Goal: Task Accomplishment & Management: Manage account settings

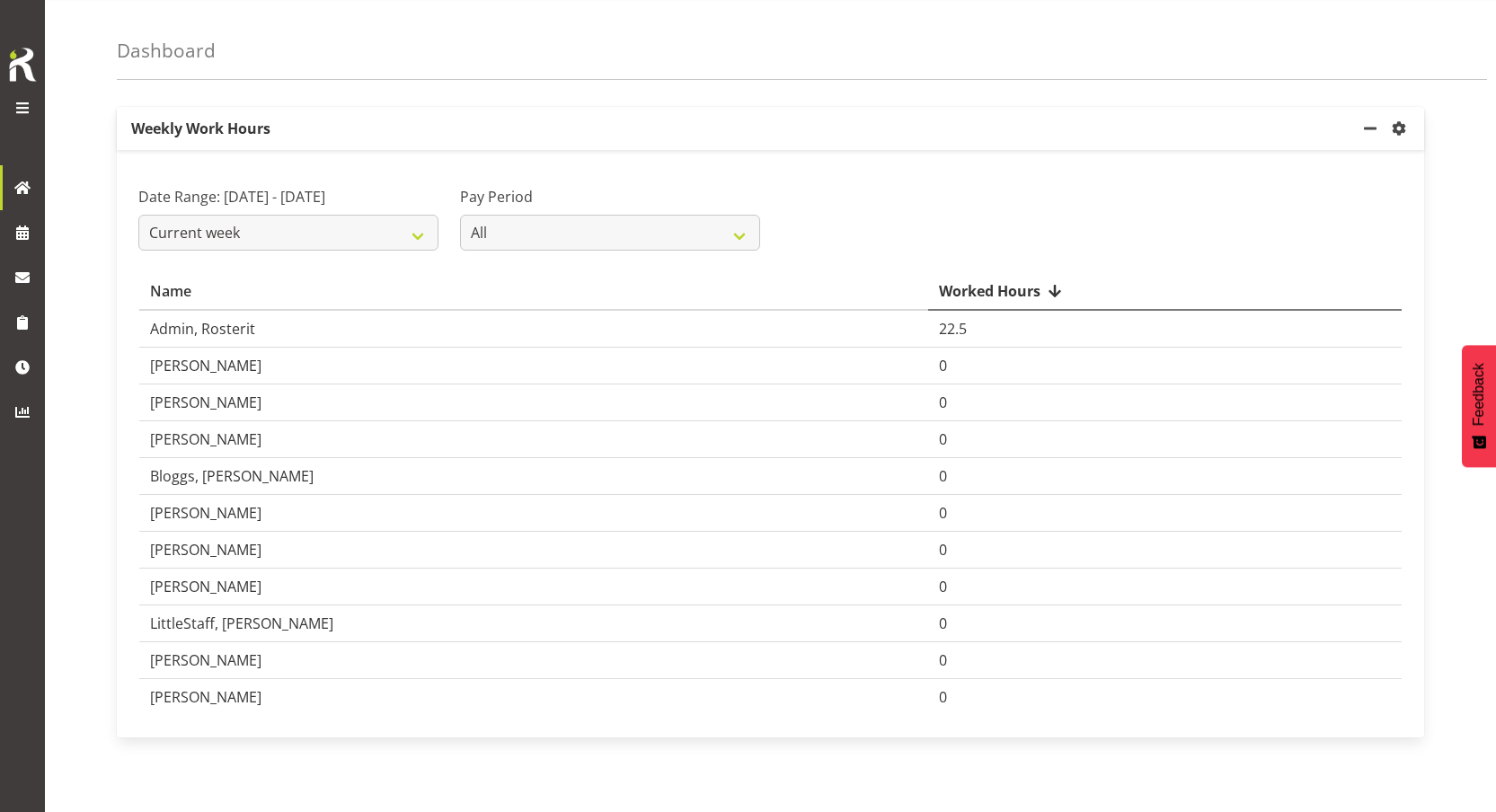
scroll to position [57, 0]
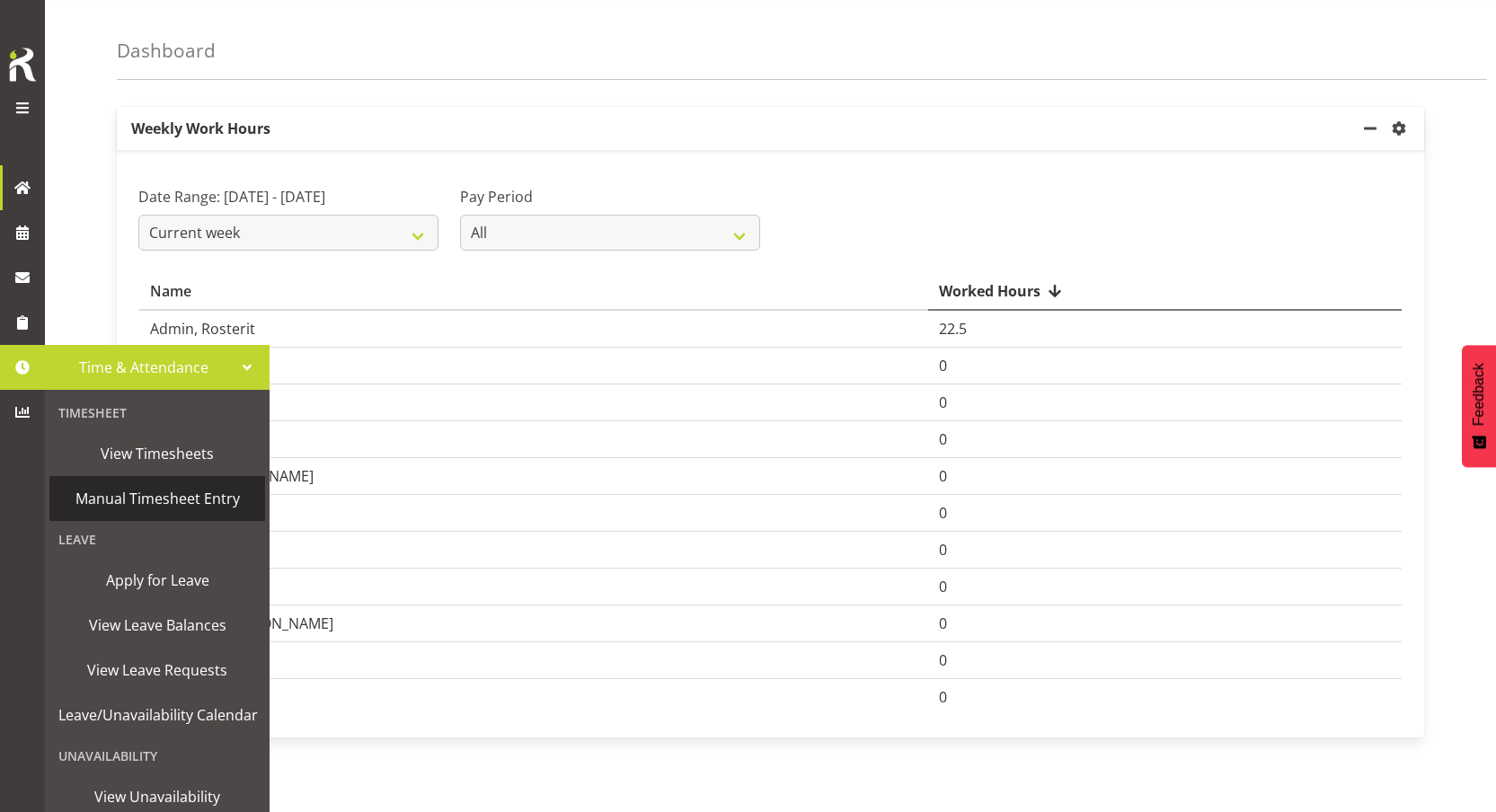
click at [156, 490] on span "Manual Timesheet Entry" at bounding box center [157, 499] width 198 height 27
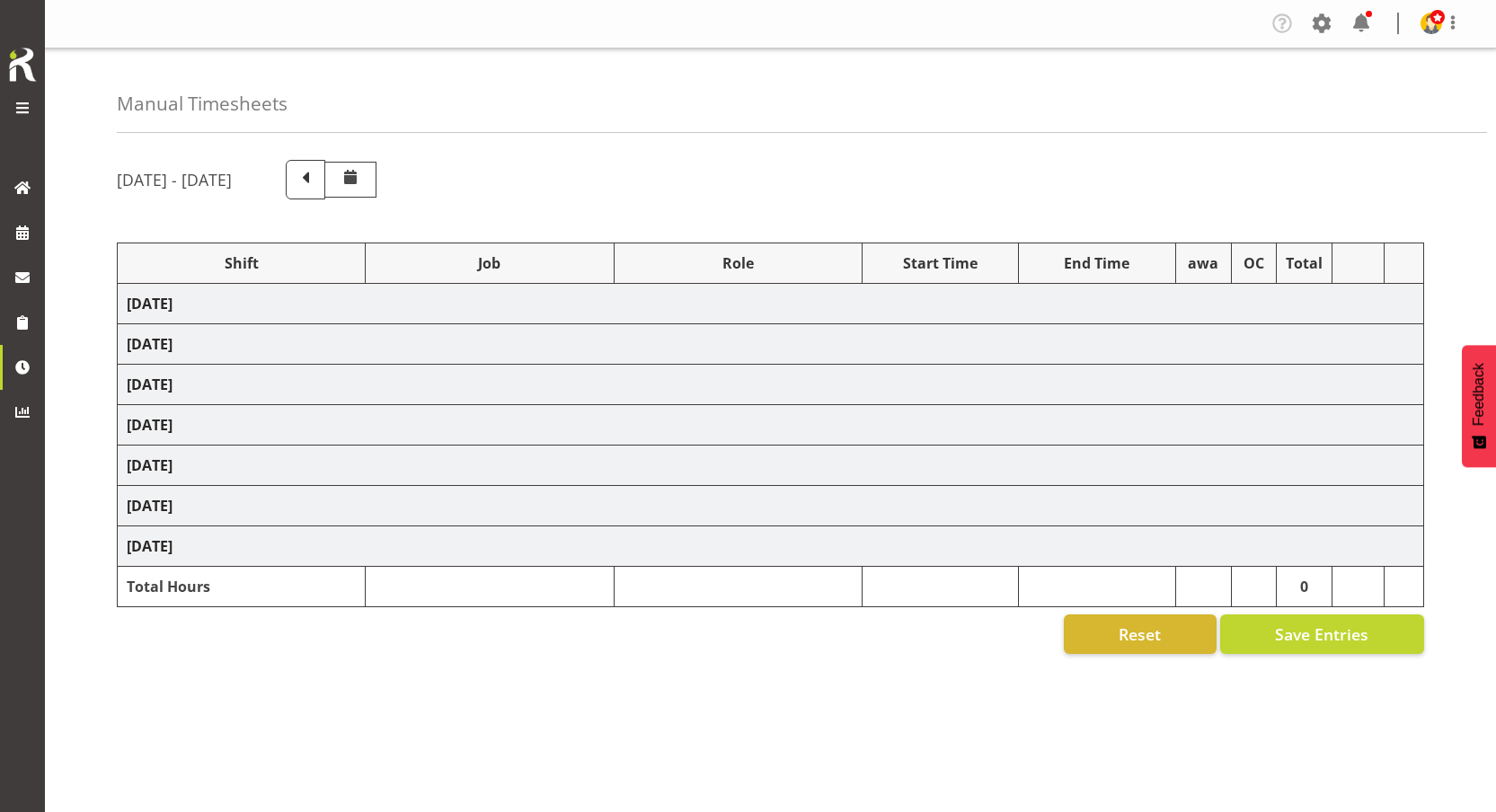
select select "67026"
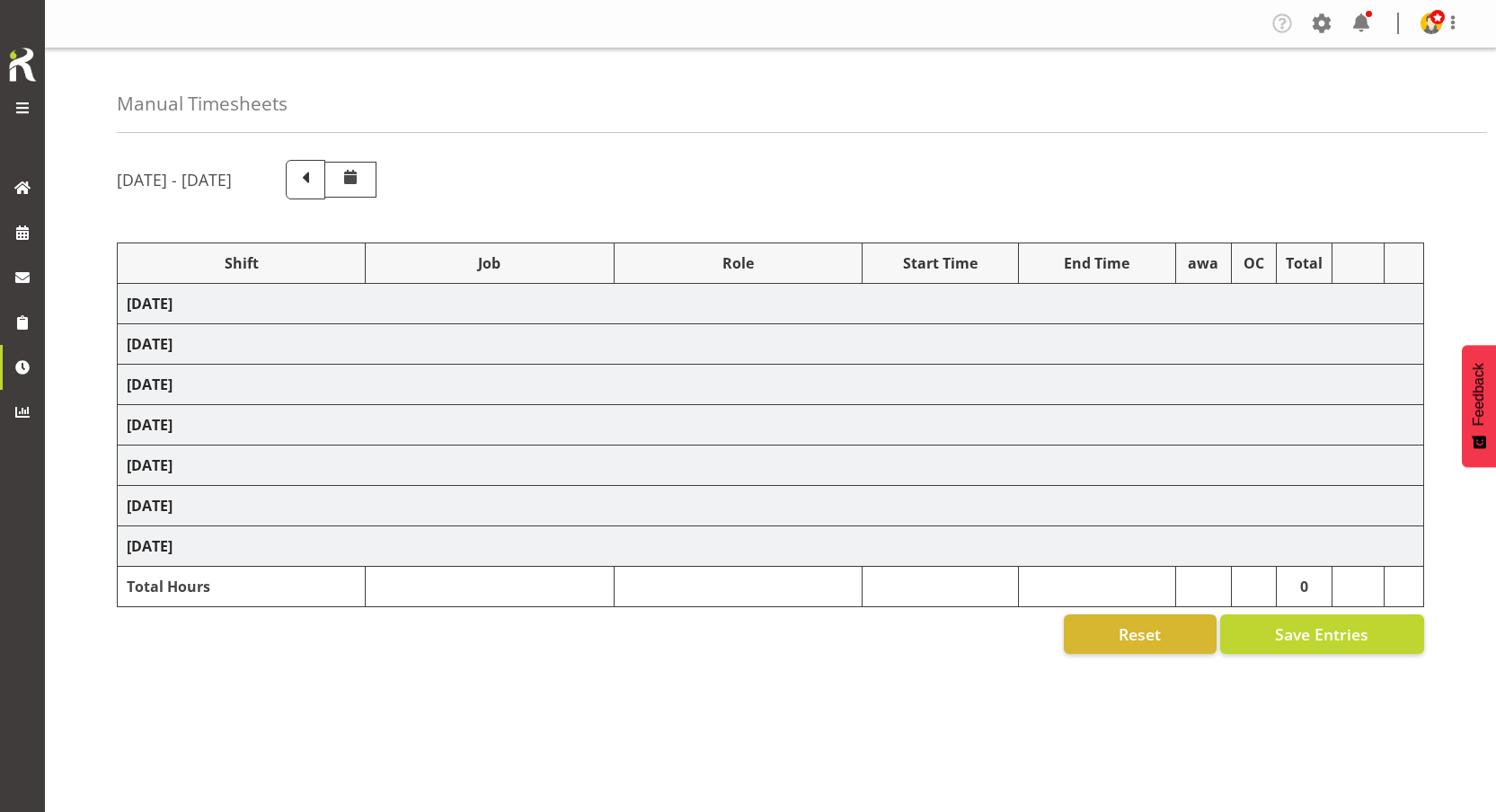
select select "67026"
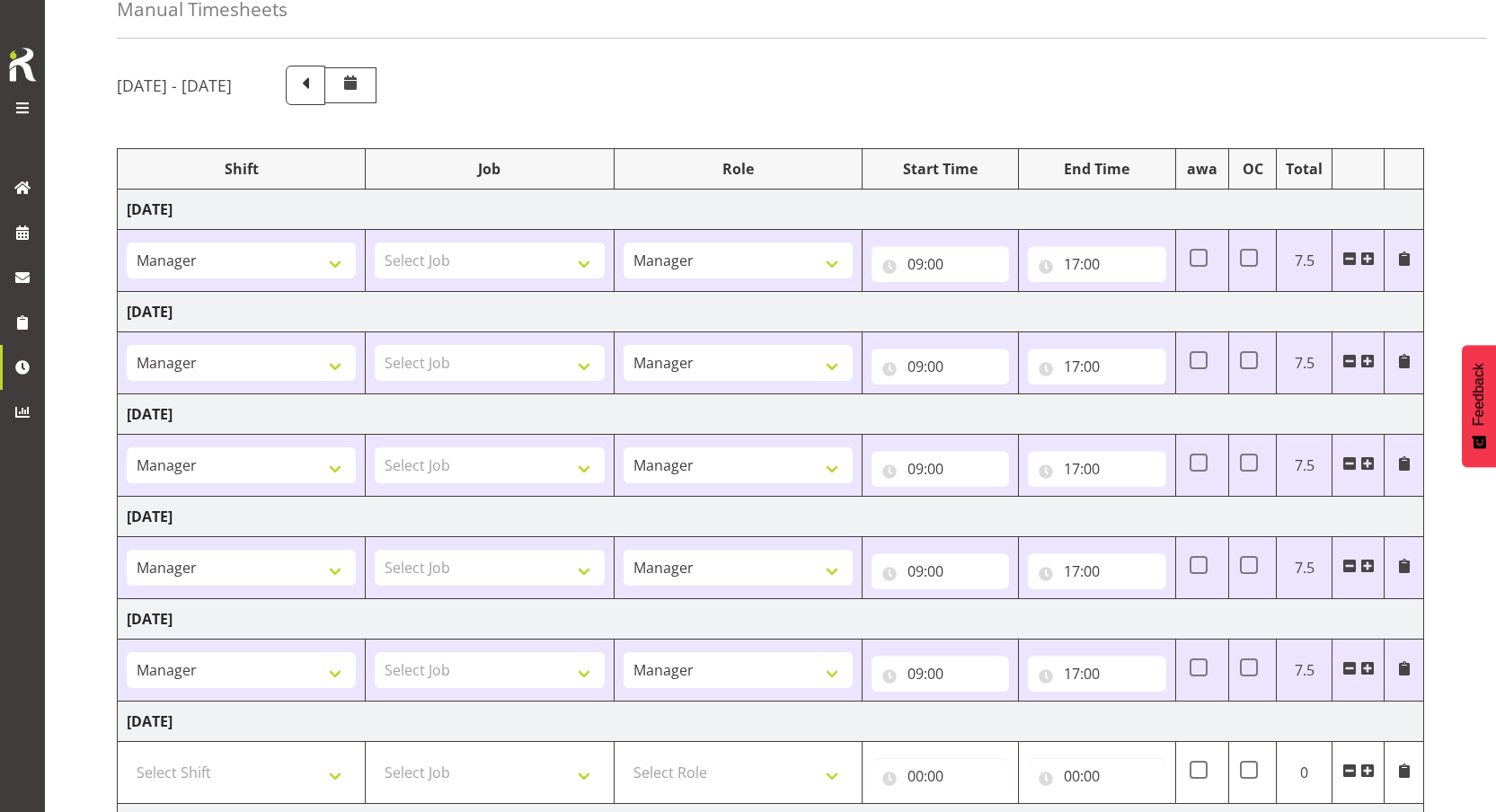
scroll to position [103, 0]
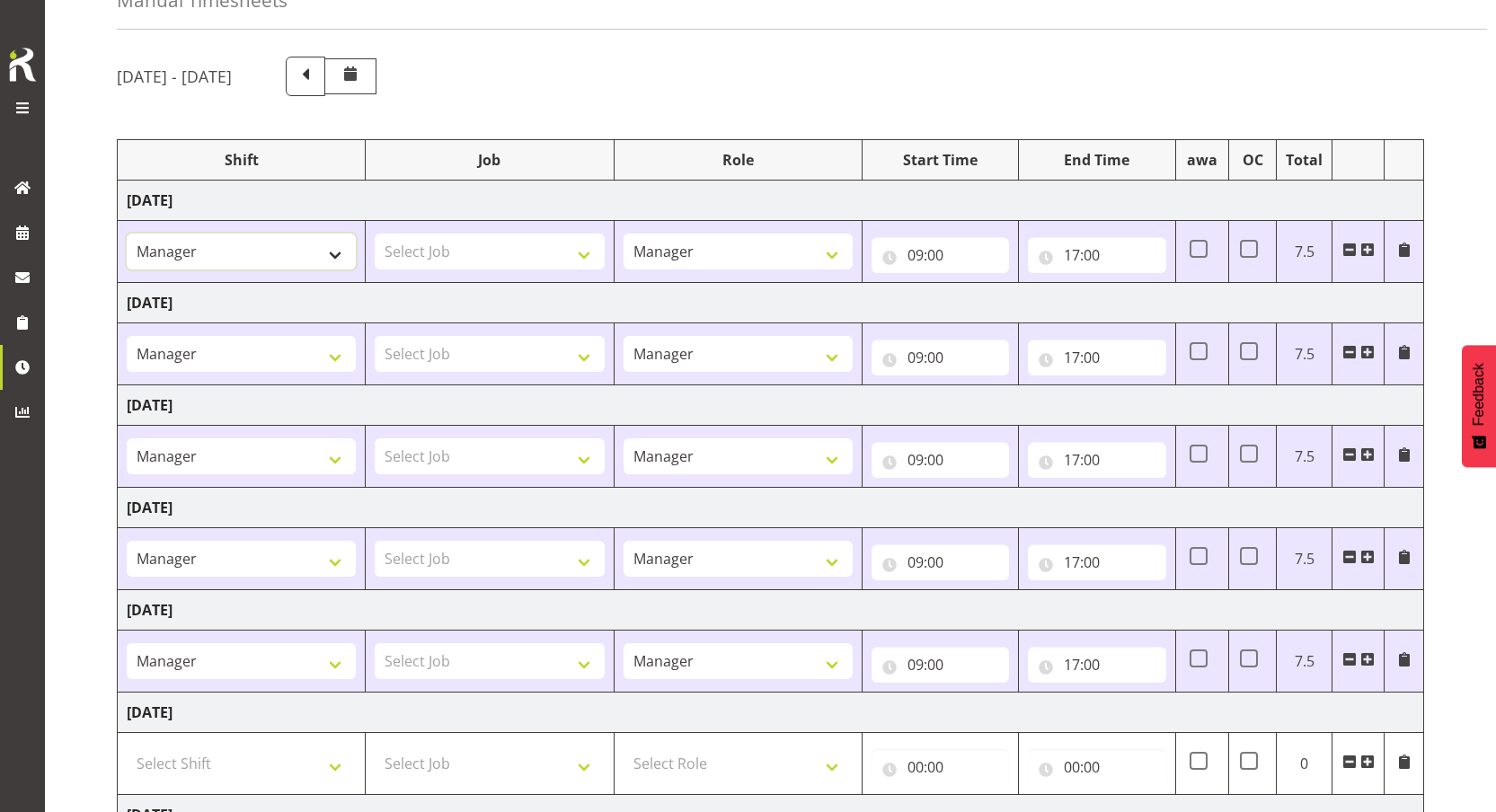
click at [298, 249] on select "123 123 123 123 123 123 123 123 123 123 123 123 123 123 123 123 123 123 123 123…" at bounding box center [241, 251] width 230 height 36
click at [660, 54] on div "August 17th - August 23rd 2025 Shift Job Role Start Time End Time awa OC Total …" at bounding box center [807, 521] width 1379 height 955
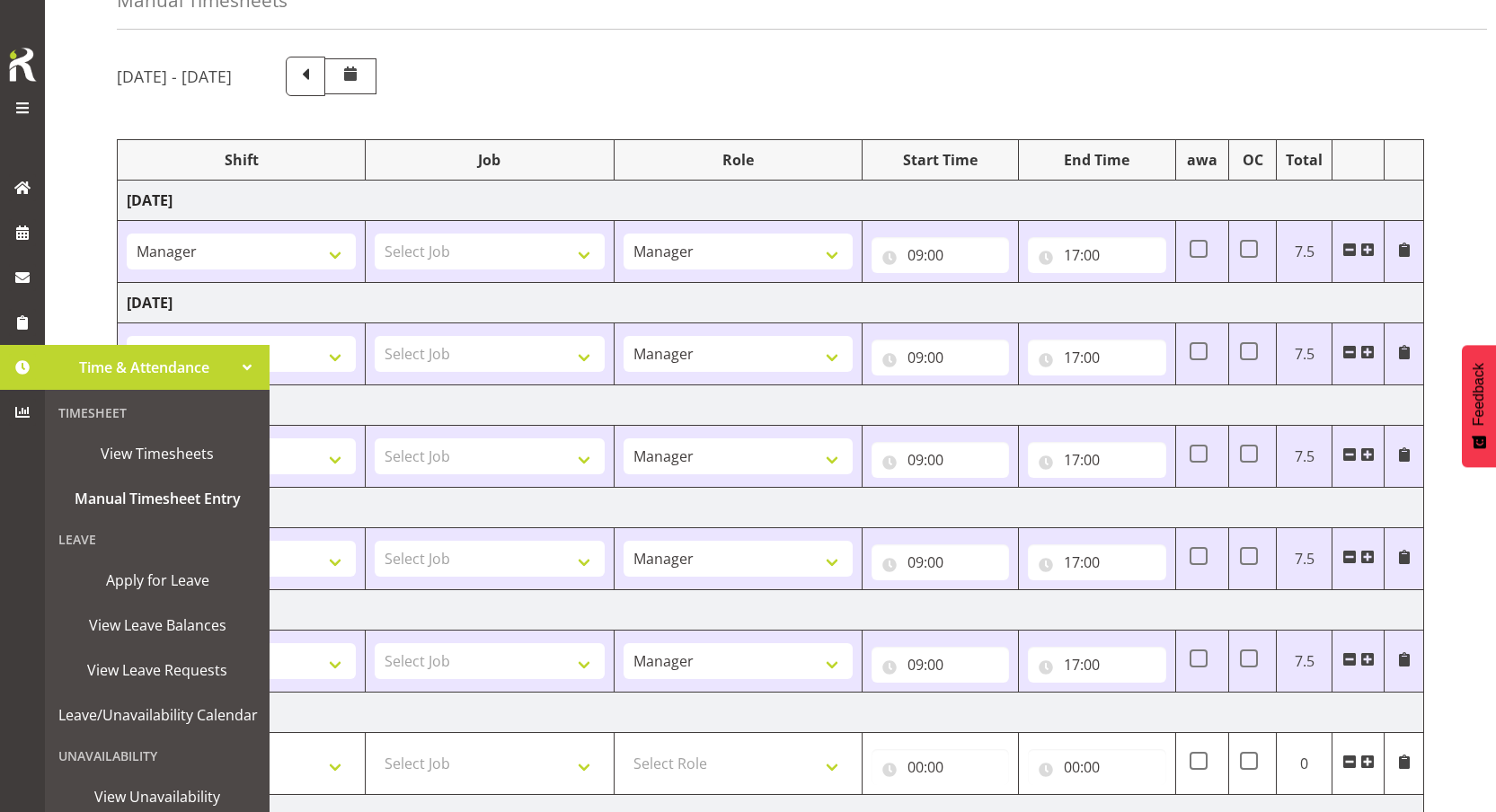
click at [780, 81] on div "[DATE] - [DATE]" at bounding box center [770, 76] width 1307 height 40
click at [618, 62] on div "[DATE] - [DATE]" at bounding box center [770, 76] width 1307 height 40
click at [735, 75] on div "[DATE] - [DATE]" at bounding box center [770, 76] width 1307 height 40
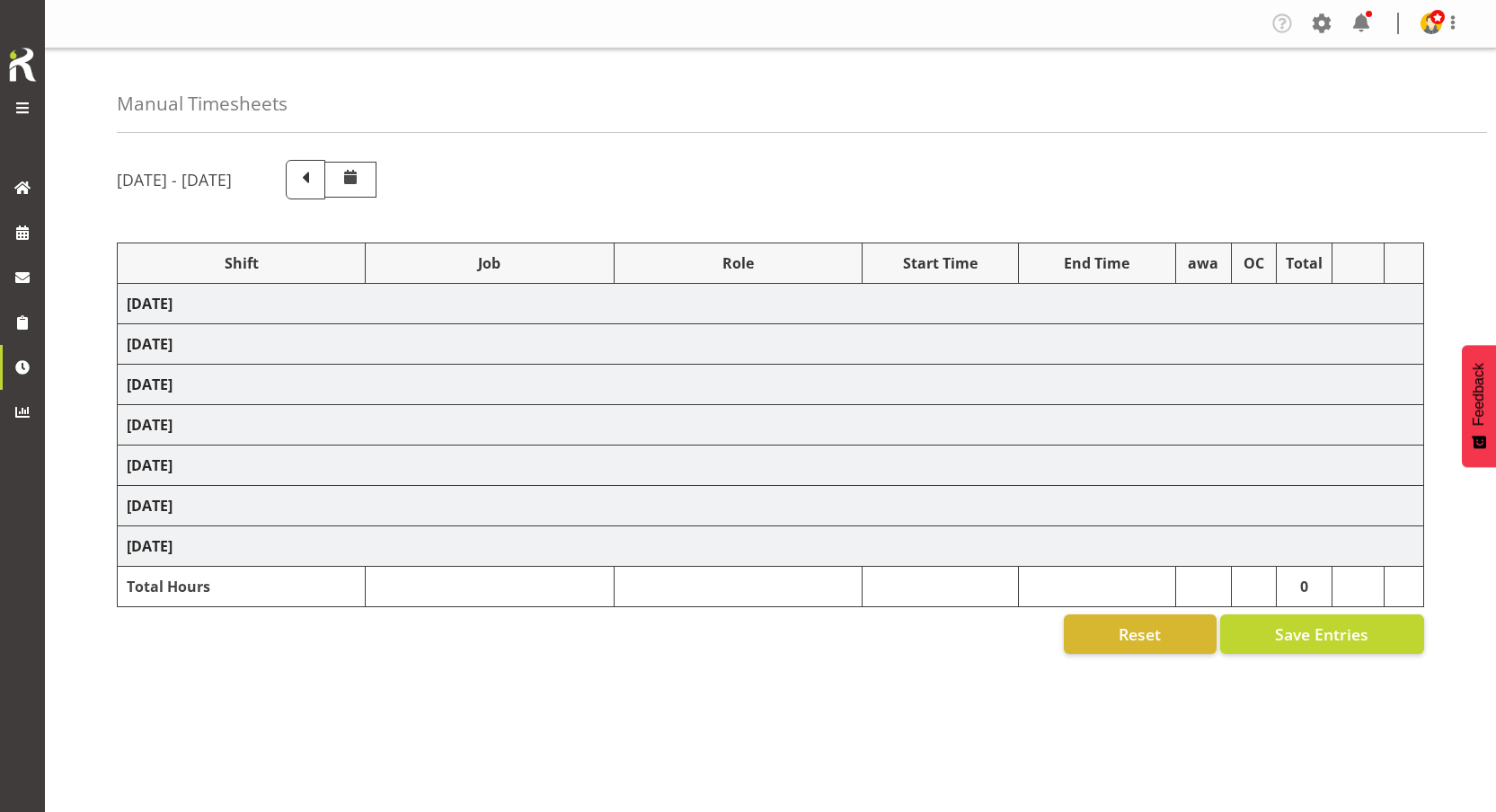
select select "67026"
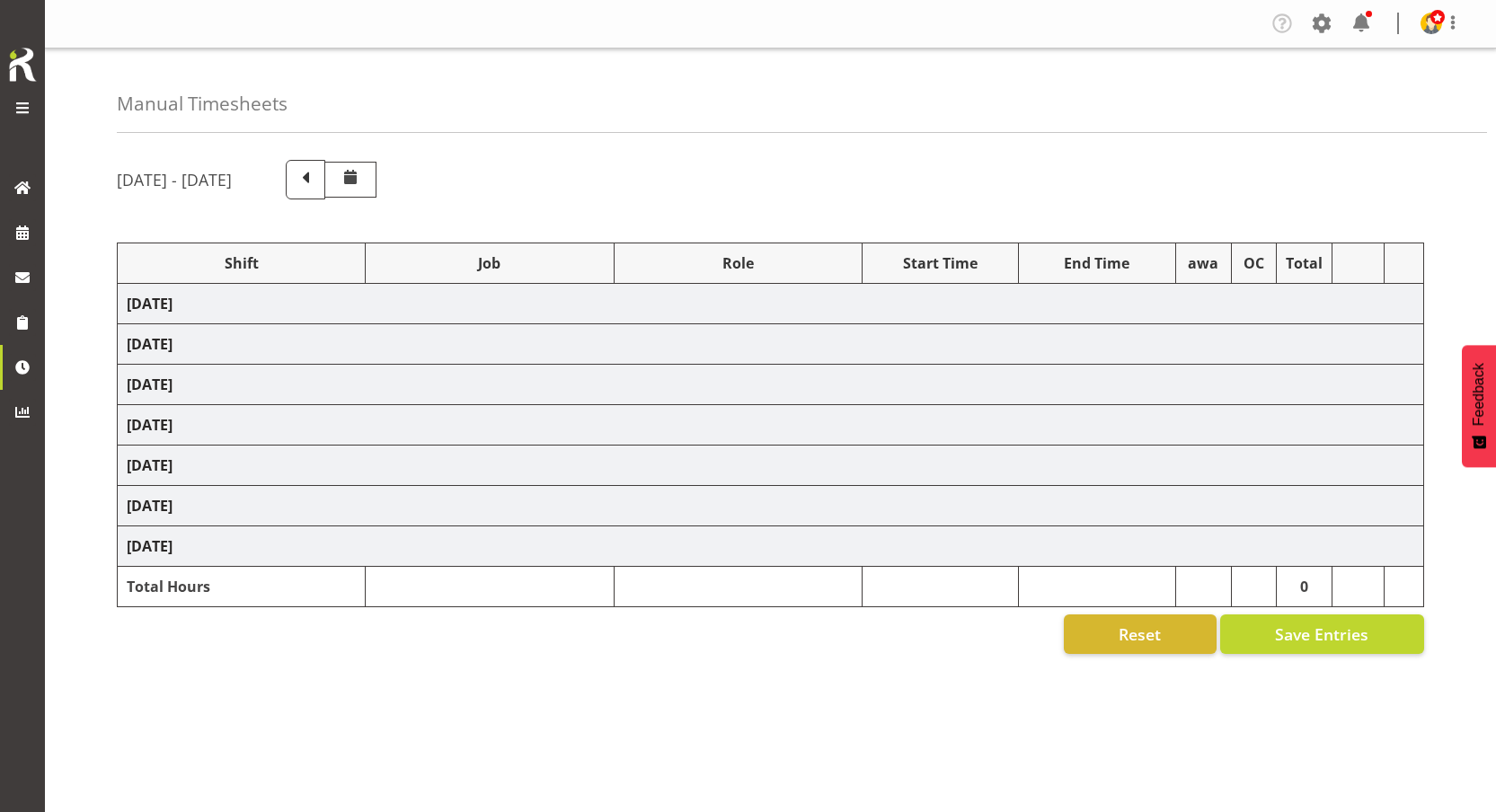
select select "67026"
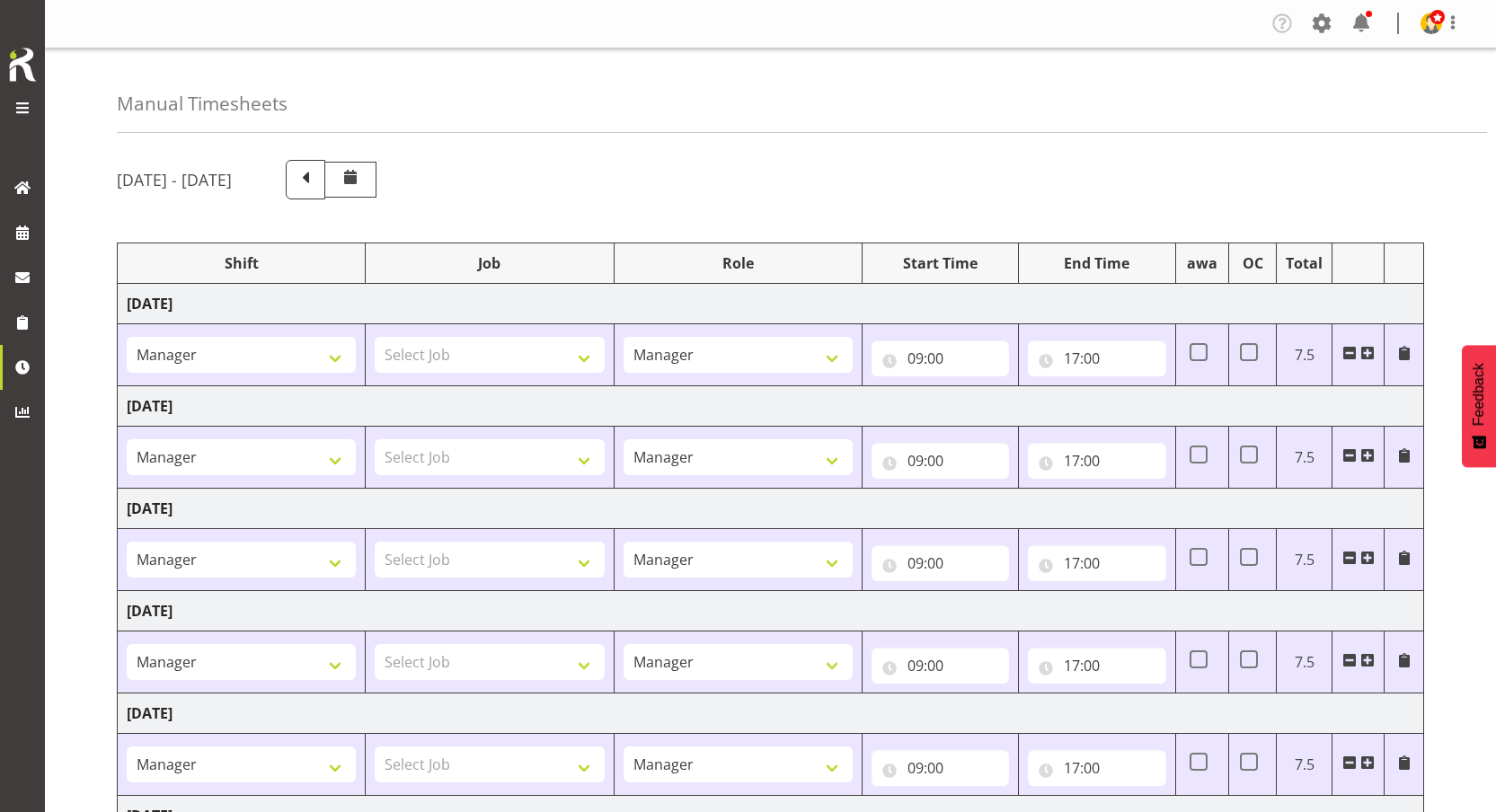
scroll to position [105, 0]
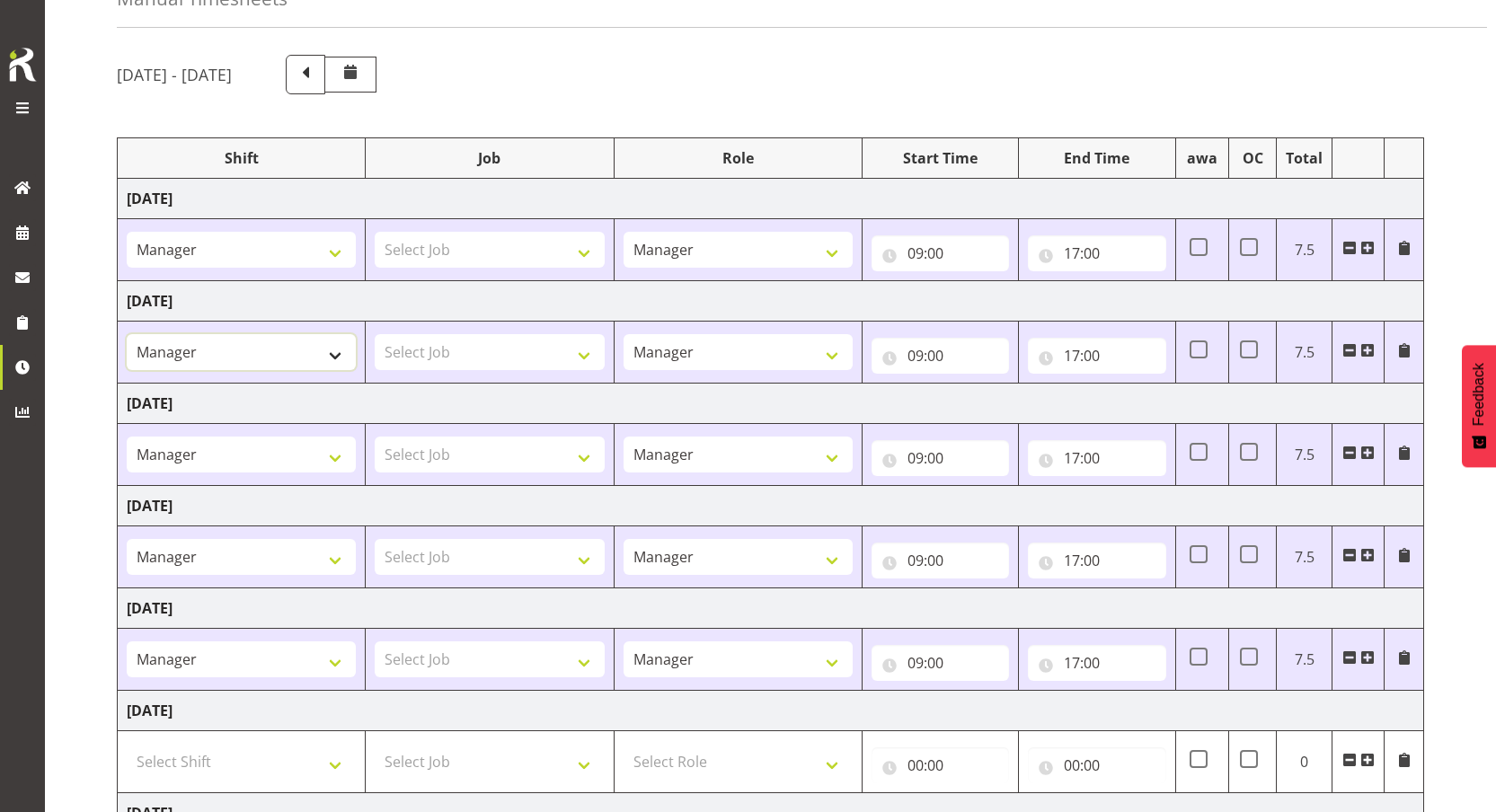
click at [283, 366] on select "123 123 123 123 123 123 123 123 123 123 123 123 123 123 123 123 123 123 123 123…" at bounding box center [241, 352] width 230 height 36
click at [616, 71] on div "[DATE] - [DATE]" at bounding box center [770, 74] width 1307 height 40
click at [721, 42] on div "August 17th - August 23rd 2025 Shift Job Role Start Time End Time awa OC Total …" at bounding box center [807, 519] width 1379 height 955
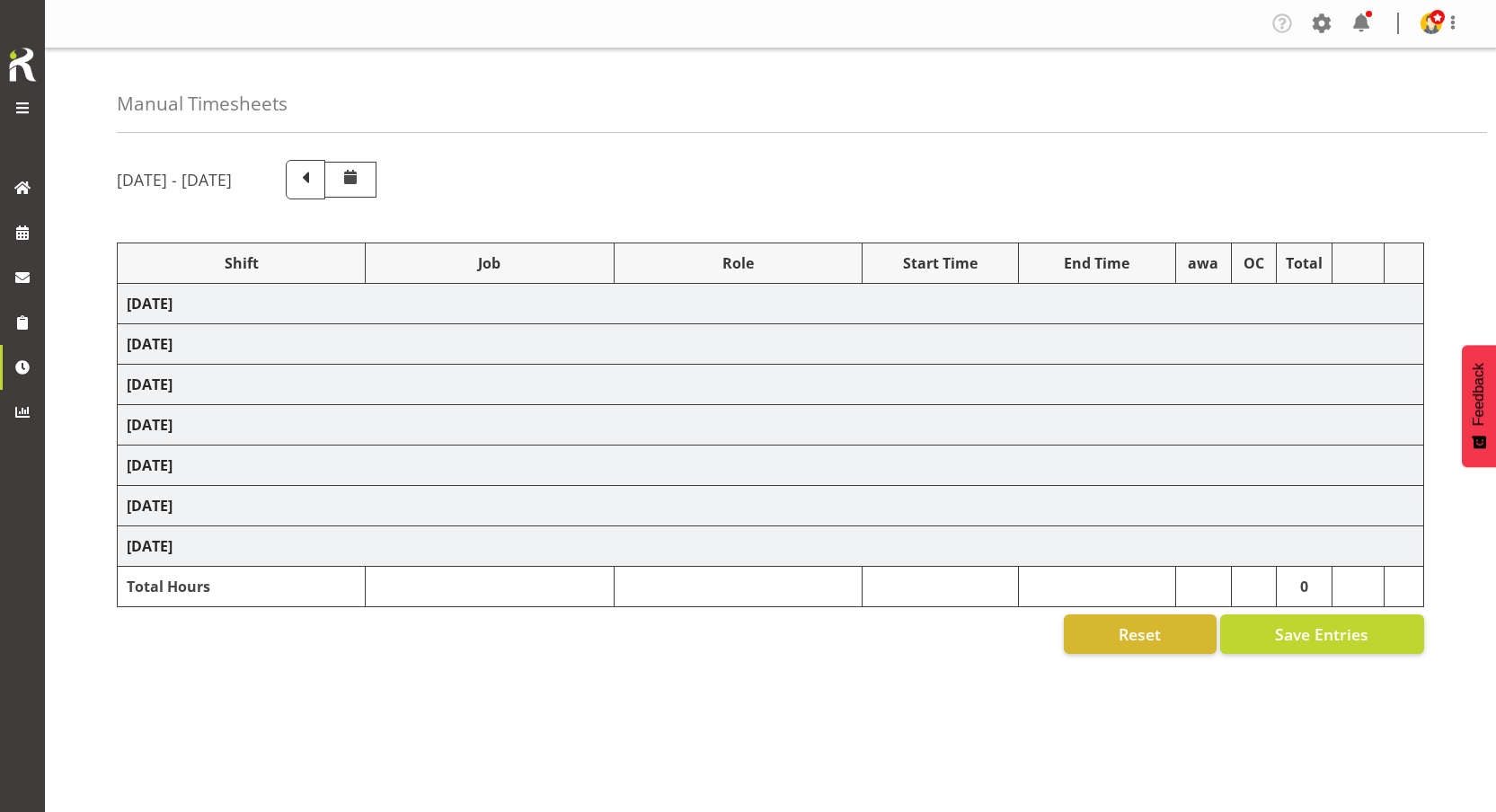
select select "67026"
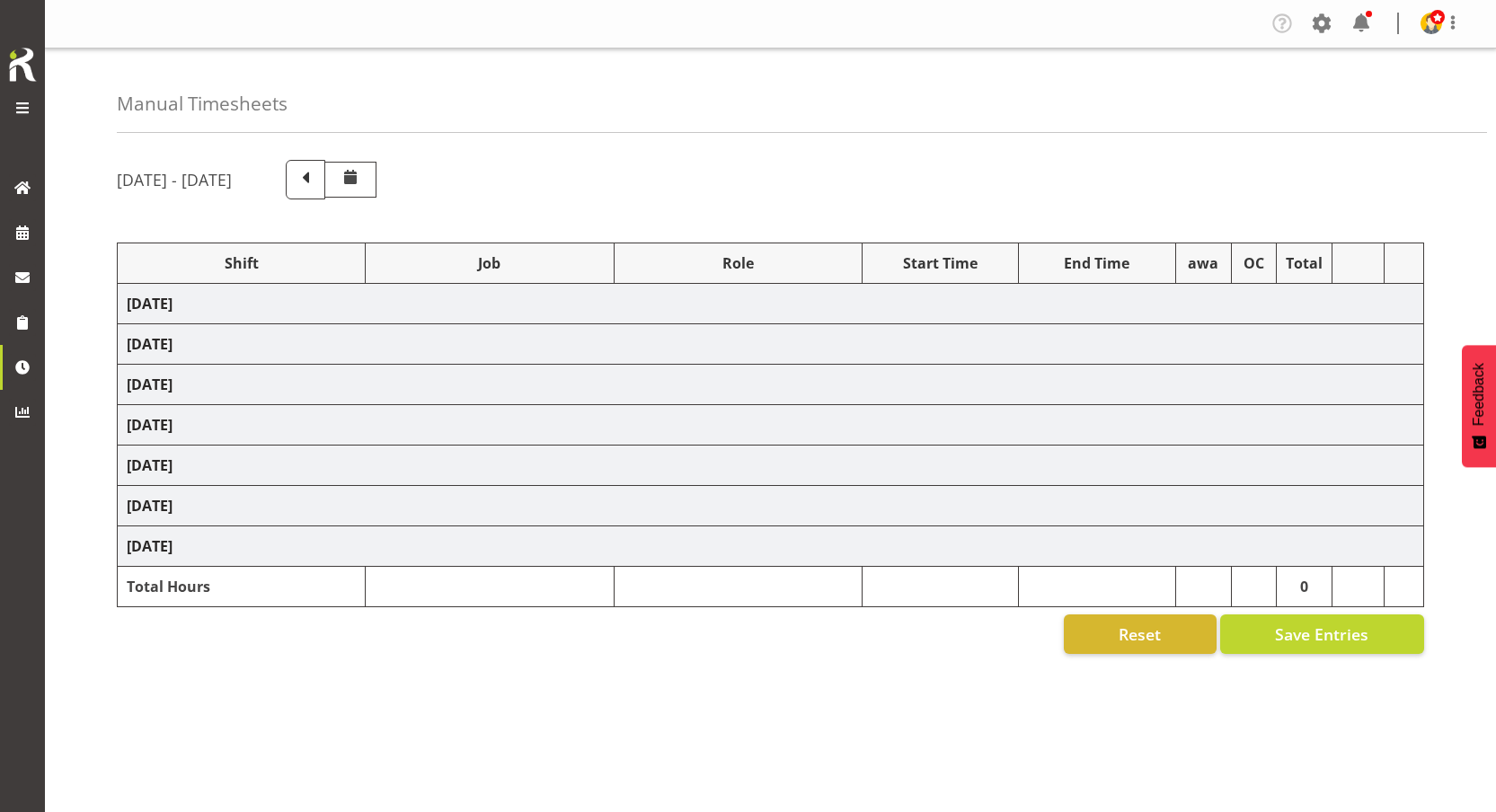
select select "67026"
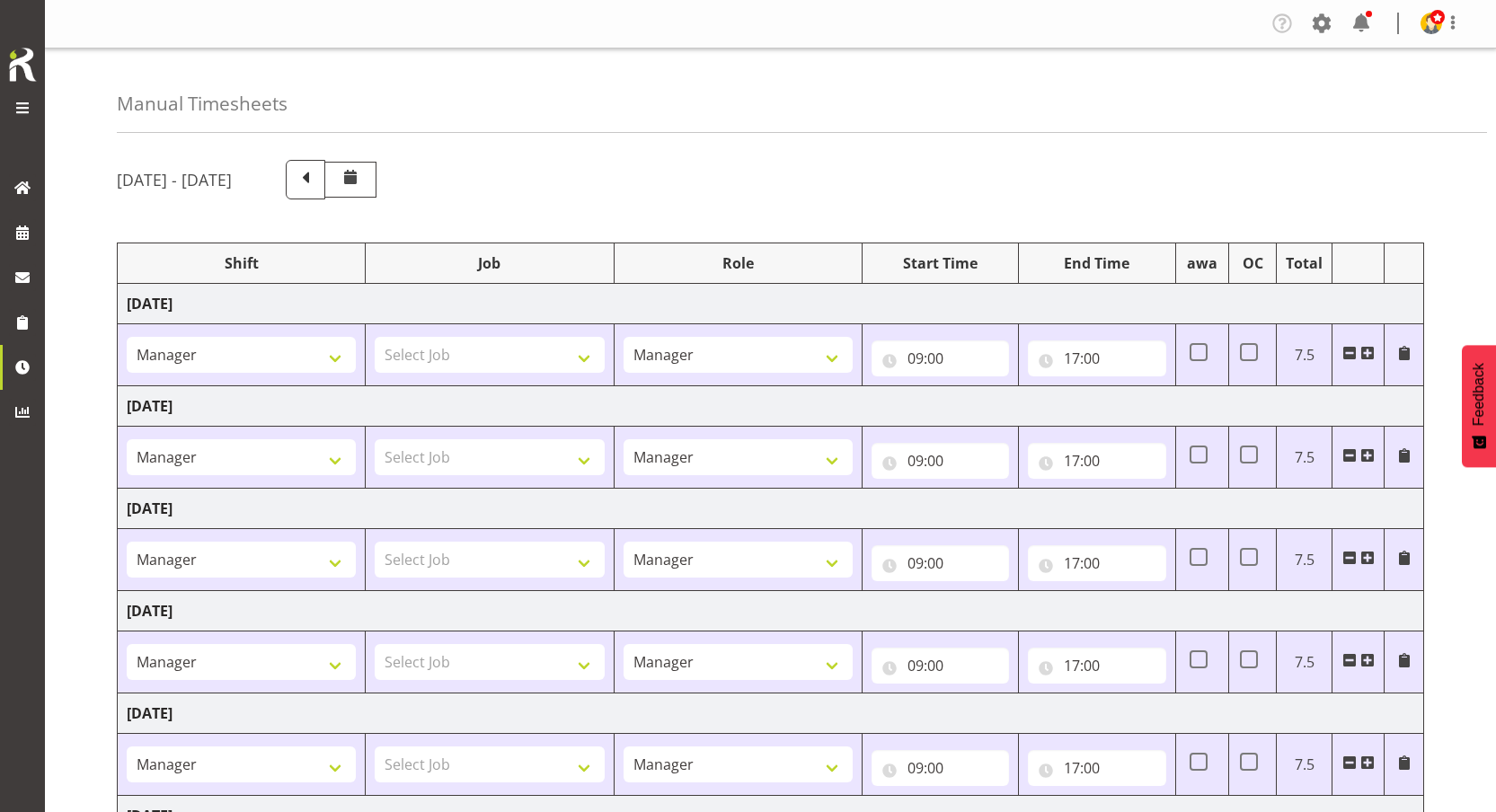
scroll to position [108, 0]
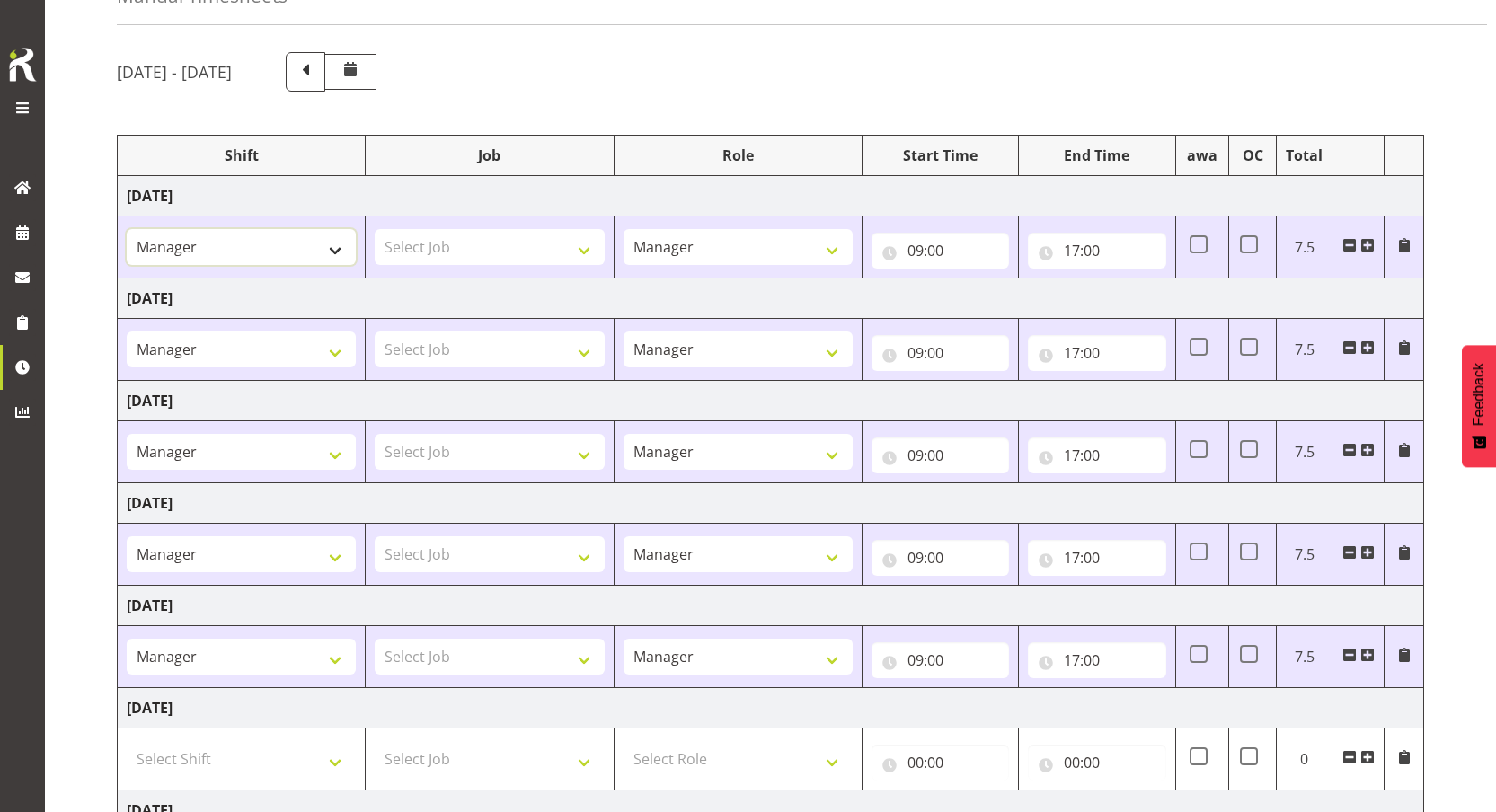
click at [299, 250] on select "123 123 123 123 123 123 123 123 123 123 123 123 123 123 123 123 123 123 123 123…" at bounding box center [241, 248] width 230 height 36
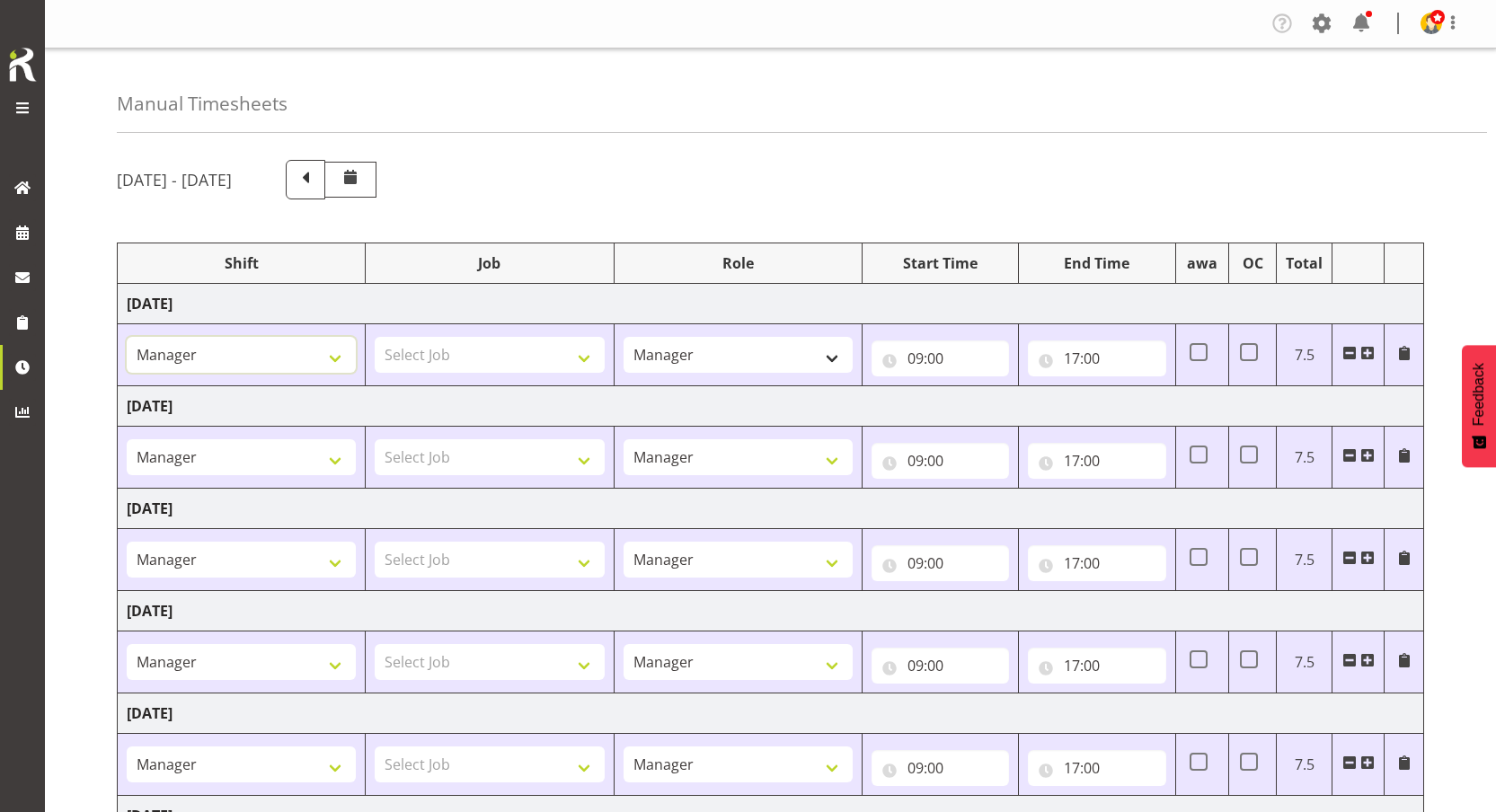
scroll to position [303, 0]
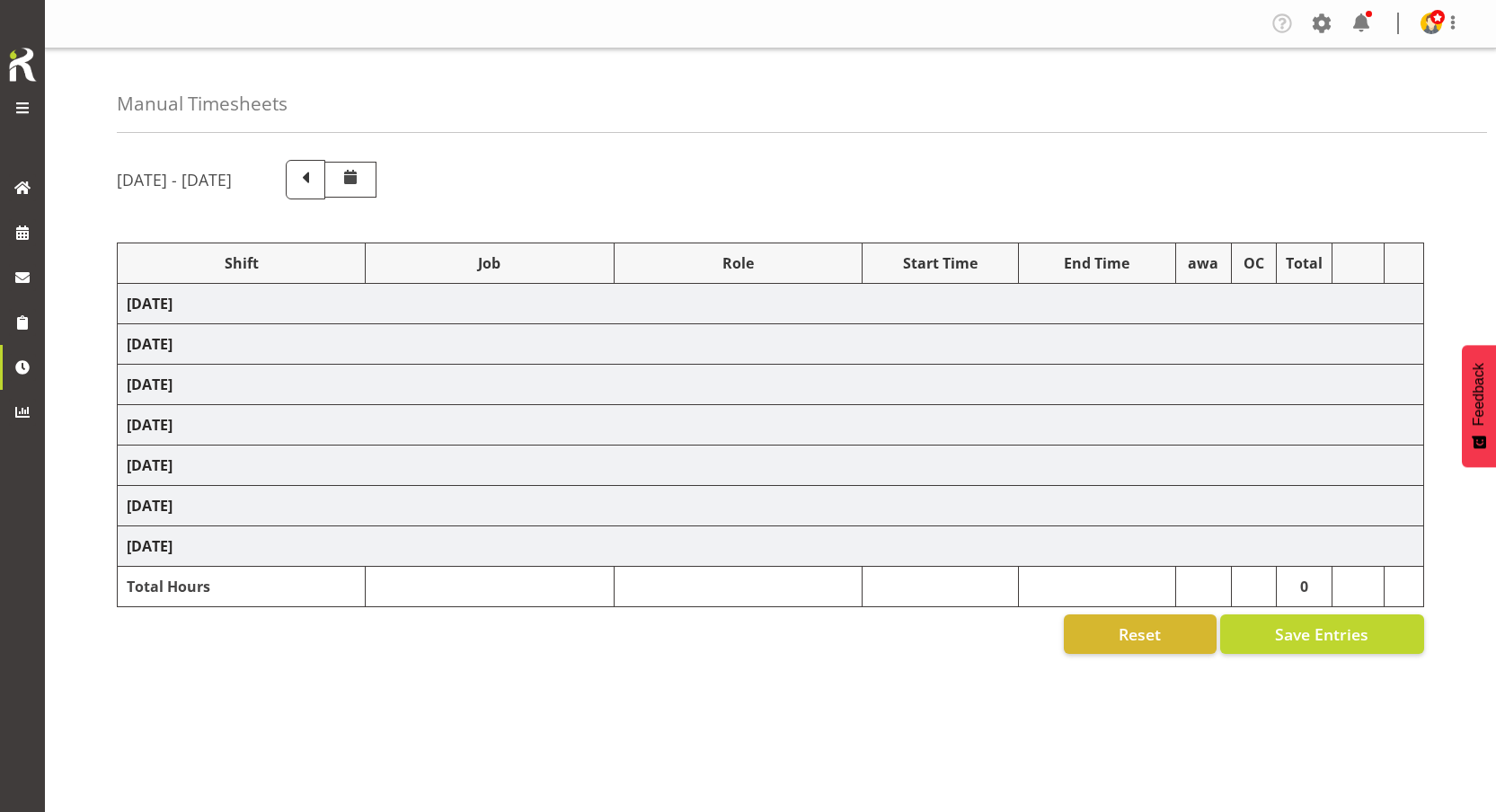
select select "67026"
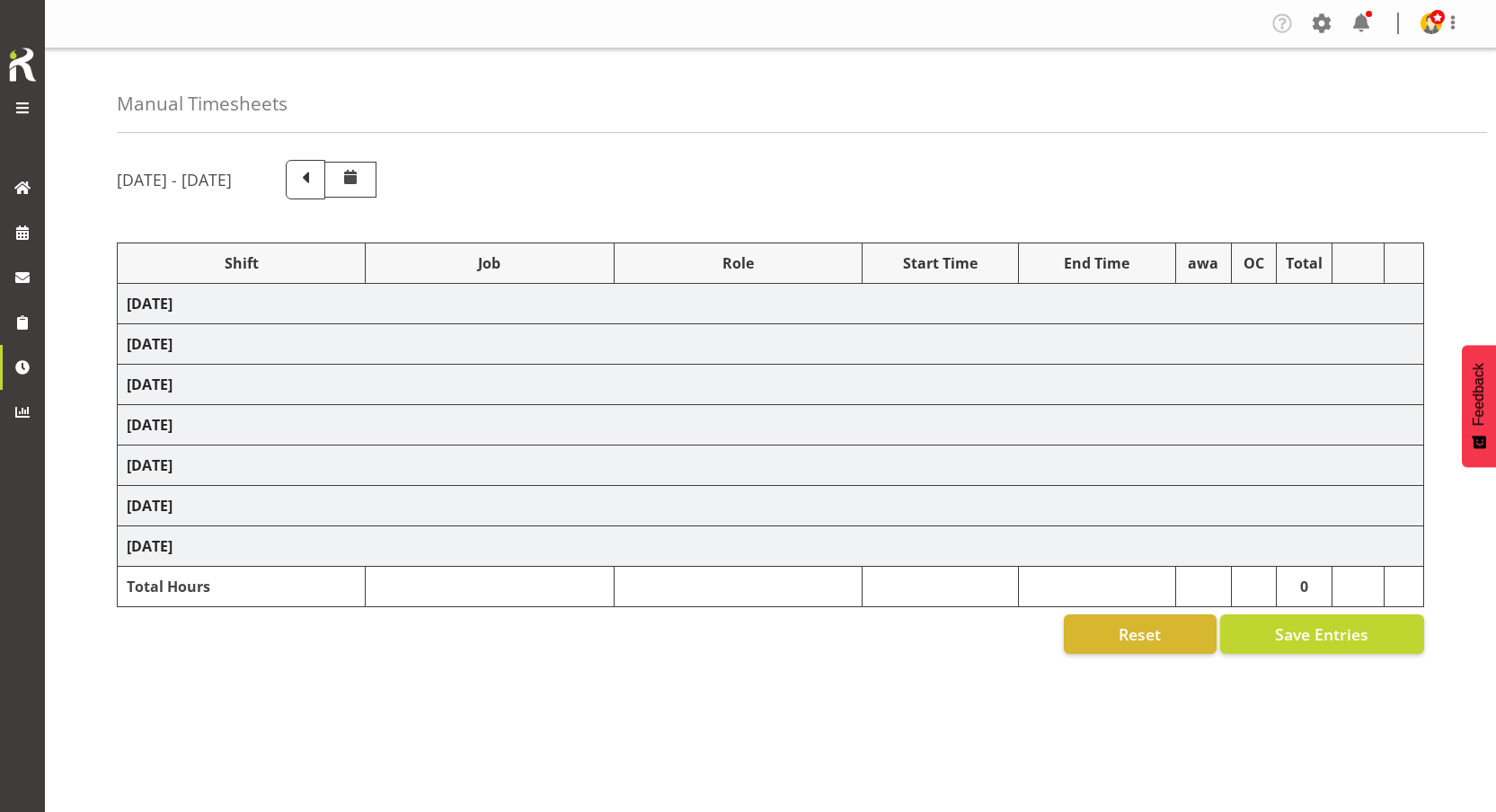
select select "67026"
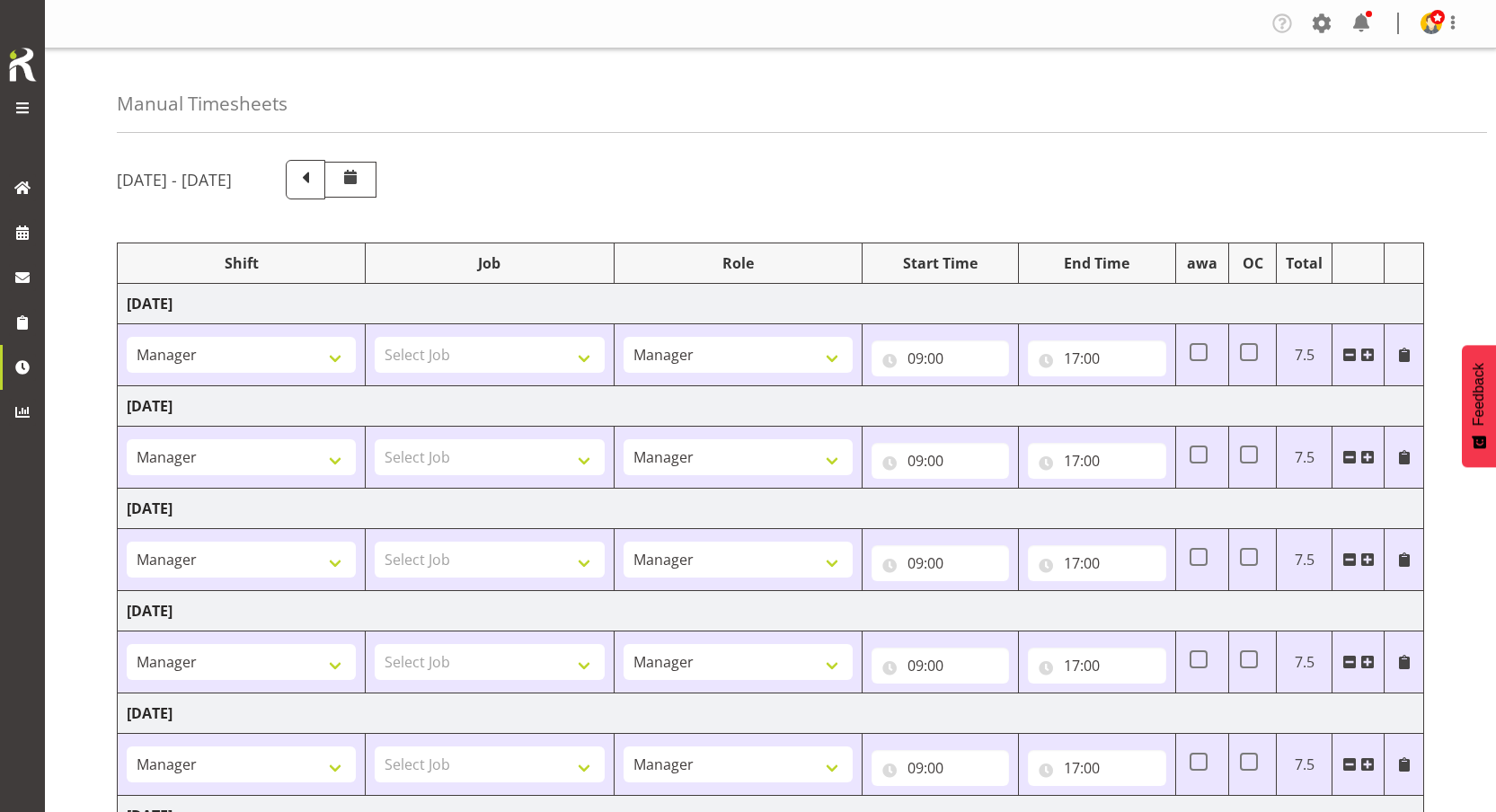
scroll to position [303, 0]
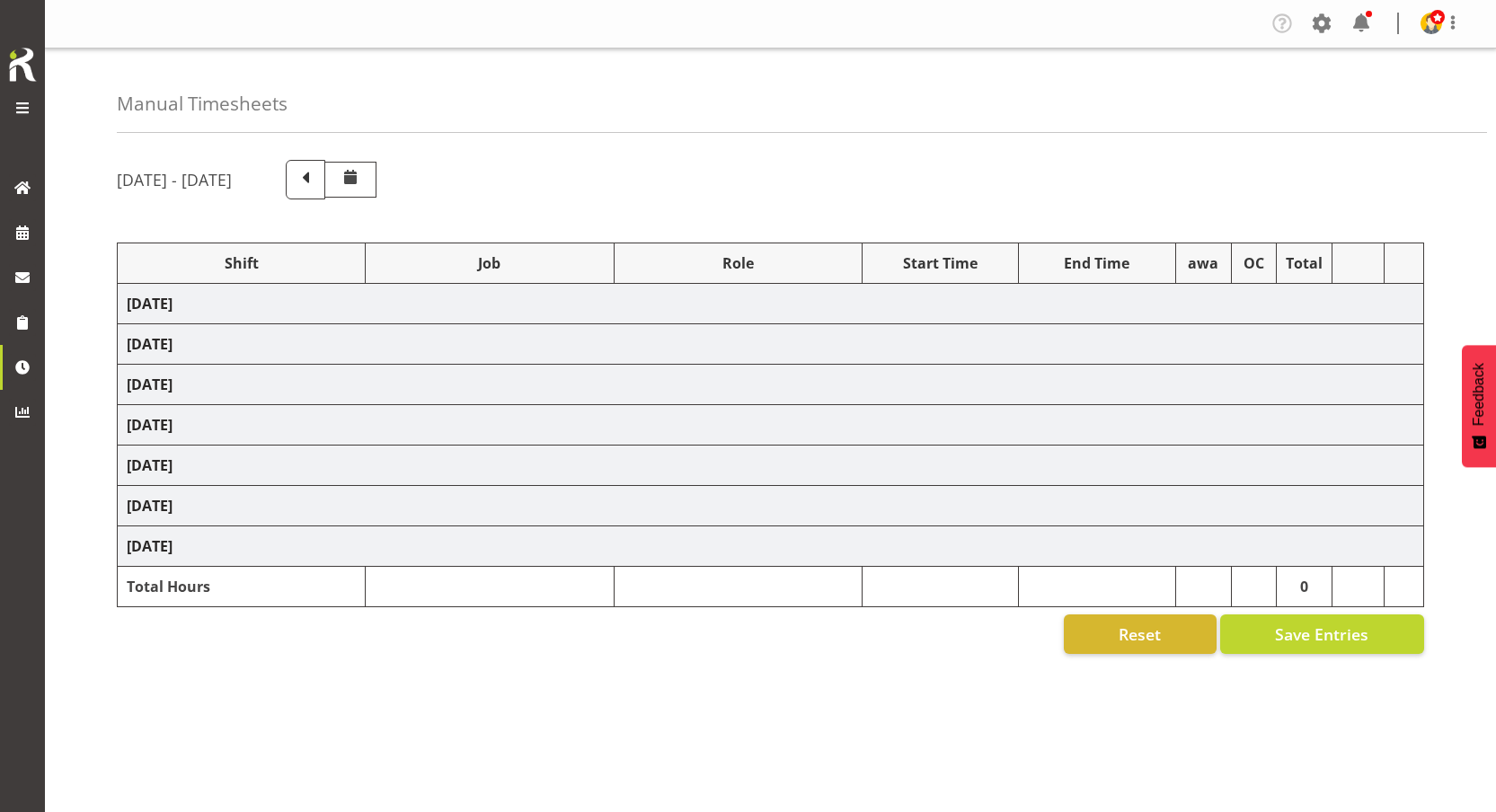
select select "67026"
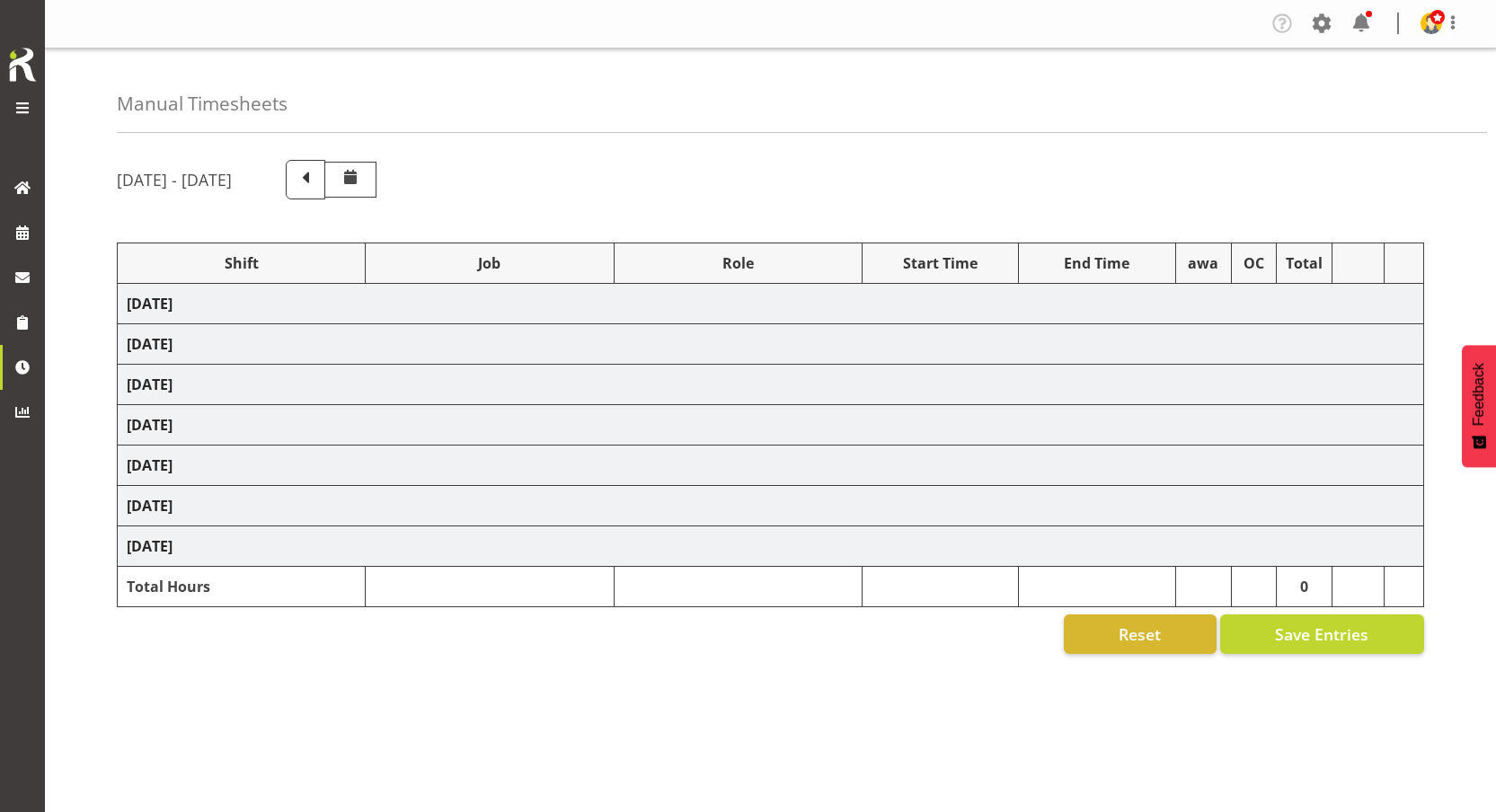
select select "67026"
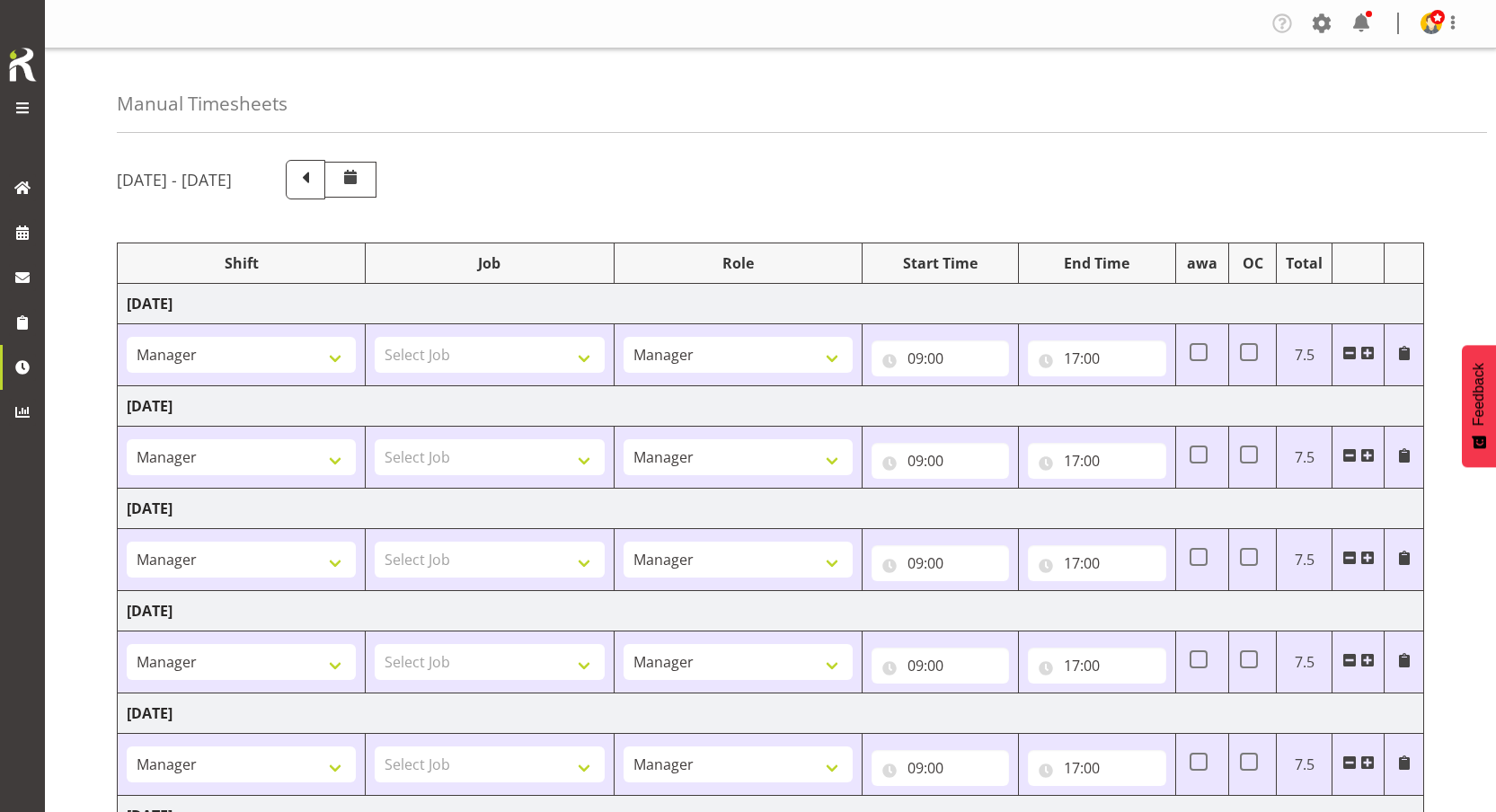
scroll to position [303, 0]
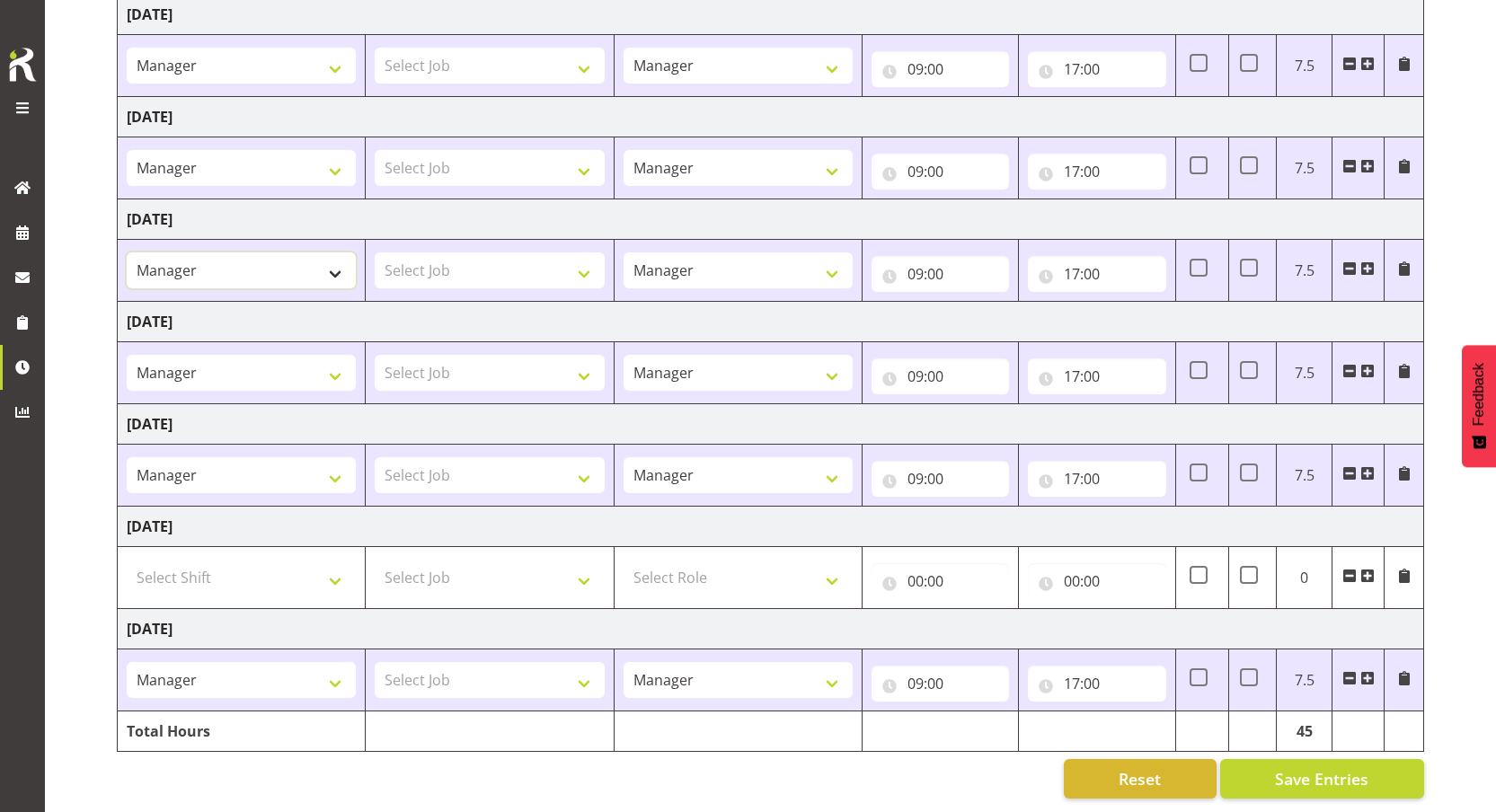
click at [264, 262] on select "Manager One off shift Override Leave Regular Unknown Shift Welly Hospo one off …" at bounding box center [241, 270] width 230 height 36
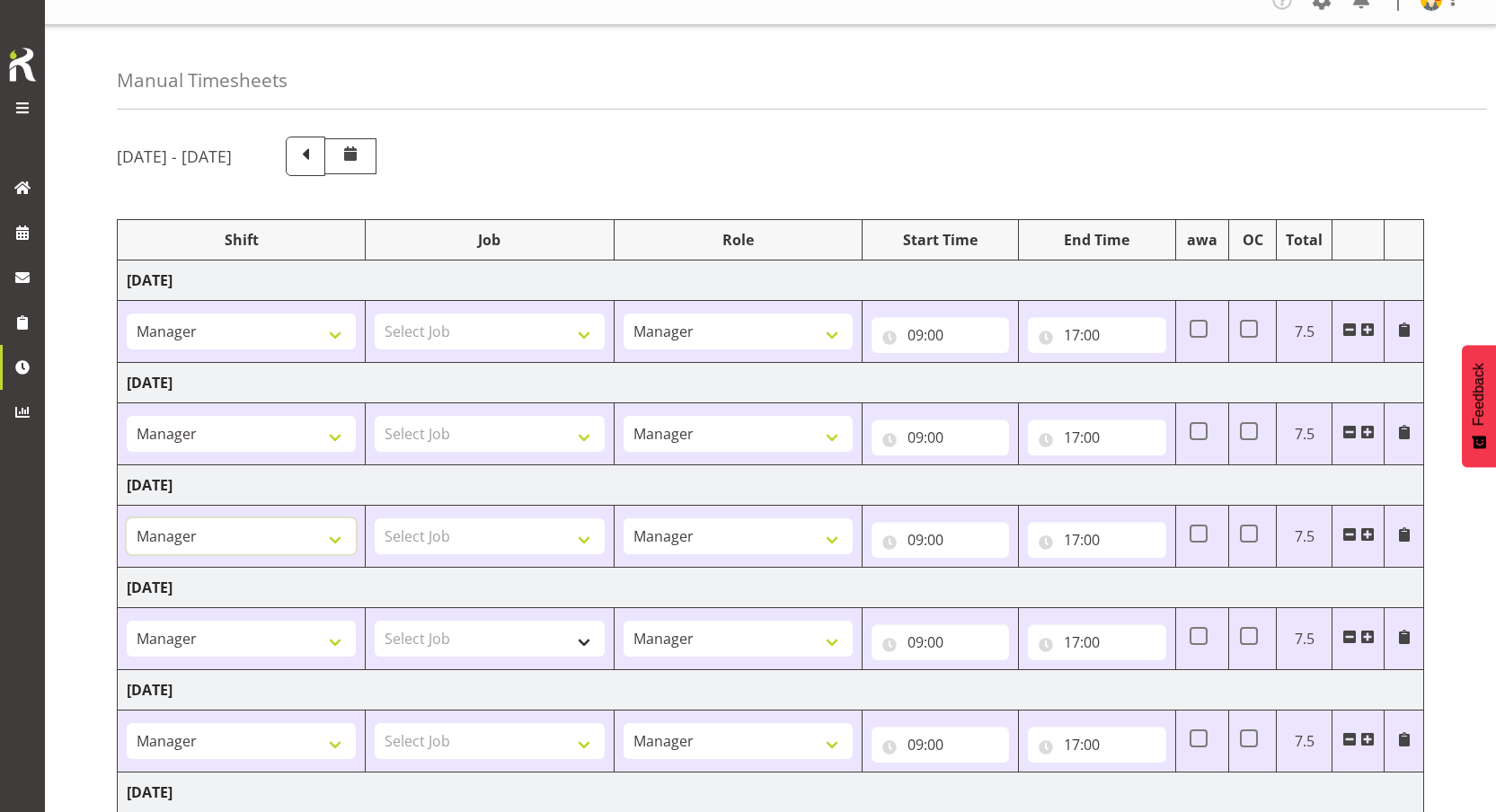
scroll to position [0, 0]
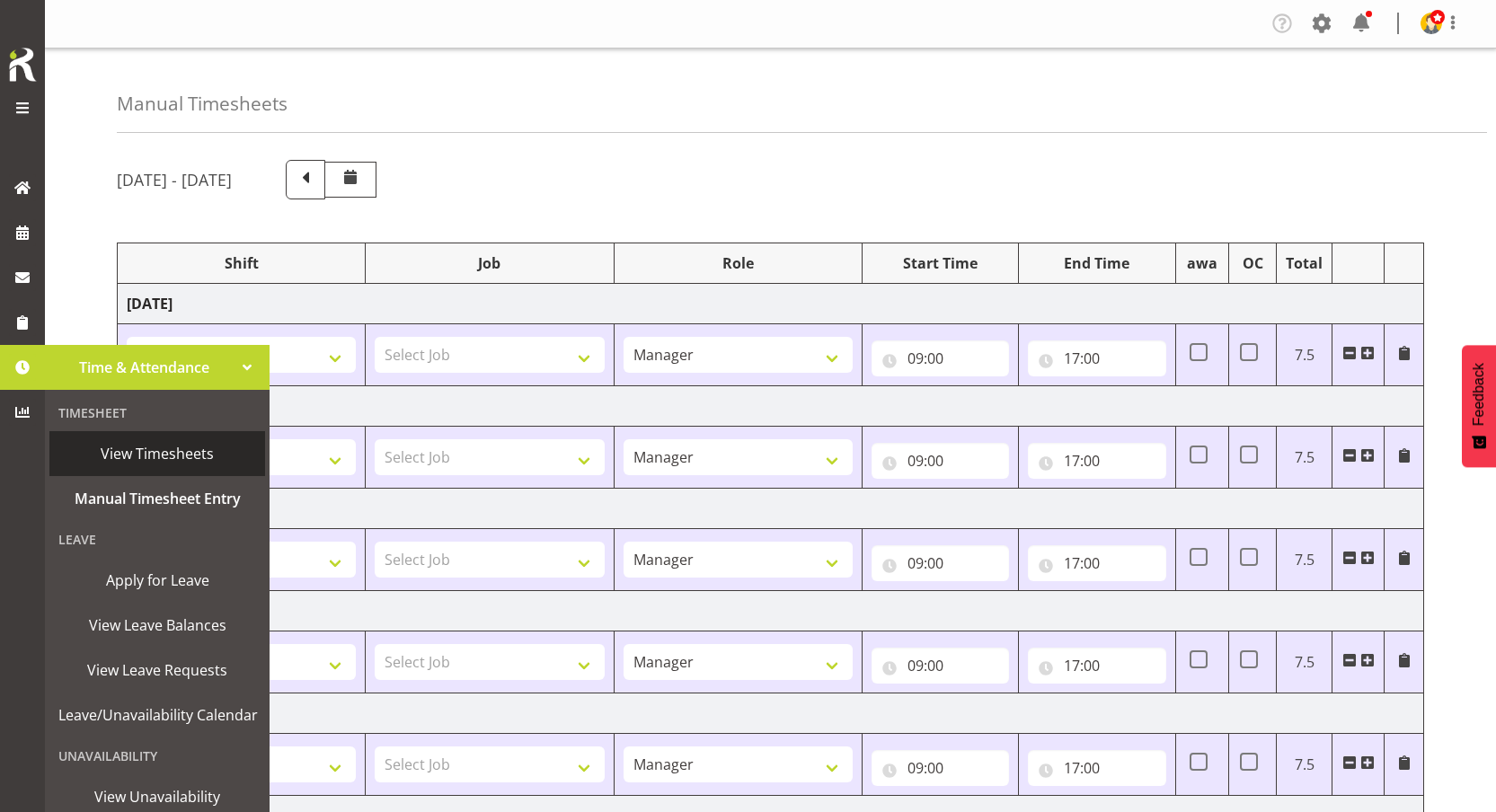
click at [132, 445] on span "View Timesheets" at bounding box center [157, 454] width 198 height 27
click at [766, 155] on div "August 17th - August 23rd 2025 Shift Job Role Start Time End Time awa OC Total …" at bounding box center [807, 623] width 1379 height 955
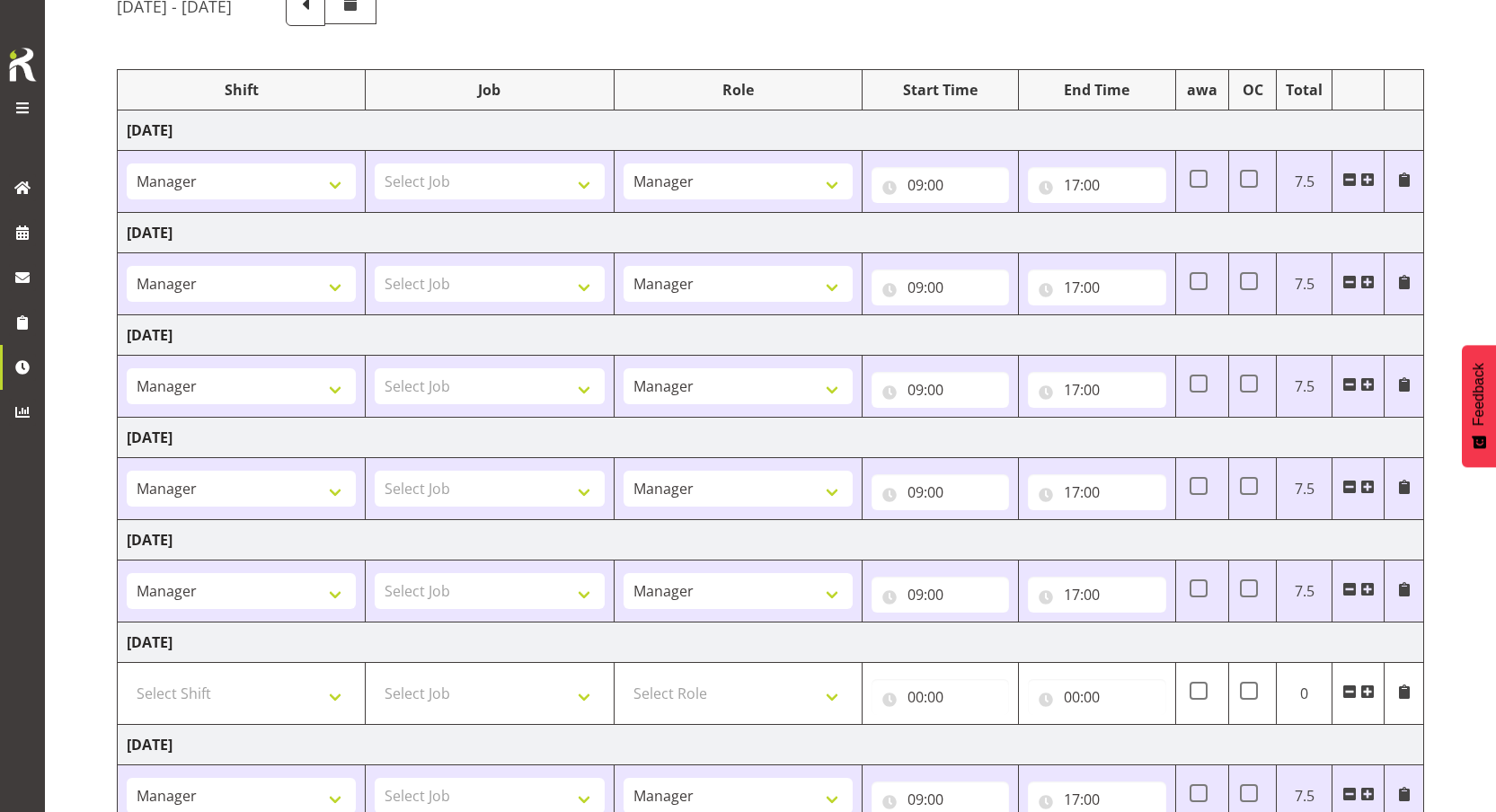
scroll to position [303, 0]
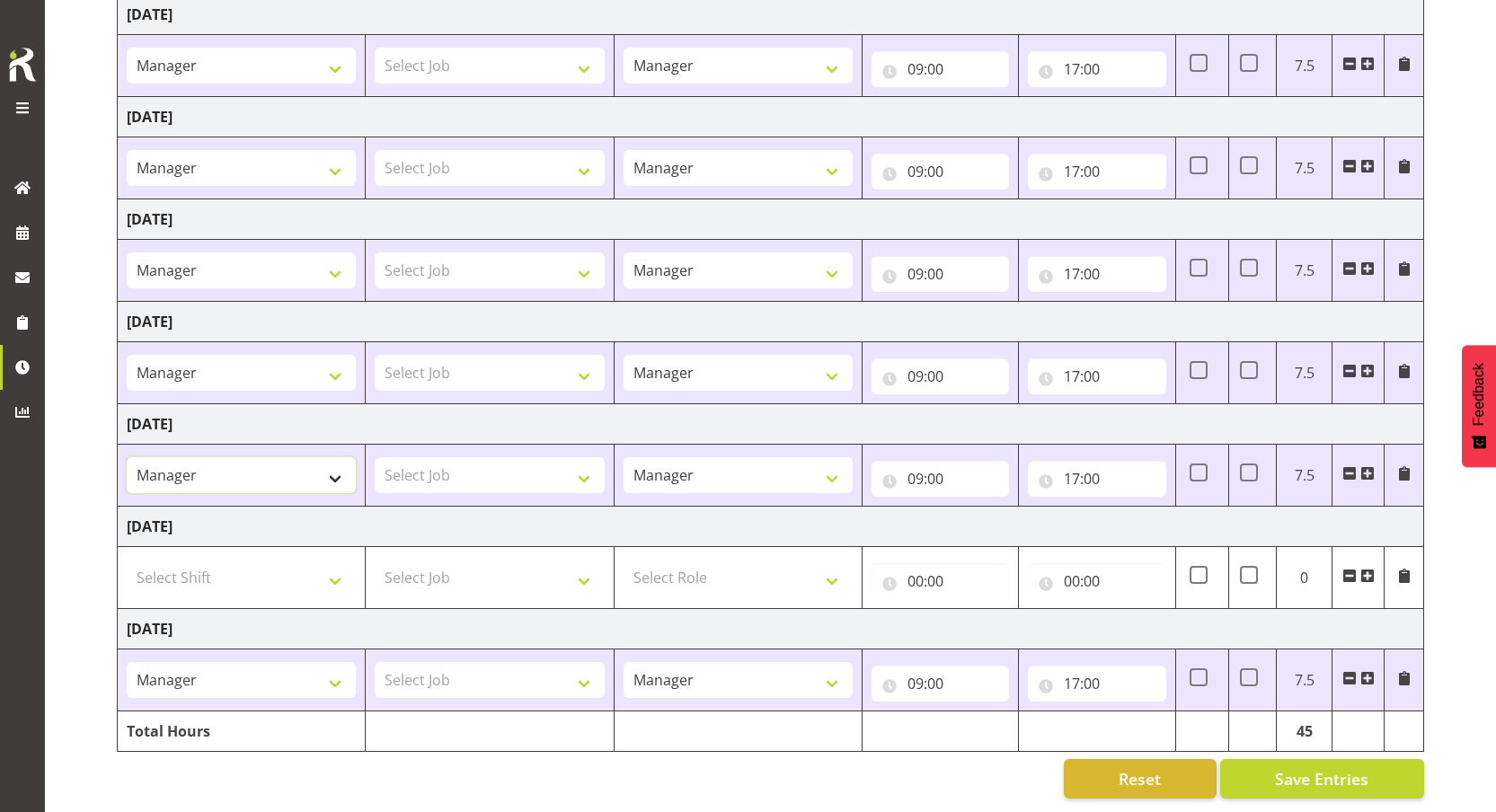
click at [241, 458] on select "Manager One off shift Override Leave Regular Unknown Shift Welly Hospo one off …" at bounding box center [241, 475] width 230 height 36
click at [238, 570] on select "Select Shift Manager One off shift Override Leave Regular Unknown Shift Welly H…" at bounding box center [241, 578] width 230 height 36
drag, startPoint x: 139, startPoint y: 512, endPoint x: 260, endPoint y: 511, distance: 121.0
click at [260, 511] on td "[DATE]" at bounding box center [771, 527] width 1306 height 41
click at [192, 511] on td "[DATE]" at bounding box center [771, 527] width 1306 height 41
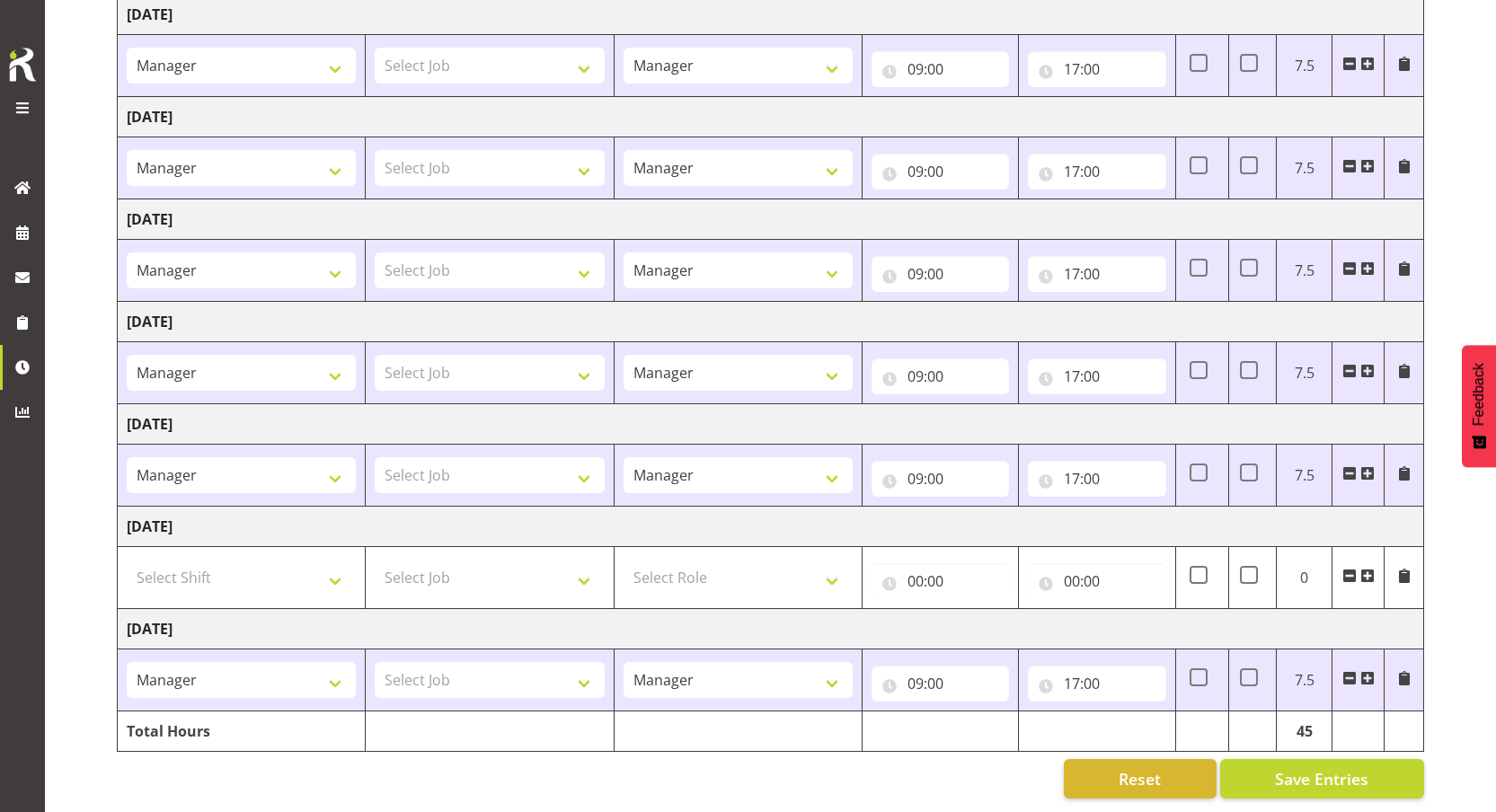
click at [192, 511] on td "[DATE]" at bounding box center [771, 527] width 1306 height 41
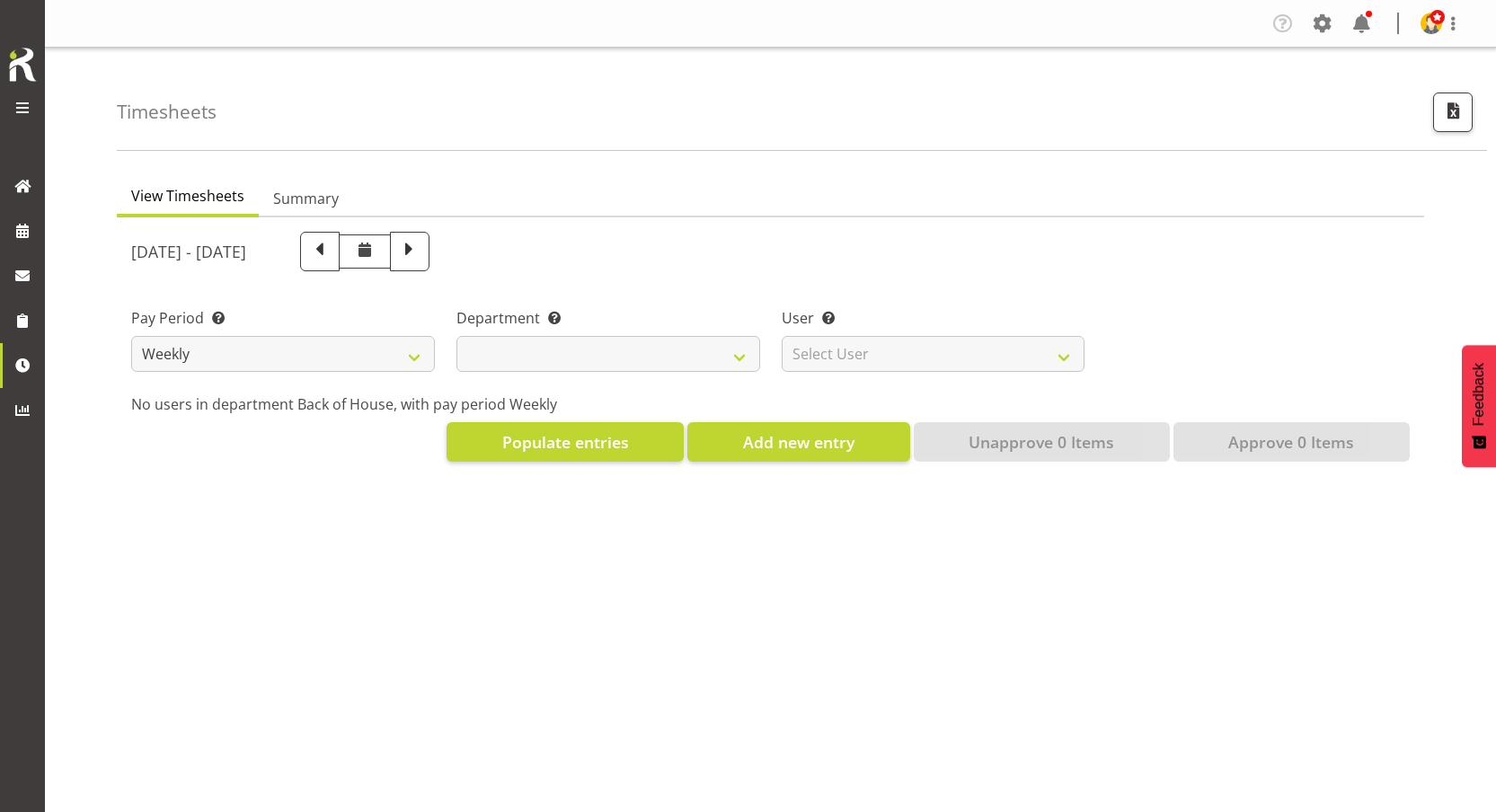
select select
select select "2042"
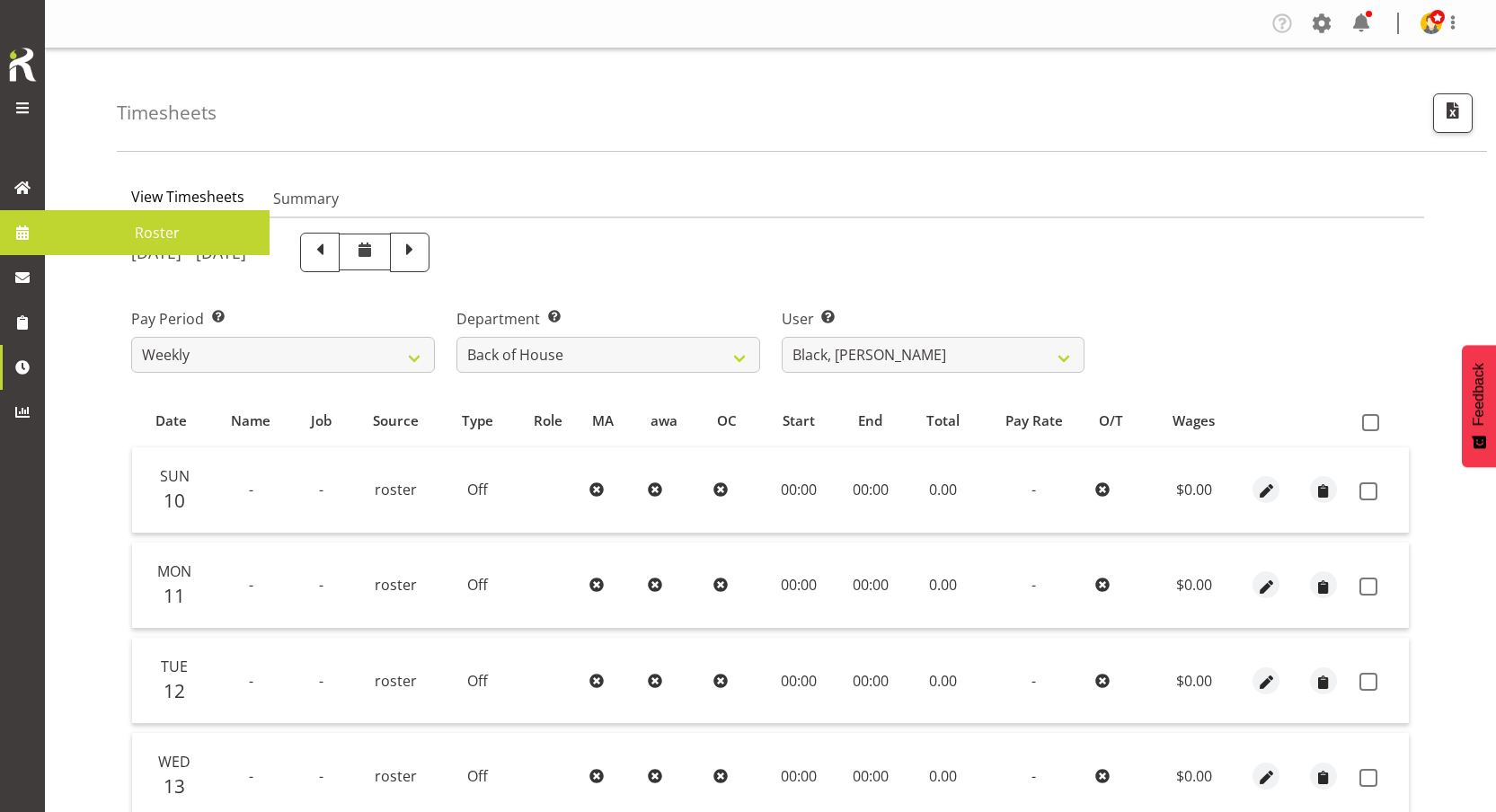
click at [12, 224] on span at bounding box center [23, 233] width 27 height 27
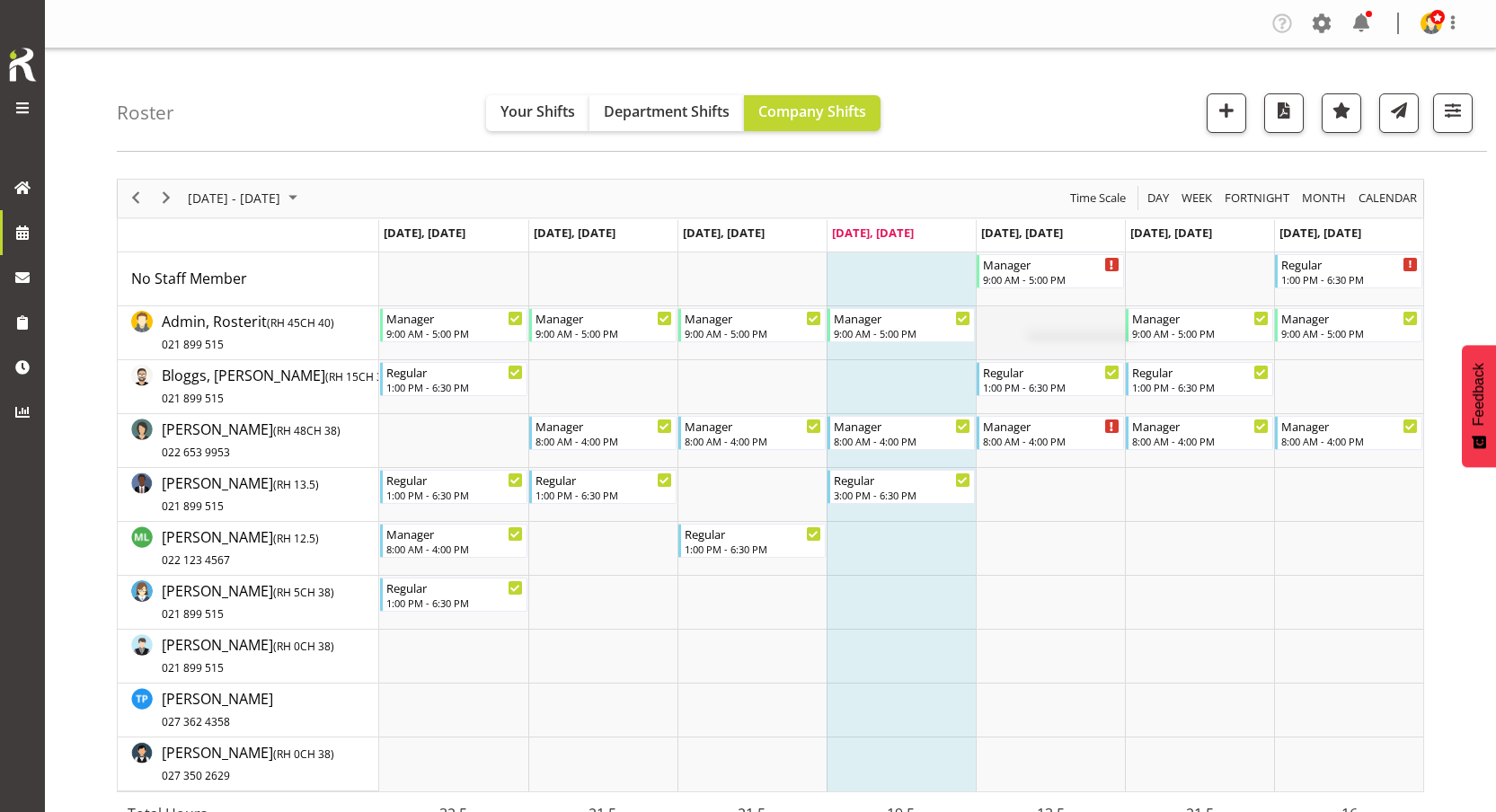
click at [1015, 323] on td "Timeline Week of August 21, 2025" at bounding box center [1051, 333] width 149 height 54
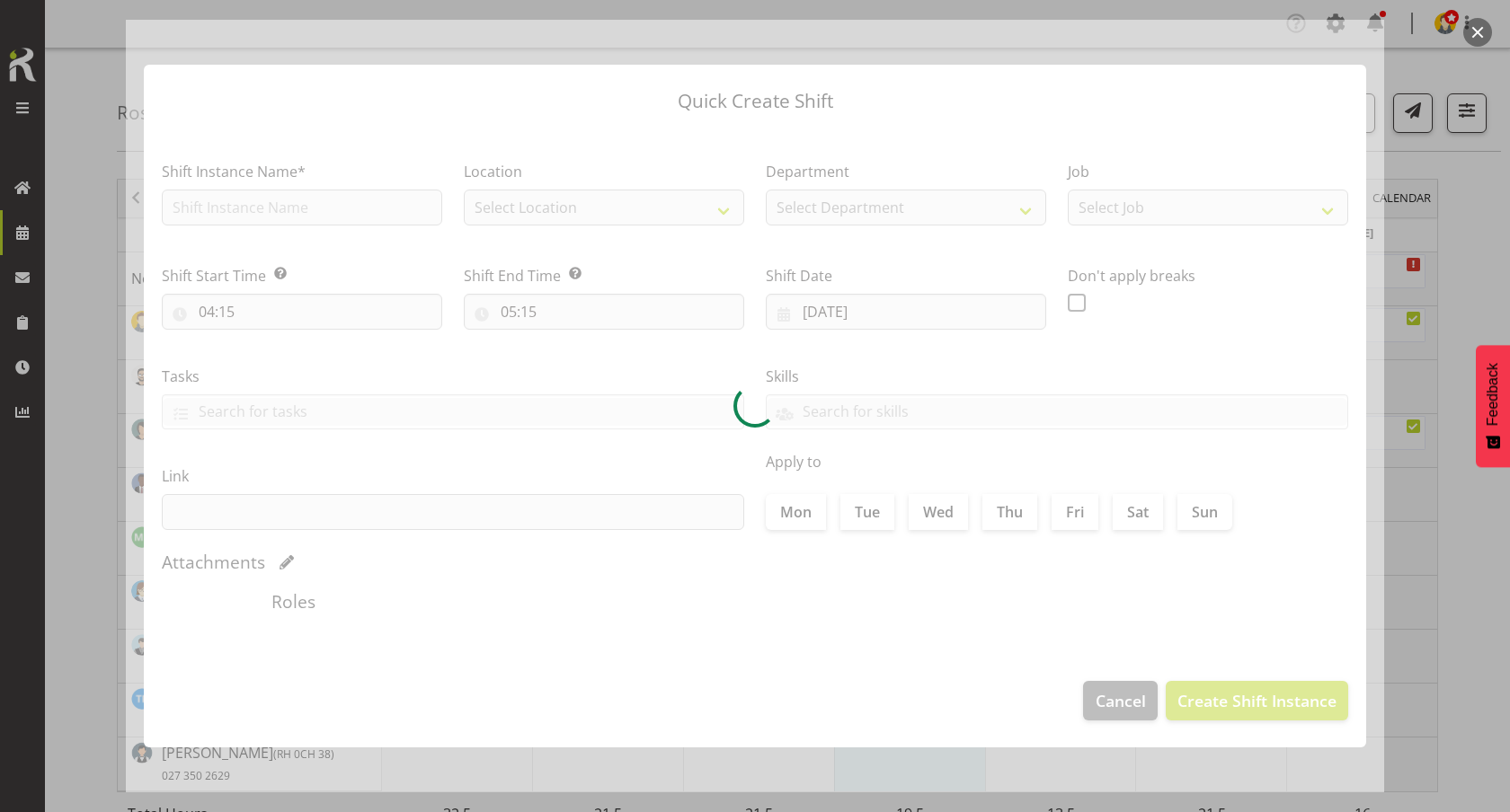
type input "[DATE]"
checkbox input "true"
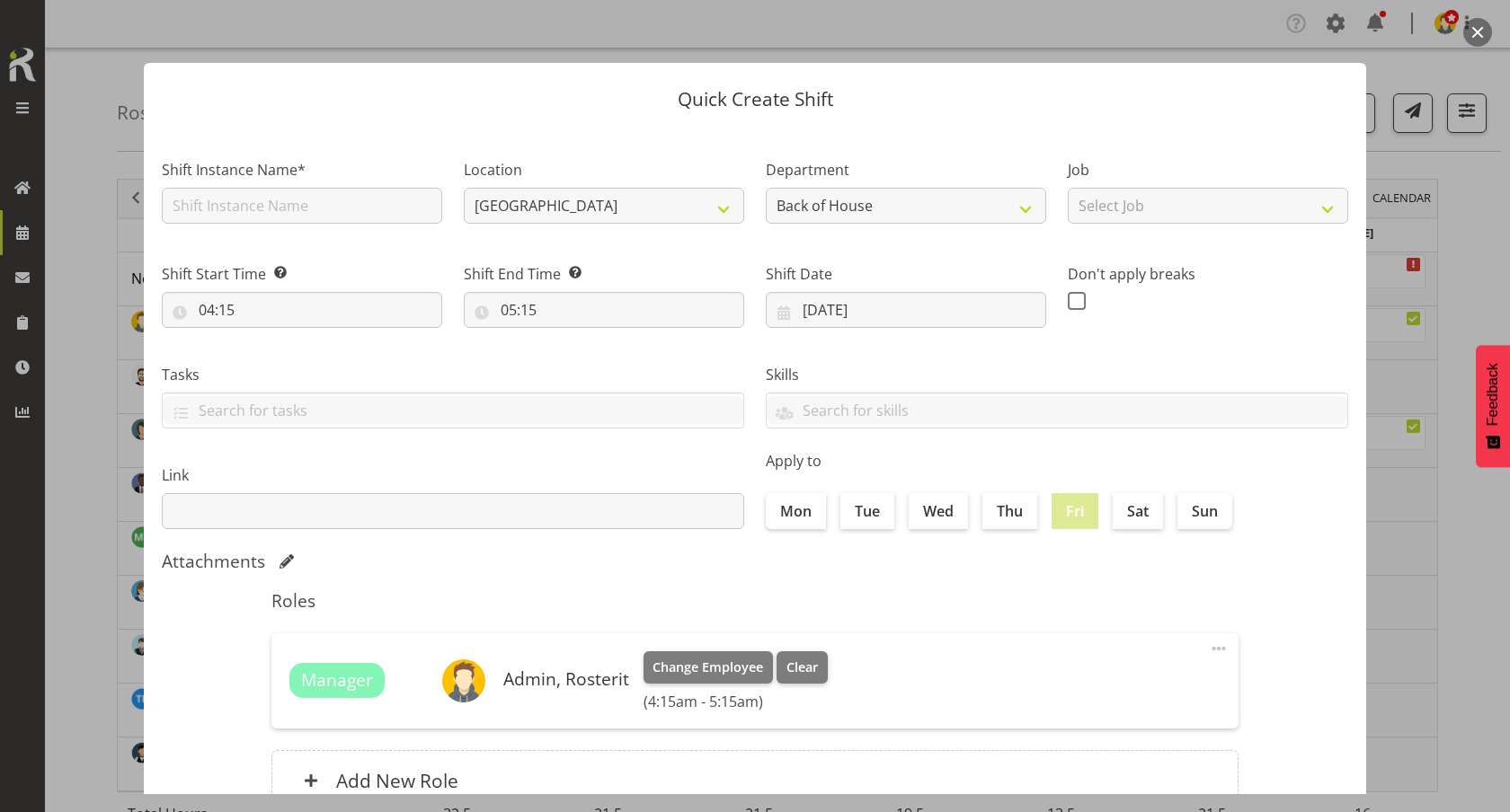
click at [380, 206] on section "Shift Instance Name* Location Auckland Christchurch Tasman Department Back of H…" at bounding box center [754, 489] width 1222 height 724
click at [380, 206] on input "text" at bounding box center [301, 206] width 280 height 36
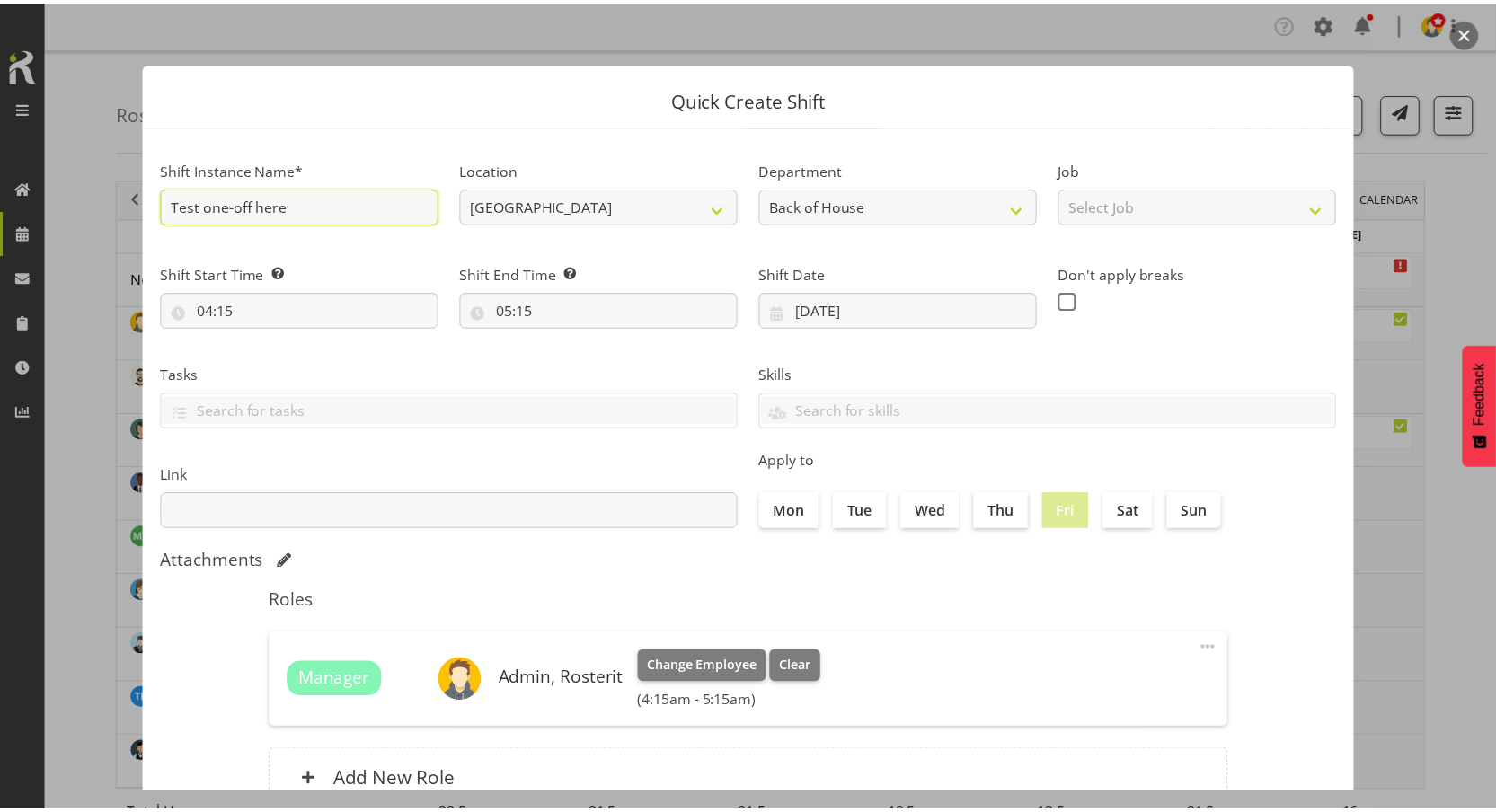
scroll to position [140, 0]
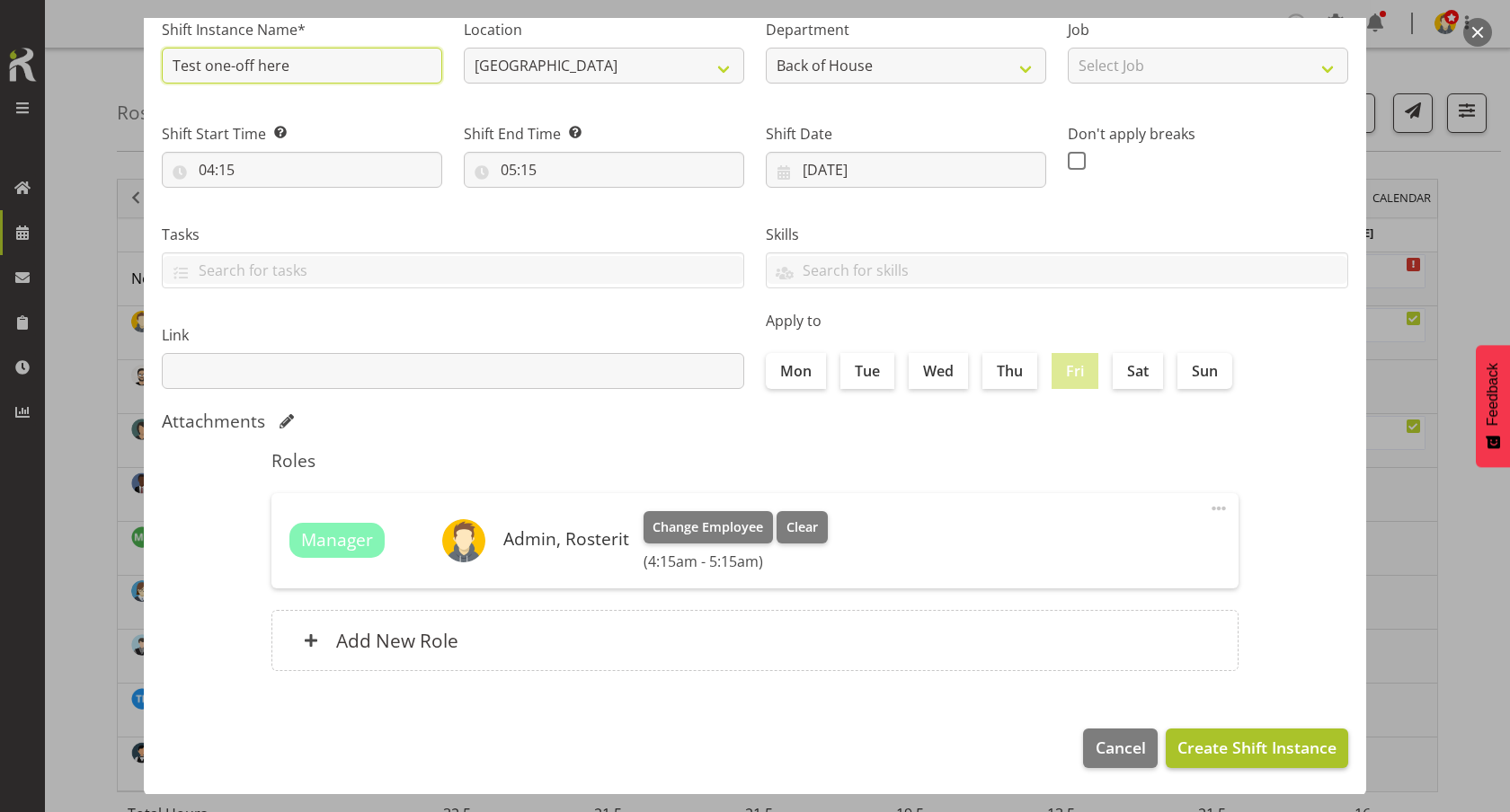
type input "Test one-off here"
click at [1217, 763] on button "Create Shift Instance" at bounding box center [1257, 748] width 182 height 40
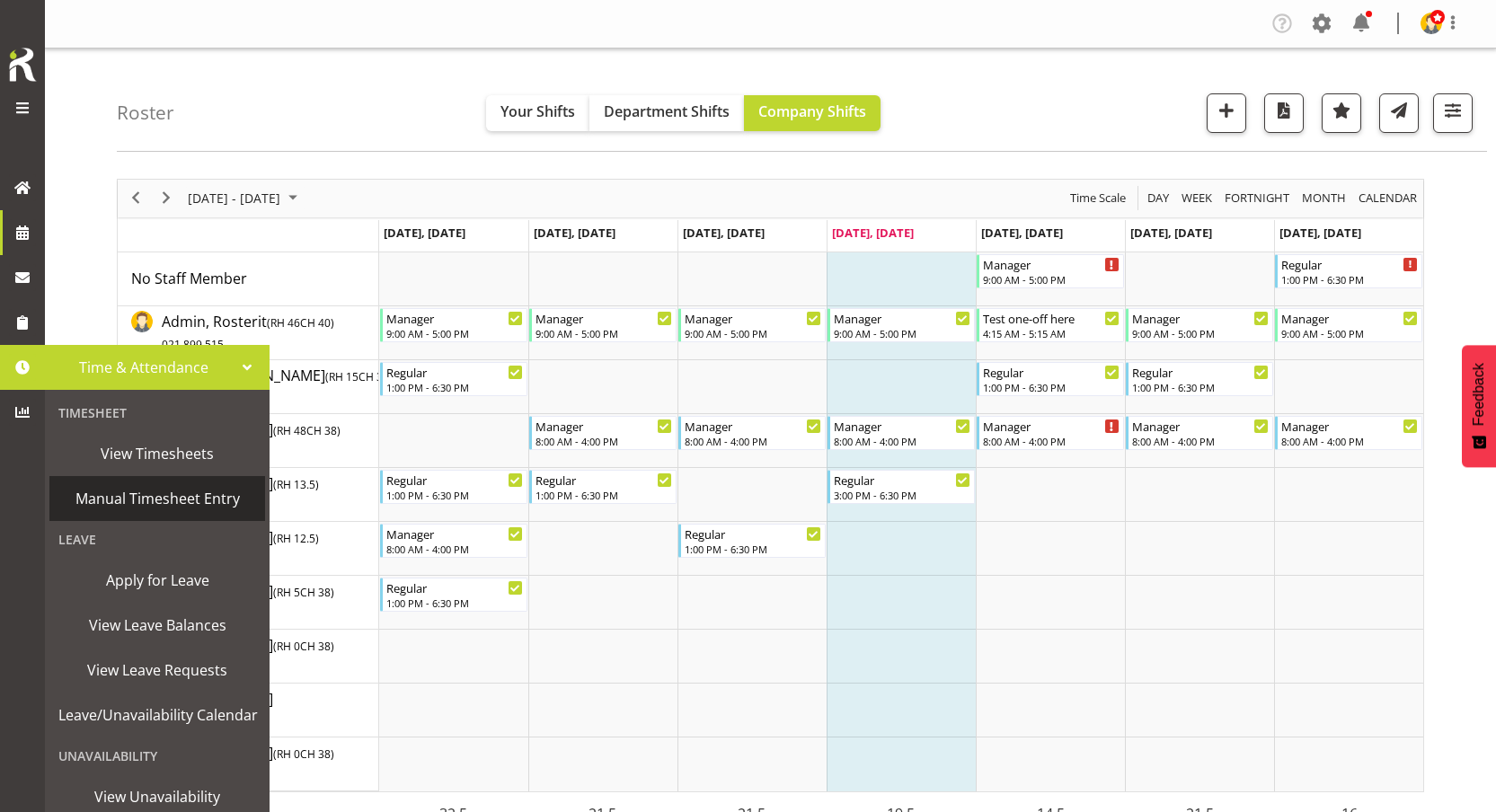
click at [157, 502] on span "Manual Timesheet Entry" at bounding box center [157, 499] width 198 height 27
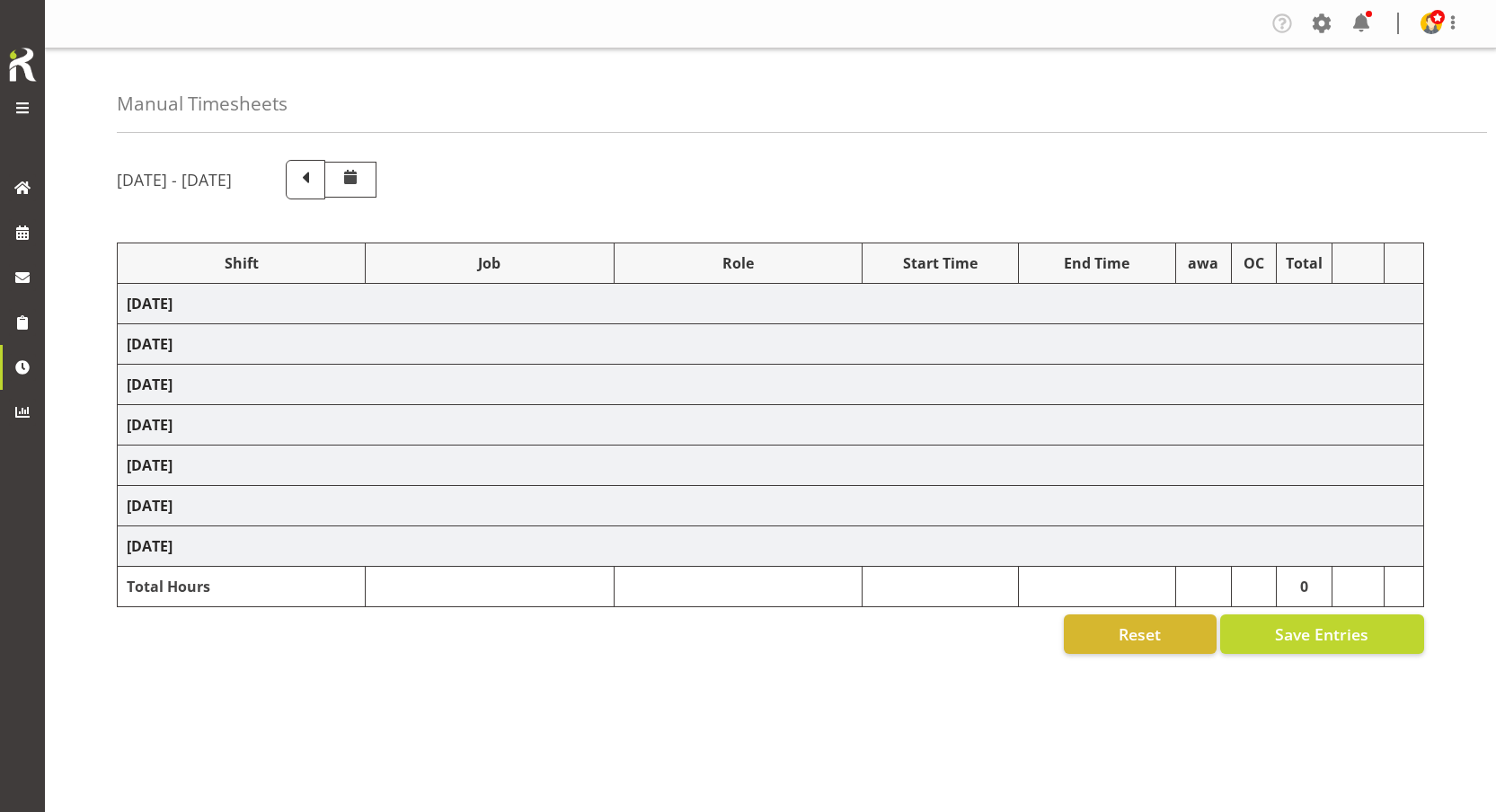
scroll to position [66, 0]
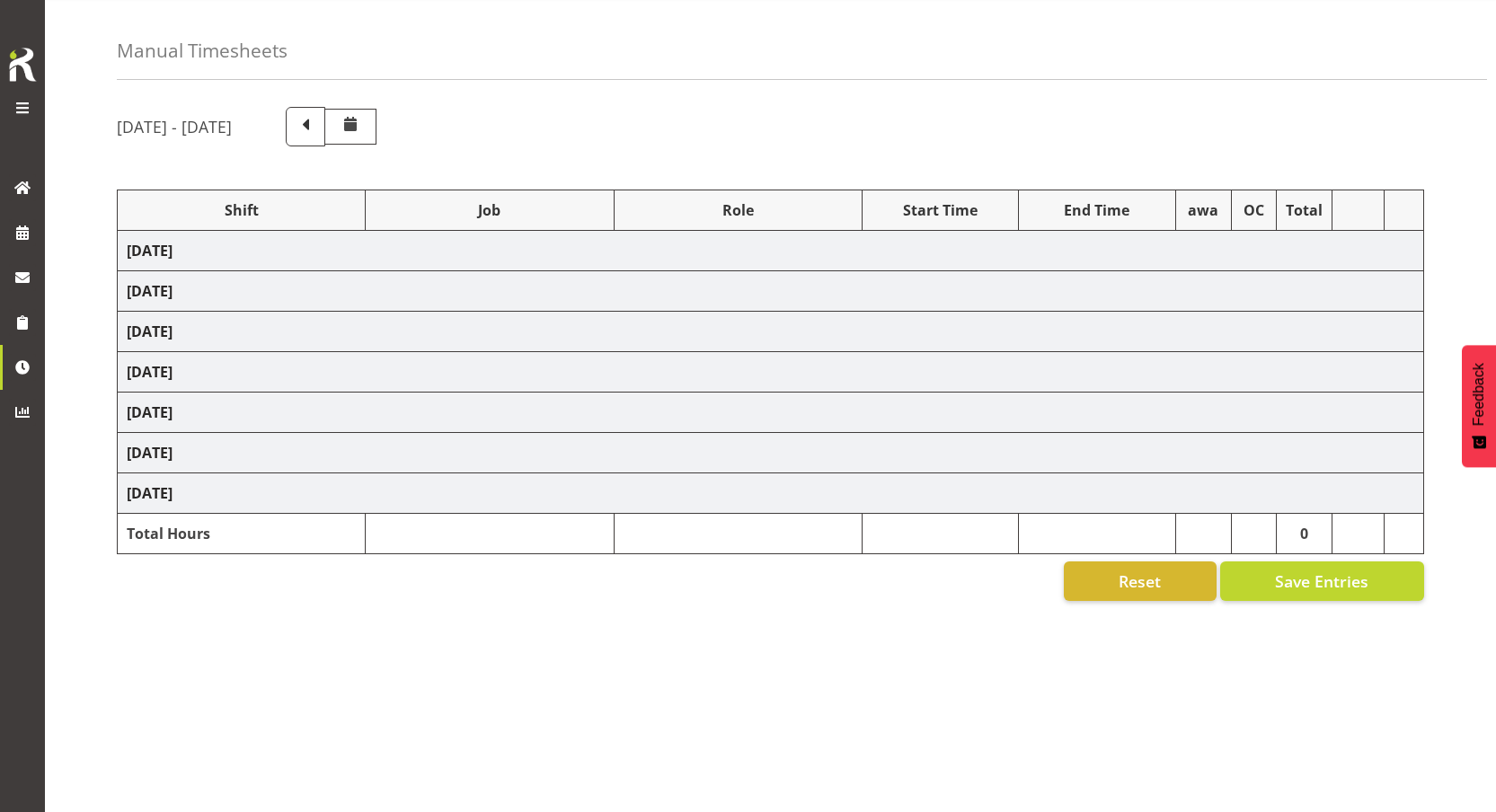
select select "80860"
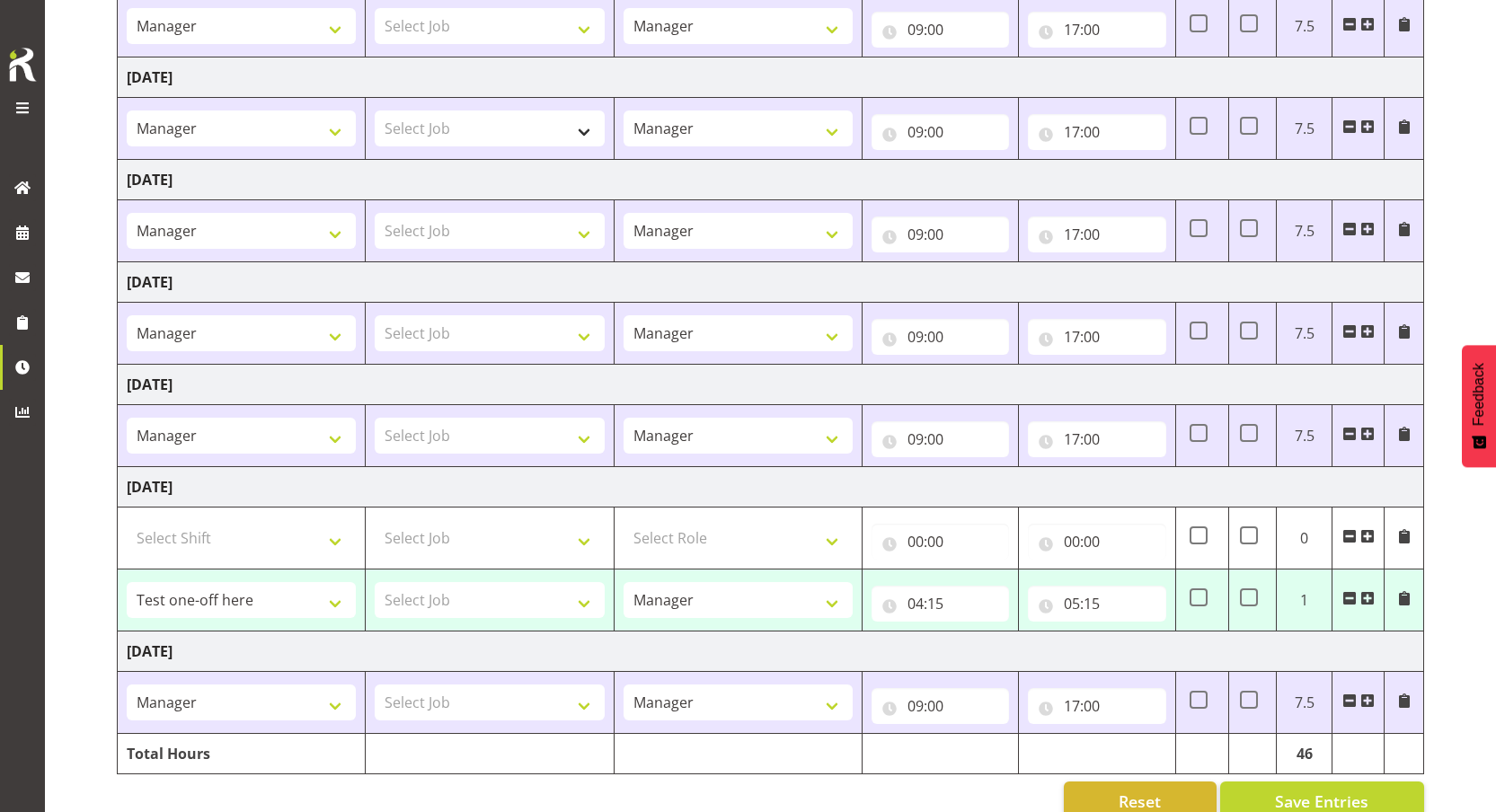
scroll to position [365, 0]
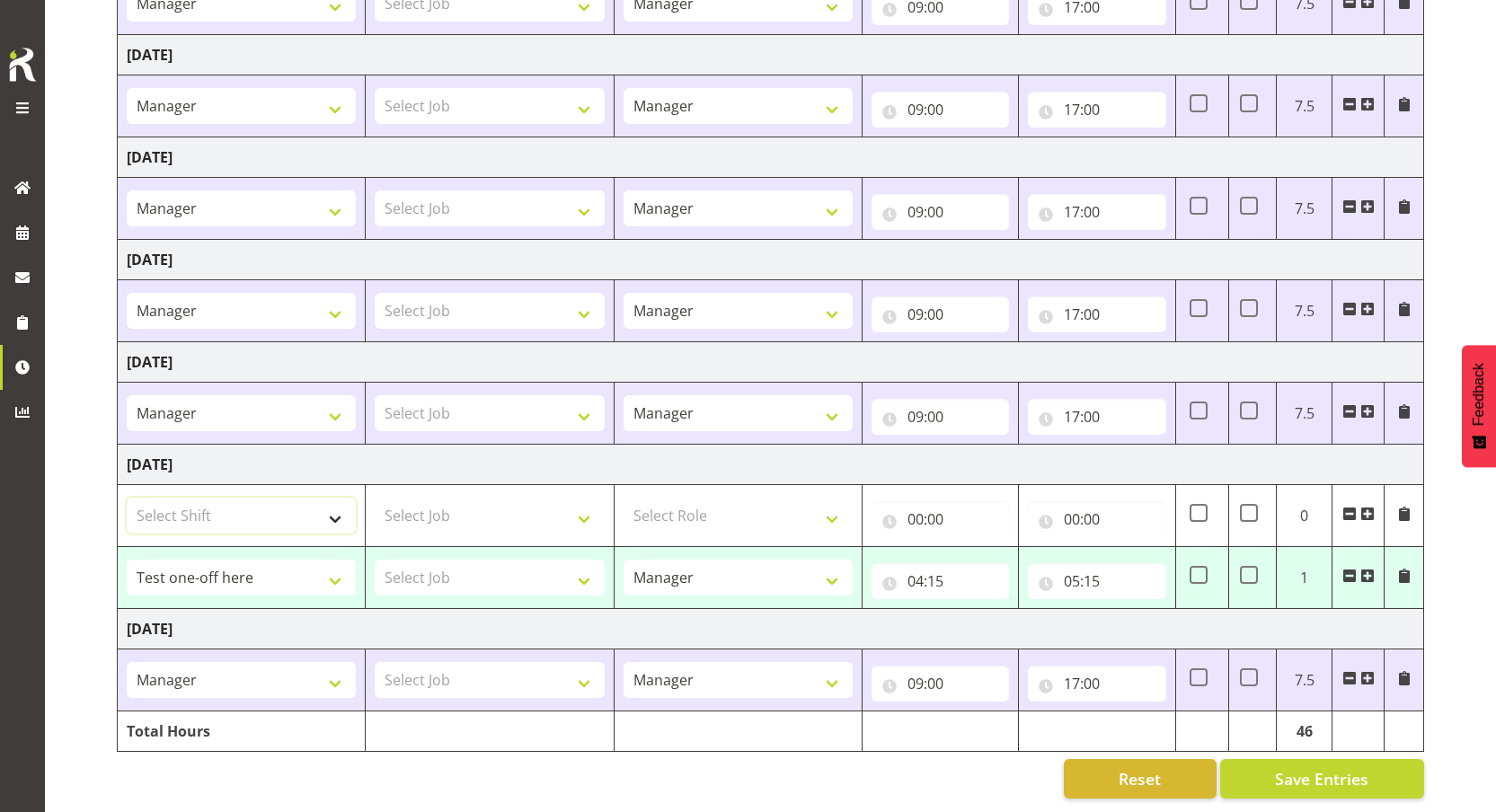
click at [241, 498] on select "Select Shift Manager One off shift Override Leave Regular Test one-off here Unk…" at bounding box center [241, 516] width 230 height 36
select select "80860"
click at [127, 498] on select "Select Shift Manager One off shift Override Leave Regular Test one-off here Unk…" at bounding box center [241, 516] width 230 height 36
click at [242, 503] on select "Manager One off shift Override Leave Regular Test one-off here Unknown Shift We…" at bounding box center [241, 516] width 230 height 36
click at [1349, 569] on span at bounding box center [1350, 576] width 15 height 15
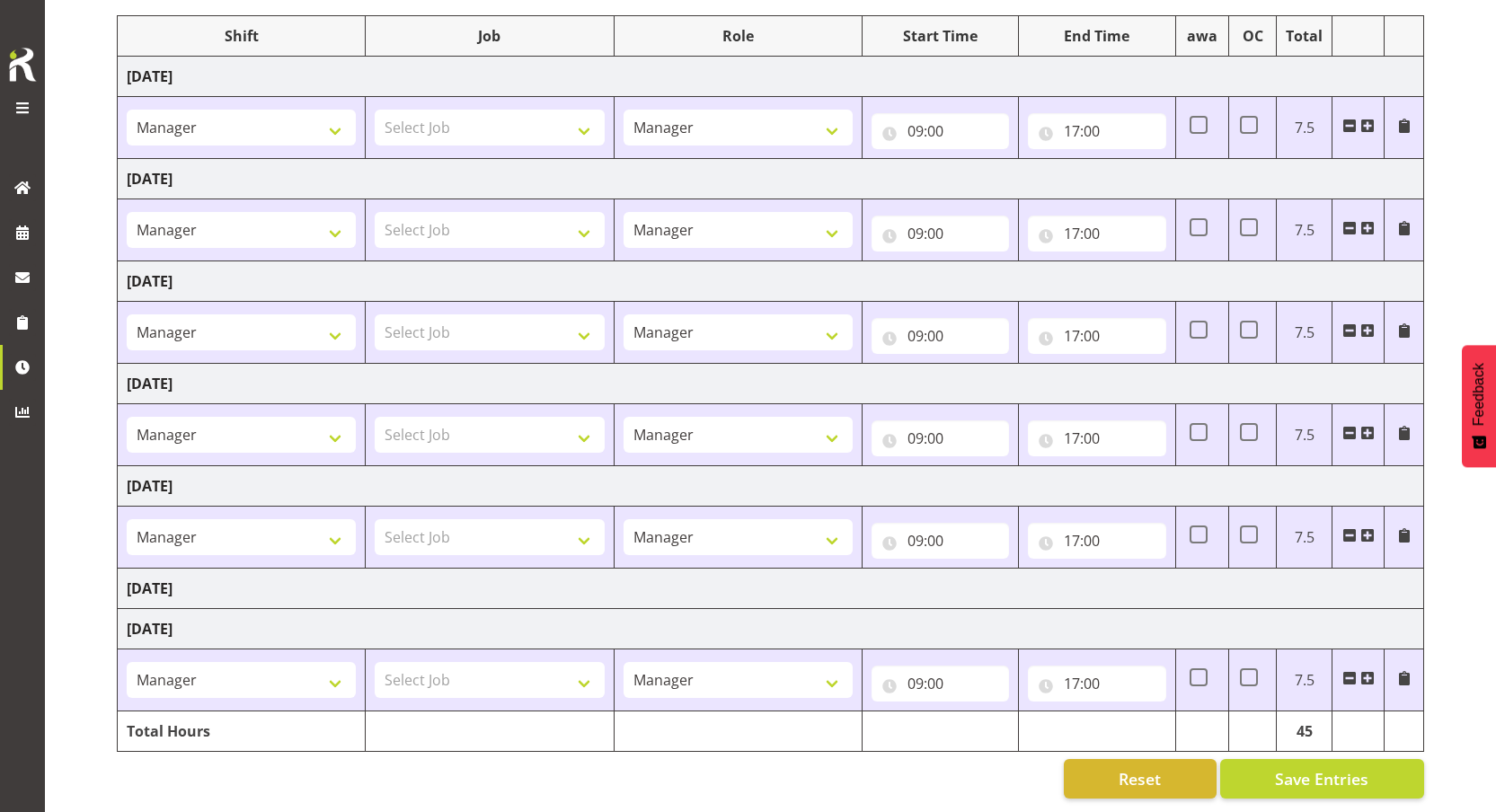
scroll to position [240, 0]
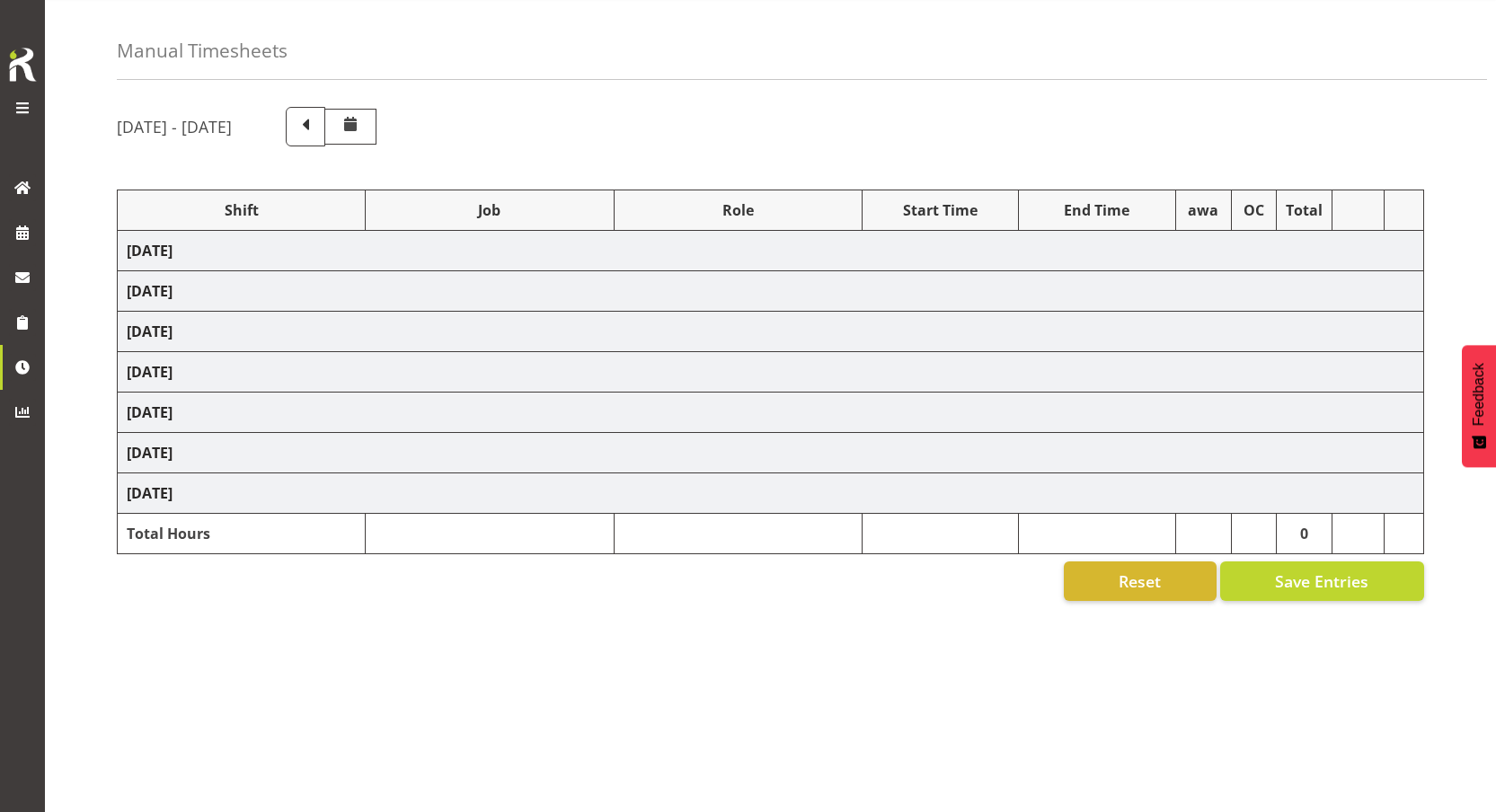
select select "80860"
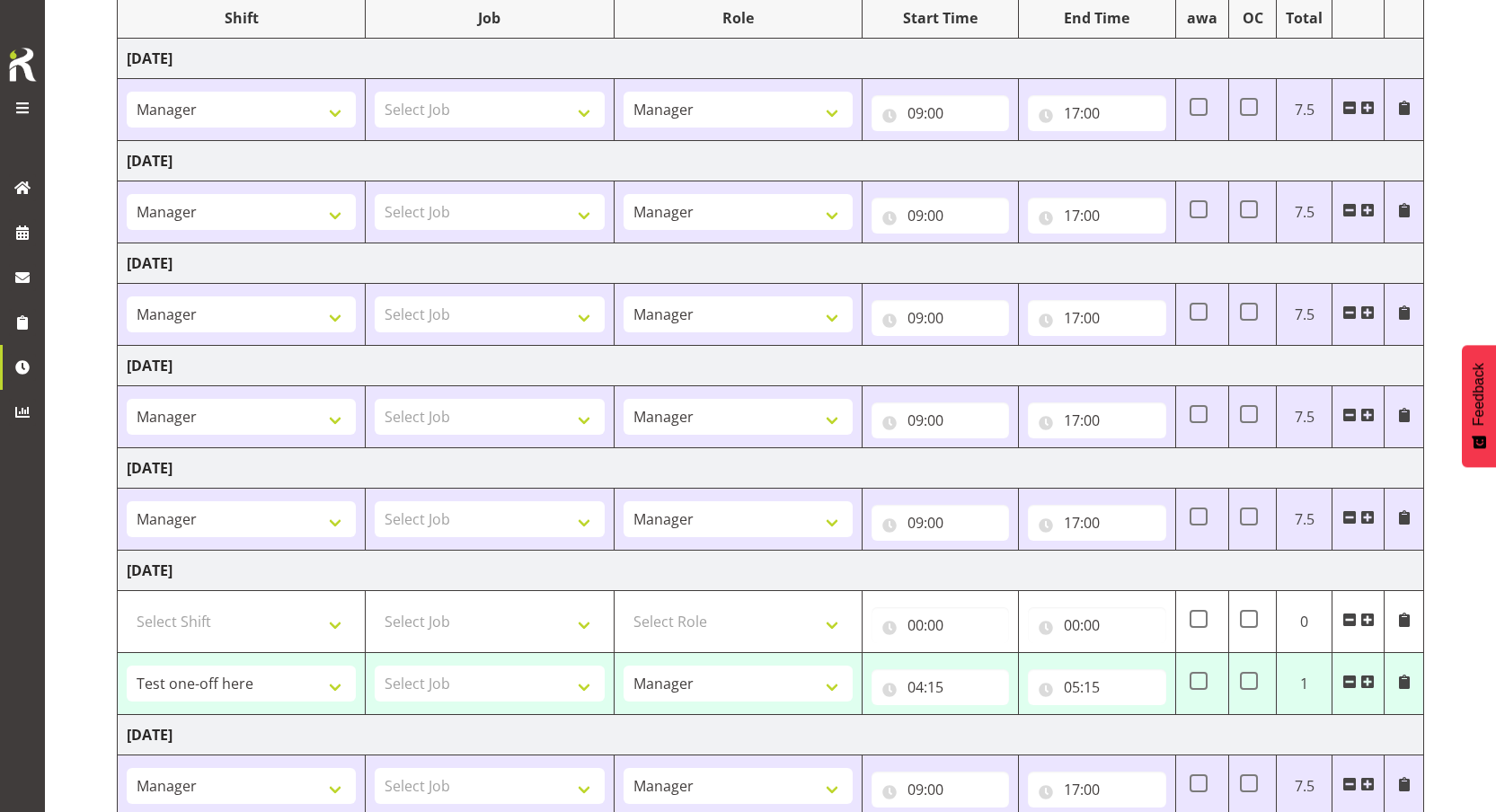
scroll to position [365, 0]
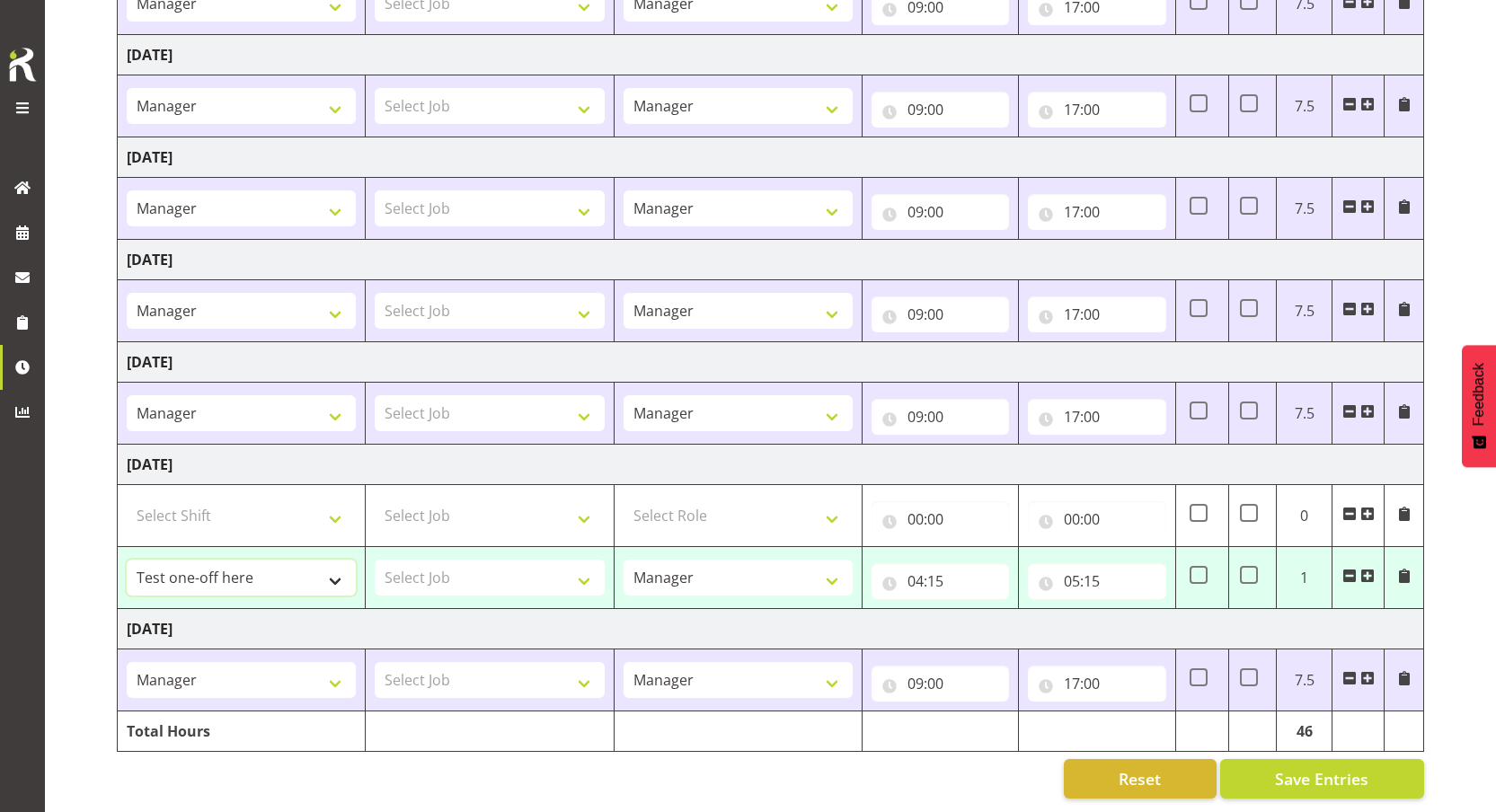
click at [230, 571] on select "Manager One off shift Override Leave Regular Test one-off here Unknown Shift We…" at bounding box center [241, 578] width 230 height 36
click at [279, 506] on select "Select Shift Manager One off shift Override Leave Regular Test one-off here Unk…" at bounding box center [241, 516] width 230 height 36
click at [238, 396] on select "Manager One off shift Override Leave Regular Unknown Shift Welly Hospo one off …" at bounding box center [241, 414] width 230 height 36
click at [230, 298] on select "Manager One off shift Override Leave Regular Unknown Shift Welly Hospo one off …" at bounding box center [241, 311] width 230 height 36
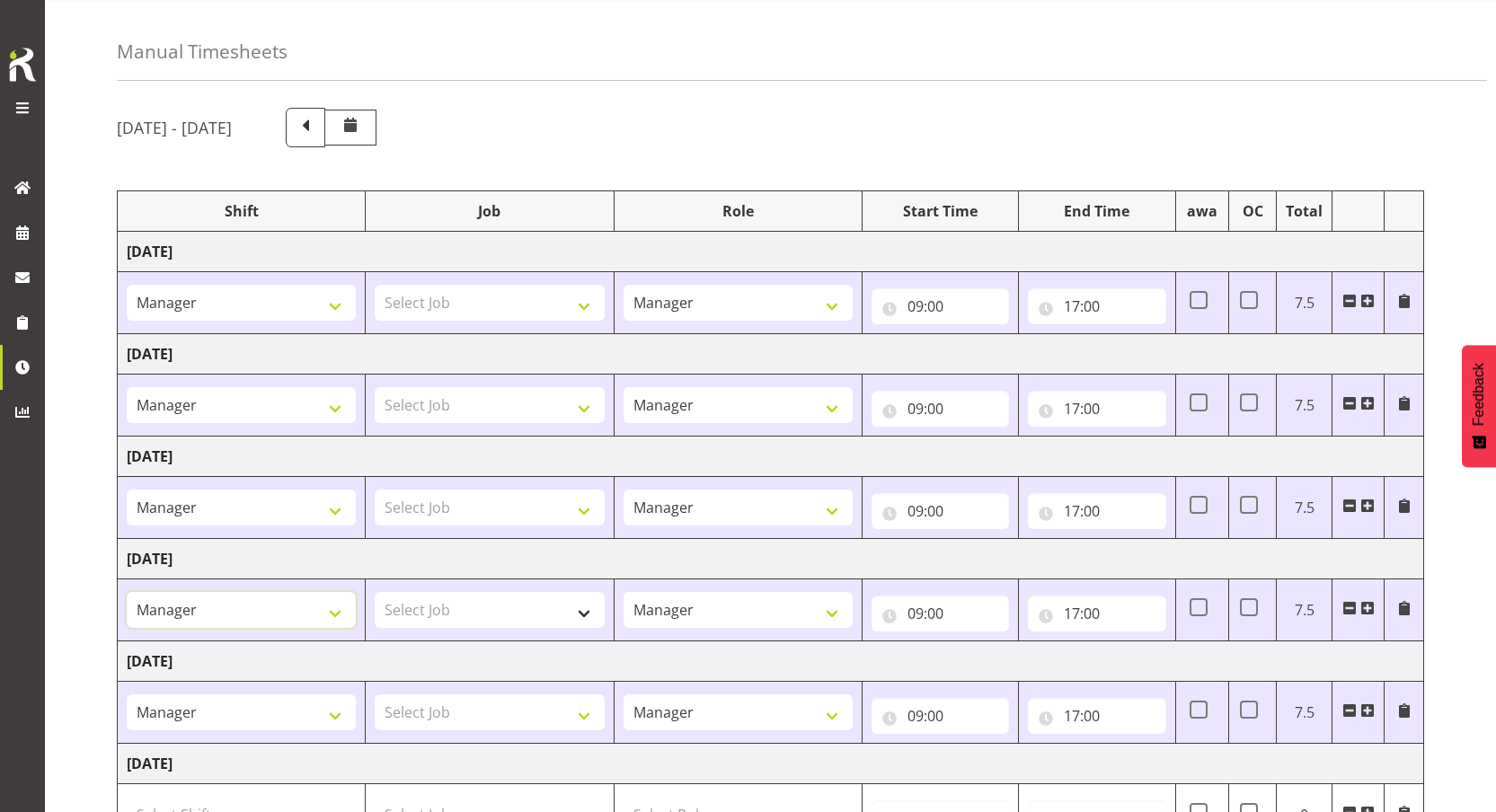
scroll to position [49, 0]
click at [318, 126] on span at bounding box center [306, 129] width 24 height 24
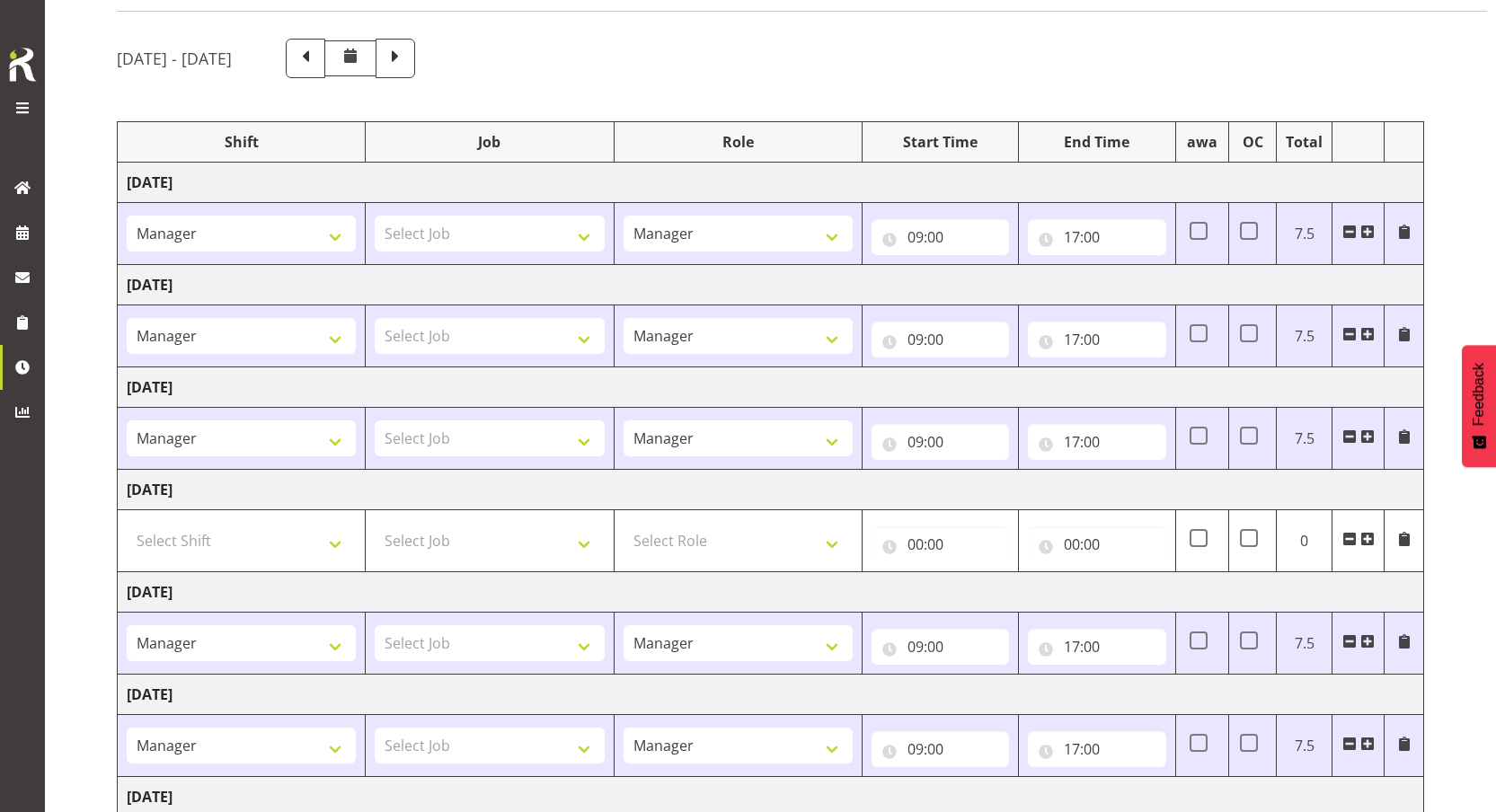
scroll to position [86, 0]
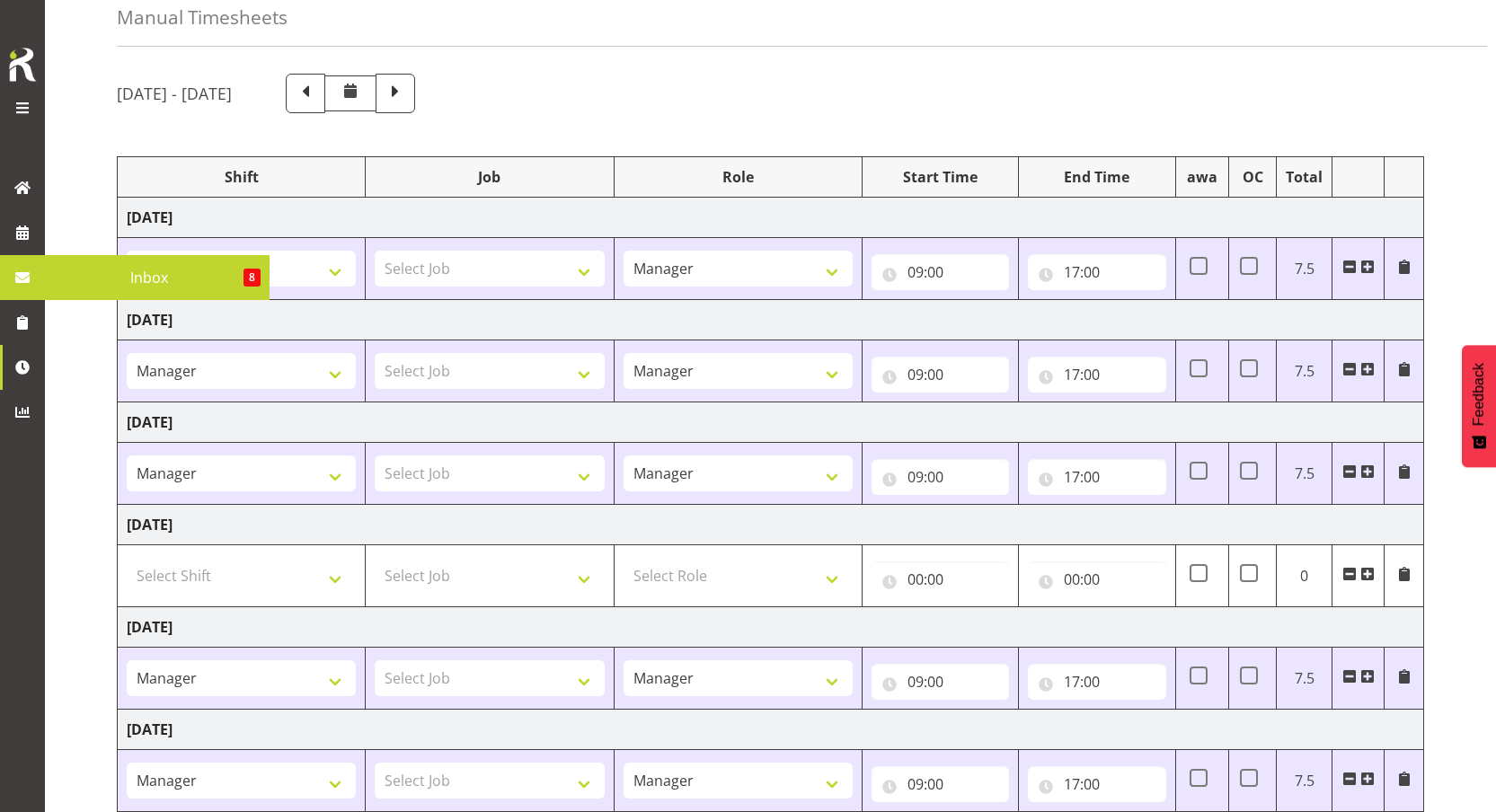
click at [85, 252] on div "Manual Timesheets August 10th - August 16th 2025 Shift Job Role Start Time End …" at bounding box center [770, 488] width 1451 height 1053
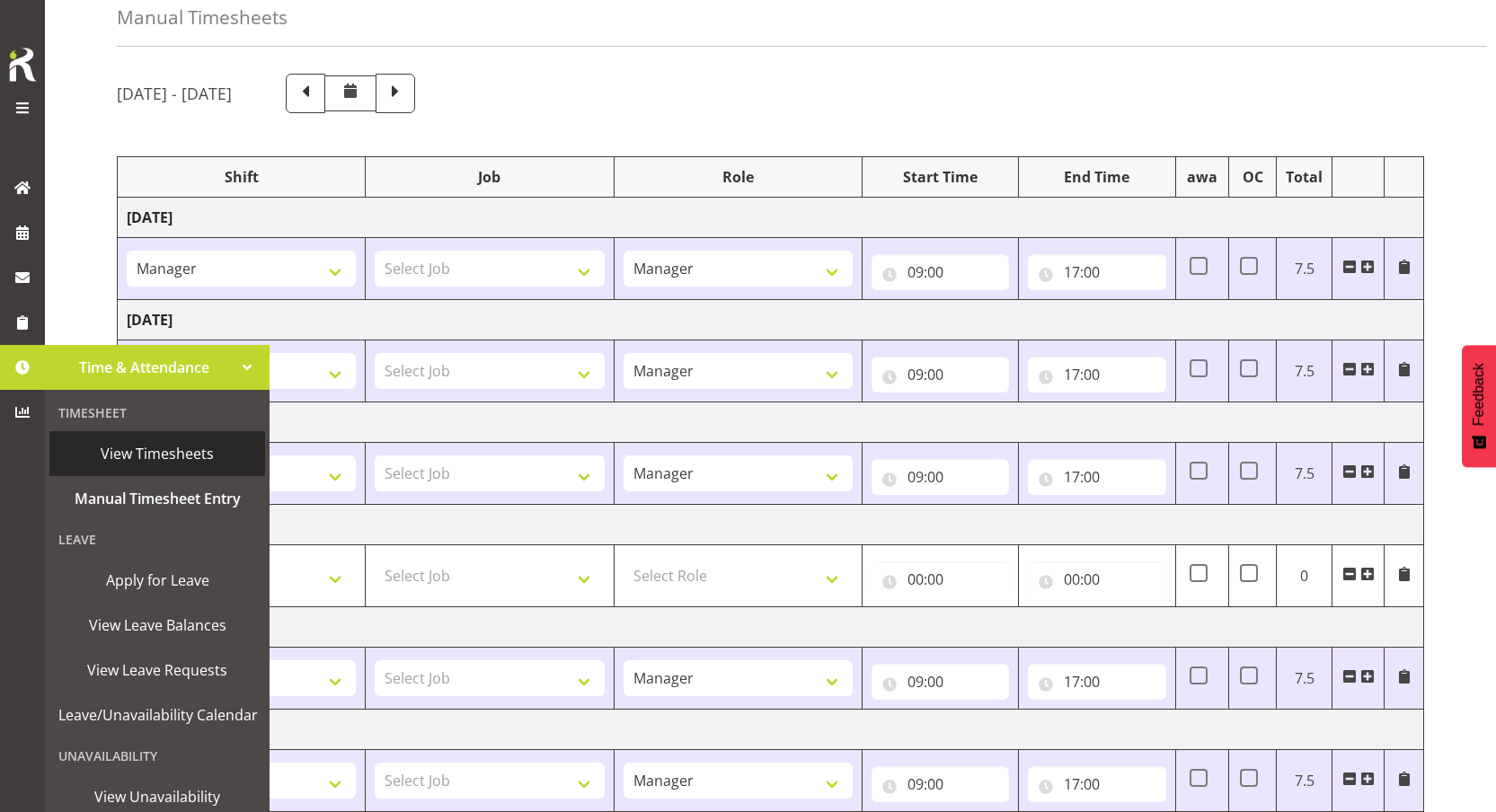
click at [122, 445] on span "View Timesheets" at bounding box center [157, 454] width 198 height 27
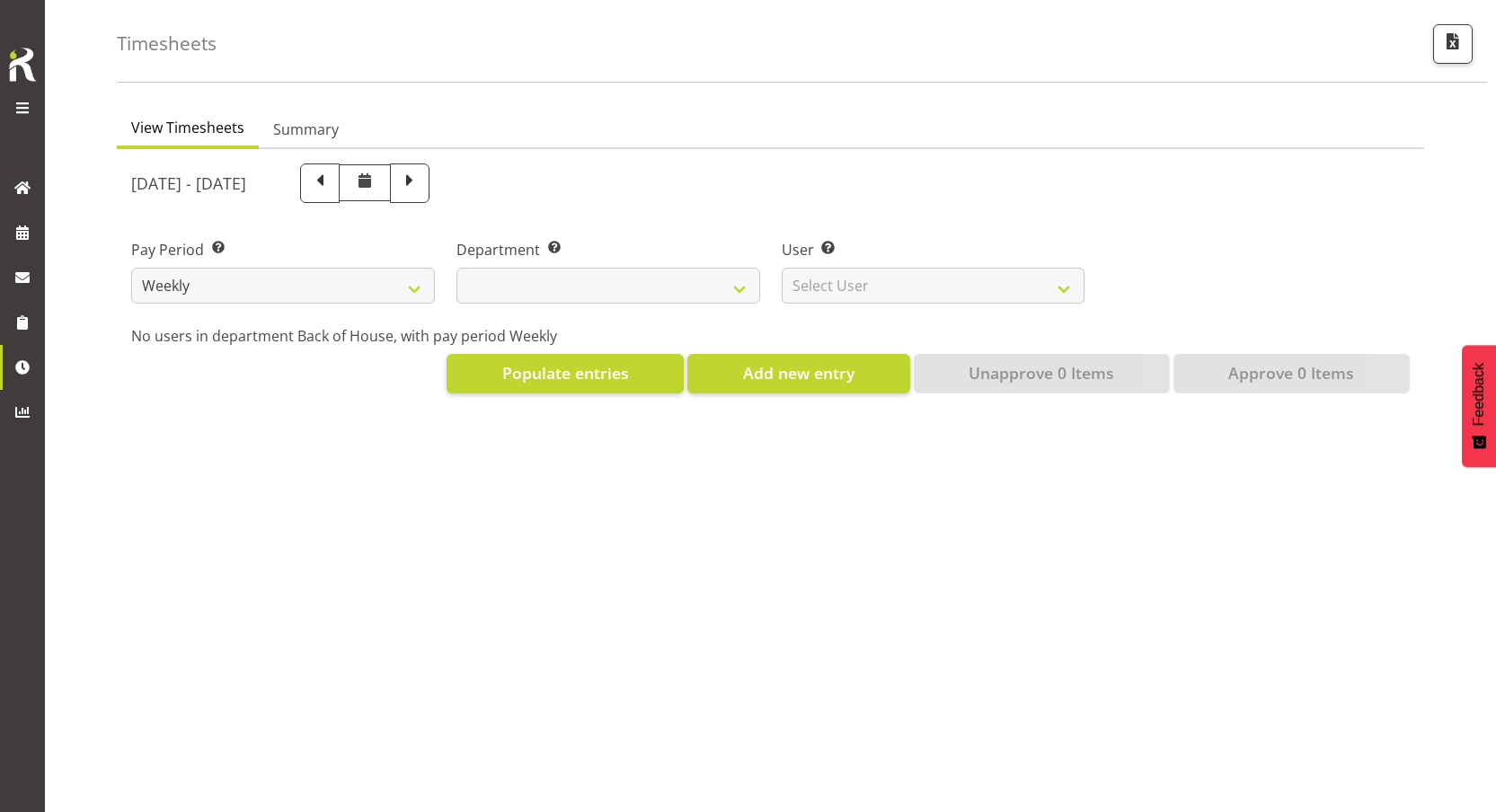
scroll to position [70, 0]
select select
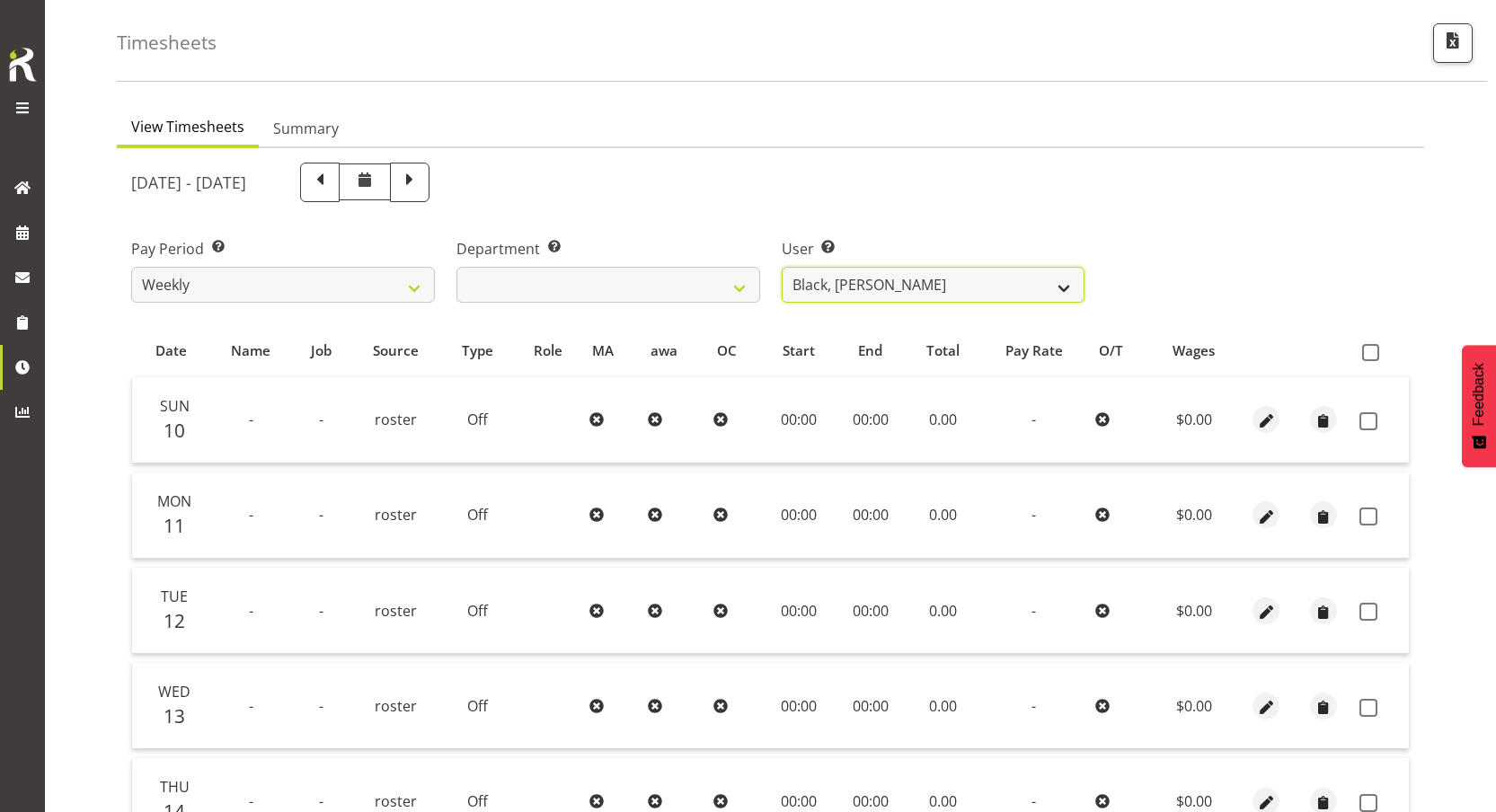
click at [846, 277] on select "Black, [PERSON_NAME] ❌ Bloggs, [PERSON_NAME] ❌ [PERSON_NAME], Rosterit ❌ [PERSO…" at bounding box center [934, 285] width 304 height 36
select select "1"
click at [782, 267] on select "Black, Ian ❌ Bloggs, Joe ❌ Little, Mike ❌ Admin, Rosterit ❌ White, Sally ❌ Pham…" at bounding box center [934, 285] width 304 height 36
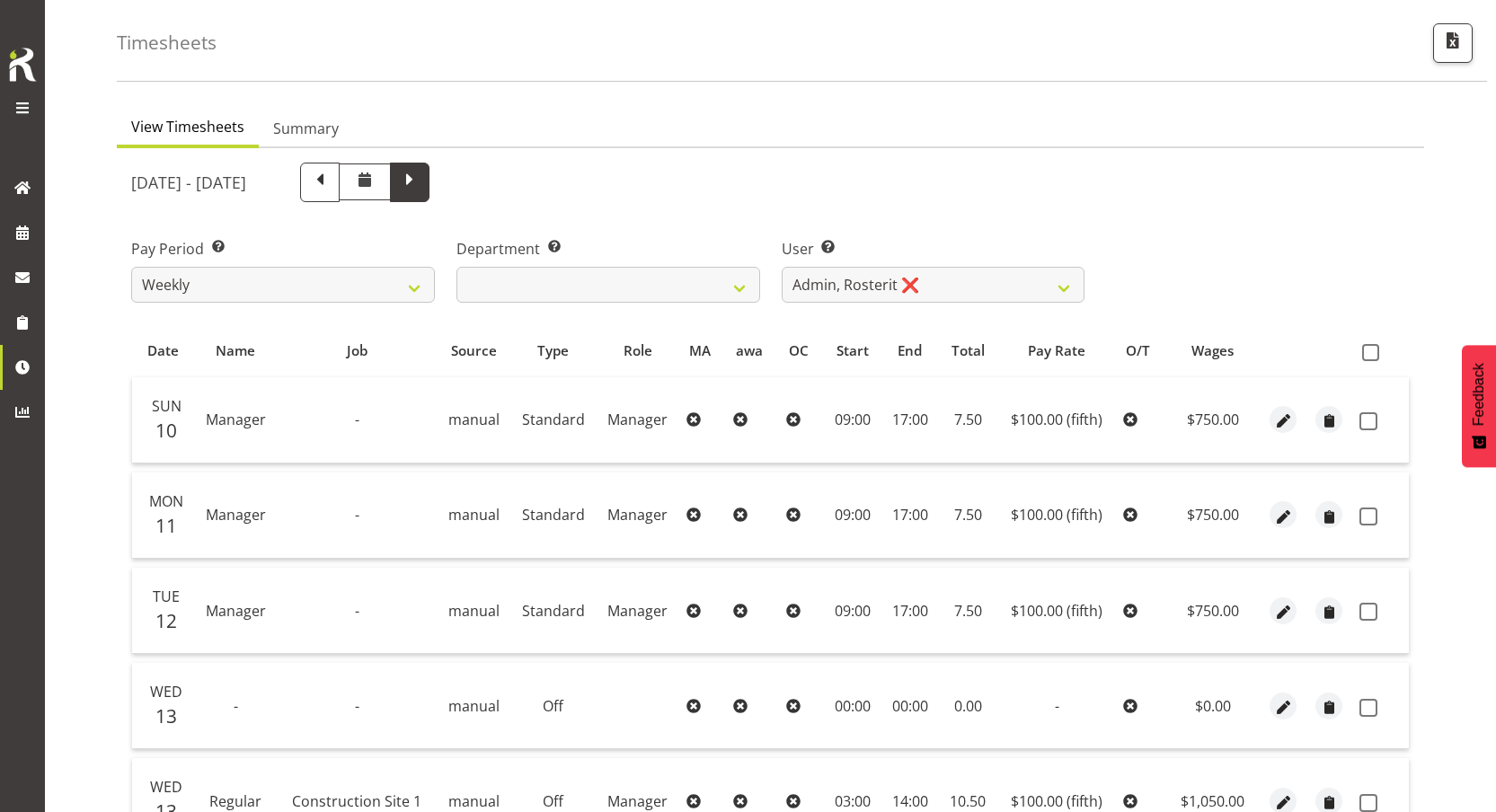
click at [421, 186] on span at bounding box center [410, 181] width 24 height 24
select select
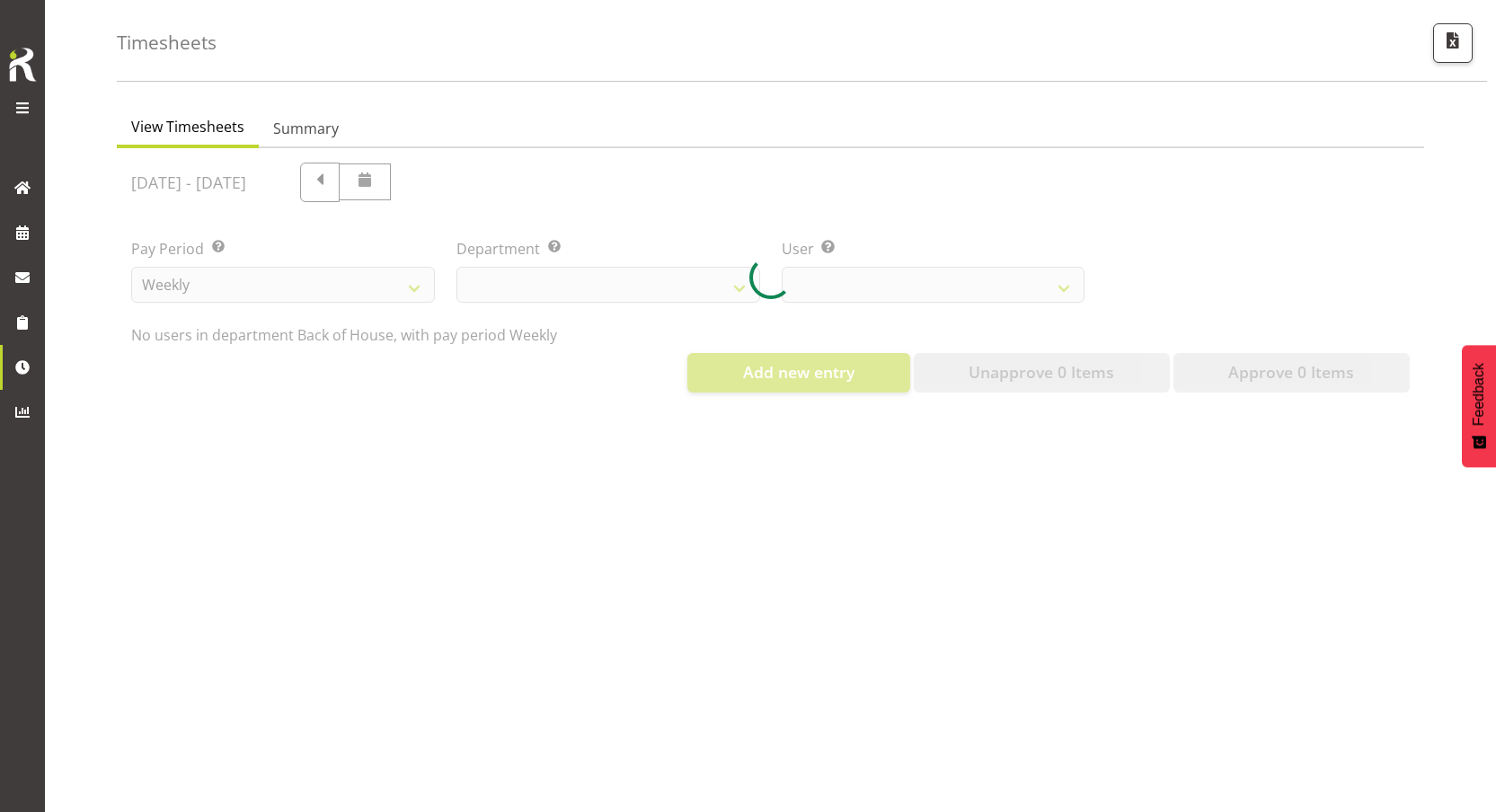
select select "1"
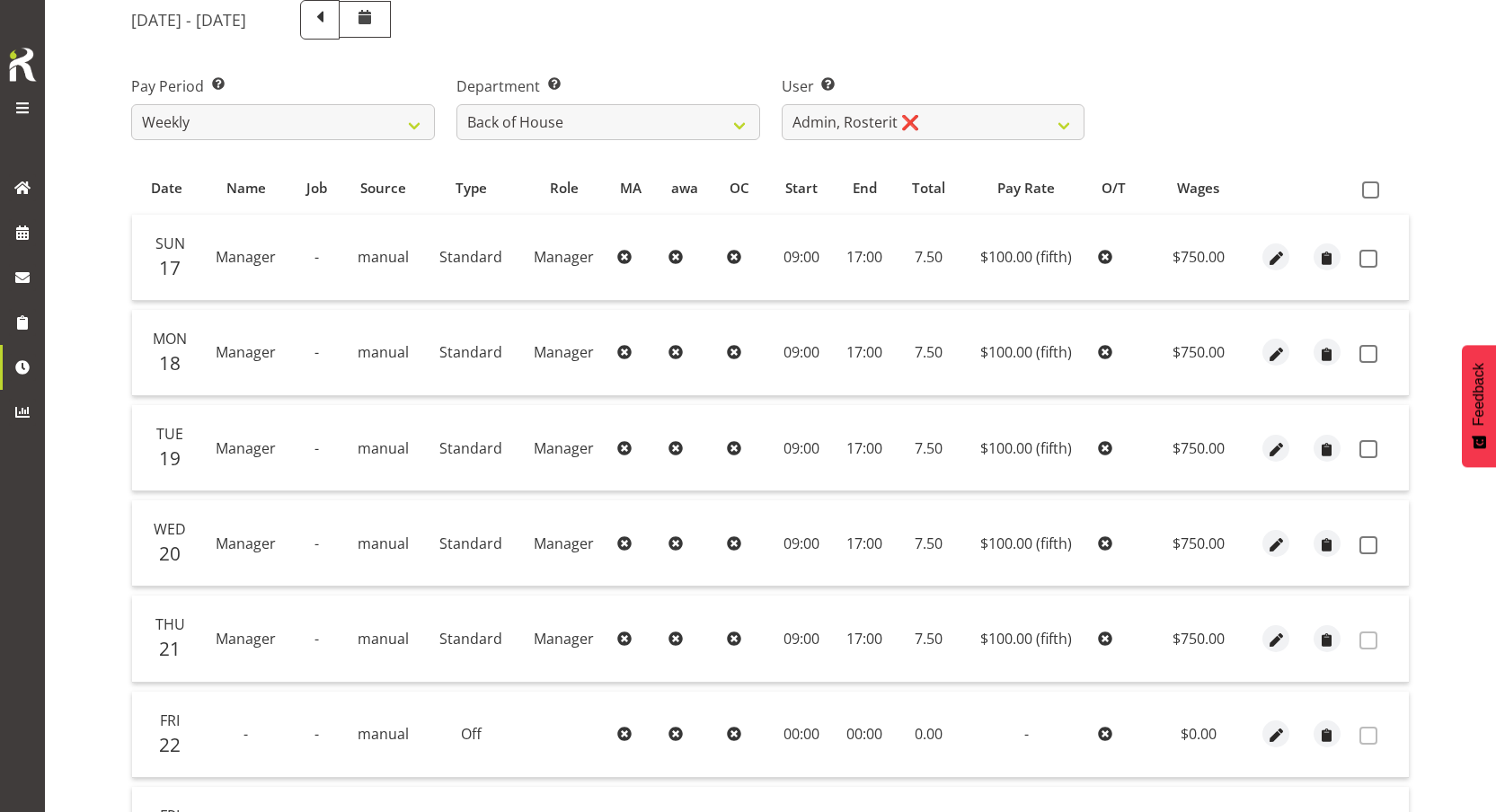
scroll to position [246, 0]
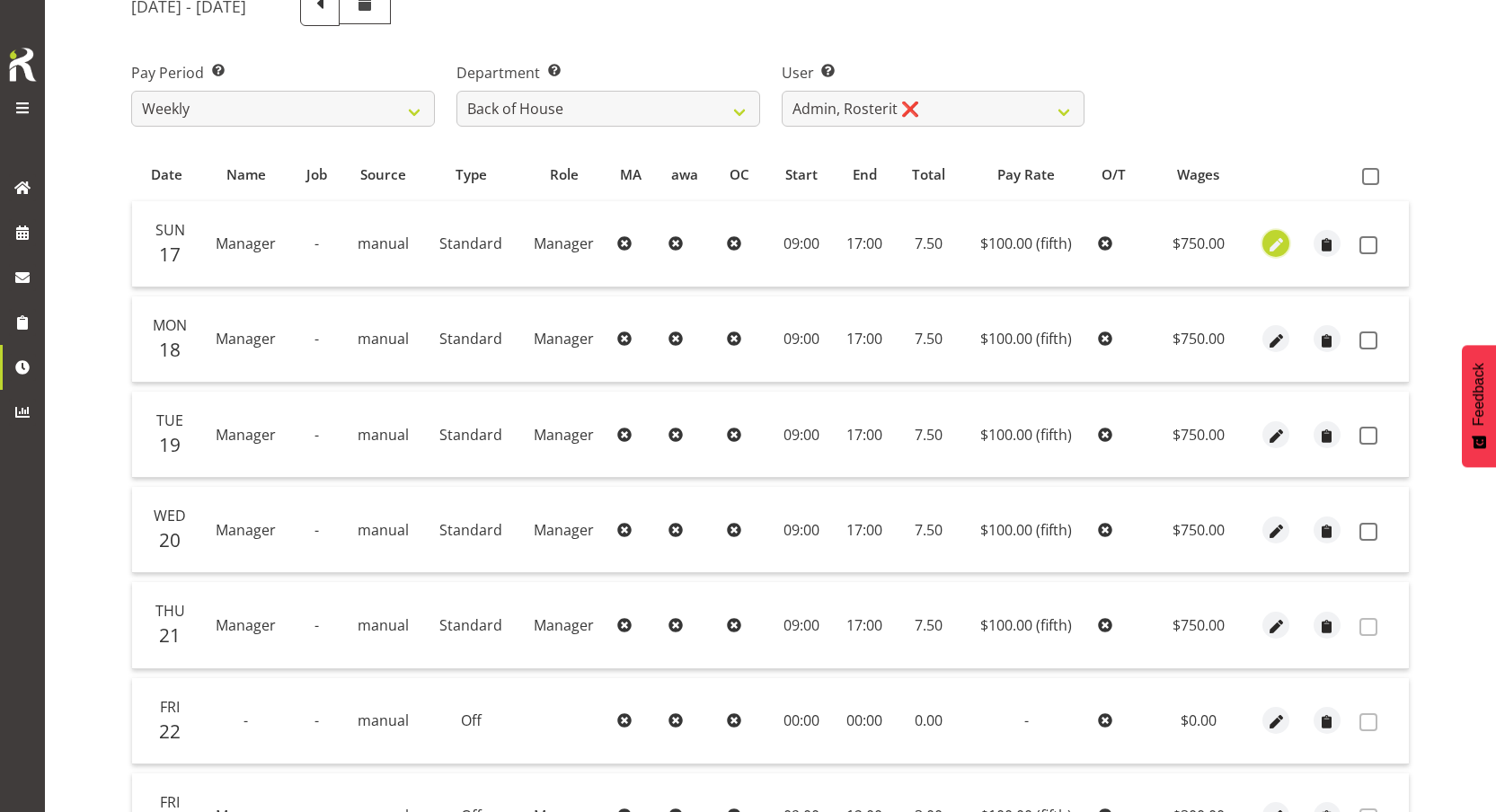
click at [1276, 242] on span "button" at bounding box center [1276, 245] width 21 height 21
select select "Standard"
select select "fifth"
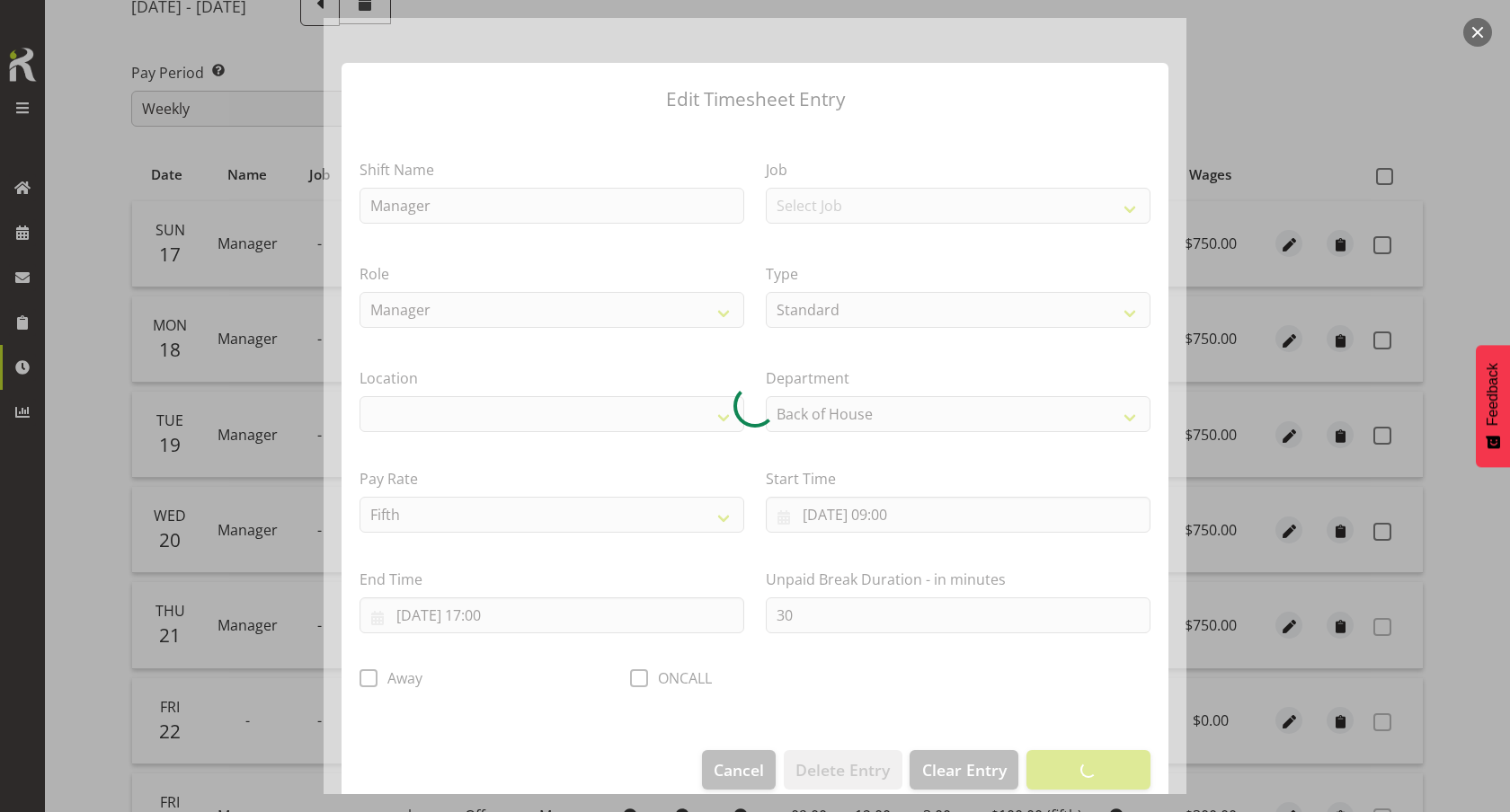
select select
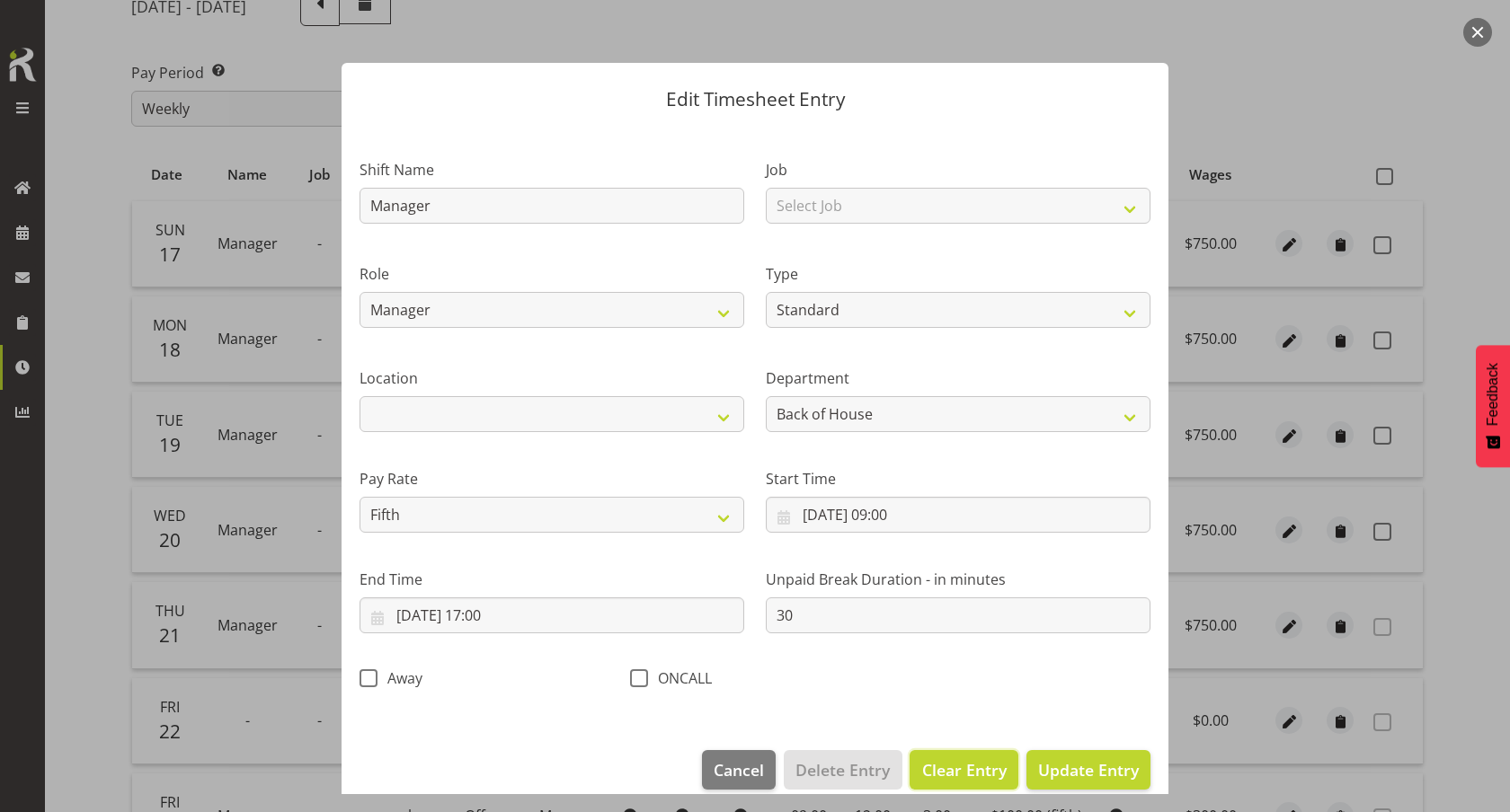
click at [932, 768] on span "Clear Entry" at bounding box center [964, 770] width 84 height 24
select select "Off"
select select "primary"
type input "0"
select select
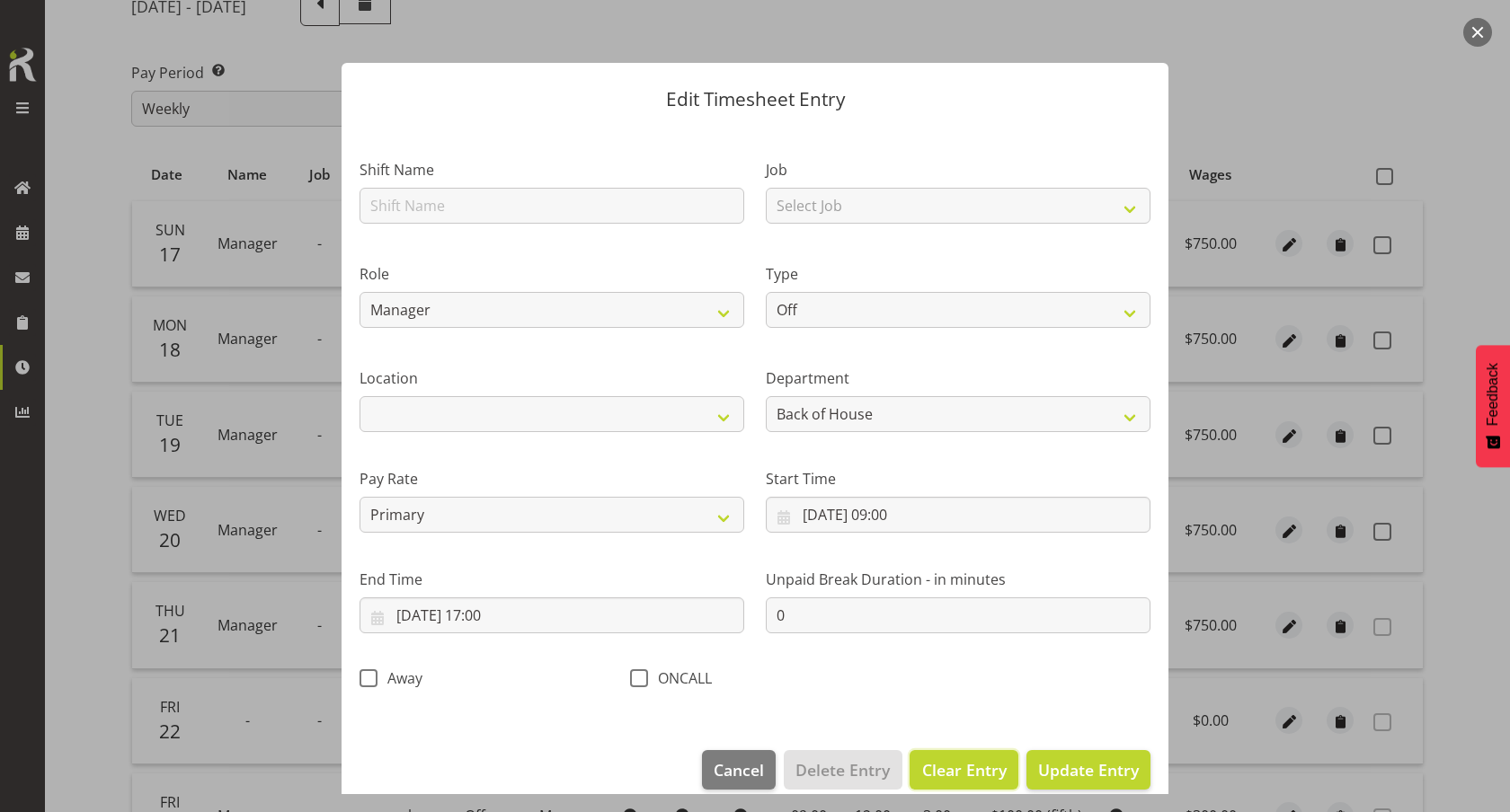
select select
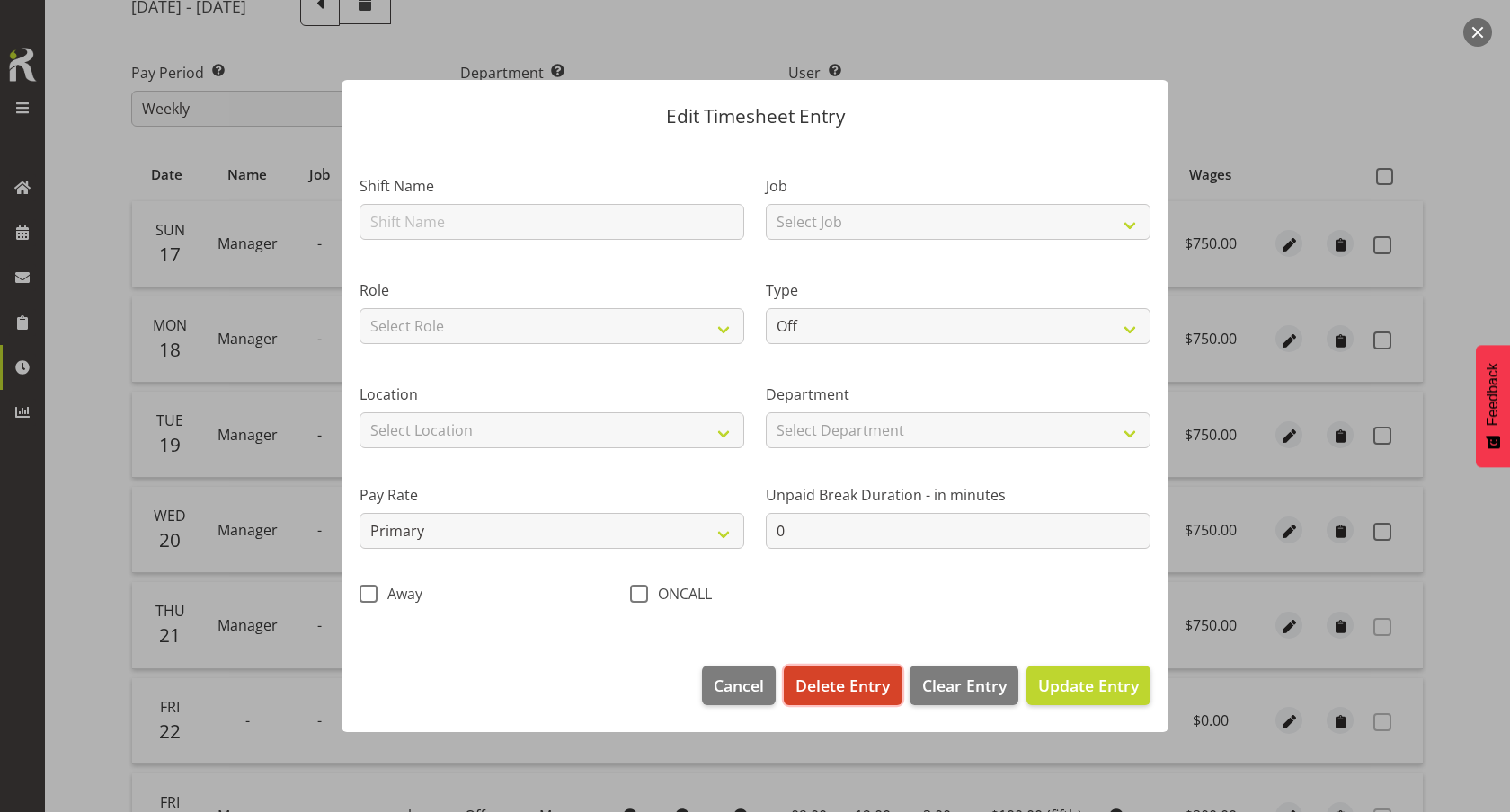
click at [850, 683] on span "Delete Entry" at bounding box center [842, 686] width 94 height 24
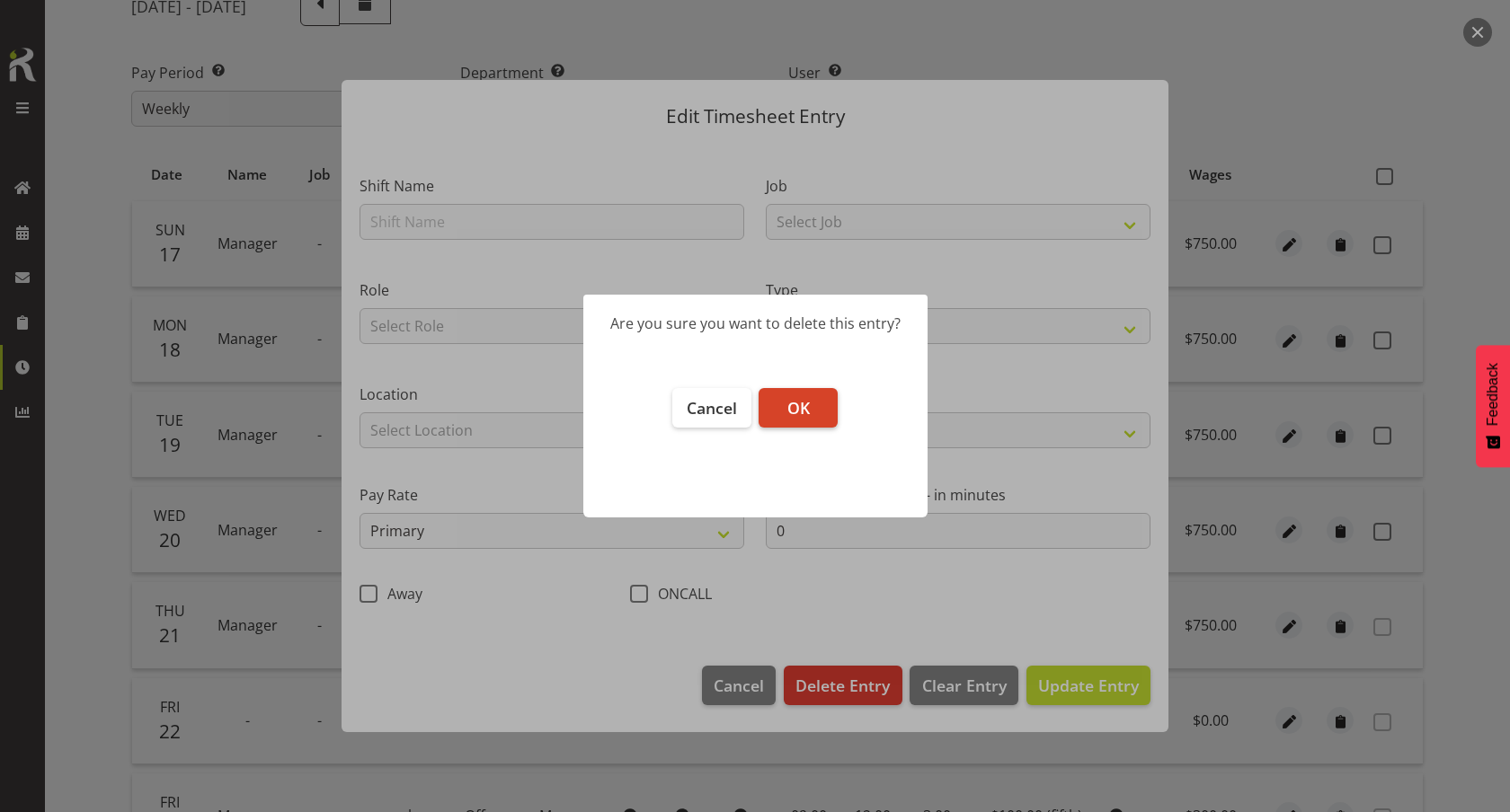
click at [795, 406] on span "OK" at bounding box center [799, 408] width 23 height 22
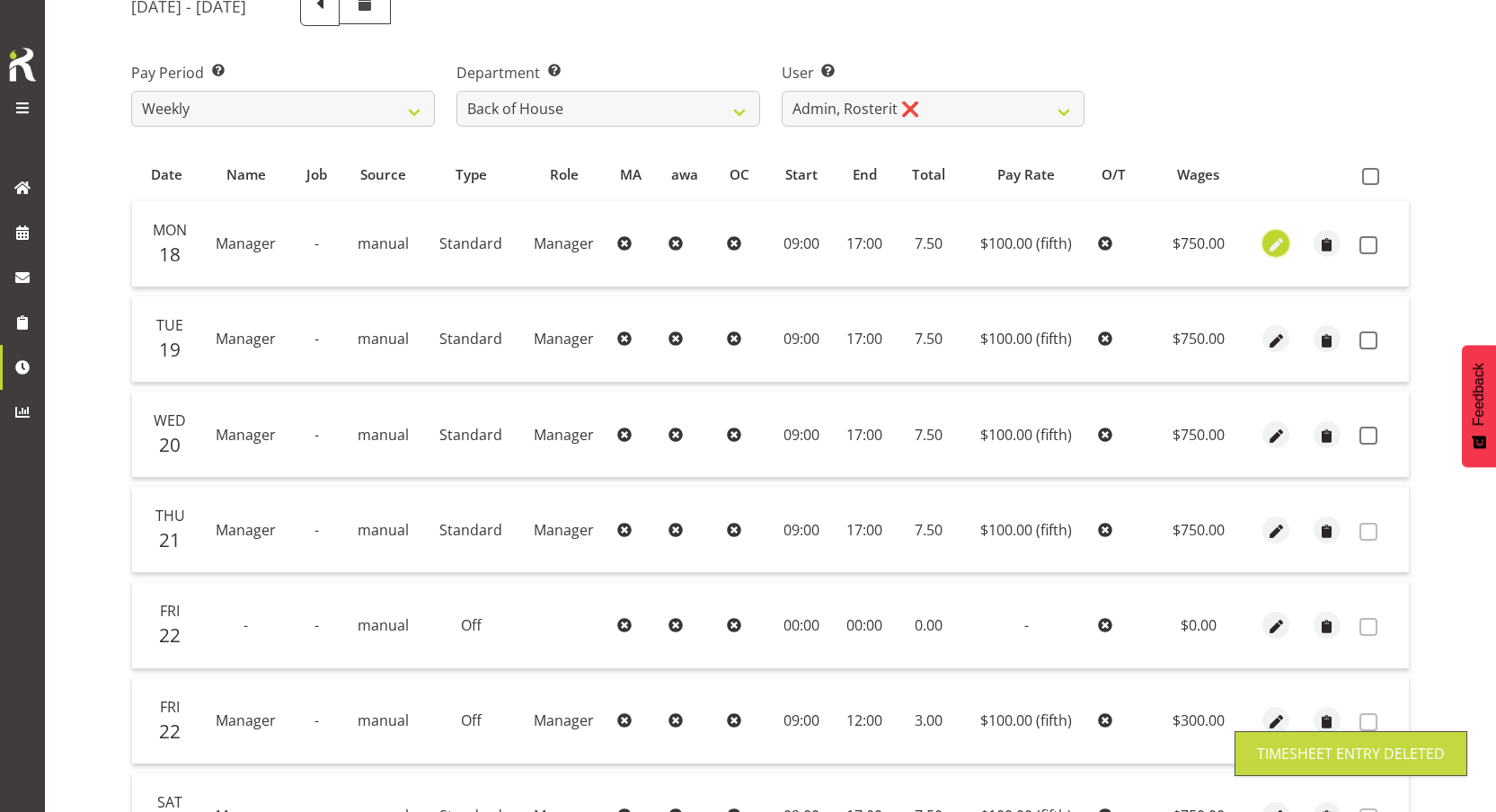
click at [1276, 246] on span "button" at bounding box center [1276, 245] width 21 height 21
select select "Standard"
select select "fifth"
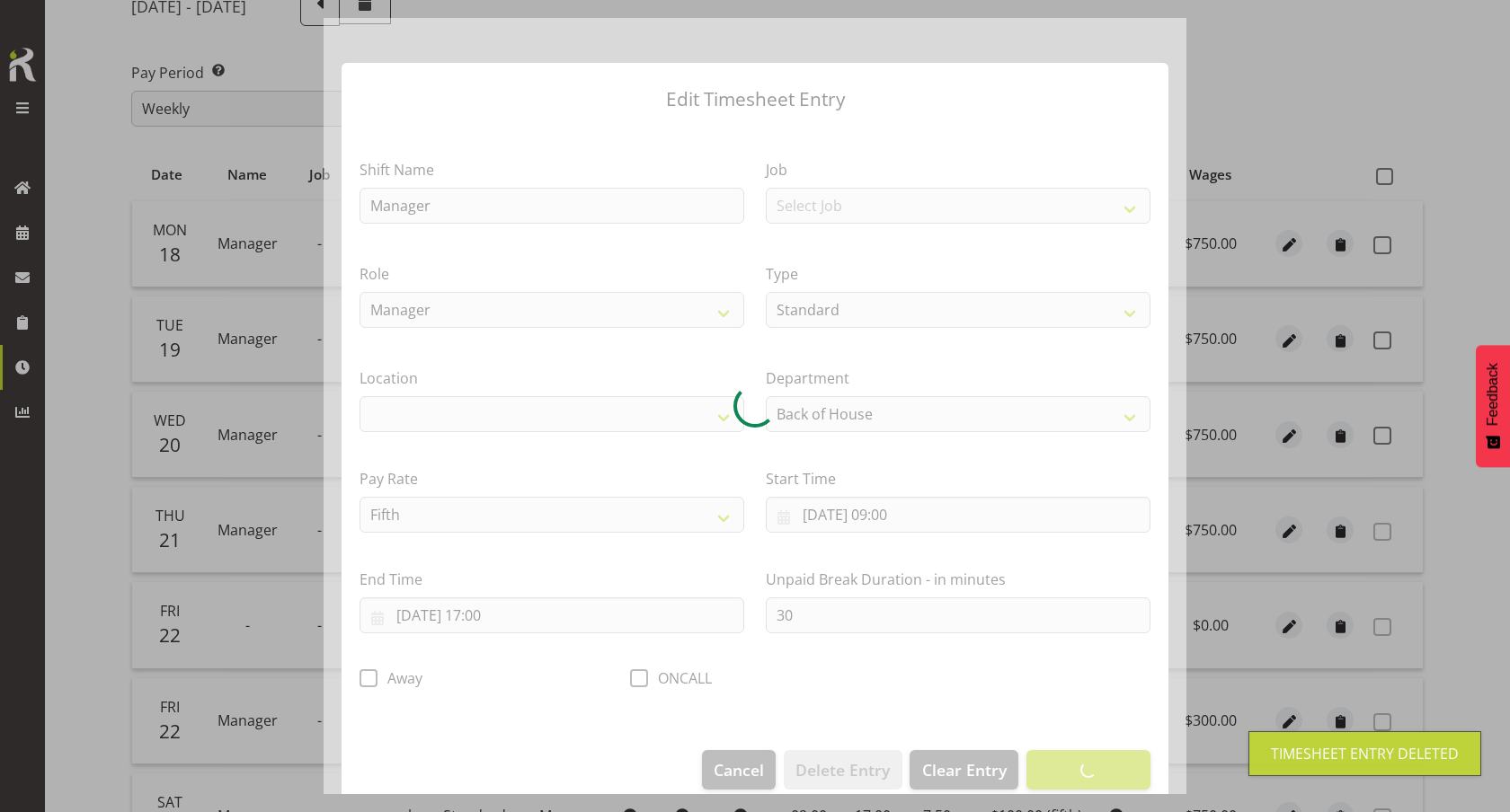
select select
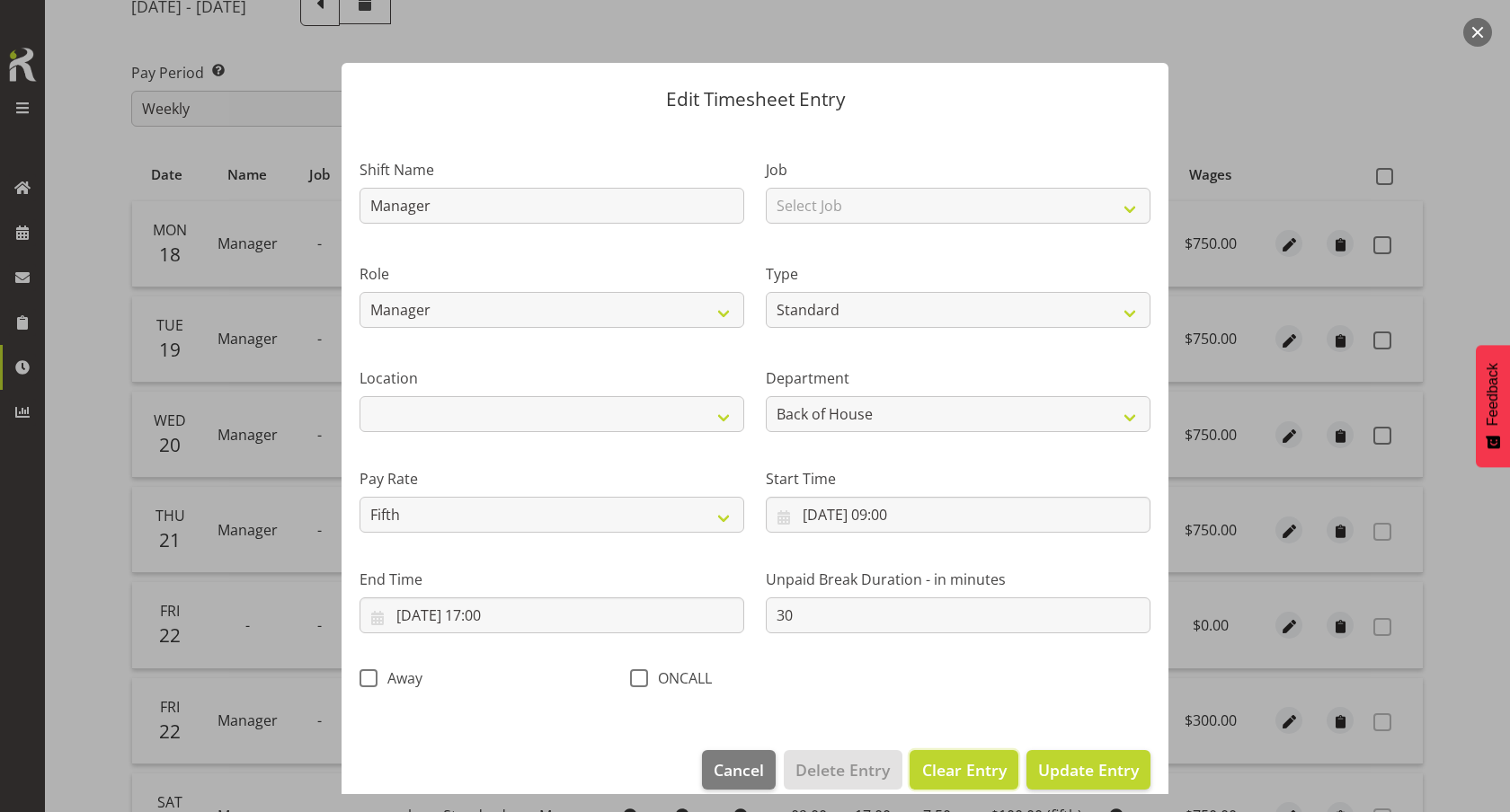
click at [934, 761] on span "Clear Entry" at bounding box center [964, 770] width 84 height 24
select select "Off"
select select "primary"
type input "0"
select select
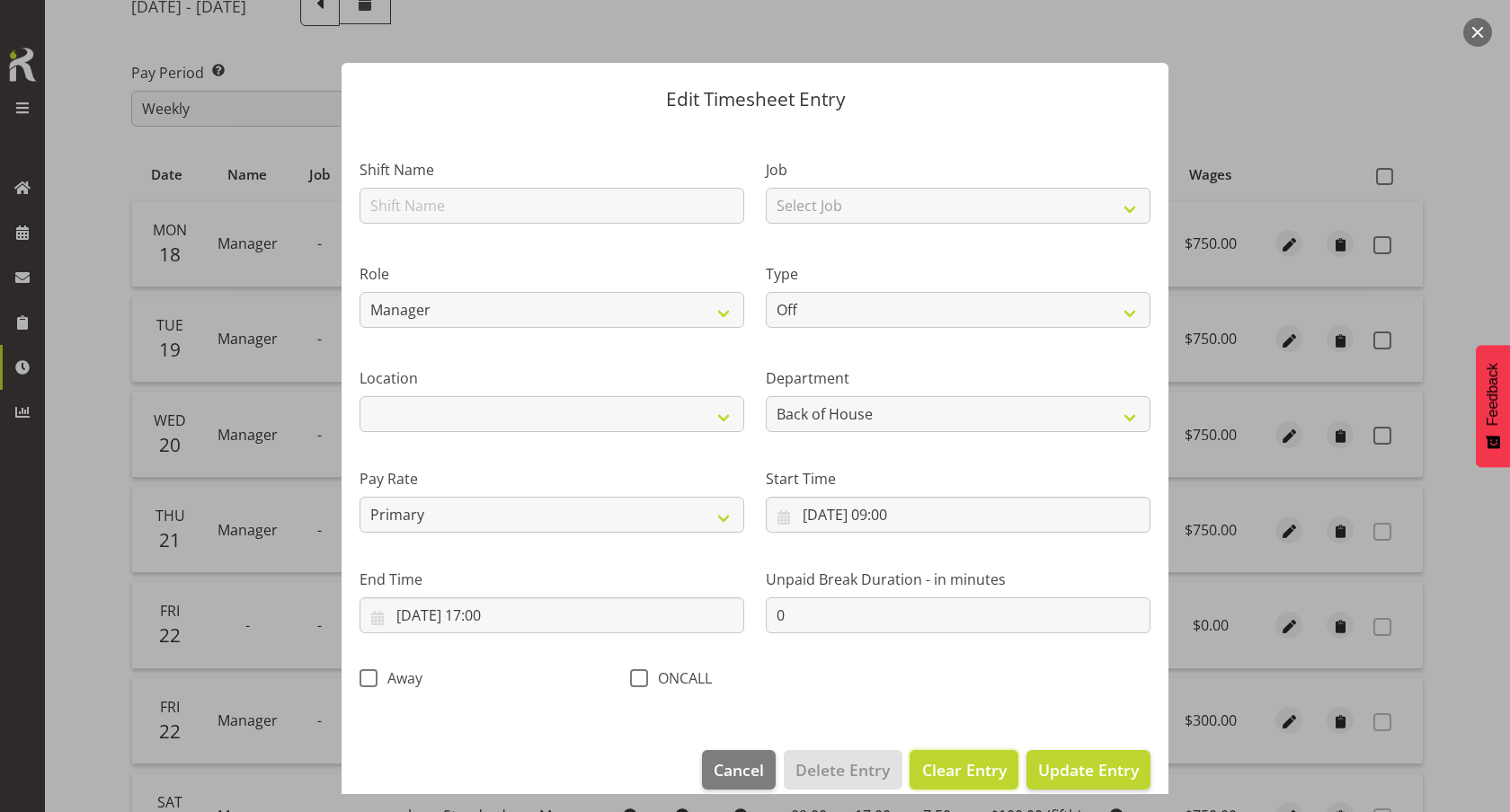
select select
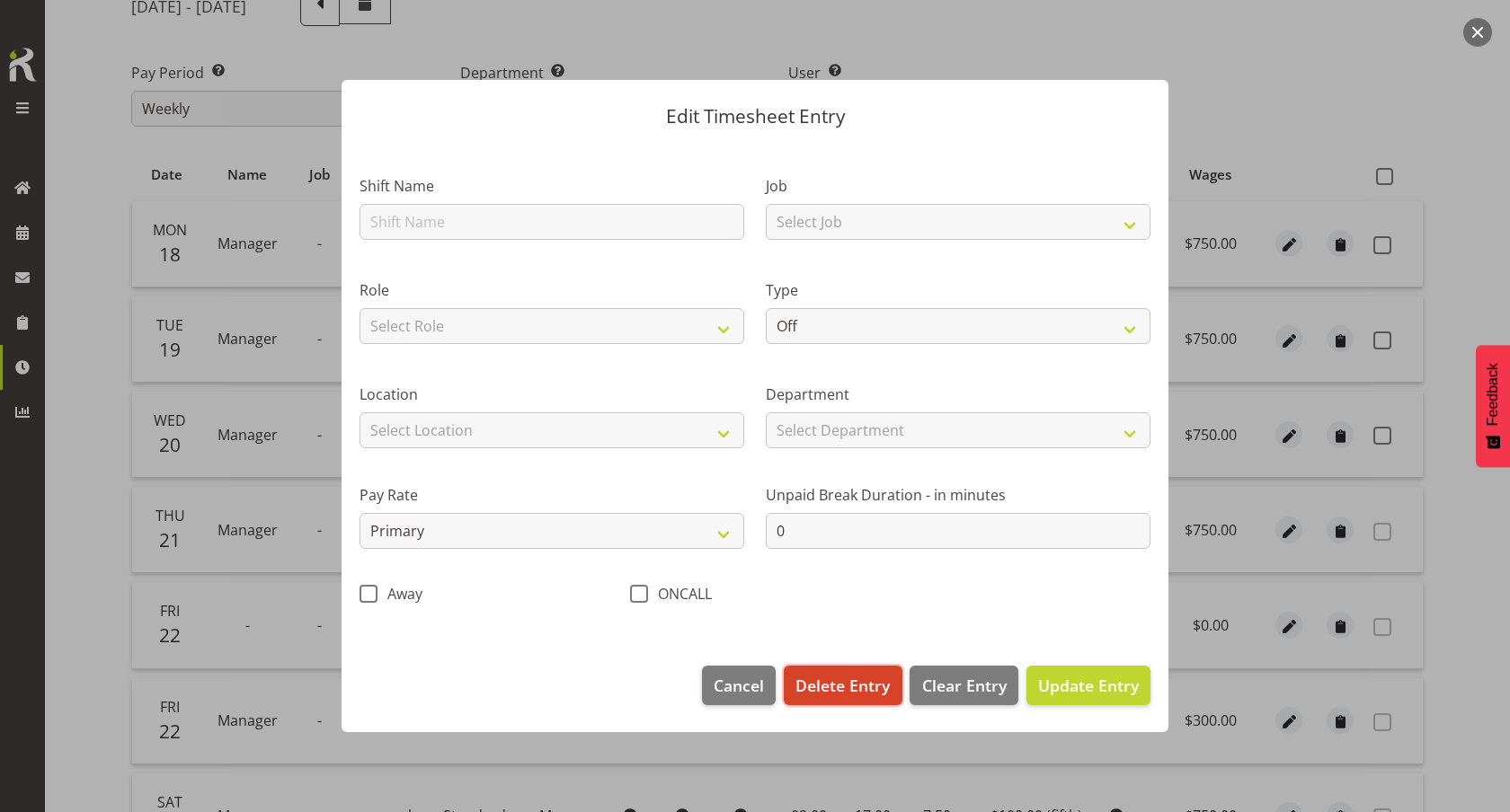
click at [871, 688] on span "Delete Entry" at bounding box center [842, 686] width 94 height 24
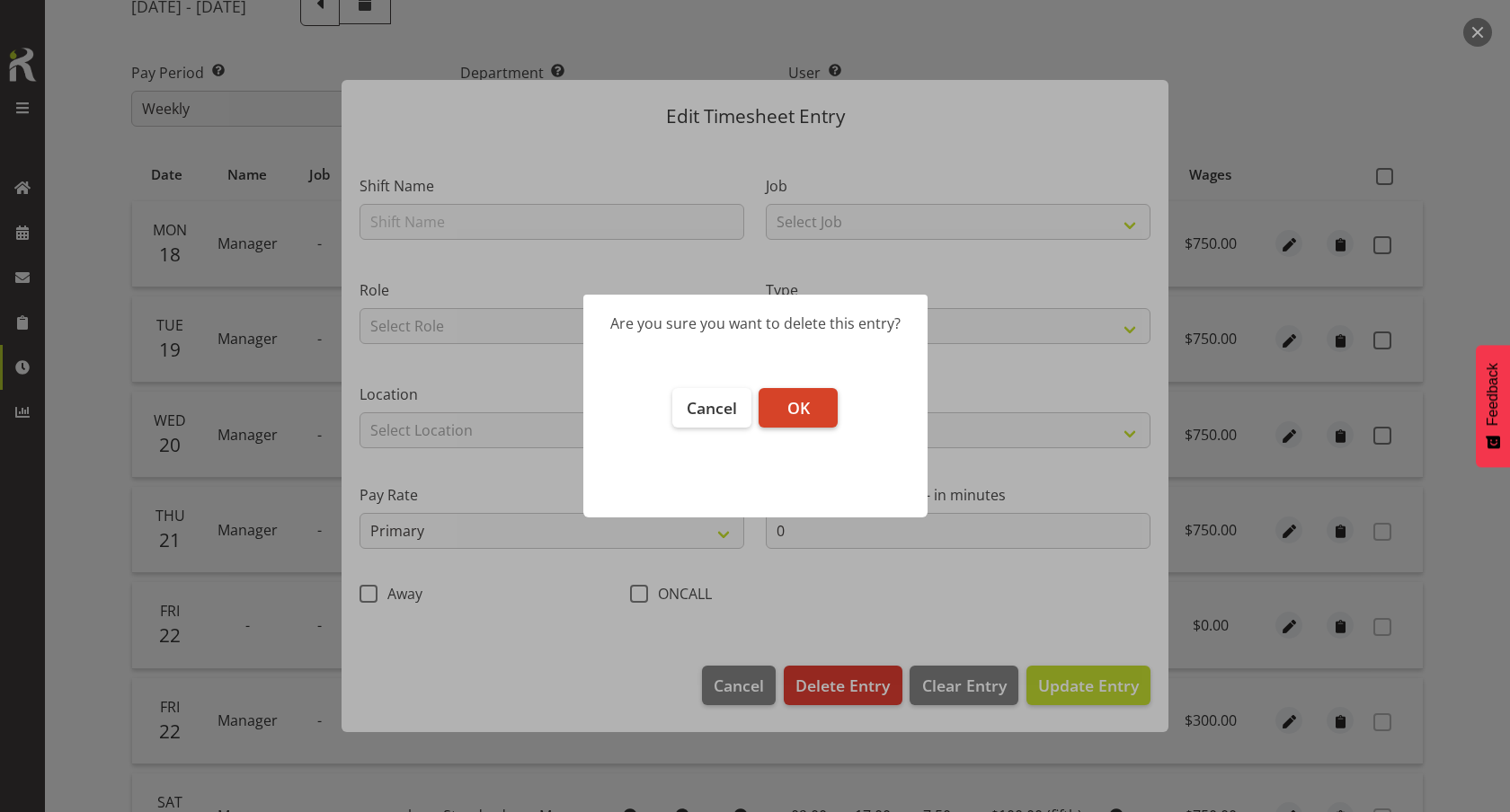
click at [811, 425] on button "OK" at bounding box center [798, 408] width 79 height 40
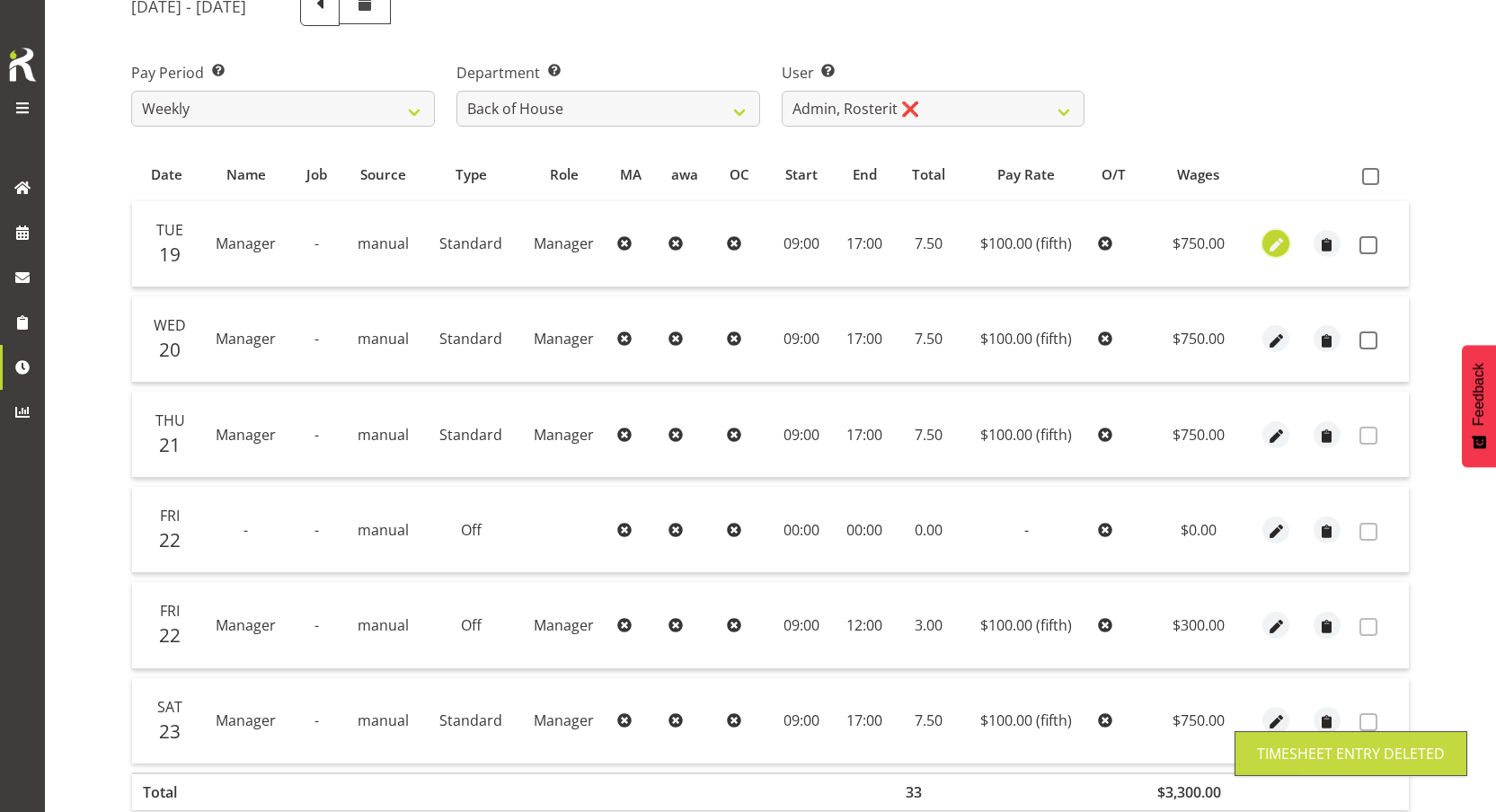
click at [1276, 244] on span "button" at bounding box center [1276, 245] width 21 height 21
select select "Standard"
select select "fifth"
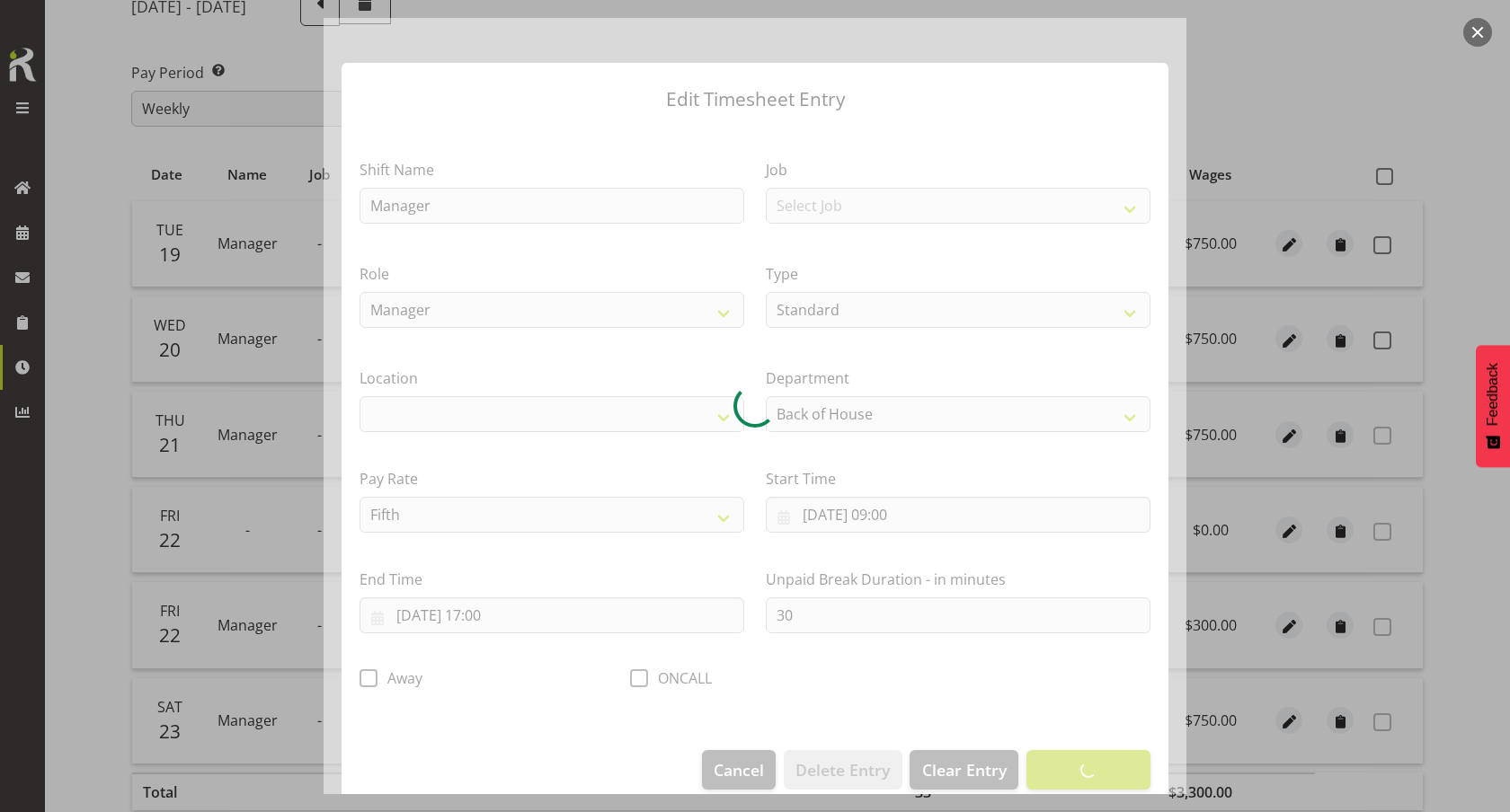
select select
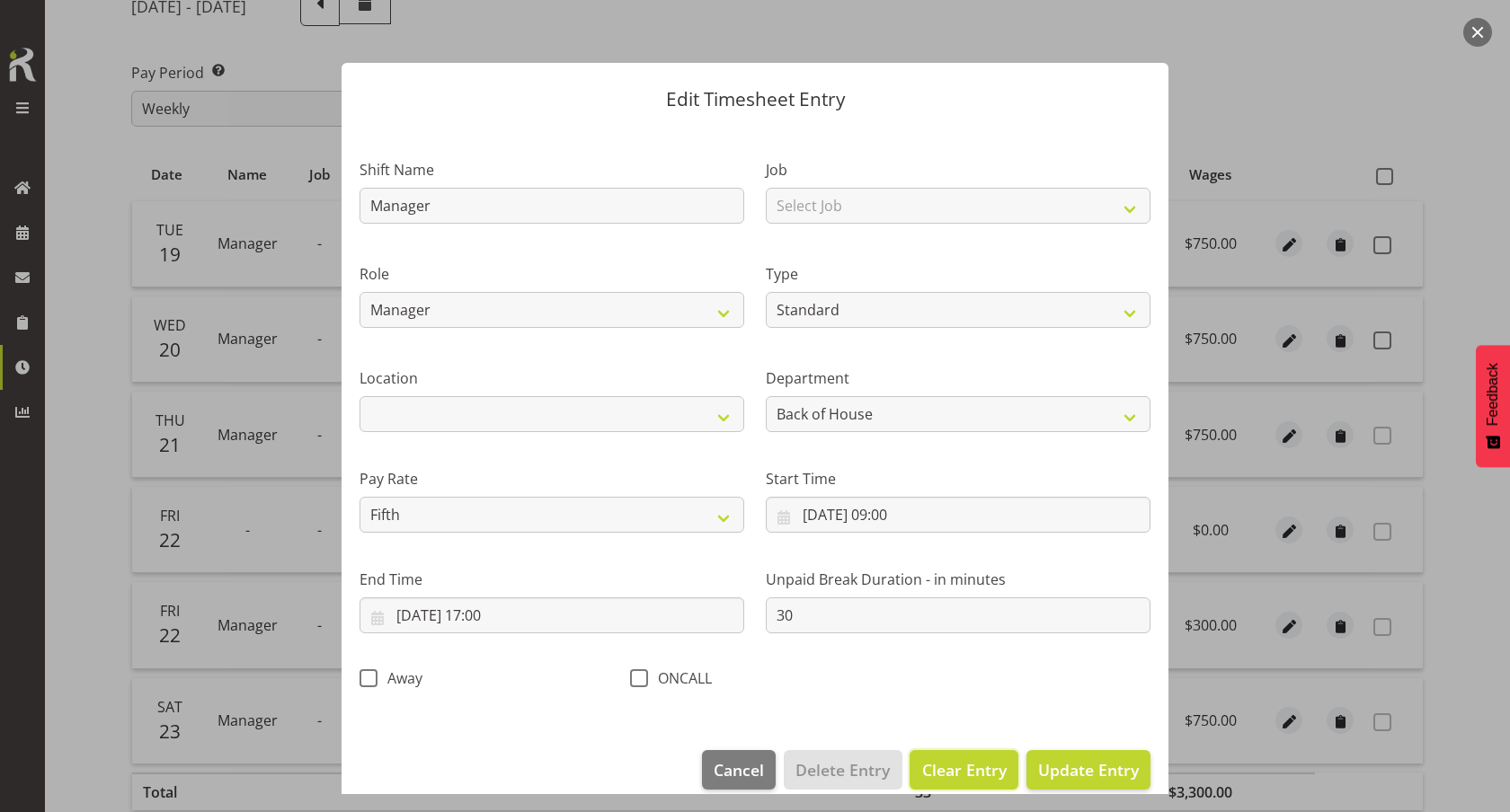
click at [948, 760] on span "Clear Entry" at bounding box center [964, 770] width 84 height 24
select select "Off"
select select "primary"
type input "0"
select select
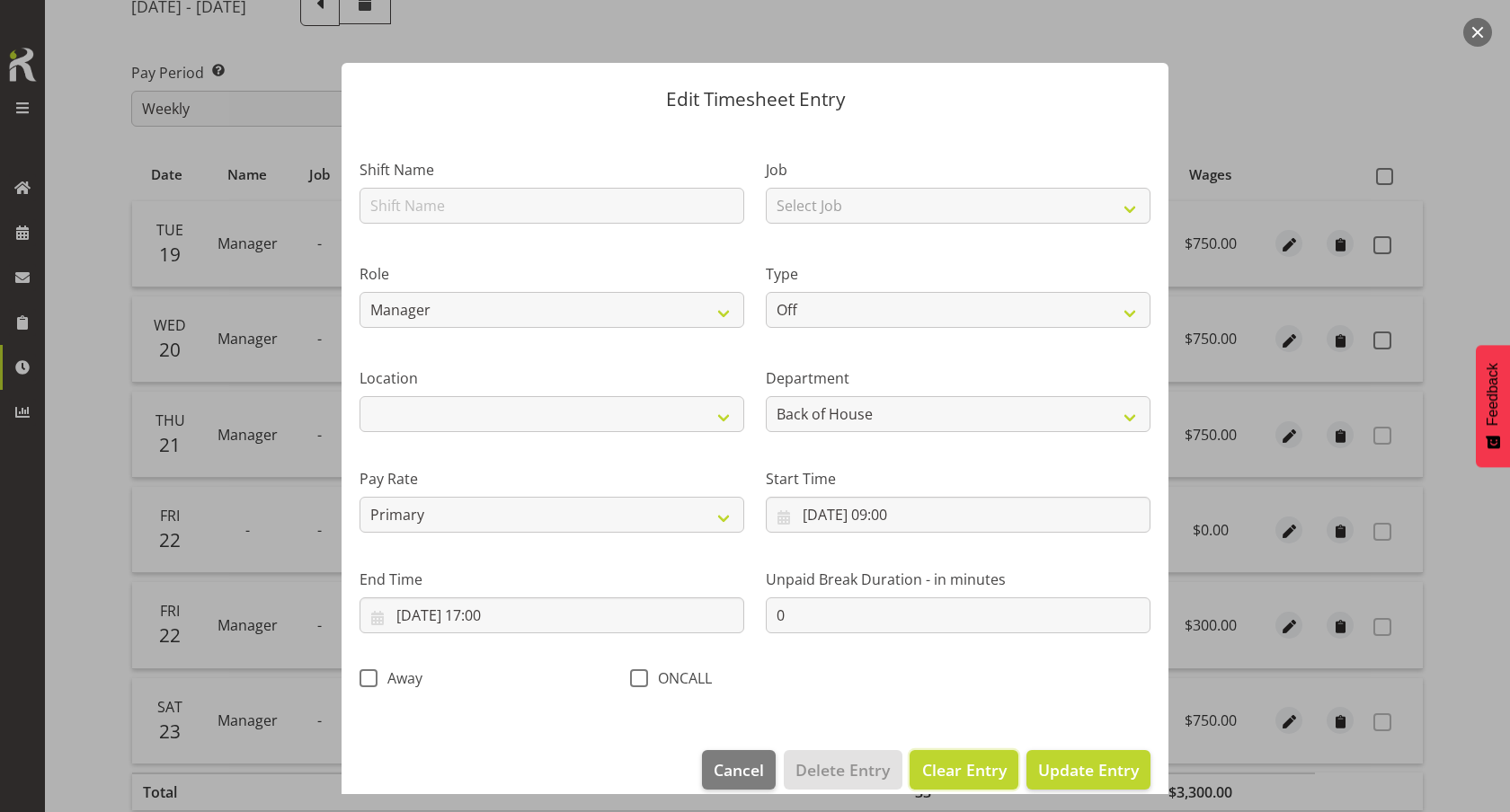
select select
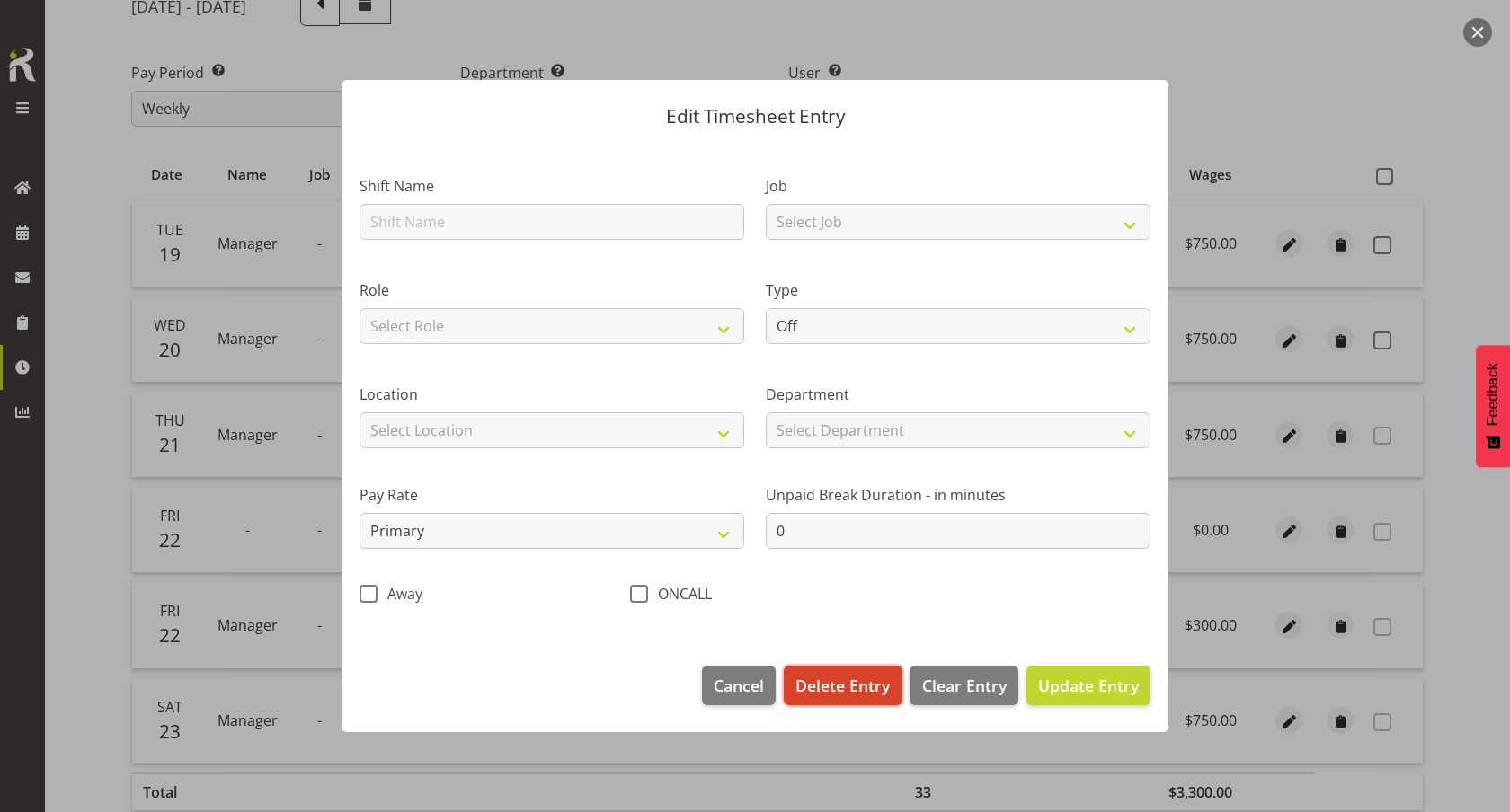
click at [835, 676] on span "Delete Entry" at bounding box center [842, 686] width 94 height 24
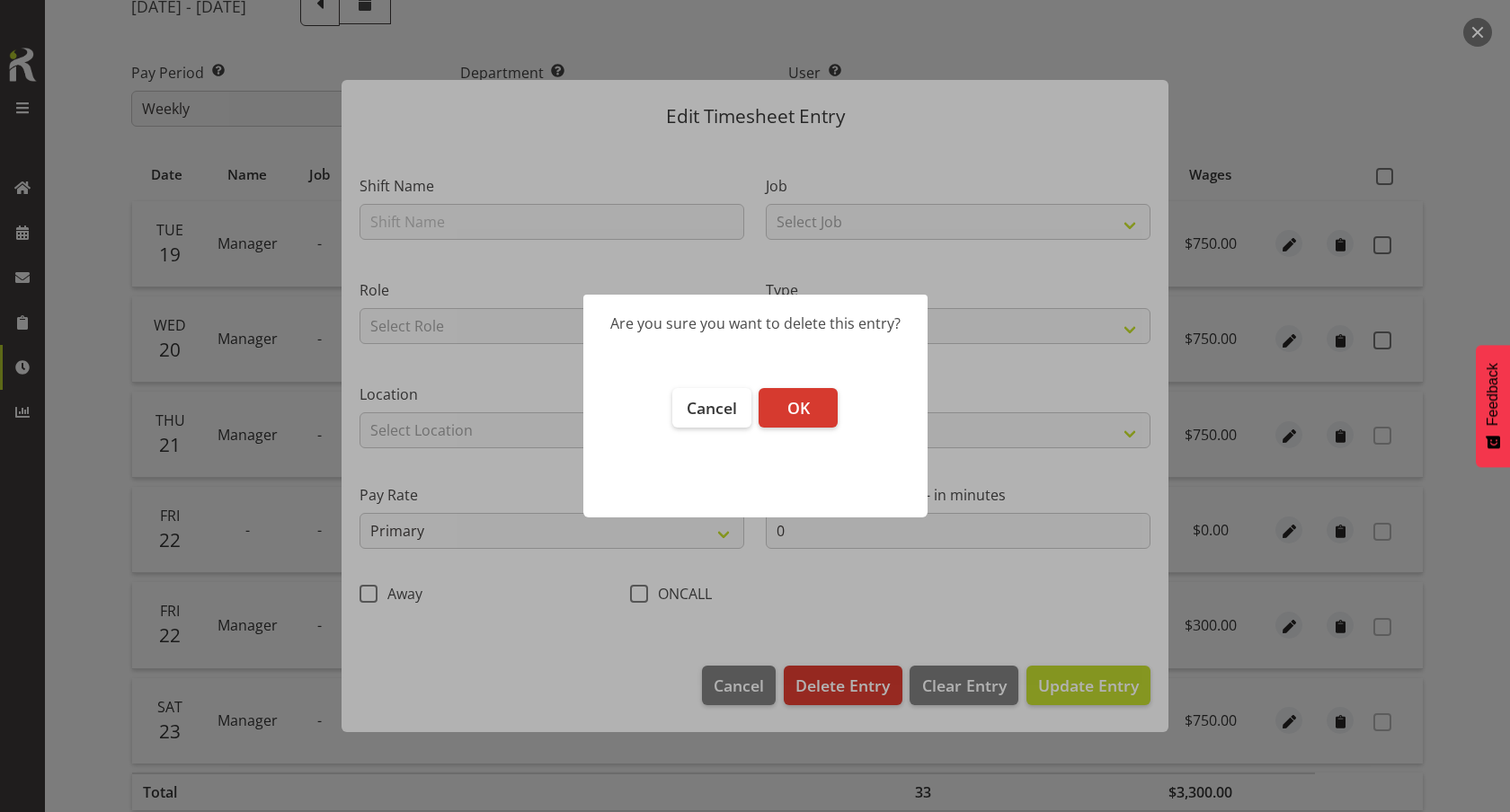
click at [797, 386] on footer "Cancel OK" at bounding box center [755, 444] width 344 height 147
click at [797, 401] on span "OK" at bounding box center [799, 408] width 23 height 22
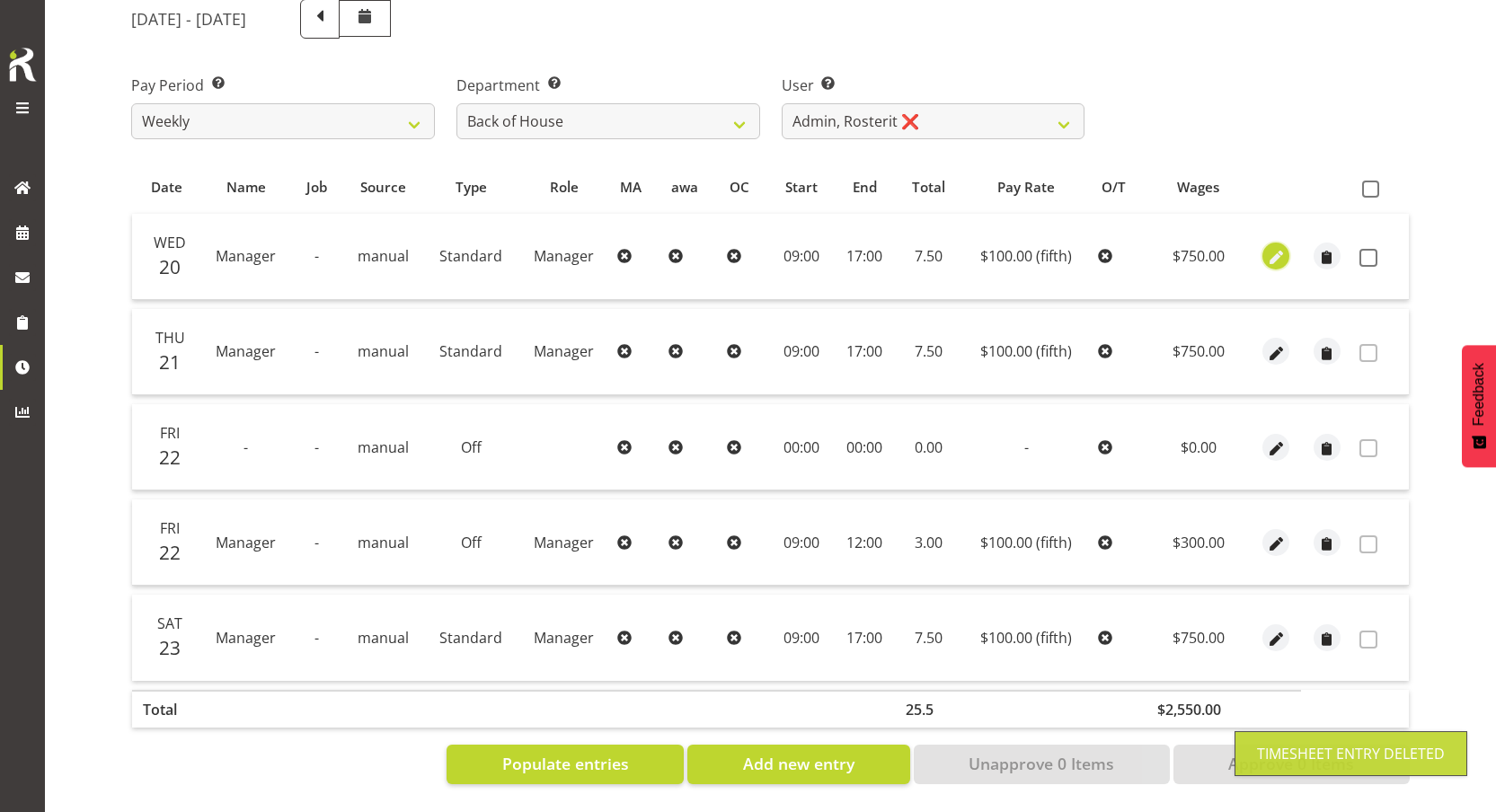
click at [1268, 248] on span "button" at bounding box center [1276, 258] width 21 height 21
select select "Standard"
select select "fifth"
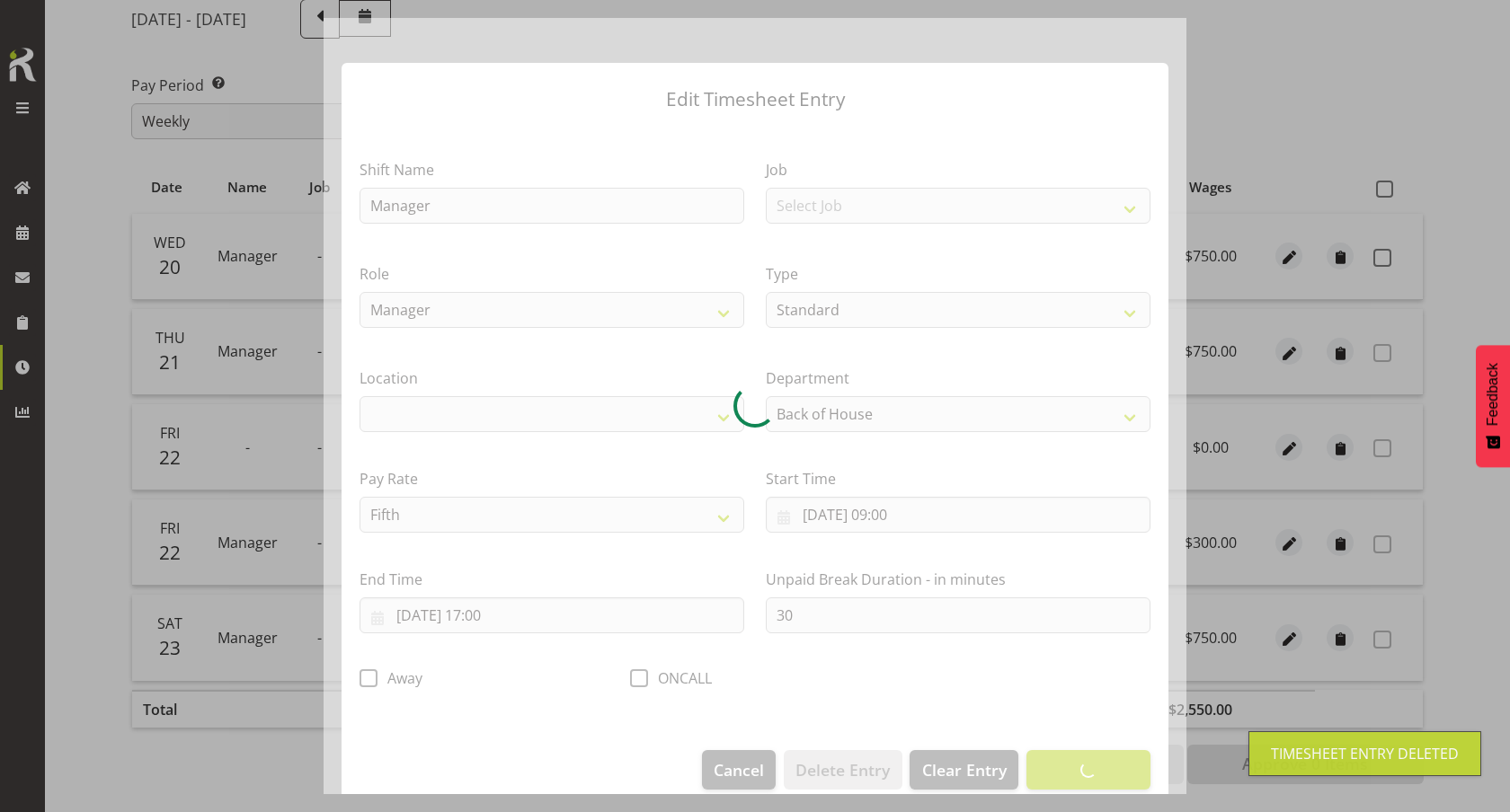
select select
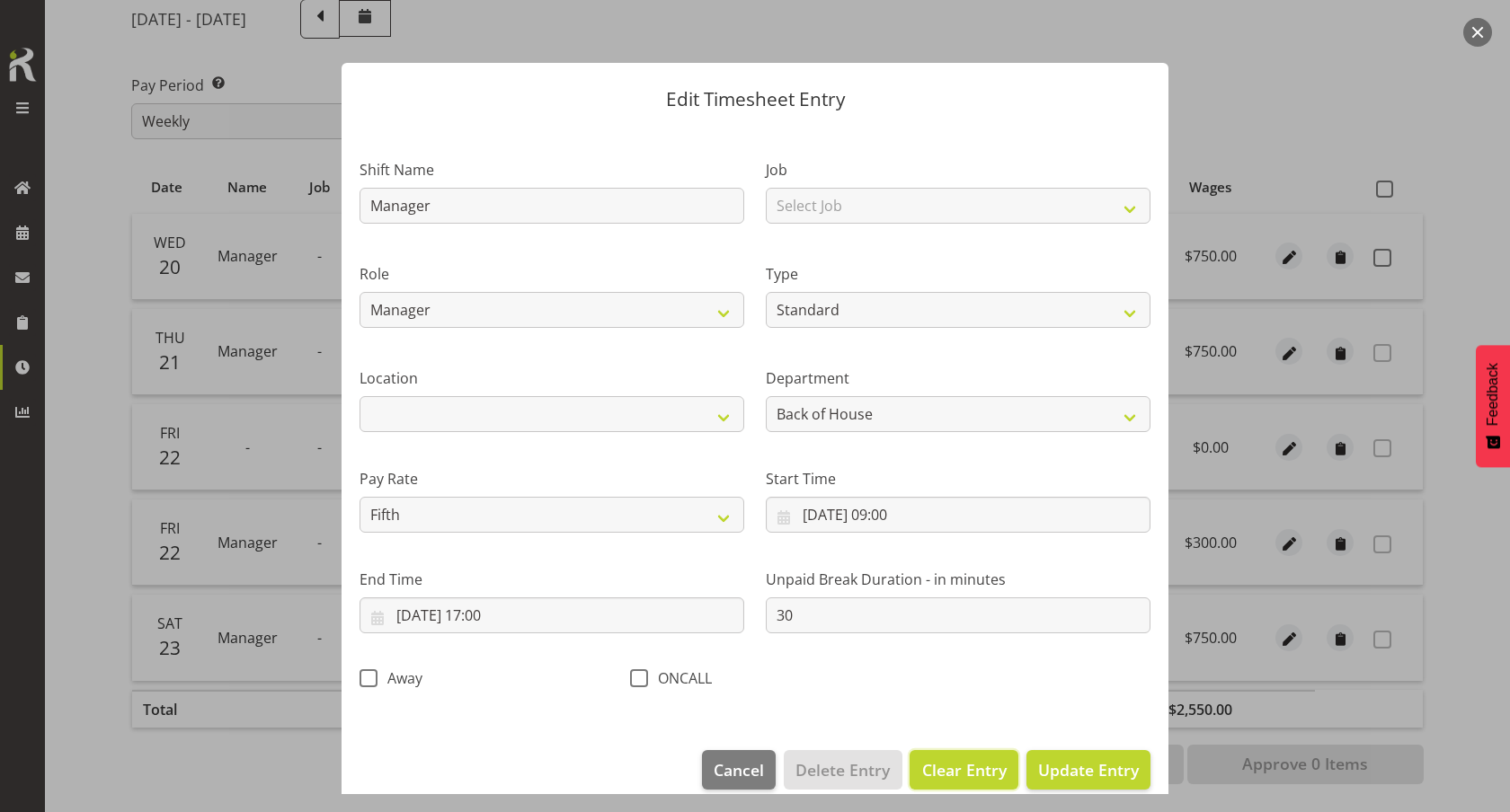
click at [962, 770] on span "Clear Entry" at bounding box center [964, 770] width 84 height 24
select select "Off"
select select "primary"
type input "0"
select select
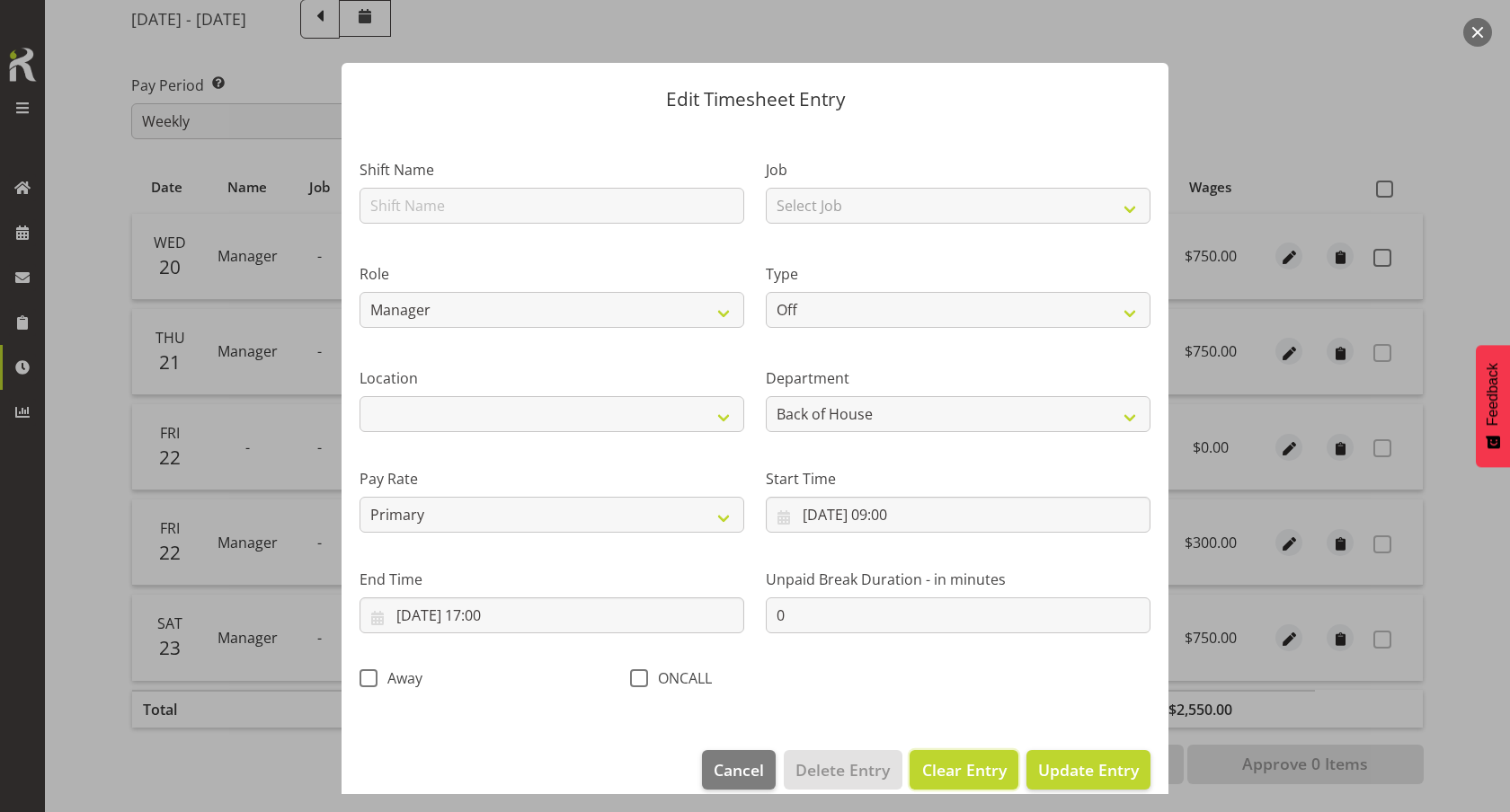
select select
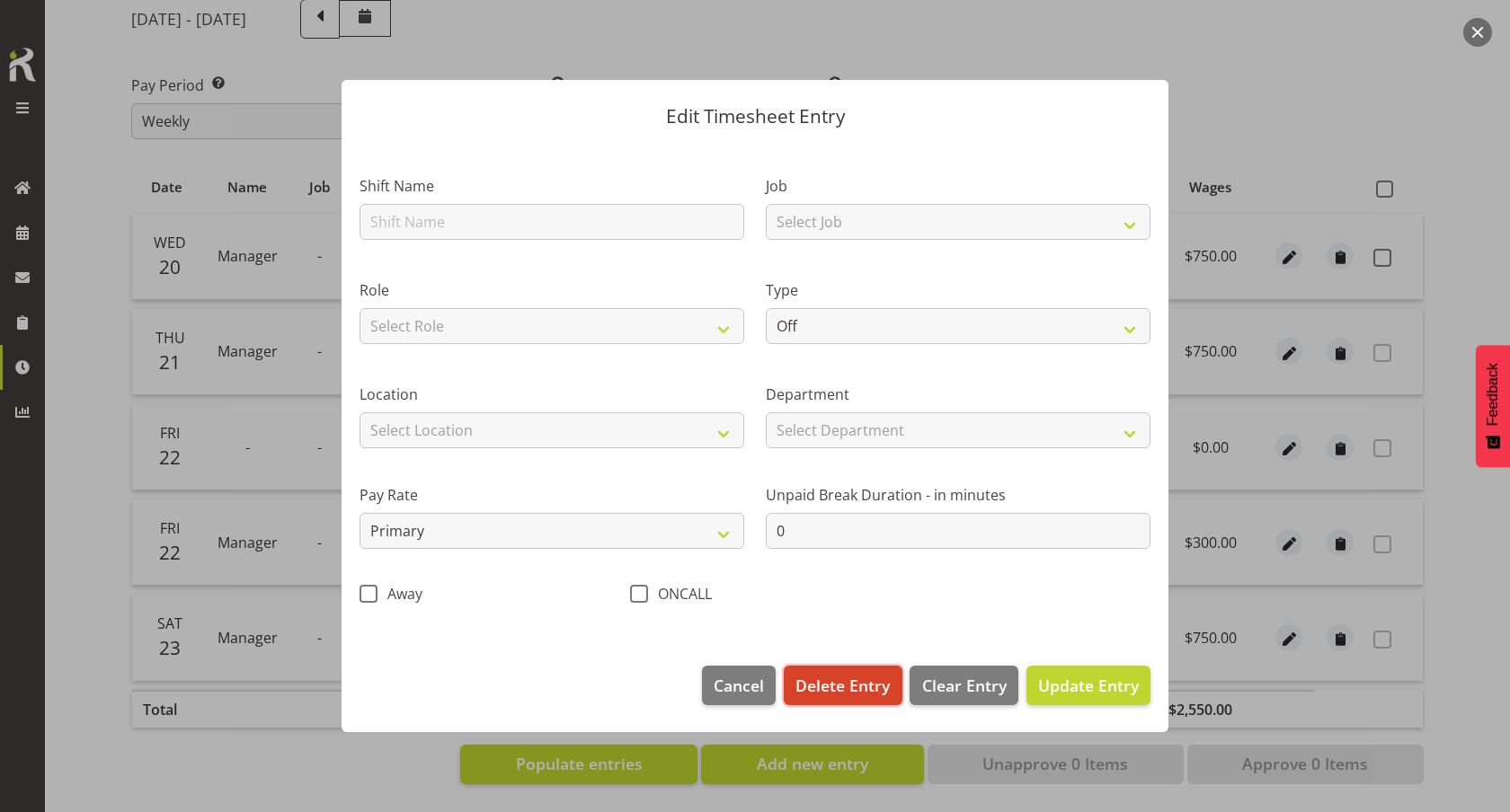
click at [841, 691] on span "Delete Entry" at bounding box center [842, 686] width 94 height 24
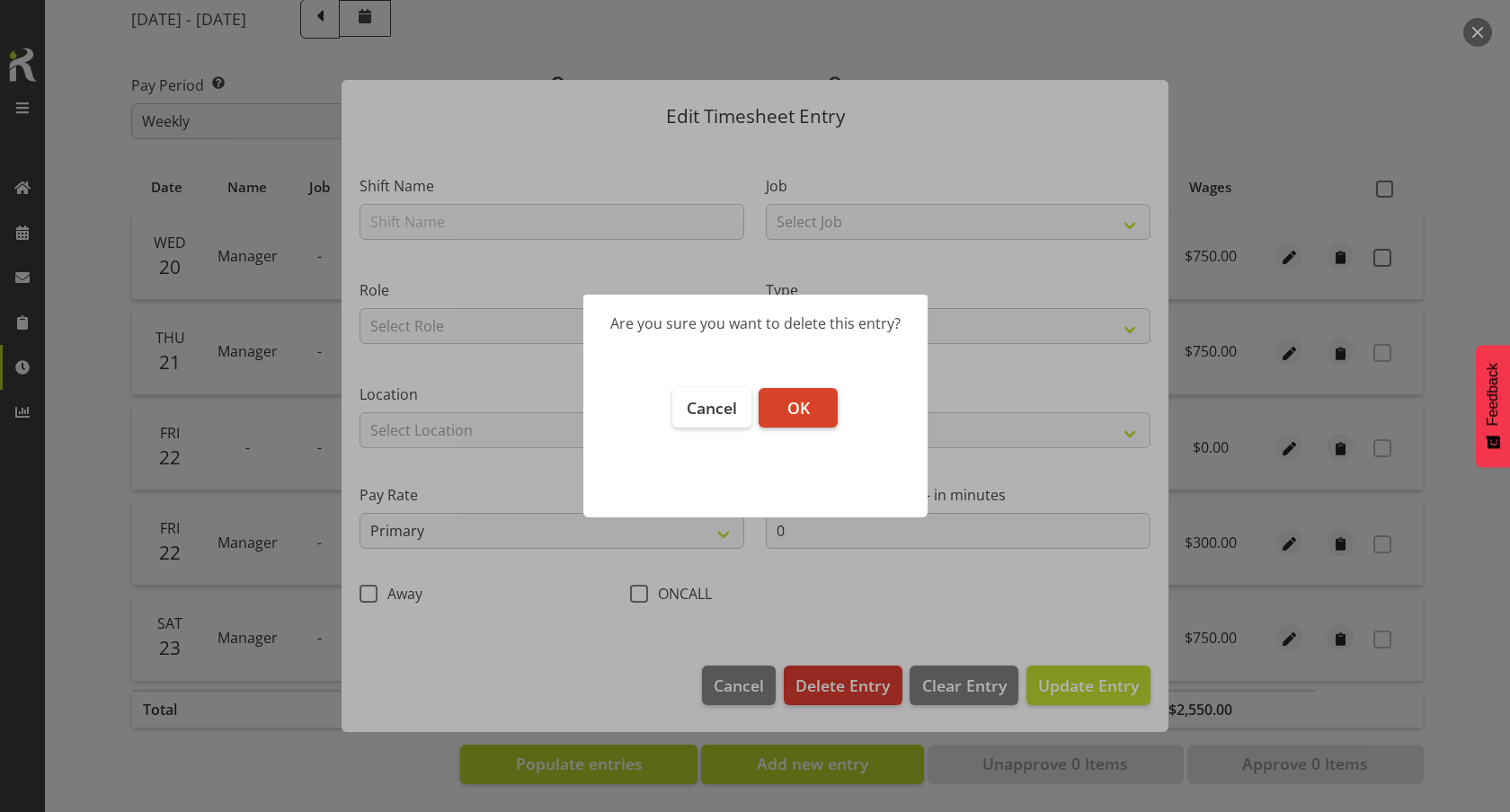
click at [809, 416] on span "OK" at bounding box center [799, 408] width 23 height 22
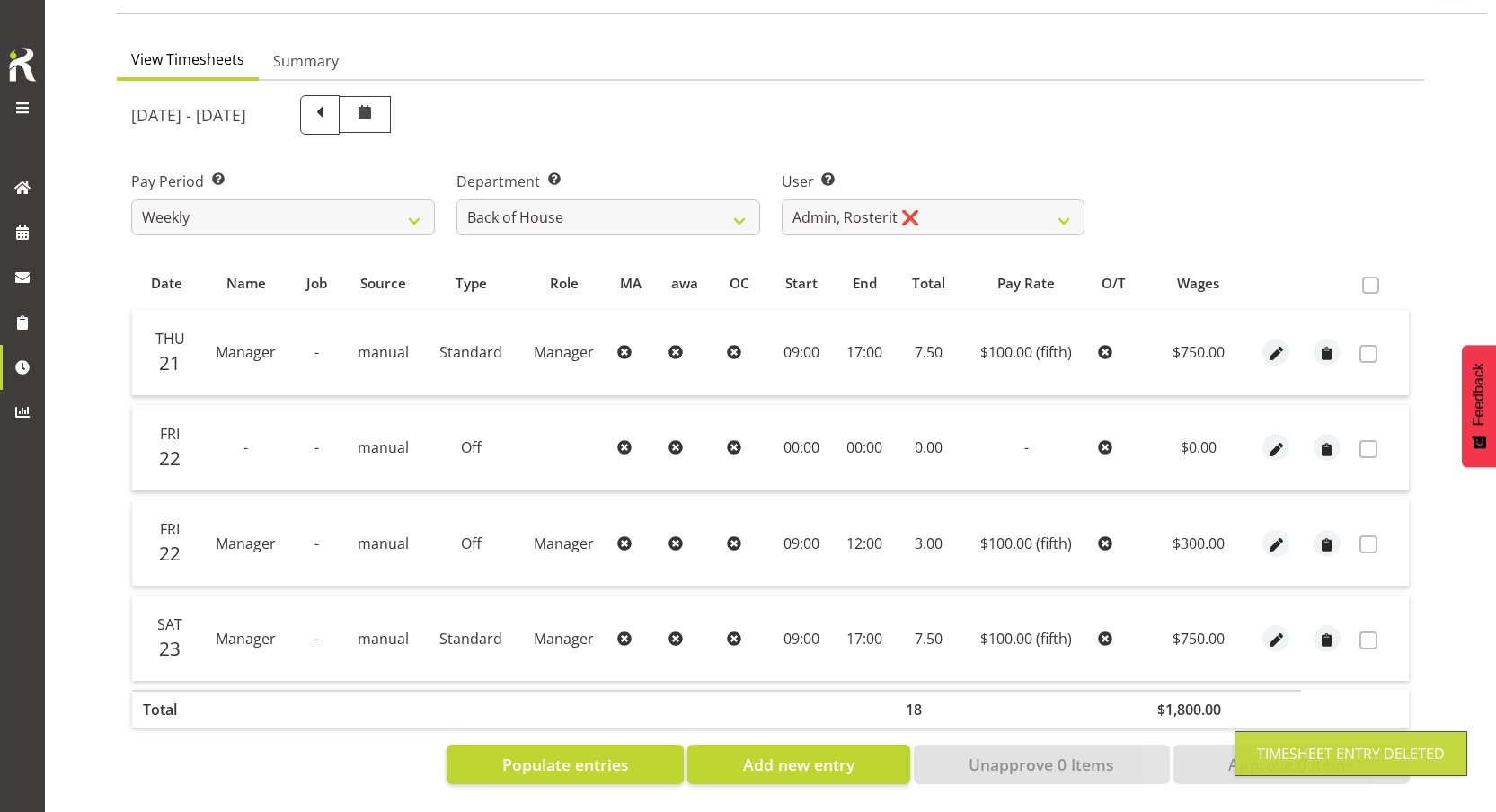
scroll to position [151, 0]
click at [1273, 257] on table "Date Name Job Source Type Role MA awa OC Start End Total Pay Rate O/T Wages Thu…" at bounding box center [770, 497] width 1278 height 482
click at [1297, 354] on td at bounding box center [1276, 353] width 50 height 86
click at [1272, 344] on span "button" at bounding box center [1276, 354] width 21 height 21
select select "Standard"
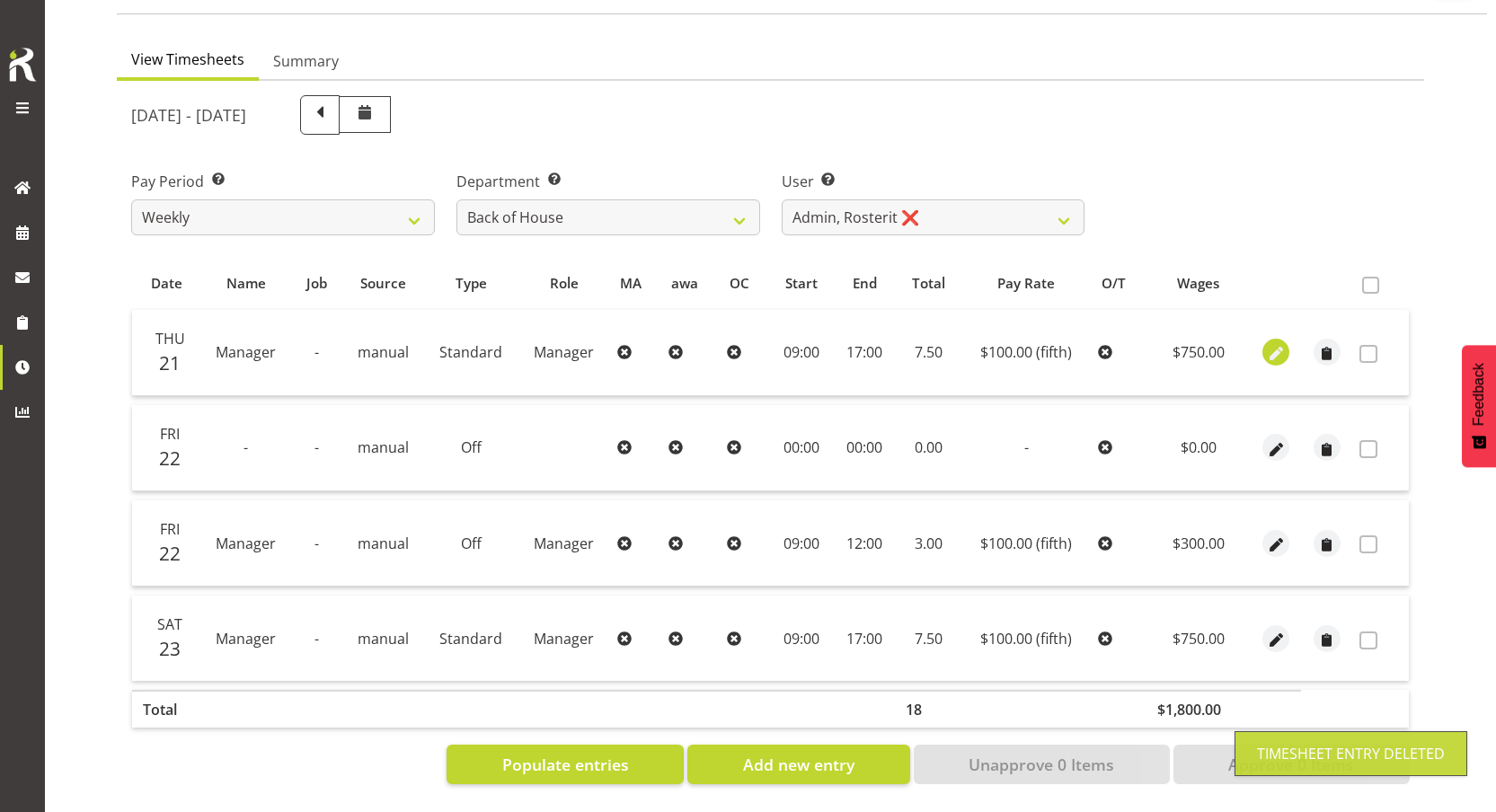
select select "fifth"
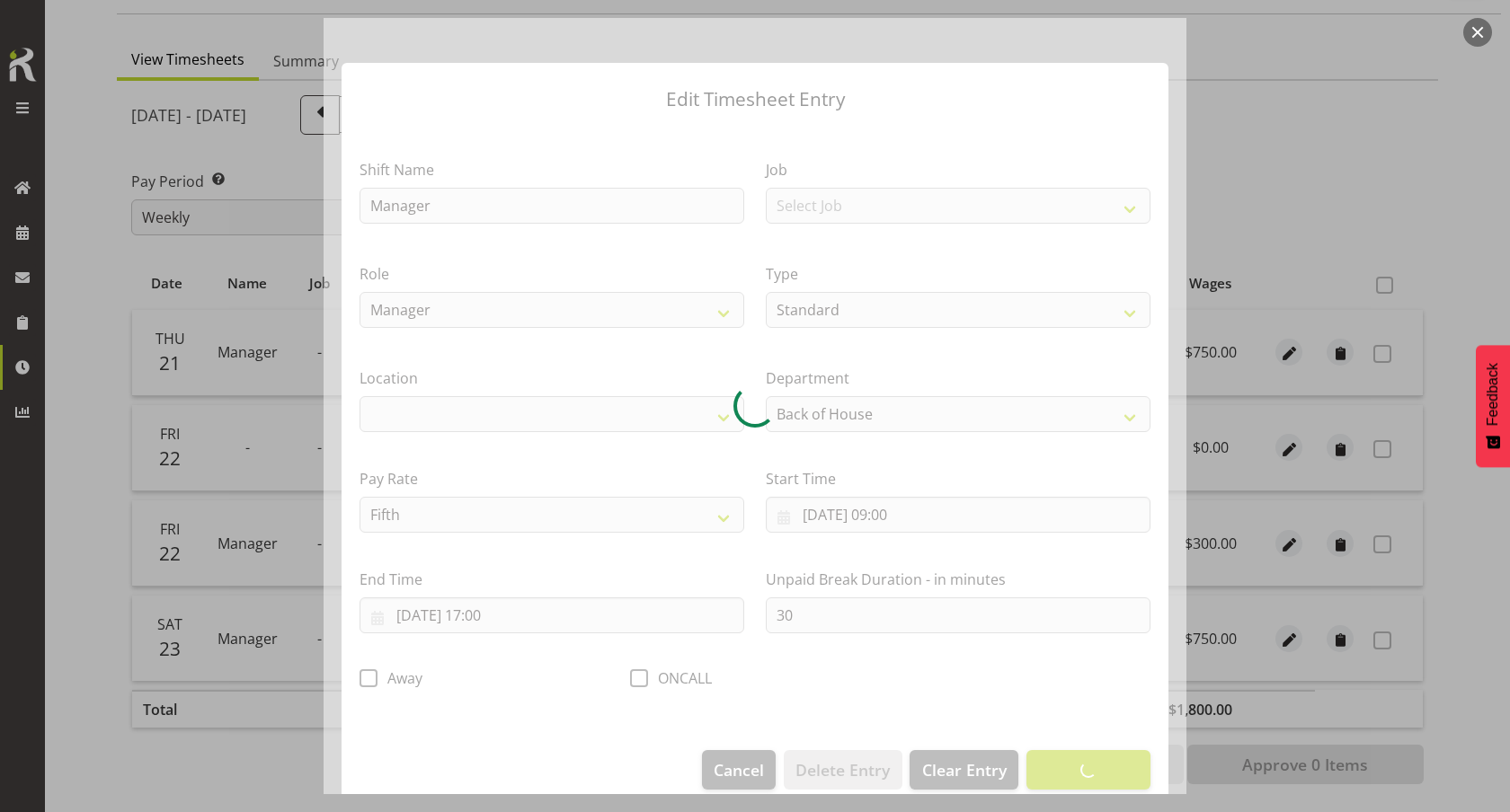
select select
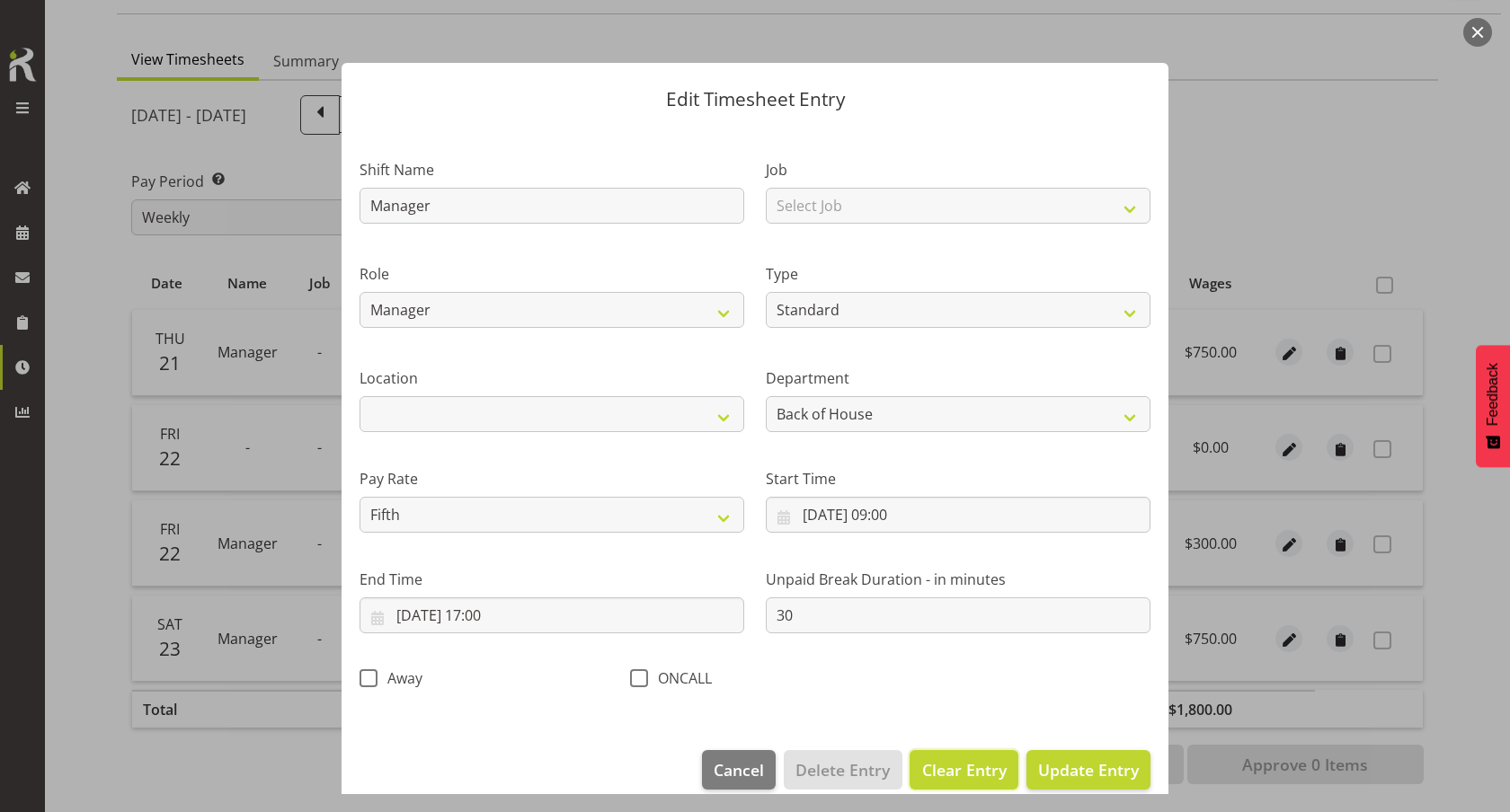
click at [938, 769] on span "Clear Entry" at bounding box center [964, 770] width 84 height 24
select select "Off"
select select "primary"
type input "0"
select select
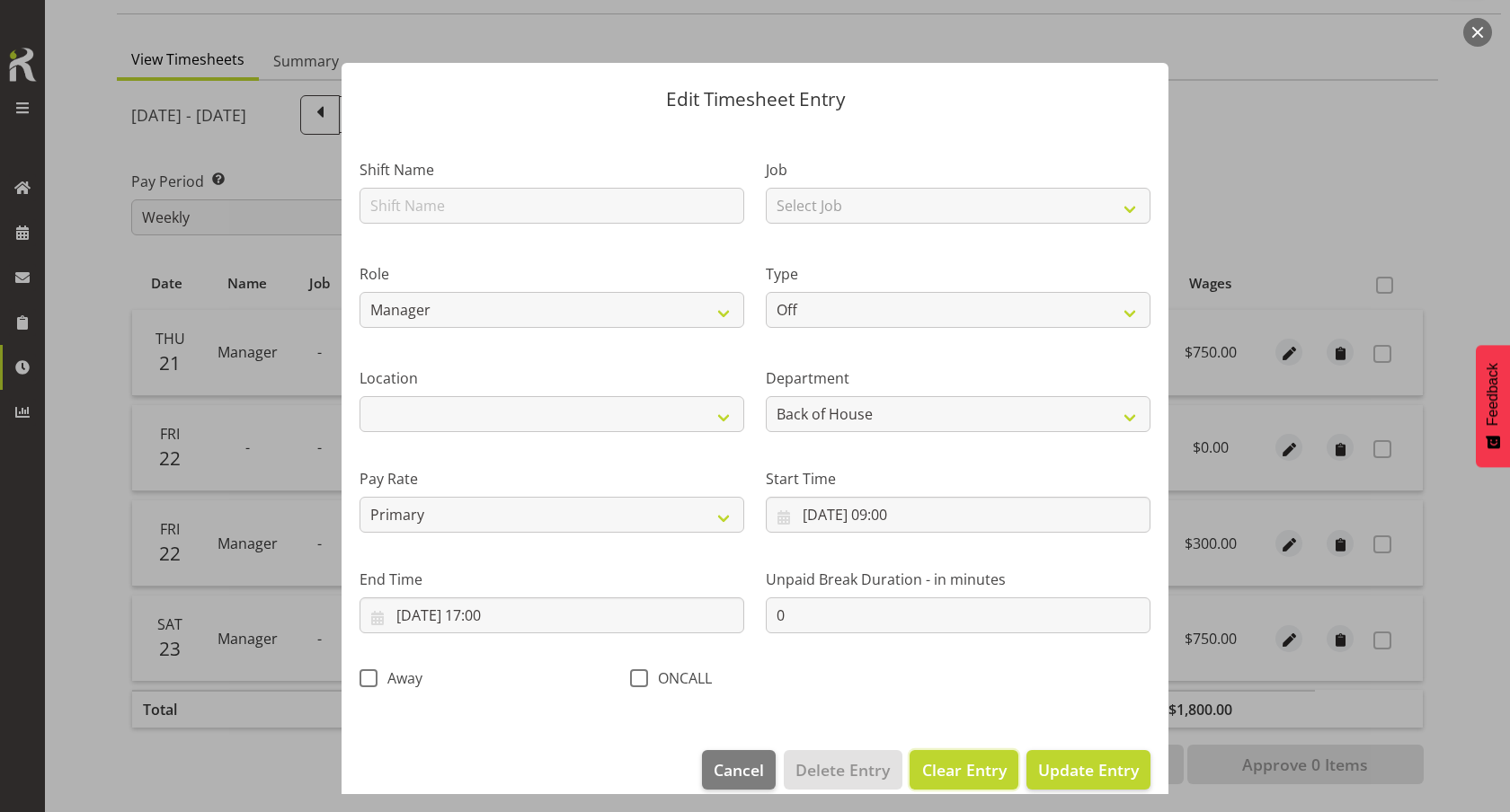
select select
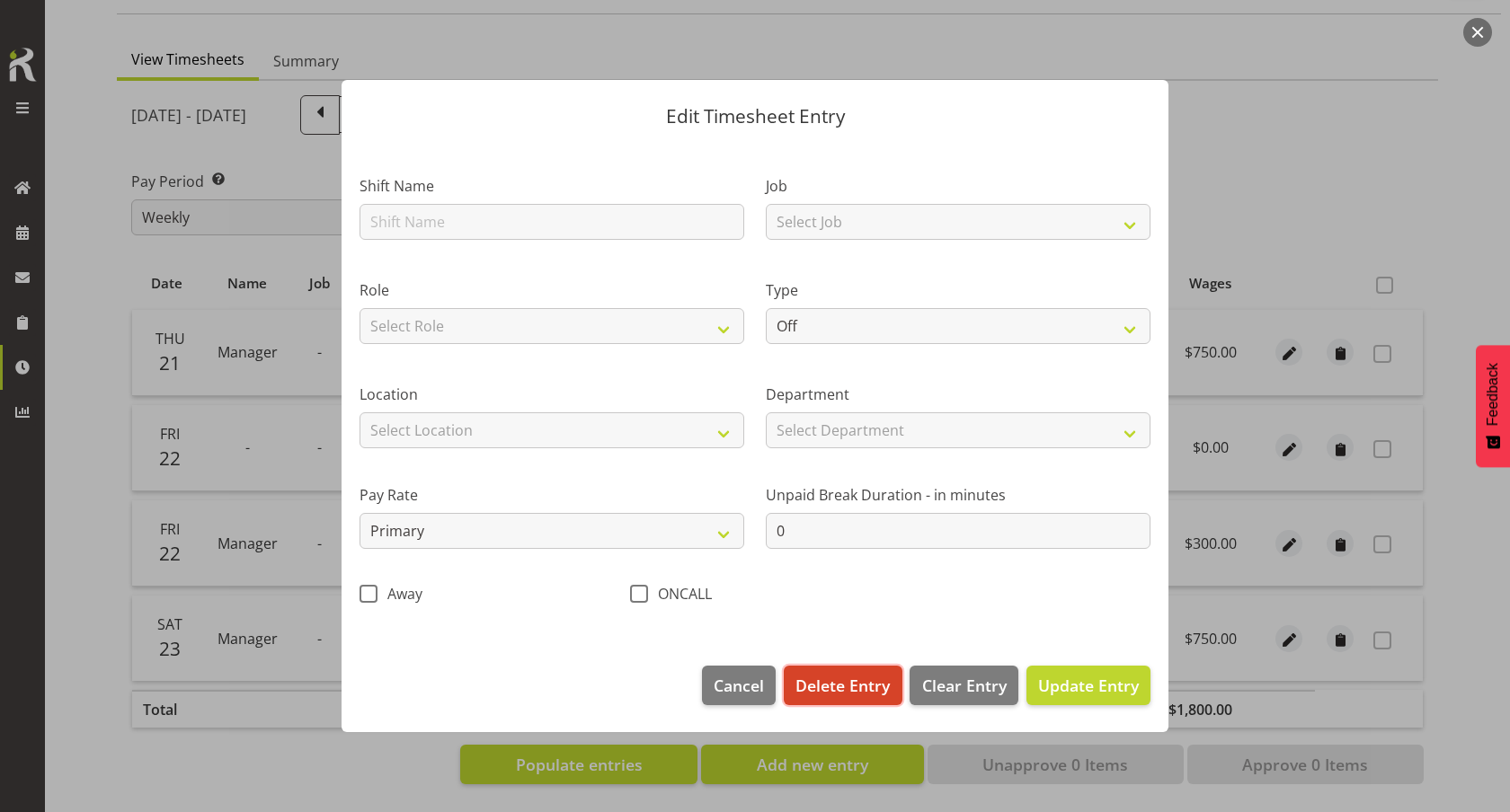
click at [839, 677] on span "Delete Entry" at bounding box center [842, 686] width 94 height 24
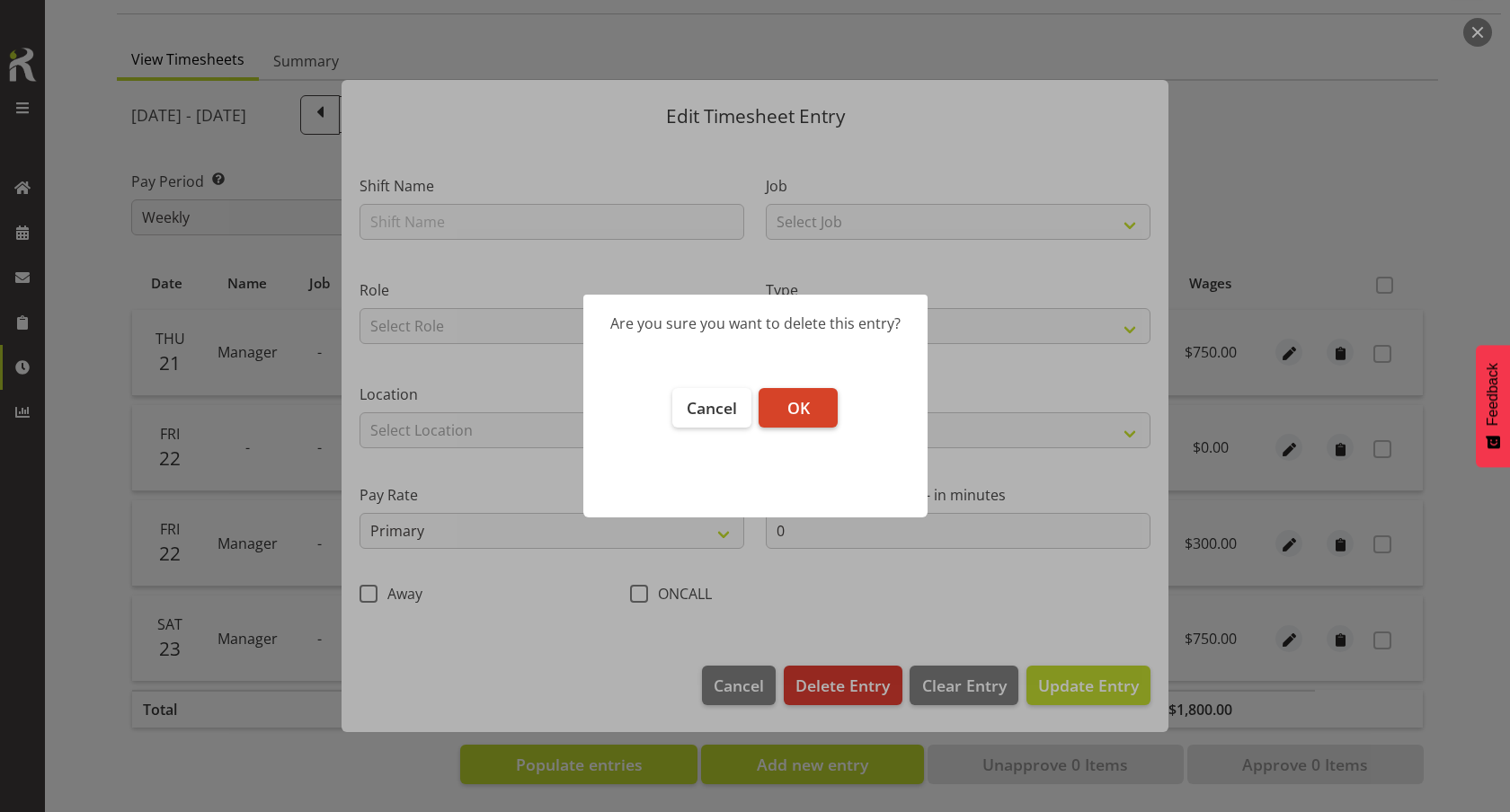
click at [799, 402] on span "OK" at bounding box center [799, 408] width 23 height 22
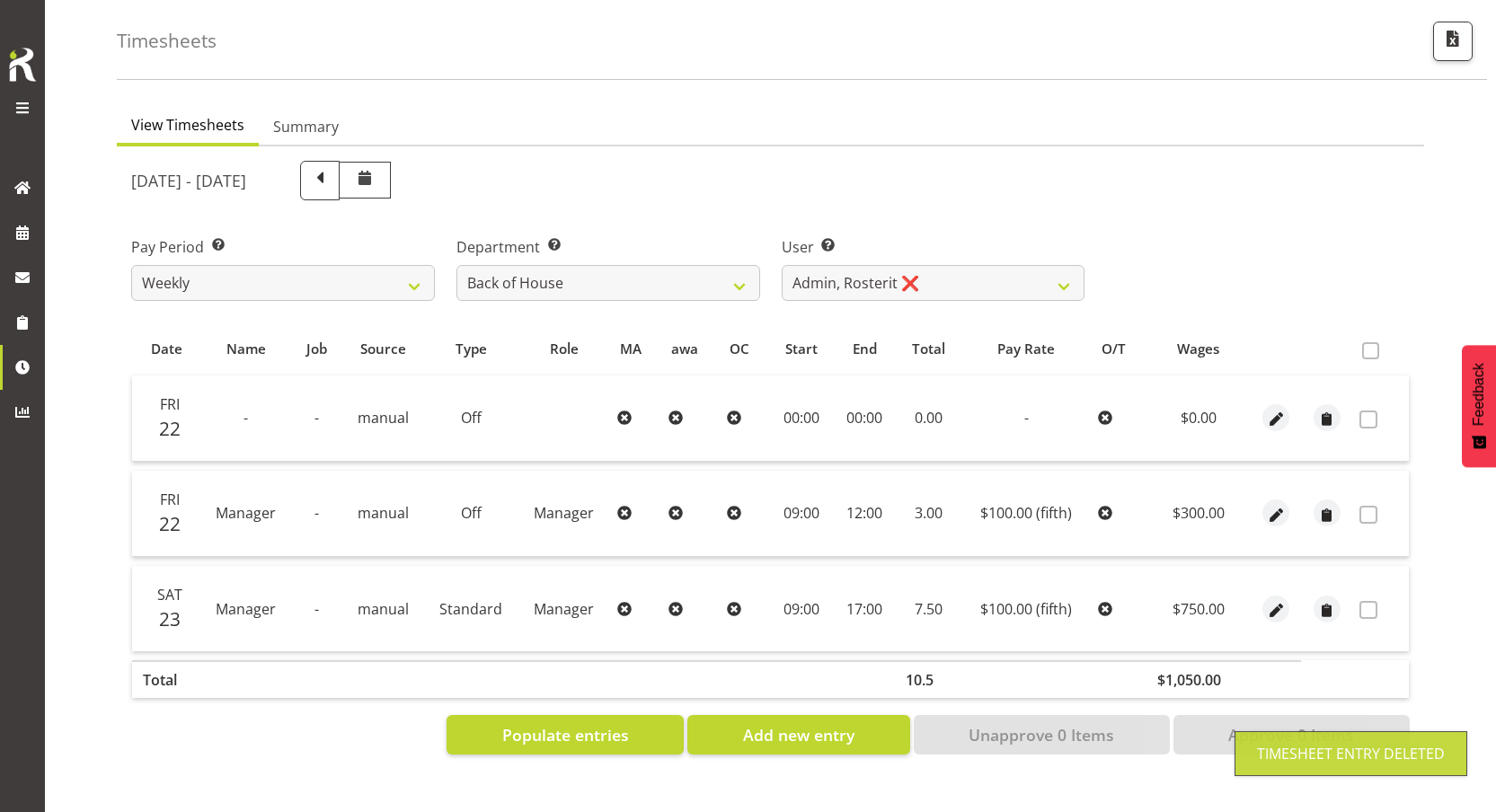
scroll to position [84, 0]
click at [1277, 410] on span "button" at bounding box center [1276, 420] width 21 height 21
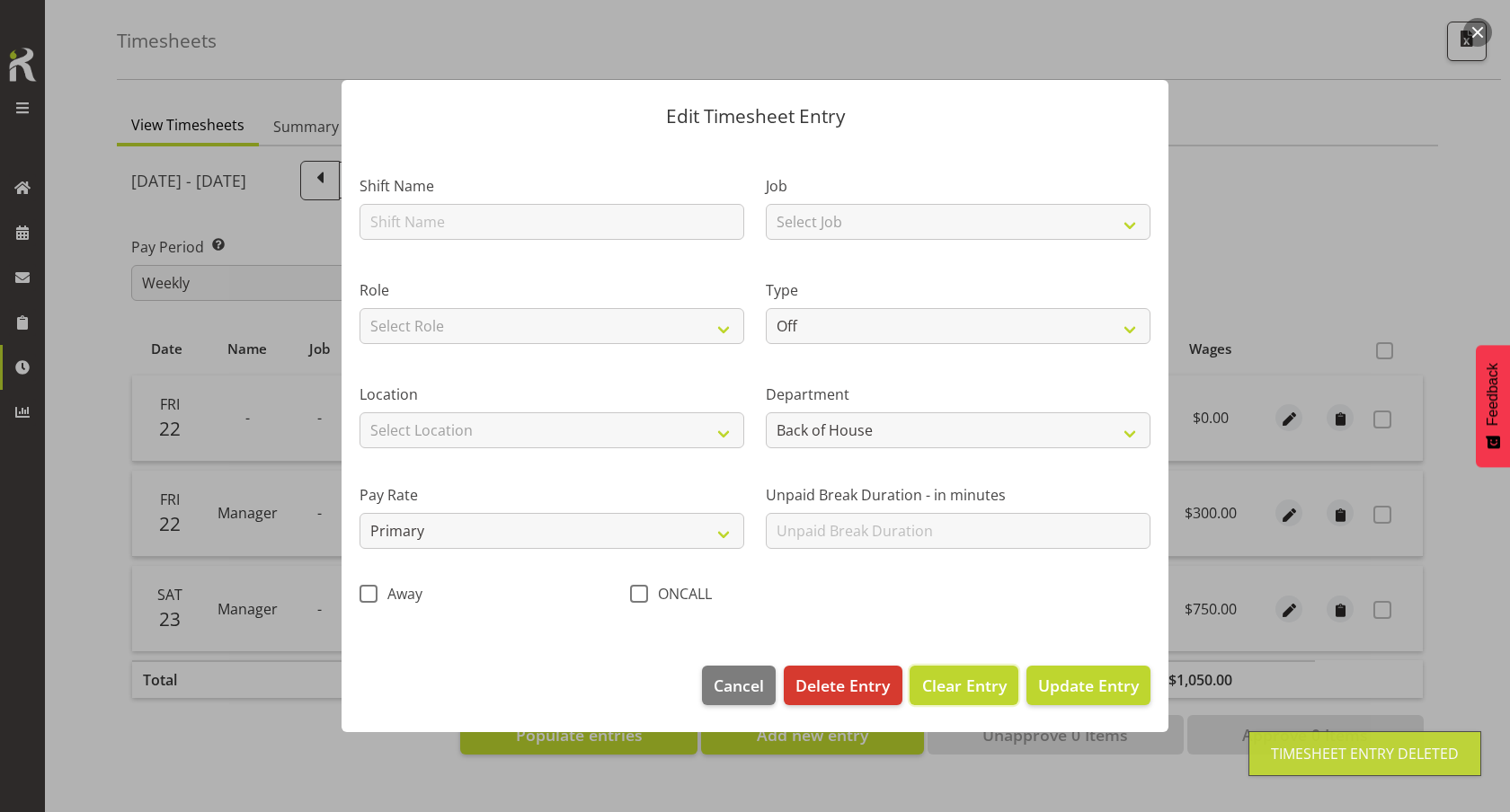
click at [946, 680] on span "Clear Entry" at bounding box center [964, 686] width 84 height 24
type input "0"
select select
click at [958, 686] on span "Clear Entry" at bounding box center [964, 686] width 84 height 24
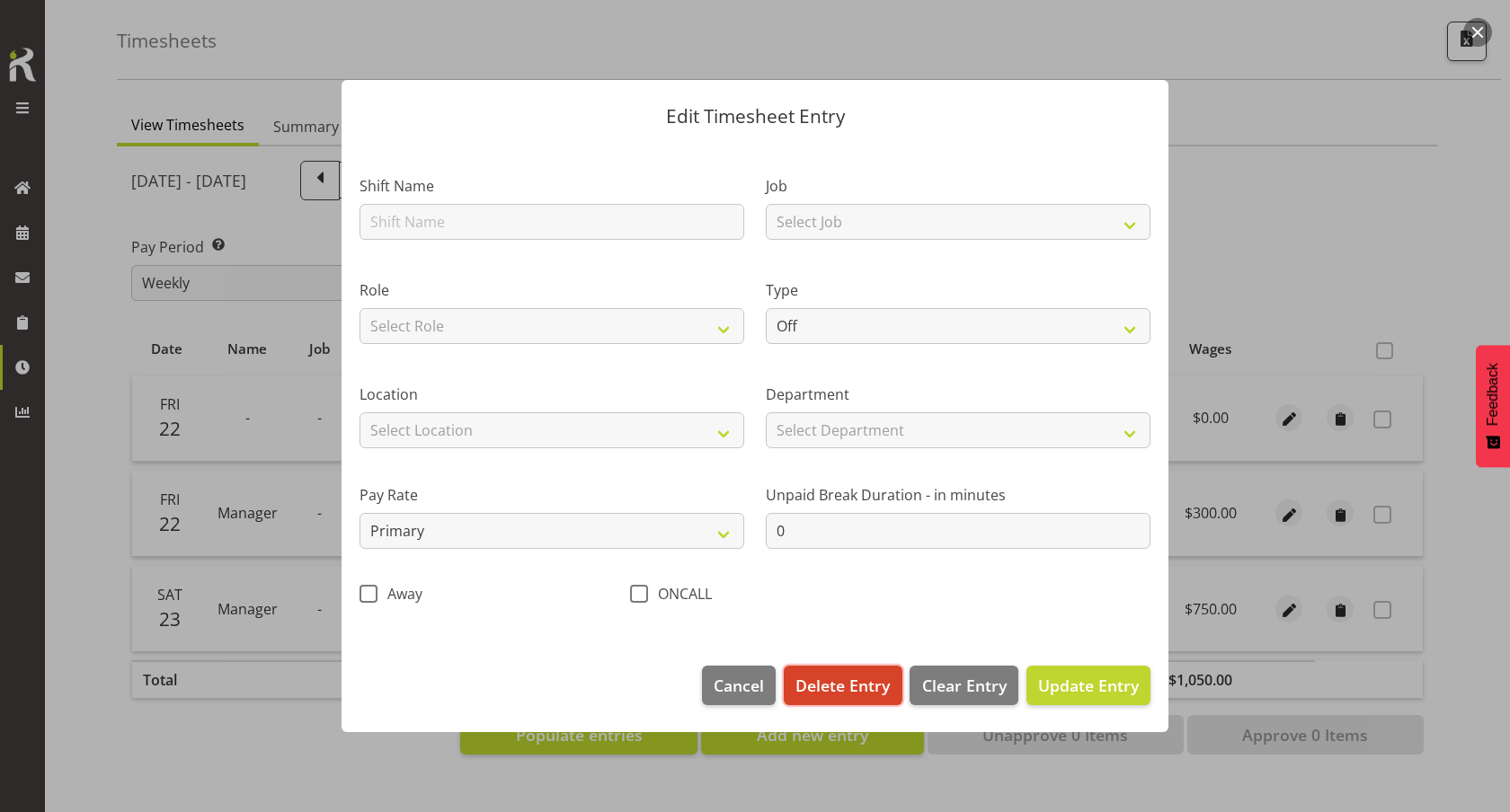
click at [854, 685] on span "Delete Entry" at bounding box center [842, 686] width 94 height 24
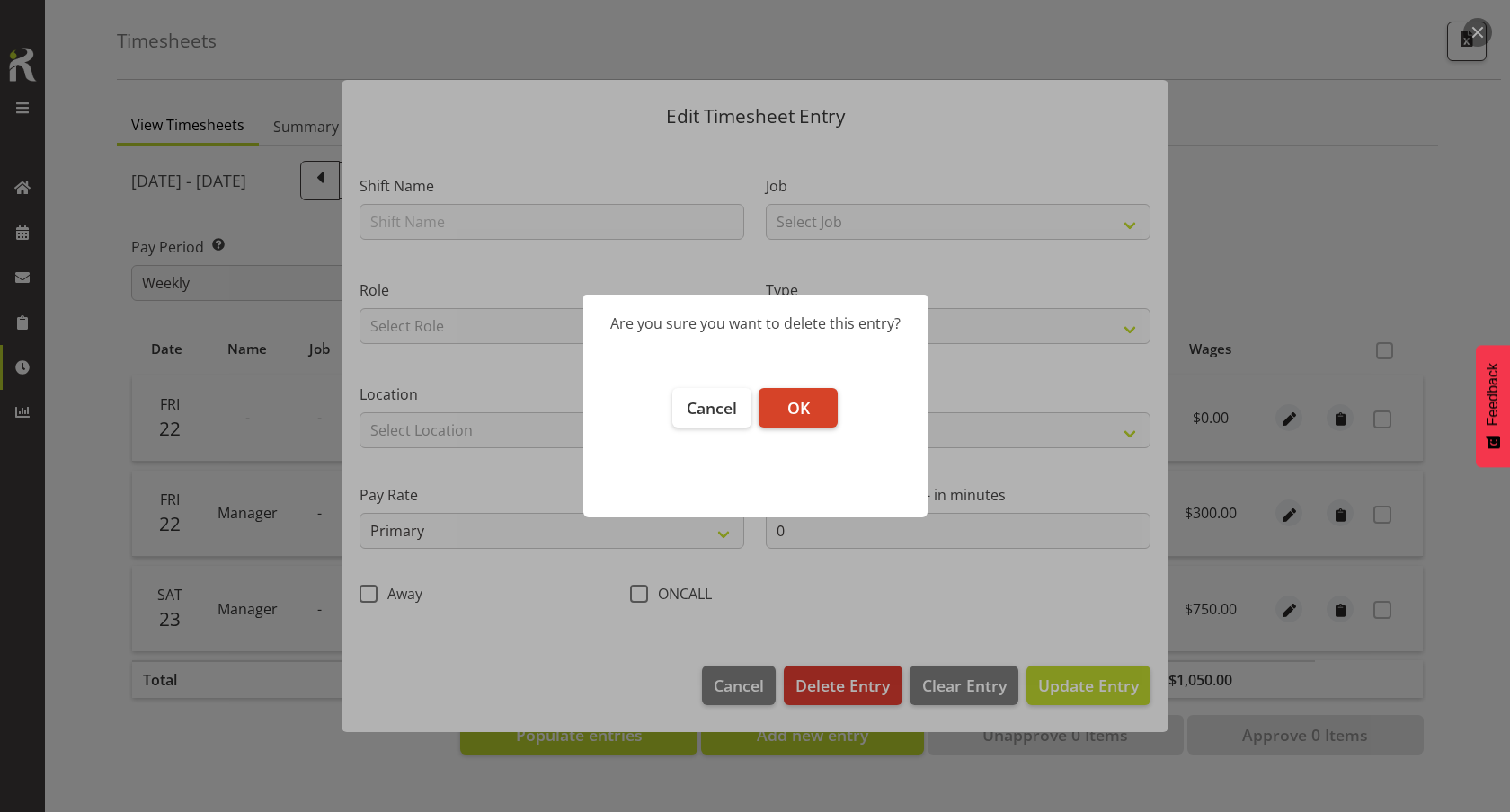
click at [807, 393] on button "OK" at bounding box center [798, 408] width 79 height 40
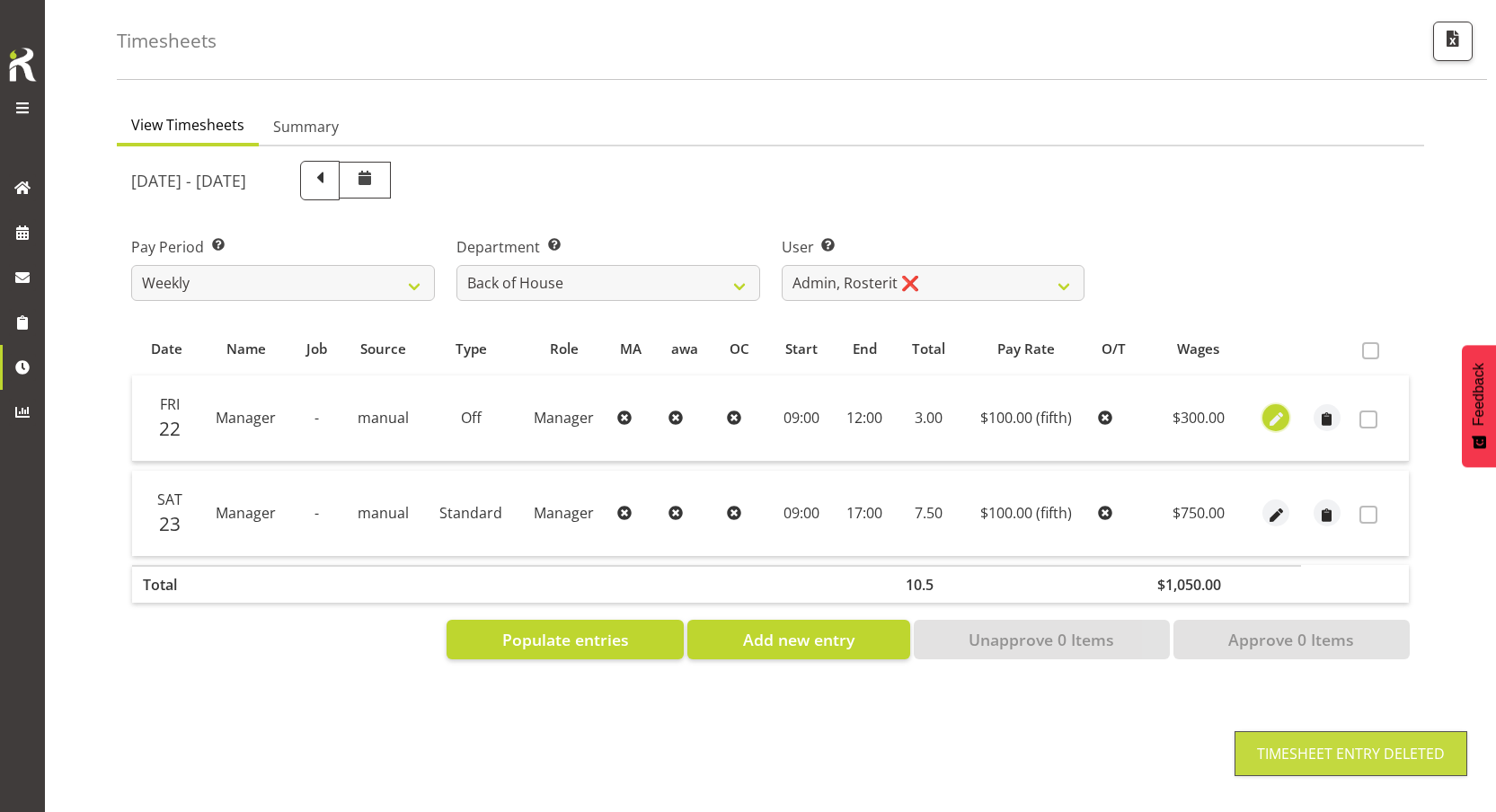
click at [1278, 410] on span "button" at bounding box center [1276, 420] width 21 height 21
select select "fifth"
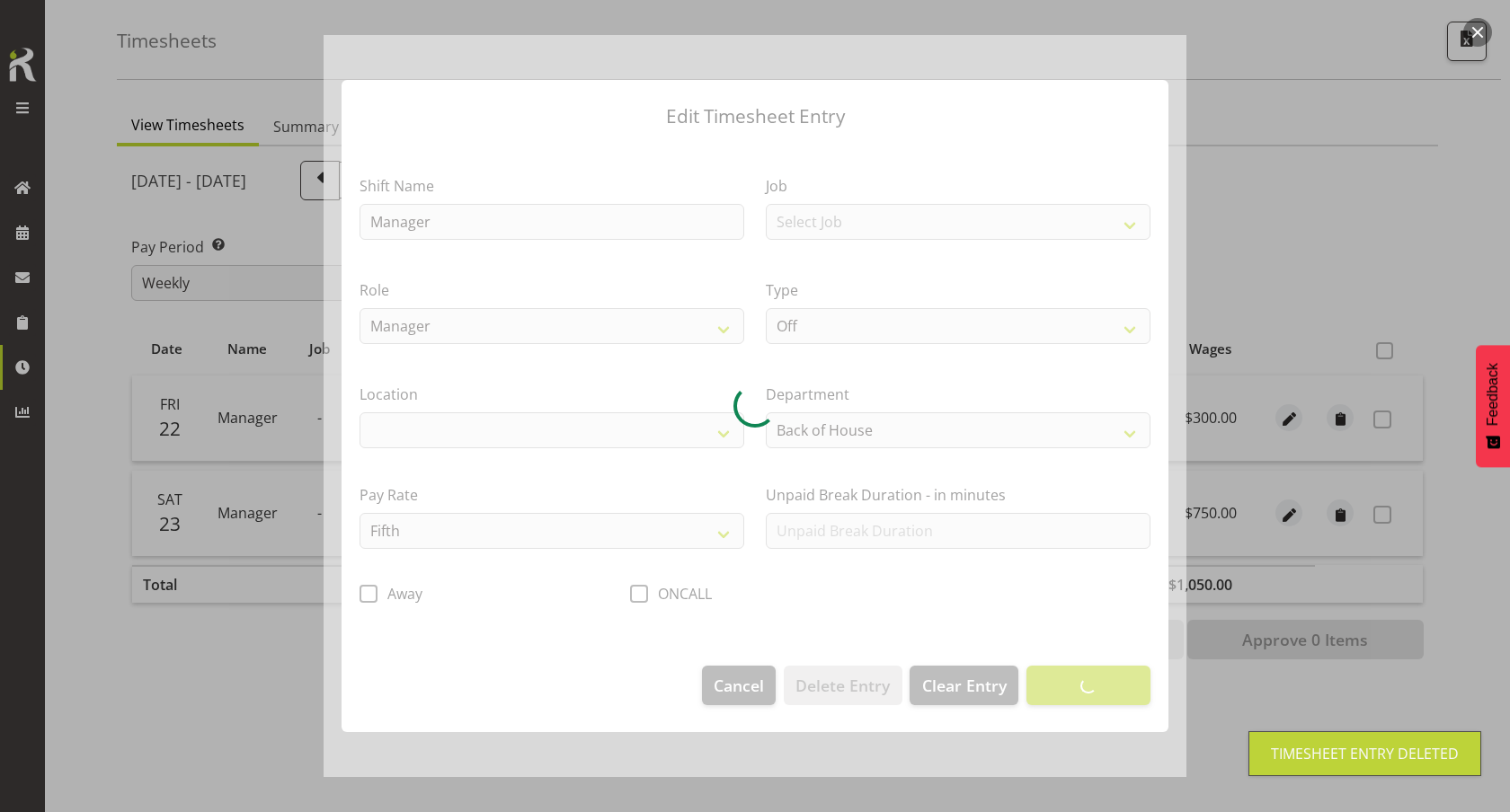
select select
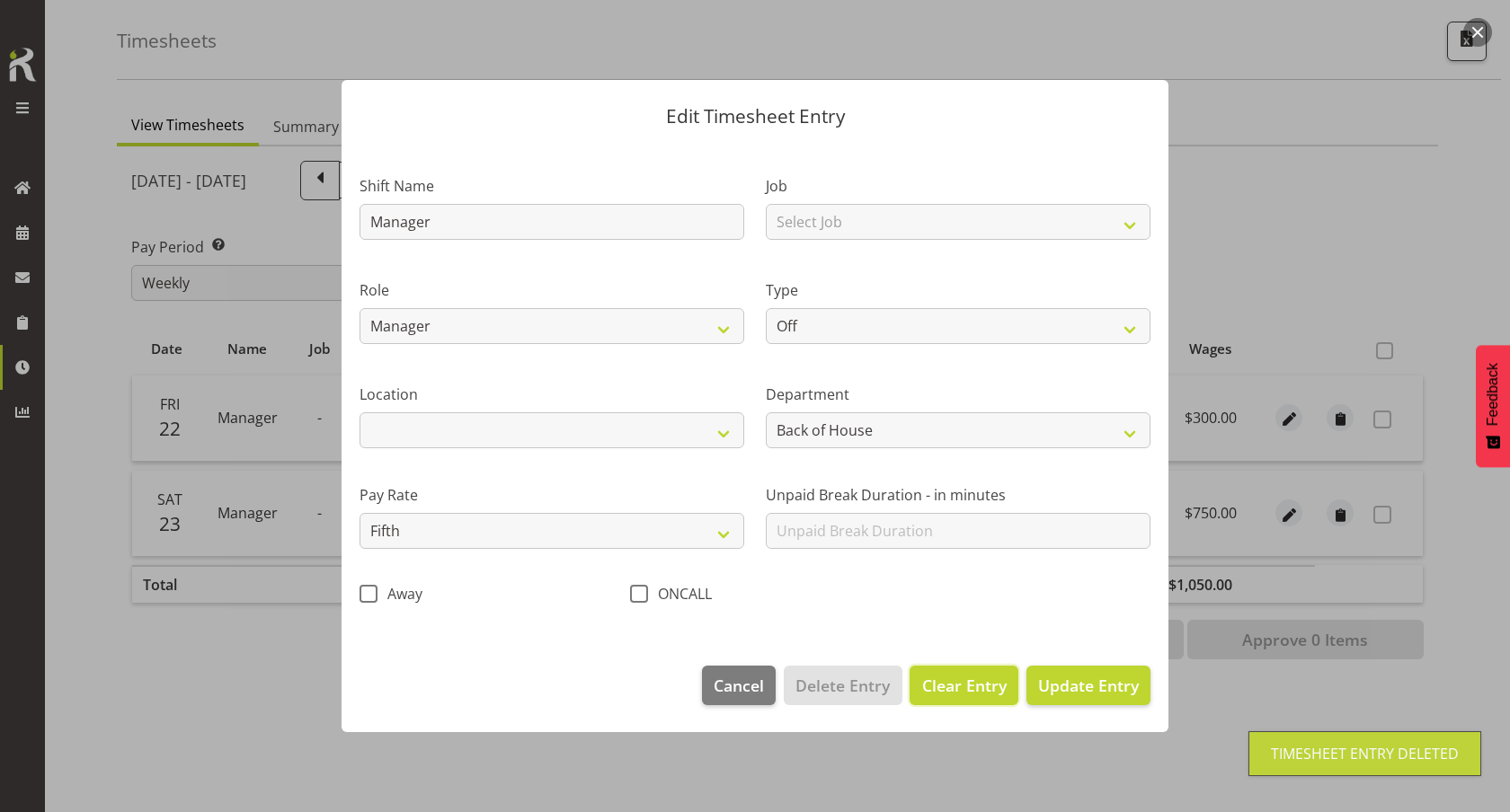
click at [948, 693] on span "Clear Entry" at bounding box center [964, 686] width 84 height 24
select select "primary"
type input "0"
select select
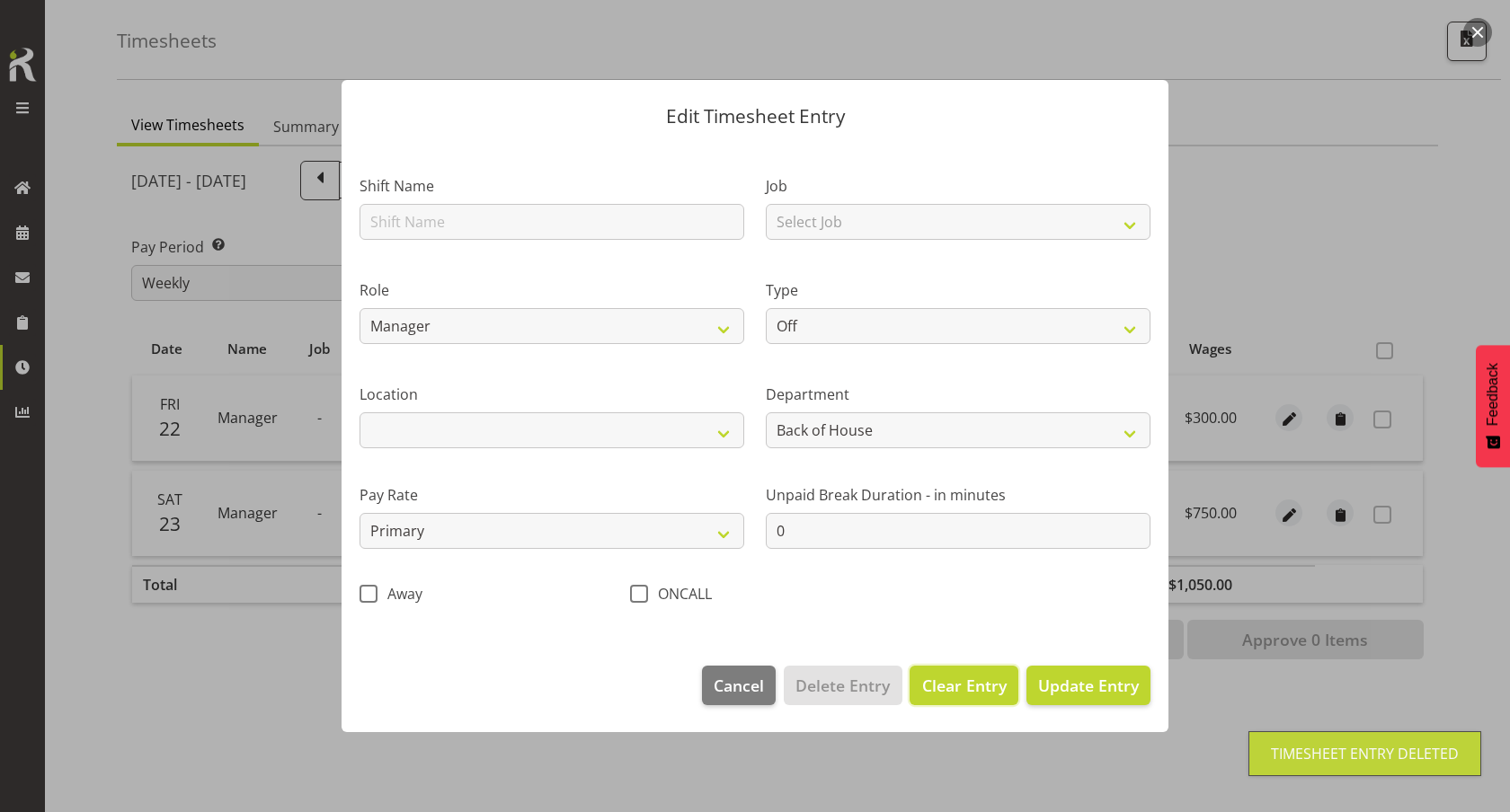
select select
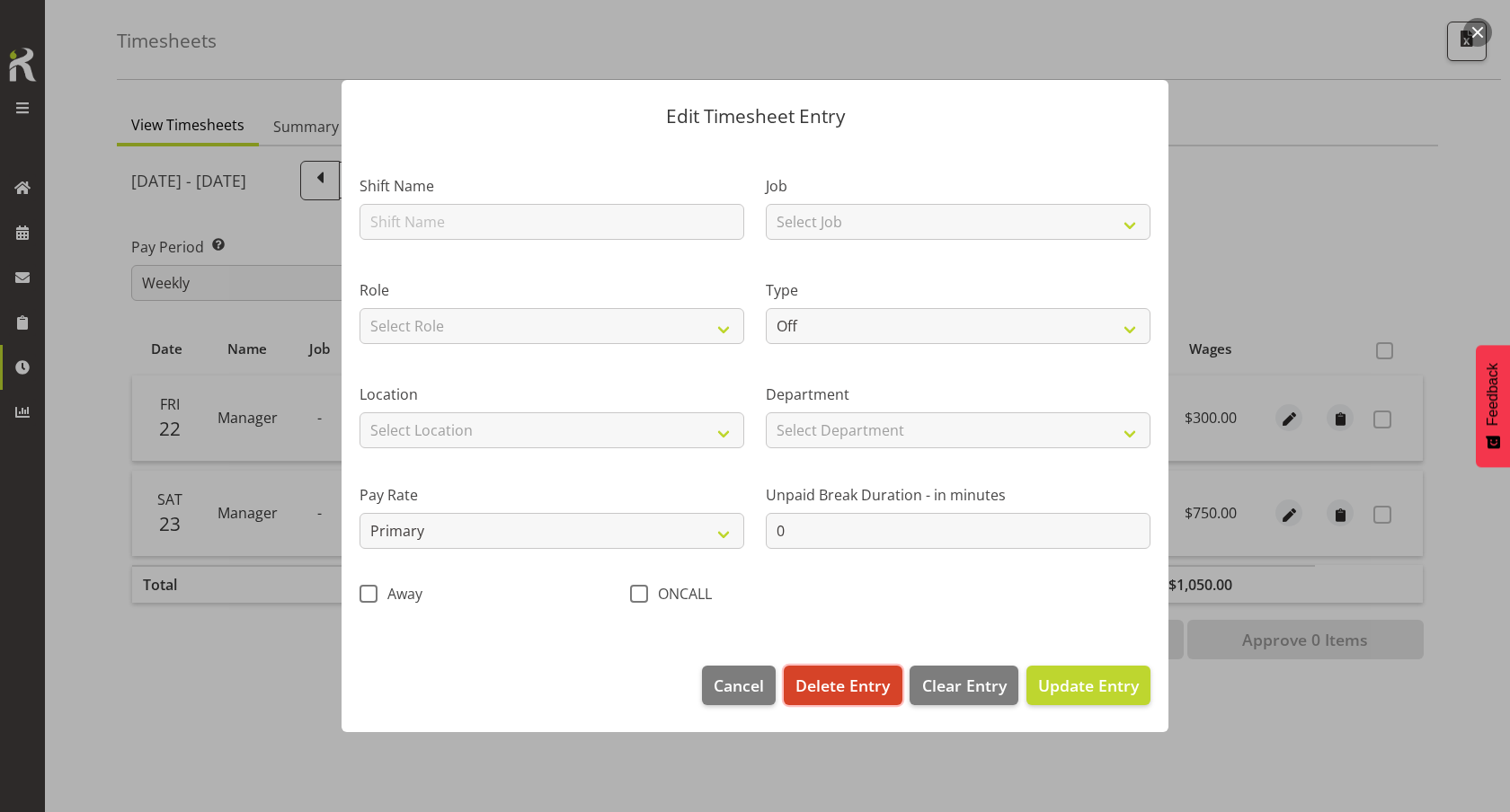
click at [848, 681] on span "Delete Entry" at bounding box center [842, 686] width 94 height 24
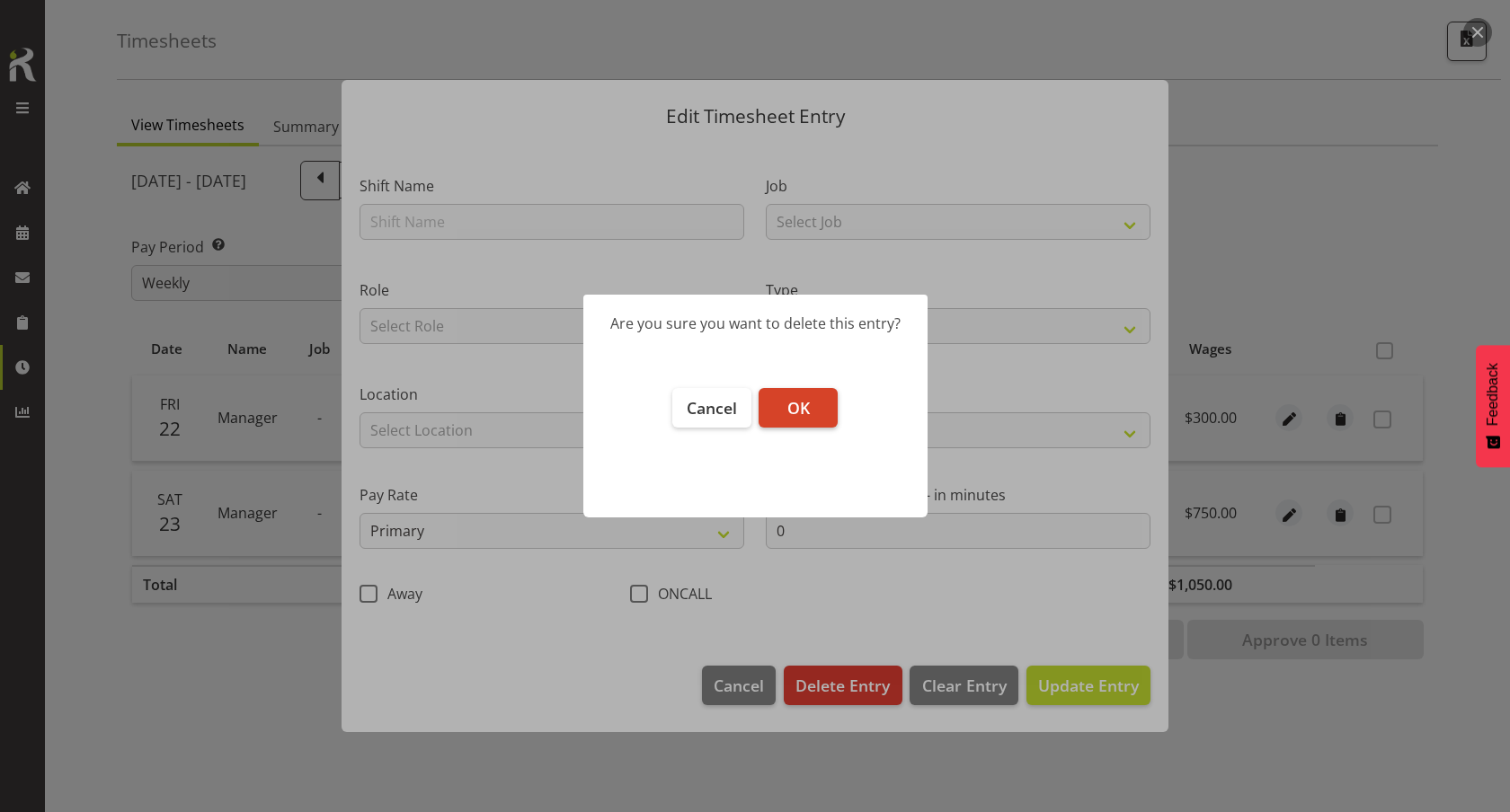
click at [802, 396] on button "OK" at bounding box center [798, 408] width 79 height 40
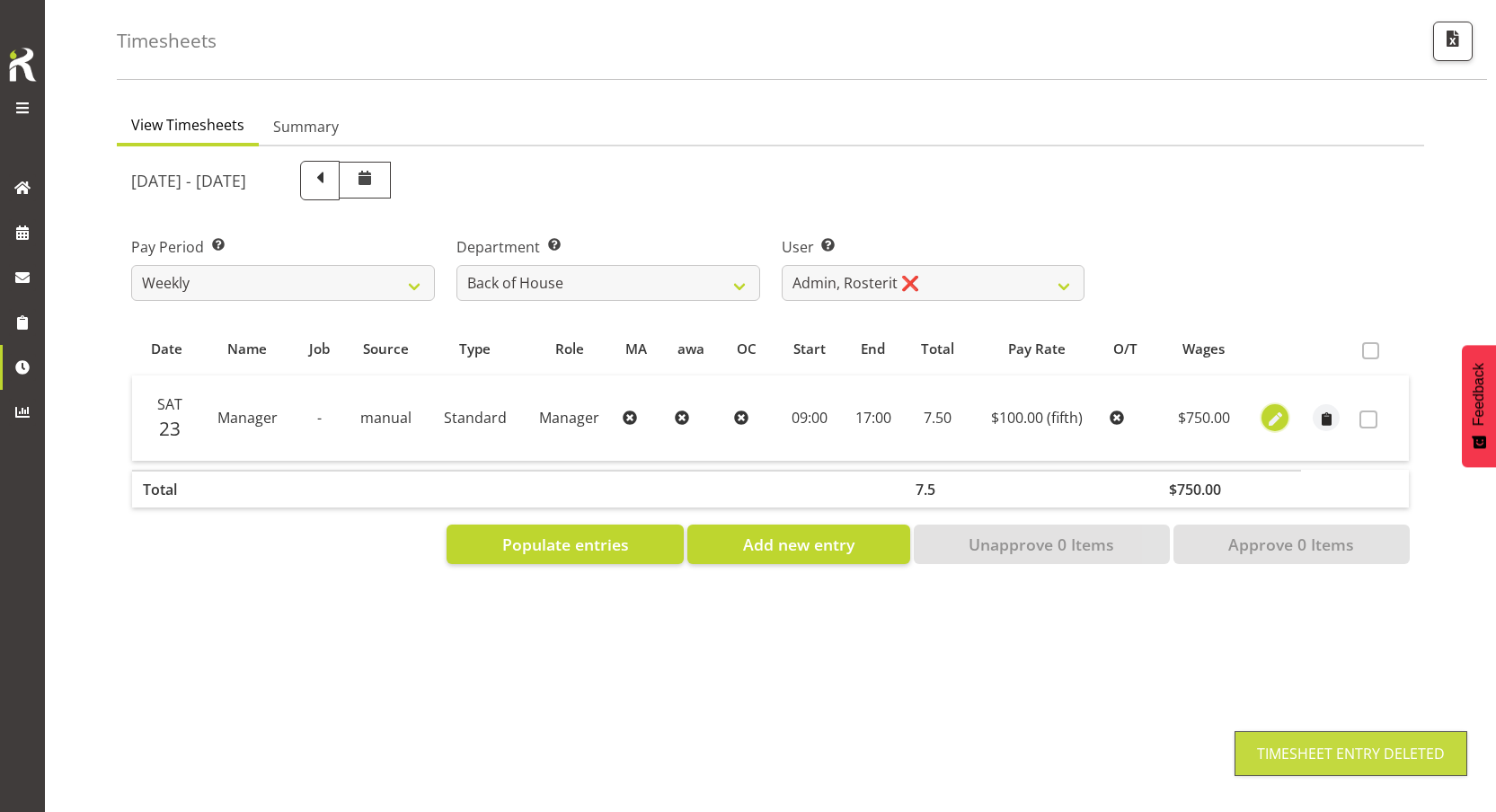
click at [1286, 410] on button "button" at bounding box center [1275, 418] width 27 height 27
select select "Standard"
select select "fifth"
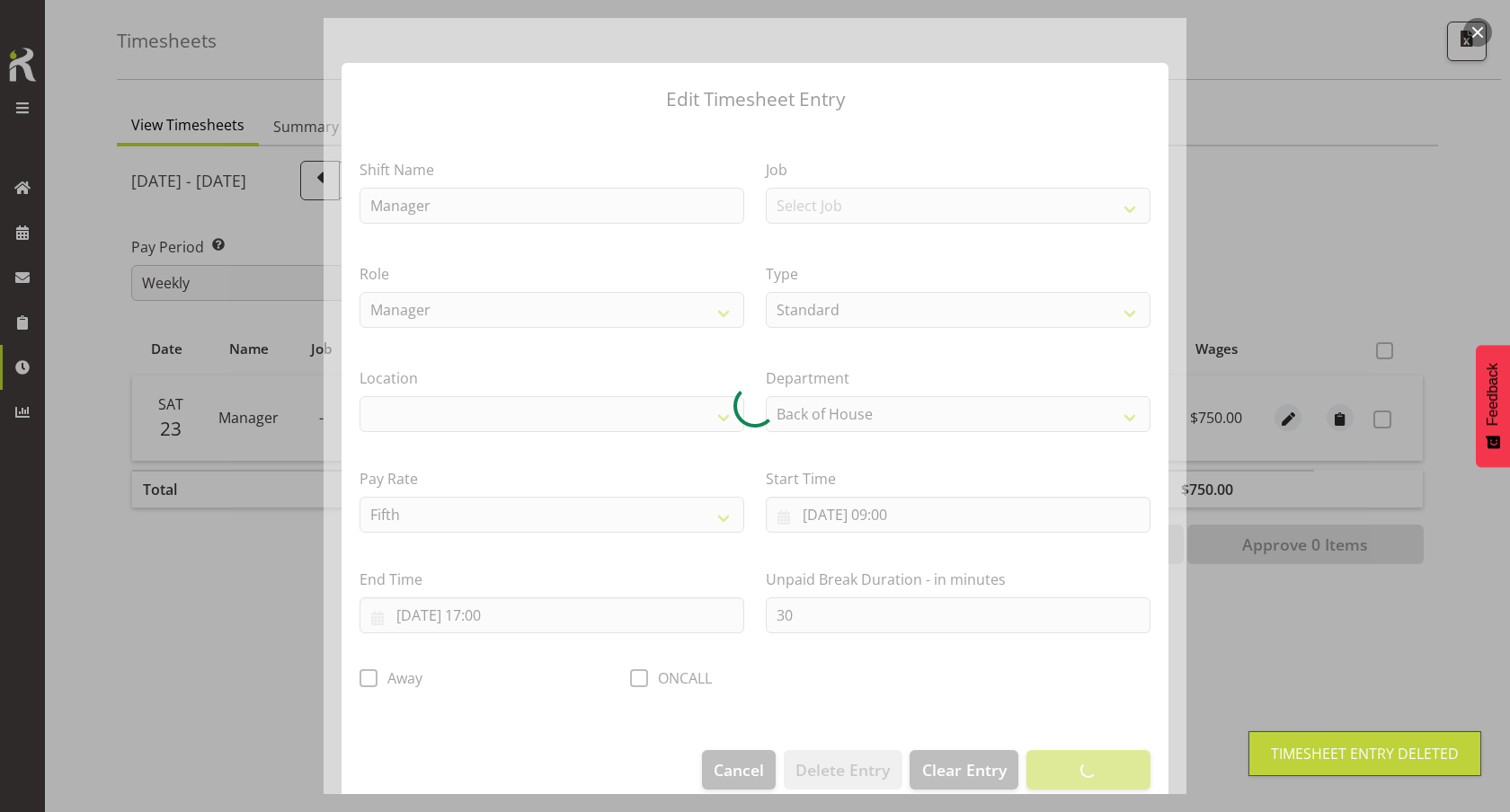
select select
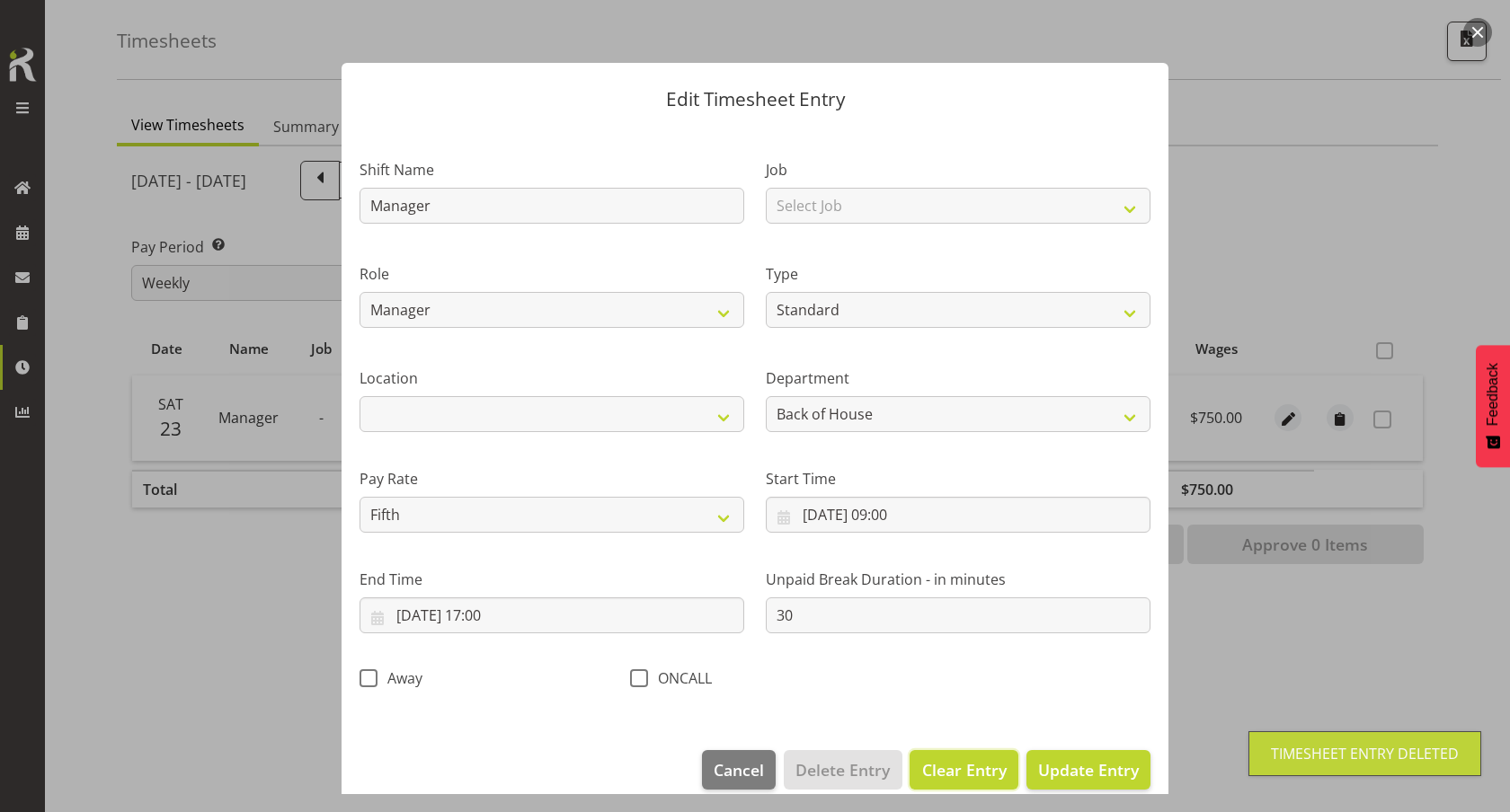
click at [980, 754] on button "Clear Entry" at bounding box center [963, 770] width 108 height 40
select select "Off"
select select "primary"
type input "0"
select select
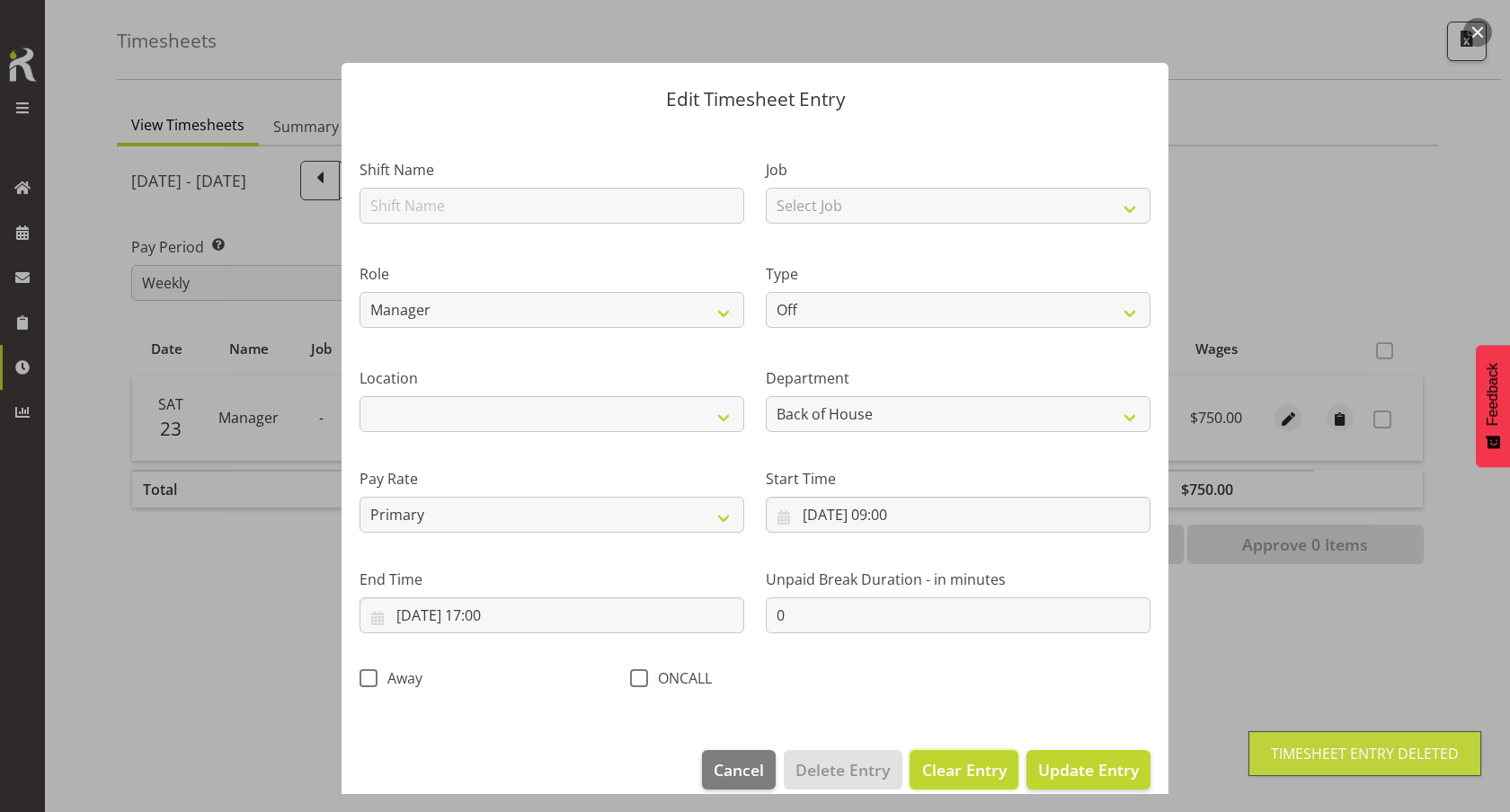
select select
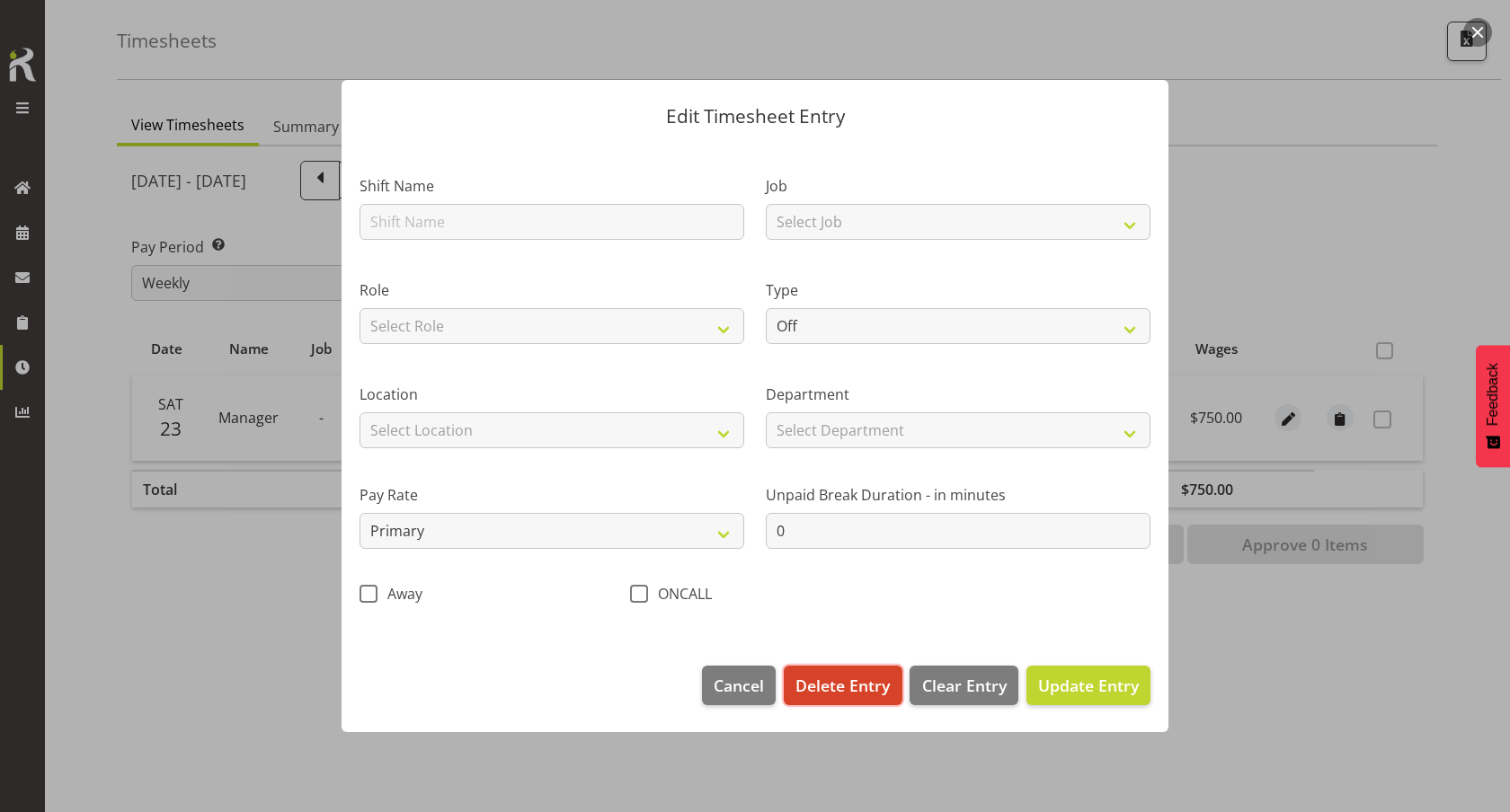
click at [858, 684] on span "Delete Entry" at bounding box center [842, 686] width 94 height 24
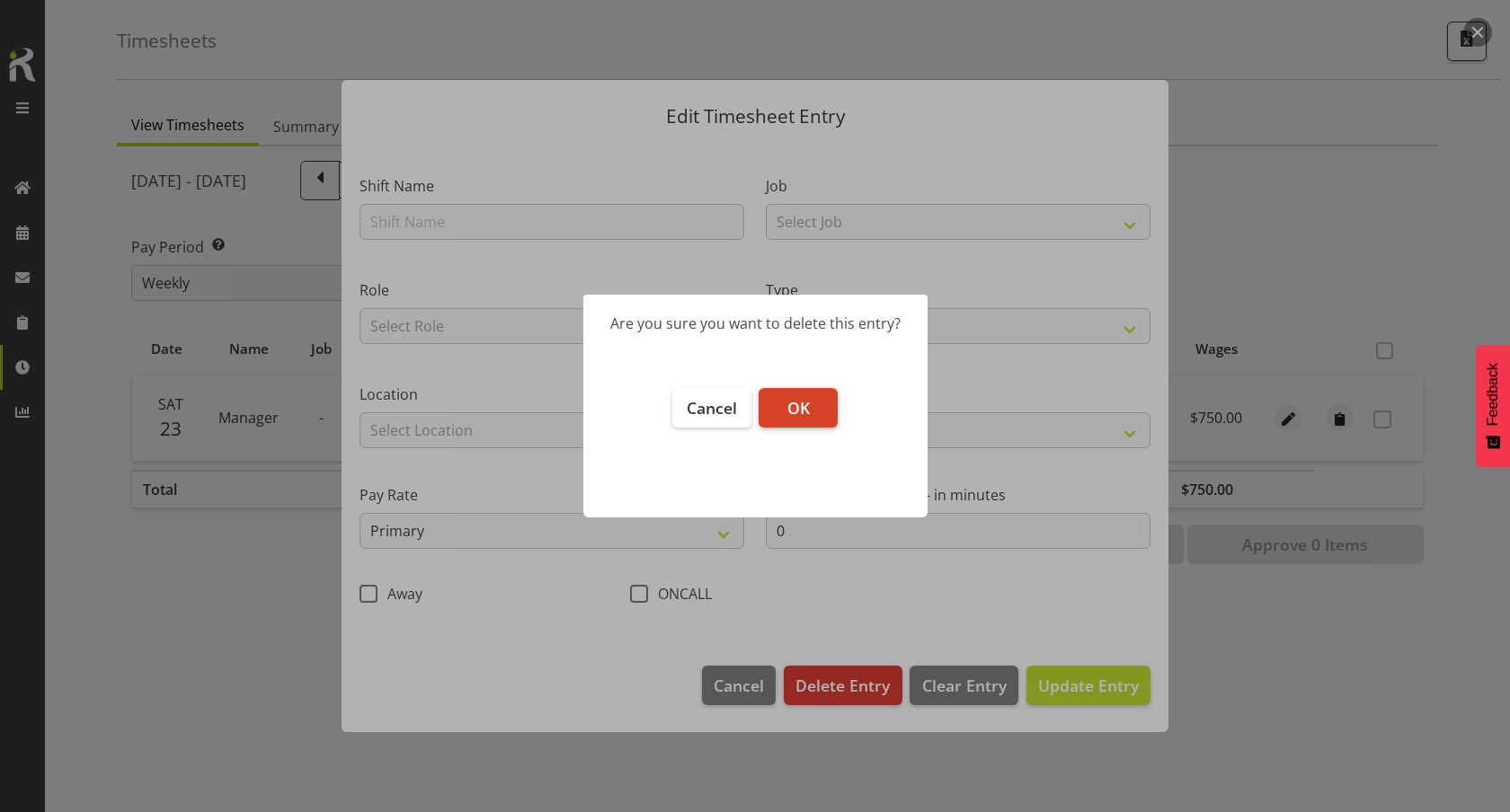
click at [798, 416] on span "OK" at bounding box center [799, 408] width 23 height 22
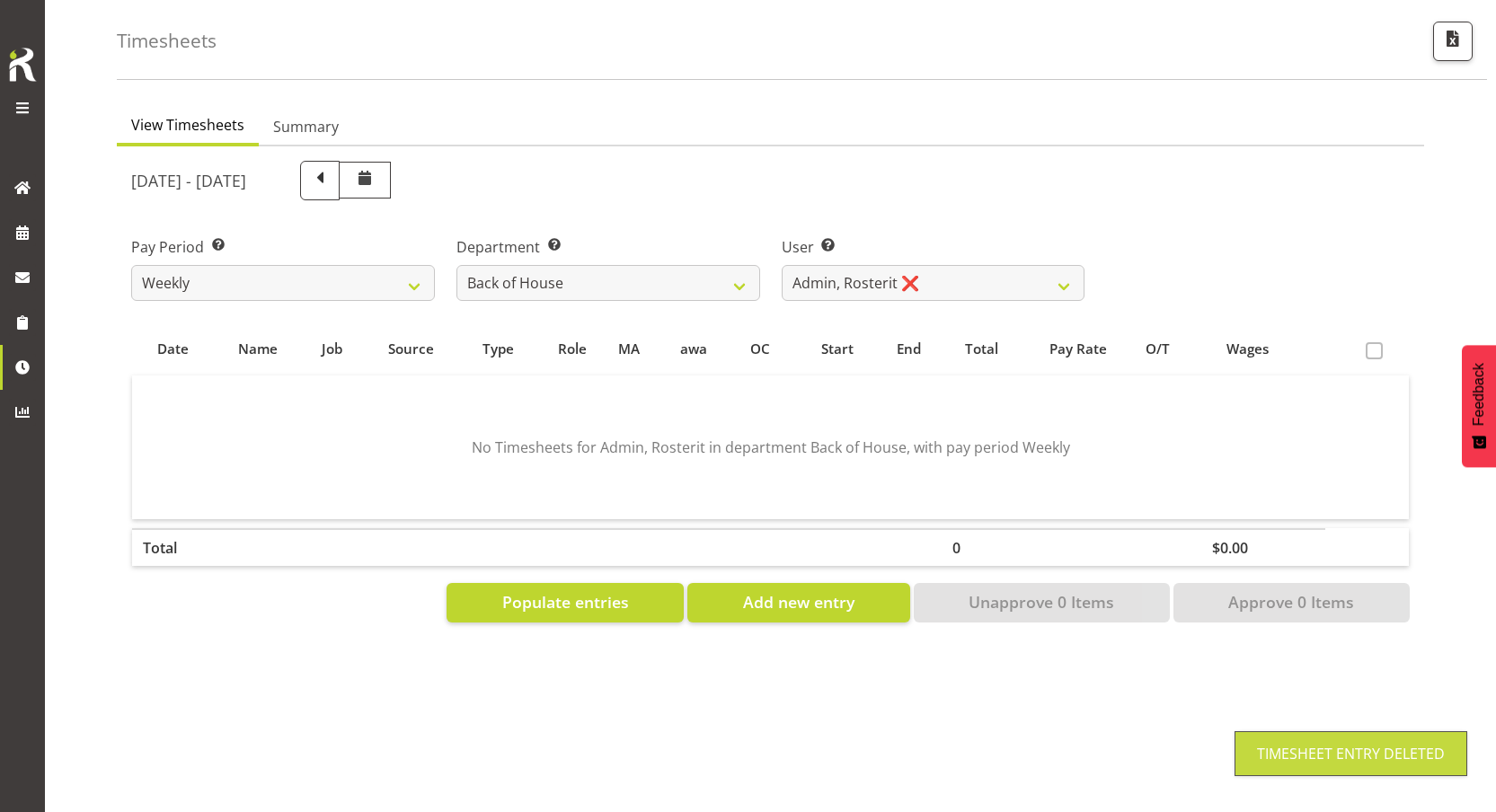
click at [241, 665] on div "View Timesheets Summary August 17th - August 23rd 2025 Pay Period Select which …" at bounding box center [807, 453] width 1379 height 719
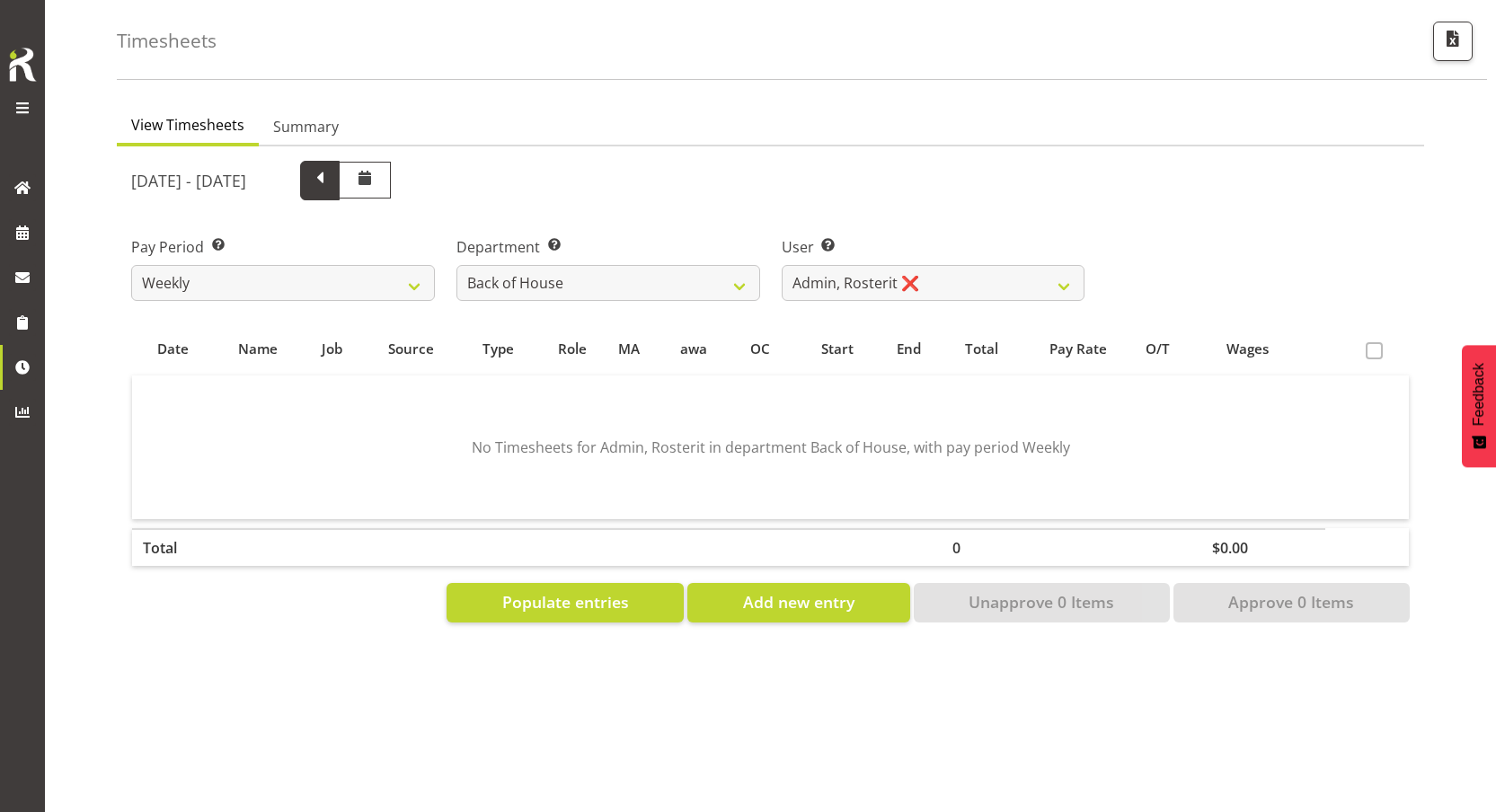
click at [331, 171] on span at bounding box center [320, 179] width 24 height 24
select select
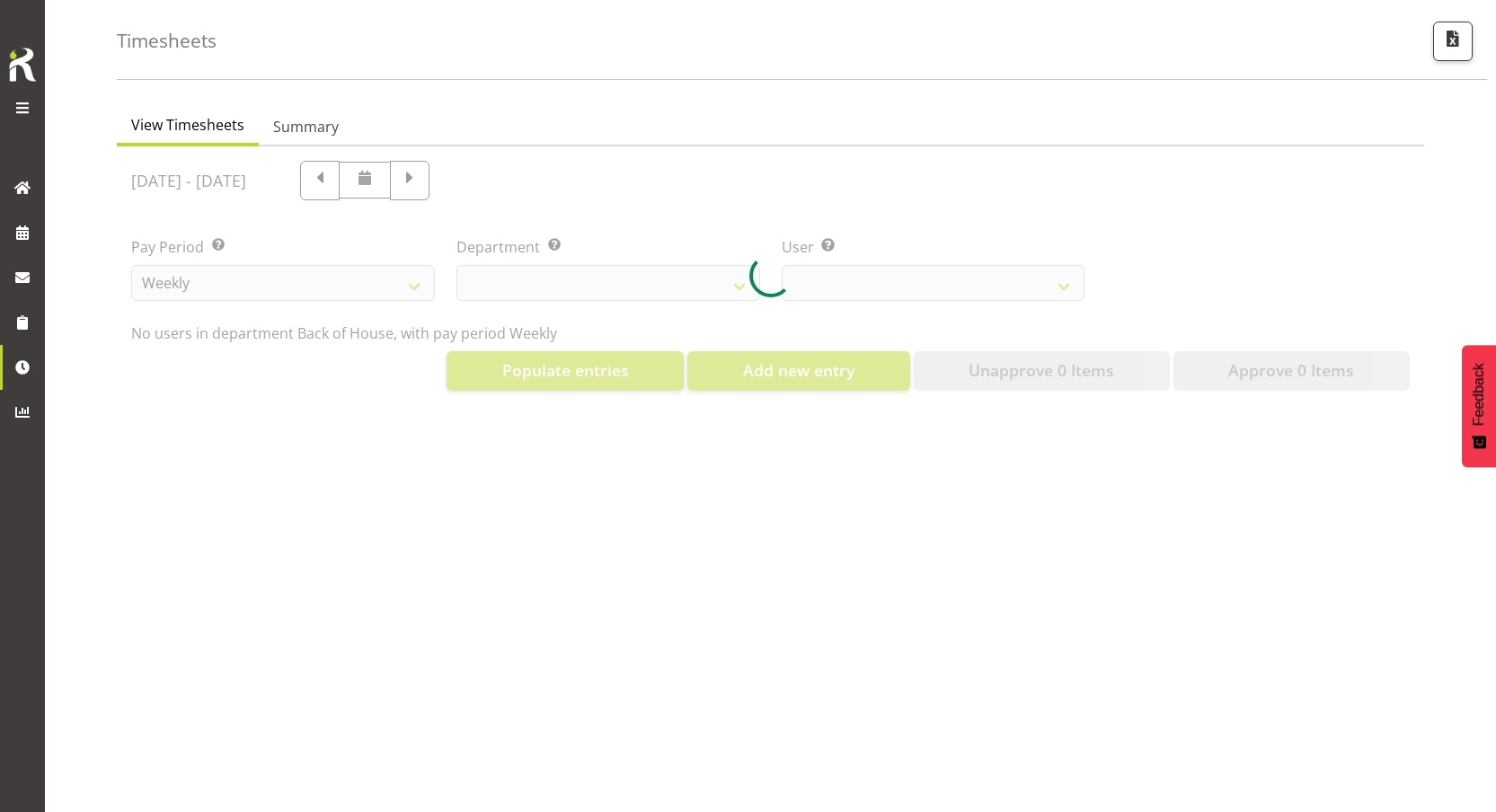
select select "1"
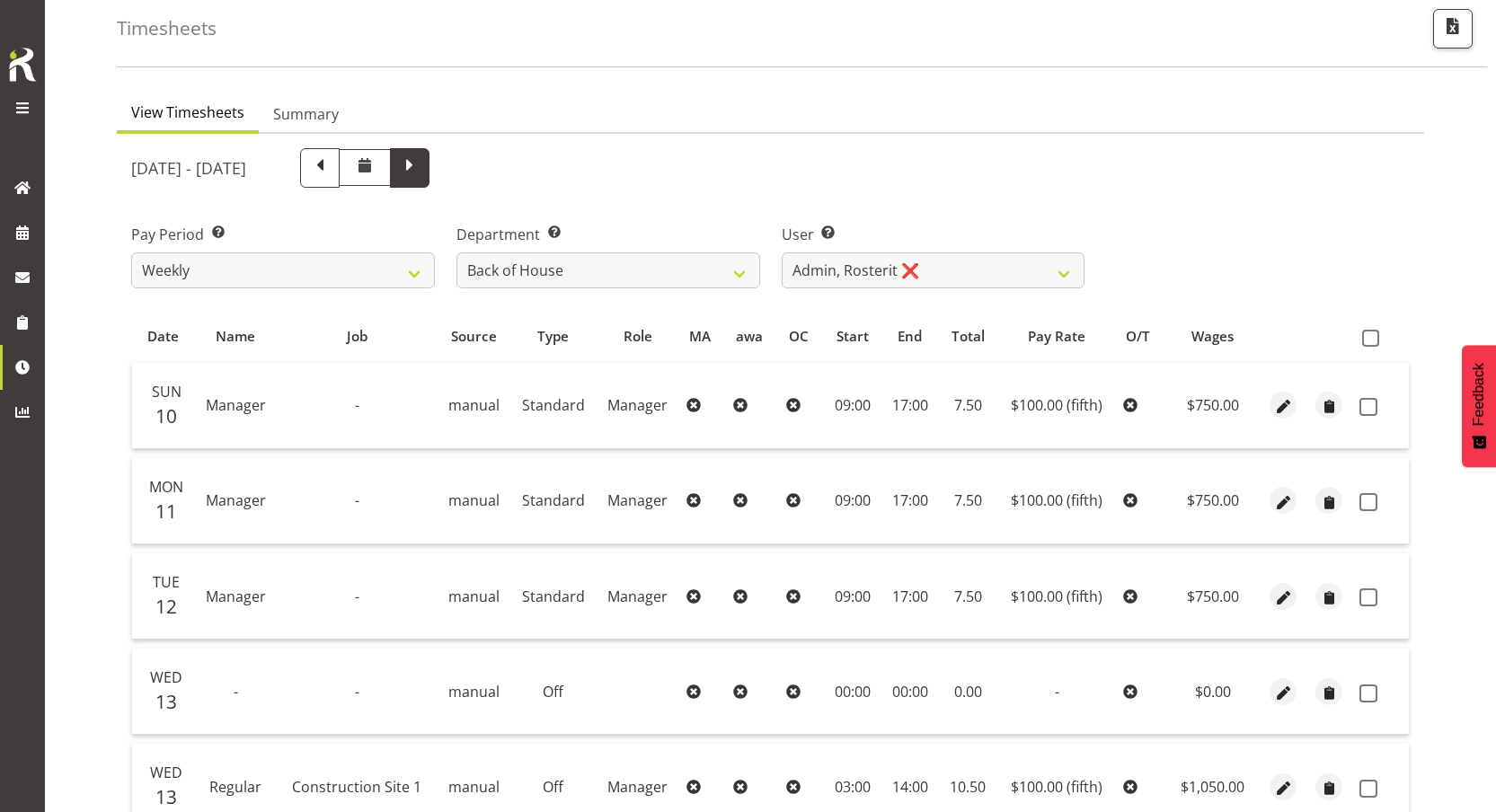
click at [421, 168] on span at bounding box center [410, 166] width 24 height 24
select select
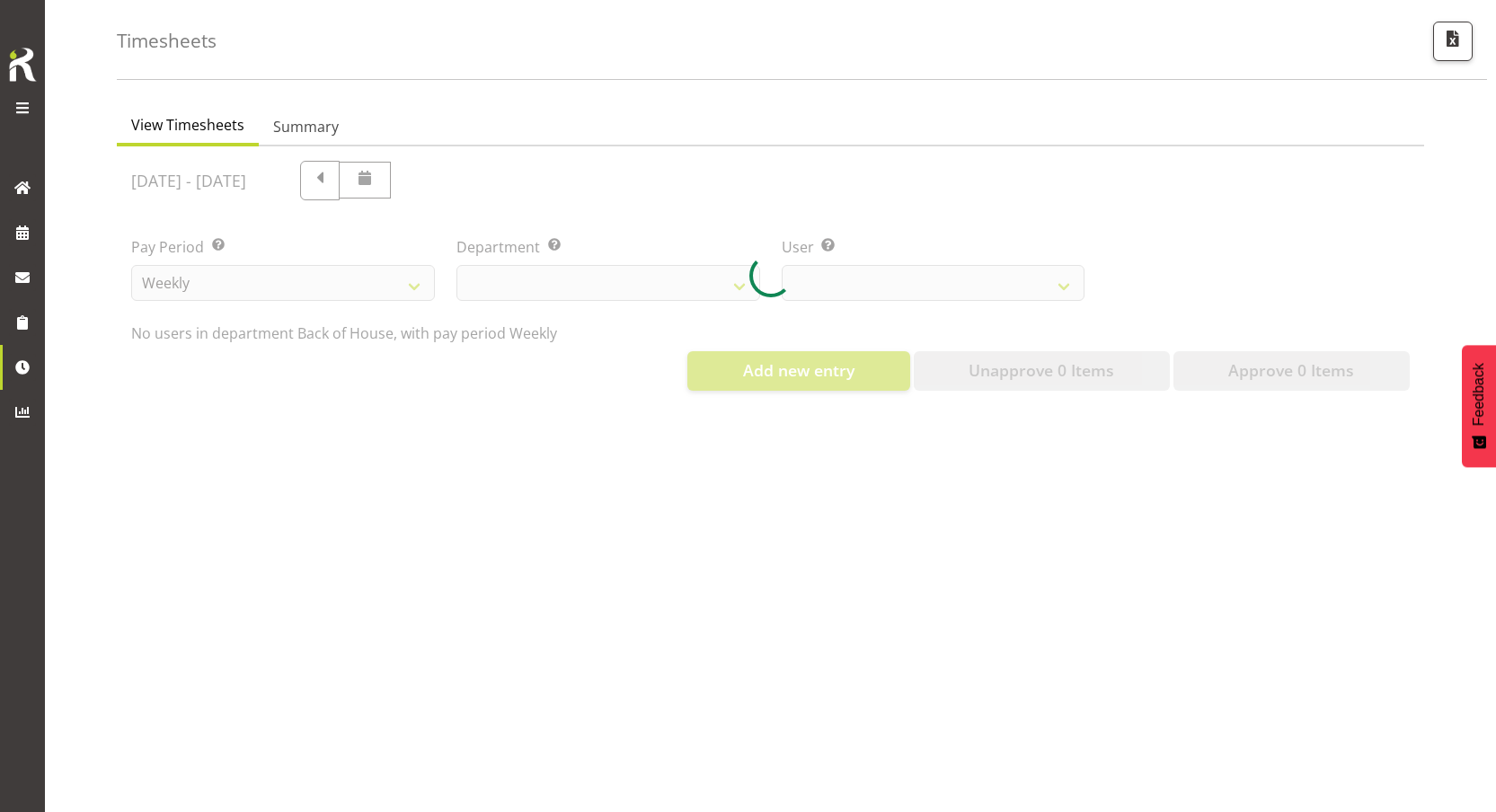
select select "1"
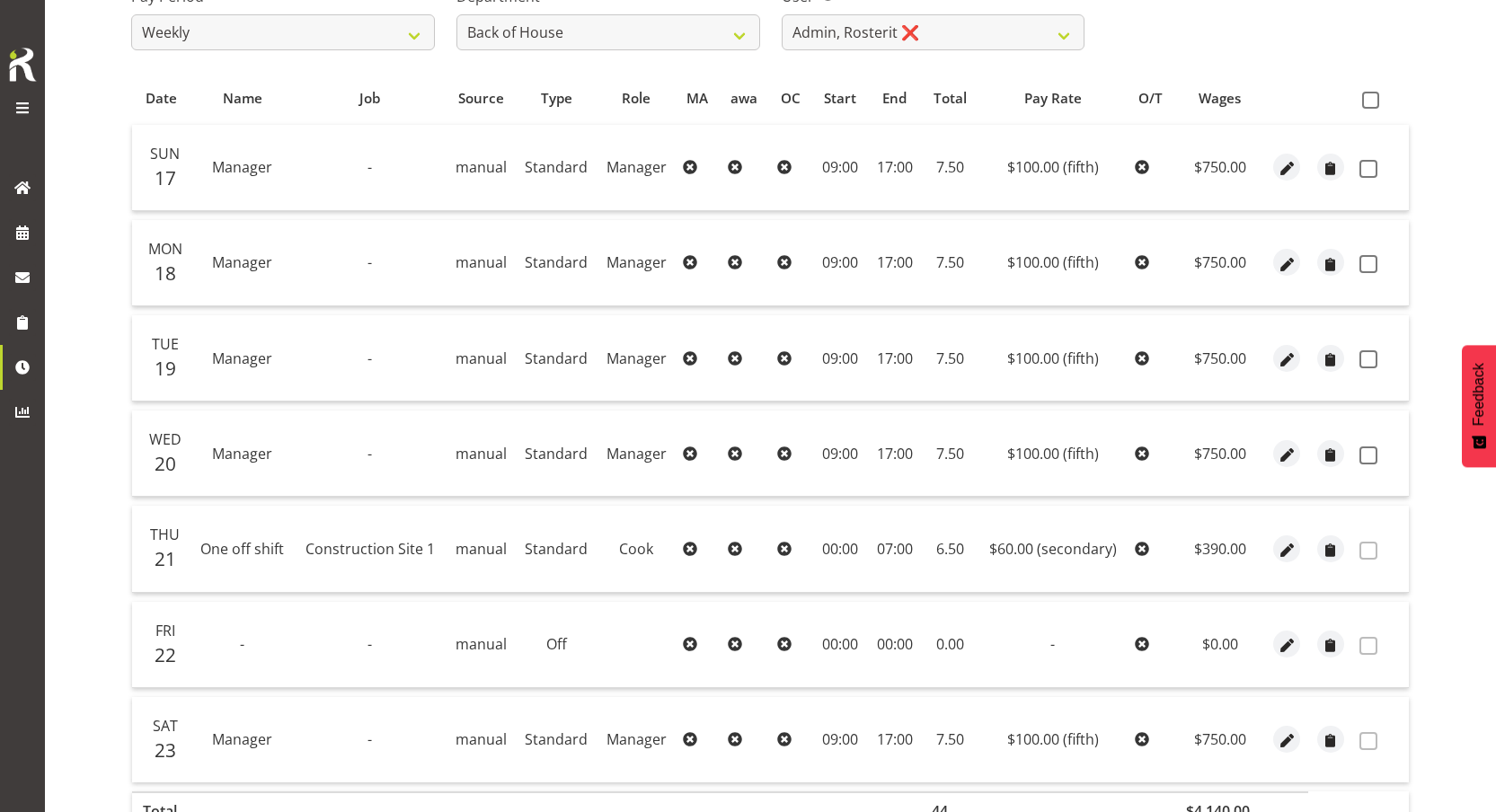
scroll to position [327, 0]
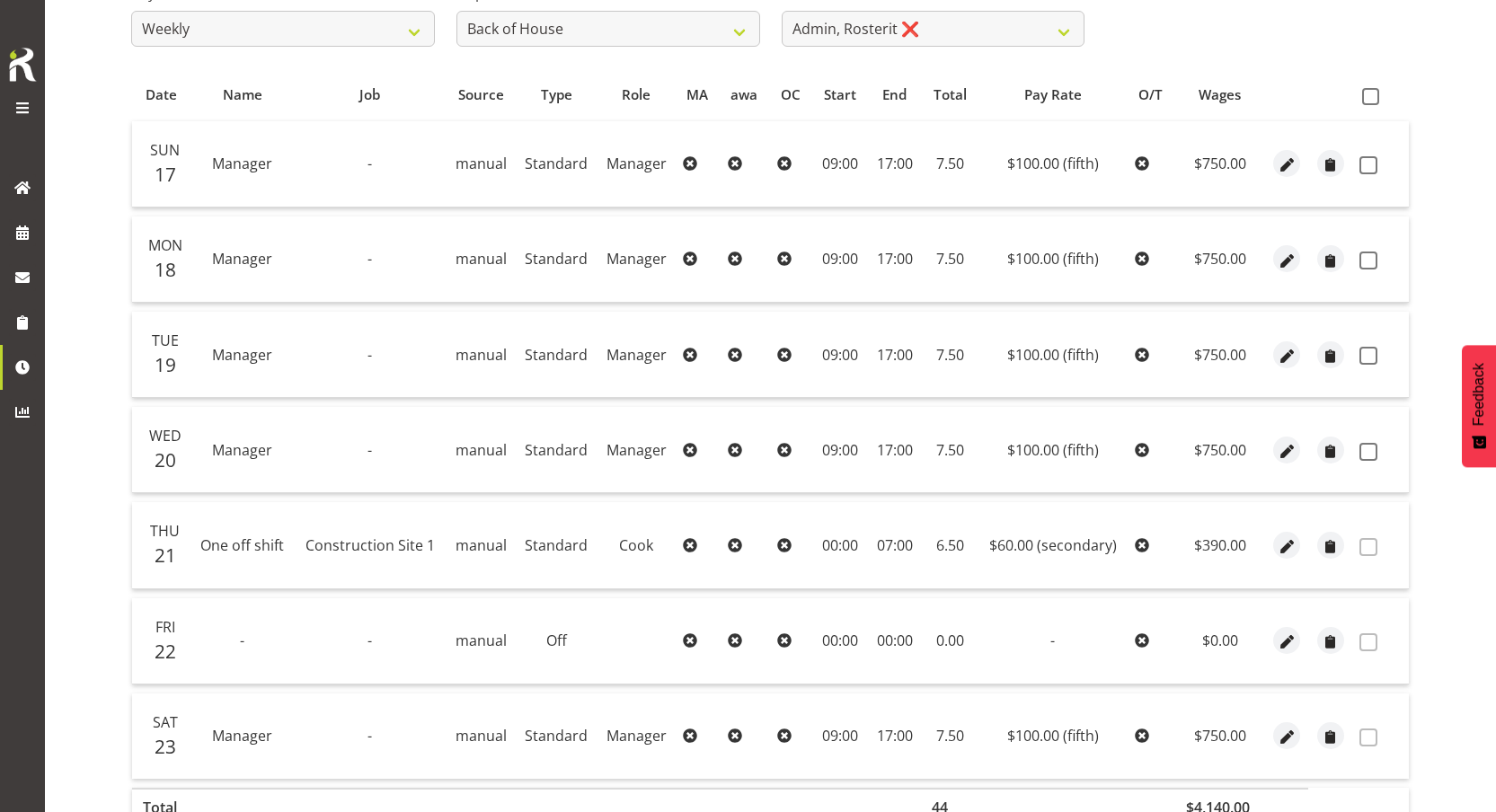
drag, startPoint x: 202, startPoint y: 550, endPoint x: 1187, endPoint y: 553, distance: 985.0
click at [1187, 553] on tr "Thu 21 One off shift Construction Site 1 manual Standard Cook 00:00 07:00 6.50 …" at bounding box center [770, 545] width 1276 height 86
click at [515, 555] on td "Standard" at bounding box center [556, 545] width 82 height 86
click at [551, 543] on td "Standard" at bounding box center [556, 545] width 82 height 86
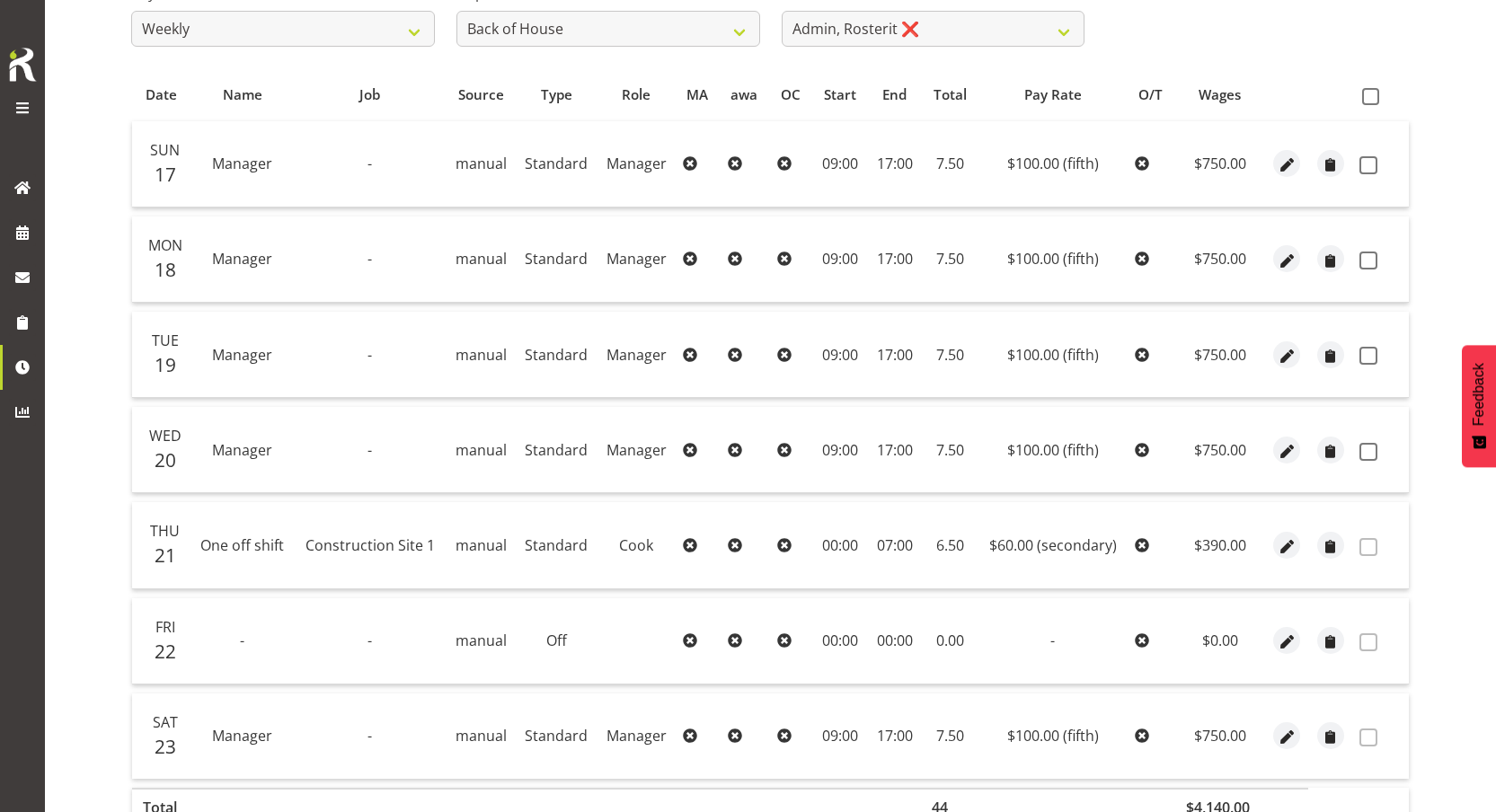
click at [551, 543] on td "Standard" at bounding box center [556, 545] width 82 height 86
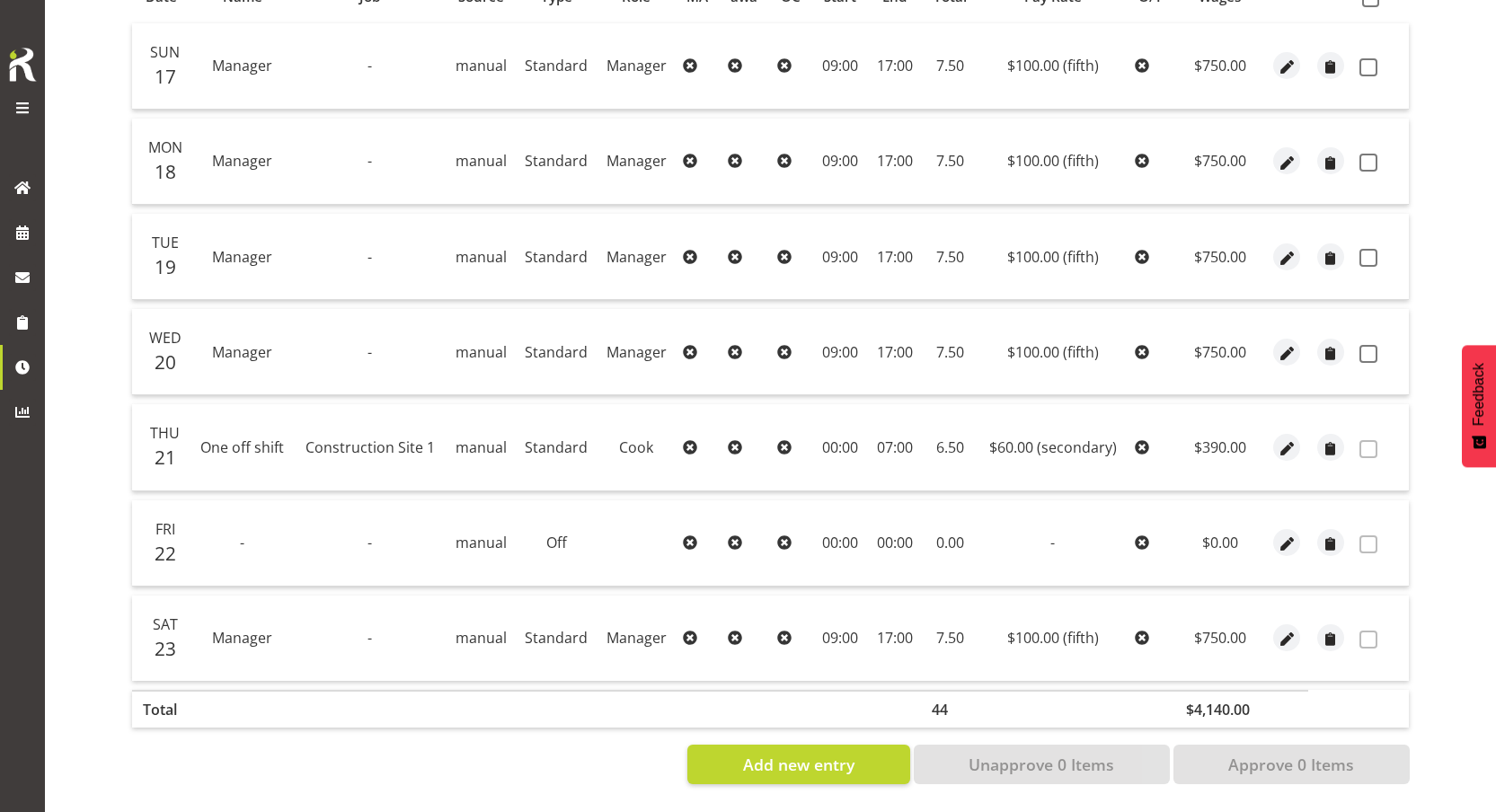
scroll to position [437, 0]
click at [560, 526] on td "Off" at bounding box center [556, 543] width 82 height 86
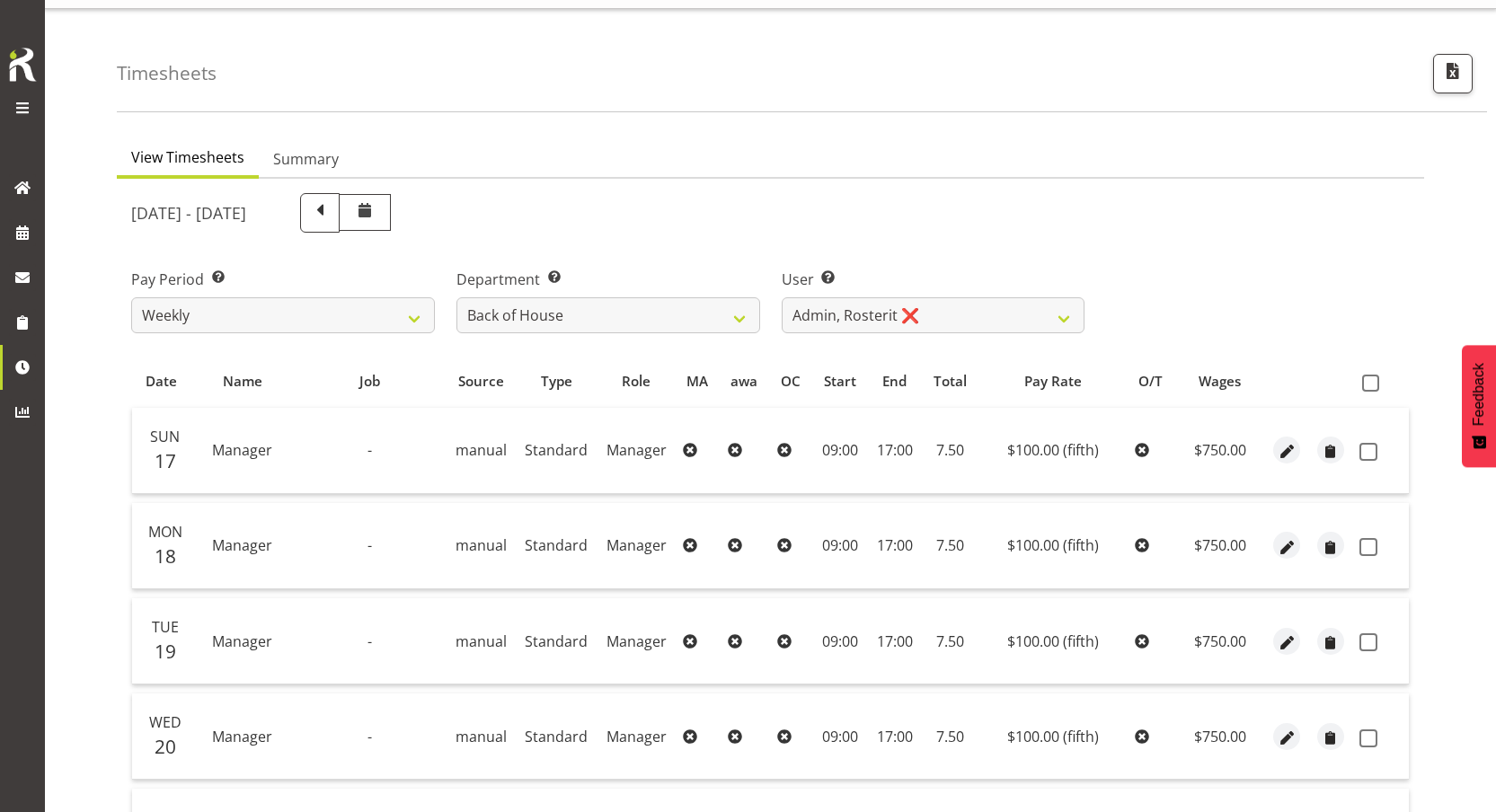
scroll to position [0, 0]
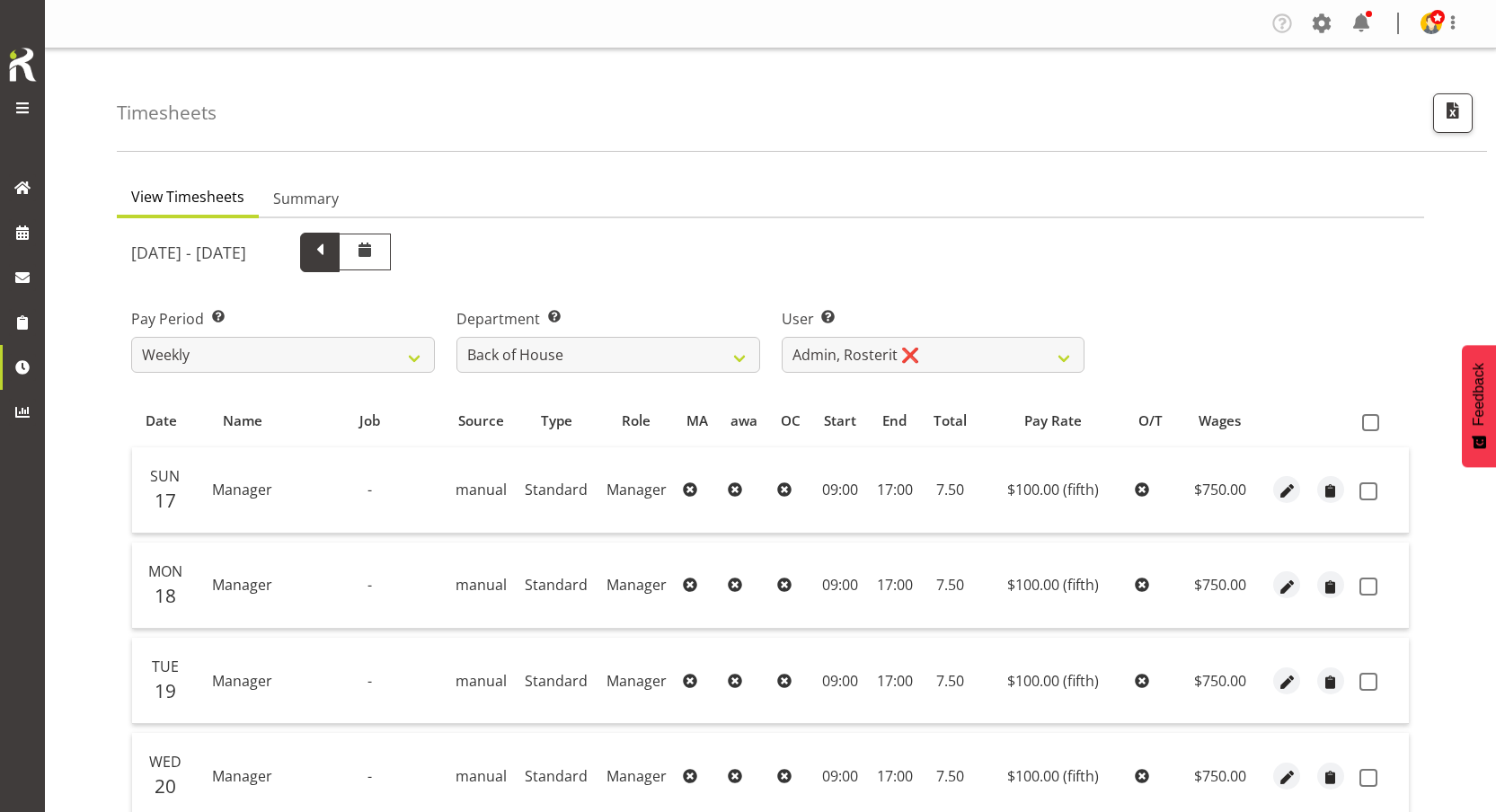
click at [331, 252] on span at bounding box center [320, 250] width 24 height 24
select select
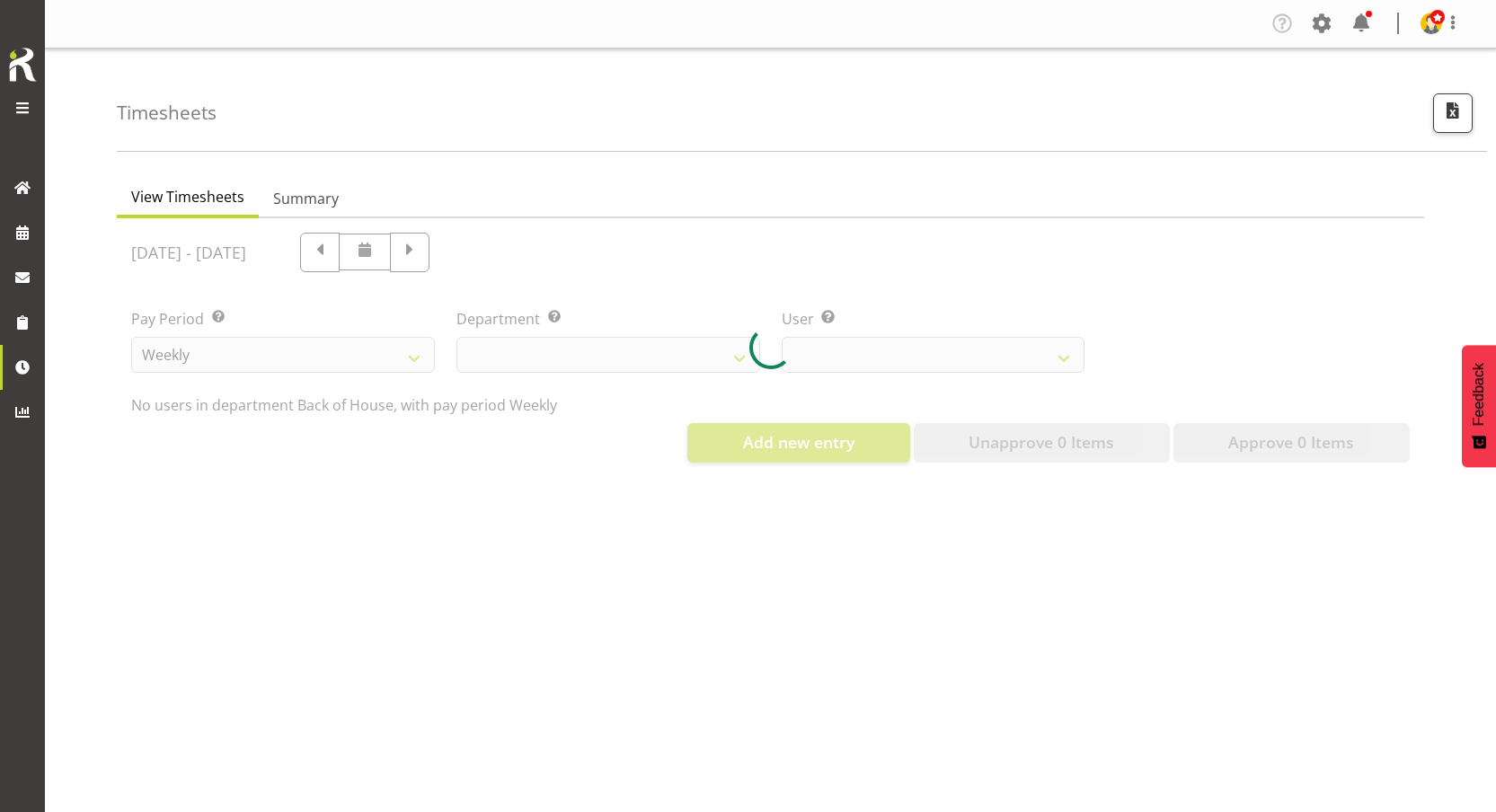
select select "1"
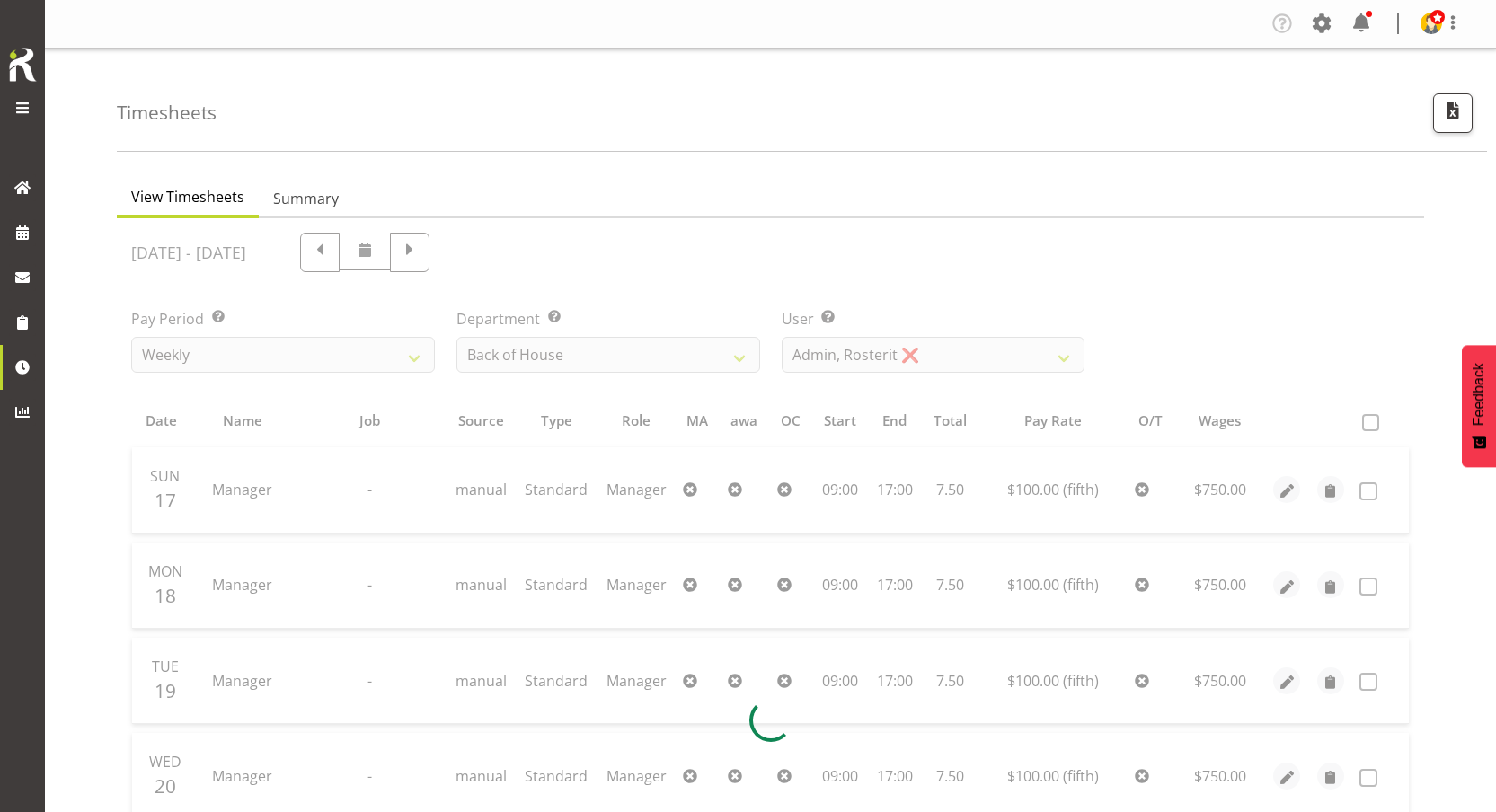
click at [523, 254] on div at bounding box center [770, 720] width 1307 height 1004
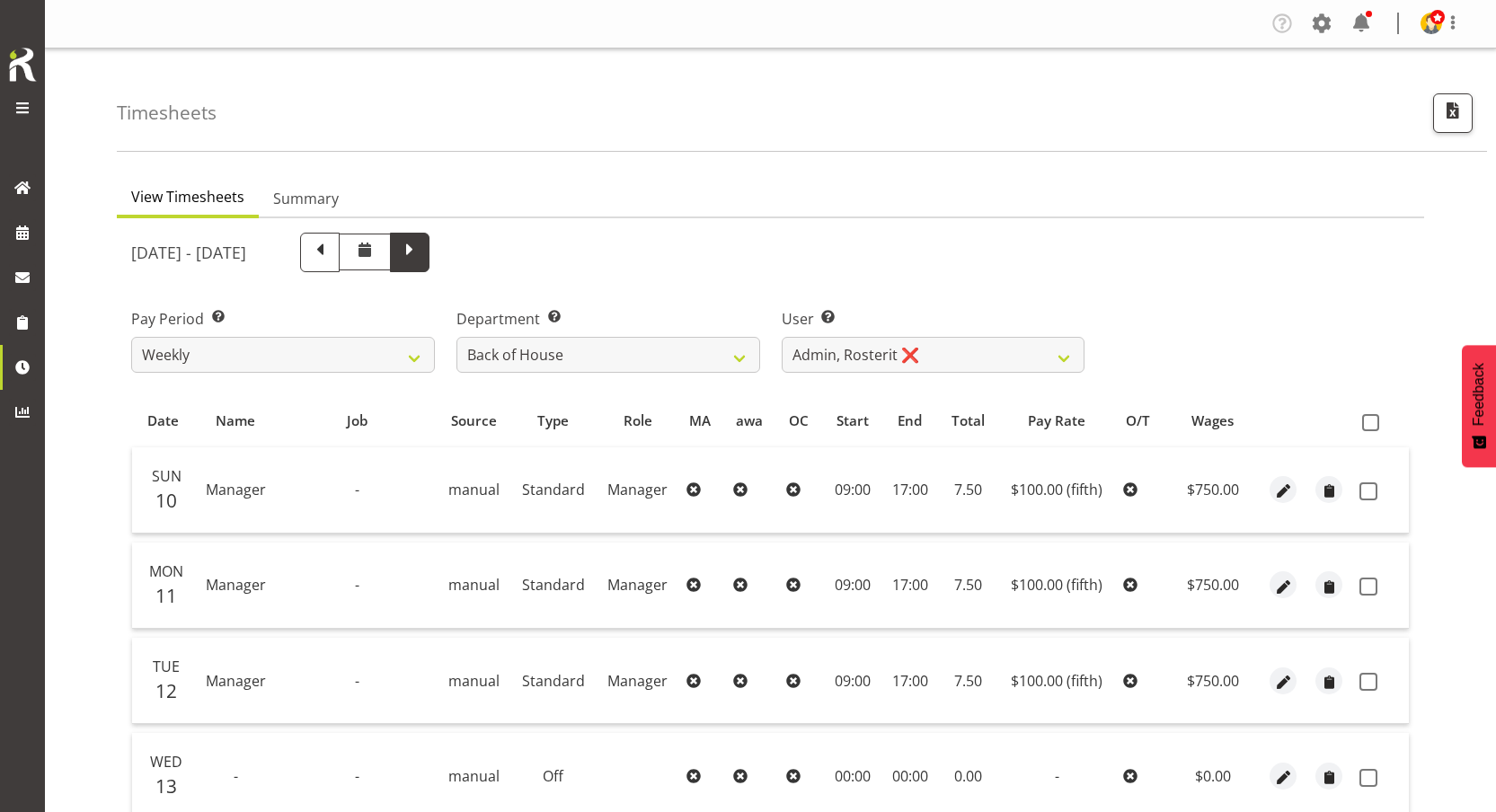
click at [421, 254] on span at bounding box center [410, 250] width 24 height 24
select select
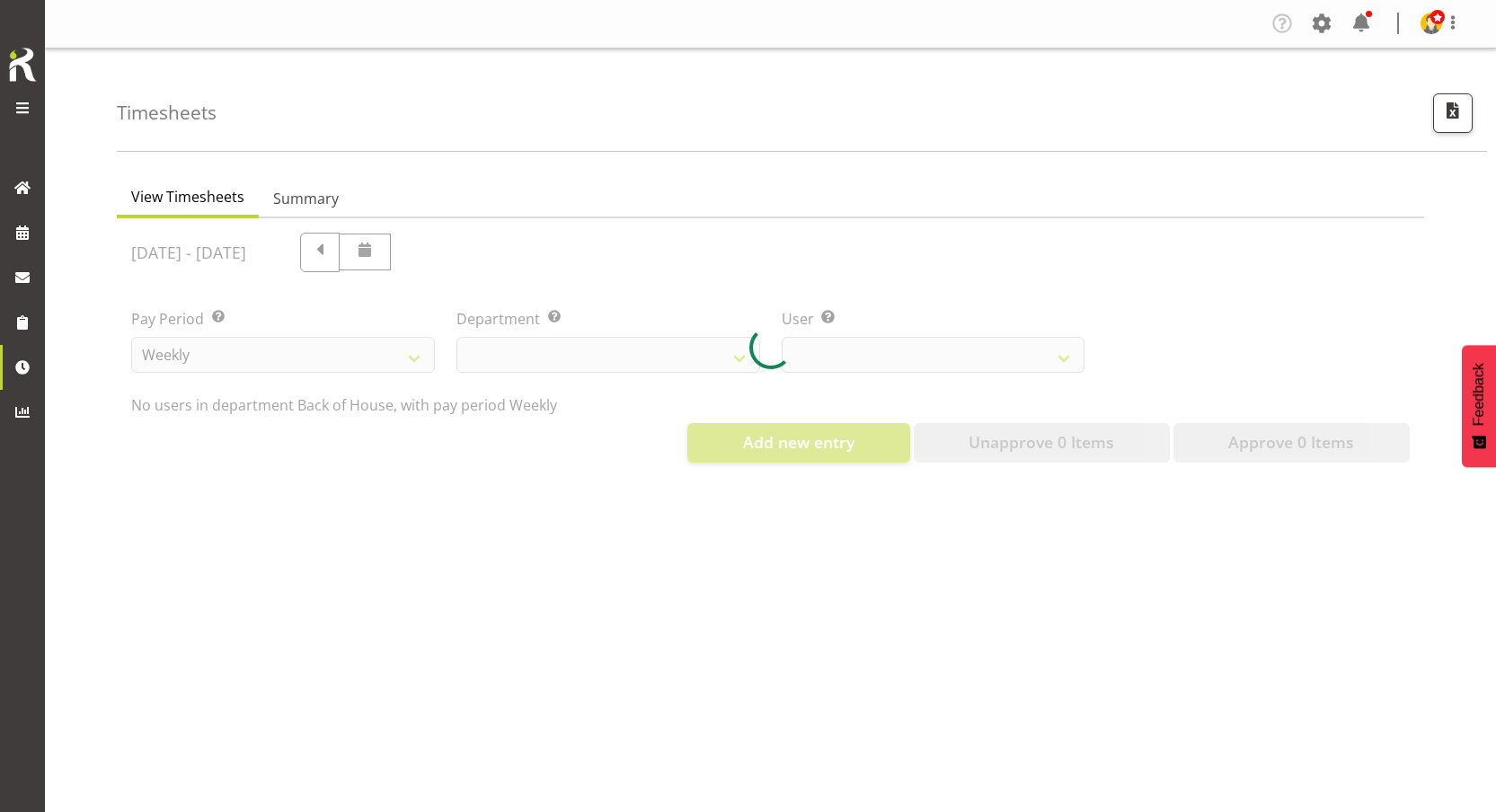
select select "1"
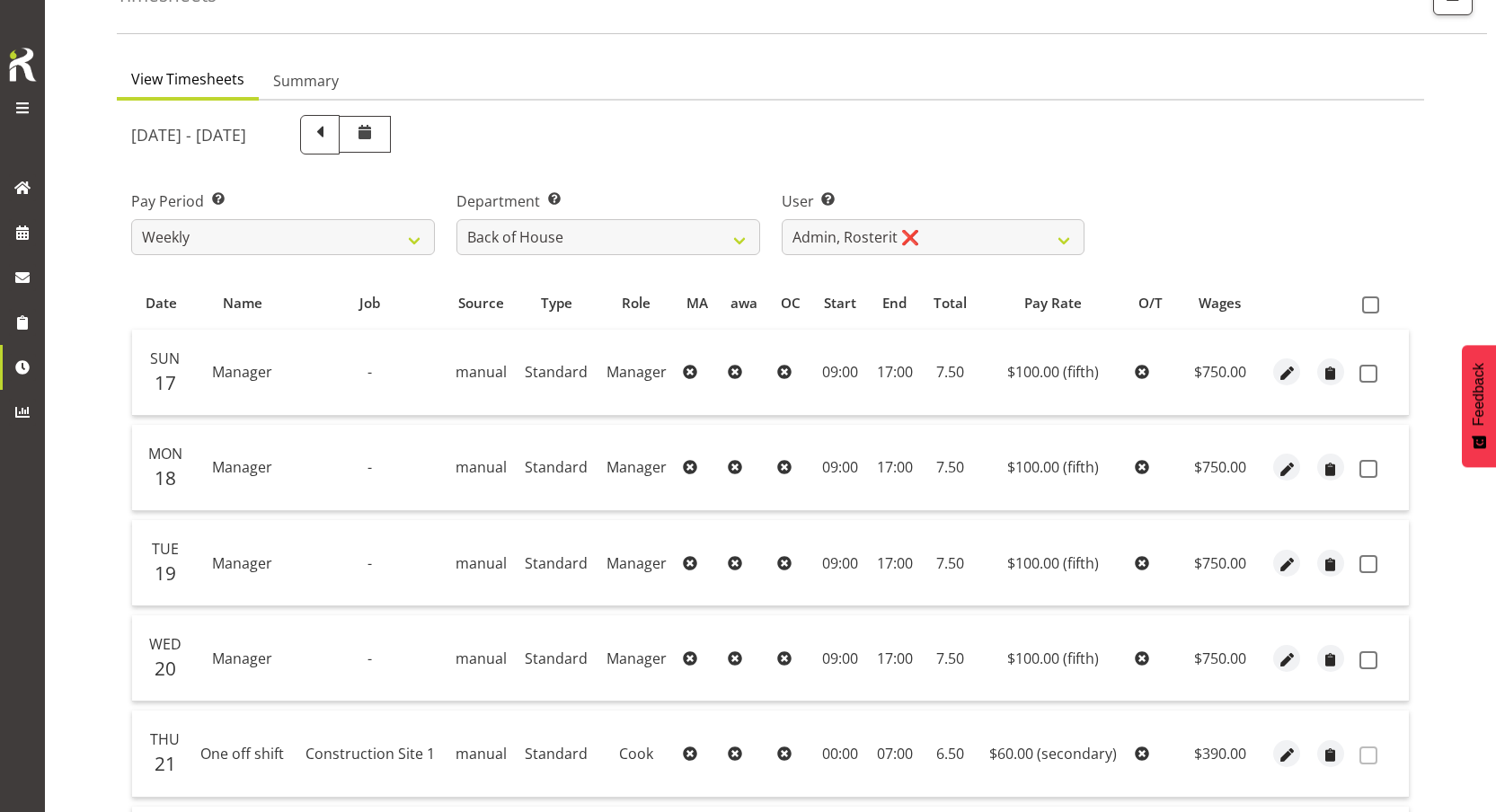
scroll to position [437, 0]
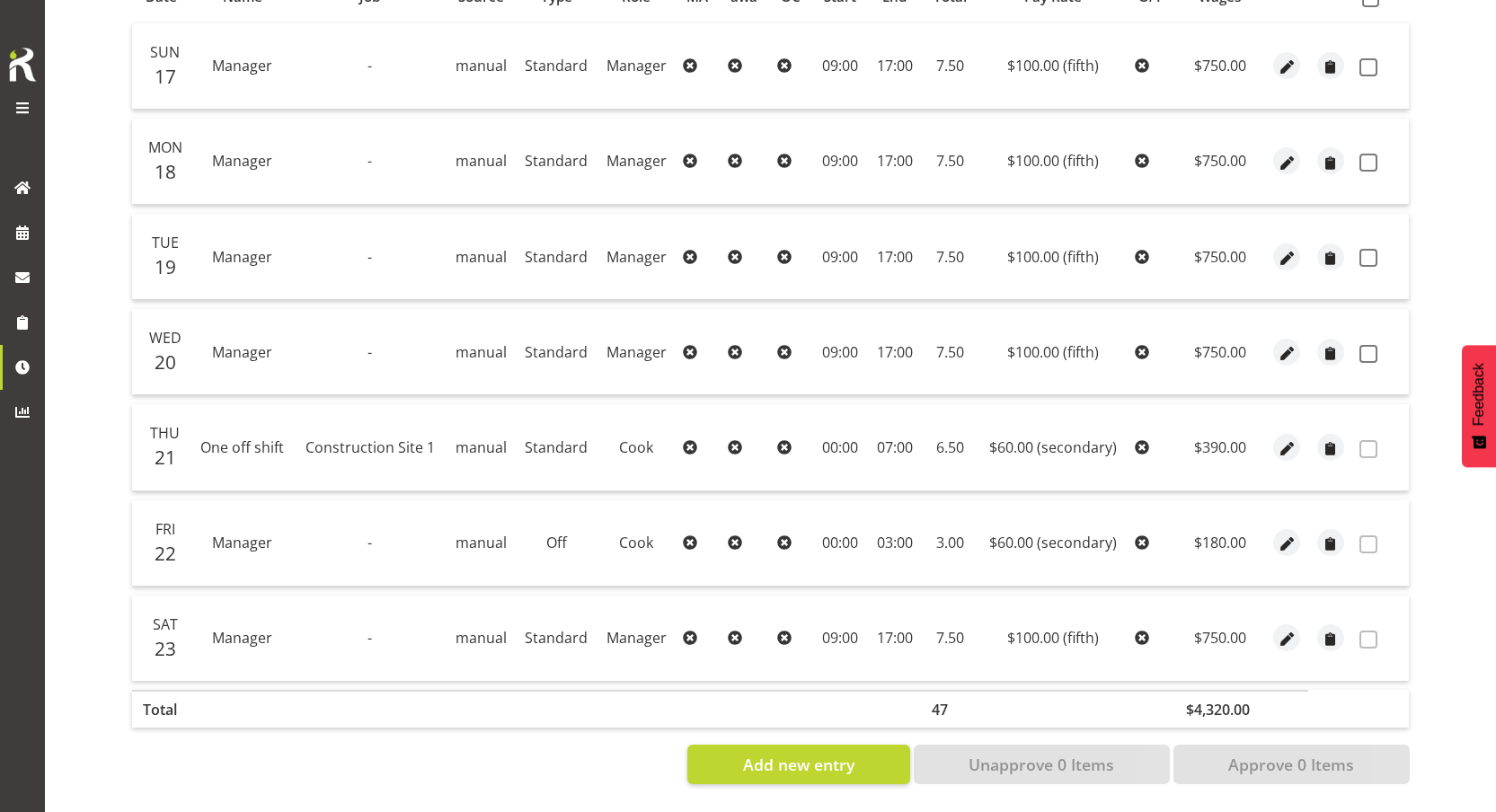
click at [549, 527] on td "Off" at bounding box center [556, 543] width 82 height 86
click at [646, 536] on span "Cook" at bounding box center [636, 543] width 34 height 20
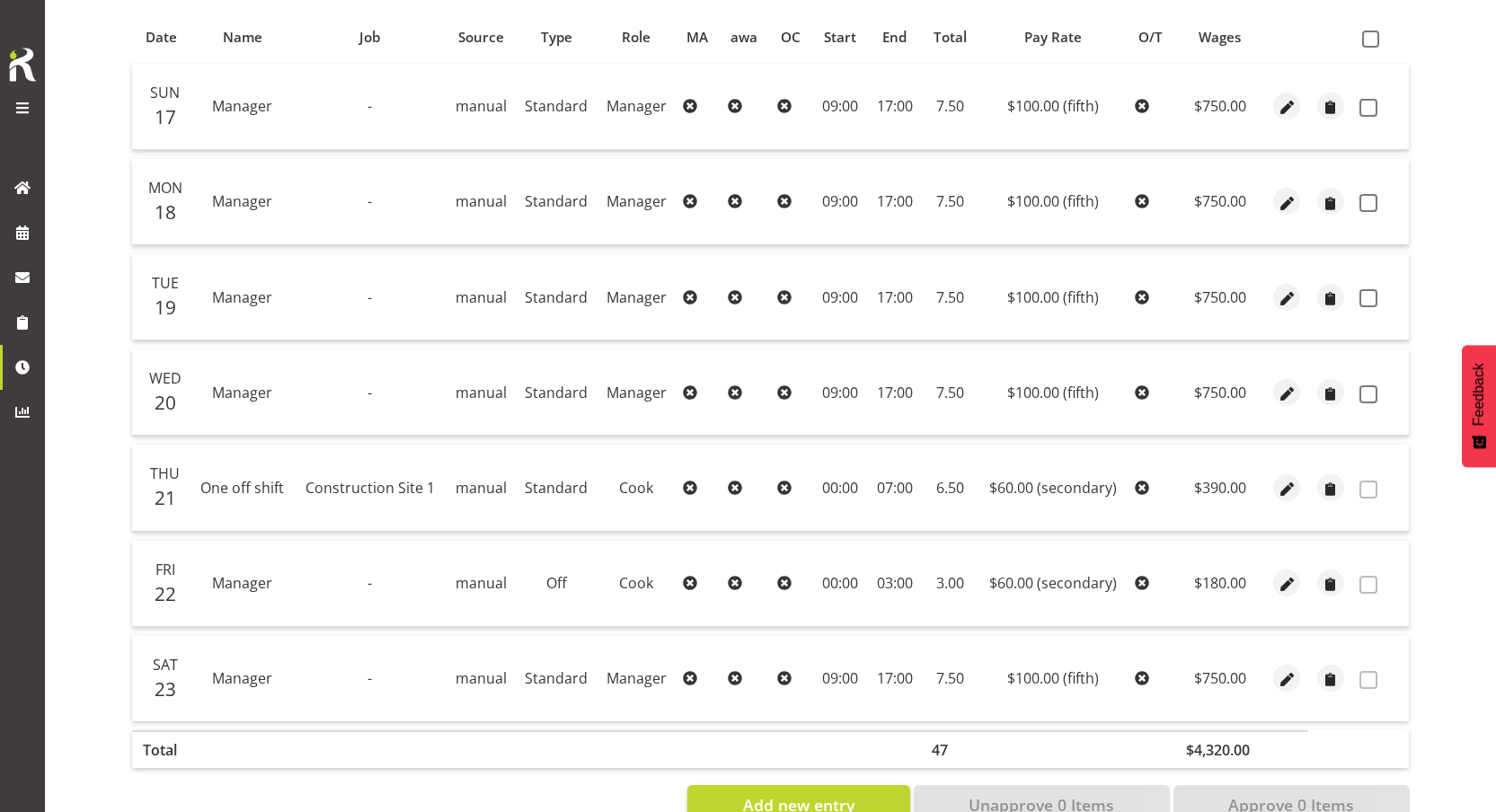
scroll to position [276, 0]
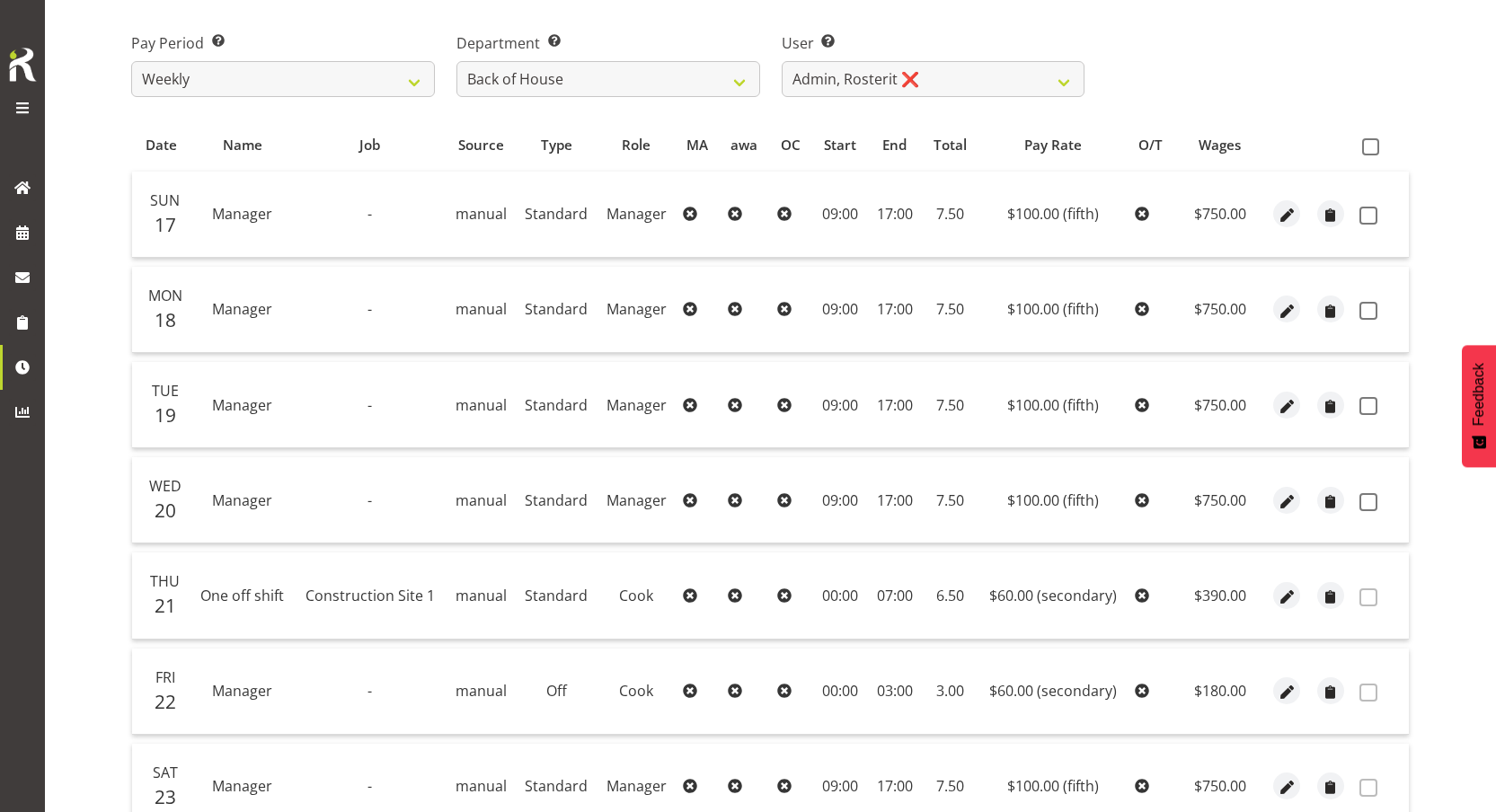
click at [383, 596] on span "Construction Site 1" at bounding box center [370, 596] width 130 height 20
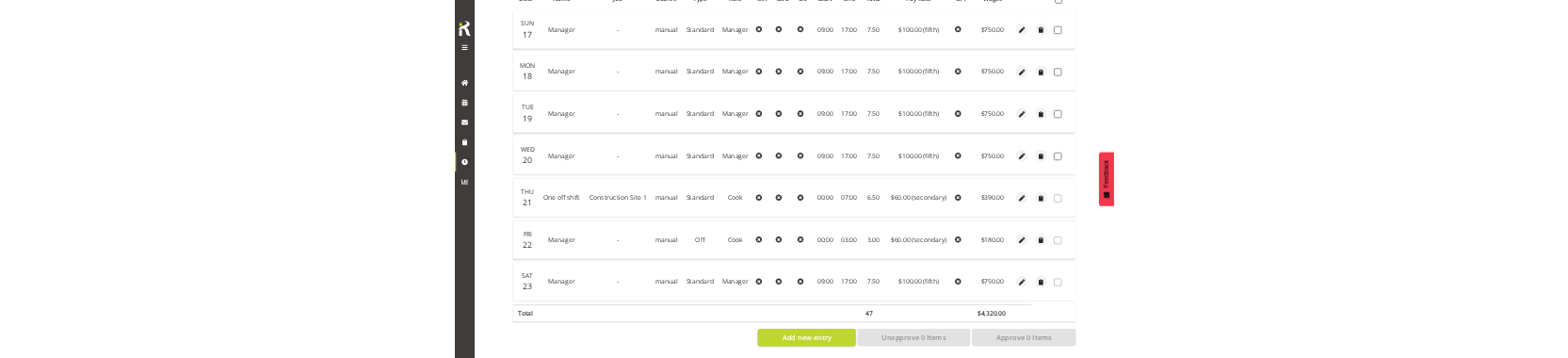
scroll to position [459, 0]
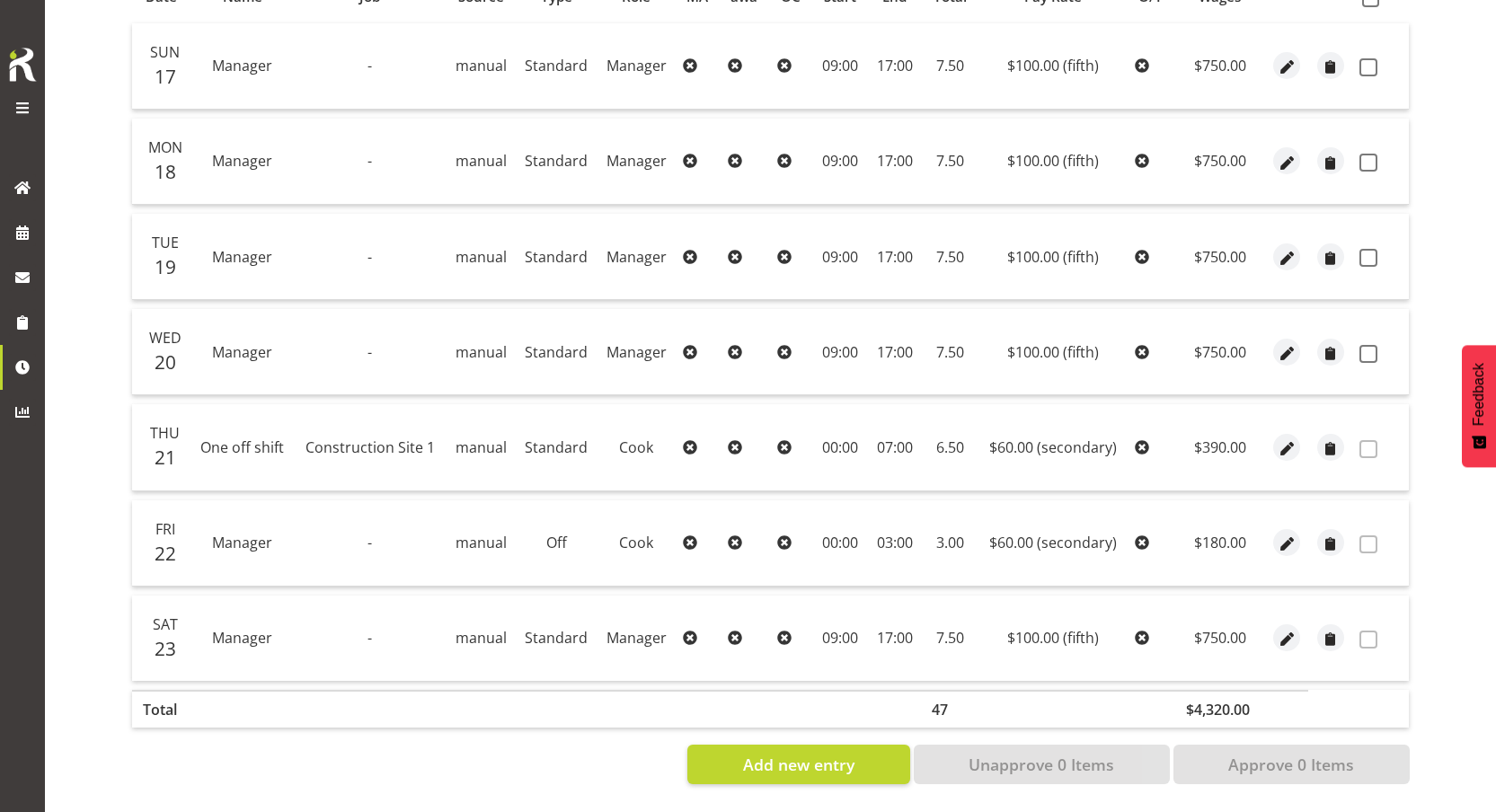
click at [474, 534] on span "manual" at bounding box center [481, 543] width 51 height 20
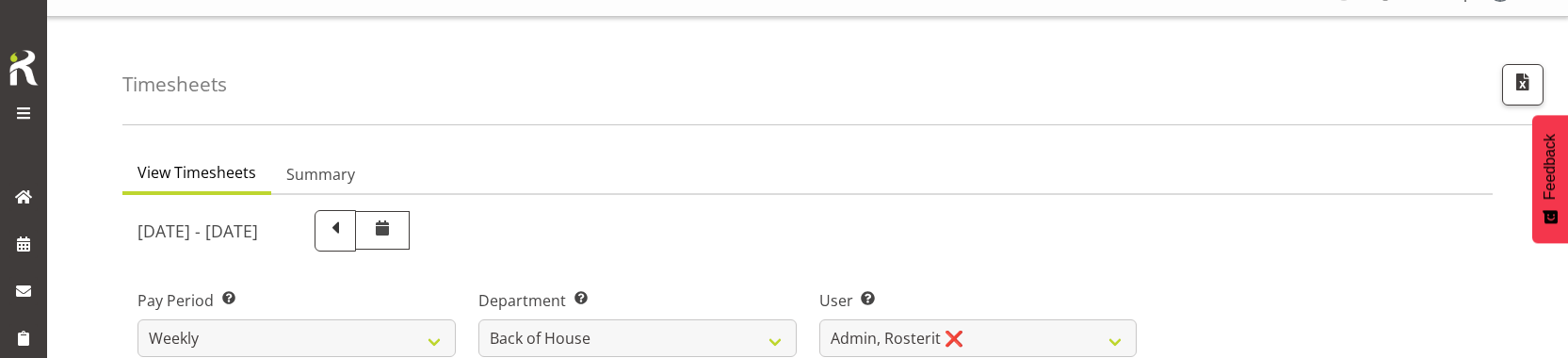
scroll to position [49, 0]
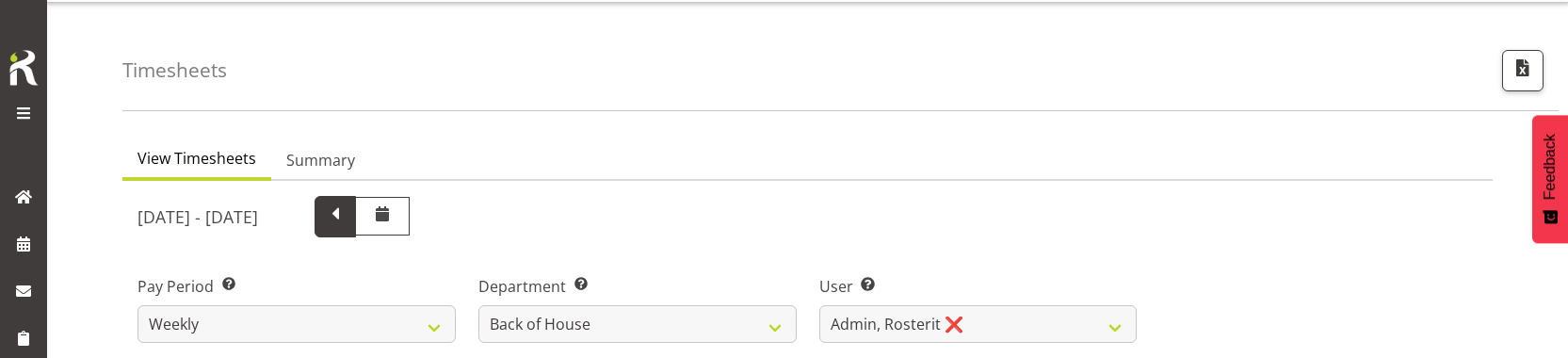
click at [356, 201] on span at bounding box center [336, 217] width 42 height 42
select select
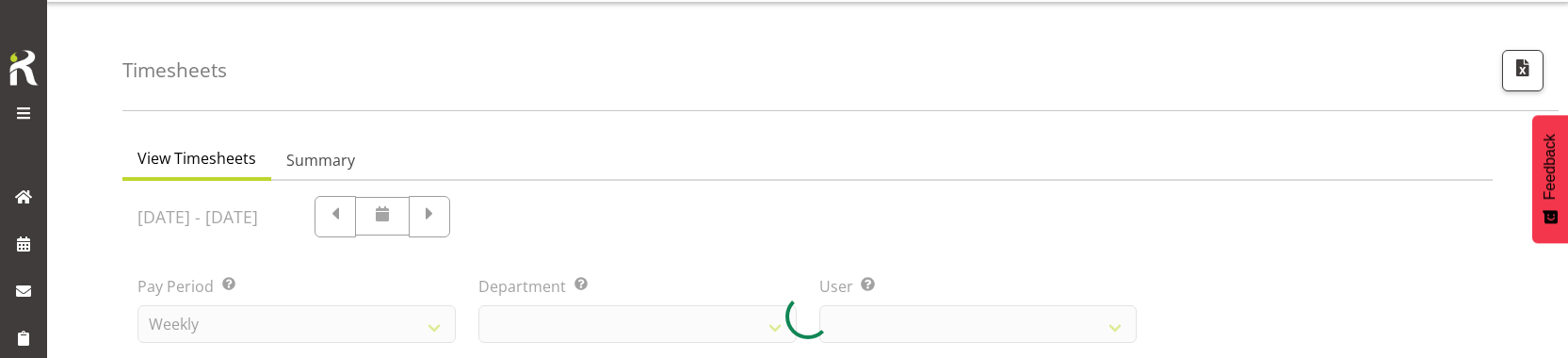
select select "1"
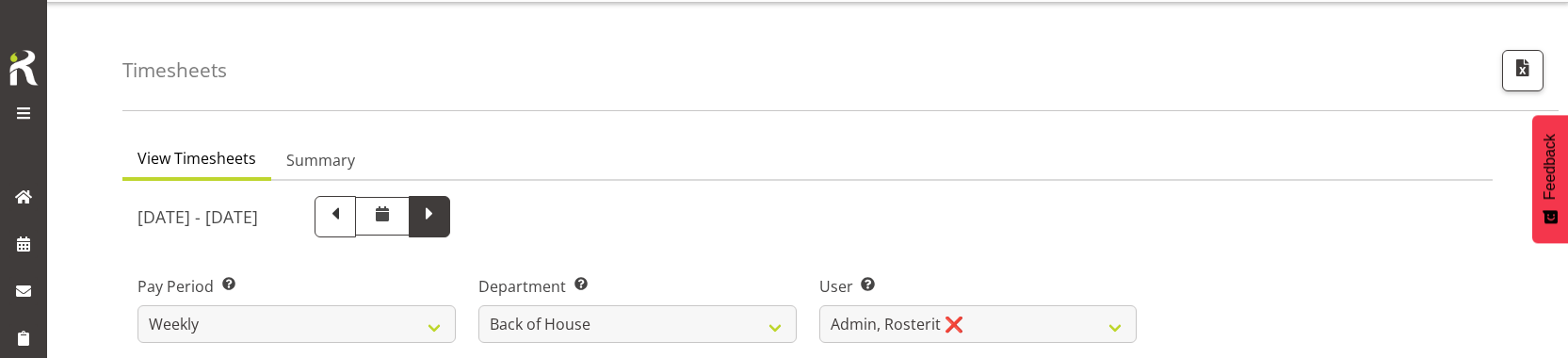
click at [441, 216] on span at bounding box center [430, 215] width 25 height 25
select select
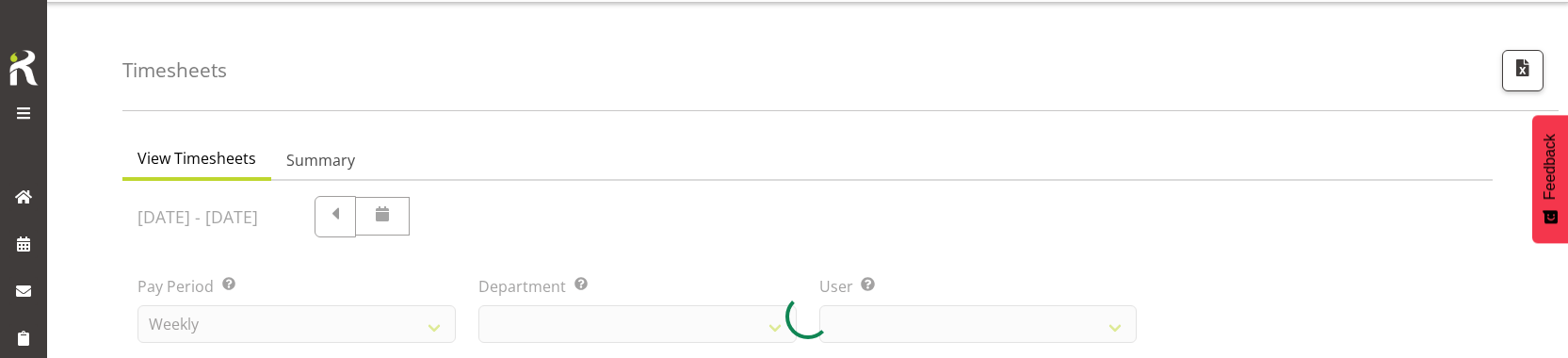
scroll to position [161, 0]
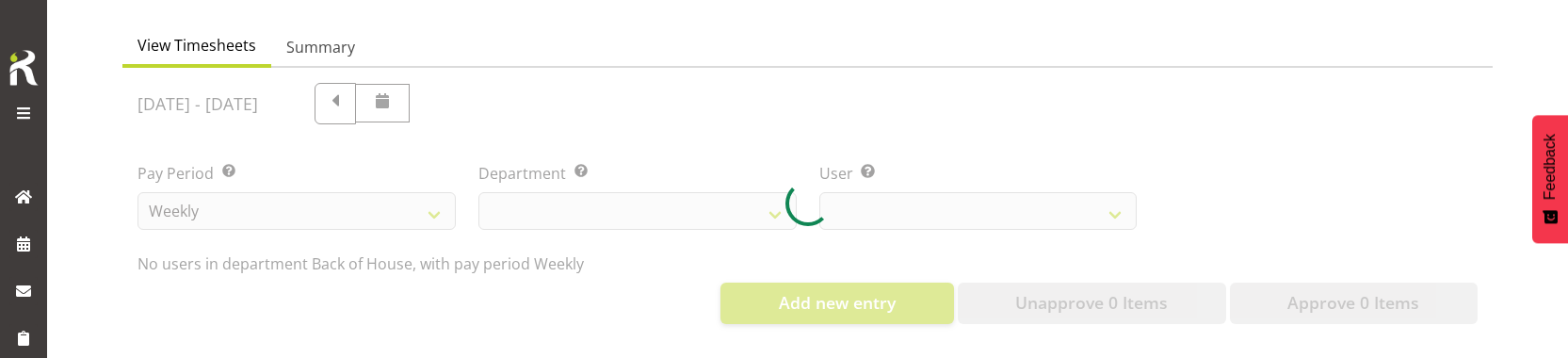
select select "1"
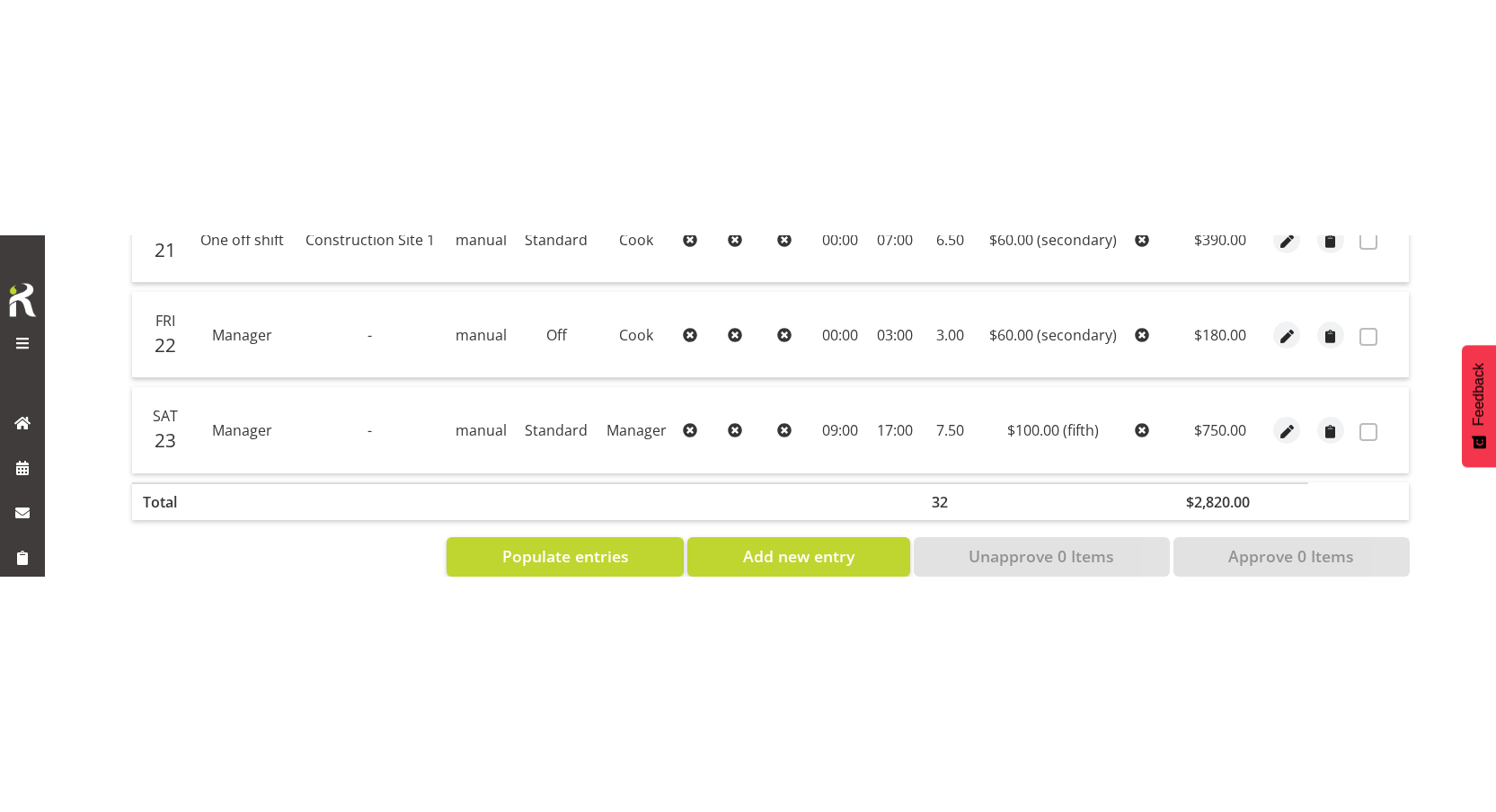
scroll to position [246, 0]
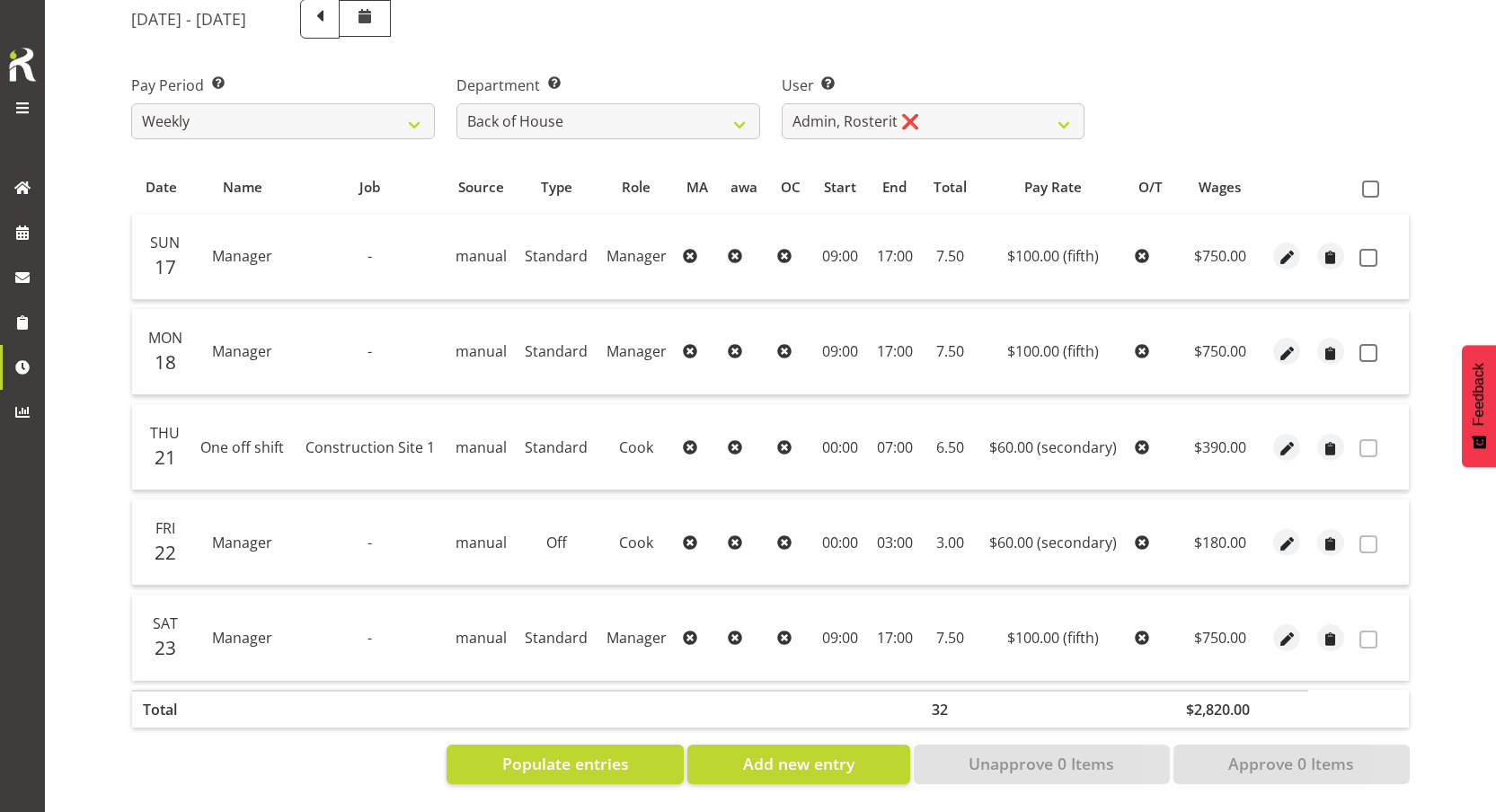
click at [561, 533] on td "Off" at bounding box center [556, 543] width 82 height 86
click at [1305, 537] on td at bounding box center [1286, 543] width 44 height 86
click at [1286, 537] on span "button" at bounding box center [1286, 543] width 21 height 21
select select "1"
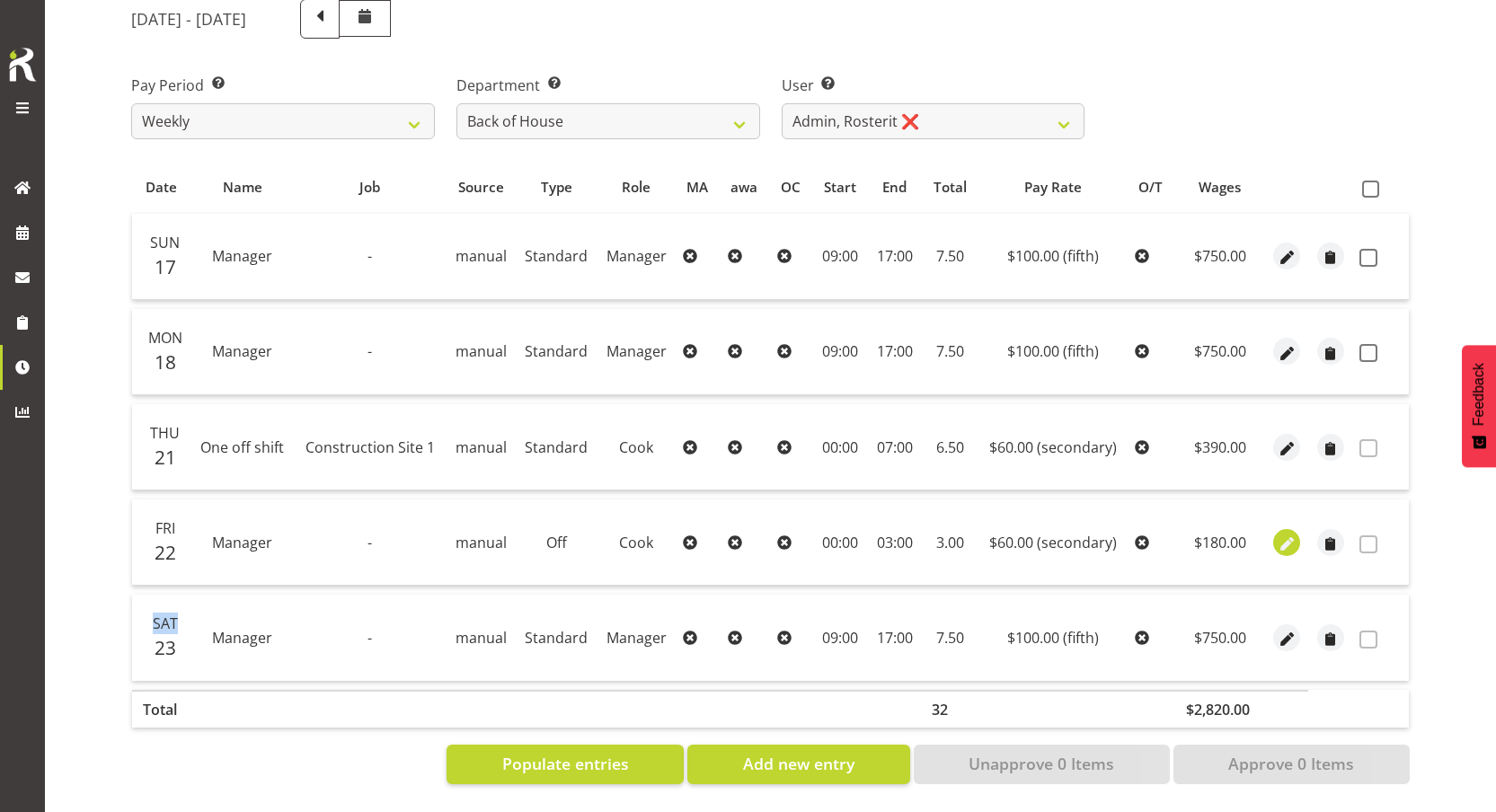
select select "secondary"
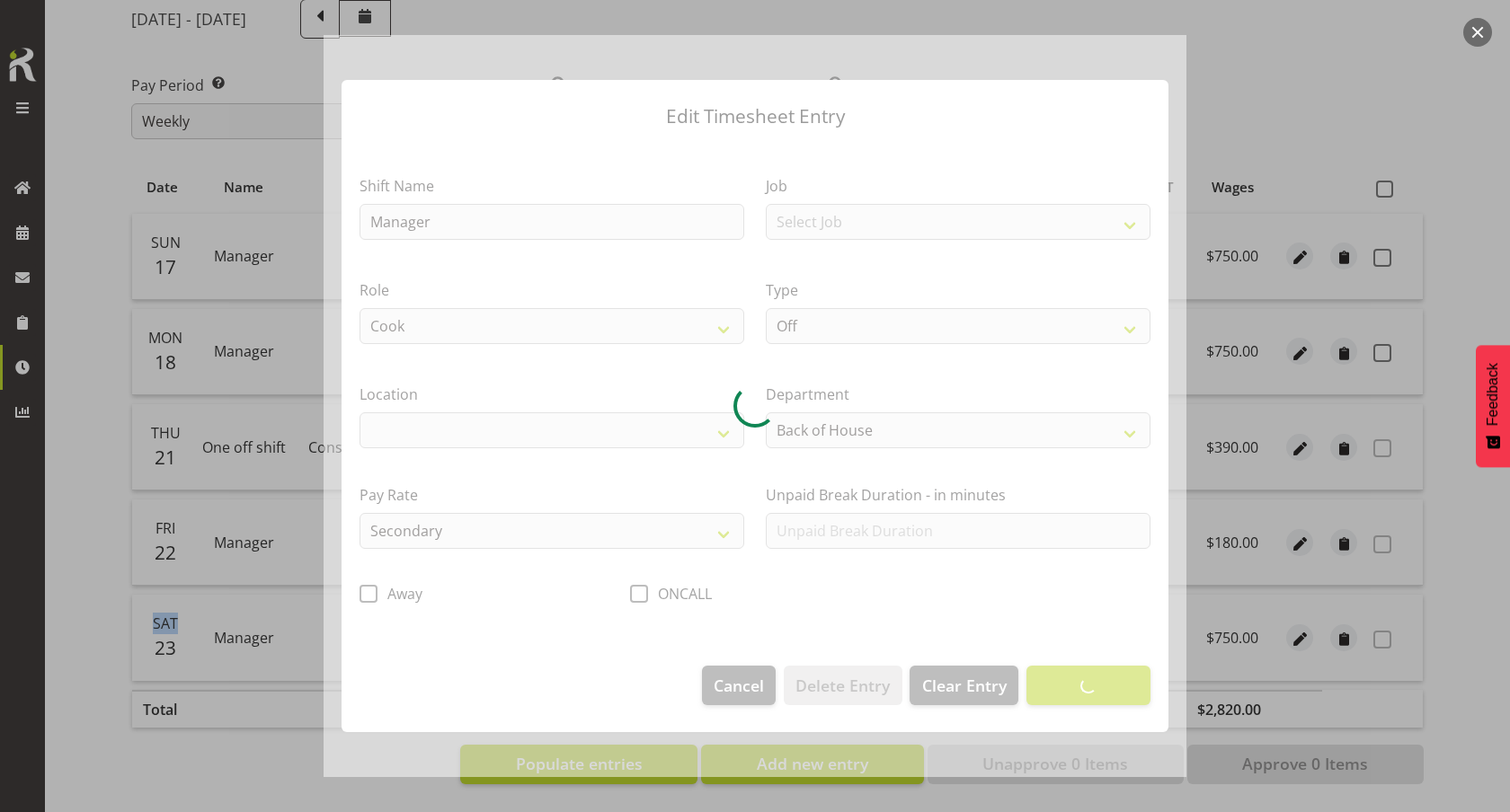
select select
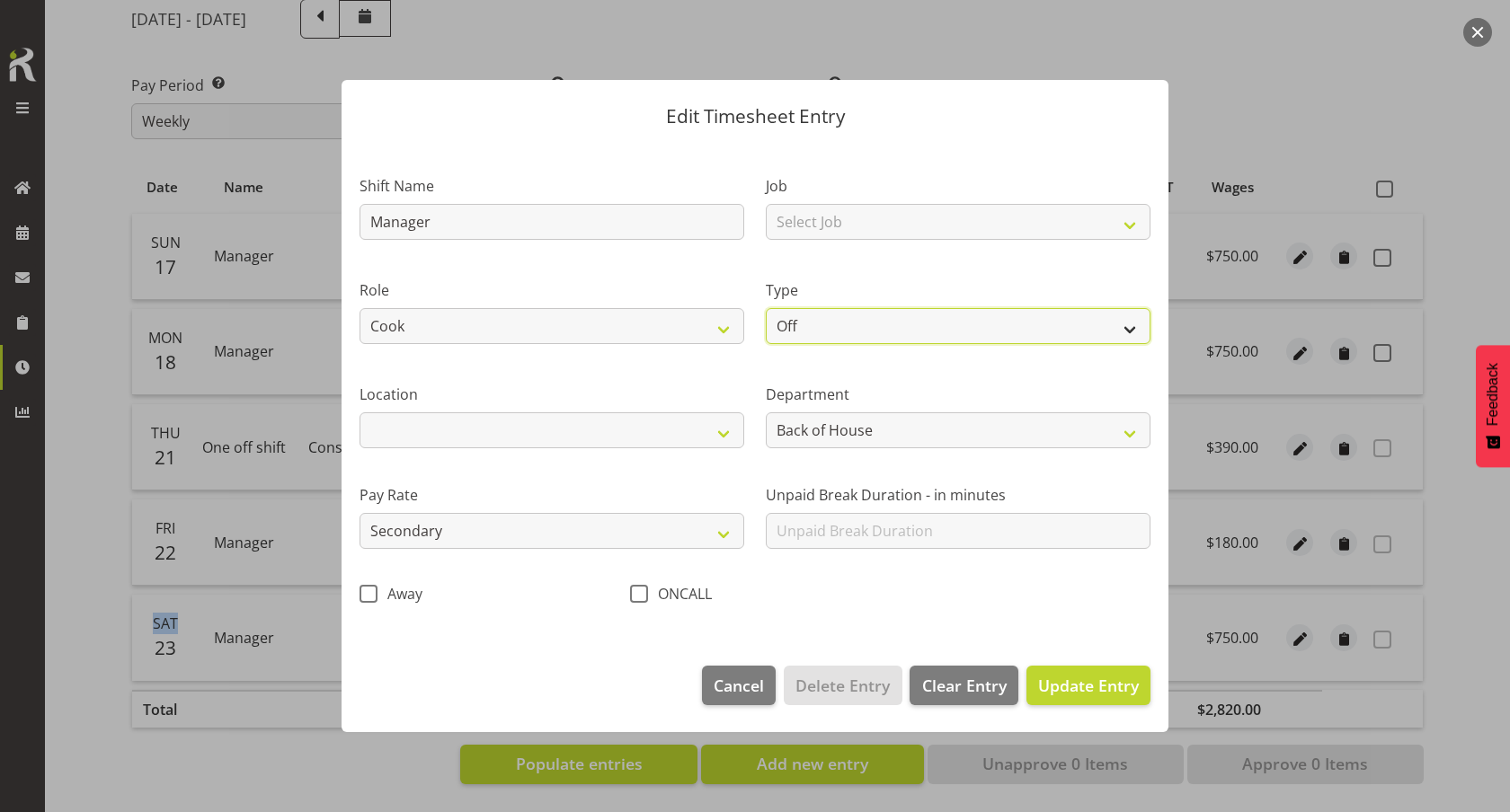
click at [807, 323] on select "Off Standard Public Holiday Public Holiday (Worked) Day In Lieu Annual Leave Si…" at bounding box center [958, 327] width 385 height 36
select select "Standard"
click at [766, 308] on select "Off Standard Public Holiday Public Holiday (Worked) Day In Lieu Annual Leave Si…" at bounding box center [958, 327] width 385 height 36
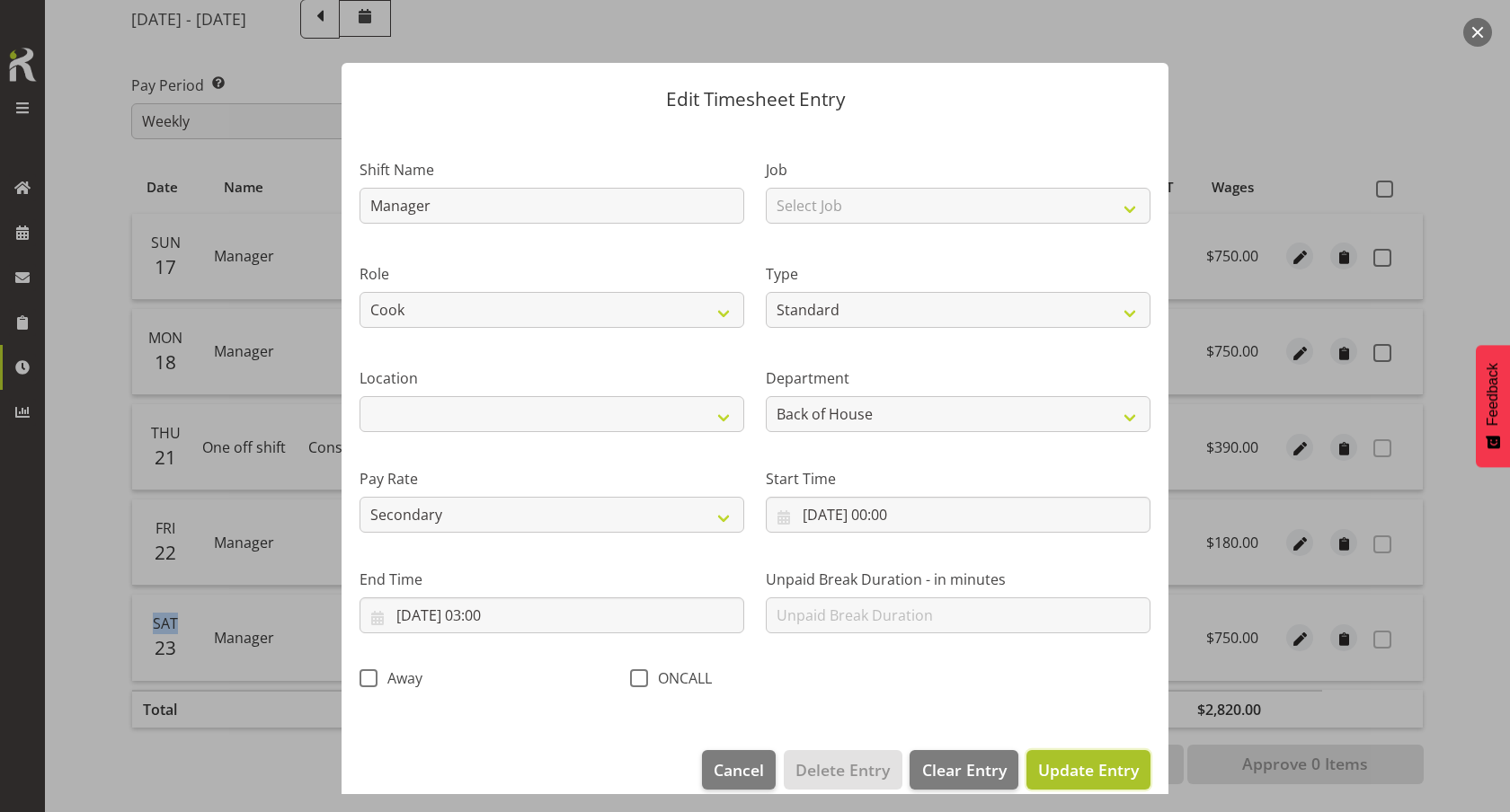
click at [1070, 754] on button "Update Entry" at bounding box center [1088, 770] width 124 height 40
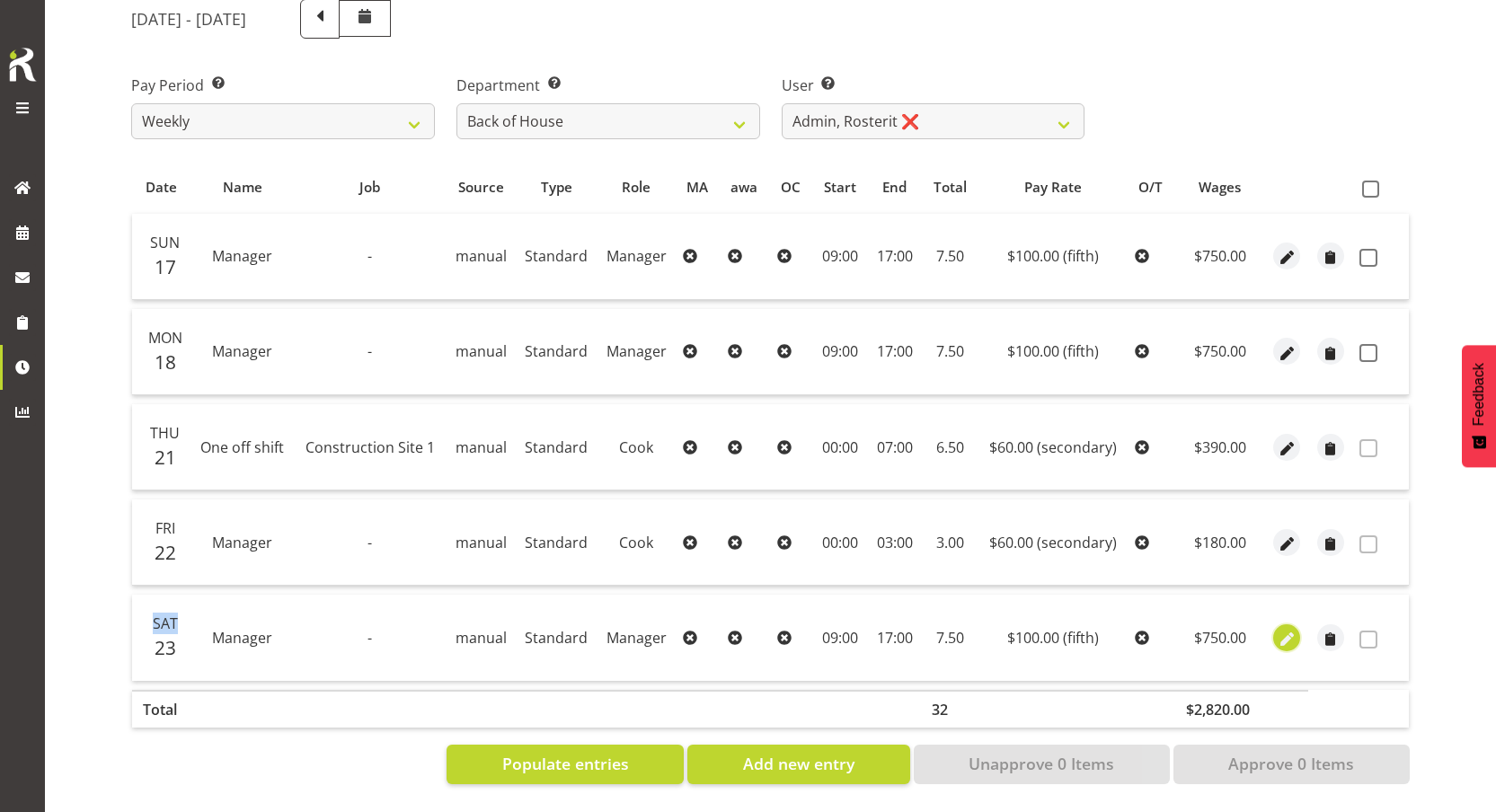
click at [1287, 632] on span "button" at bounding box center [1286, 639] width 21 height 21
select select "Standard"
select select "fifth"
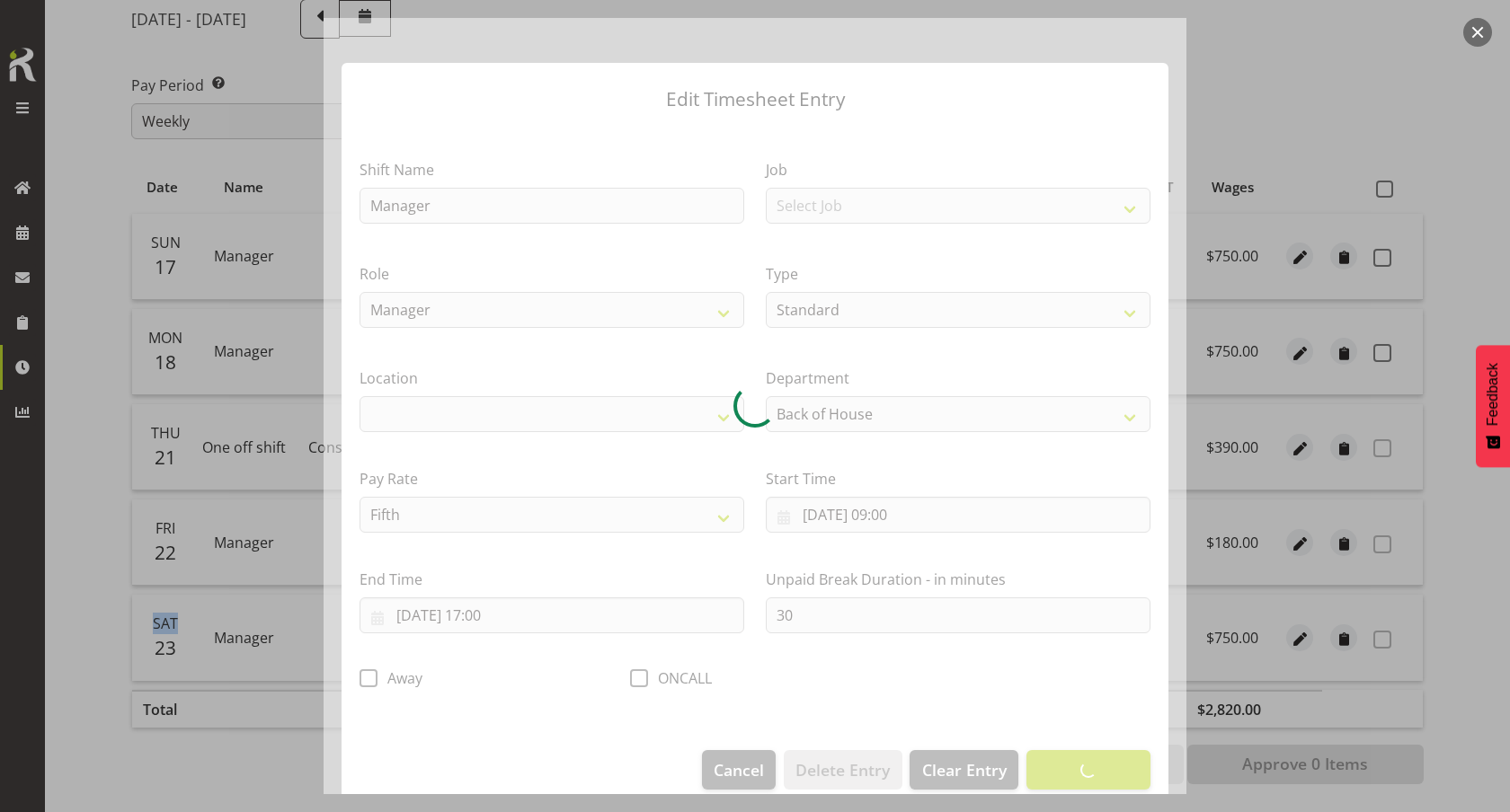
select select
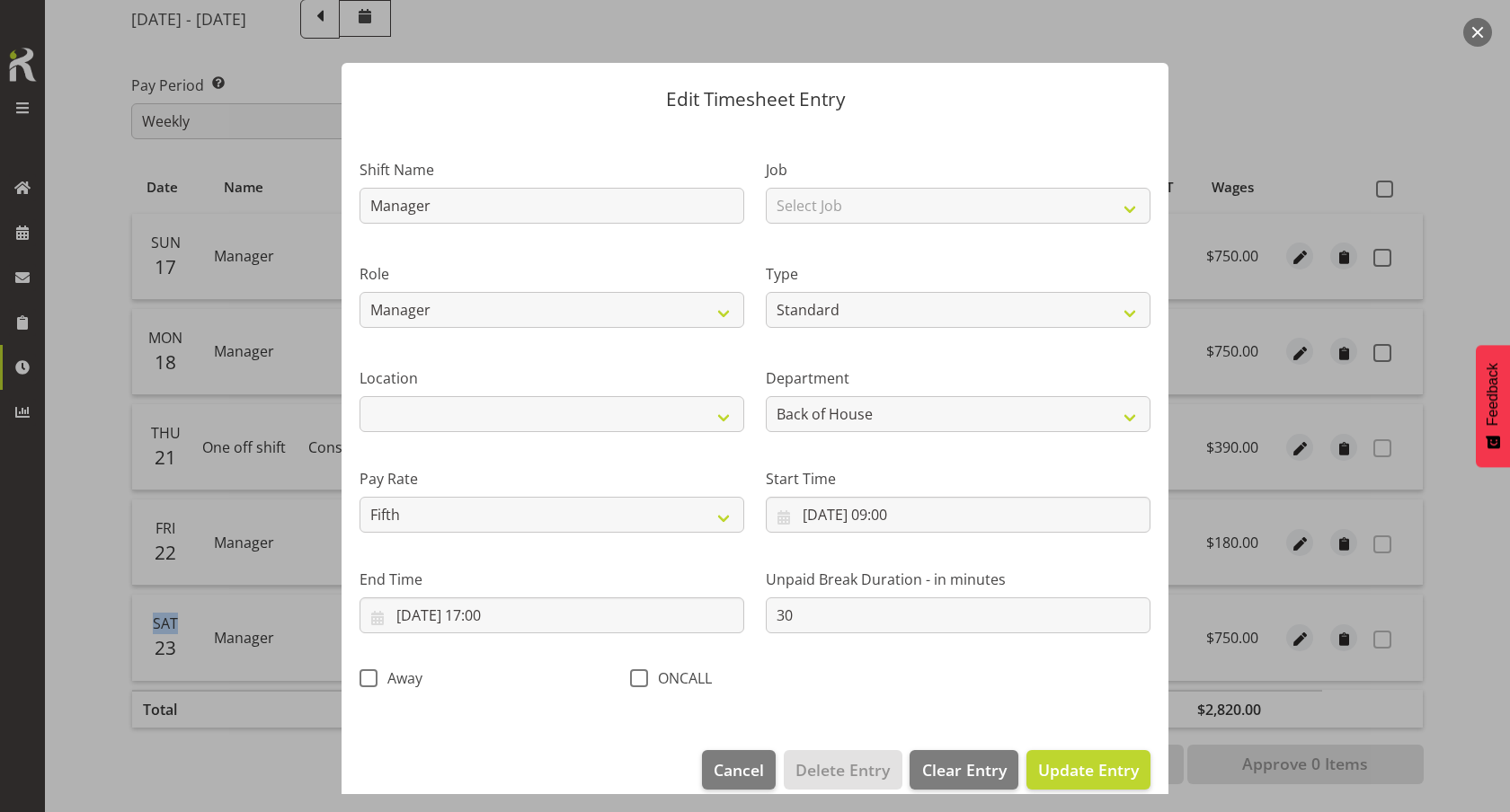
scroll to position [23, 0]
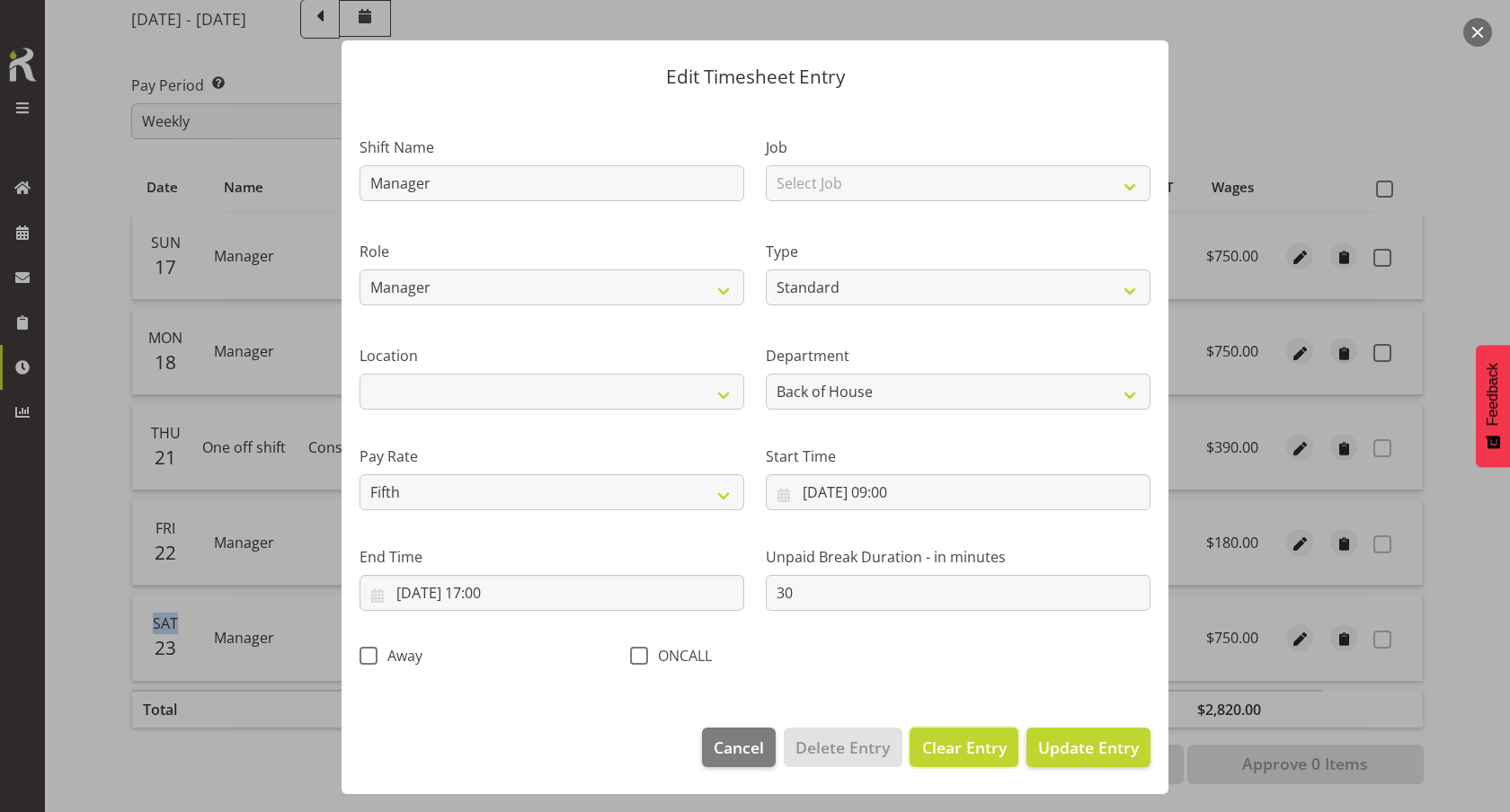
click at [946, 750] on span "Clear Entry" at bounding box center [964, 748] width 84 height 24
select select "Off"
select select "primary"
type input "0"
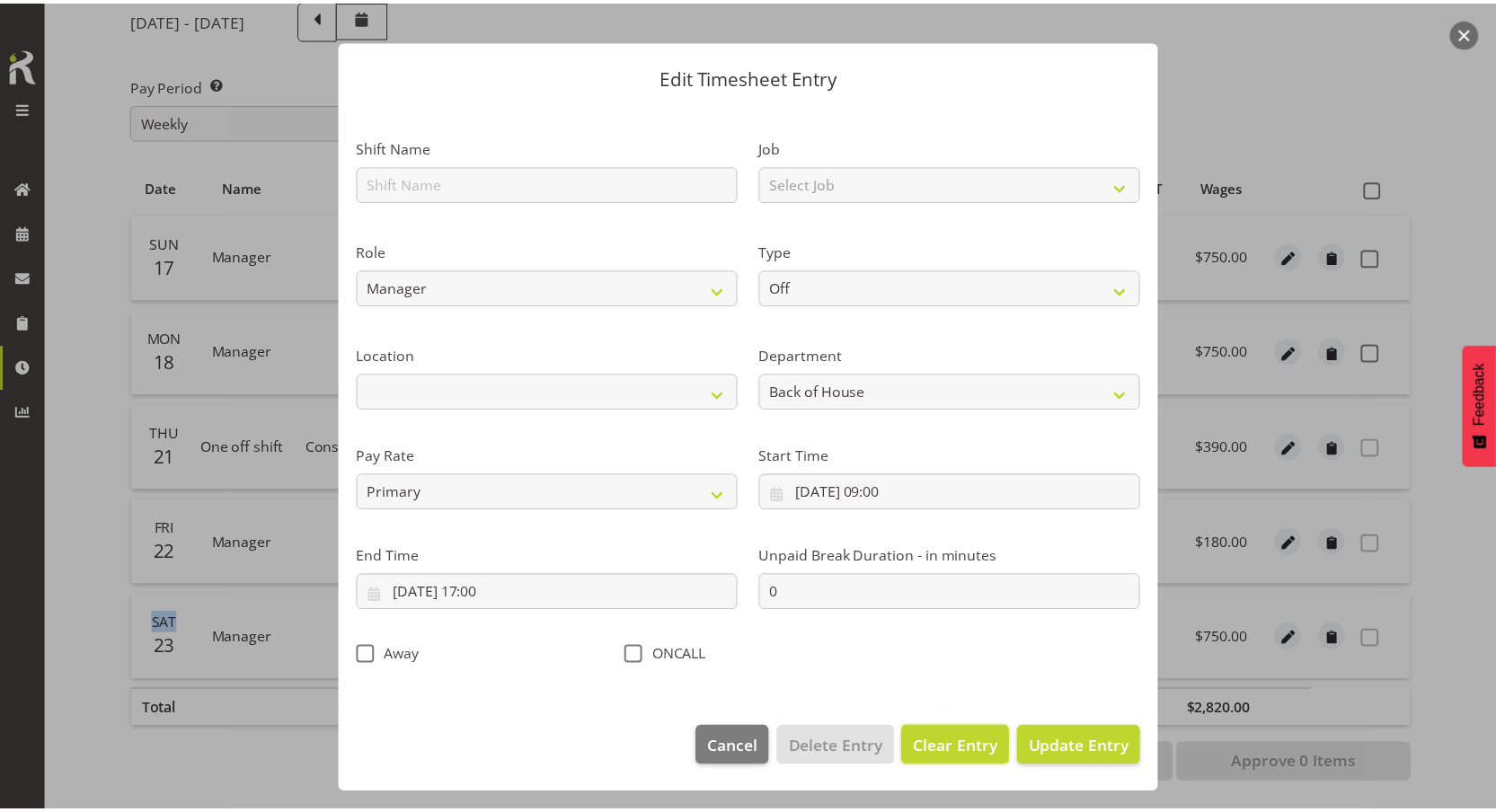
scroll to position [0, 0]
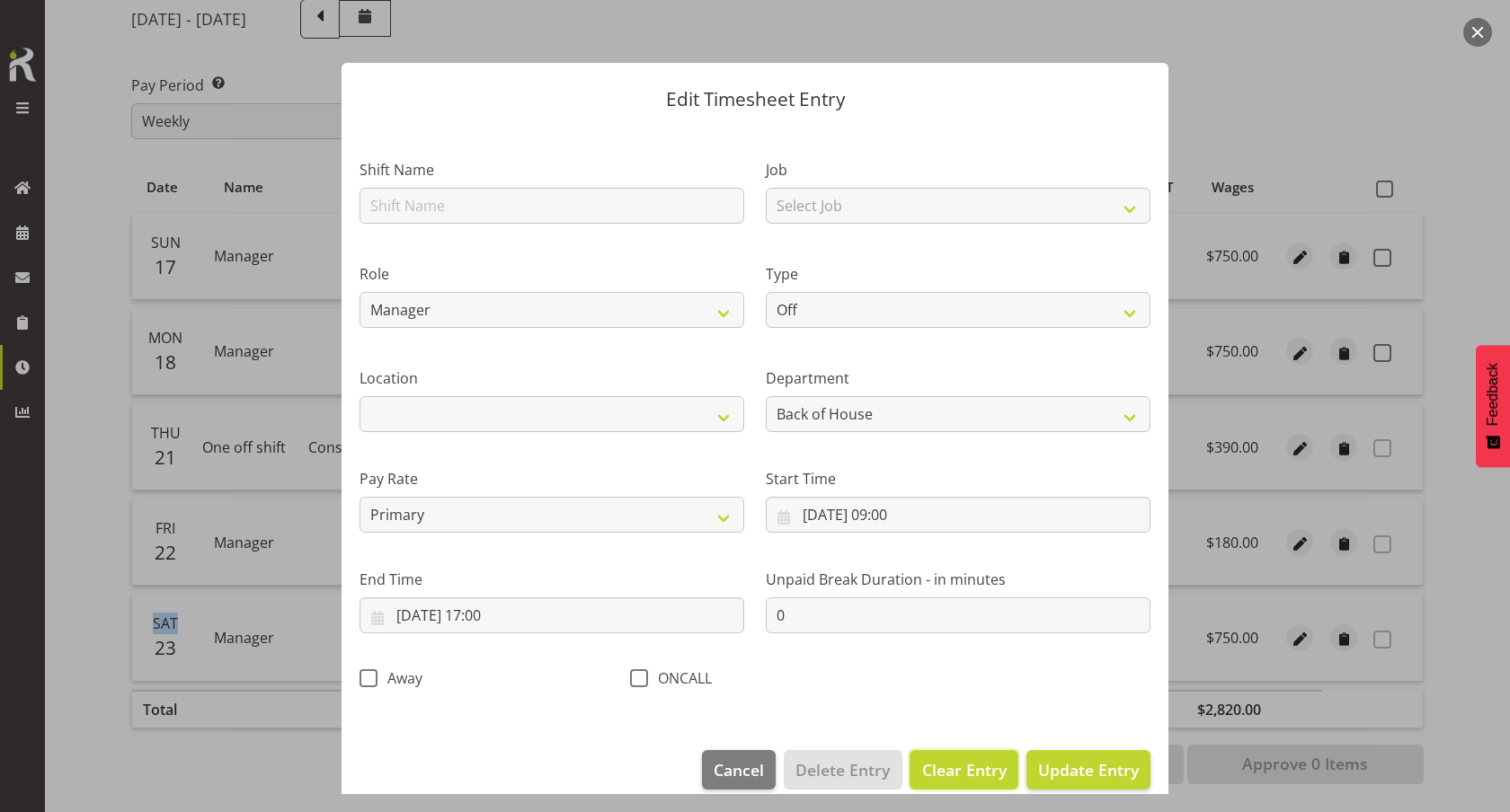
select select
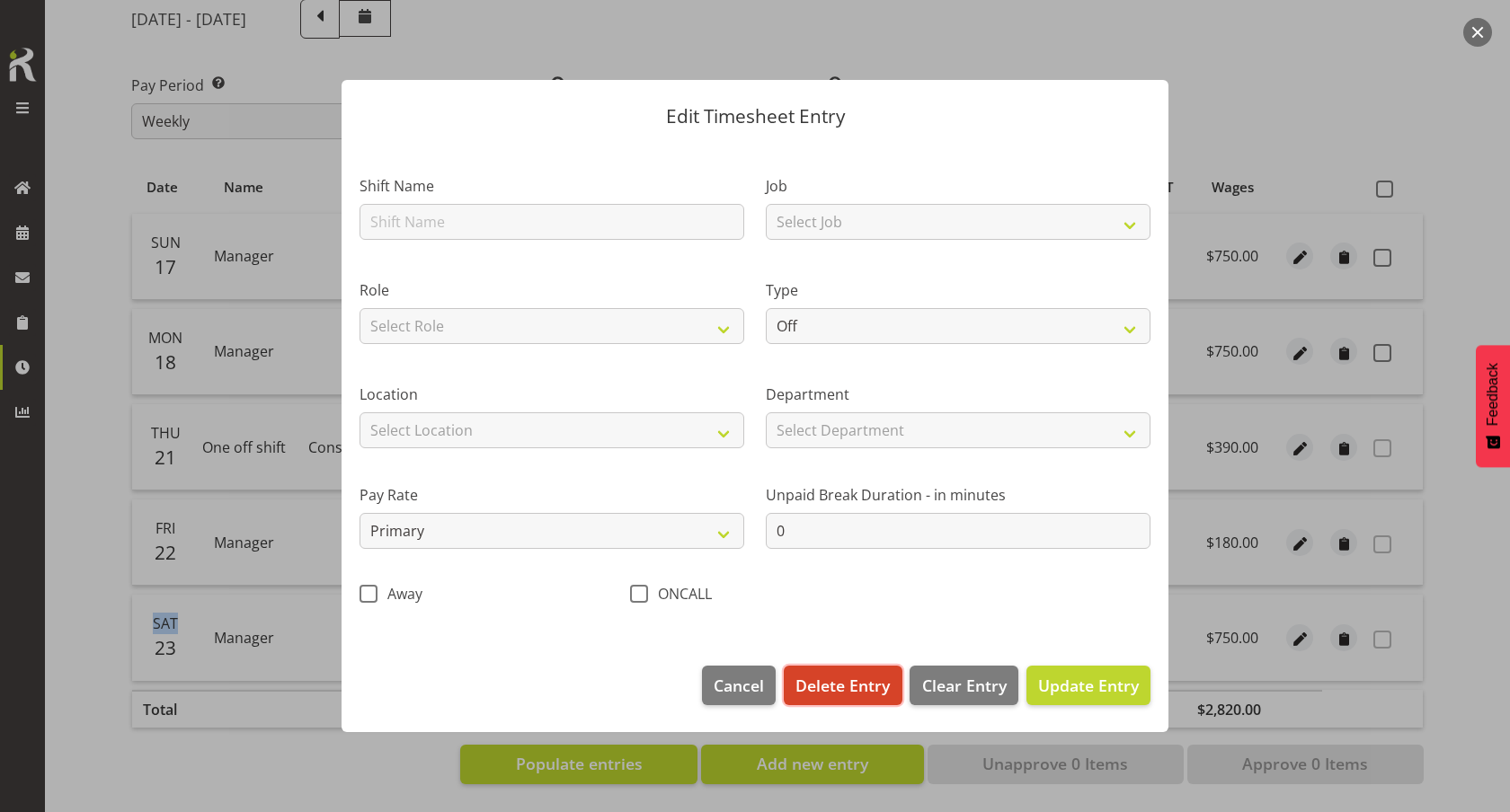
click at [842, 693] on span "Delete Entry" at bounding box center [842, 686] width 94 height 24
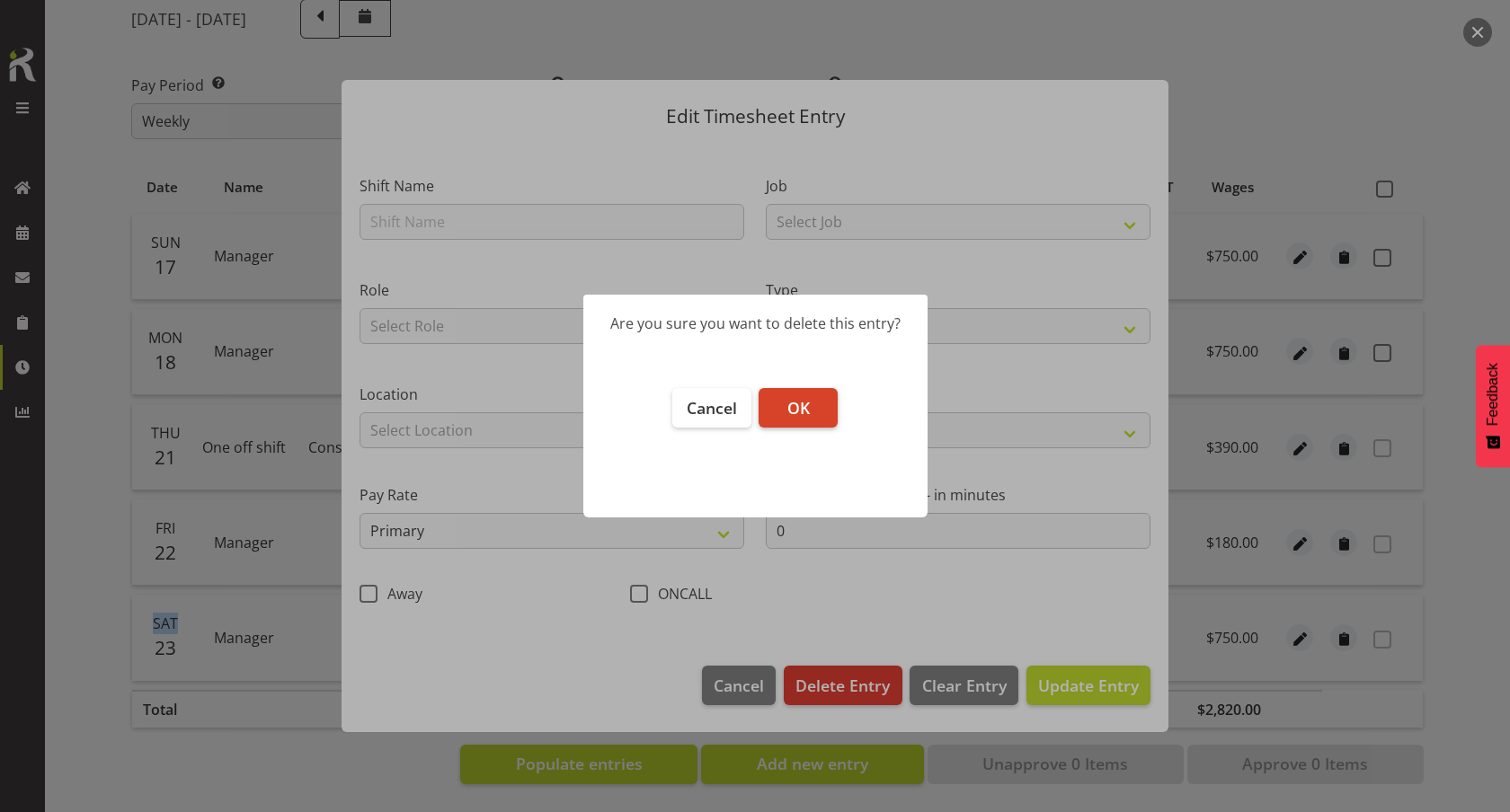
click at [793, 419] on button "OK" at bounding box center [798, 408] width 79 height 40
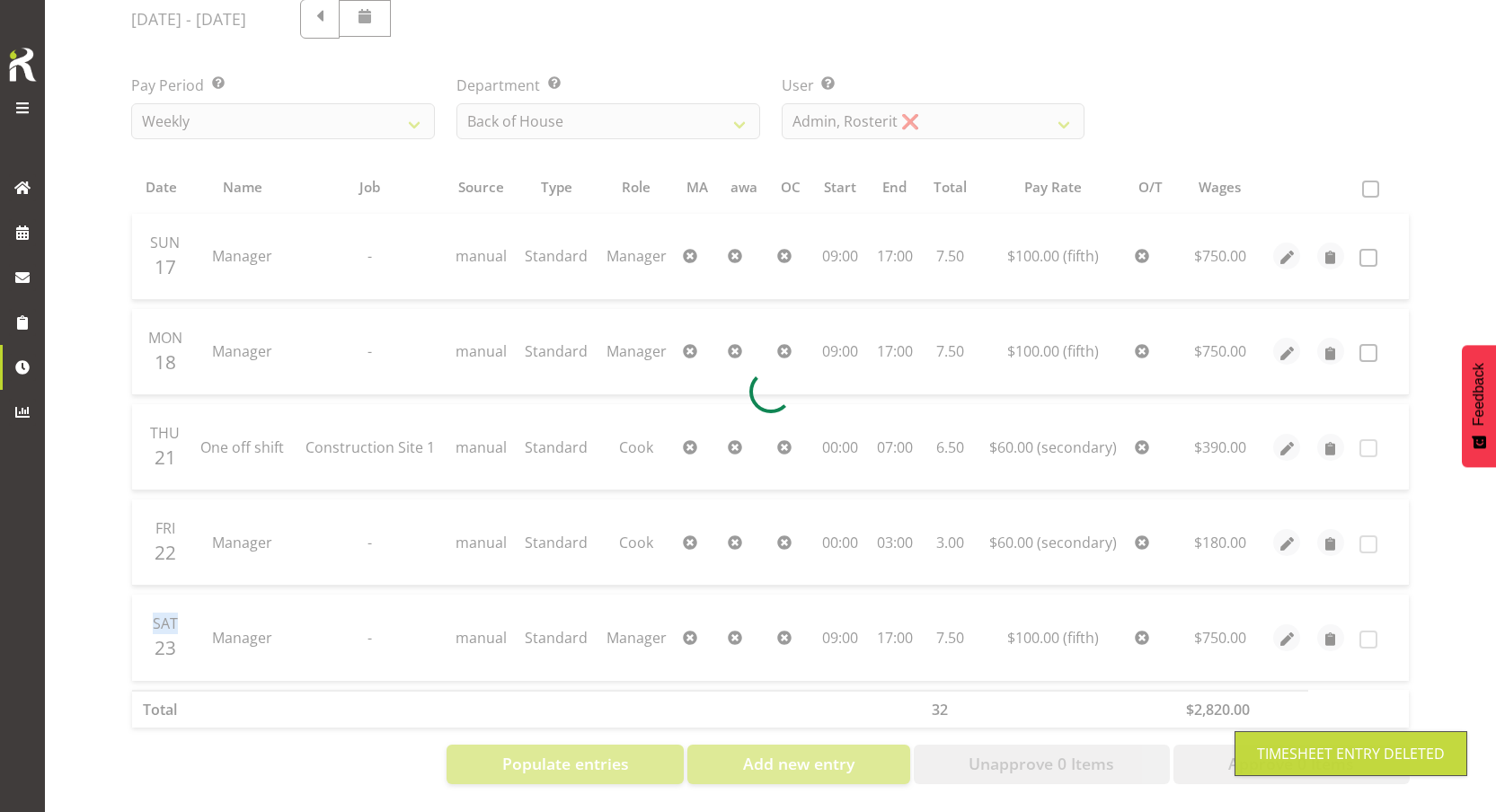
scroll to position [151, 0]
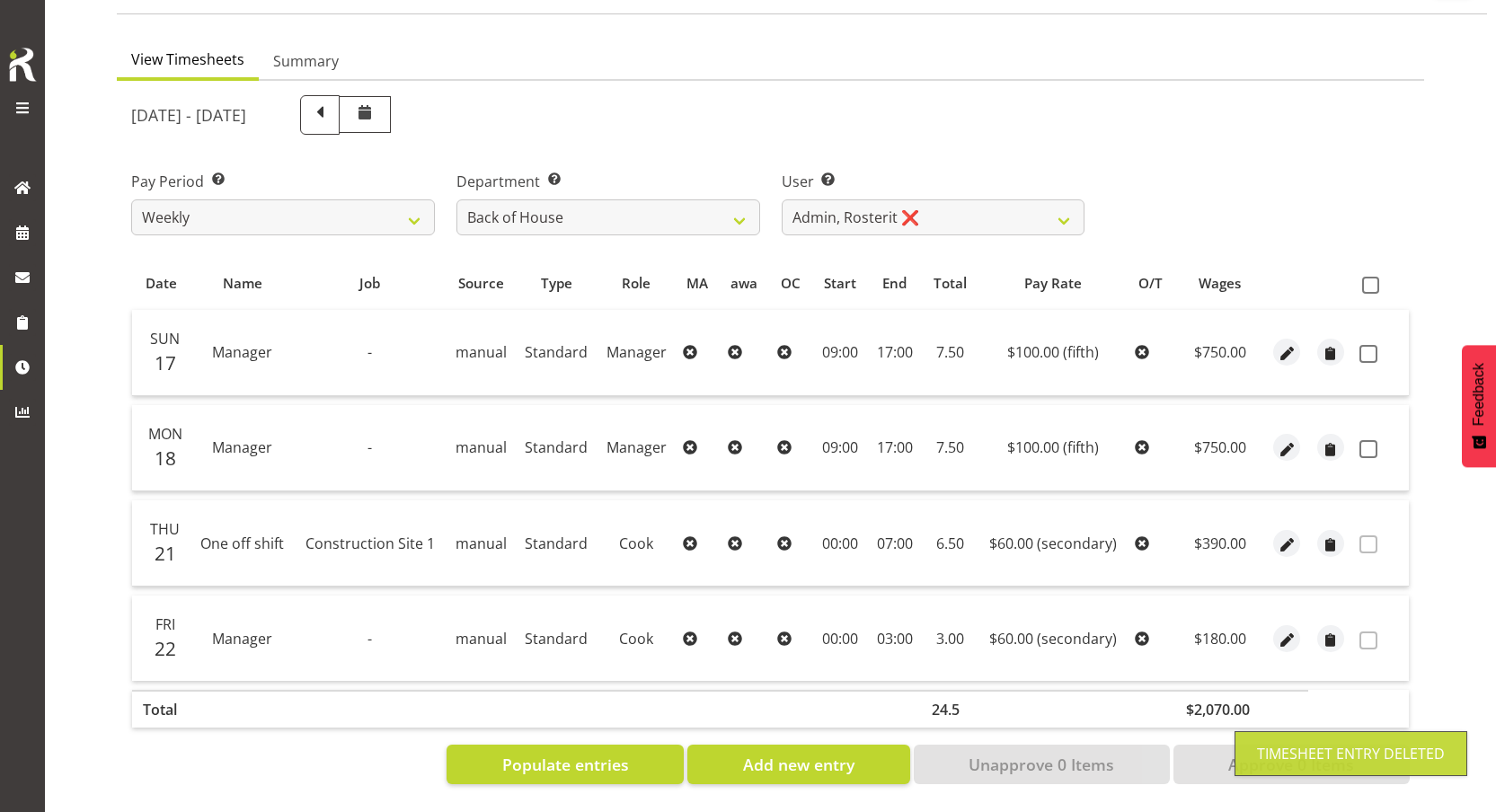
click at [1285, 639] on td at bounding box center [1286, 639] width 44 height 85
click at [1285, 625] on span "button" at bounding box center [1286, 638] width 21 height 26
select select "1"
select select "Standard"
select select "secondary"
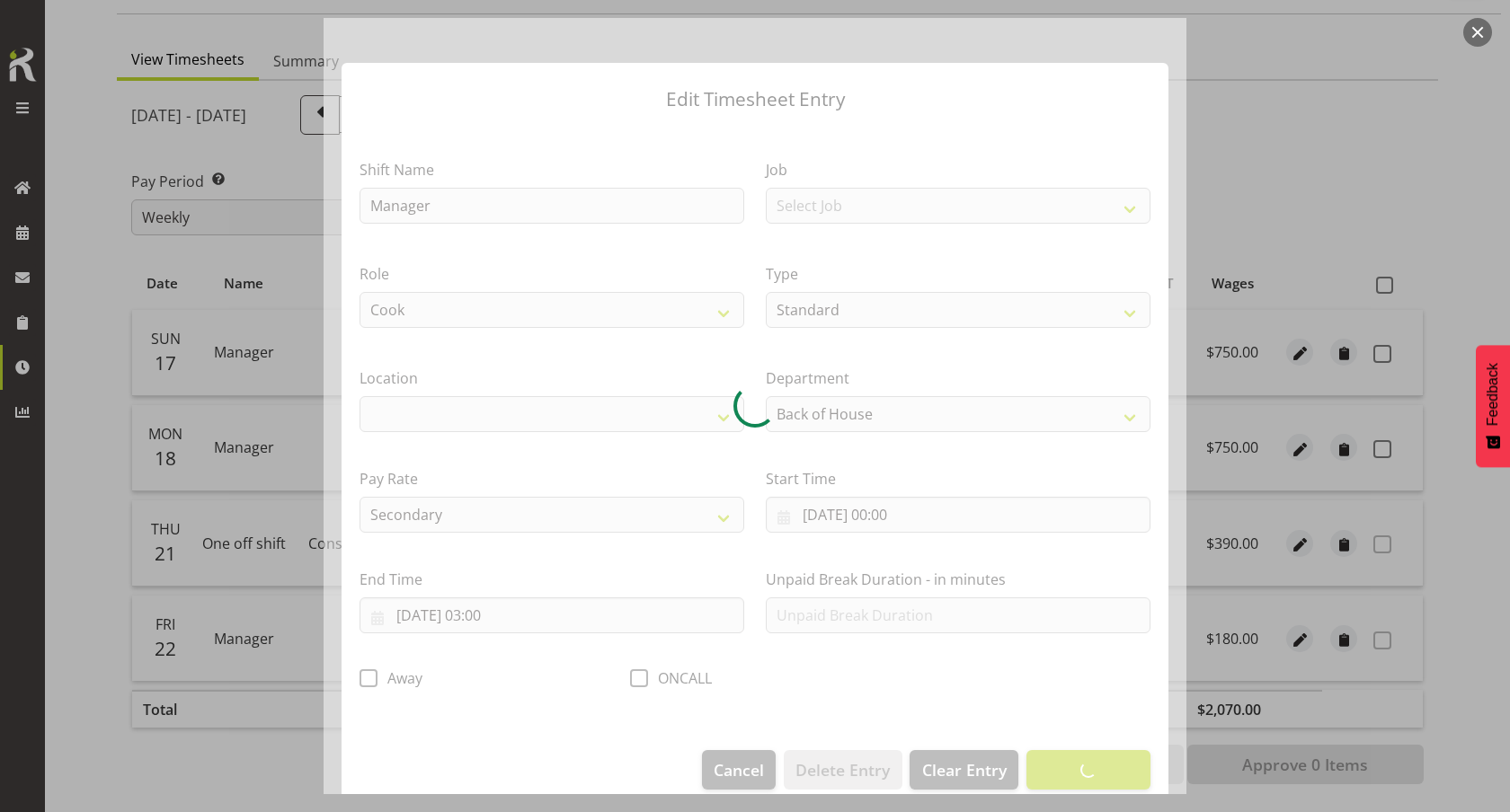
select select
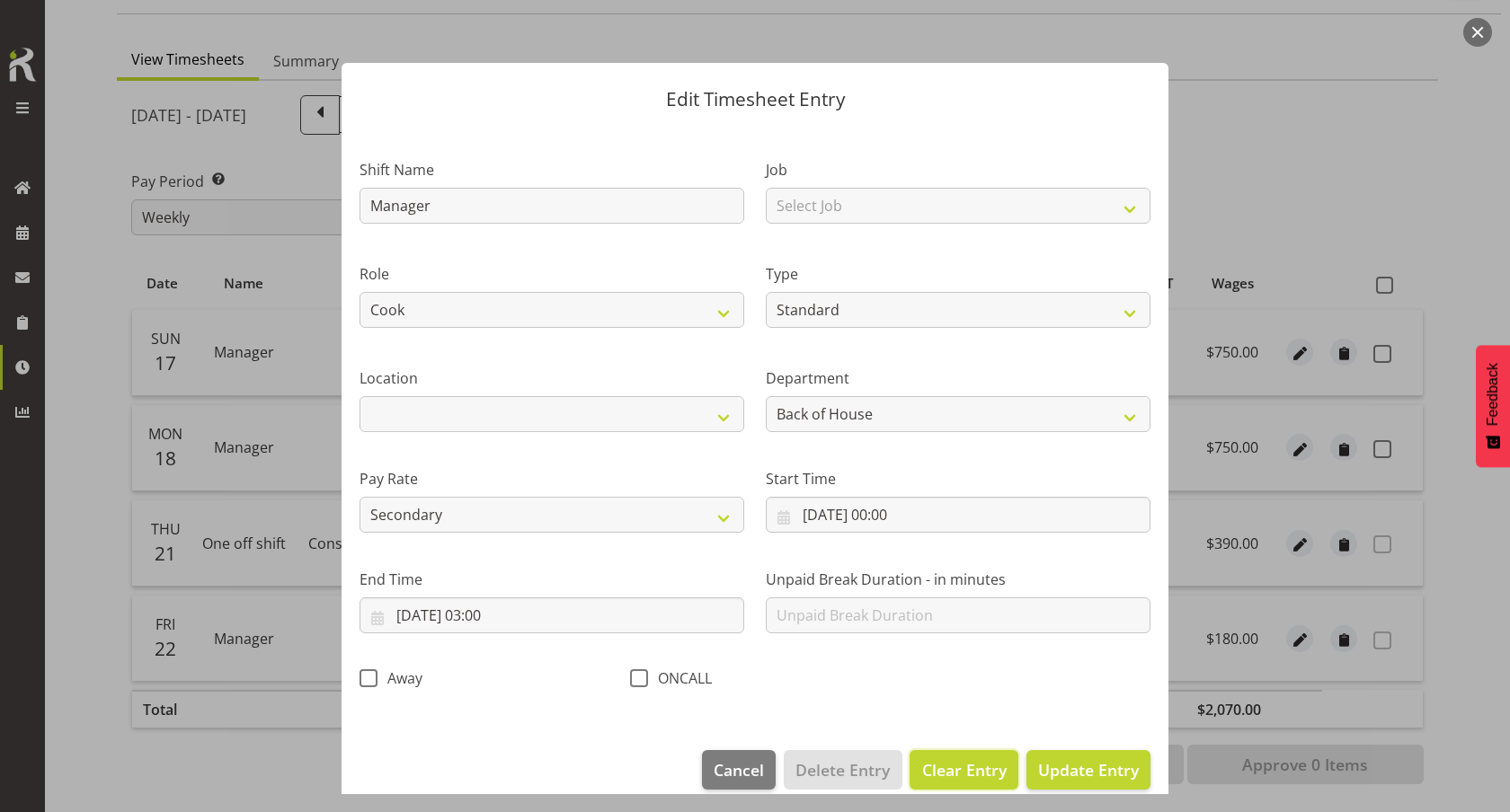
click at [941, 765] on span "Clear Entry" at bounding box center [964, 770] width 84 height 24
select select "Off"
select select "primary"
type input "0"
select select
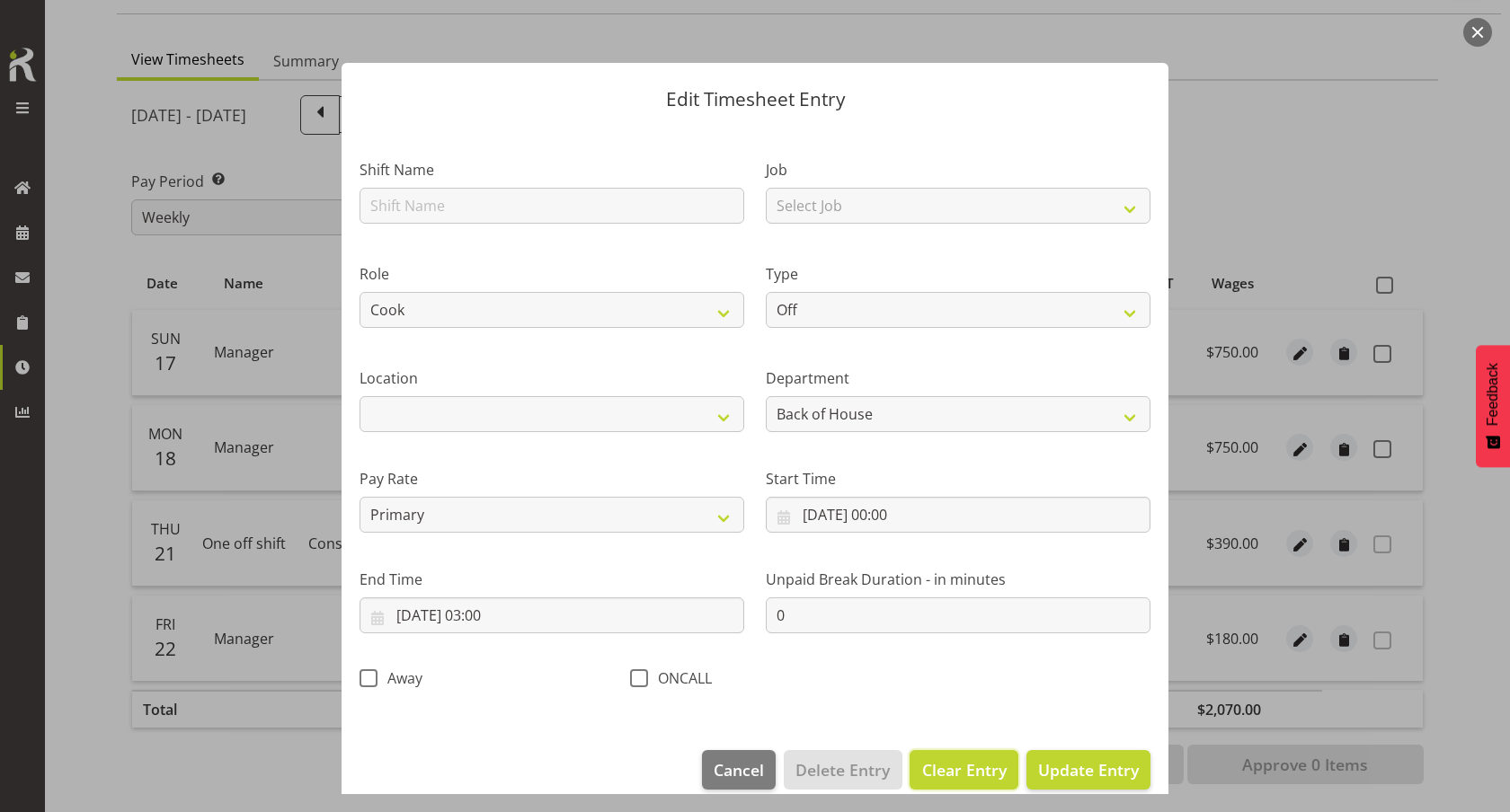
select select
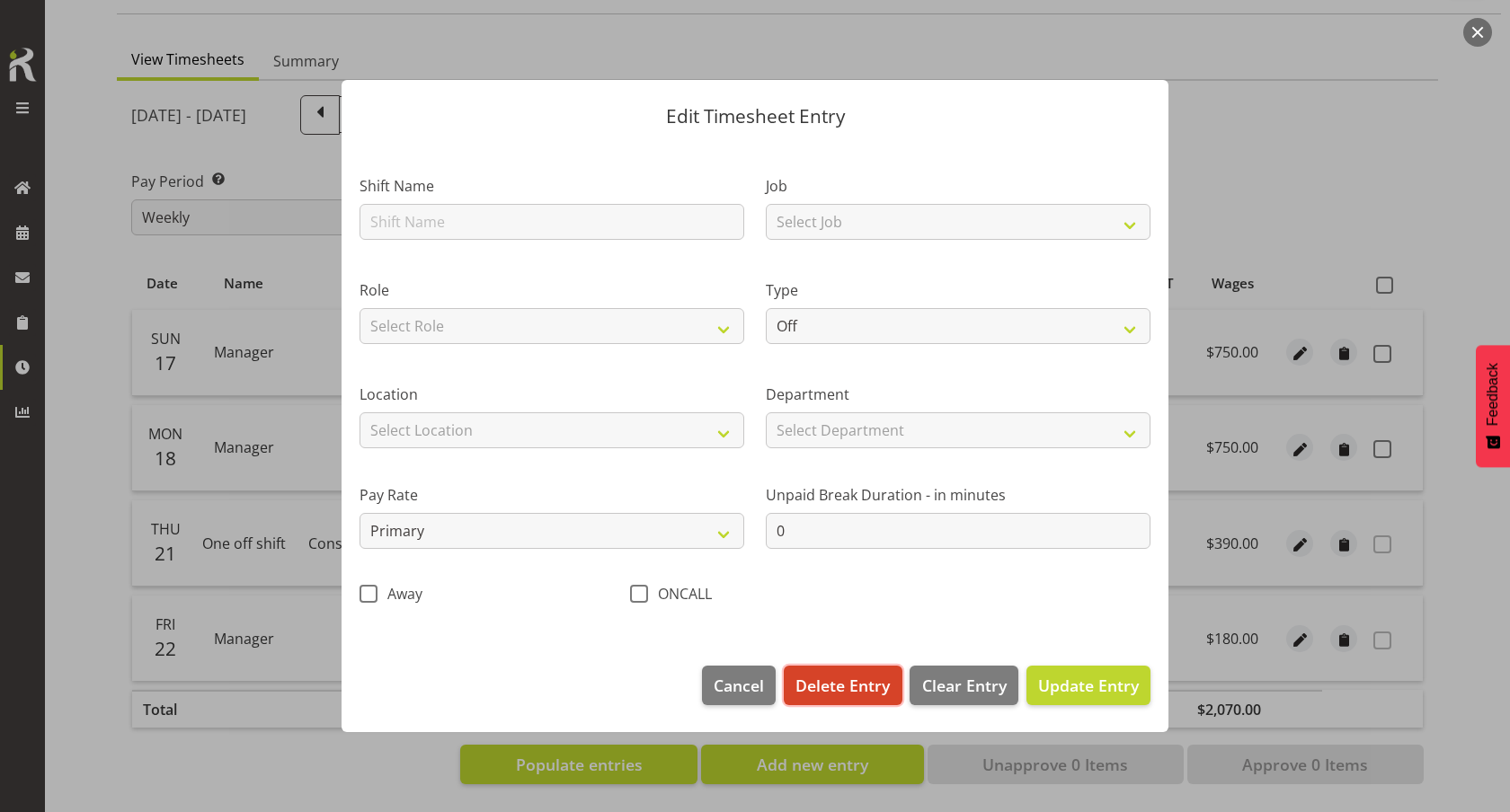
click at [825, 696] on span "Delete Entry" at bounding box center [842, 686] width 94 height 24
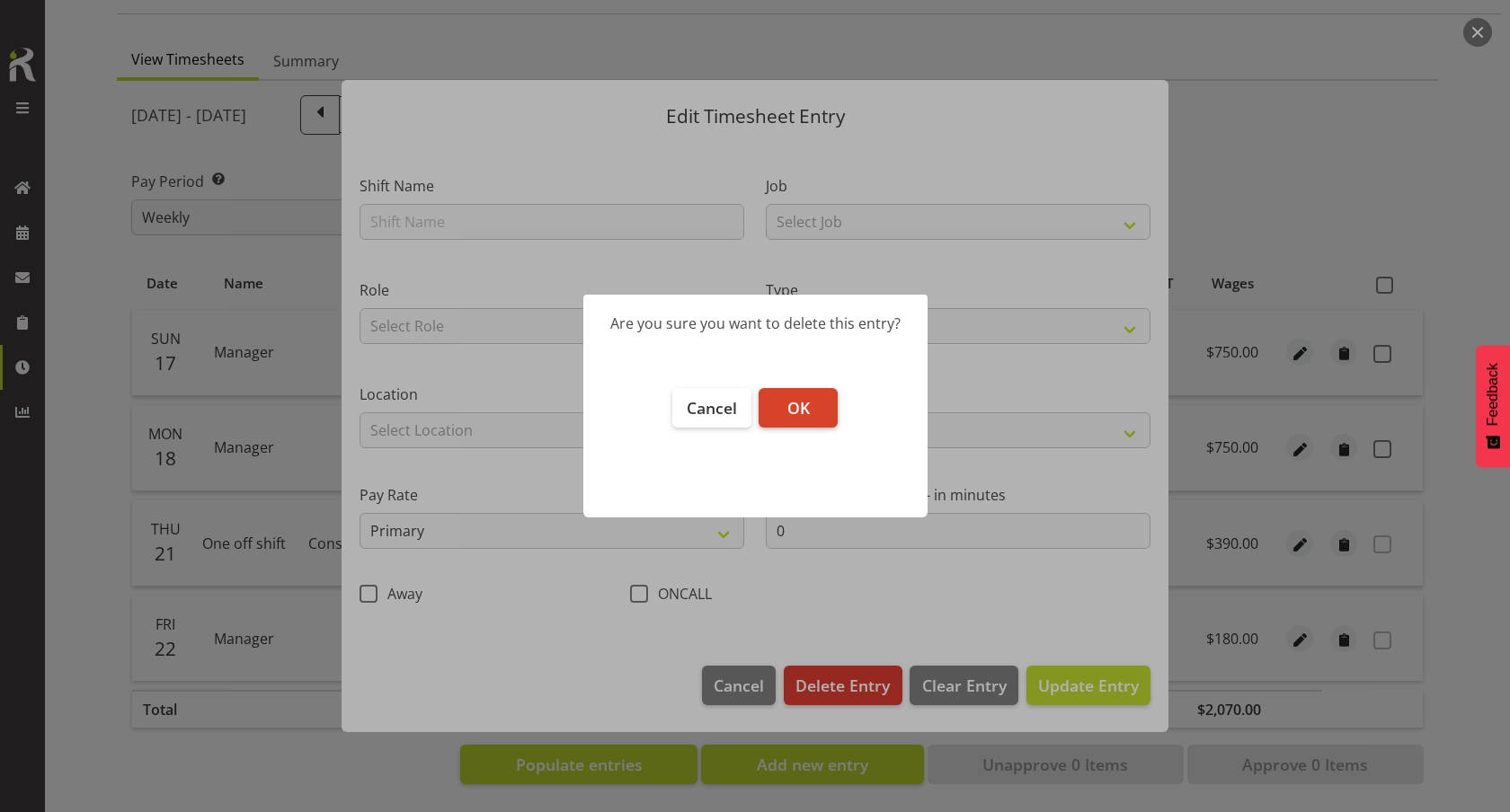
click at [780, 392] on button "OK" at bounding box center [798, 408] width 79 height 40
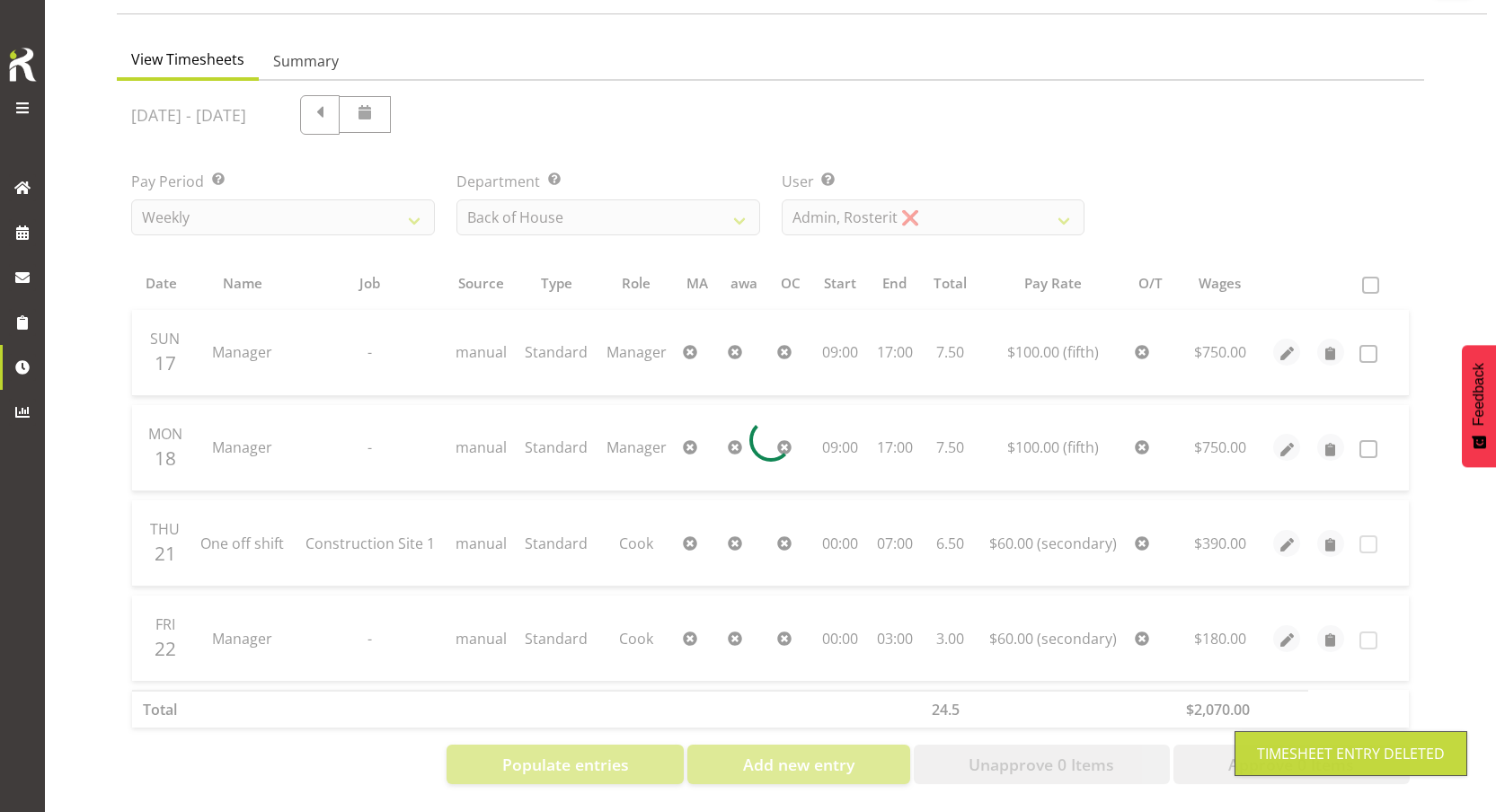
scroll to position [84, 0]
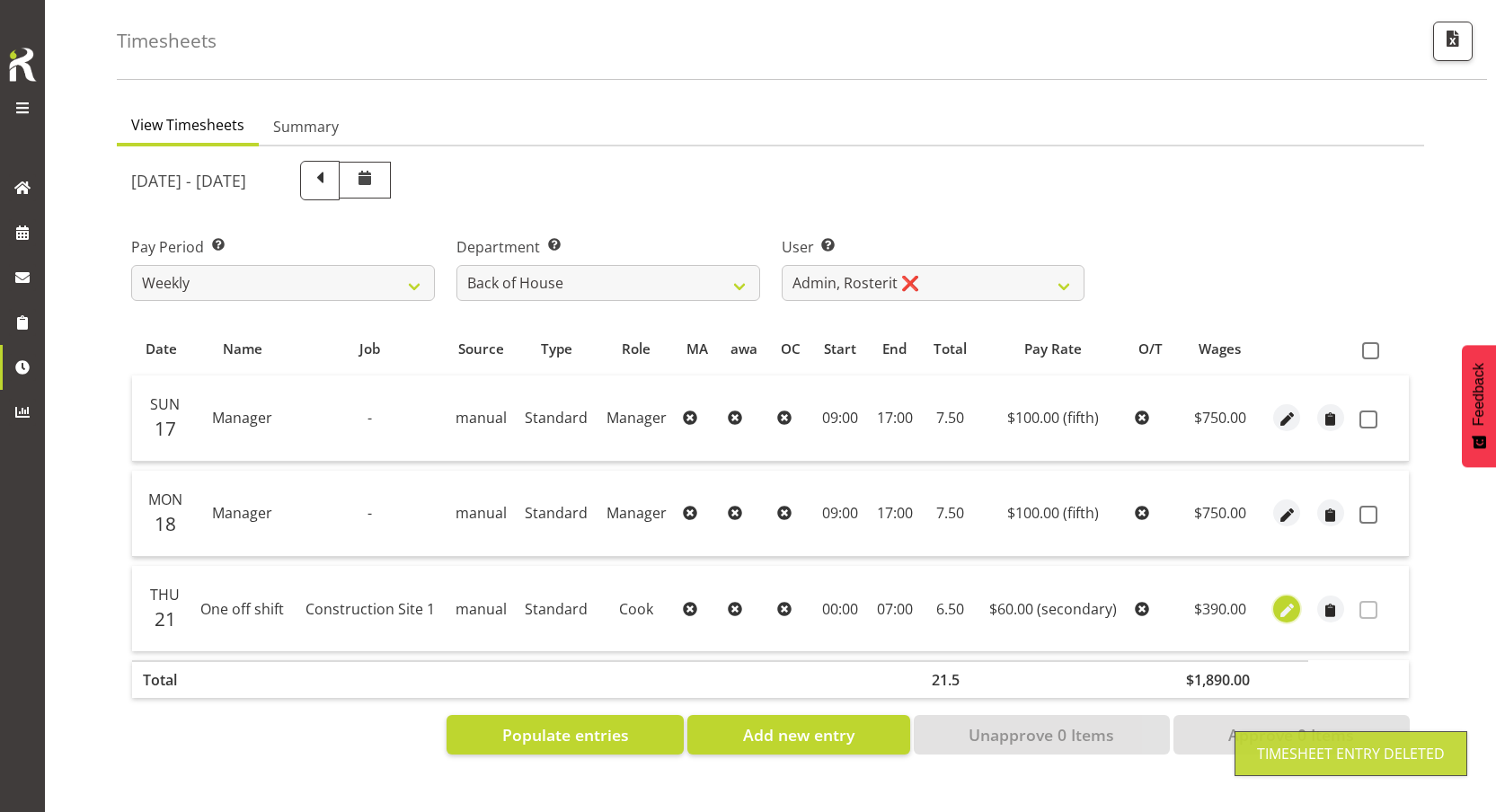
click at [1299, 597] on button "button" at bounding box center [1286, 610] width 27 height 27
select select "1"
select select "Standard"
select select "secondary"
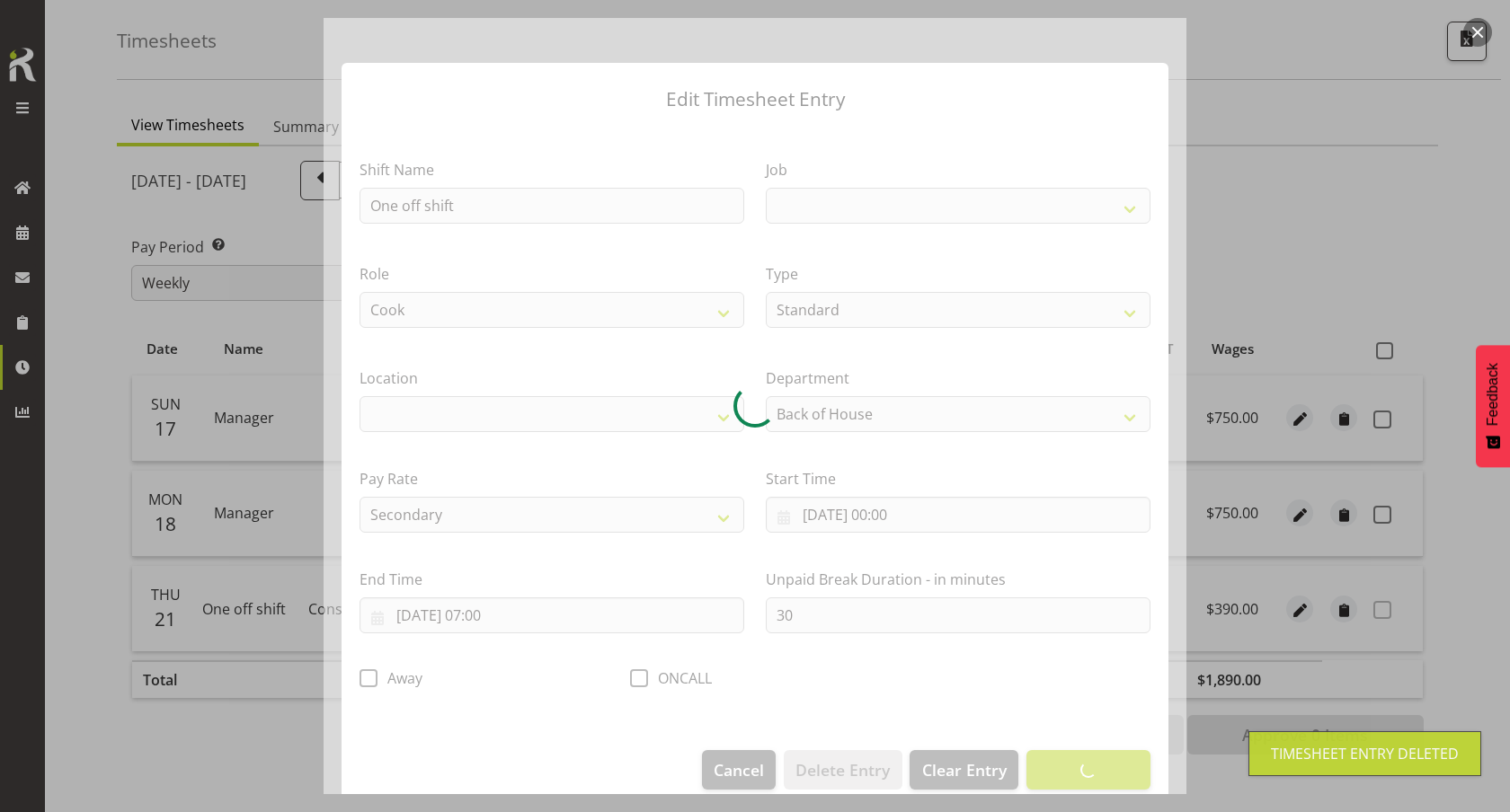
select select
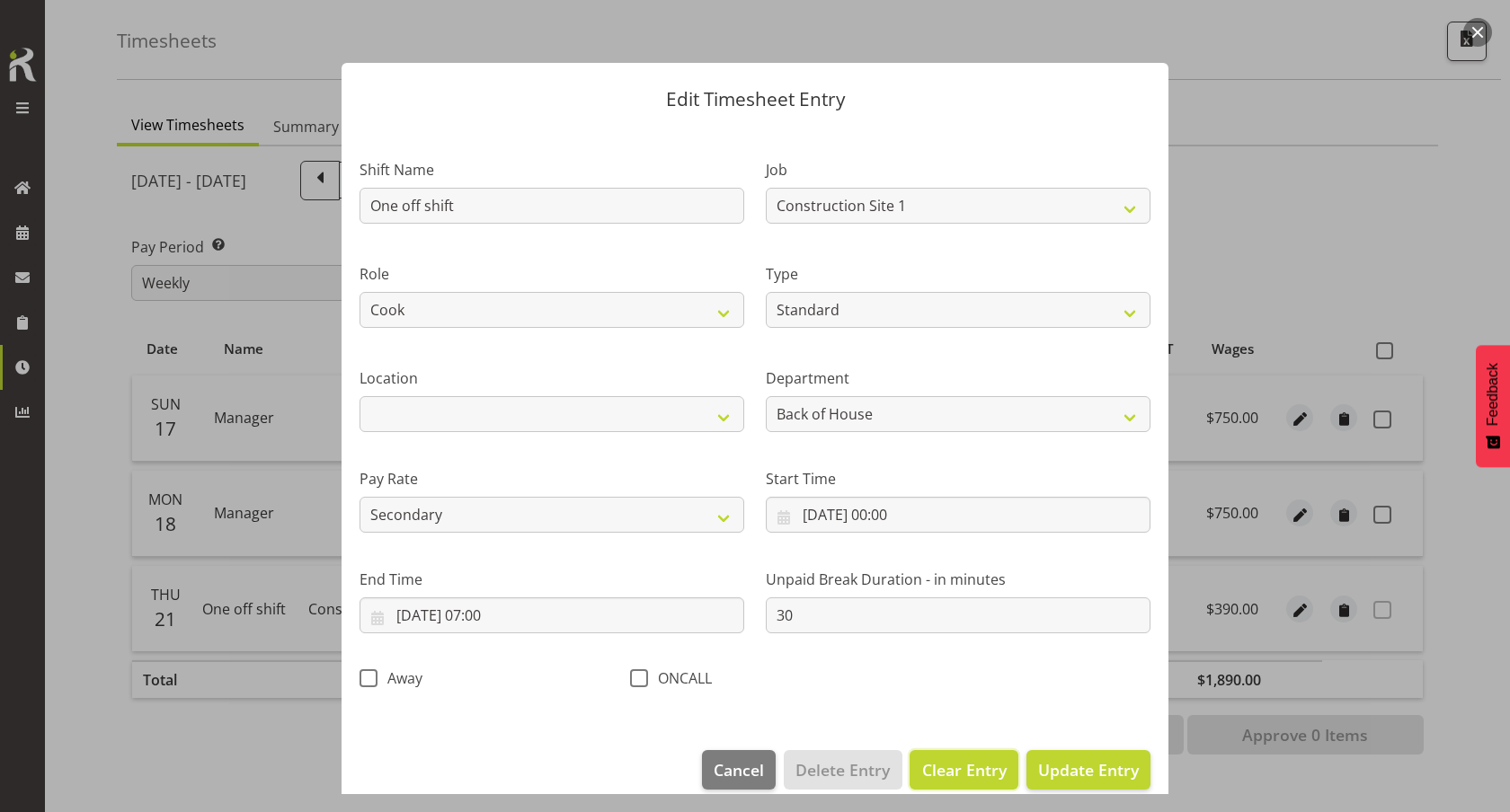
click at [964, 756] on button "Clear Entry" at bounding box center [963, 770] width 108 height 40
select select "Off"
select select "primary"
type input "0"
select select
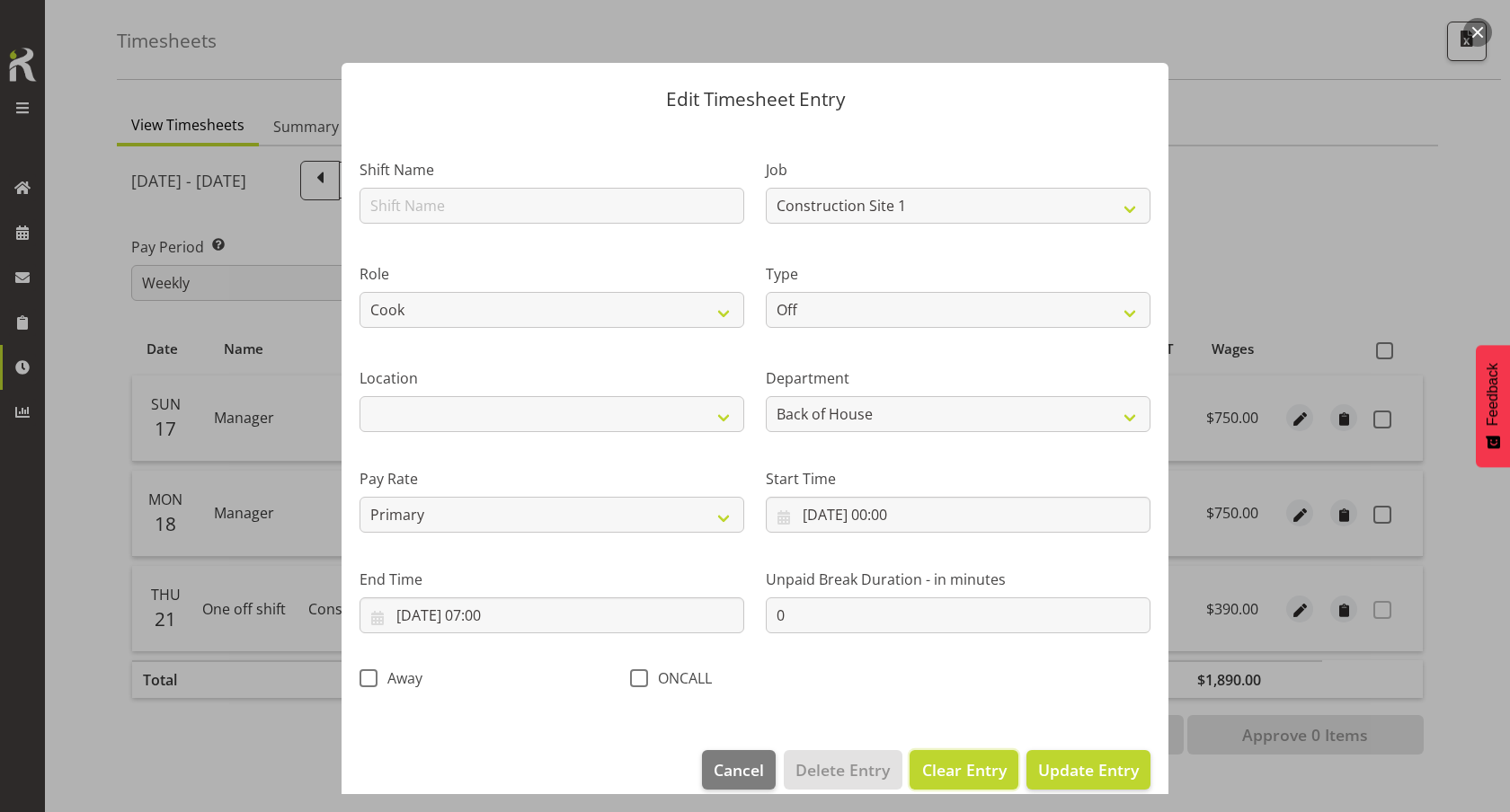
select select
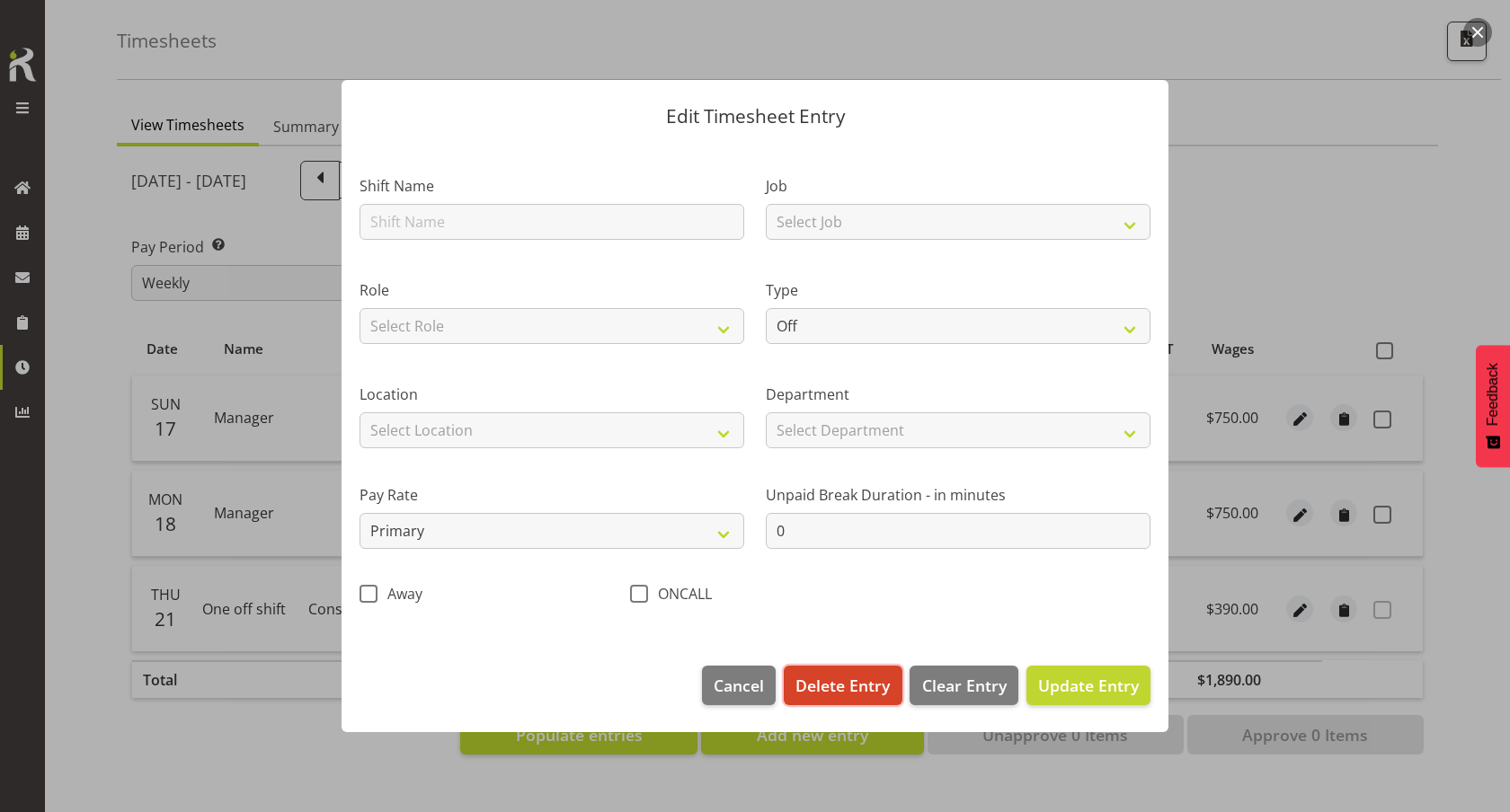
click at [860, 681] on span "Delete Entry" at bounding box center [842, 686] width 94 height 24
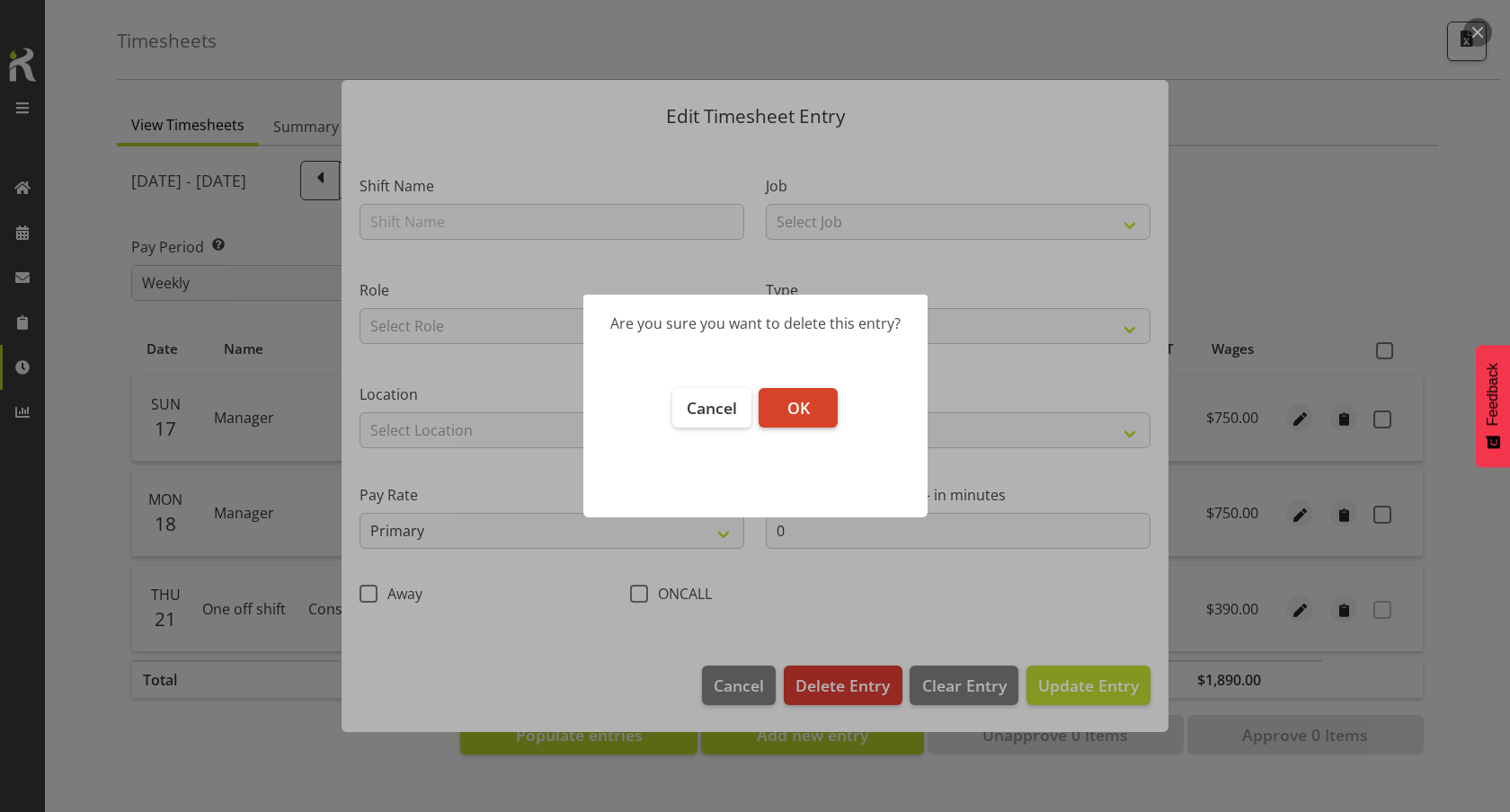
click at [806, 406] on span "OK" at bounding box center [799, 408] width 23 height 22
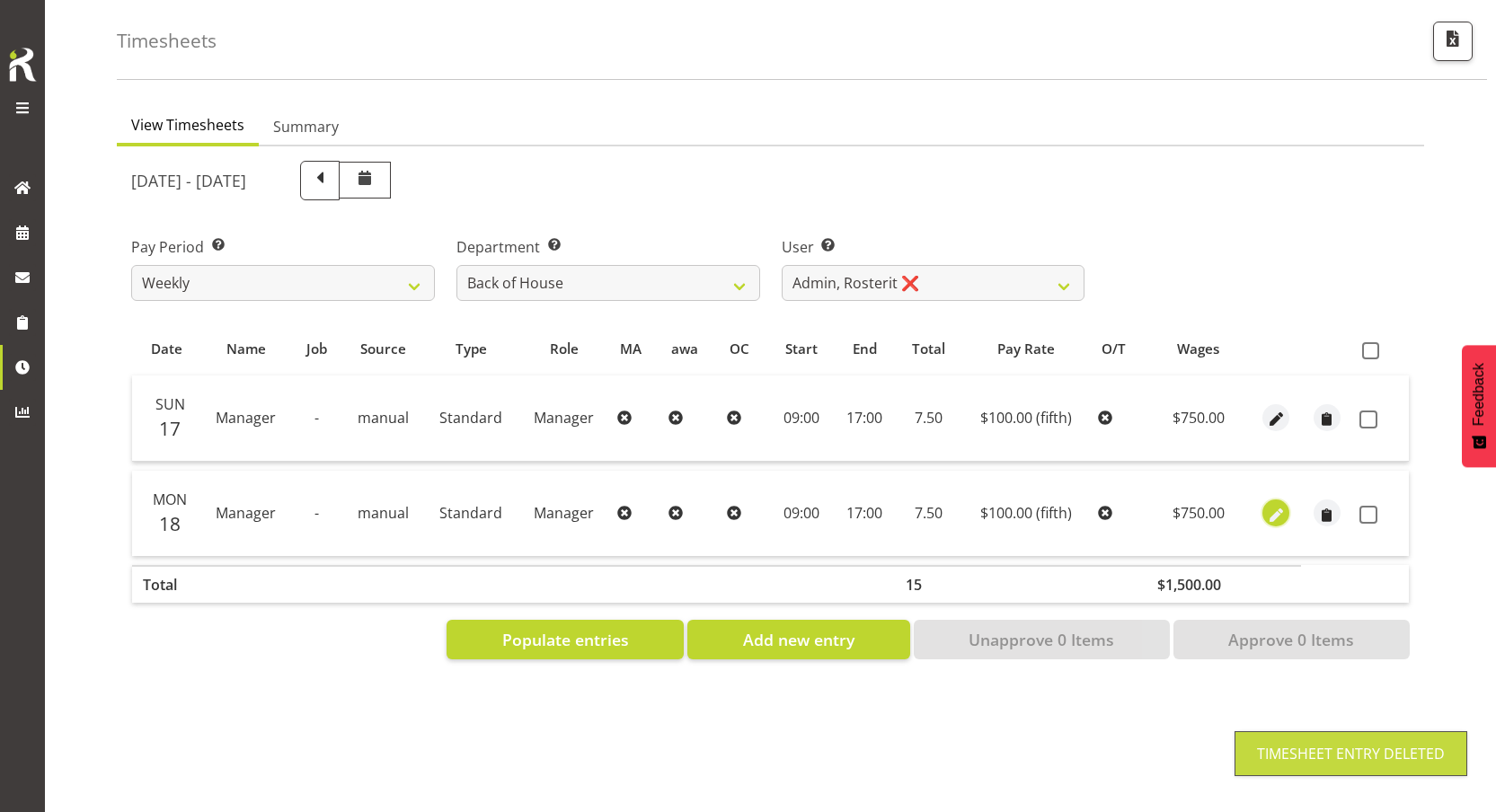
click at [1271, 505] on span "button" at bounding box center [1276, 515] width 21 height 21
select select "Standard"
select select "fifth"
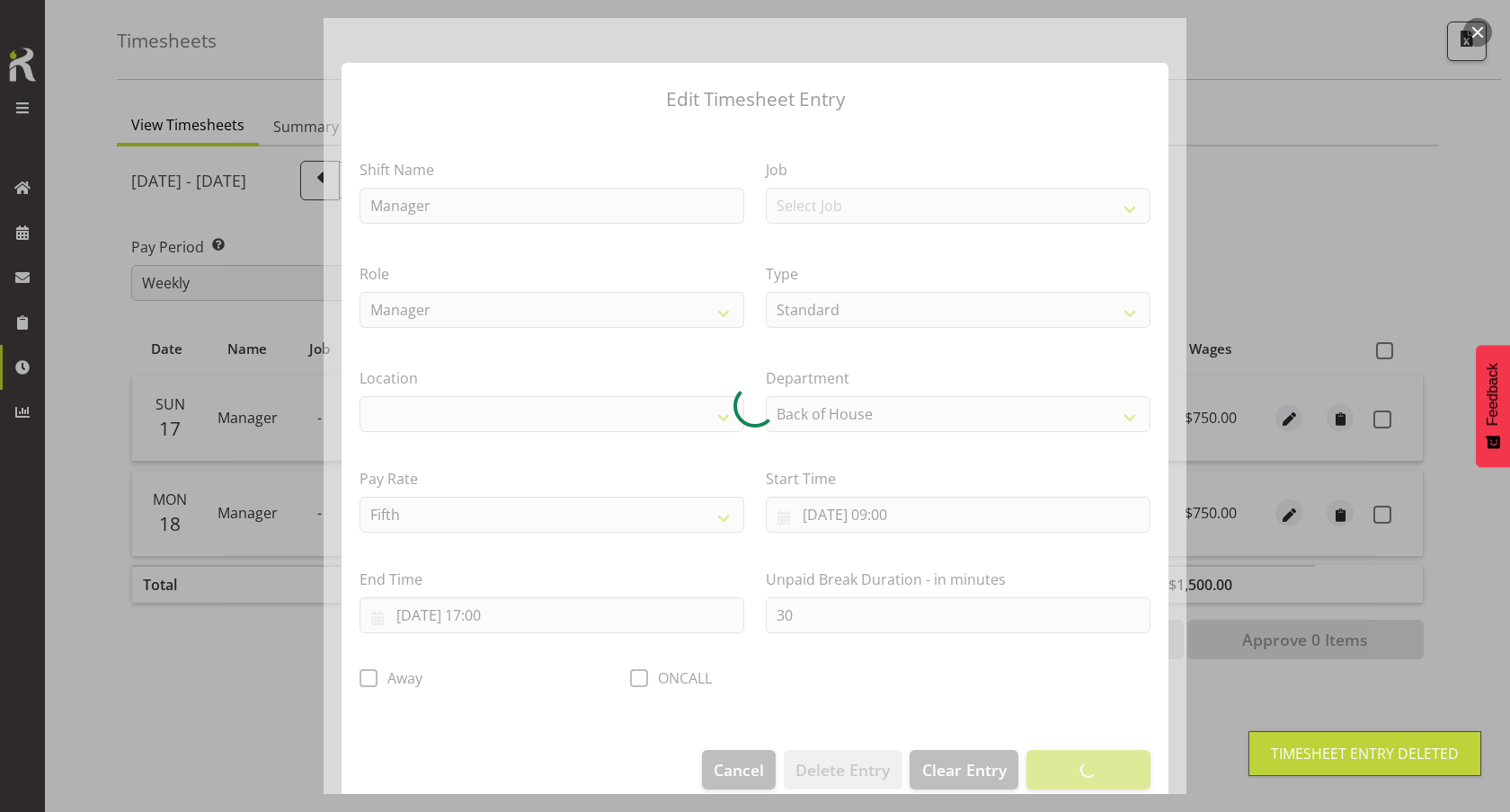
select select "1"
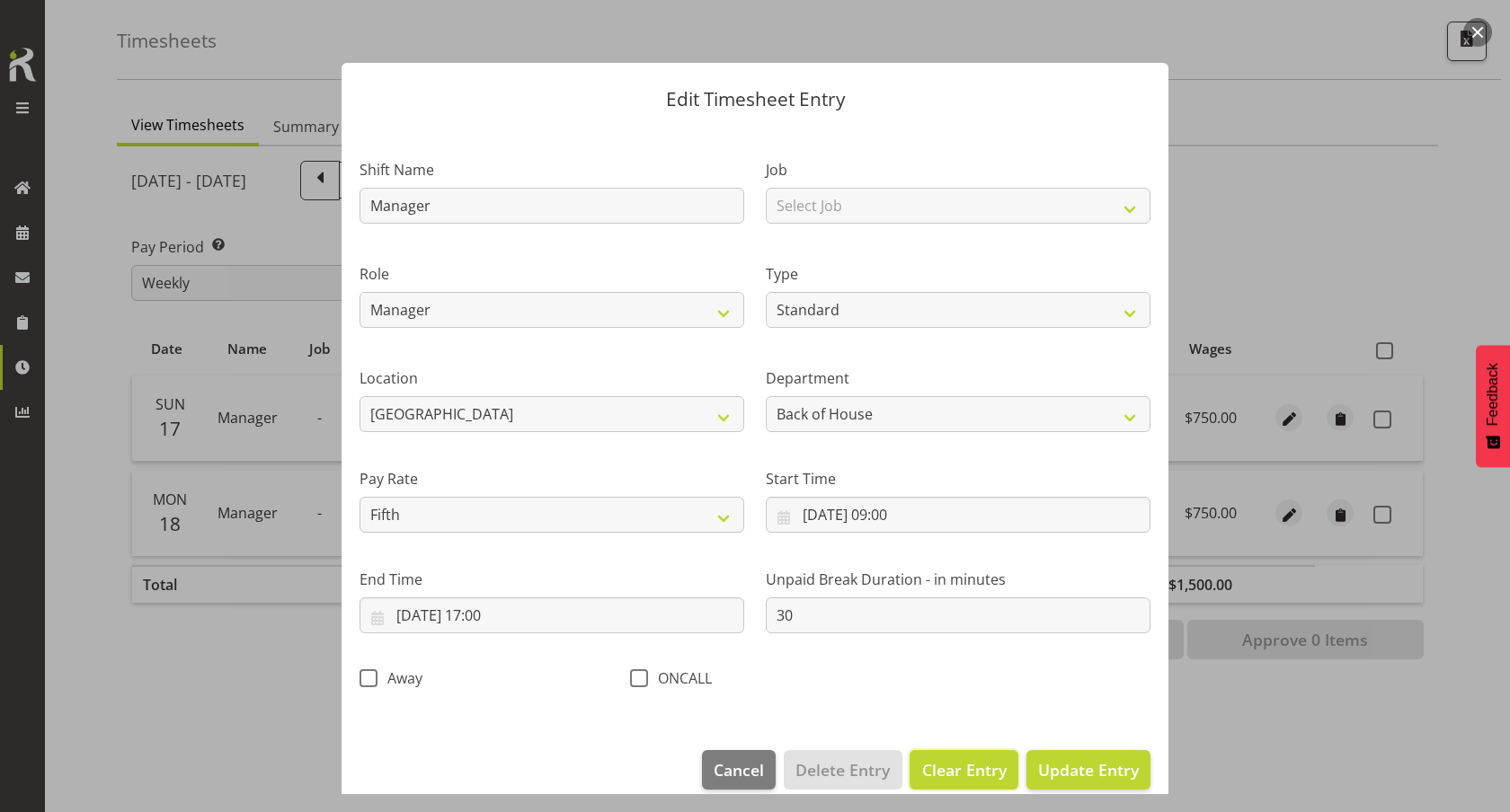
click at [937, 751] on button "Clear Entry" at bounding box center [963, 770] width 108 height 40
select select "Off"
select select "primary"
type input "0"
select select
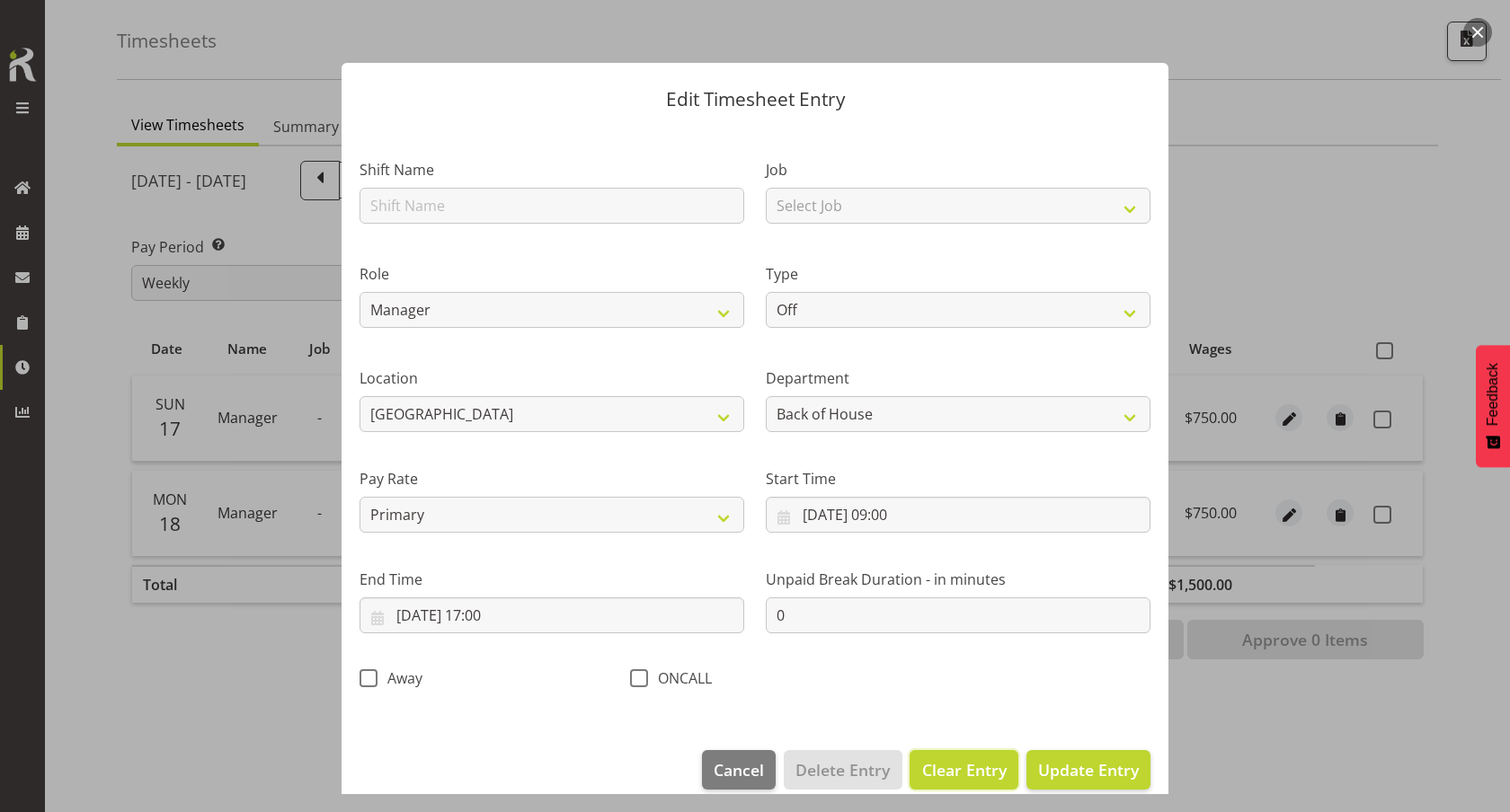
select select
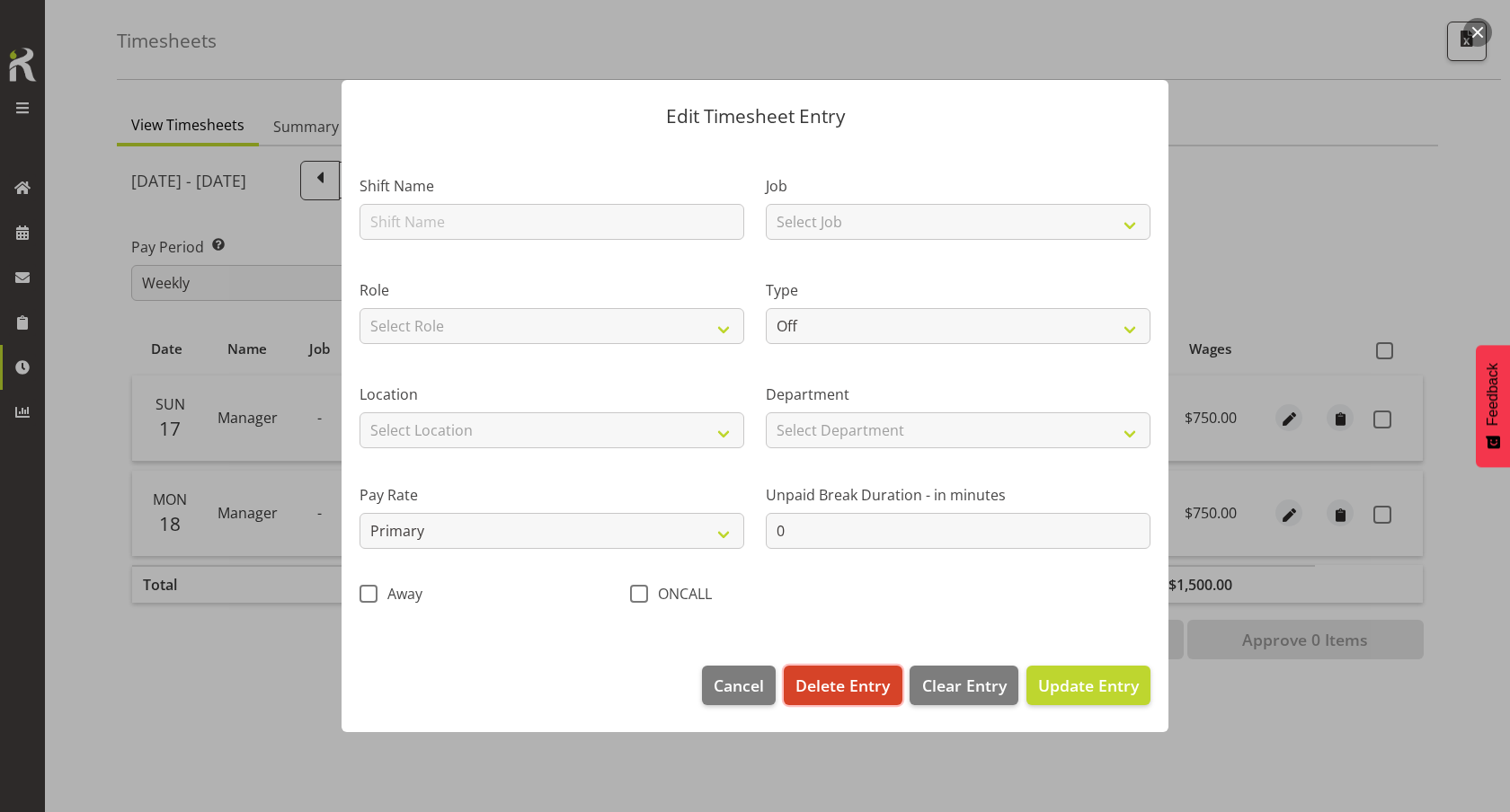
click at [836, 685] on span "Delete Entry" at bounding box center [842, 686] width 94 height 24
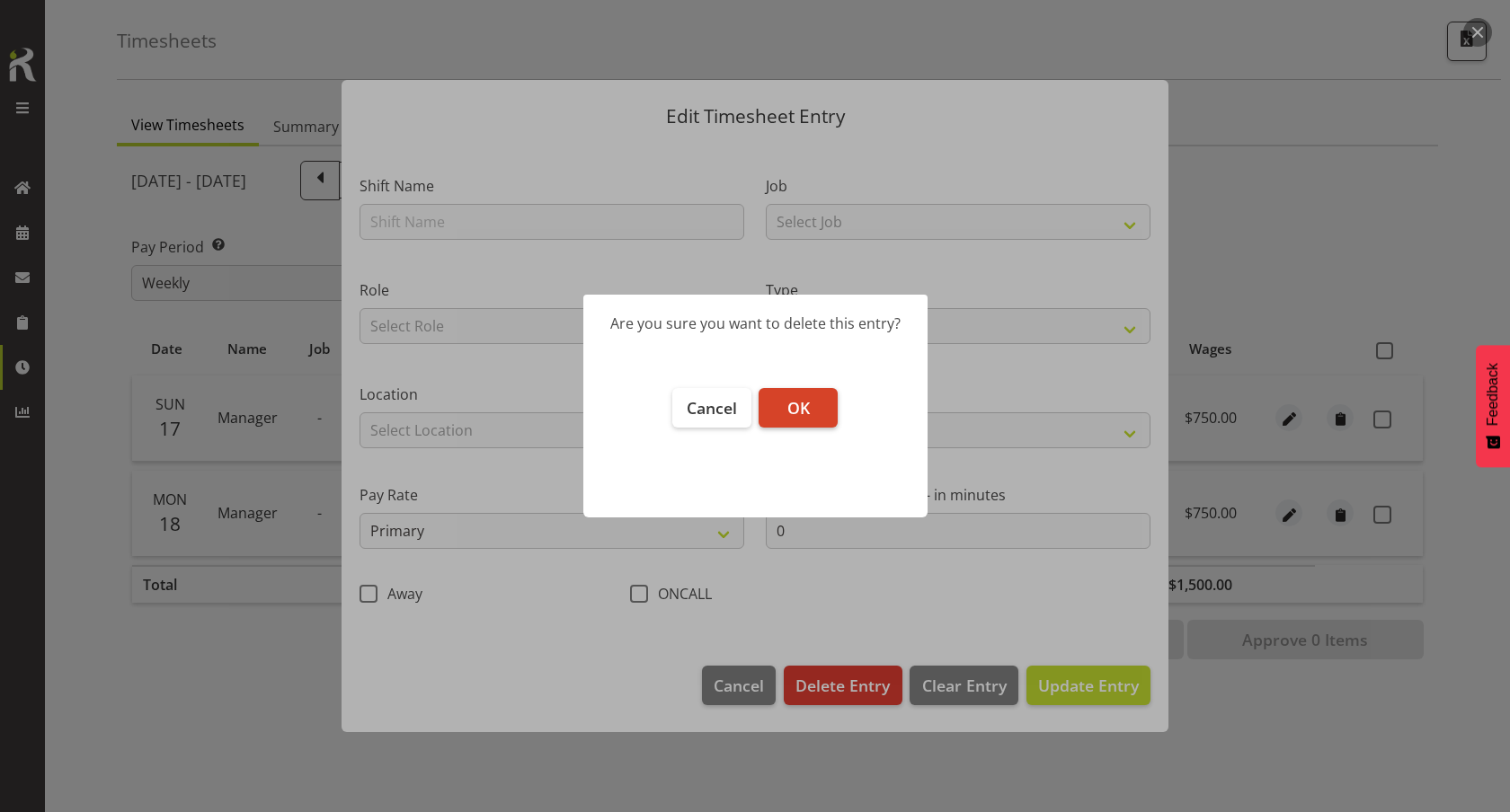
click at [789, 411] on span "OK" at bounding box center [799, 408] width 23 height 22
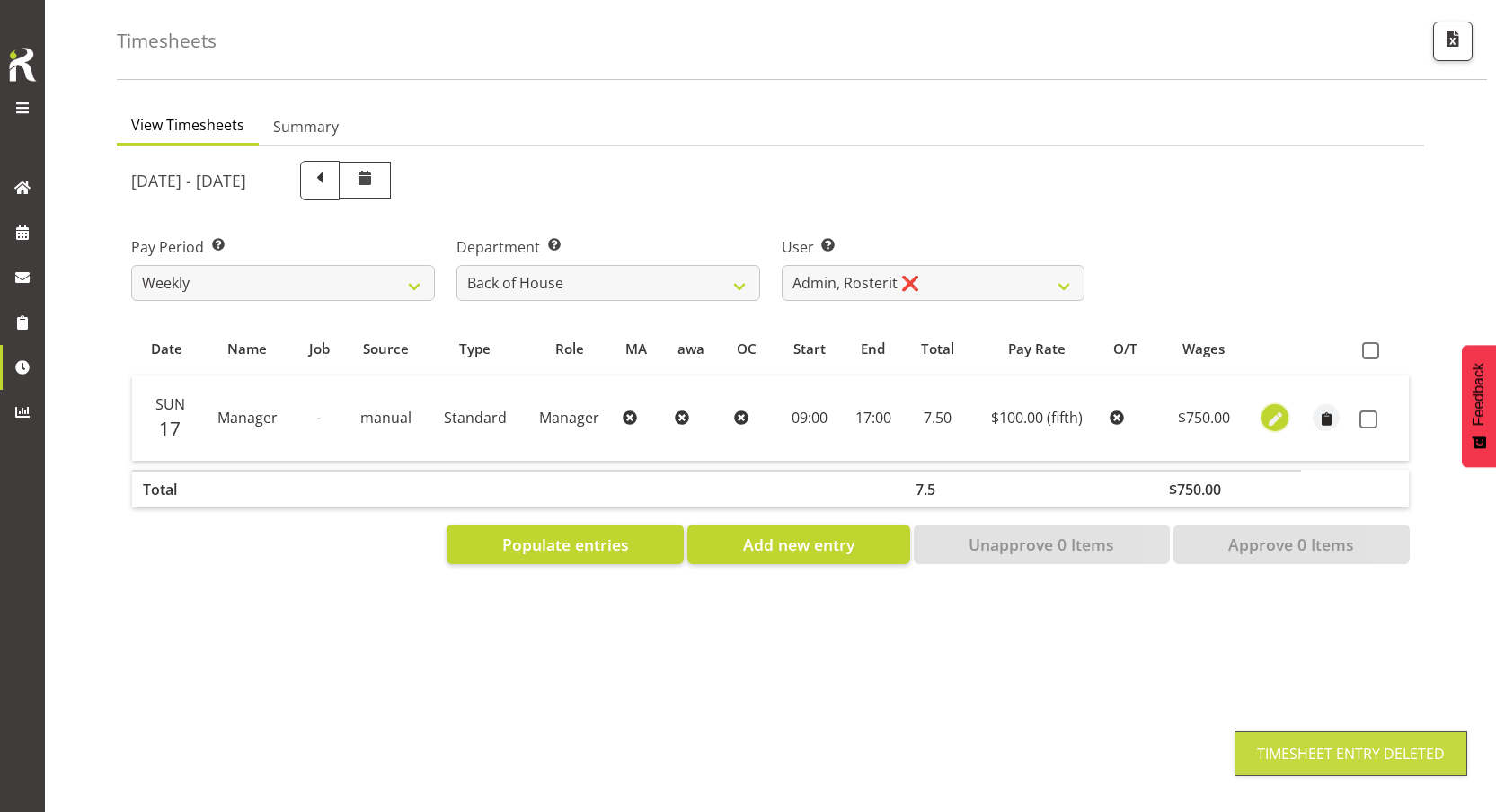
click at [1269, 406] on span "button" at bounding box center [1275, 418] width 21 height 26
select select "Standard"
select select "fifth"
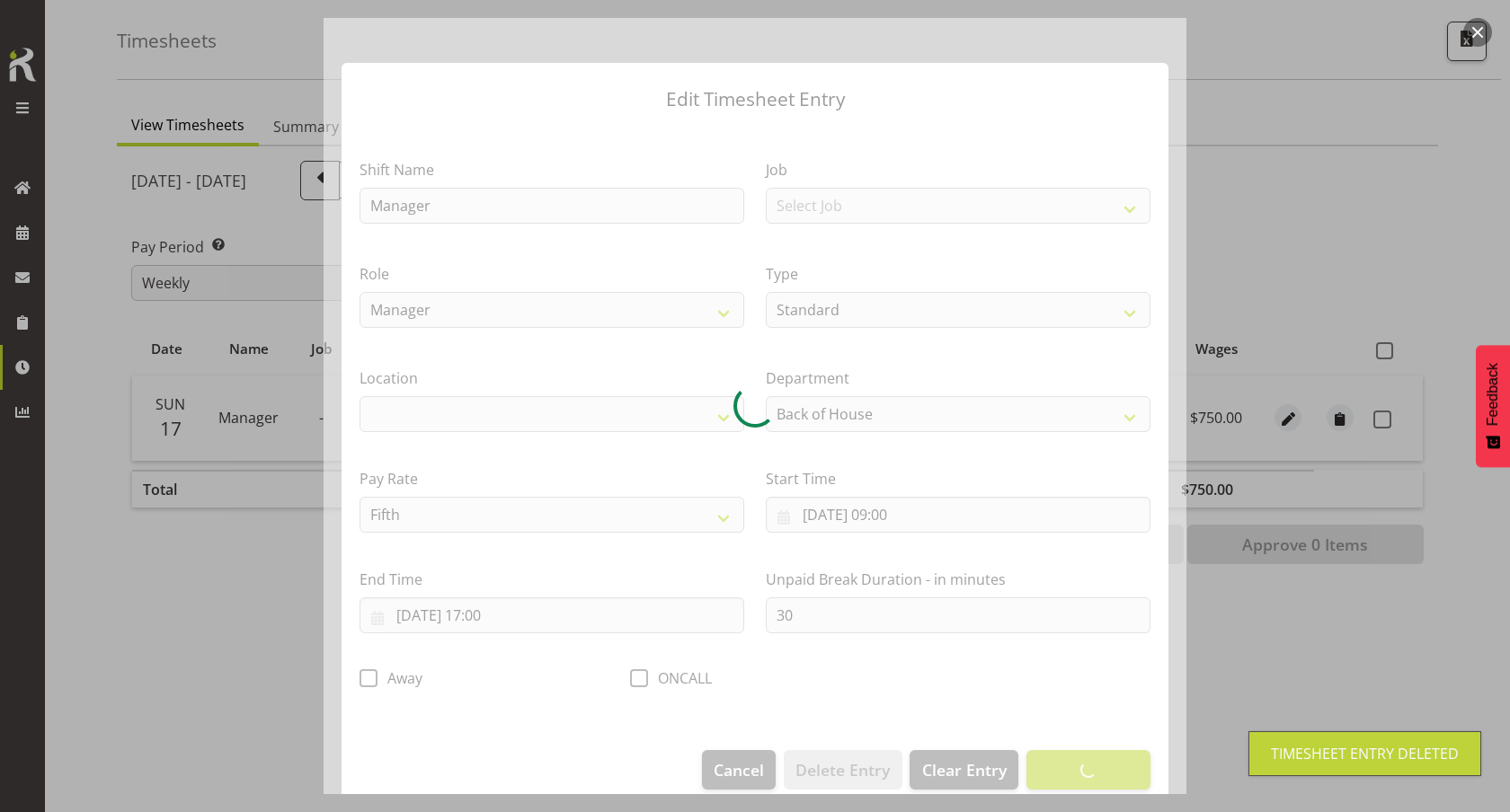
select select
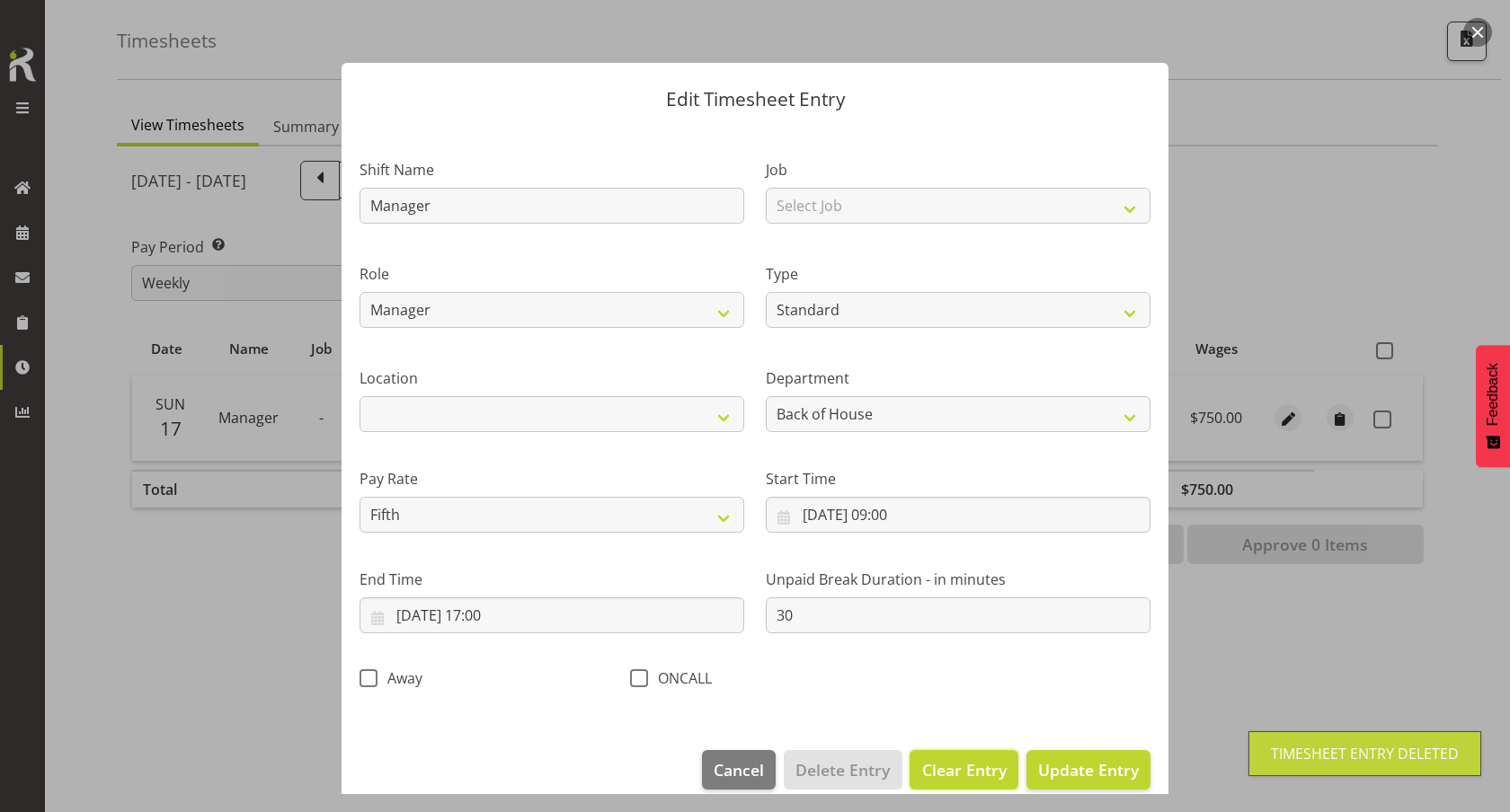
click at [965, 763] on span "Clear Entry" at bounding box center [964, 770] width 84 height 24
select select "Off"
select select "primary"
type input "0"
select select
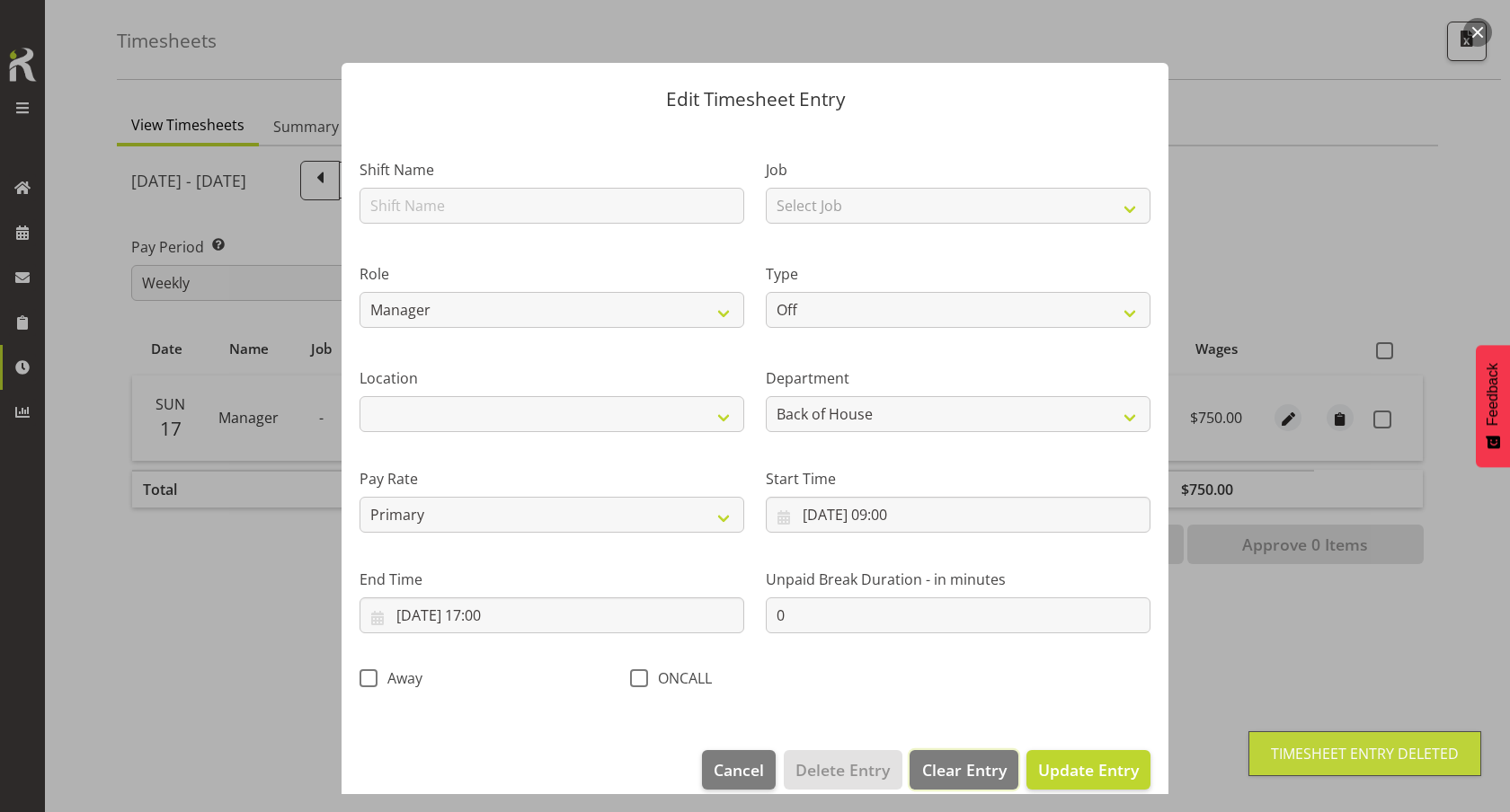
select select
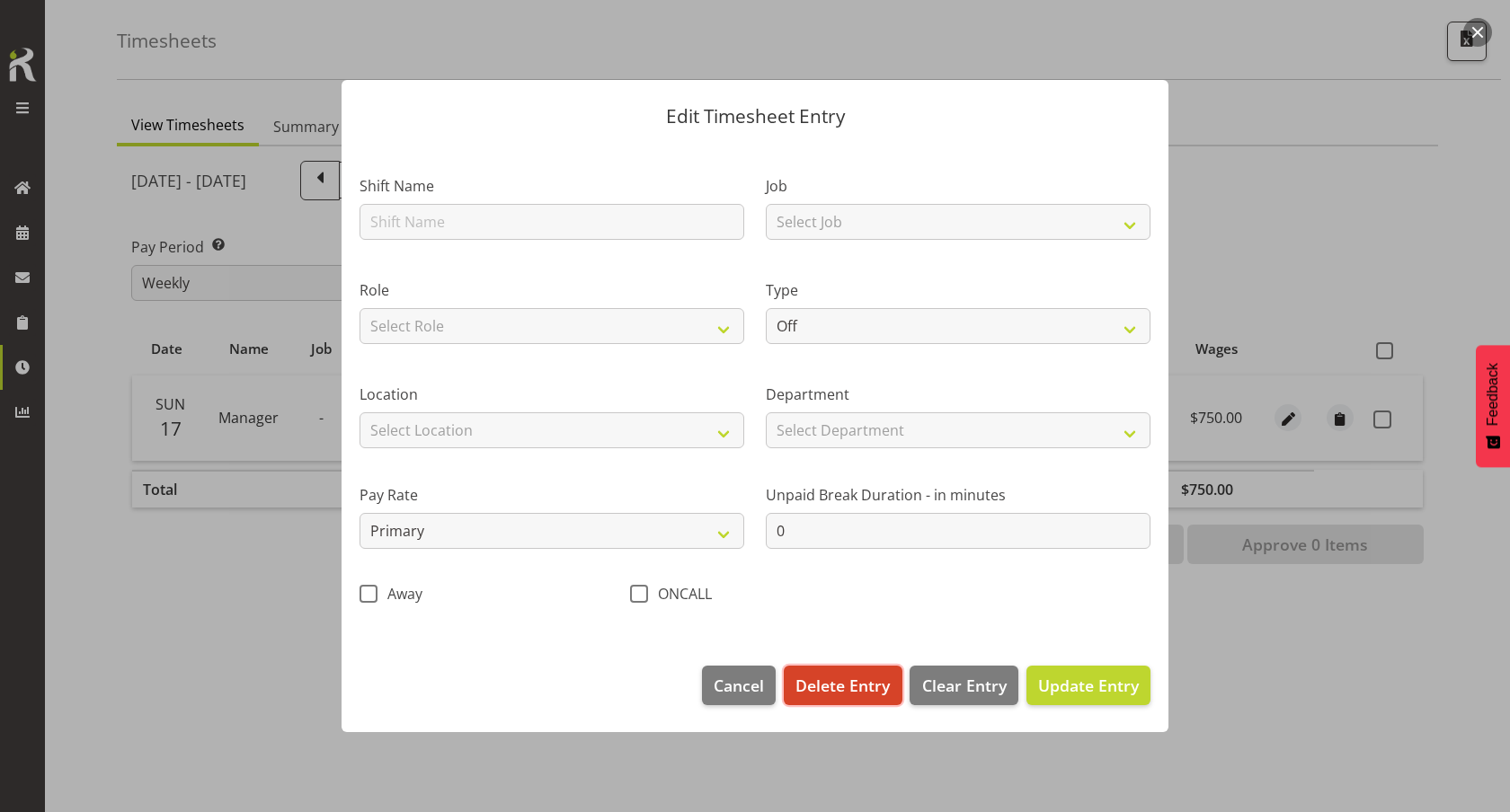
click at [833, 684] on span "Delete Entry" at bounding box center [842, 686] width 94 height 24
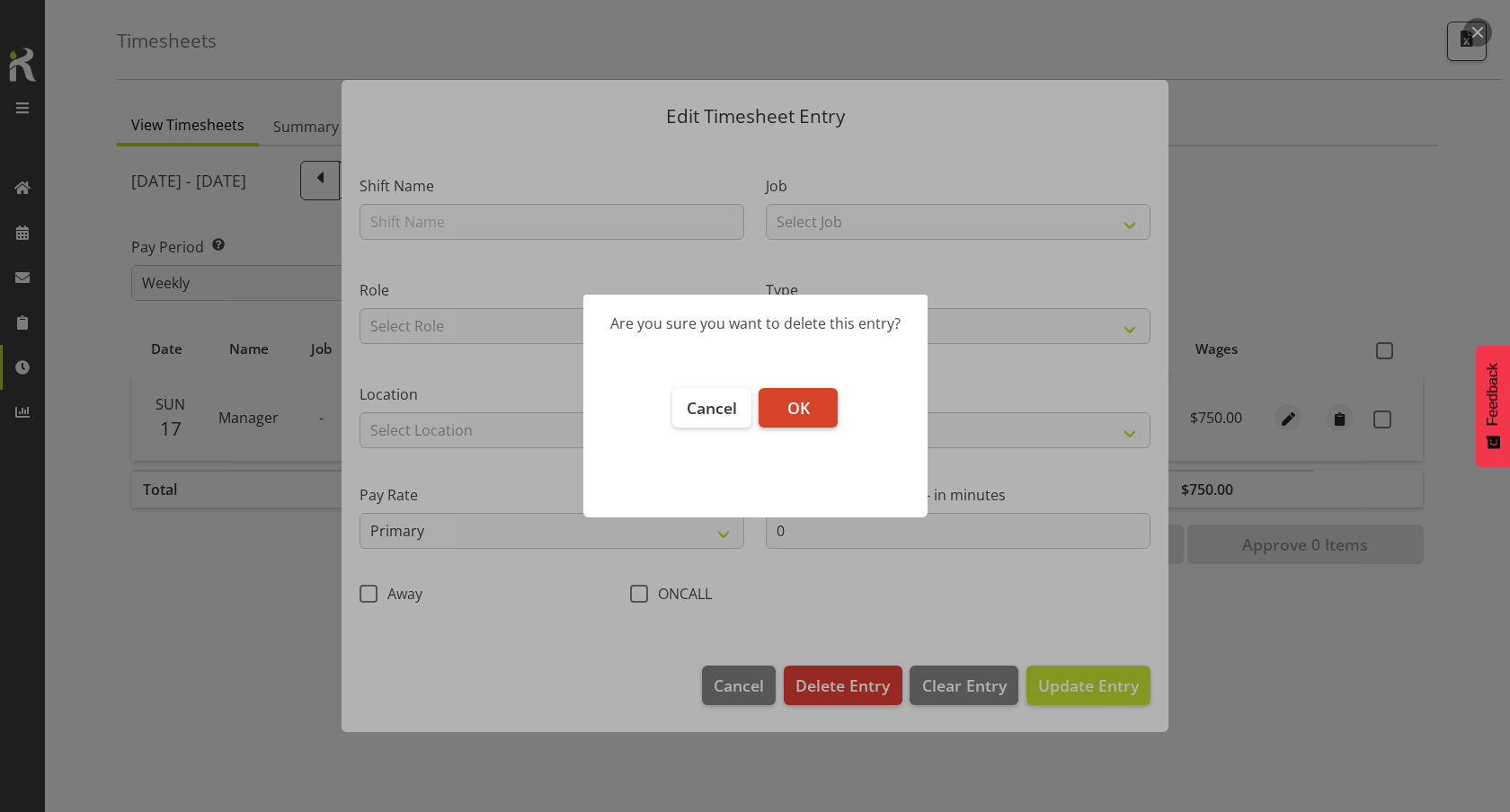
click at [789, 408] on span "OK" at bounding box center [799, 408] width 23 height 22
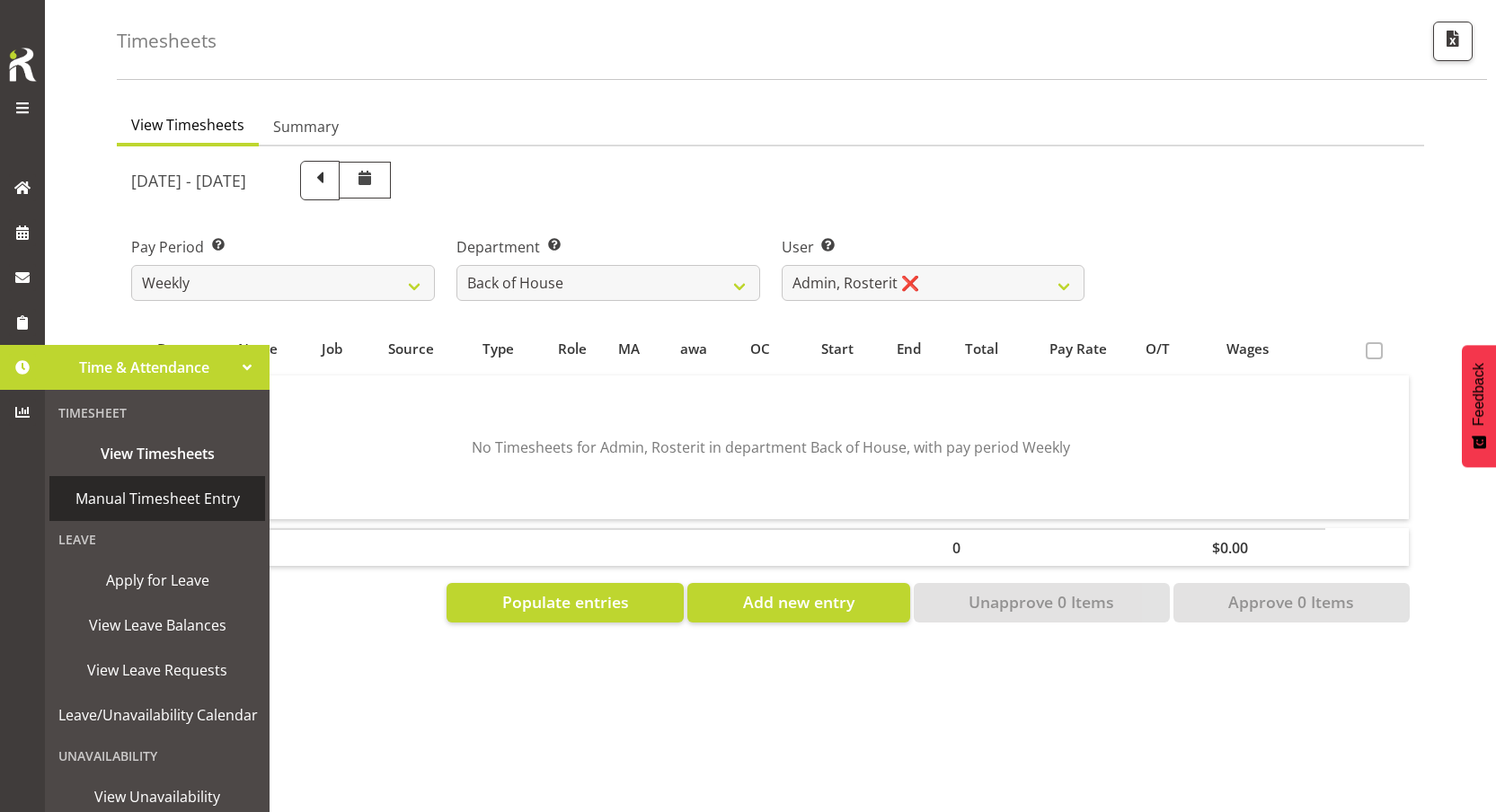
click at [161, 489] on span "Manual Timesheet Entry" at bounding box center [157, 499] width 198 height 27
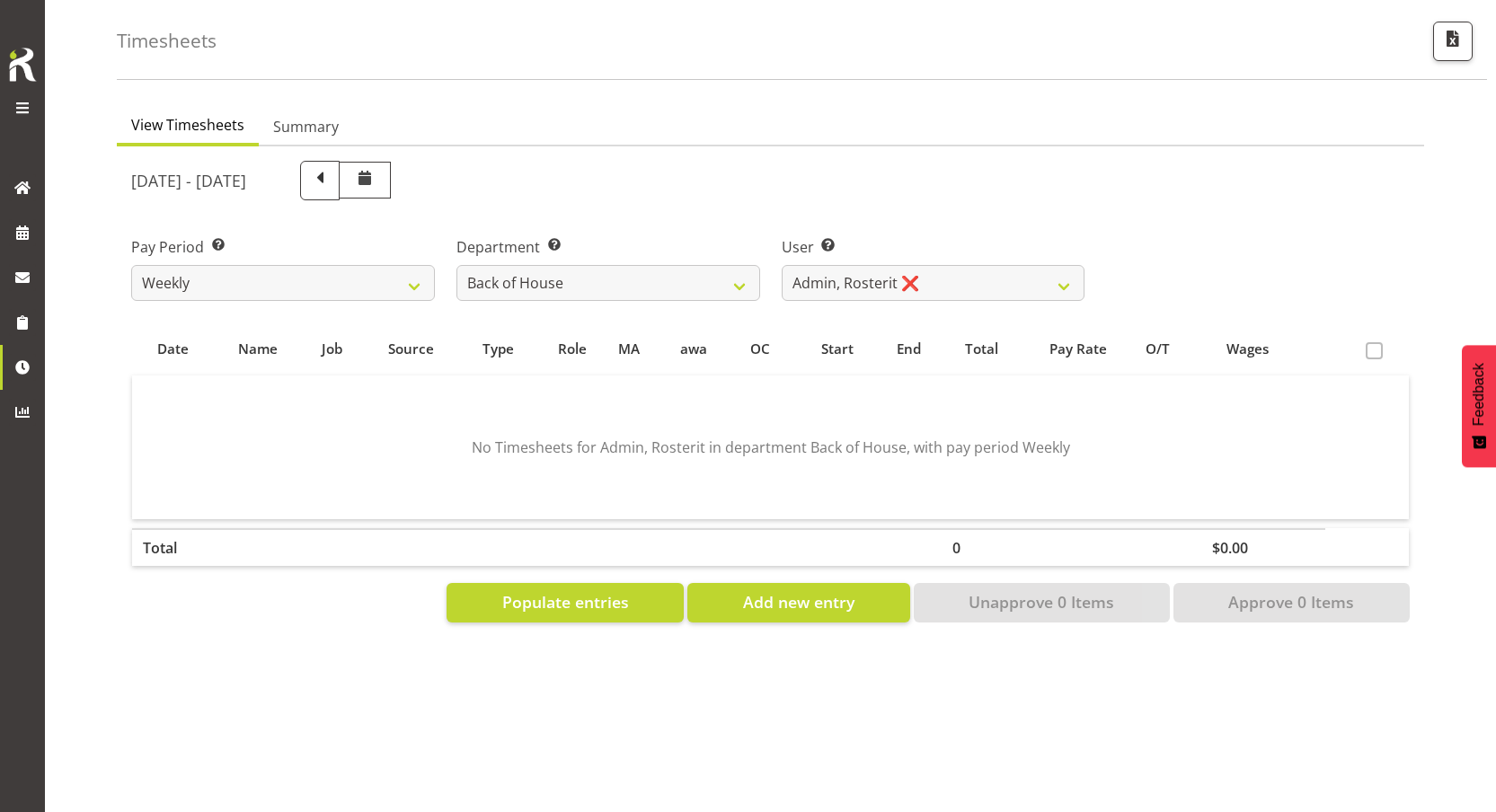
click at [445, 150] on div "[DATE] - [DATE]" at bounding box center [608, 180] width 975 height 61
click at [331, 167] on span at bounding box center [320, 179] width 24 height 24
select select
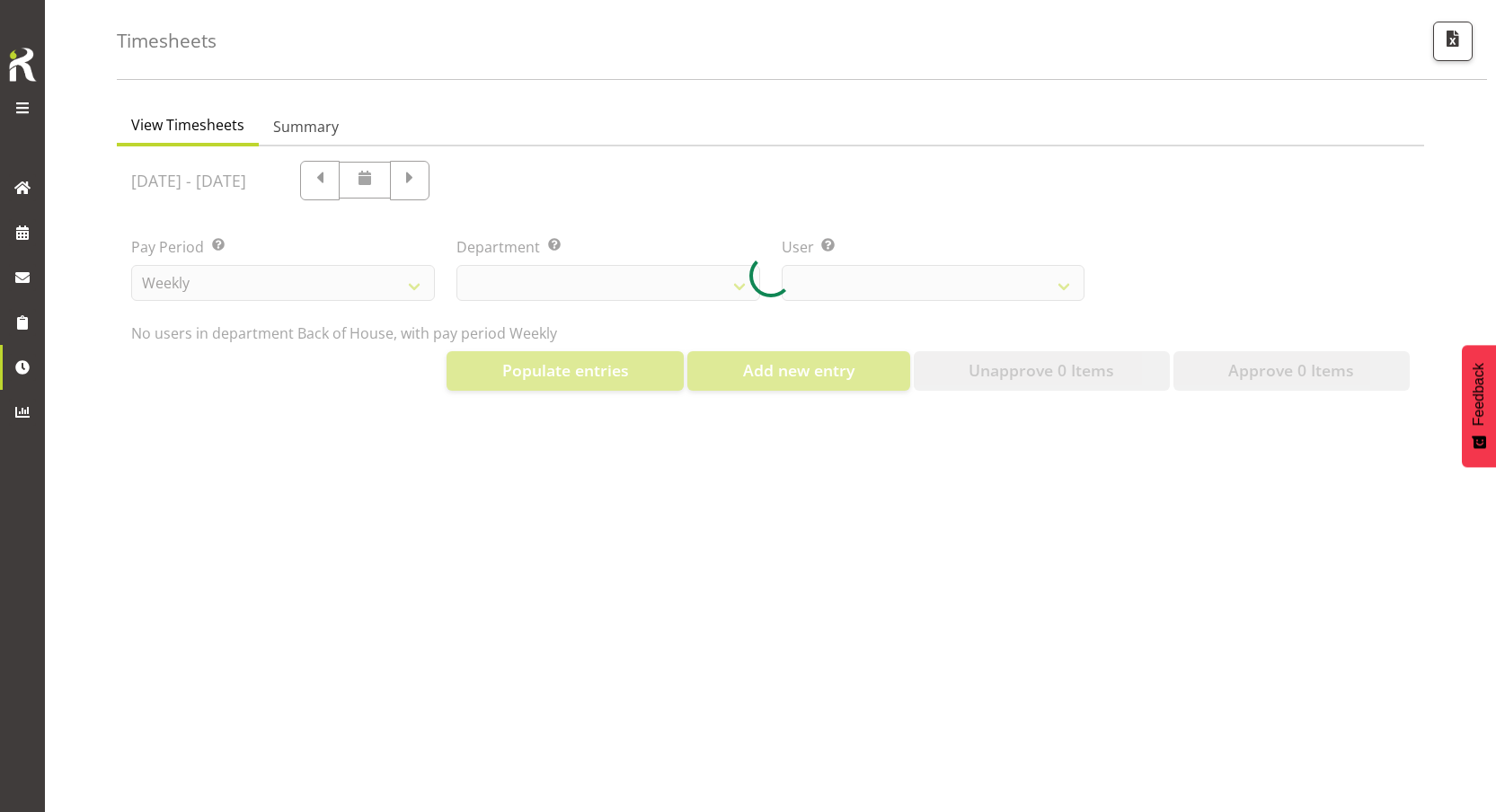
select select "1"
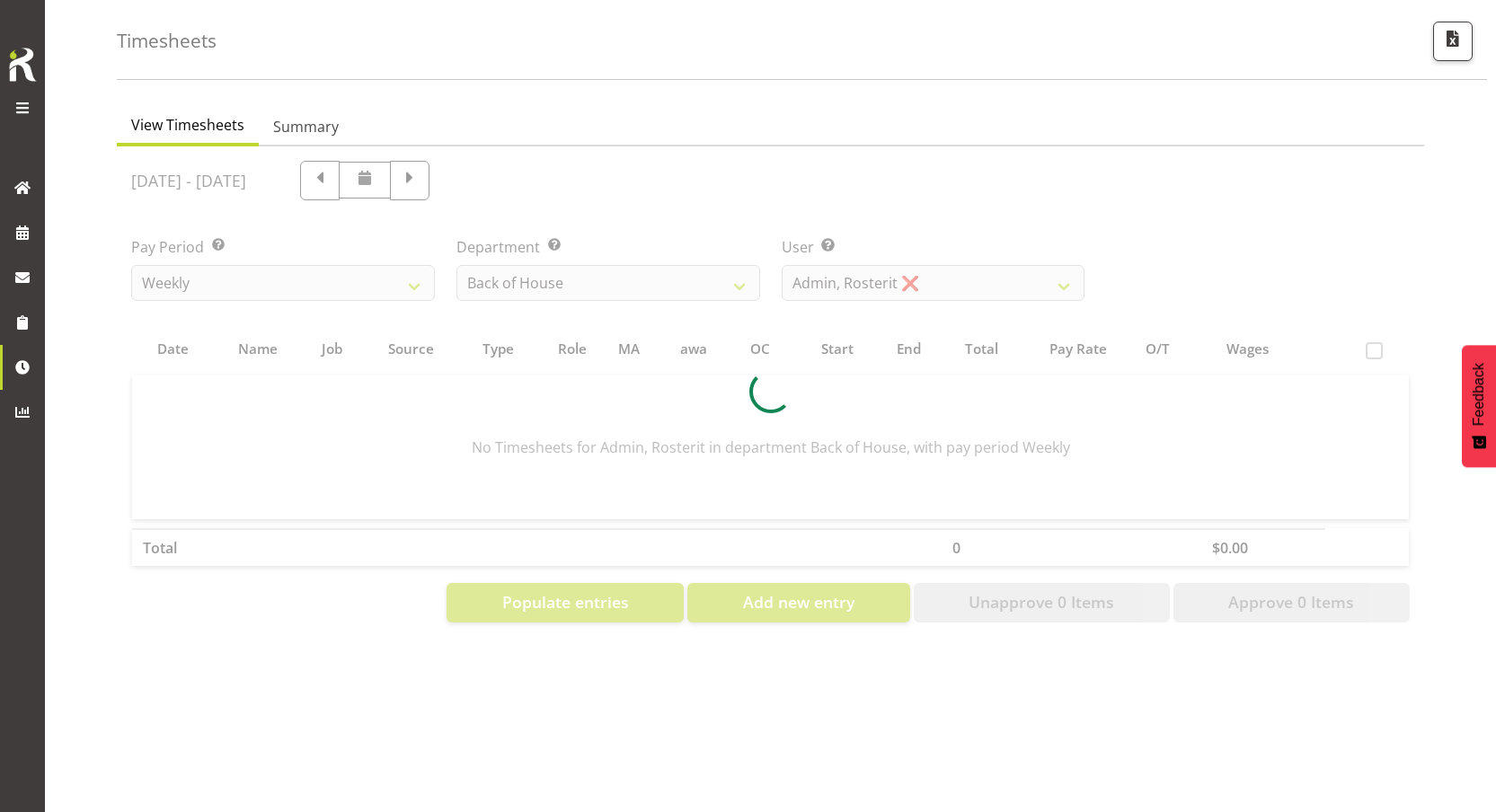
click at [529, 169] on div at bounding box center [770, 391] width 1307 height 491
click at [533, 168] on div at bounding box center [770, 391] width 1307 height 491
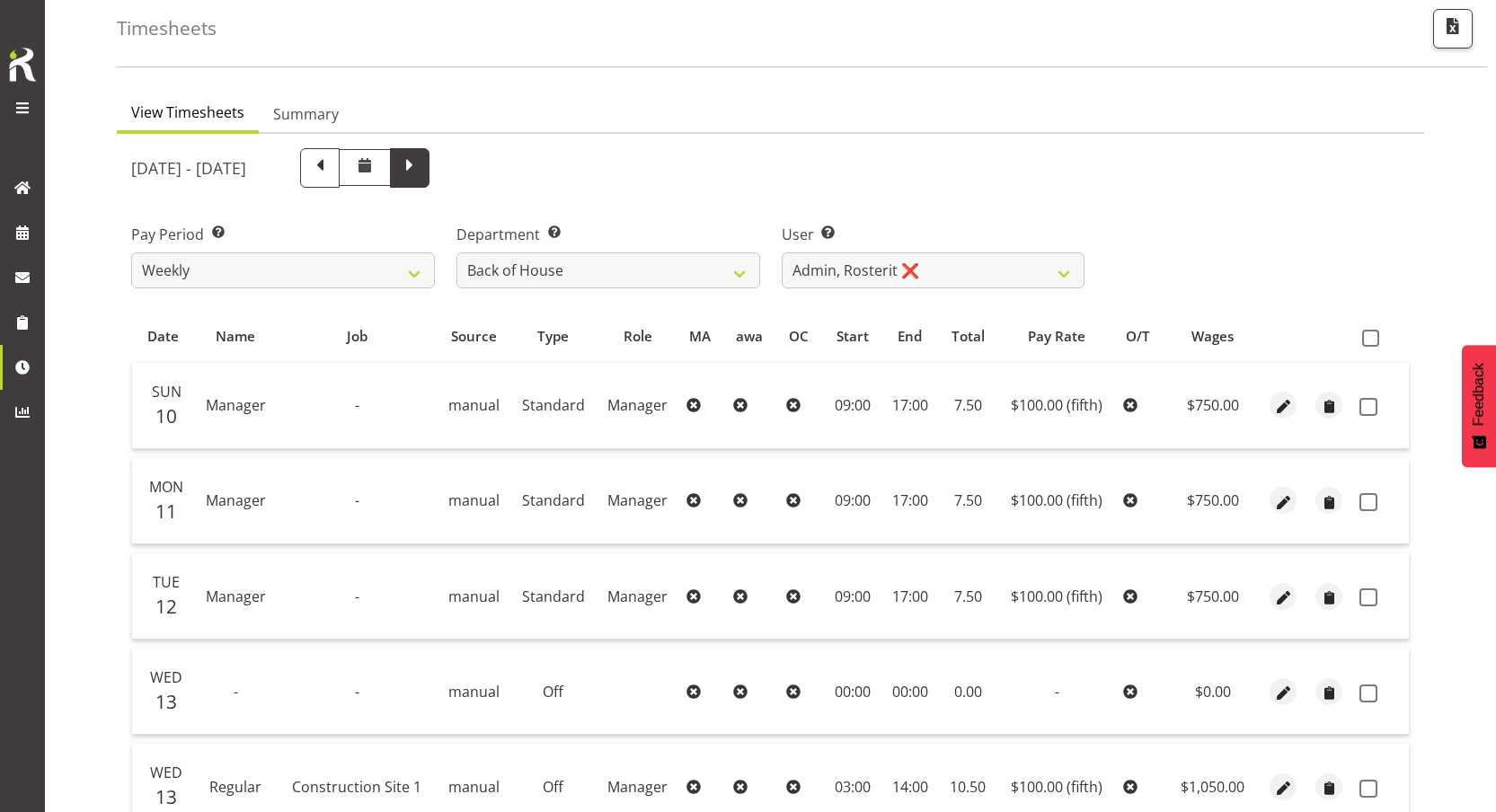
click at [421, 171] on span at bounding box center [410, 166] width 24 height 24
select select
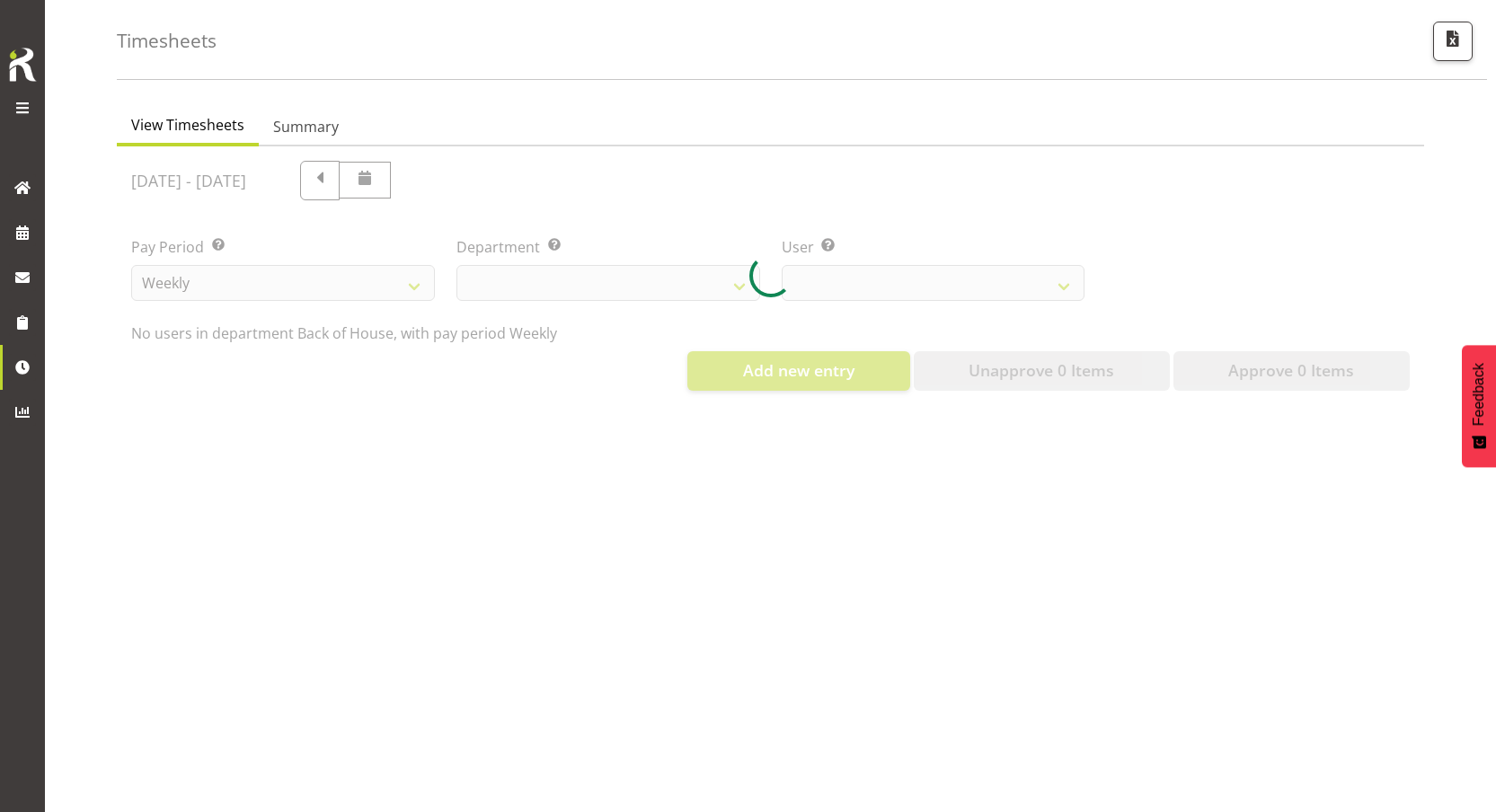
select select "1"
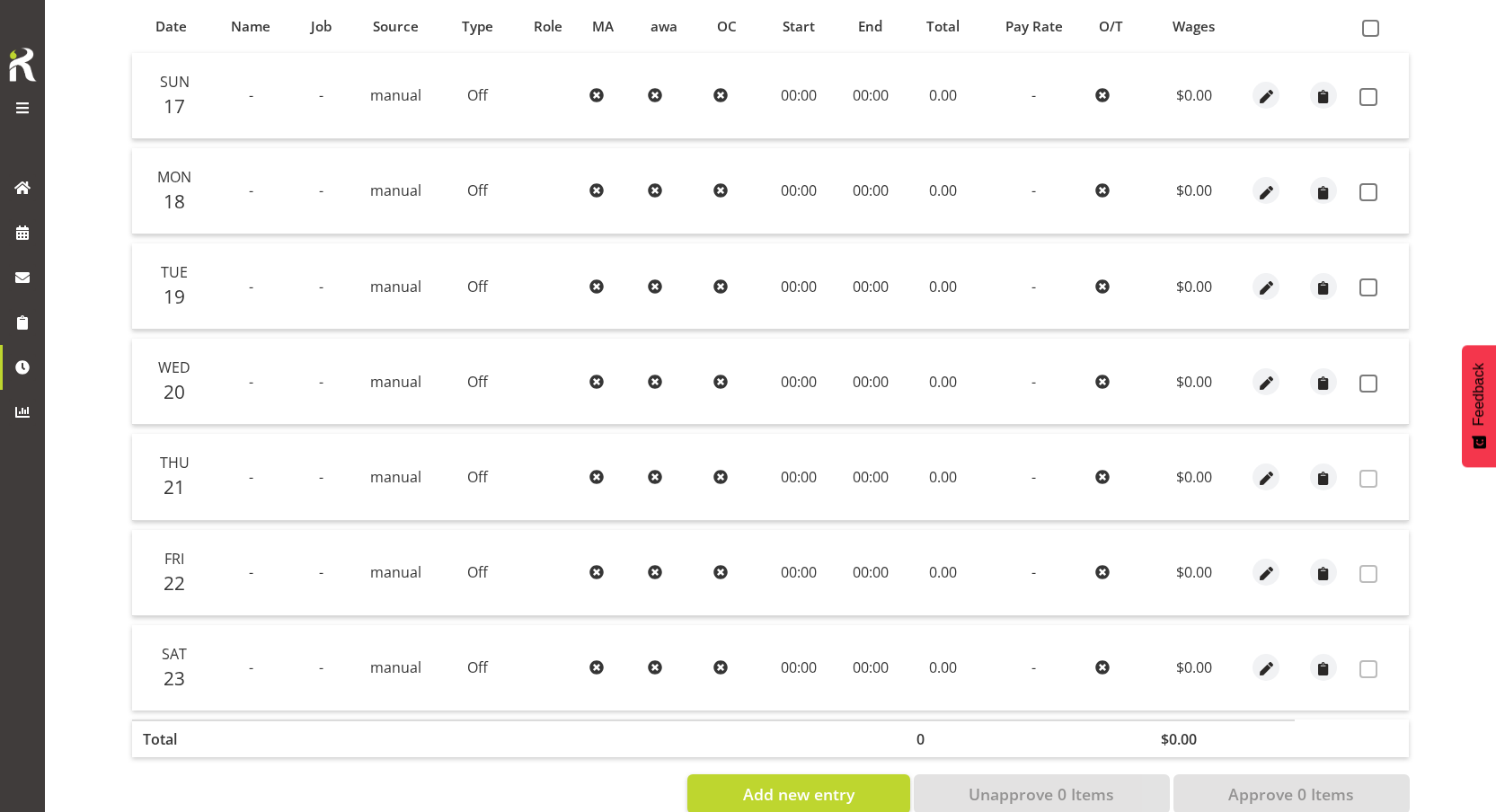
scroll to position [204, 0]
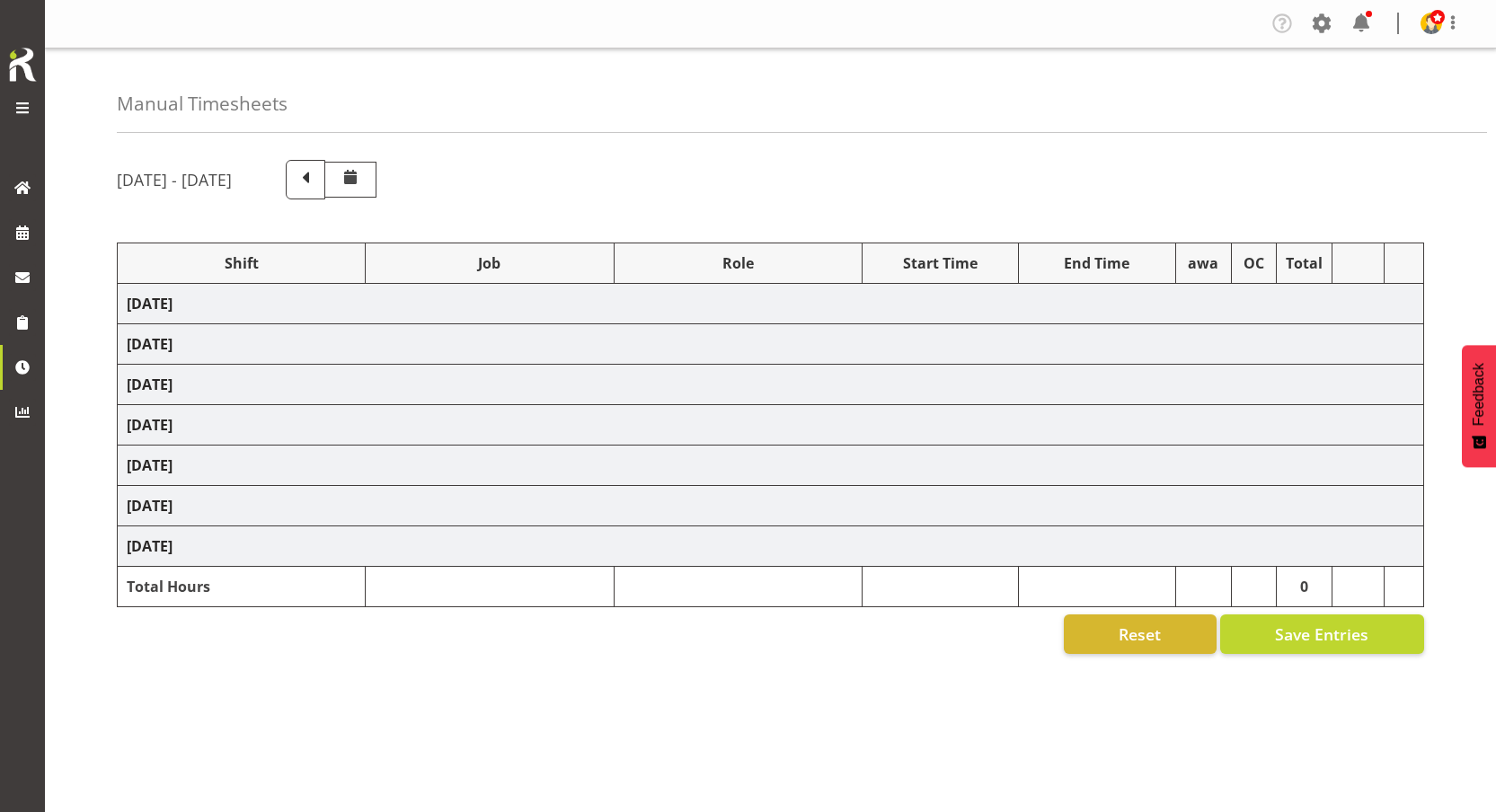
select select "80860"
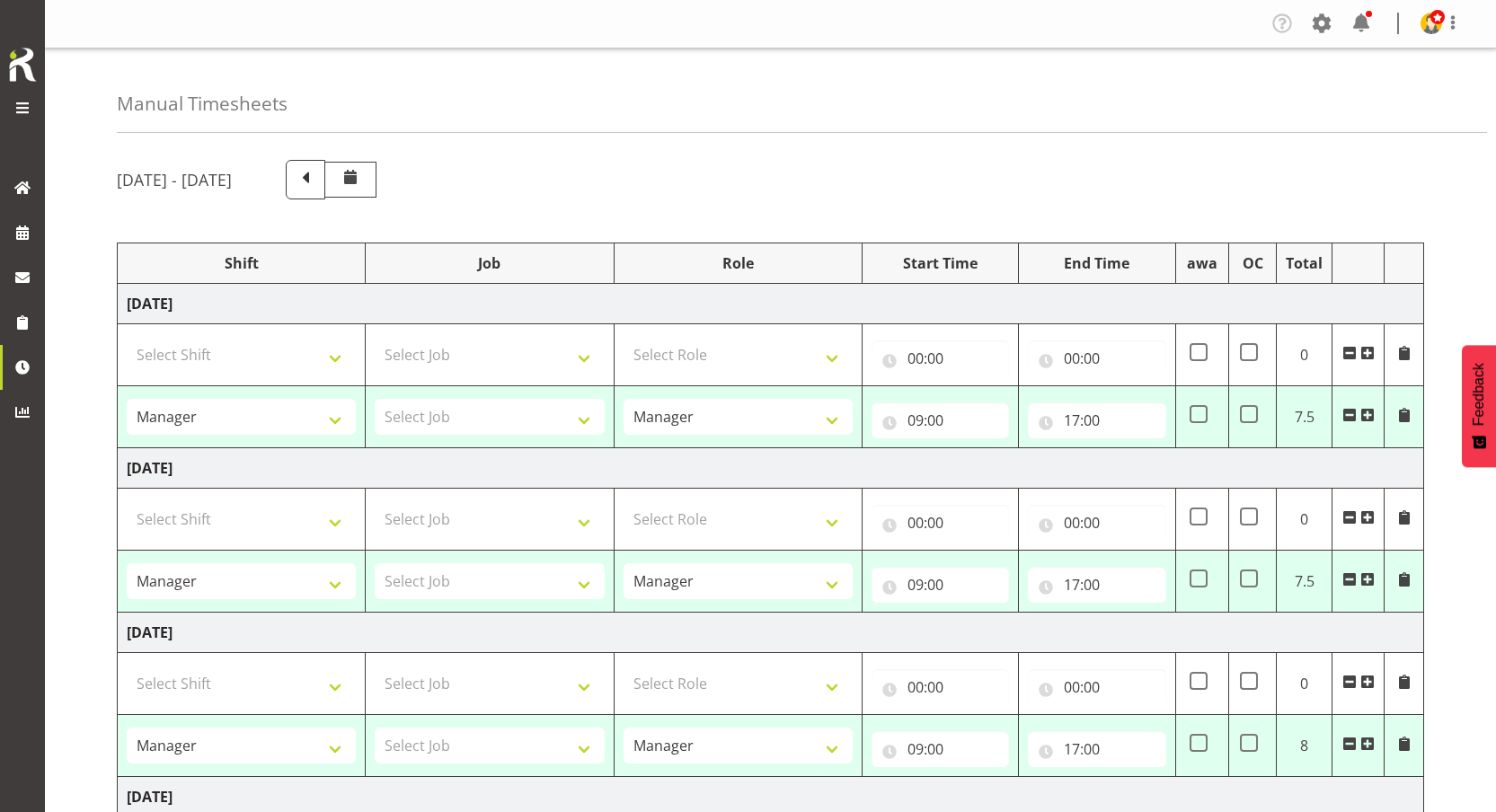
click at [523, 175] on div "[DATE] - [DATE]" at bounding box center [770, 180] width 1307 height 40
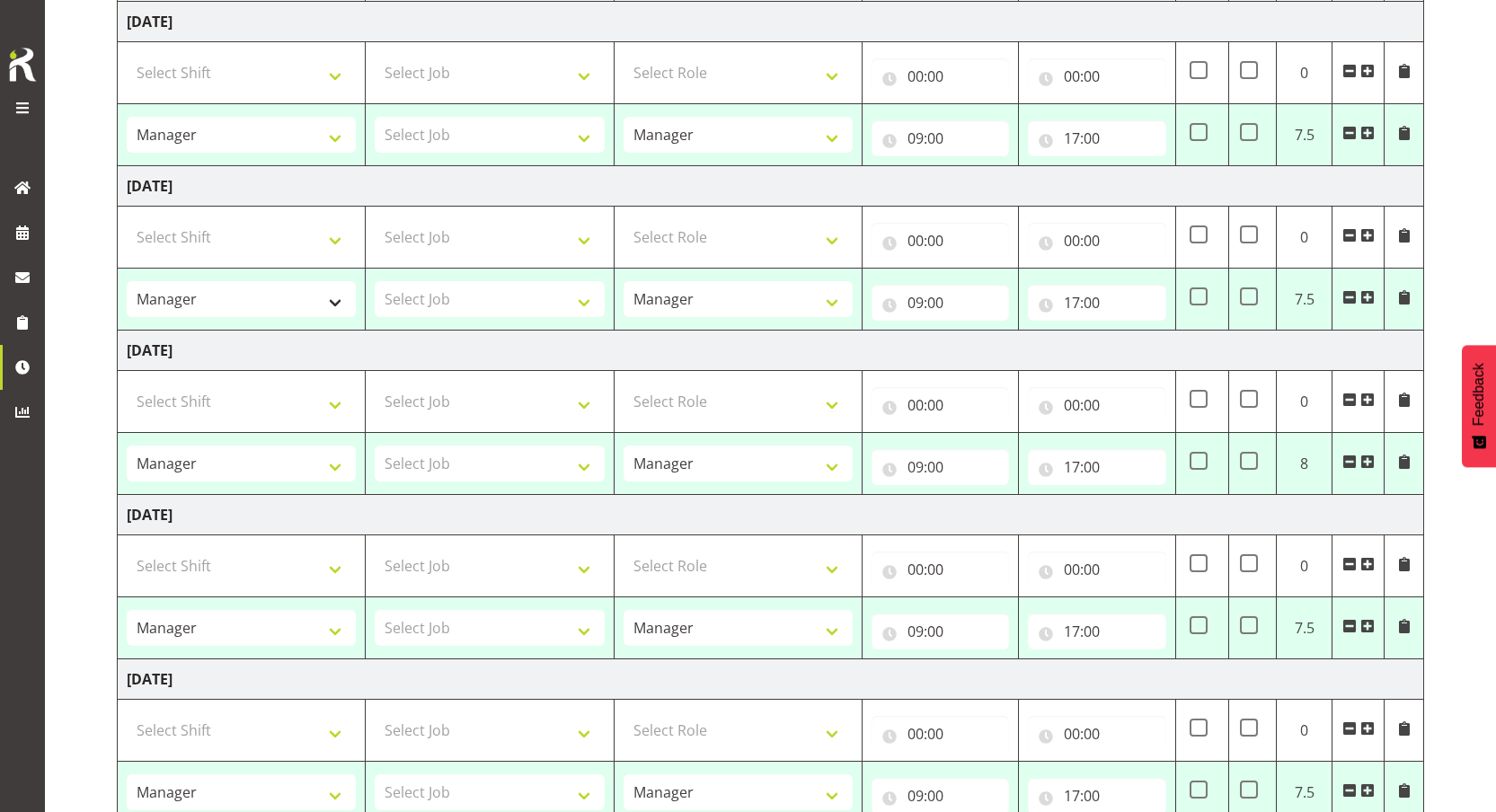
scroll to position [211, 0]
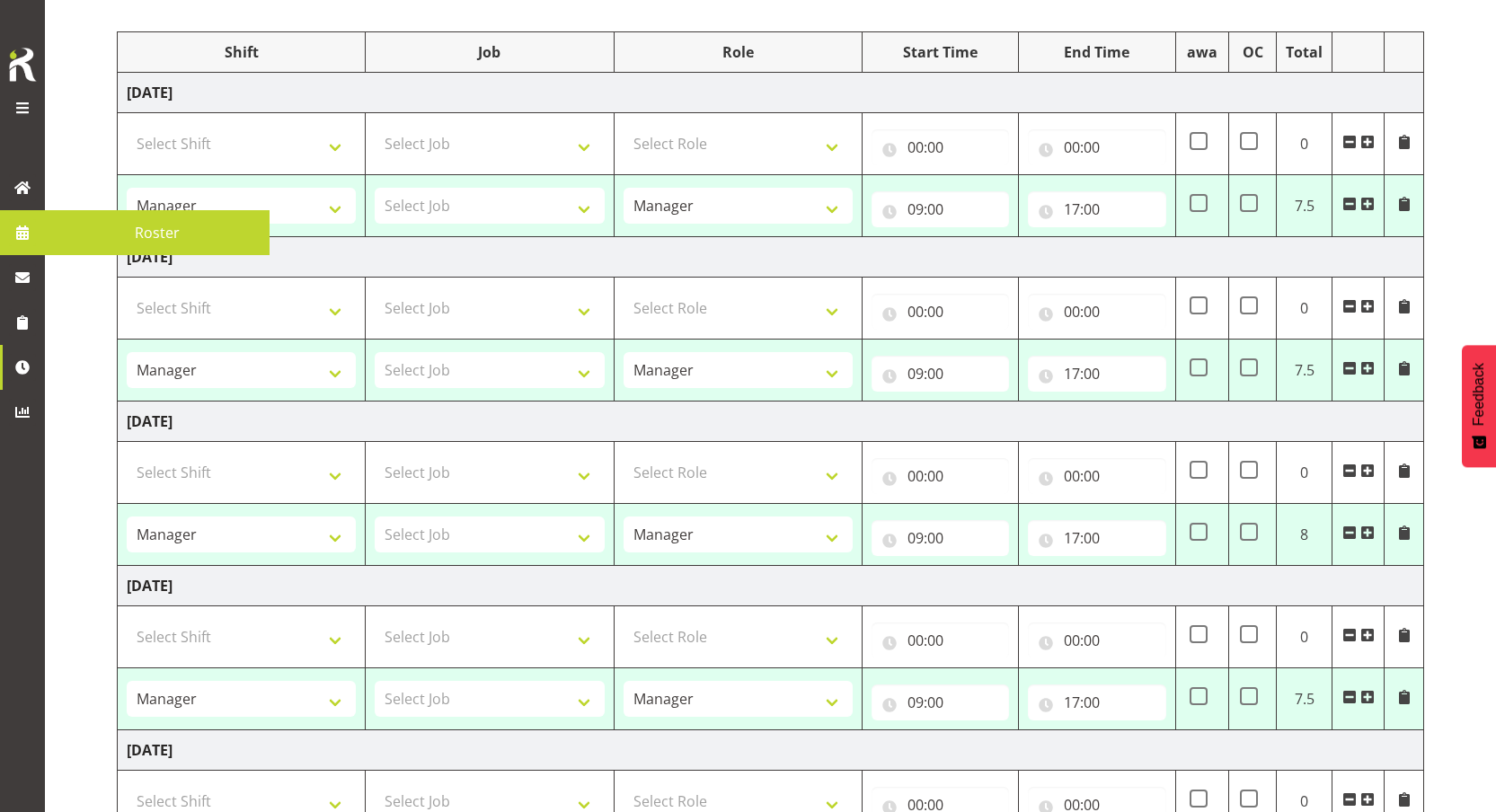
click at [29, 236] on span at bounding box center [23, 233] width 27 height 27
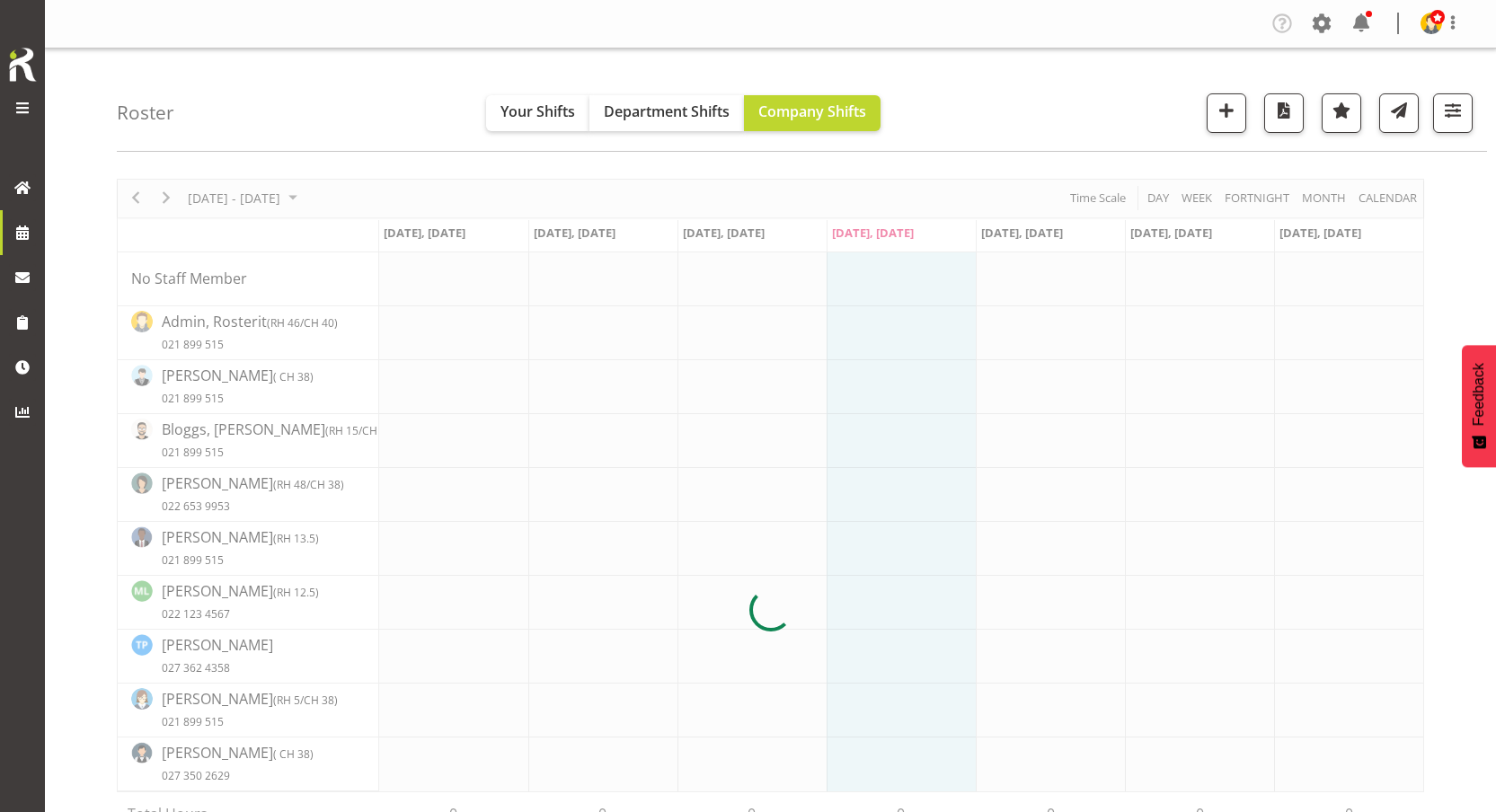
scroll to position [8, 0]
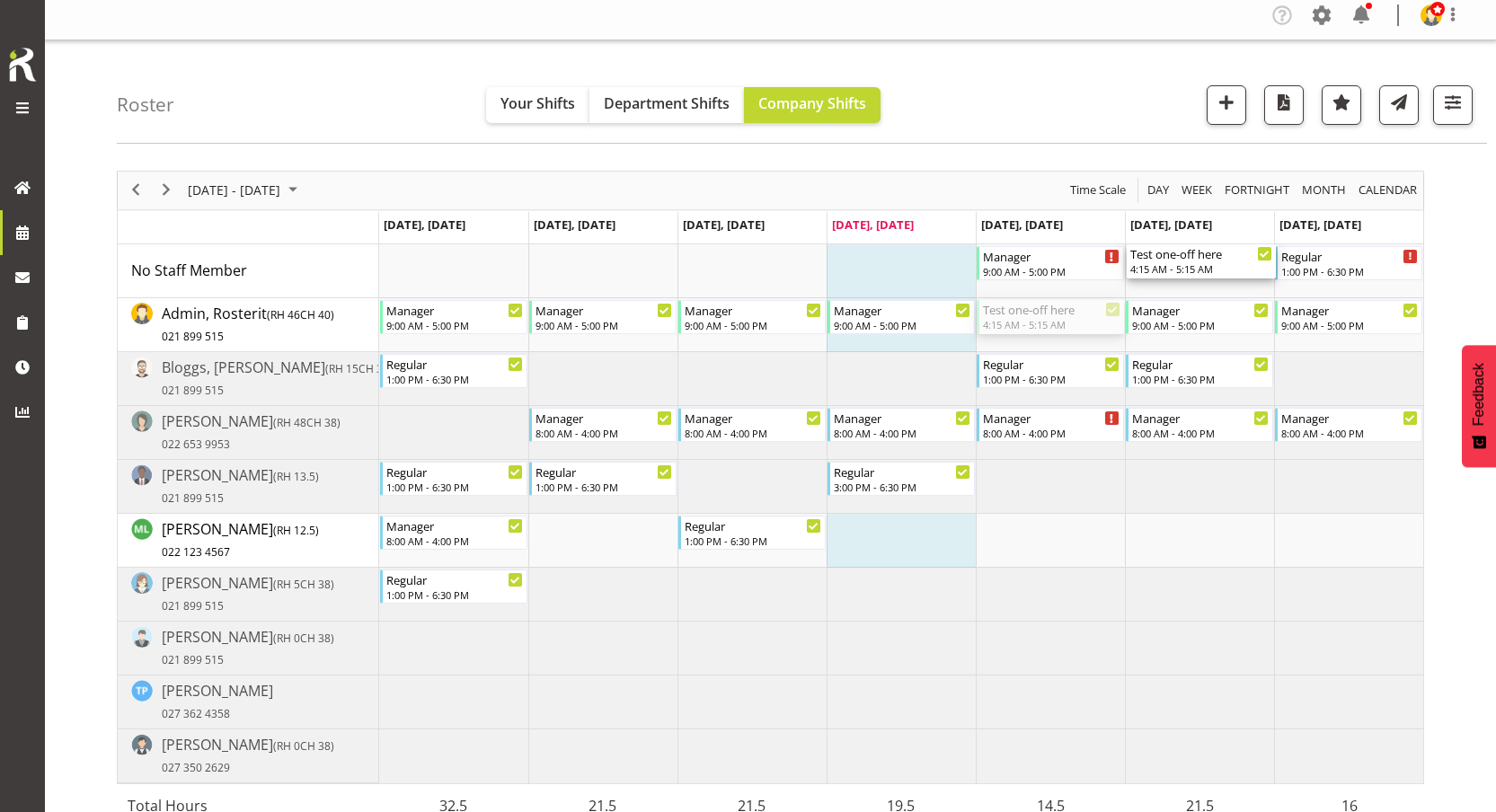
drag, startPoint x: 1058, startPoint y: 308, endPoint x: 1156, endPoint y: 274, distance: 103.7
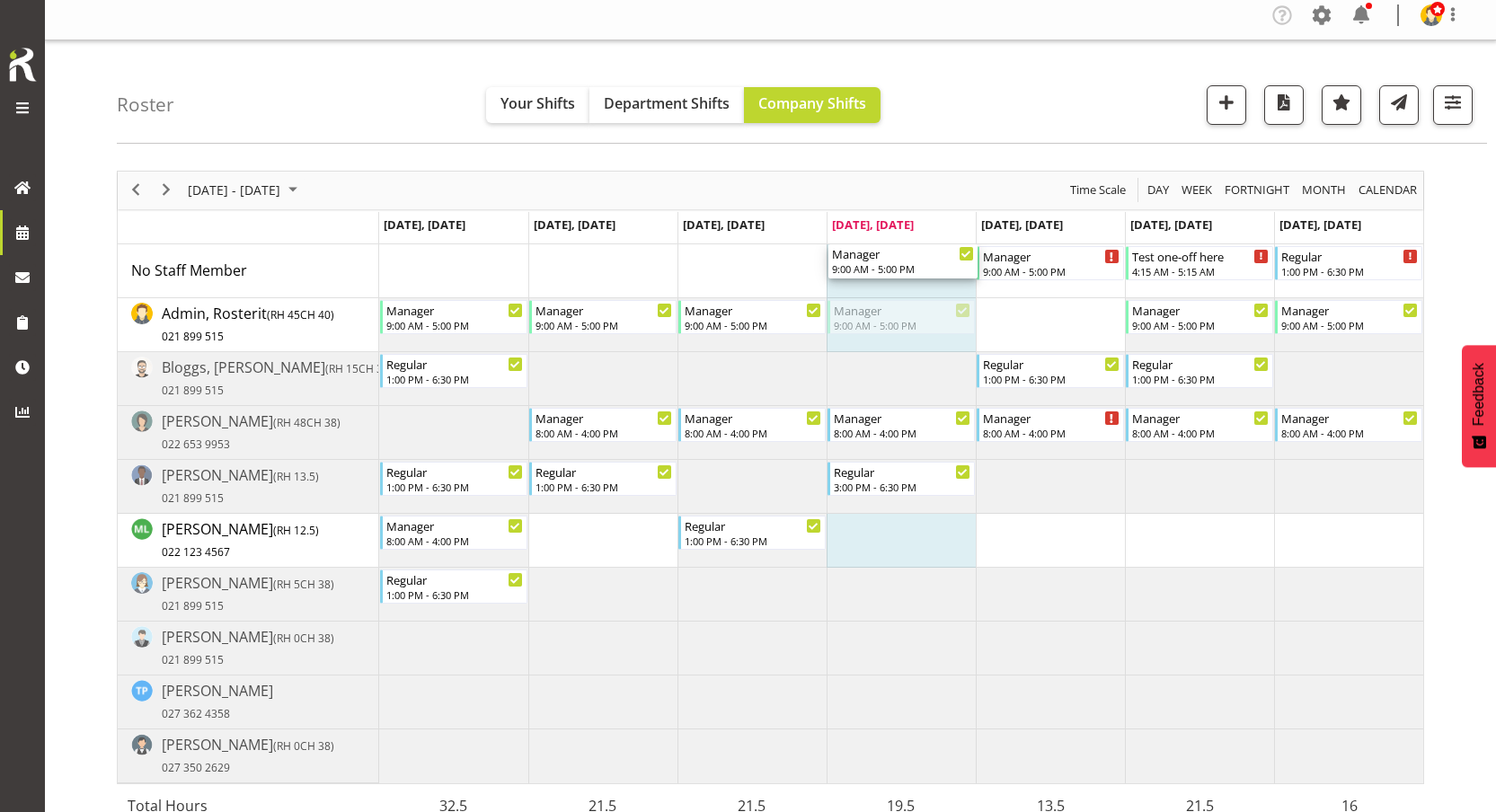
click at [836, 234] on tbody "[DATE], [DATE], [DATE], [DATE], [DATE], [DATE], [DATE], [DATE] No Staff Member …" at bounding box center [770, 498] width 1305 height 572
drag, startPoint x: 886, startPoint y: 311, endPoint x: 882, endPoint y: 280, distance: 31.3
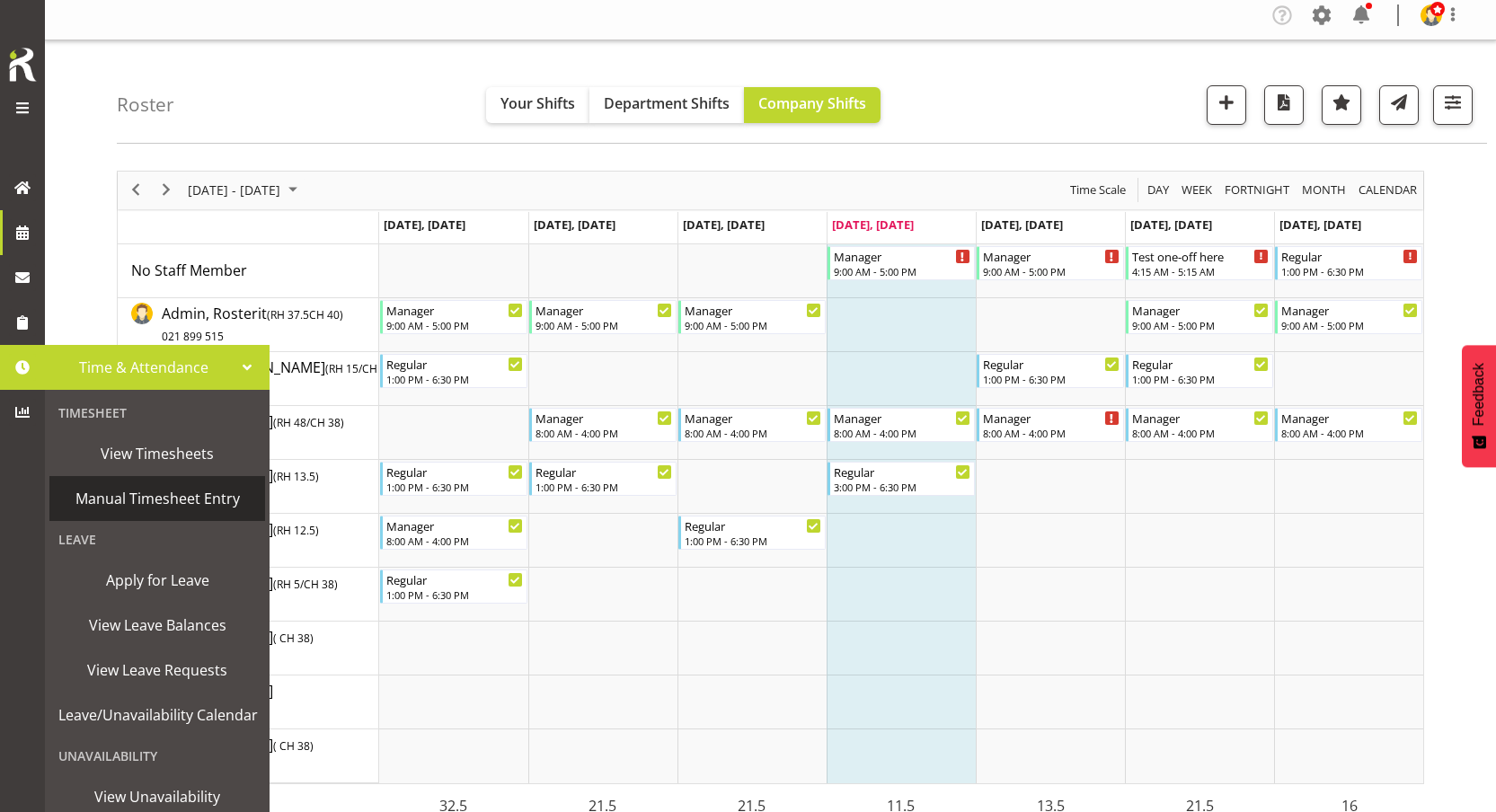
click at [131, 500] on span "Manual Timesheet Entry" at bounding box center [157, 499] width 198 height 27
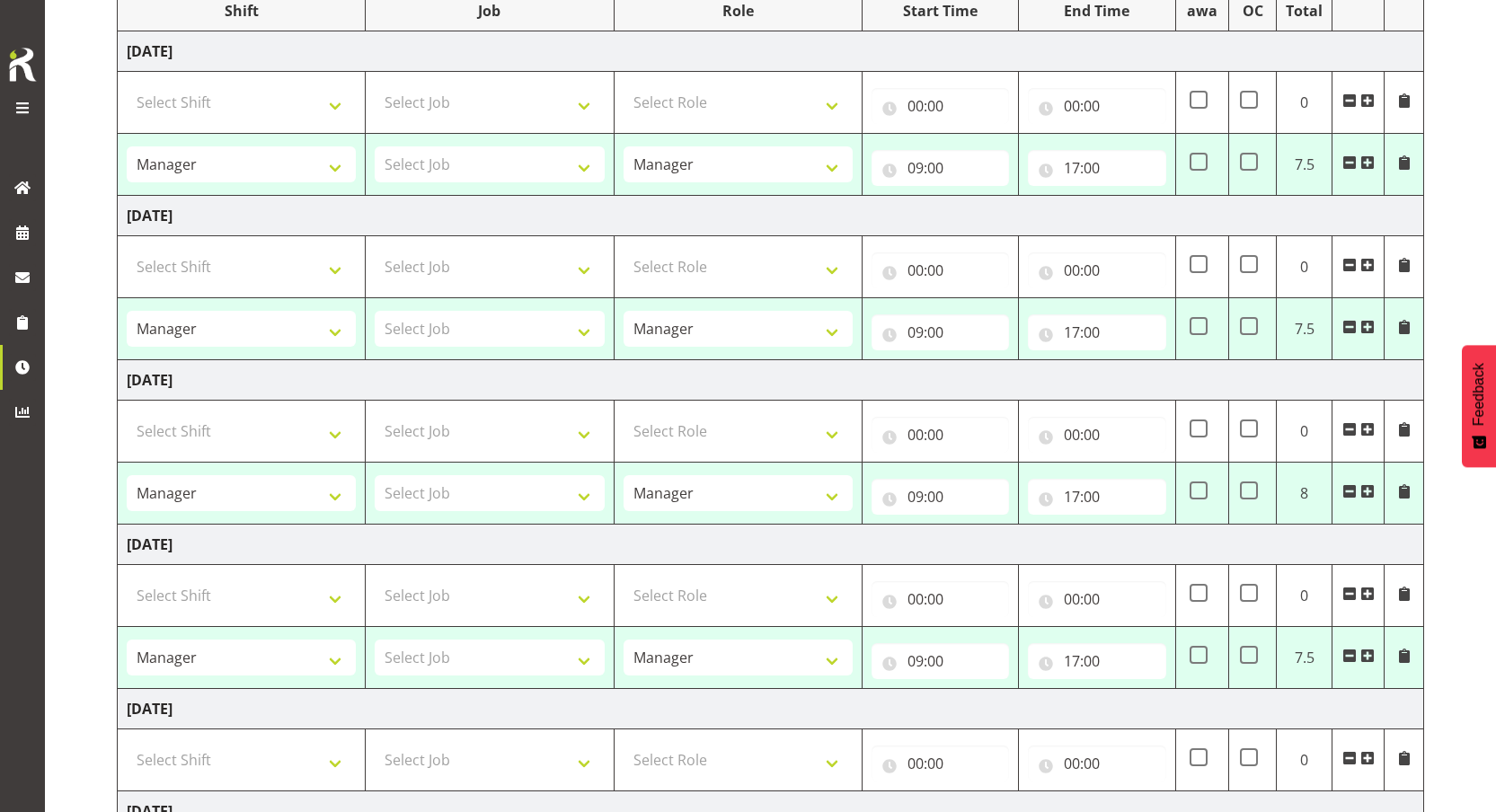
scroll to position [612, 0]
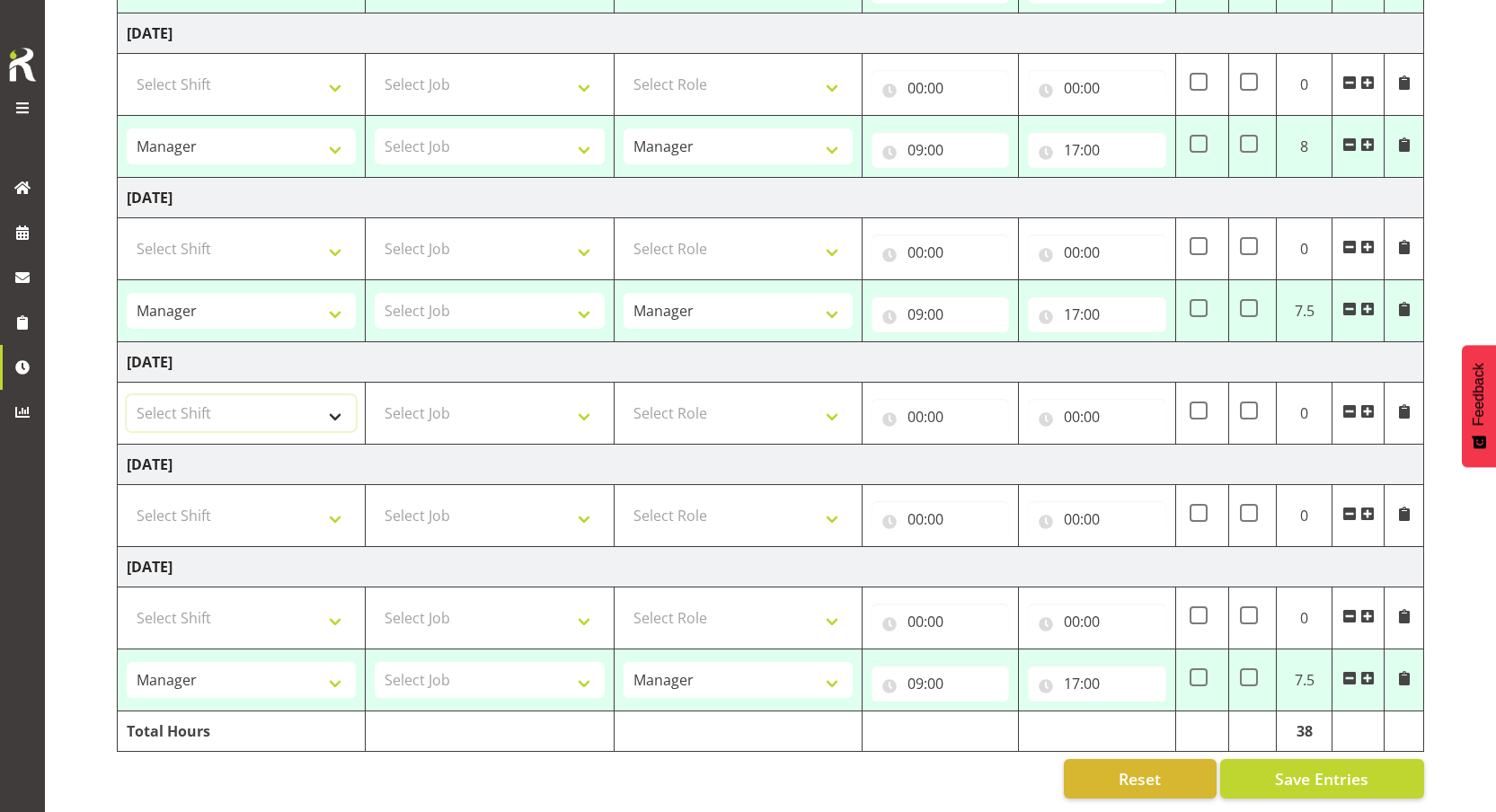
click at [271, 404] on select "Select Shift Manager One off shift Override Leave Regular Unknown Shift Welly H…" at bounding box center [241, 414] width 230 height 36
select select "31545"
click at [127, 396] on select "Select Shift Manager One off shift Override Leave Regular Unknown Shift Welly H…" at bounding box center [241, 414] width 230 height 36
click at [479, 413] on select "Select Job Construction Site 1" at bounding box center [489, 414] width 230 height 36
select select "3888"
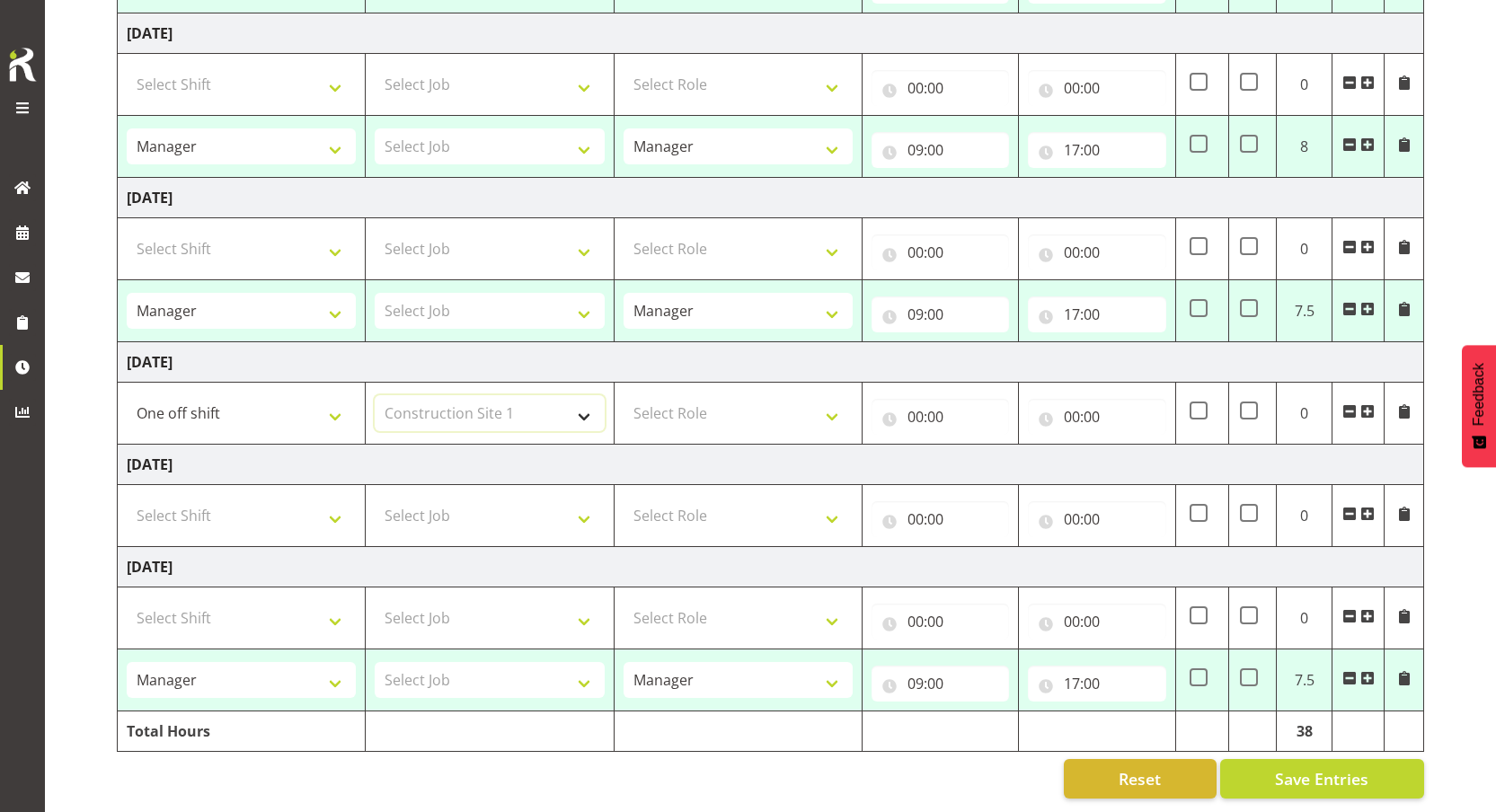
click at [375, 396] on select "Select Job Construction Site 1" at bounding box center [489, 414] width 230 height 36
click at [704, 408] on select "Select Role Manager Cook Waiter" at bounding box center [738, 414] width 230 height 36
select select "1"
click at [623, 396] on select "Select Role Manager Cook Waiter" at bounding box center [738, 414] width 230 height 36
click at [949, 402] on input "00:00" at bounding box center [941, 417] width 138 height 36
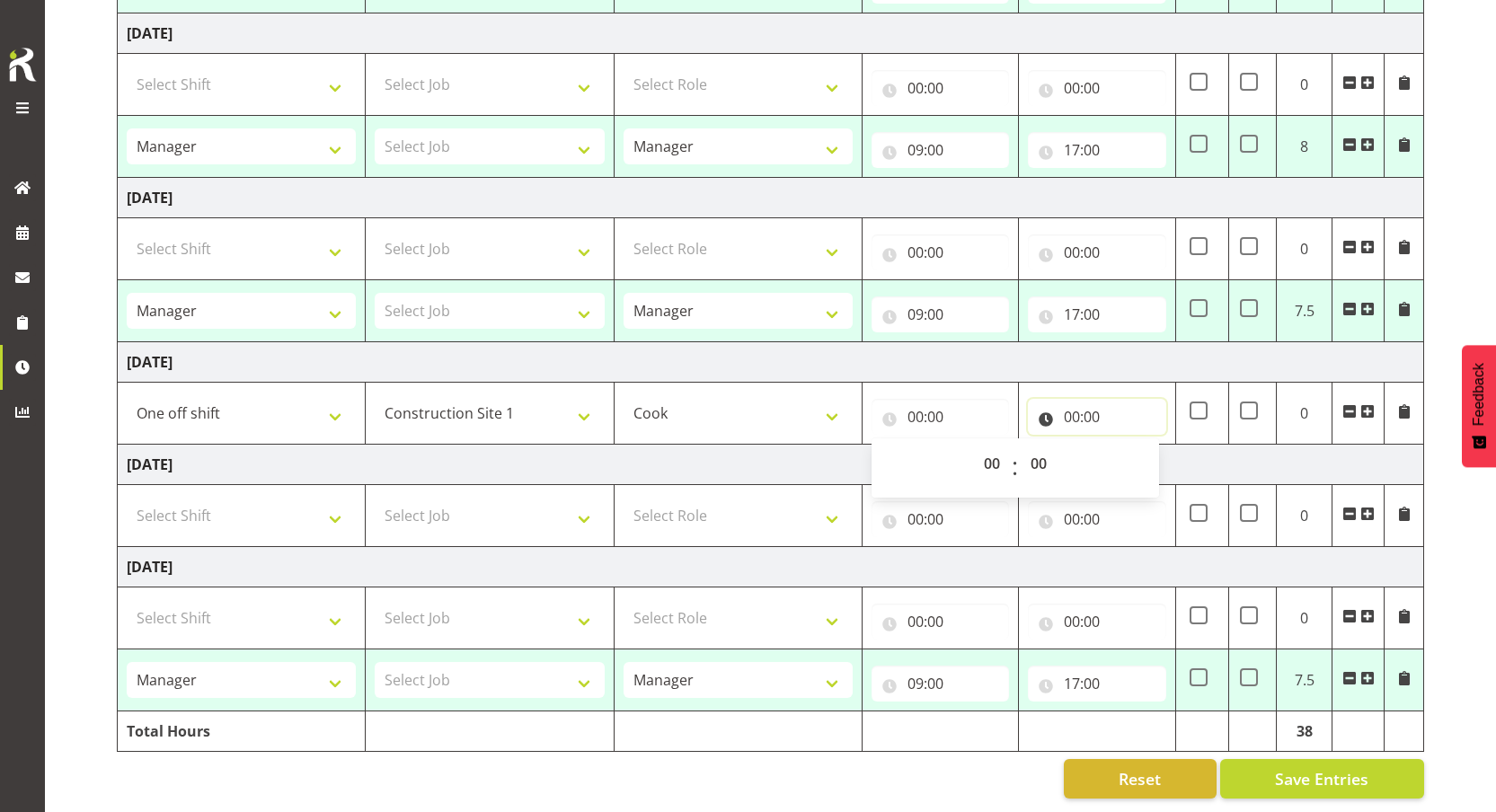
click at [1063, 408] on input "00:00" at bounding box center [1097, 417] width 138 height 36
click at [1140, 455] on select "00 01 02 03 04 05 06 07 08 09 10 11 12 13 14 15 16 17 18 19 20 21 22 23" at bounding box center [1150, 464] width 41 height 36
select select "7"
click at [1130, 445] on select "00 01 02 03 04 05 06 07 08 09 10 11 12 13 14 15 16 17 18 19 20 21 22 23" at bounding box center [1150, 464] width 41 height 36
type input "07:00"
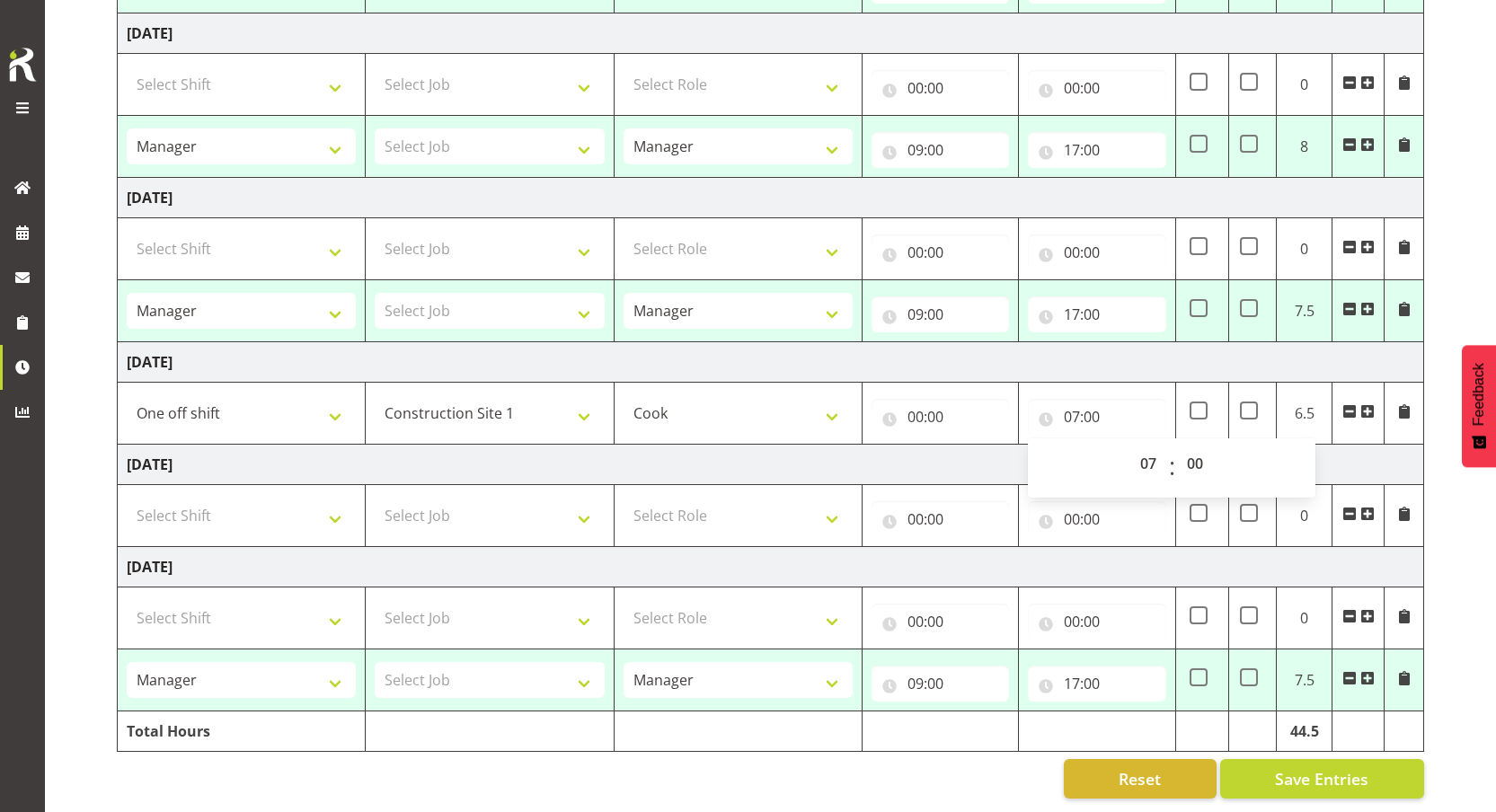
click at [796, 362] on td "Thursday 21st August 2025" at bounding box center [771, 362] width 1306 height 41
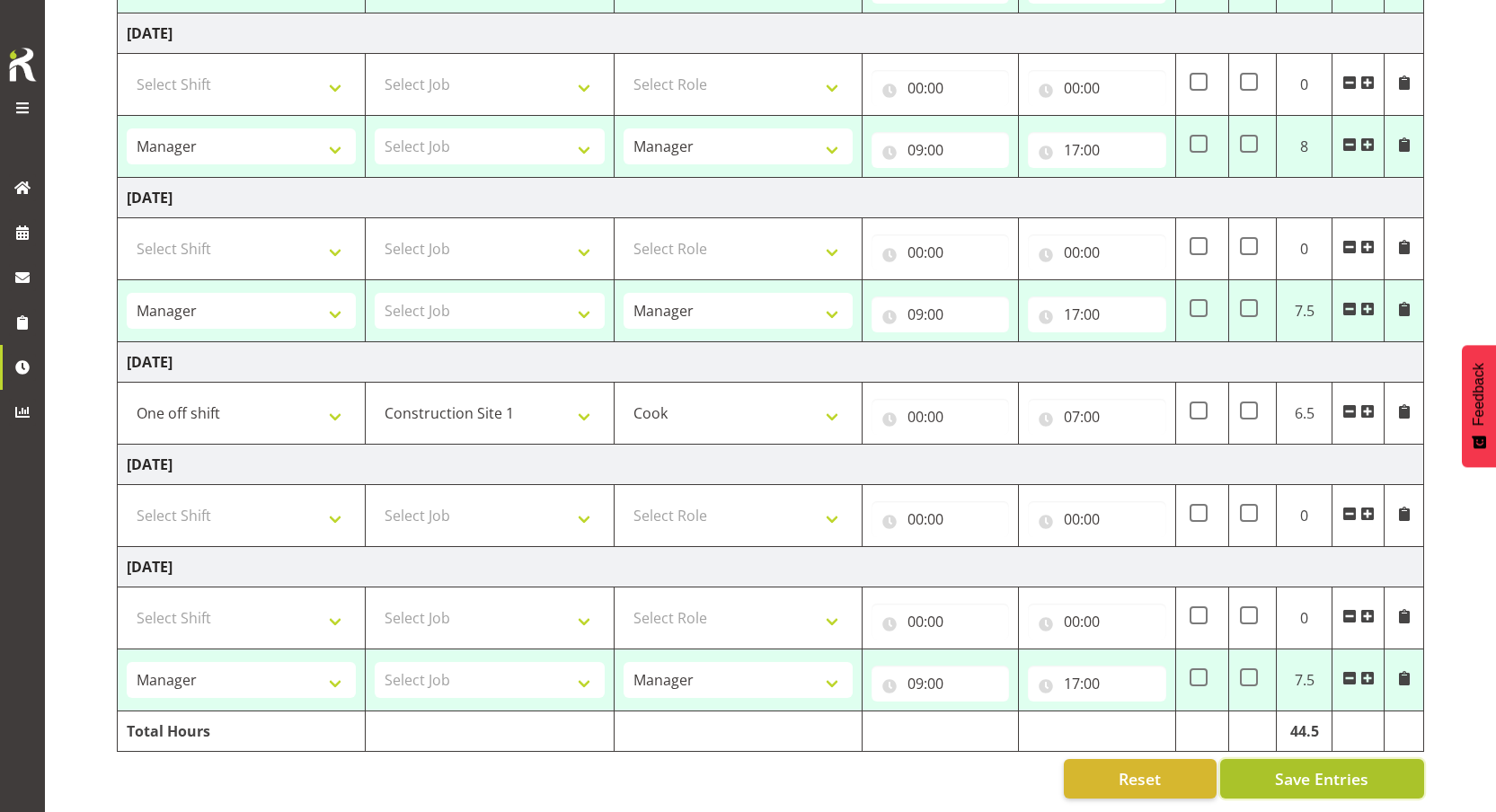
click at [1296, 778] on button "Save Entries" at bounding box center [1322, 779] width 204 height 40
type input "09:00"
type input "17:00"
type input "09:00"
type input "17:00"
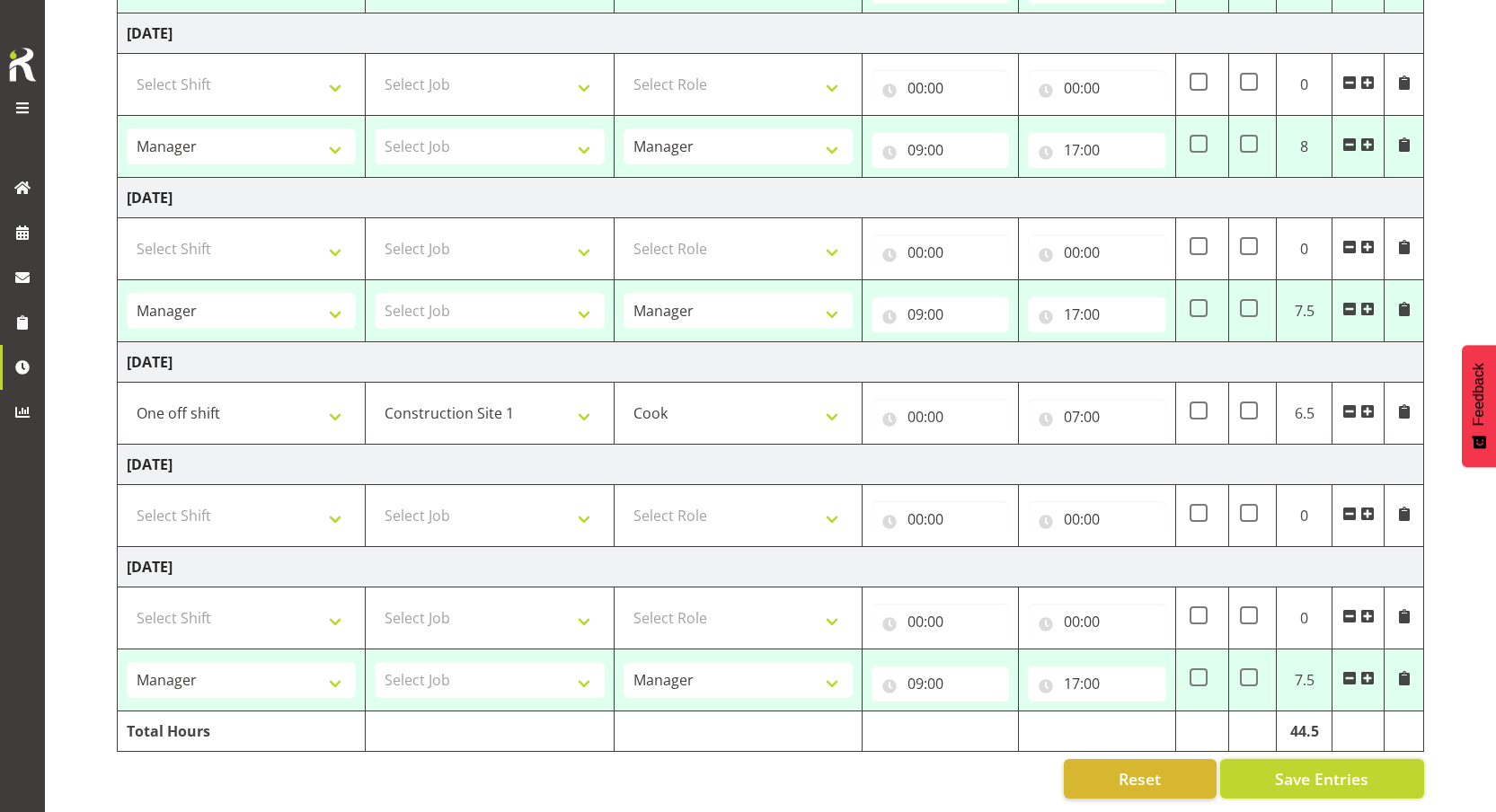
type input "09:00"
type input "17:00"
type input "09:00"
type input "17:00"
type input "09:00"
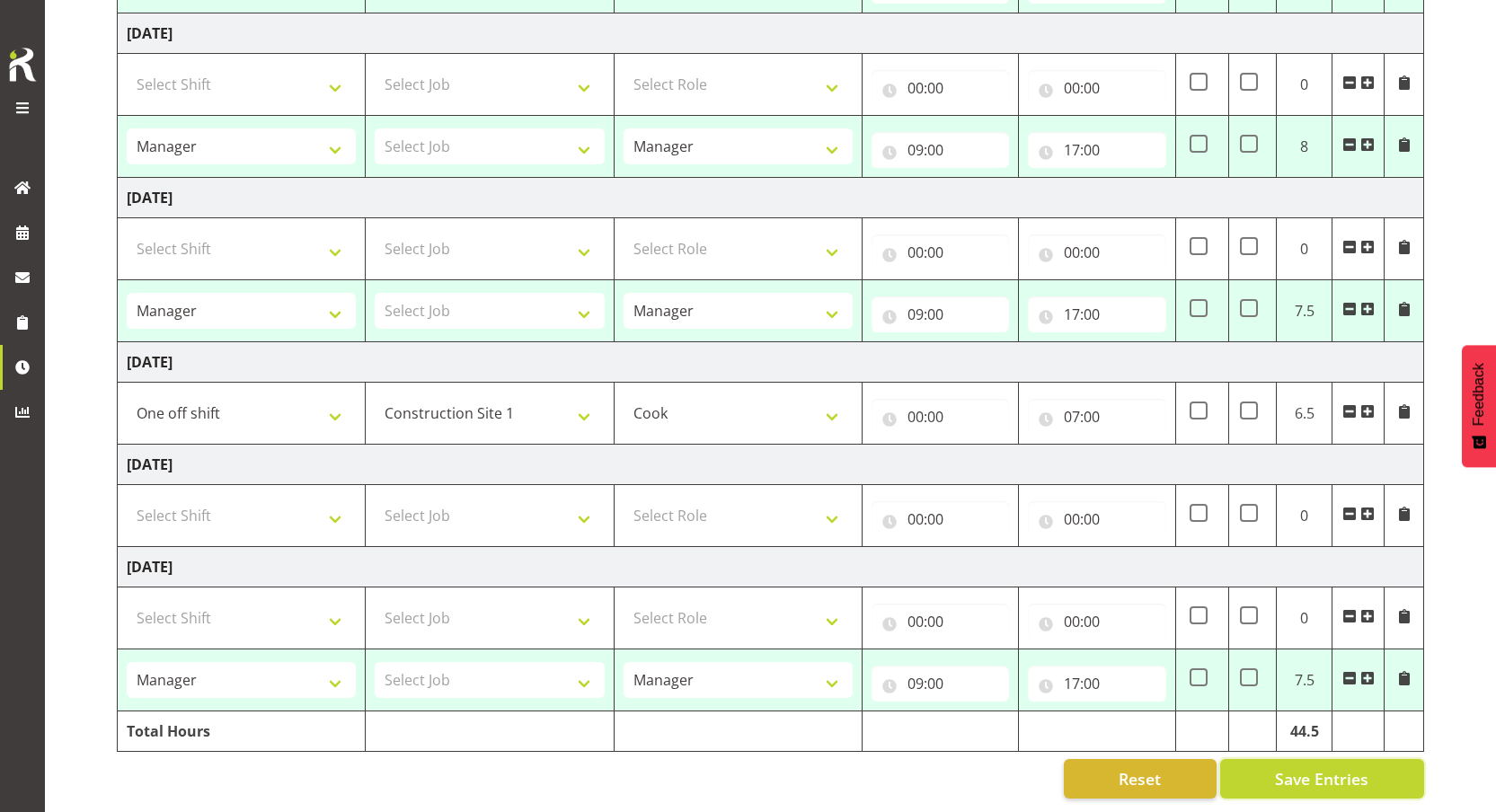
type input "17:00"
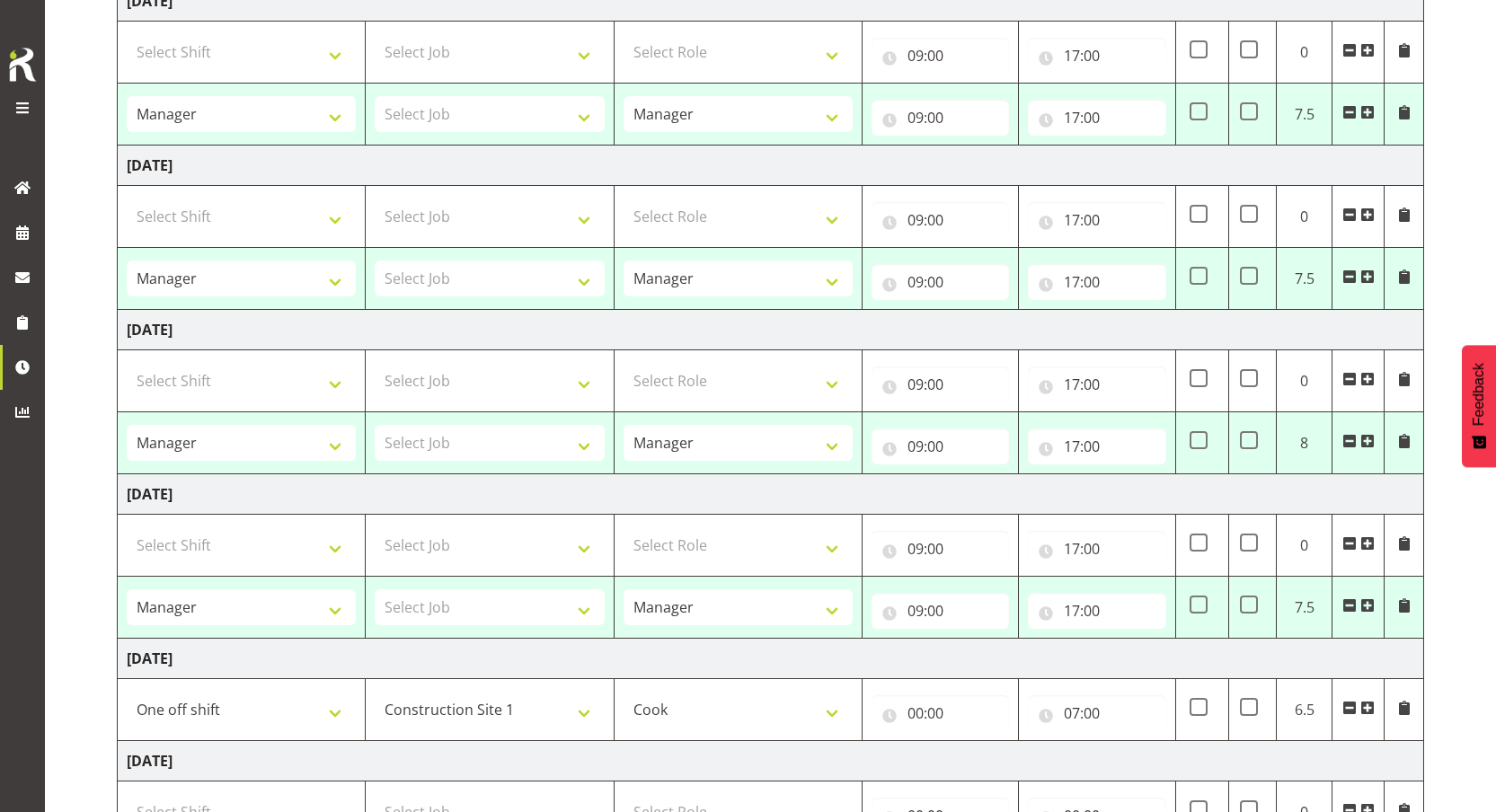
select select "31545"
select select "1"
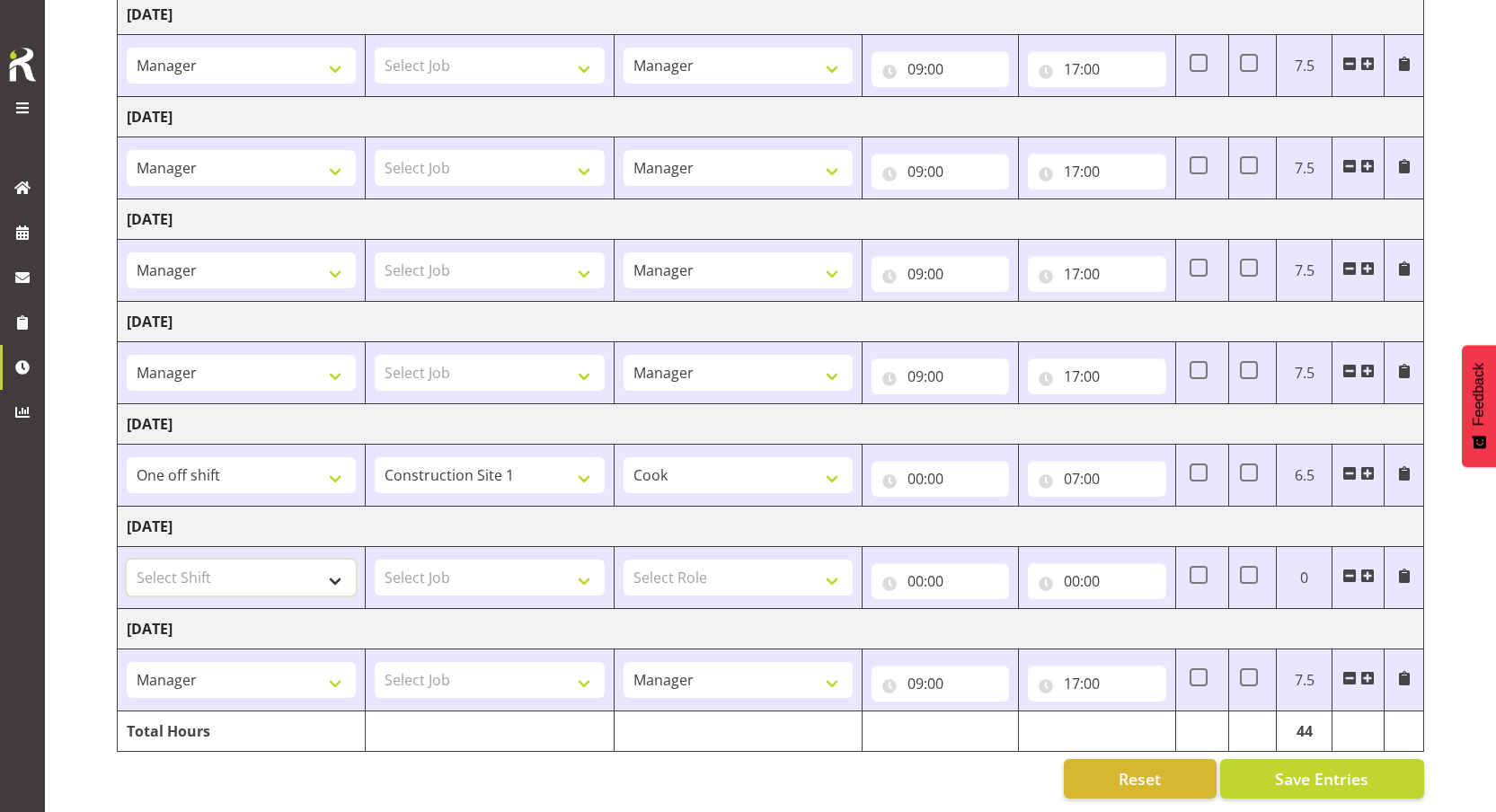
click at [317, 577] on select "Select Shift Manager One off shift Override Leave Regular Unknown Shift Welly H…" at bounding box center [241, 578] width 230 height 36
select select "67026"
click at [127, 560] on select "Select Shift Manager One off shift Override Leave Regular Unknown Shift Welly H…" at bounding box center [241, 578] width 230 height 36
click at [678, 563] on select "Select Role Manager Cook Waiter" at bounding box center [738, 578] width 230 height 36
select select "1"
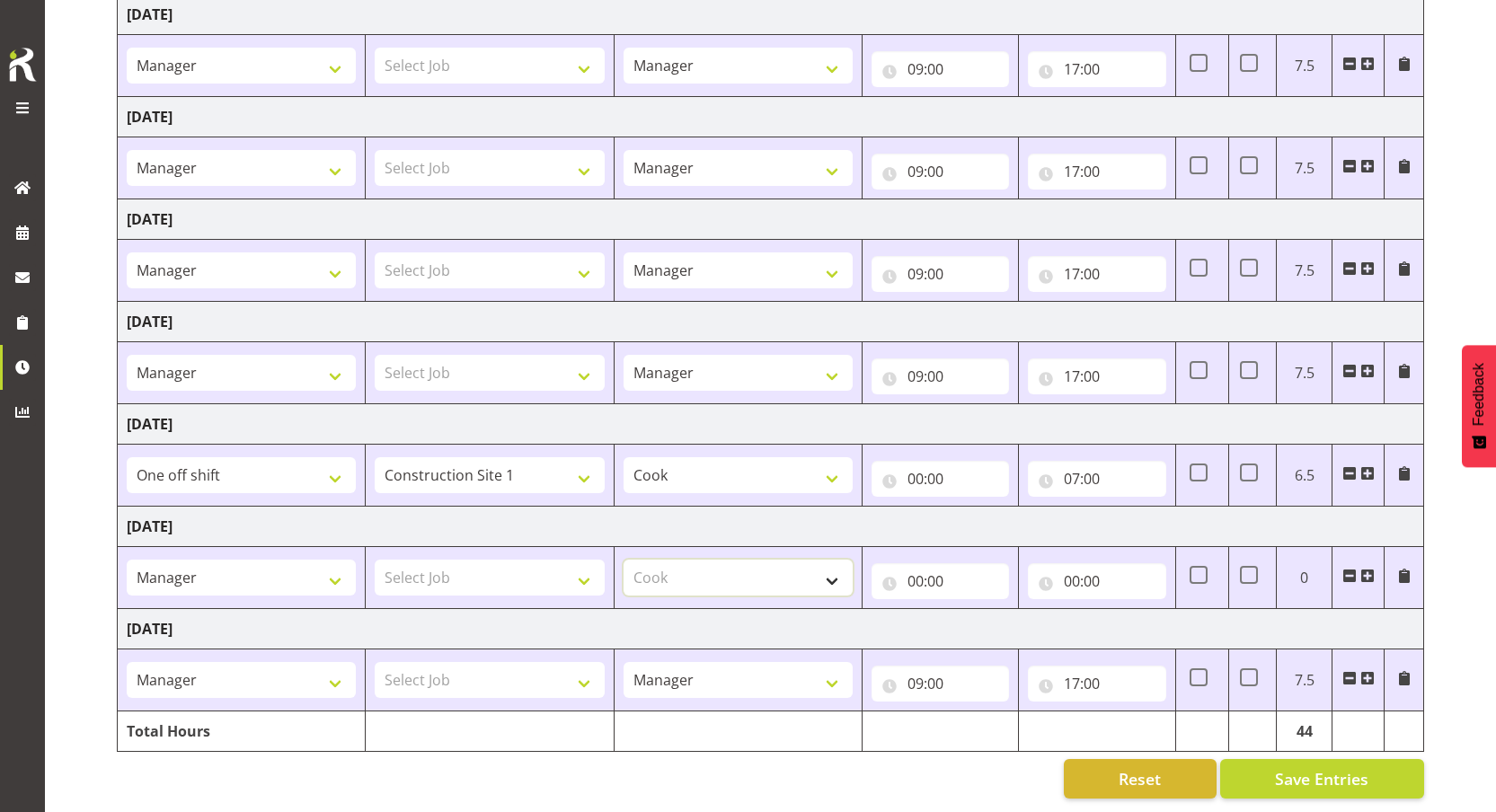
click at [623, 560] on select "Select Role Manager Cook Waiter" at bounding box center [738, 578] width 230 height 36
click at [1077, 563] on input "00:00" at bounding box center [1097, 582] width 138 height 36
click at [1140, 611] on select "00 01 02 03 04 05 06 07 08 09 10 11 12 13 14 15 16 17 18 19 20 21 22 23" at bounding box center [1150, 628] width 41 height 36
select select "3"
click at [1130, 610] on select "00 01 02 03 04 05 06 07 08 09 10 11 12 13 14 15 16 17 18 19 20 21 22 23" at bounding box center [1150, 628] width 41 height 36
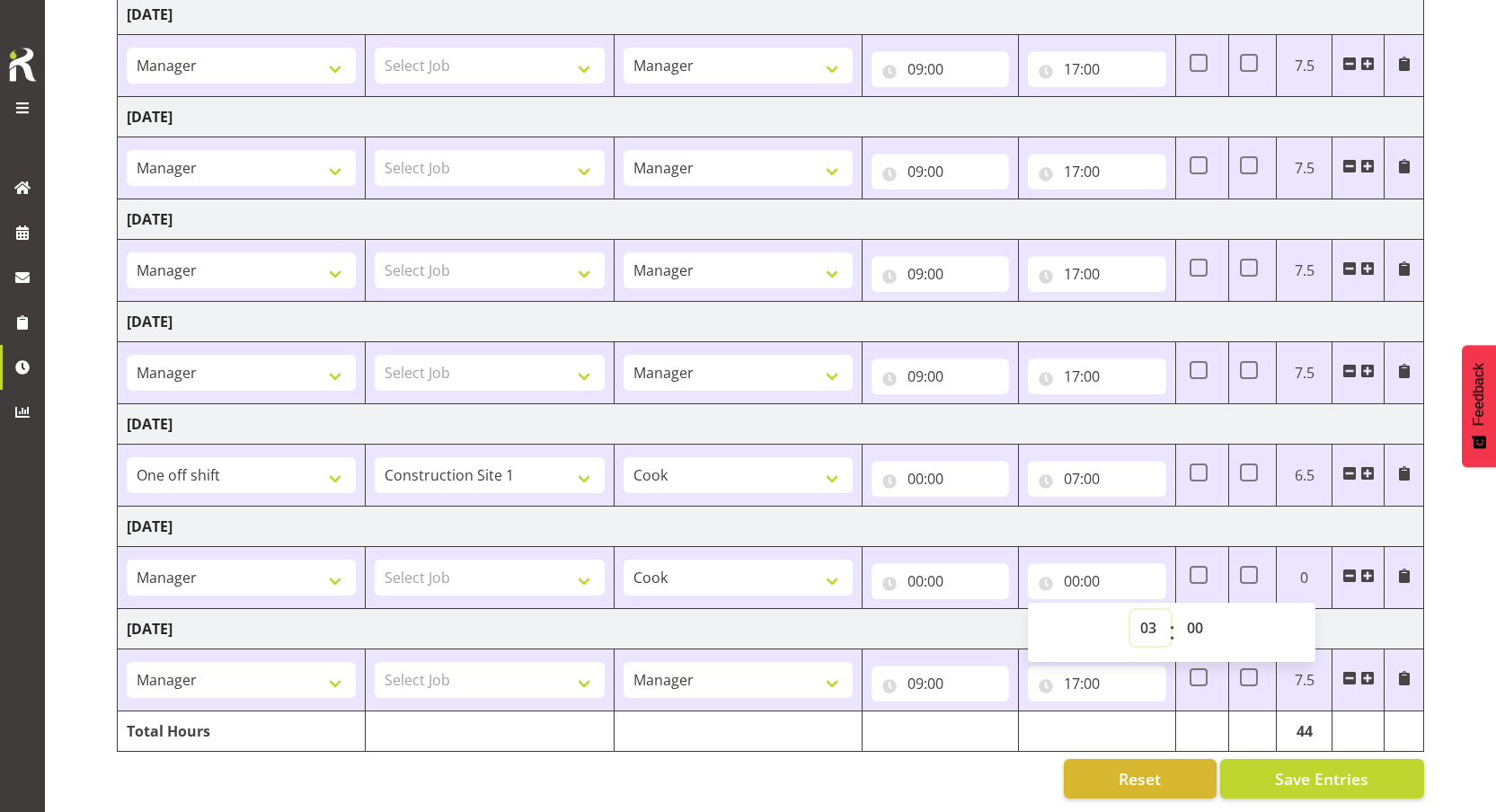
type input "03:00"
click at [1300, 768] on span "Save Entries" at bounding box center [1321, 779] width 93 height 24
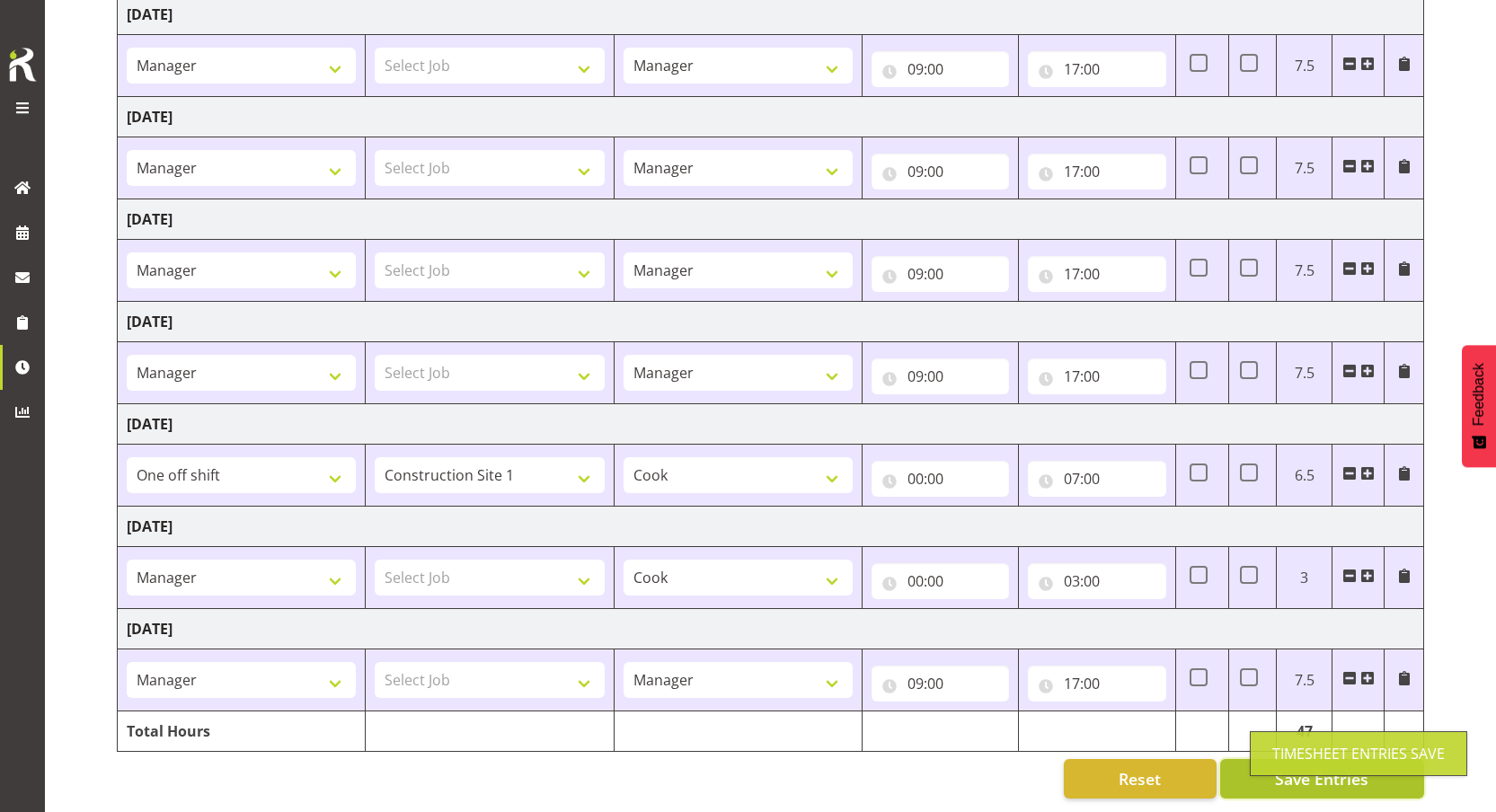
click at [1342, 768] on span "Save Entries" at bounding box center [1321, 779] width 93 height 24
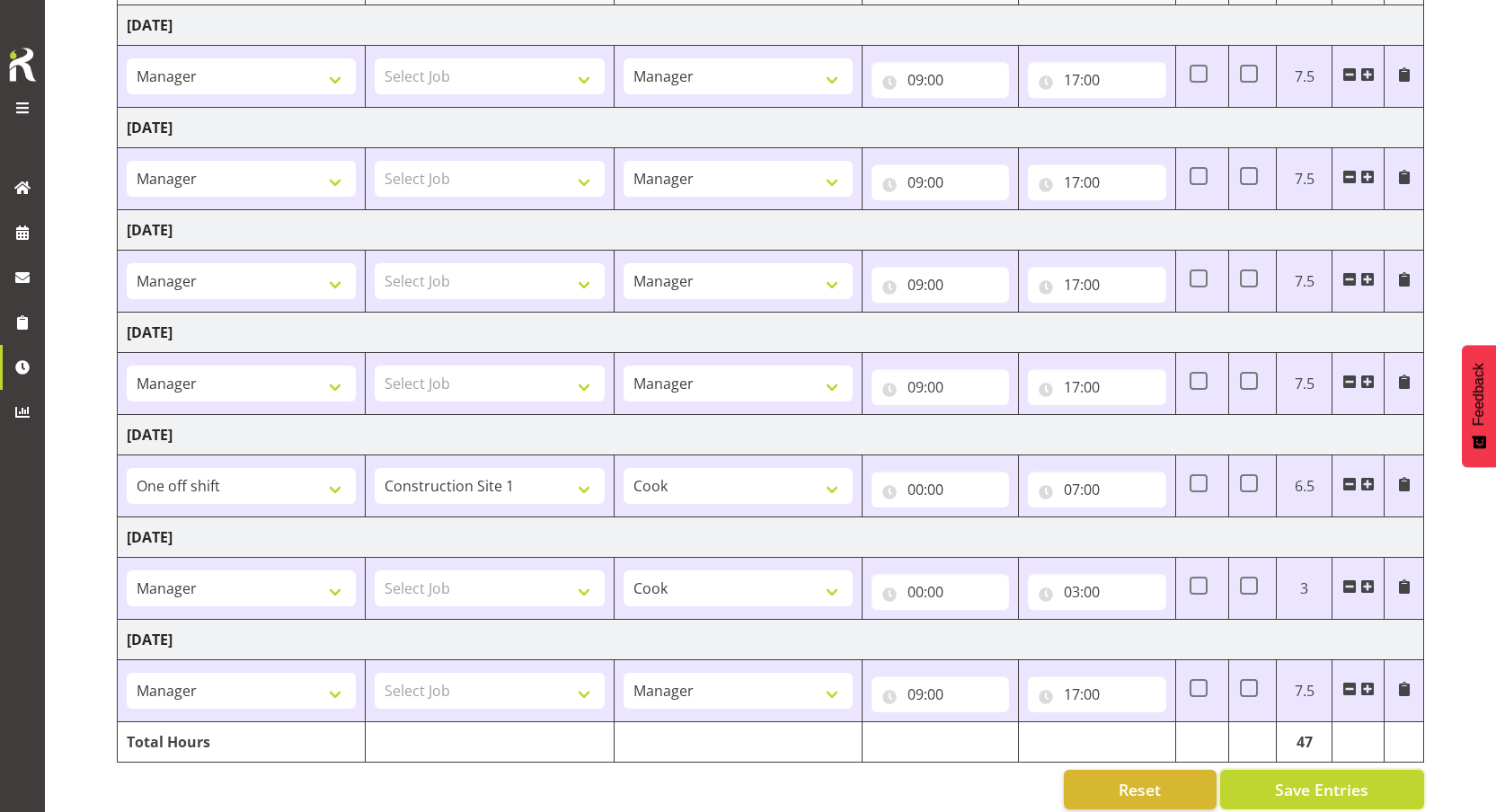
scroll to position [276, 0]
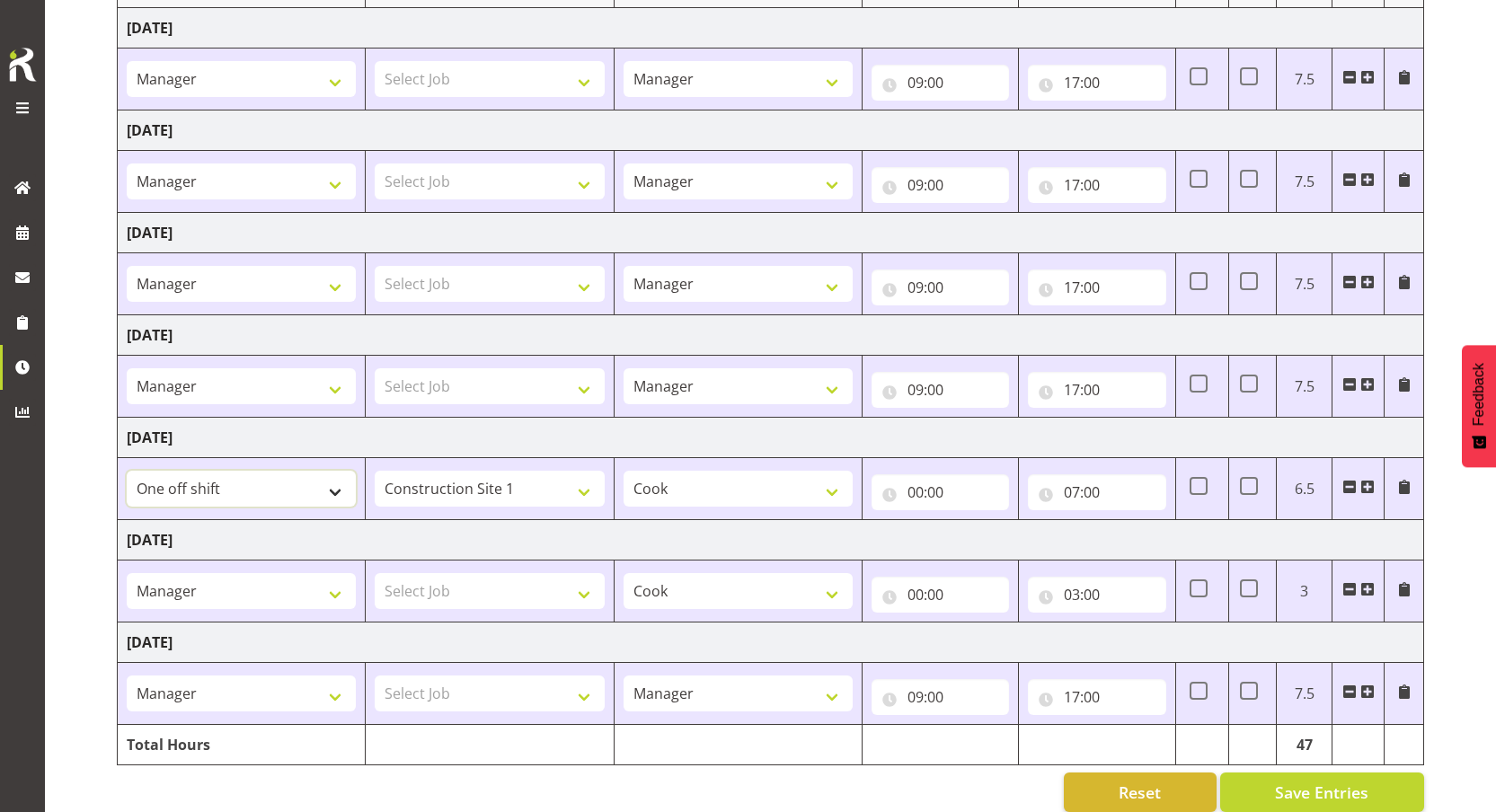
click at [279, 495] on select "Manager One off shift Override Leave Regular Unknown Shift Welly Hospo one off …" at bounding box center [241, 489] width 230 height 36
click at [178, 597] on select "Manager One off shift Override Leave Regular Unknown Shift Welly Hospo one off …" at bounding box center [241, 592] width 230 height 36
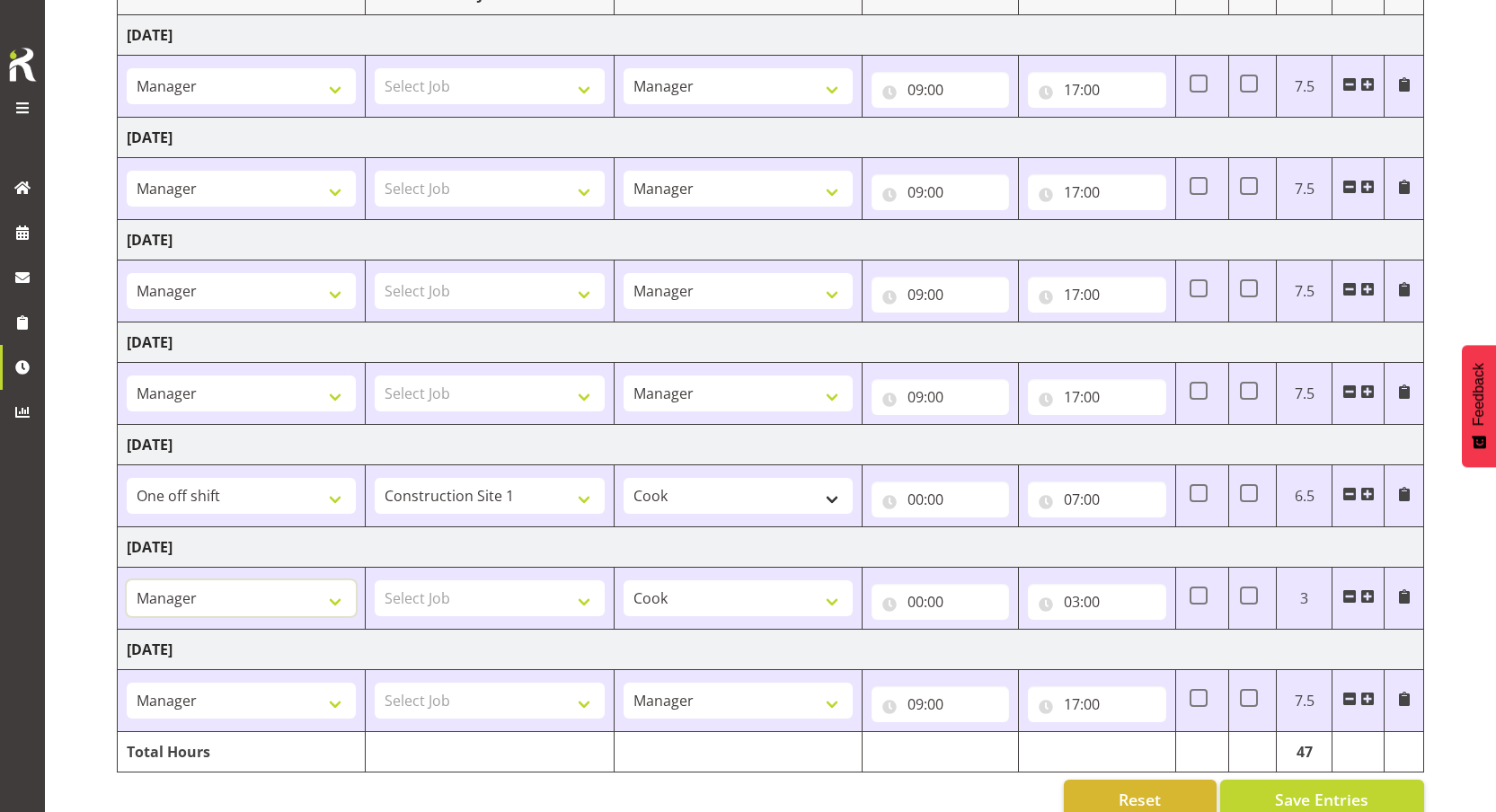
scroll to position [303, 0]
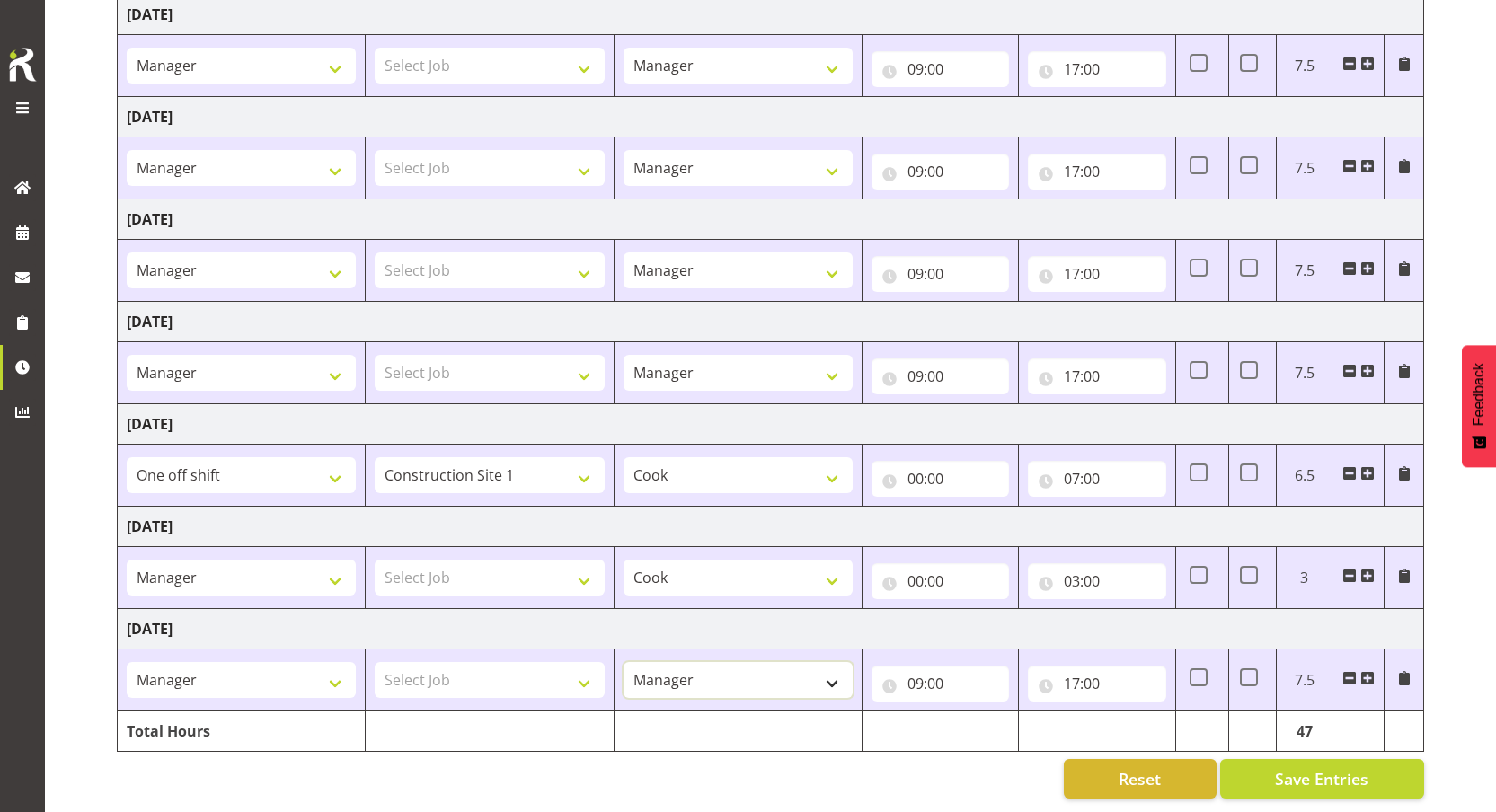
click at [751, 669] on select "Manager Cook Waiter" at bounding box center [738, 680] width 230 height 36
click at [526, 560] on select "Select Job Construction Site 1" at bounding box center [489, 578] width 230 height 36
click at [227, 564] on select "Manager One off shift Override Leave Regular Unknown Shift Welly Hospo one off …" at bounding box center [241, 578] width 230 height 36
click at [443, 528] on td "Friday 22nd August 2025" at bounding box center [771, 527] width 1306 height 41
click at [328, 560] on select "Manager One off shift Override Leave Regular Unknown Shift Welly Hospo one off …" at bounding box center [241, 578] width 230 height 36
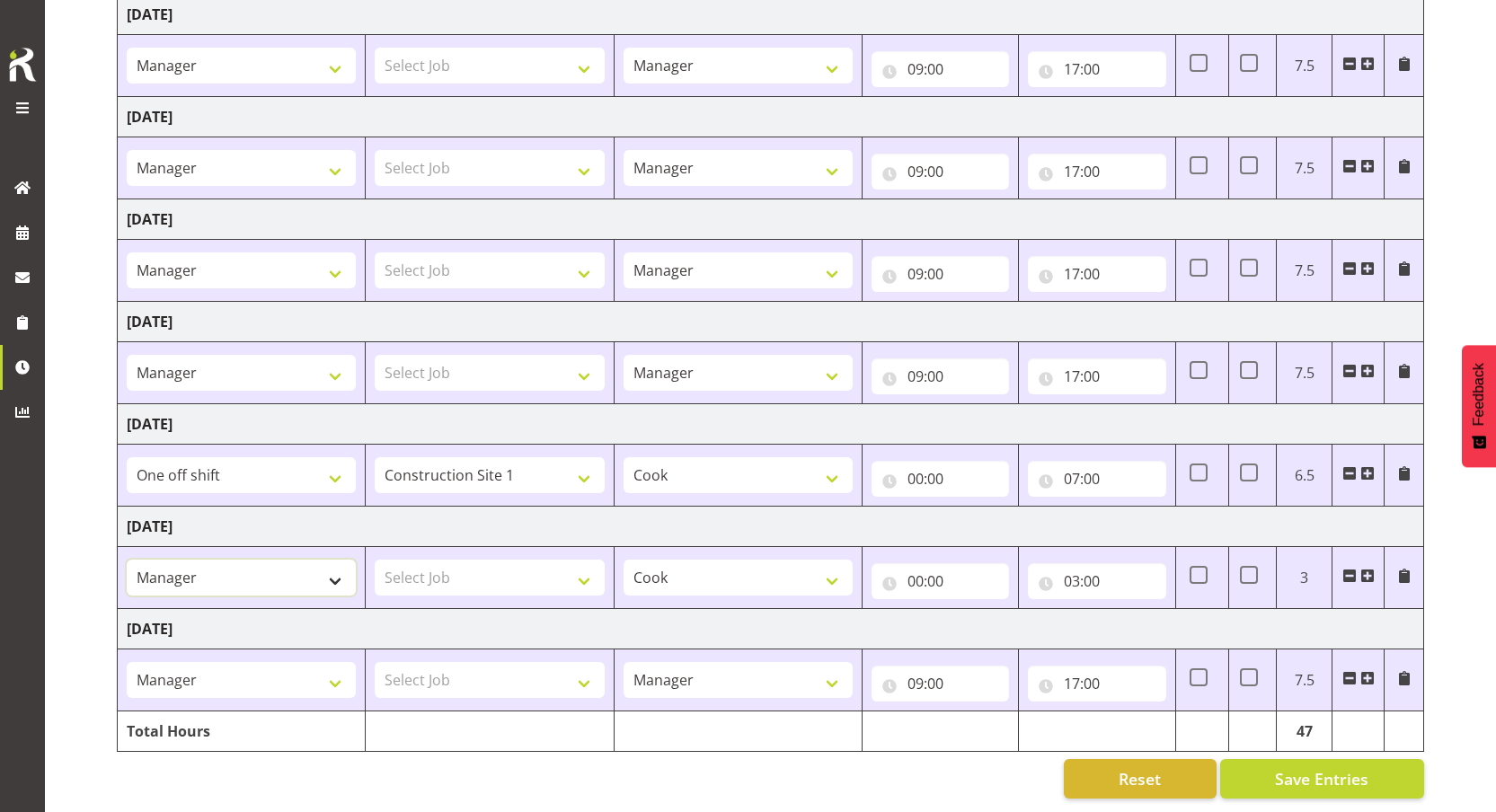
click at [307, 562] on select "Manager One off shift Override Leave Regular Unknown Shift Welly Hospo one off …" at bounding box center [241, 578] width 230 height 36
click at [346, 573] on select "Manager One off shift Override Leave Regular Unknown Shift Welly Hospo one off …" at bounding box center [241, 578] width 230 height 36
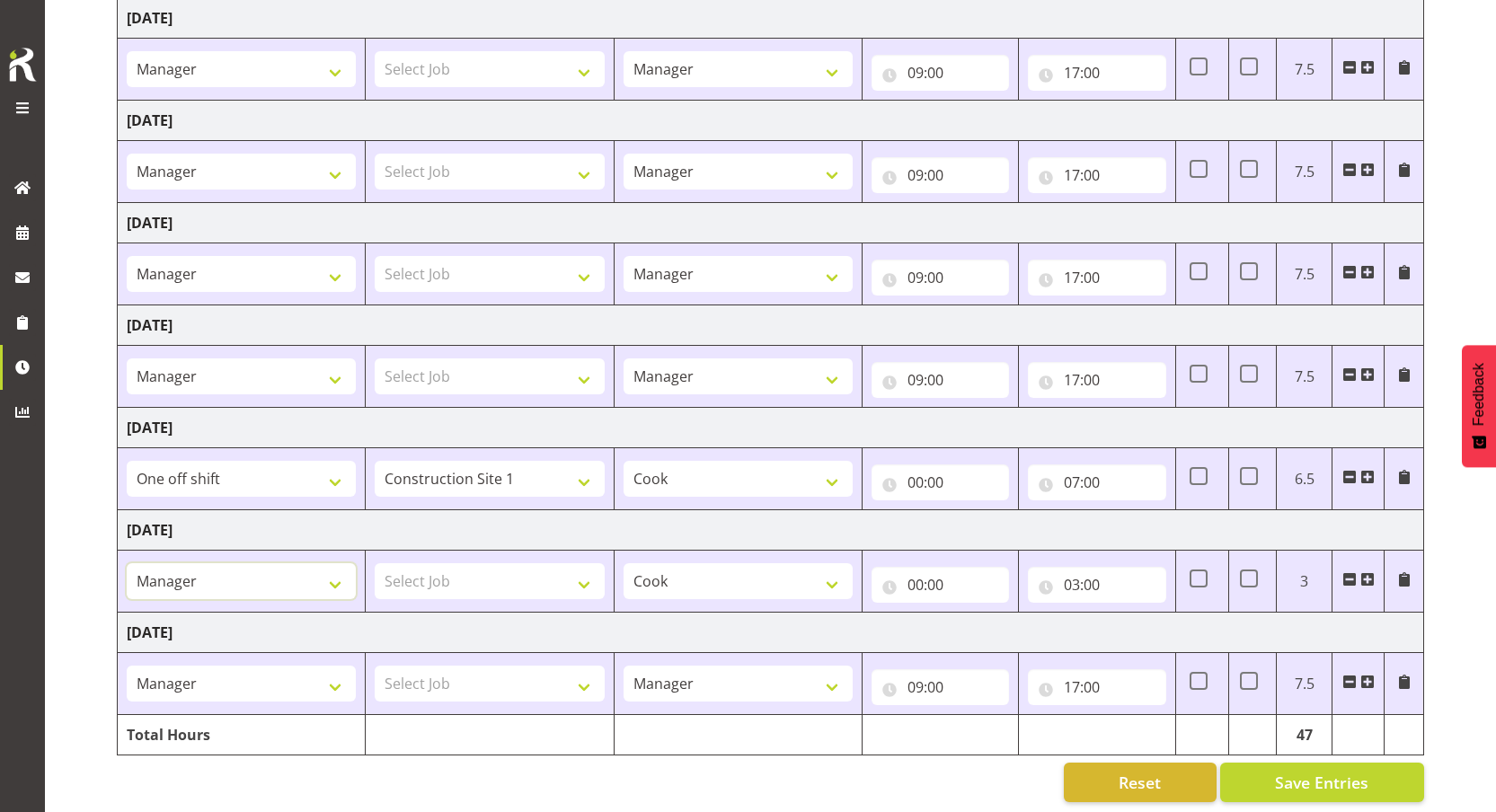
scroll to position [279, 0]
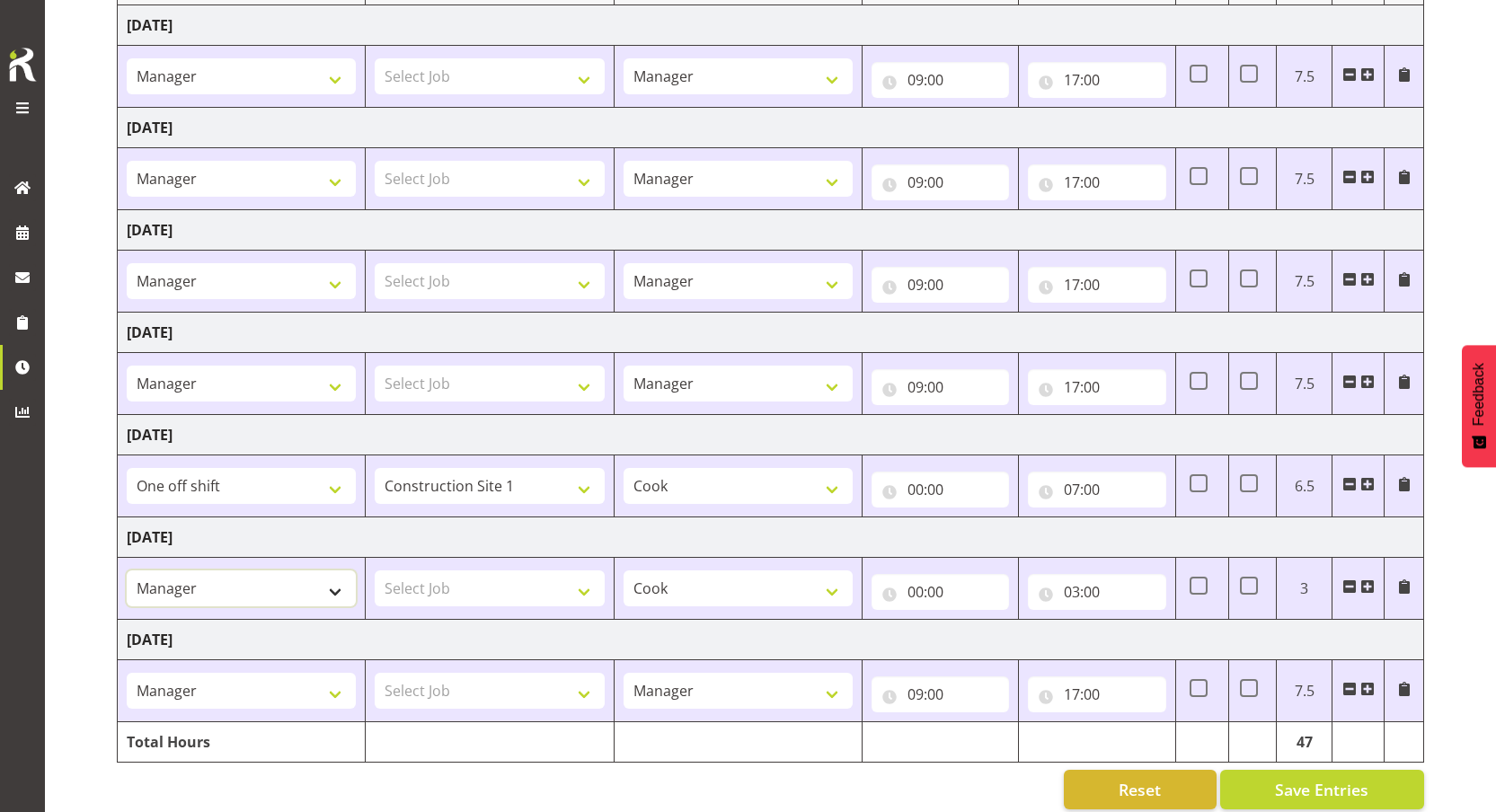
click at [277, 582] on select "Manager One off shift Override Leave Regular Unknown Shift Welly Hospo one off …" at bounding box center [241, 589] width 230 height 36
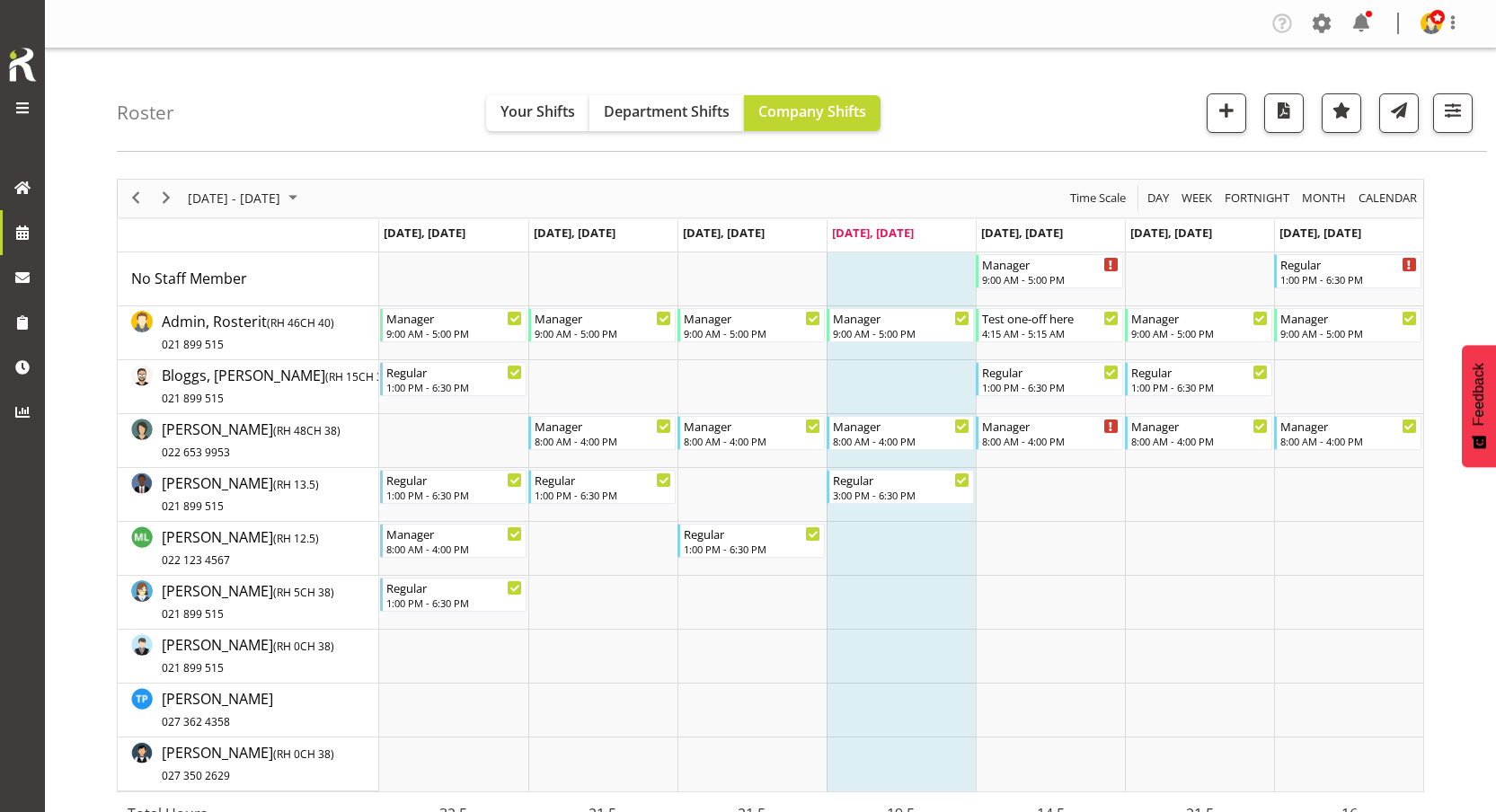
scroll to position [8, 0]
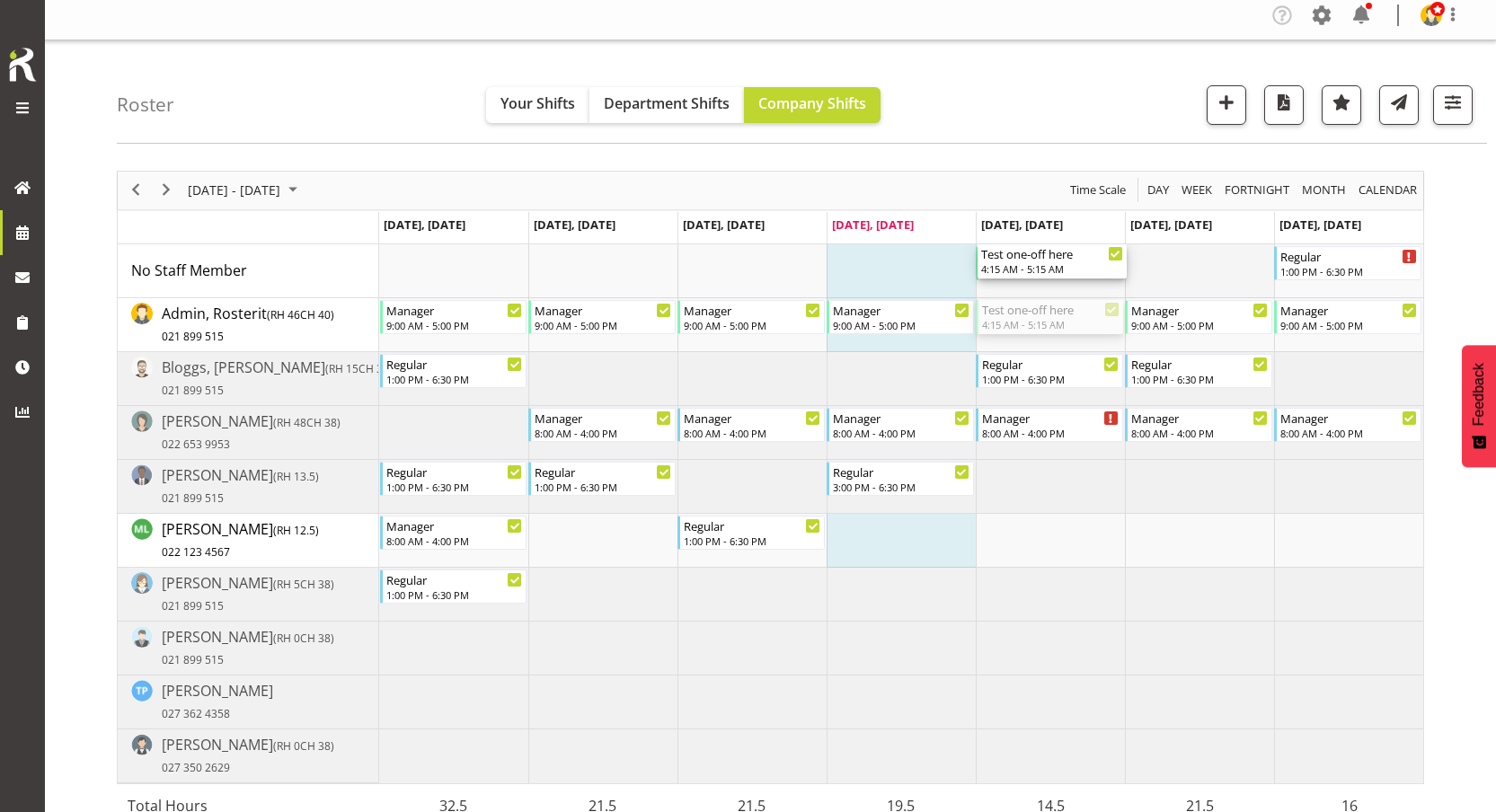
drag, startPoint x: 1076, startPoint y: 311, endPoint x: 1139, endPoint y: 282, distance: 69.4
click at [1139, 282] on div "Manager 9:00 AM - 5:00 PM Regular 1:00 PM - 6:30 PM Test one-off here 4:15 AM -…" at bounding box center [901, 514] width 1044 height 539
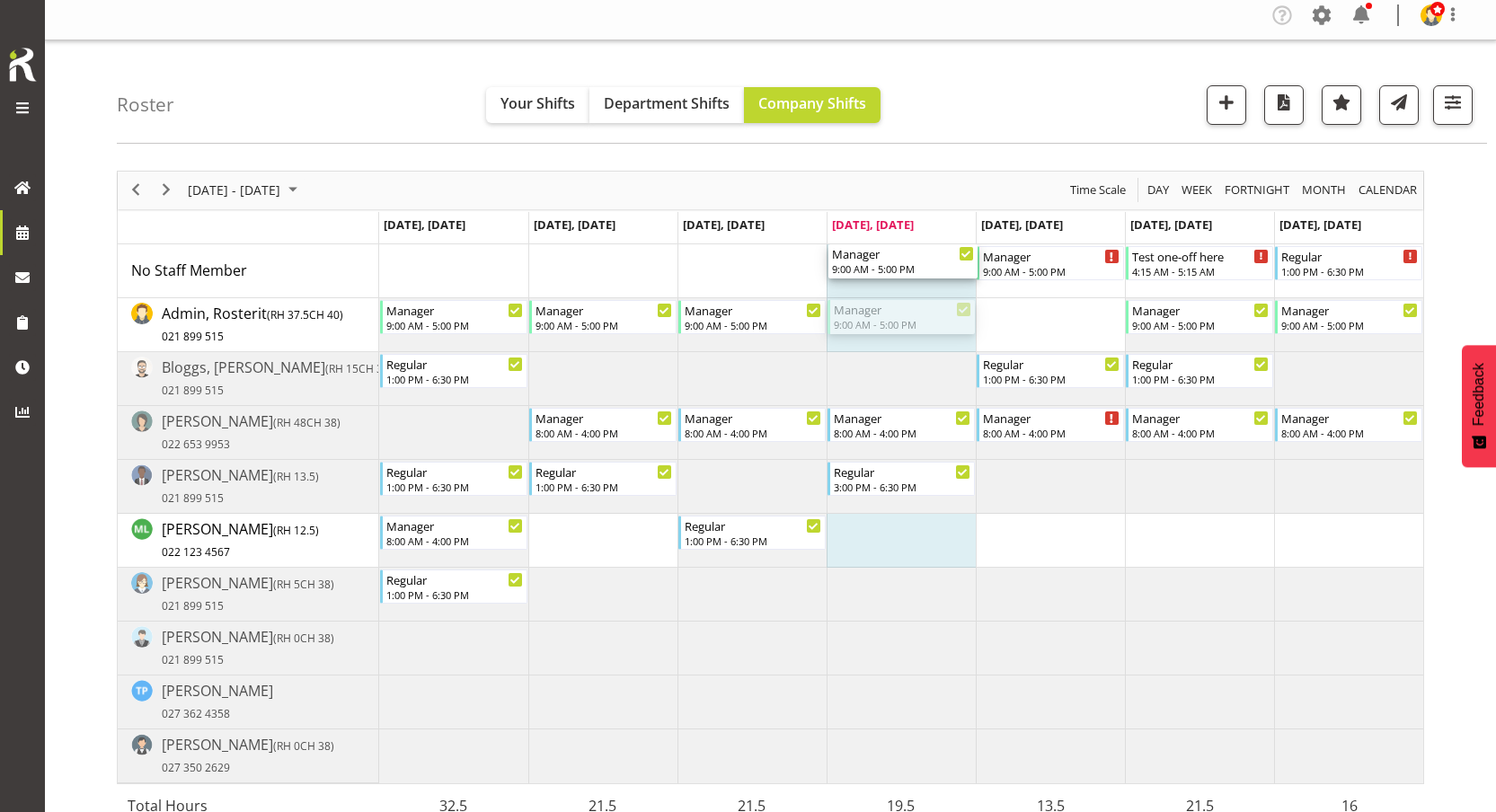
drag, startPoint x: 929, startPoint y: 328, endPoint x: 885, endPoint y: 279, distance: 65.9
click at [885, 279] on div "Manager 9:00 AM - 5:00 PM Test one-off here 4:15 AM - 5:15 AM Regular 1:00 PM -…" at bounding box center [901, 514] width 1044 height 539
drag, startPoint x: 712, startPoint y: 327, endPoint x: 706, endPoint y: 289, distance: 38.5
click at [706, 289] on div "Manager 9:00 AM - 5:00 PM Manager 9:00 AM - 5:00 PM Test one-off here 4:15 AM -…" at bounding box center [901, 514] width 1044 height 539
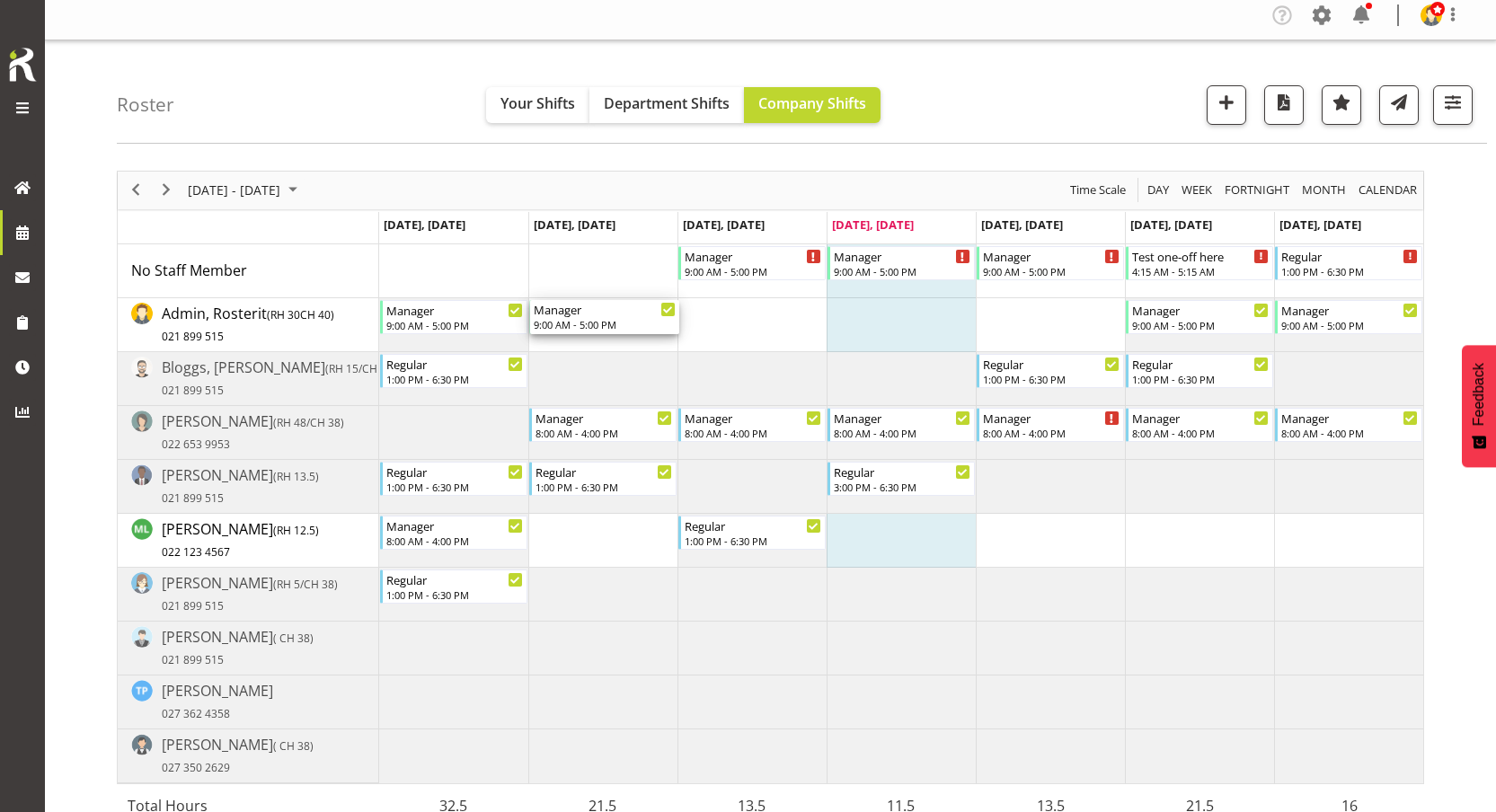
drag, startPoint x: 626, startPoint y: 323, endPoint x: 626, endPoint y: 279, distance: 44.0
click at [626, 279] on div "Manager 9:00 AM - 5:00 PM Manager 9:00 AM - 5:00 PM Manager 9:00 AM - 5:00 PM T…" at bounding box center [901, 514] width 1044 height 539
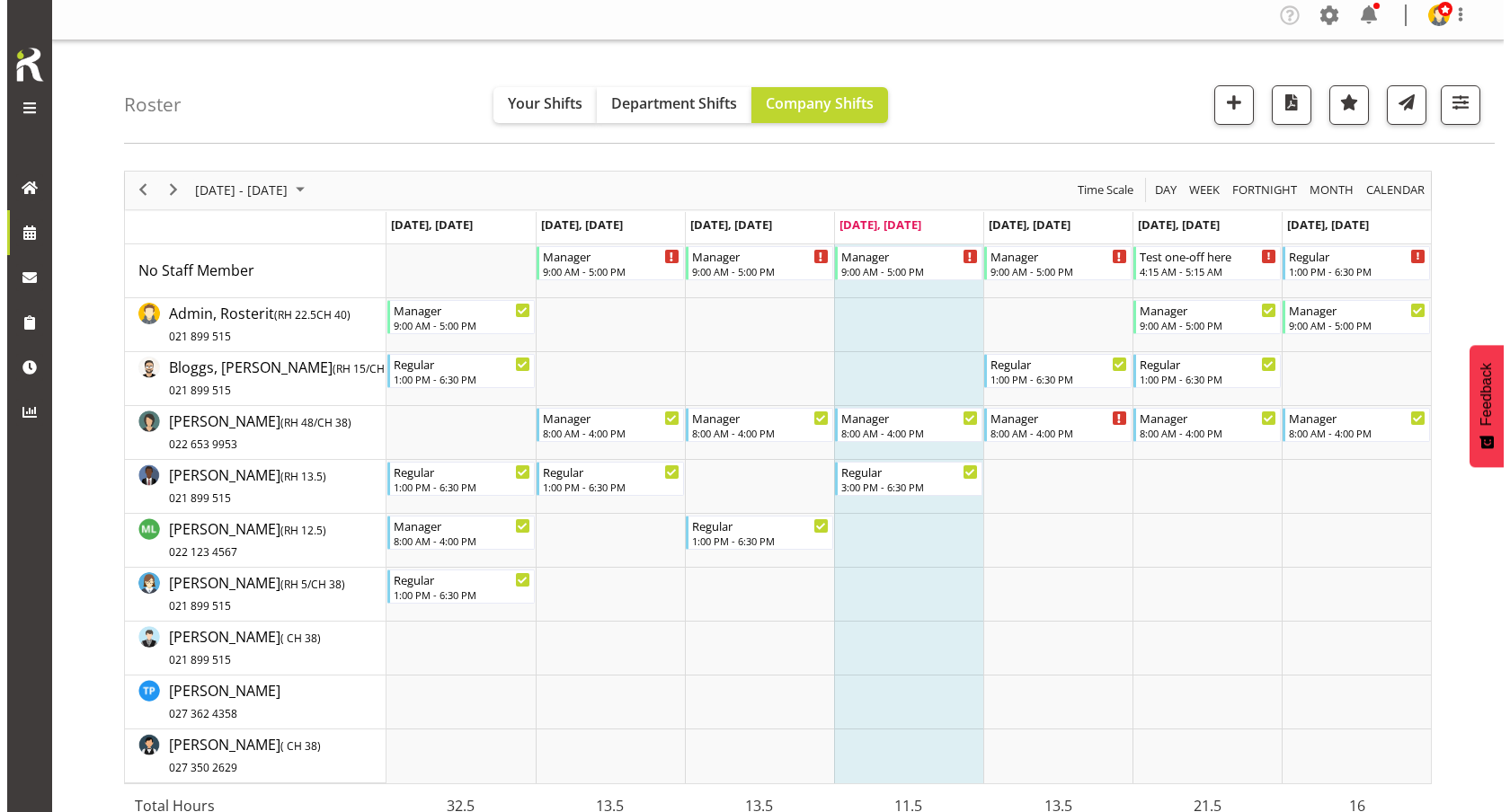
scroll to position [42, 0]
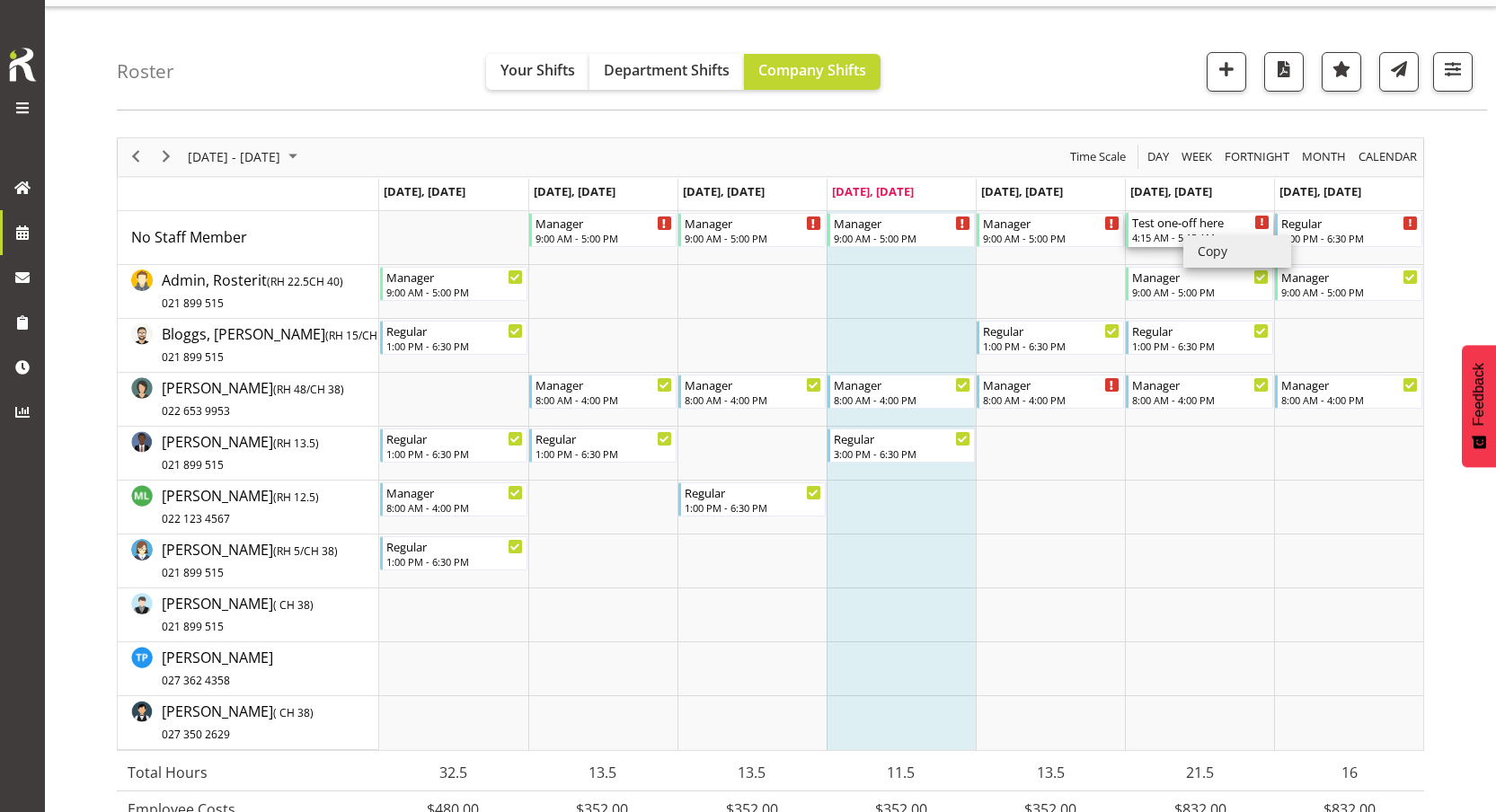
click at [1164, 237] on div "4:15 AM - 5:15 AM" at bounding box center [1201, 238] width 138 height 15
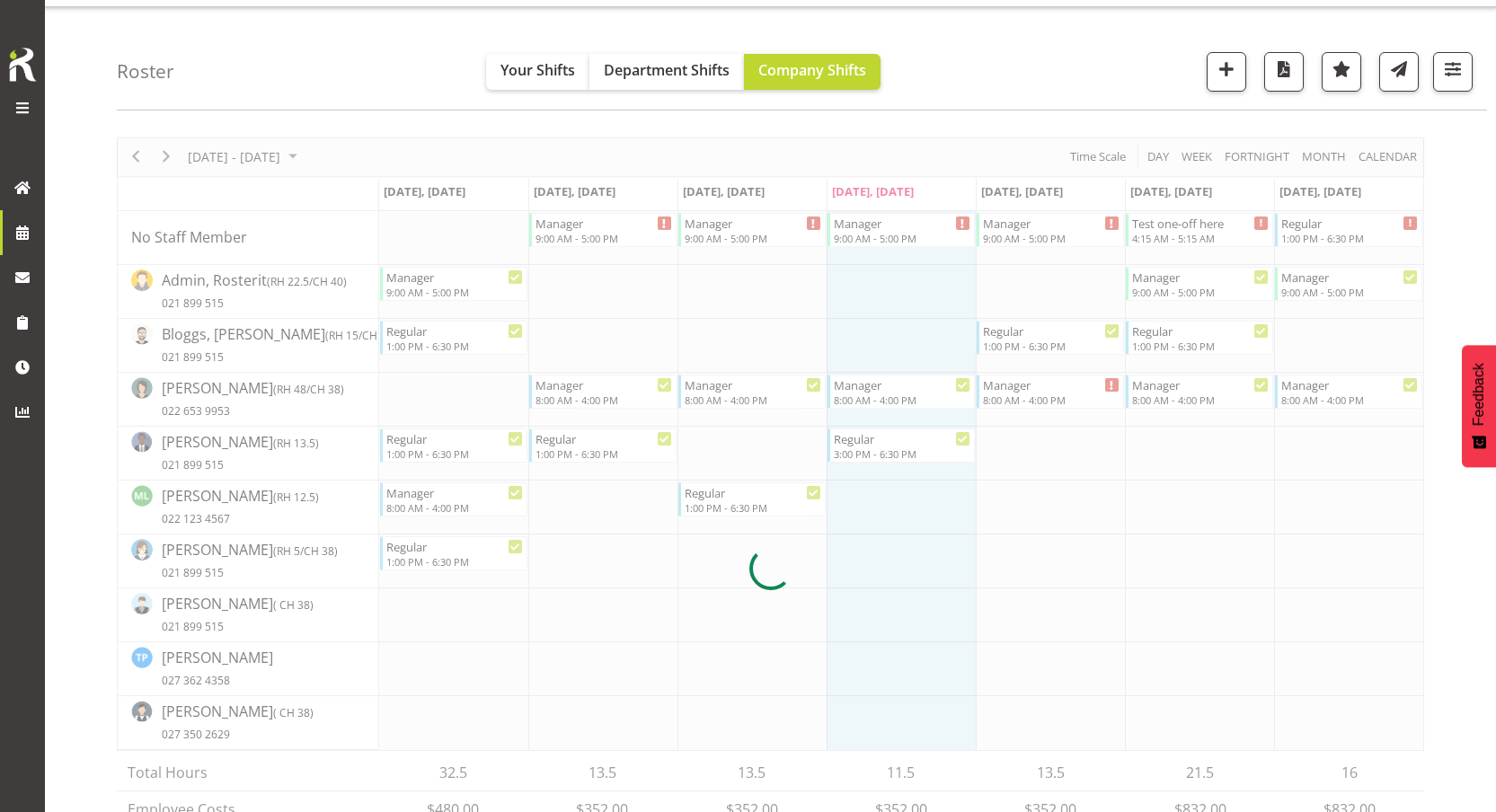
click at [1187, 229] on div at bounding box center [770, 569] width 1307 height 863
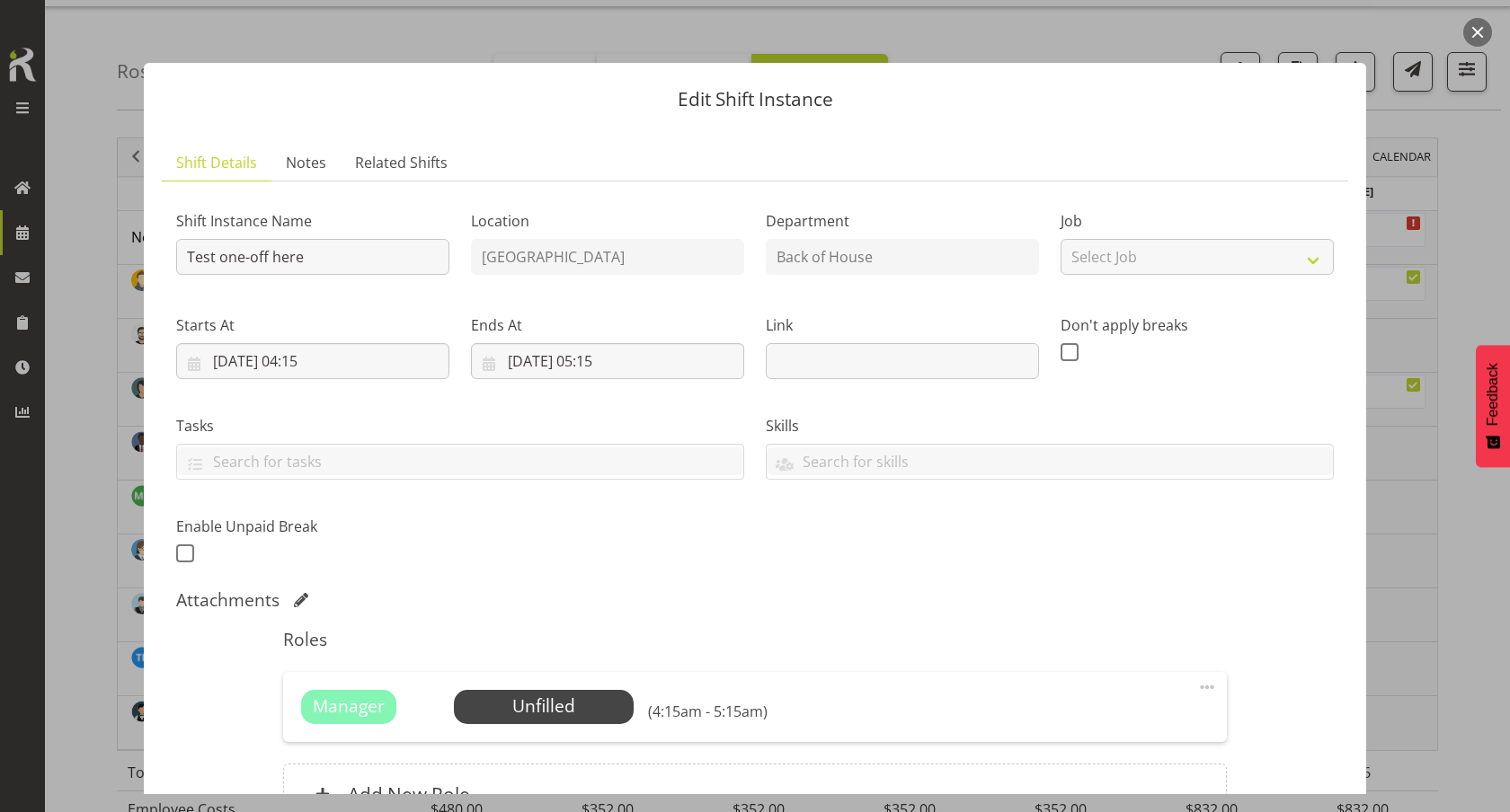
scroll to position [191, 0]
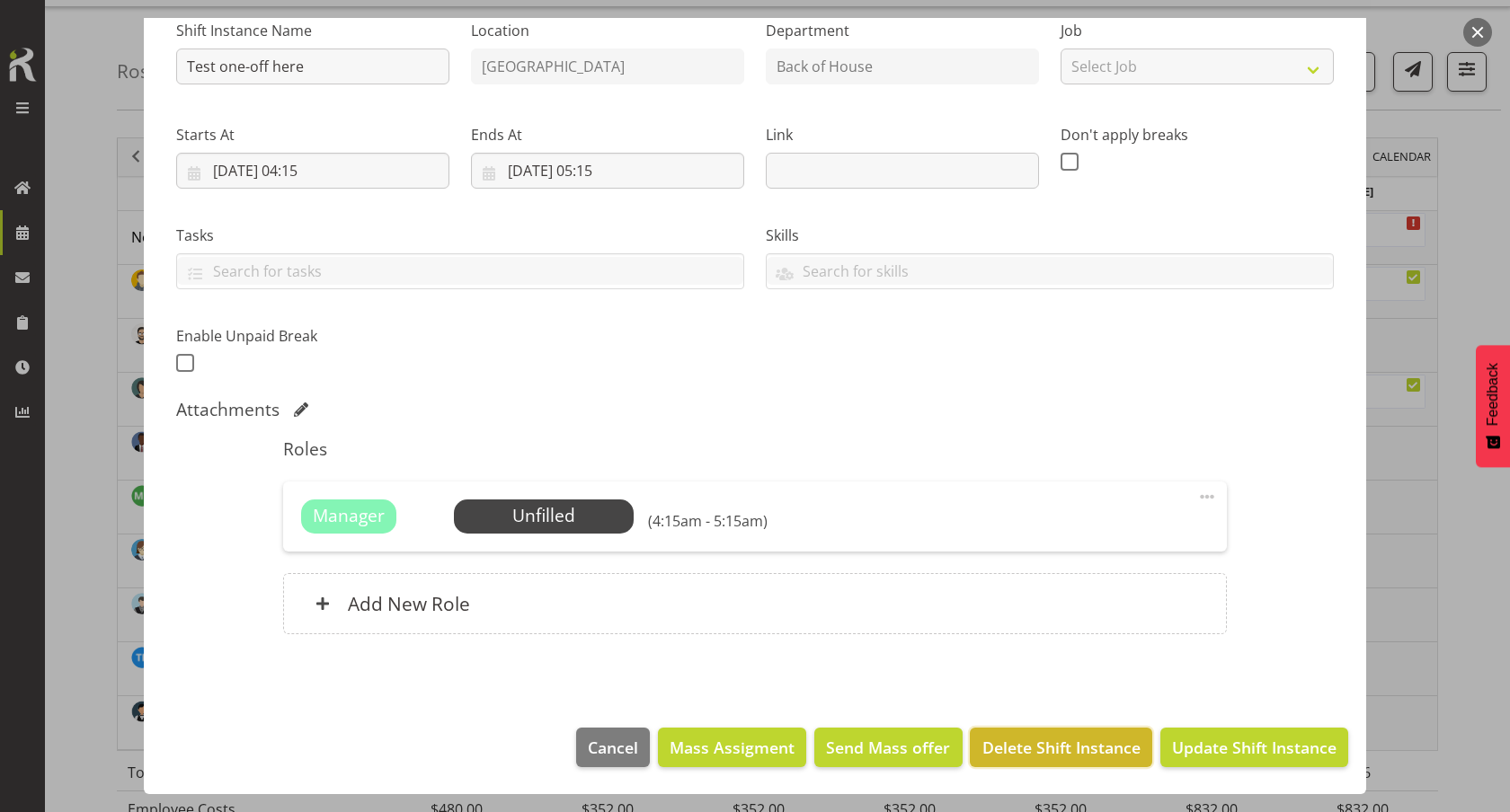
click at [1092, 748] on span "Delete Shift Instance" at bounding box center [1061, 748] width 158 height 24
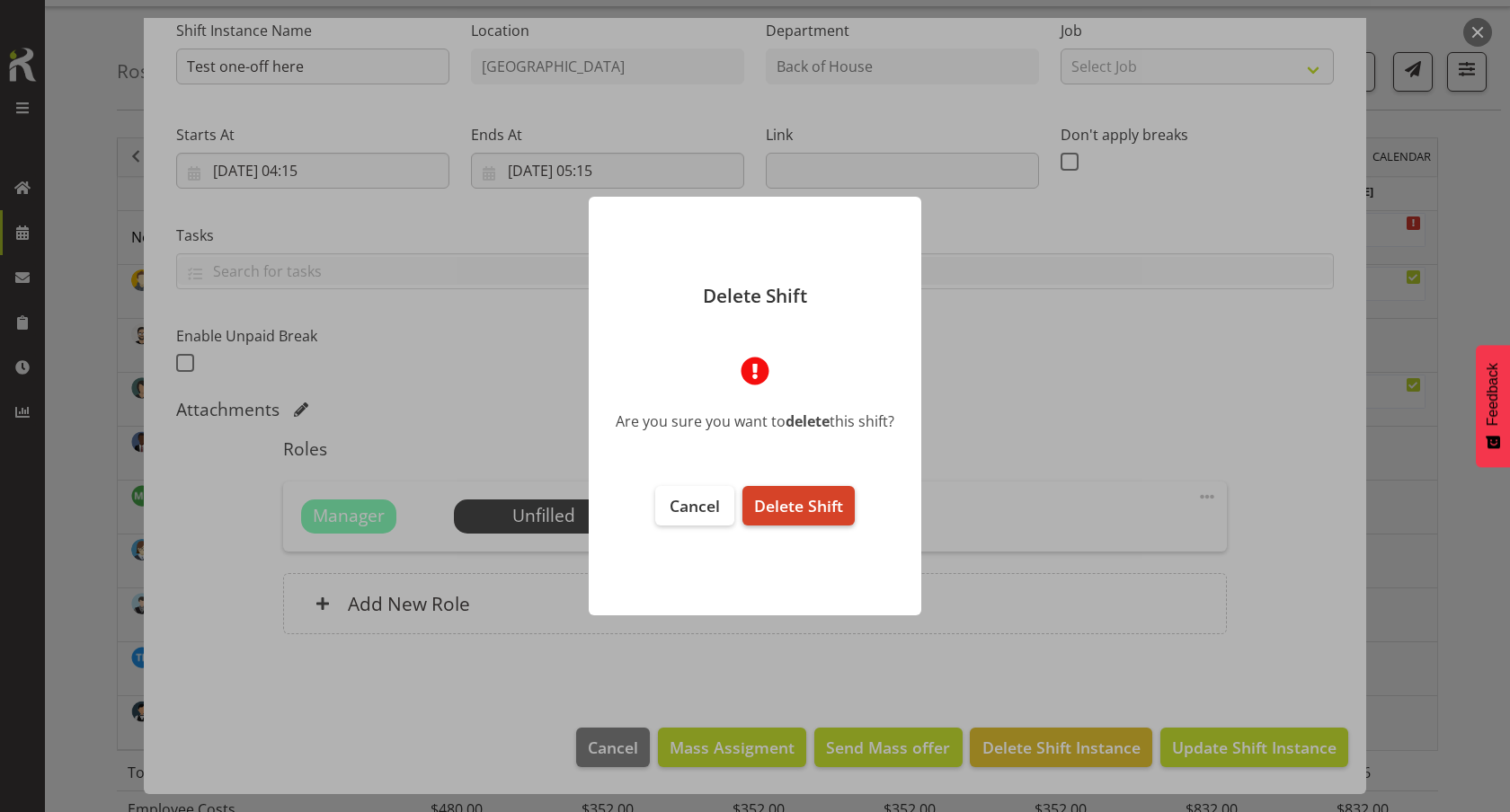
click at [832, 503] on span "Delete Shift" at bounding box center [799, 506] width 89 height 22
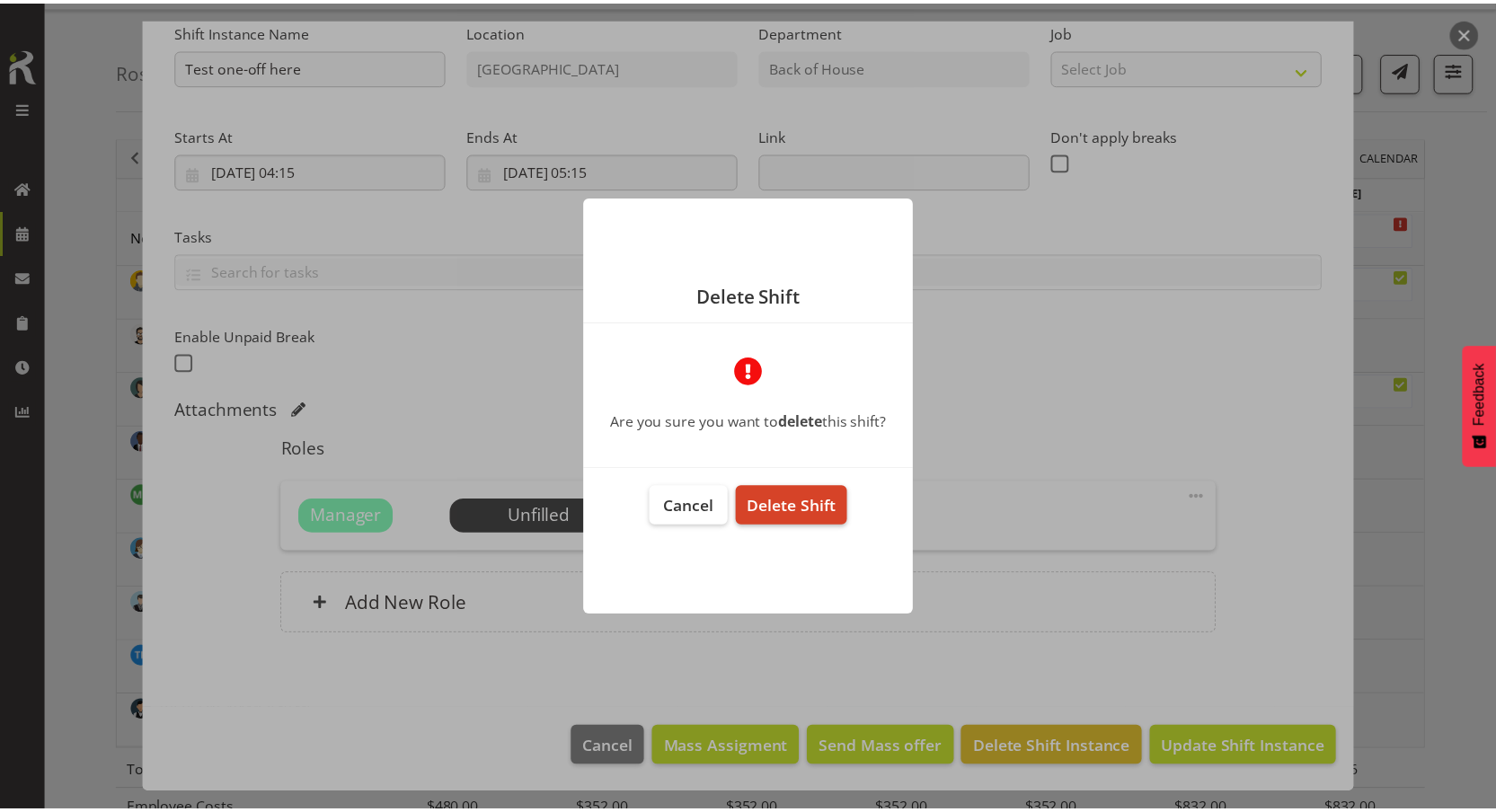
scroll to position [119, 0]
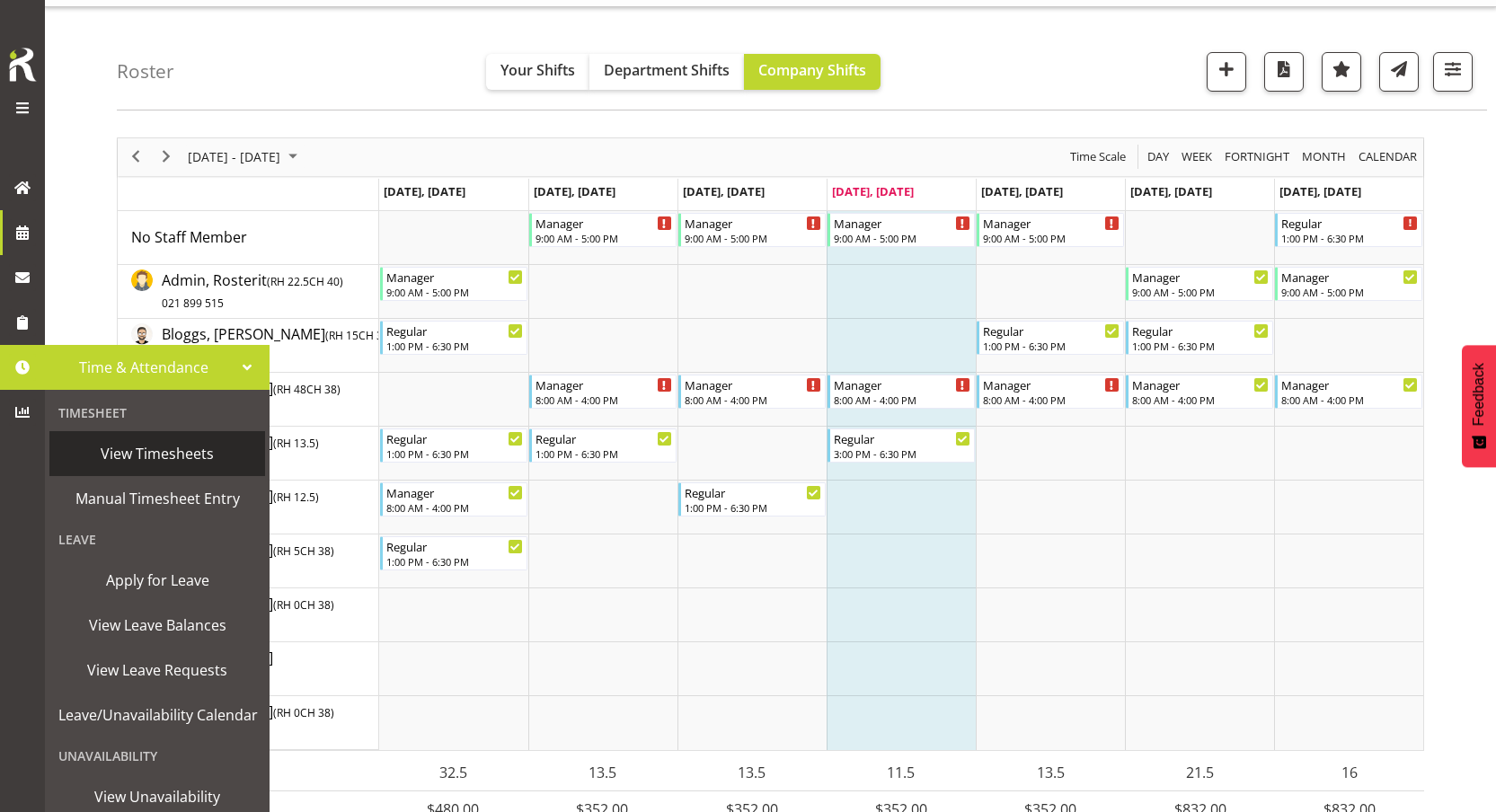
click at [160, 455] on span "View Timesheets" at bounding box center [157, 454] width 198 height 27
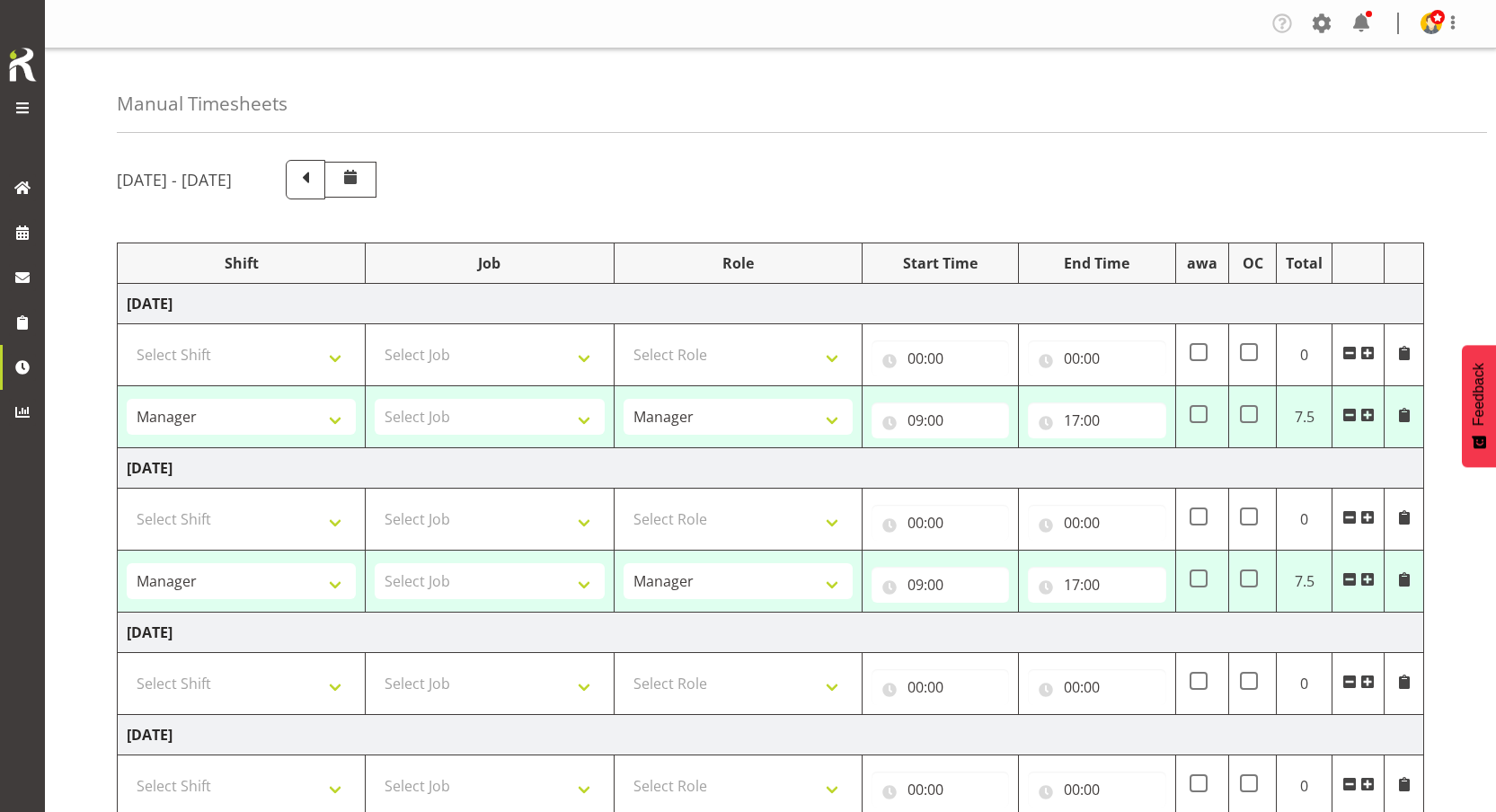
click at [601, 196] on div "[DATE] - [DATE]" at bounding box center [770, 180] width 1307 height 40
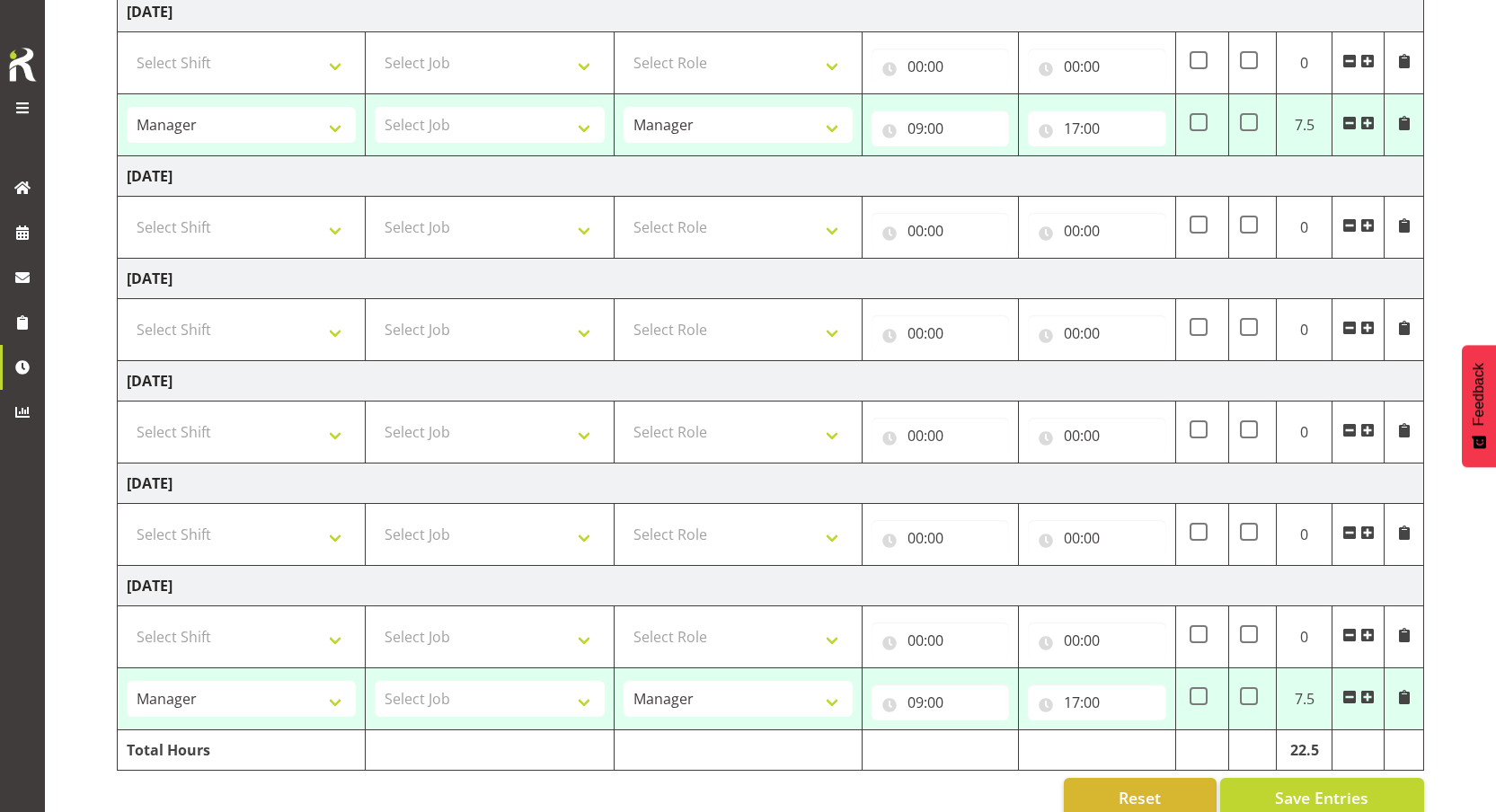
scroll to position [489, 0]
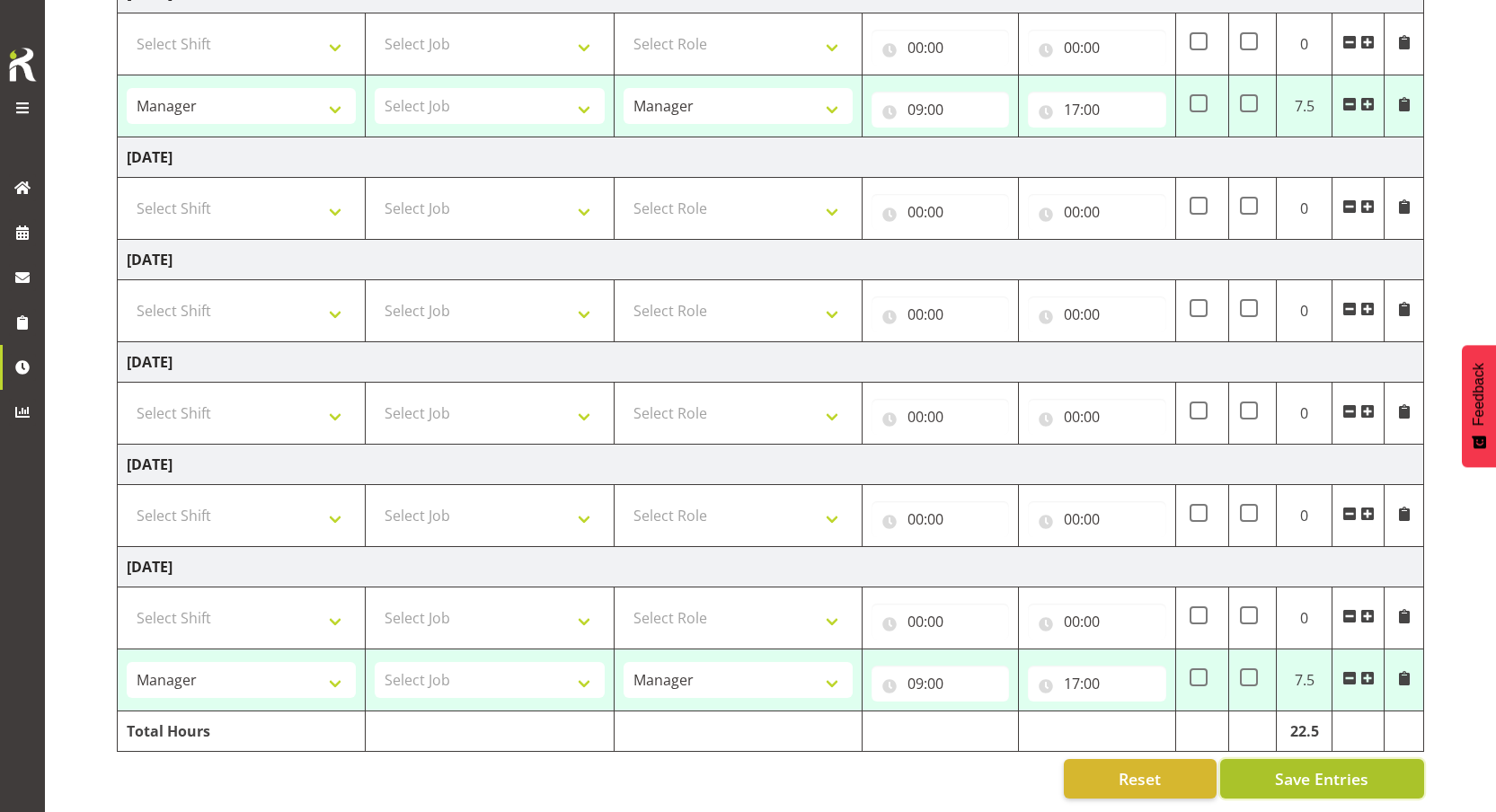
click at [1271, 759] on button "Save Entries" at bounding box center [1322, 779] width 204 height 40
type input "09:00"
type input "17:00"
type input "09:00"
type input "17:00"
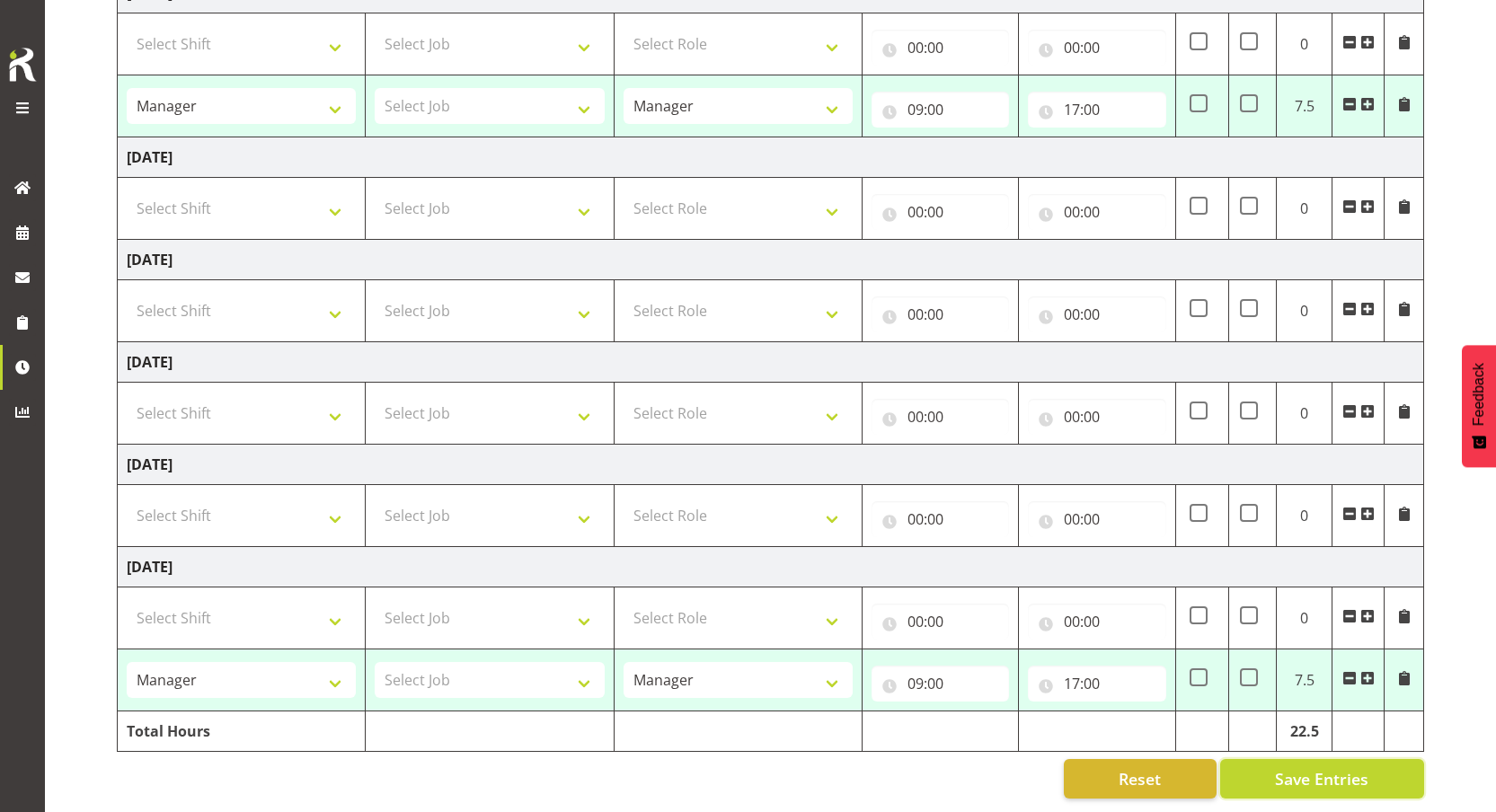
type input "09:00"
type input "17:00"
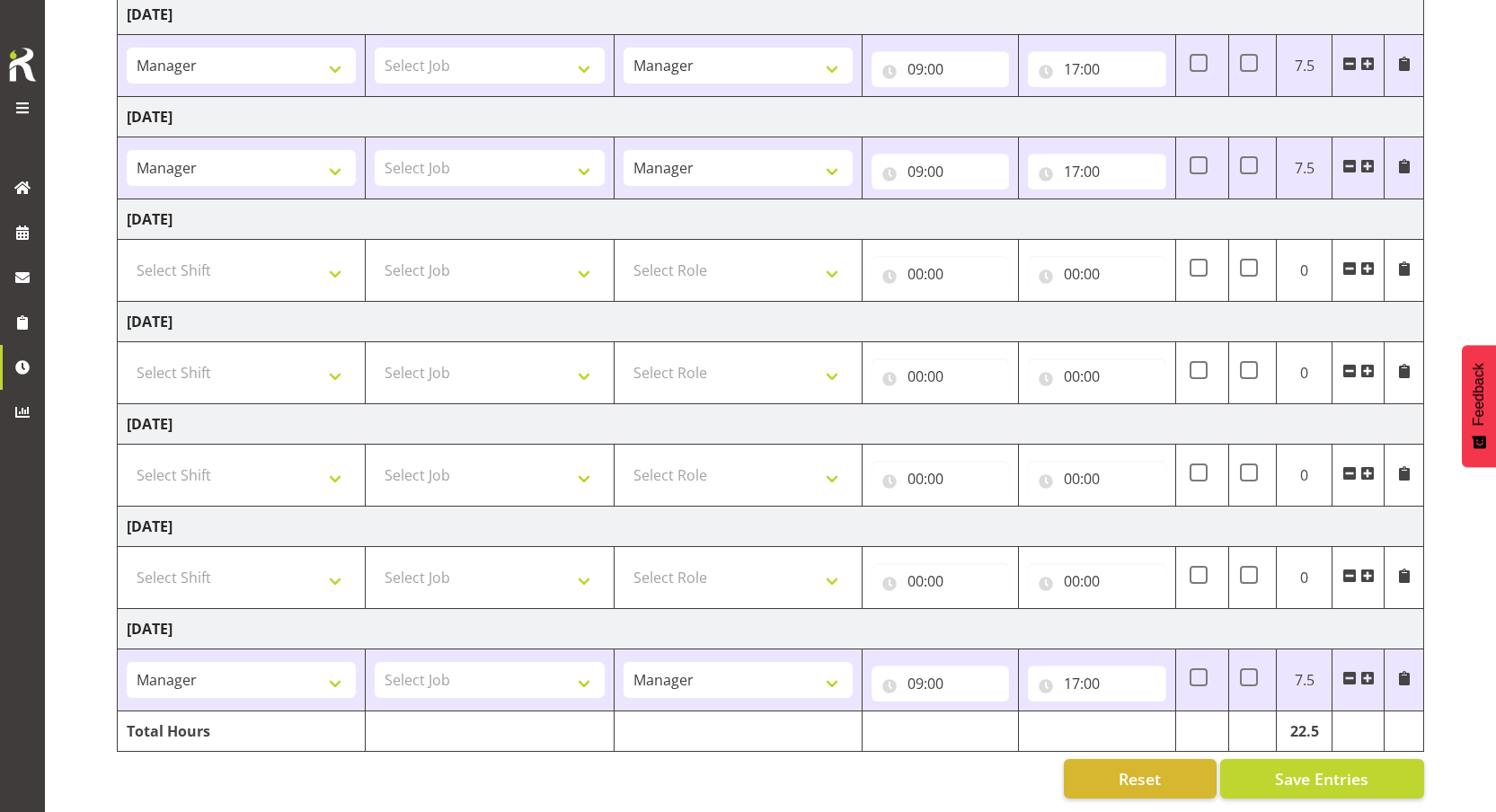
scroll to position [278, 0]
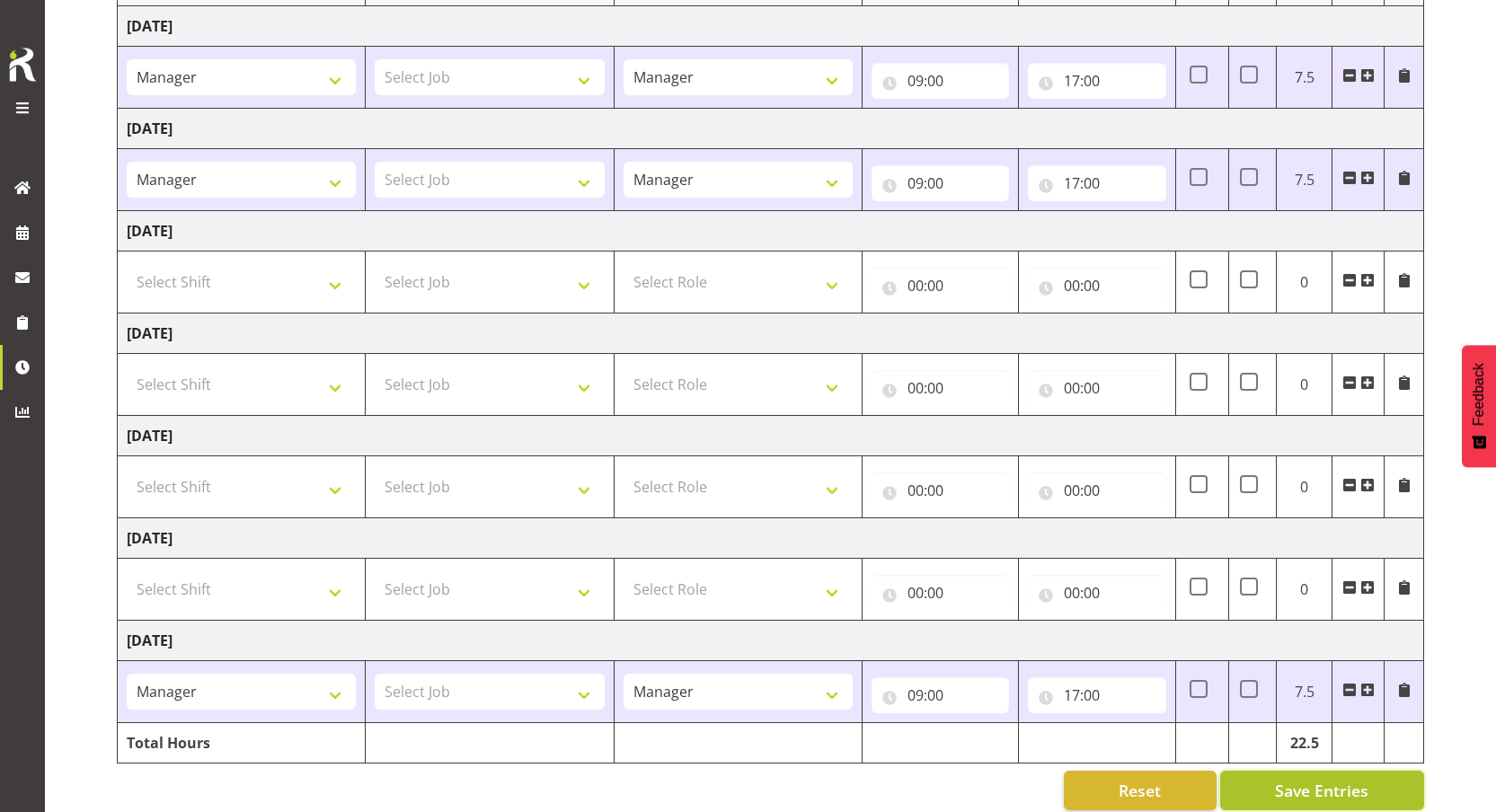
click at [1296, 782] on span "Save Entries" at bounding box center [1321, 791] width 93 height 24
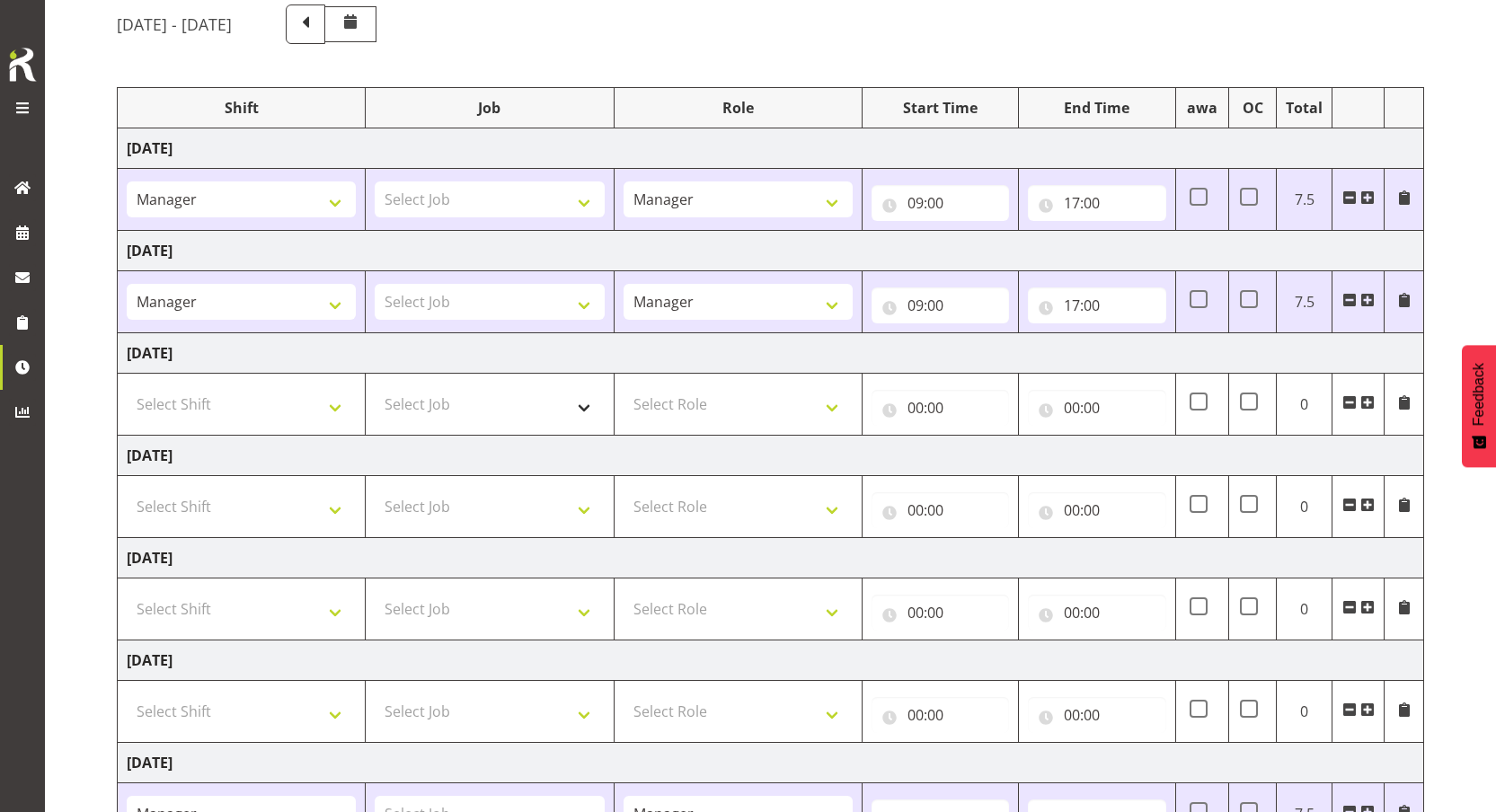
scroll to position [268, 0]
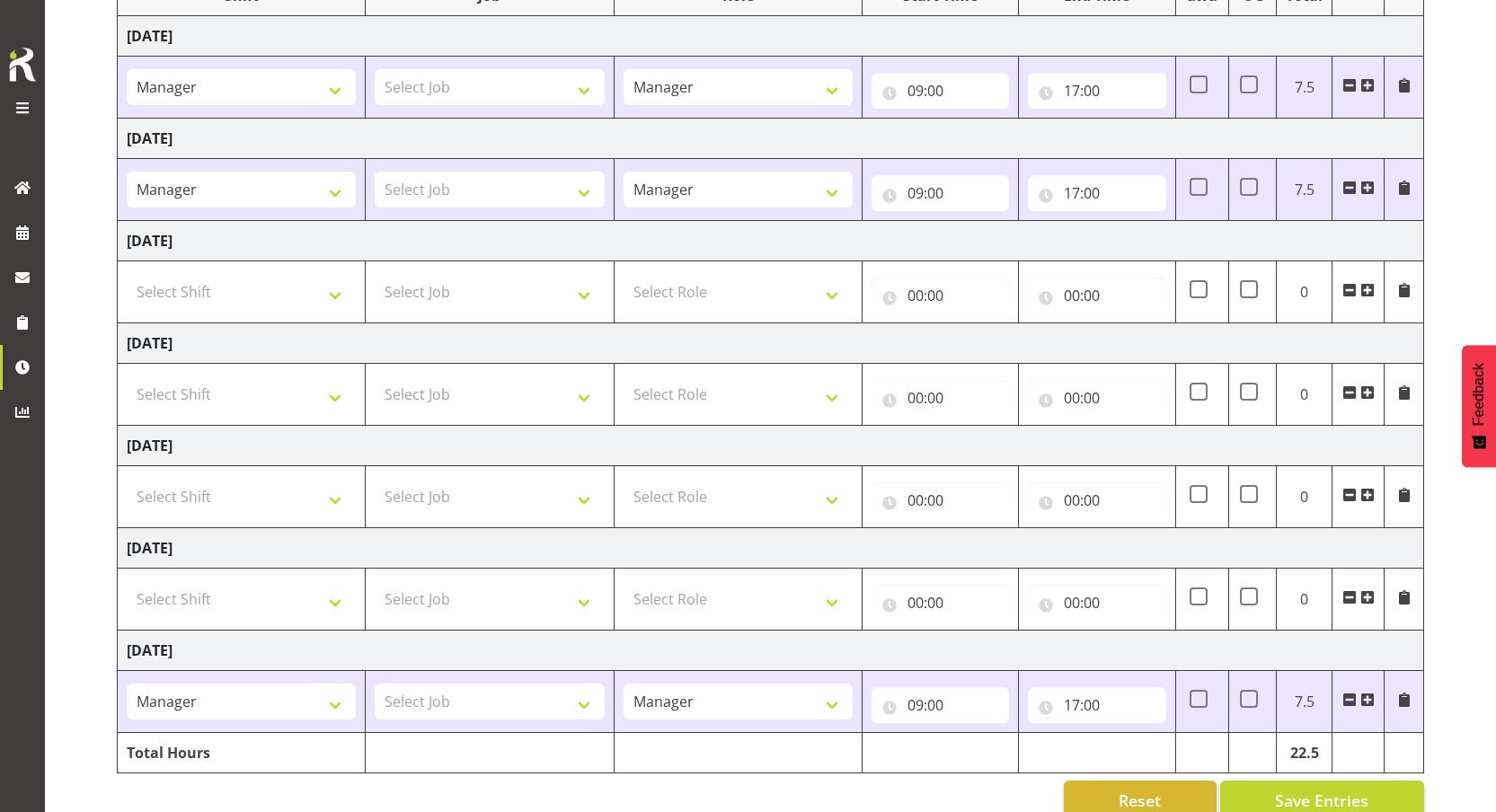
click at [1457, 191] on div "[DATE] - [DATE] Shift Job Role Start Time End Time awa OC Total [DATE] Manager …" at bounding box center [807, 356] width 1379 height 955
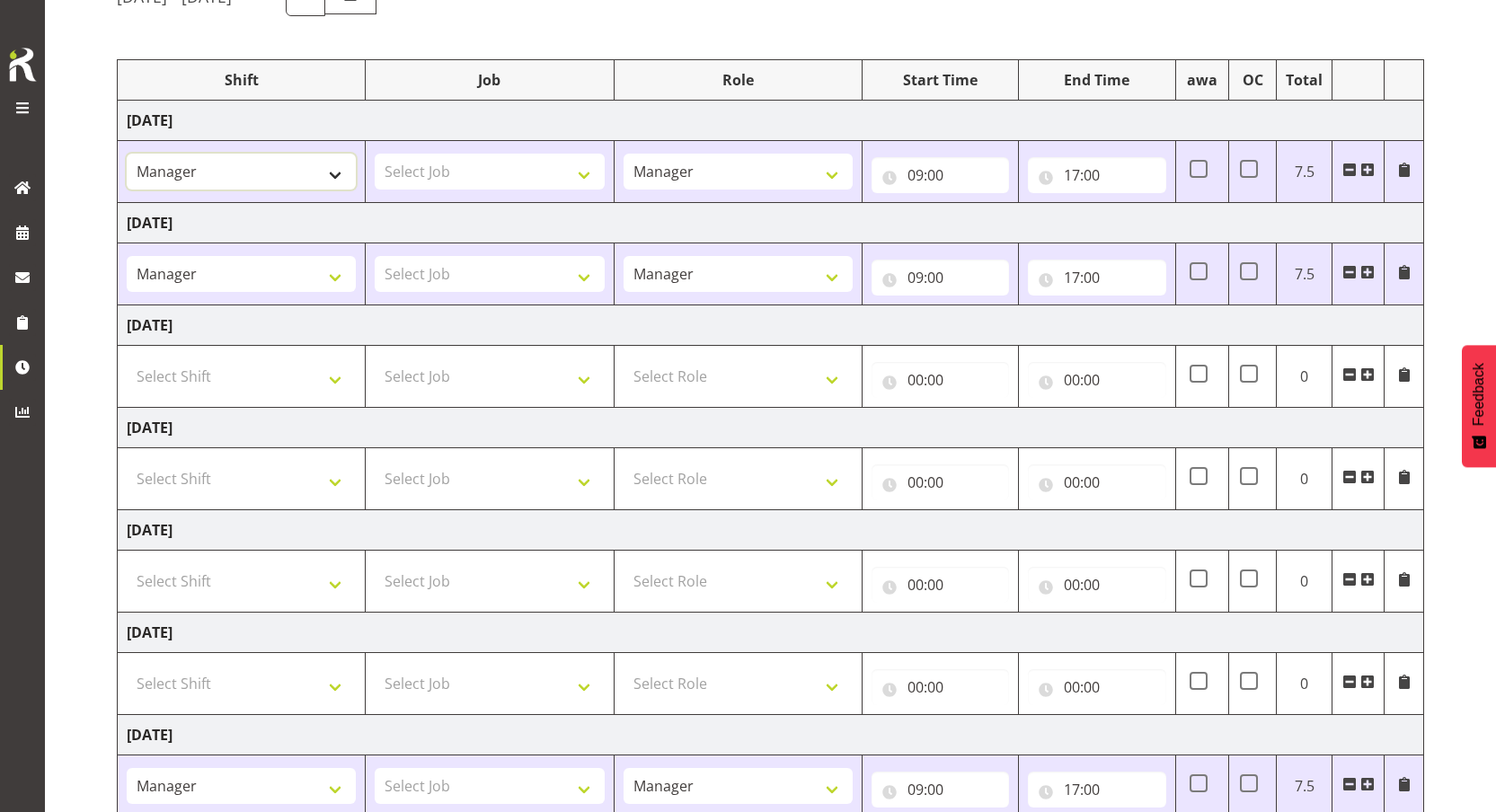
click at [282, 167] on select "Manager One off shift Override Leave Regular Unknown Shift Welly Hospo one off …" at bounding box center [241, 171] width 230 height 36
click at [220, 271] on select "Manager One off shift Override Leave Regular Unknown Shift Welly Hospo one off …" at bounding box center [241, 274] width 230 height 36
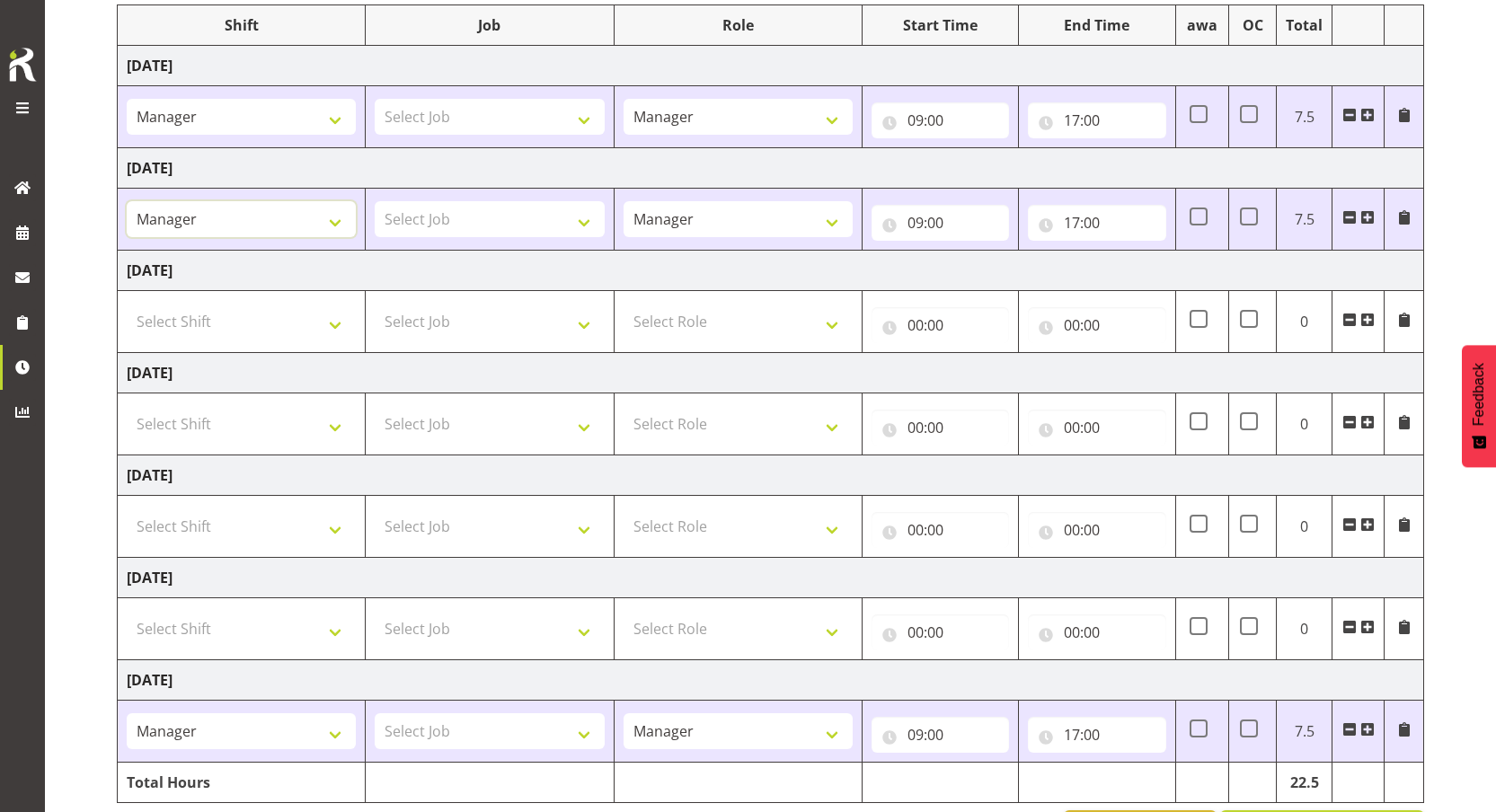
scroll to position [185, 0]
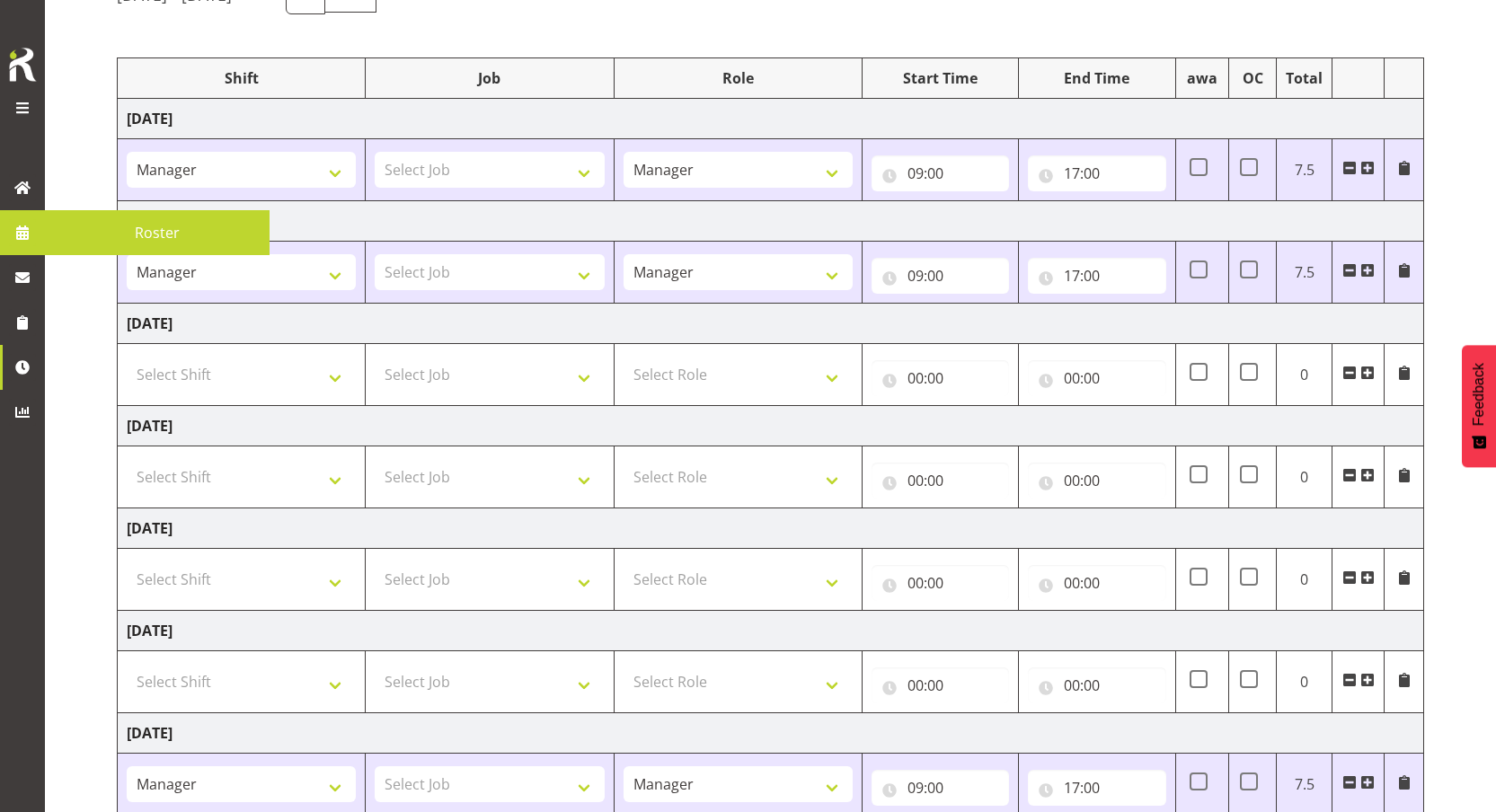
click at [128, 240] on span "Roster" at bounding box center [157, 233] width 207 height 27
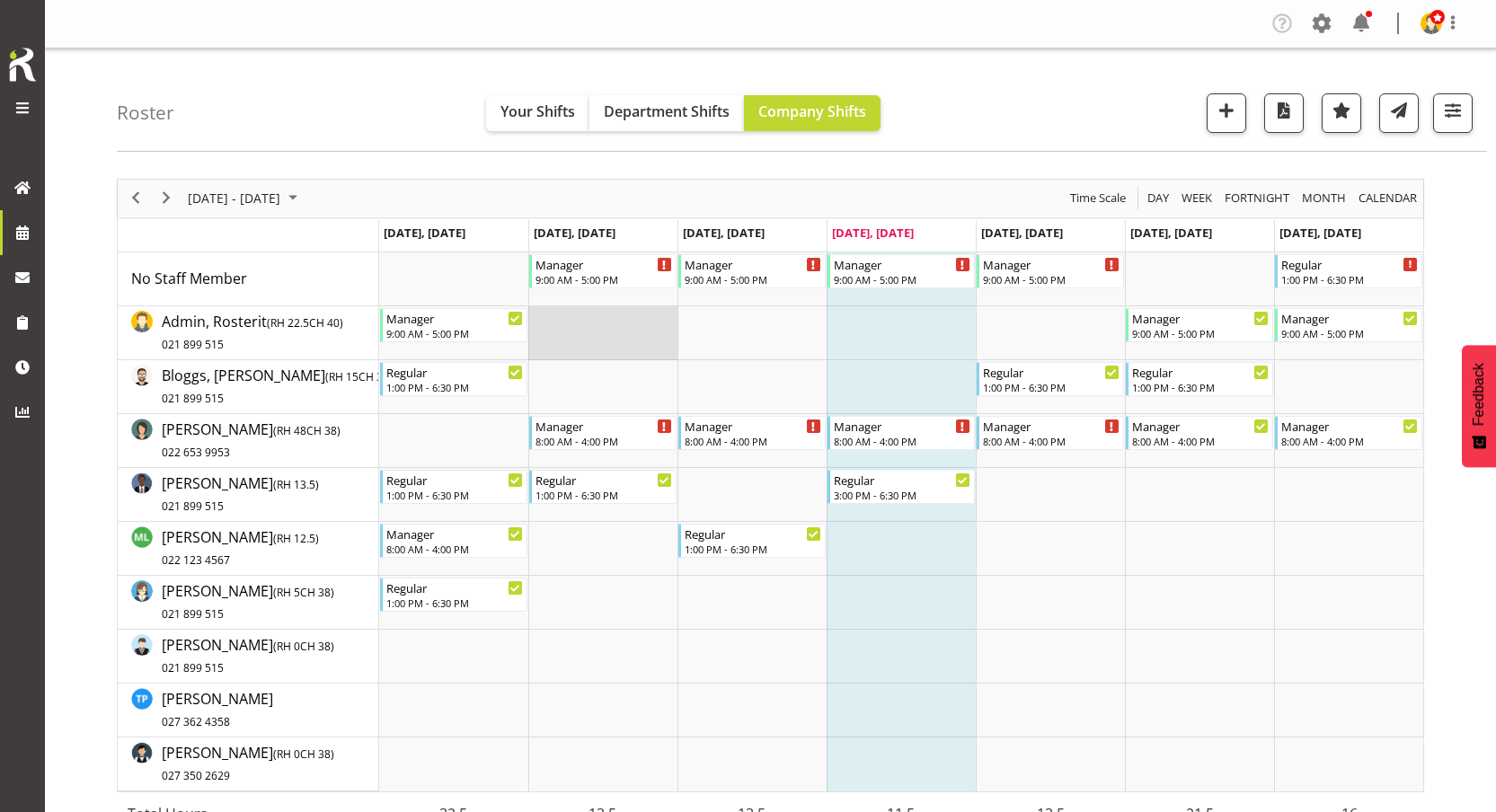
click at [592, 331] on td "Timeline Week of August 21, 2025" at bounding box center [602, 333] width 149 height 54
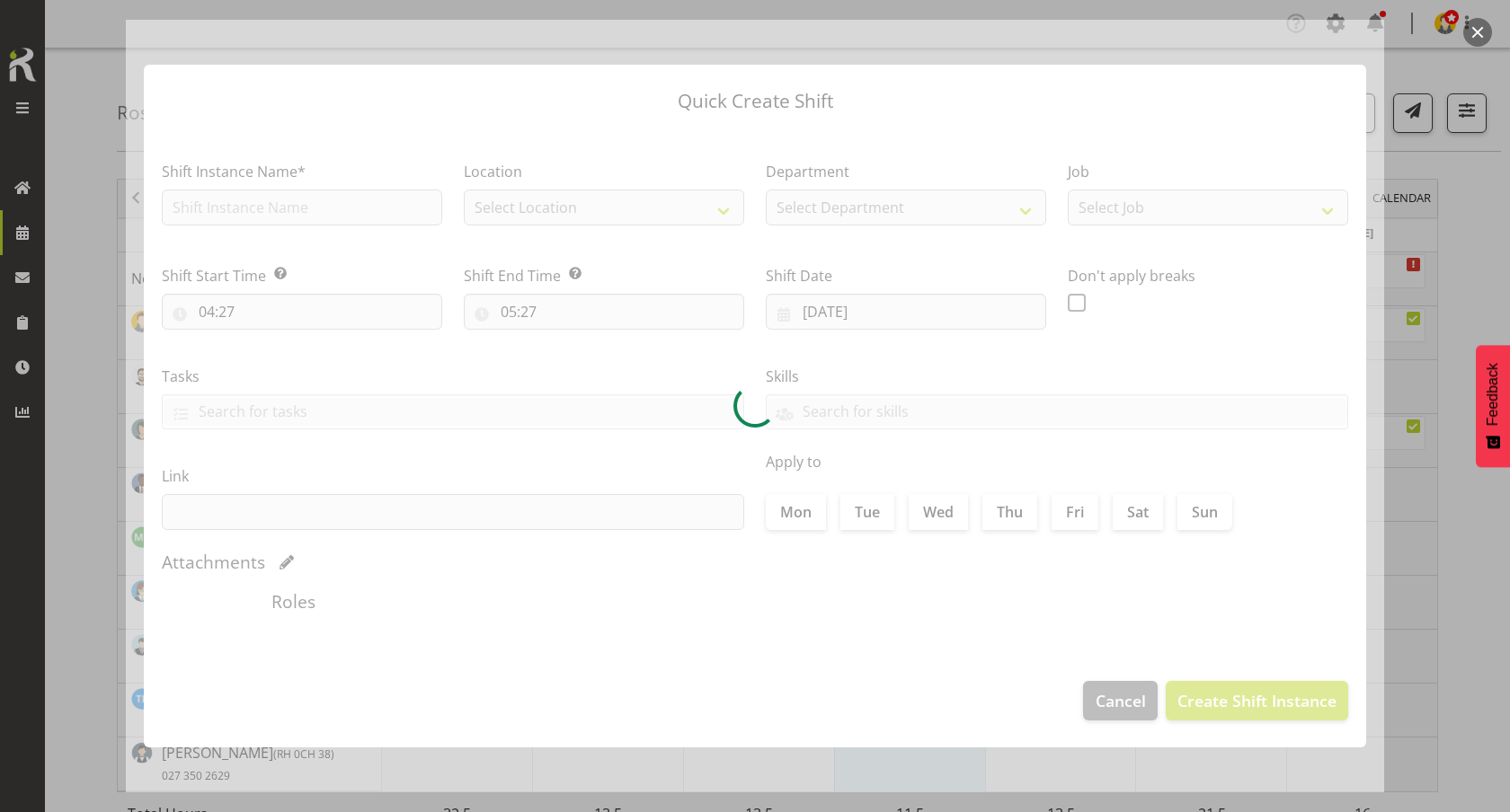
type input "19/08/2025"
checkbox input "true"
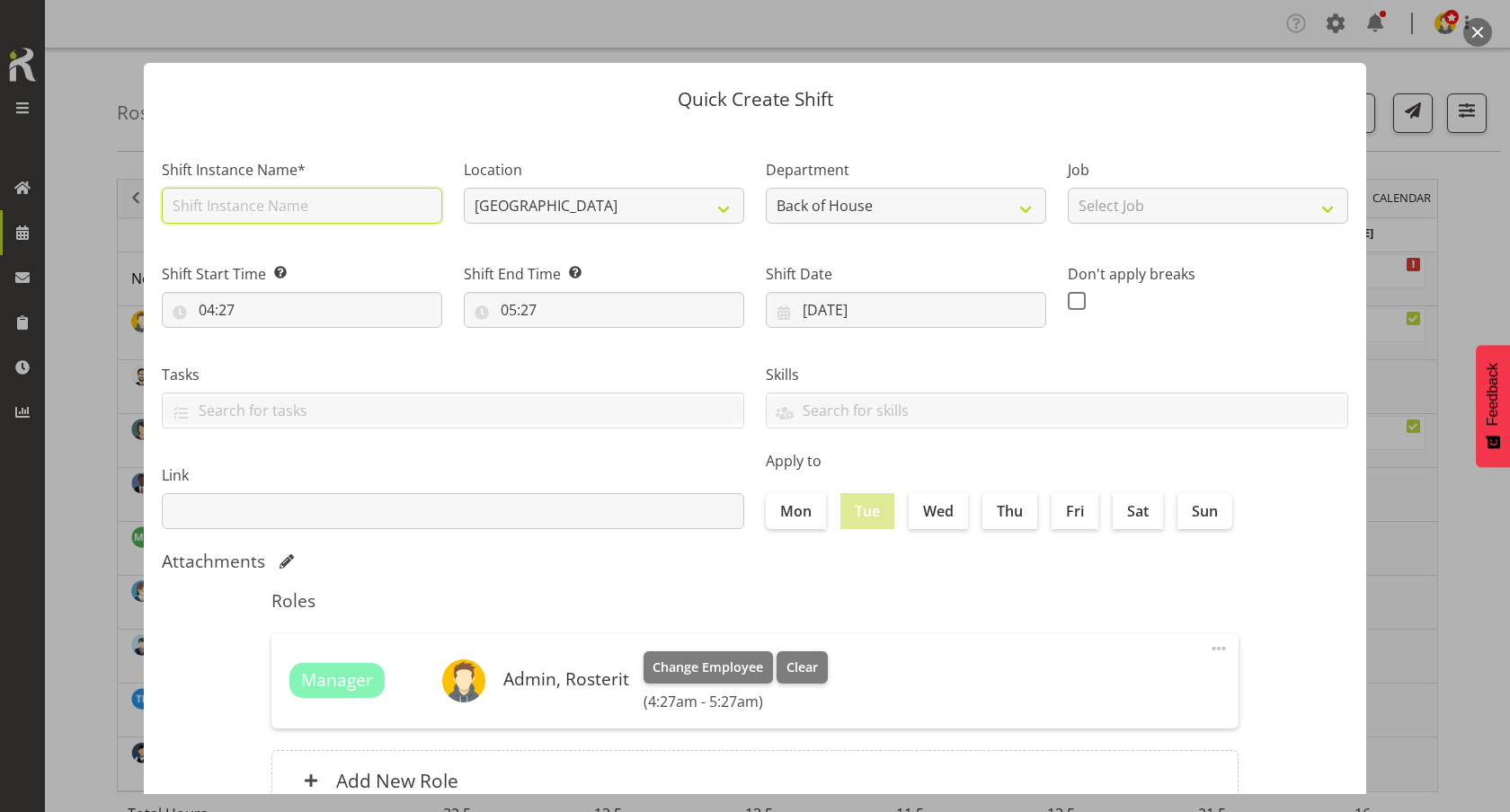
click at [305, 210] on input "text" at bounding box center [301, 206] width 280 height 36
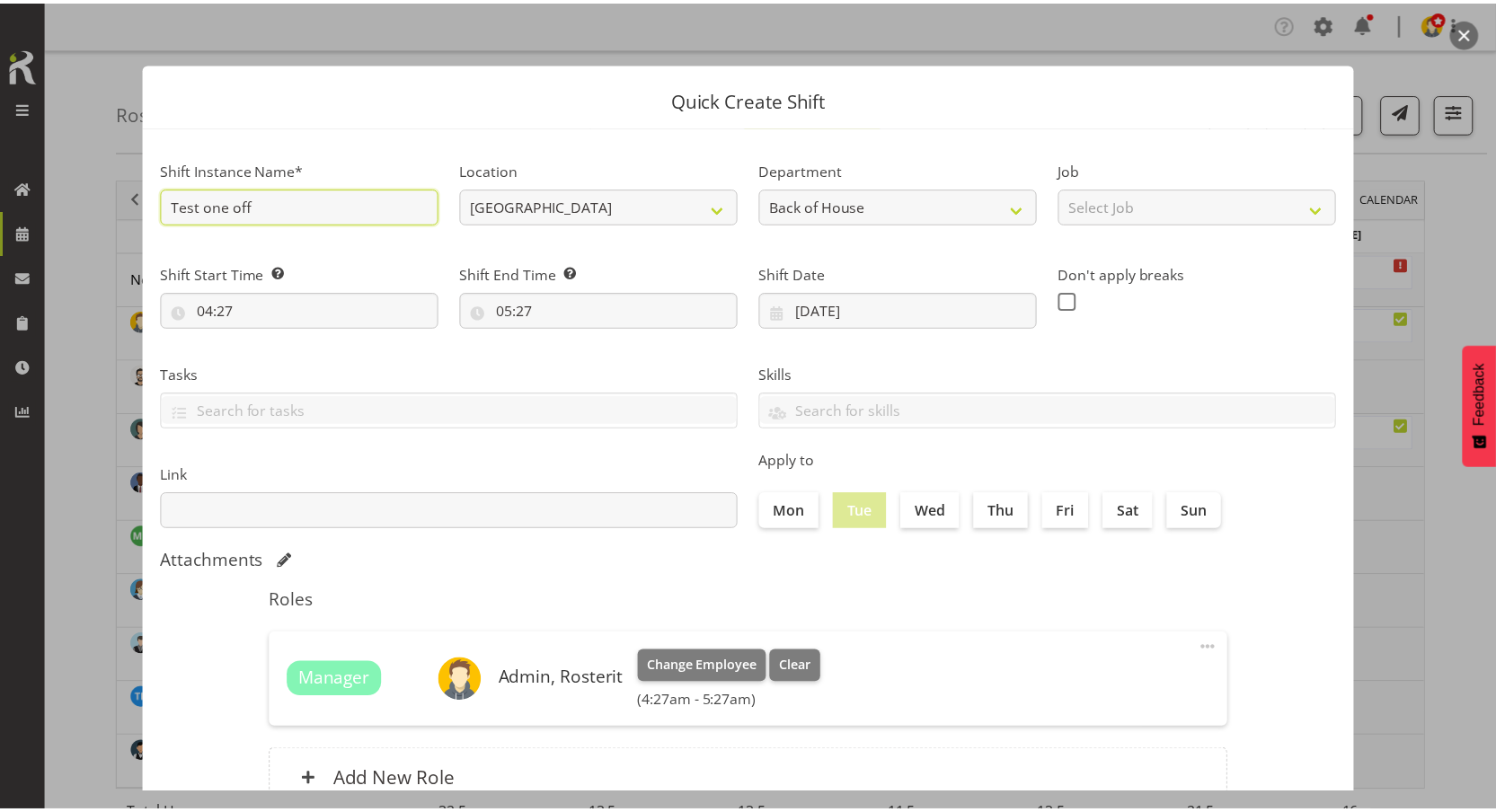
scroll to position [140, 0]
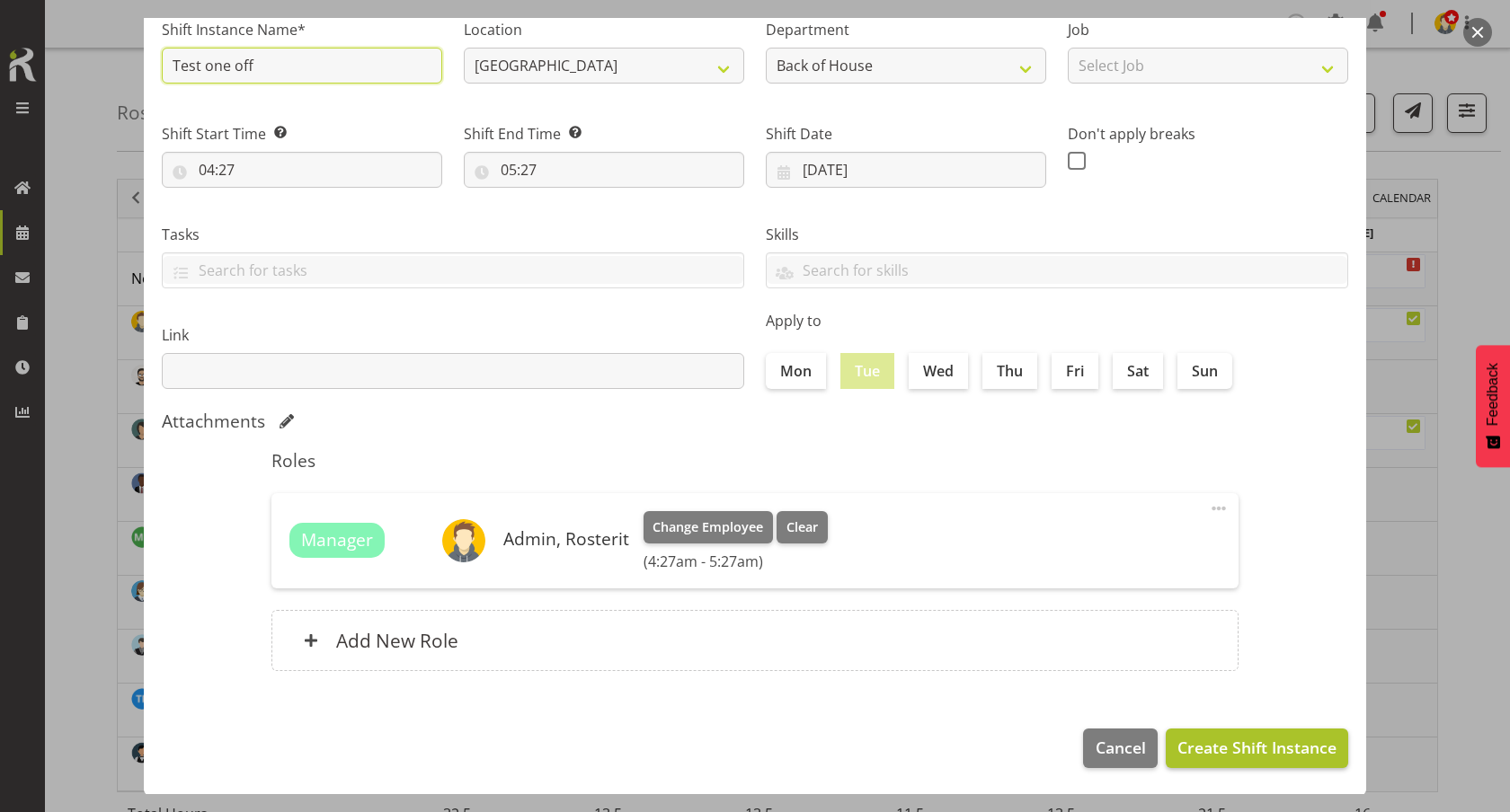
type input "Test one off"
click at [1269, 740] on span "Create Shift Instance" at bounding box center [1256, 748] width 159 height 24
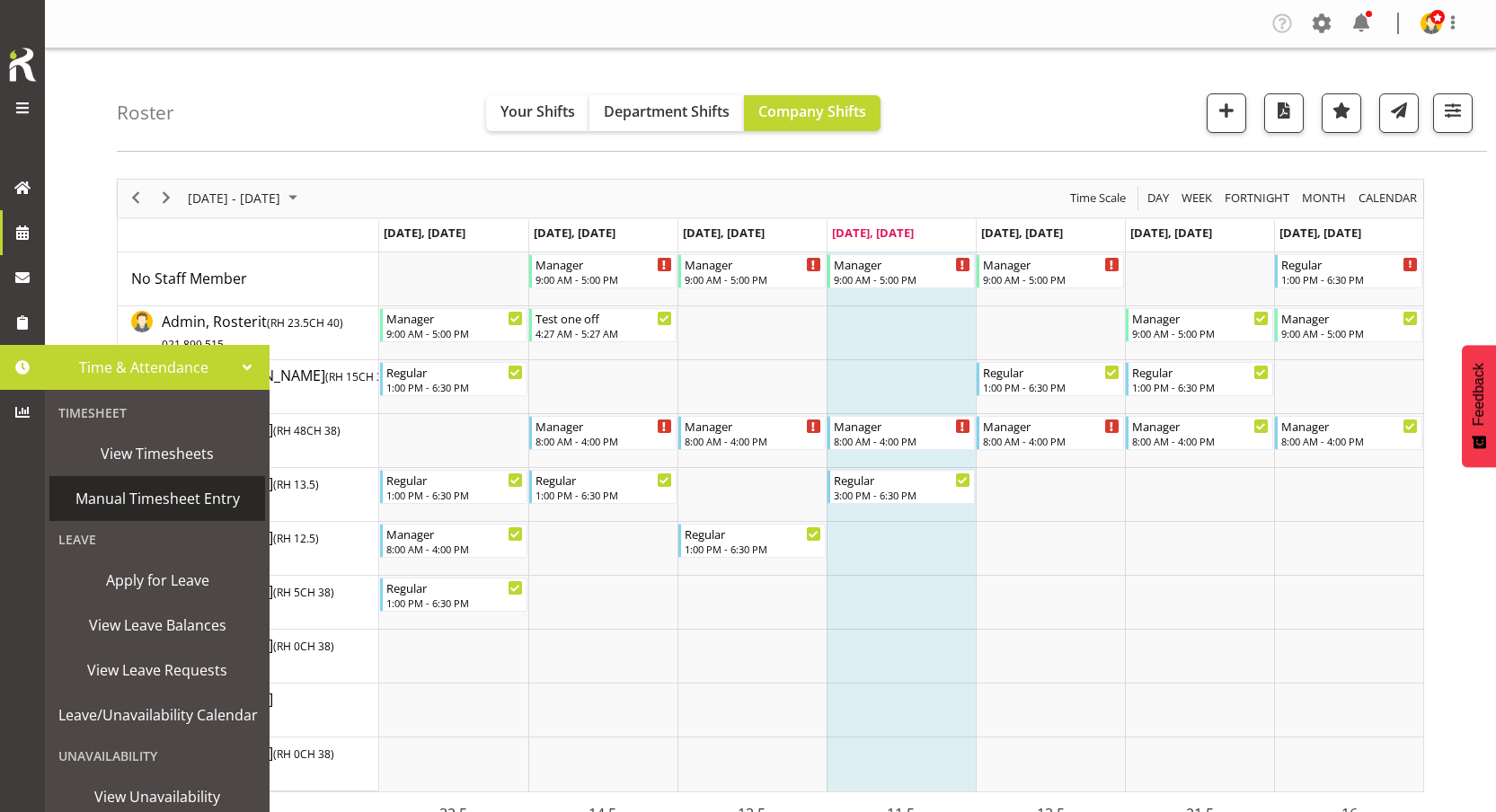
click at [111, 487] on span "Manual Timesheet Entry" at bounding box center [157, 499] width 198 height 27
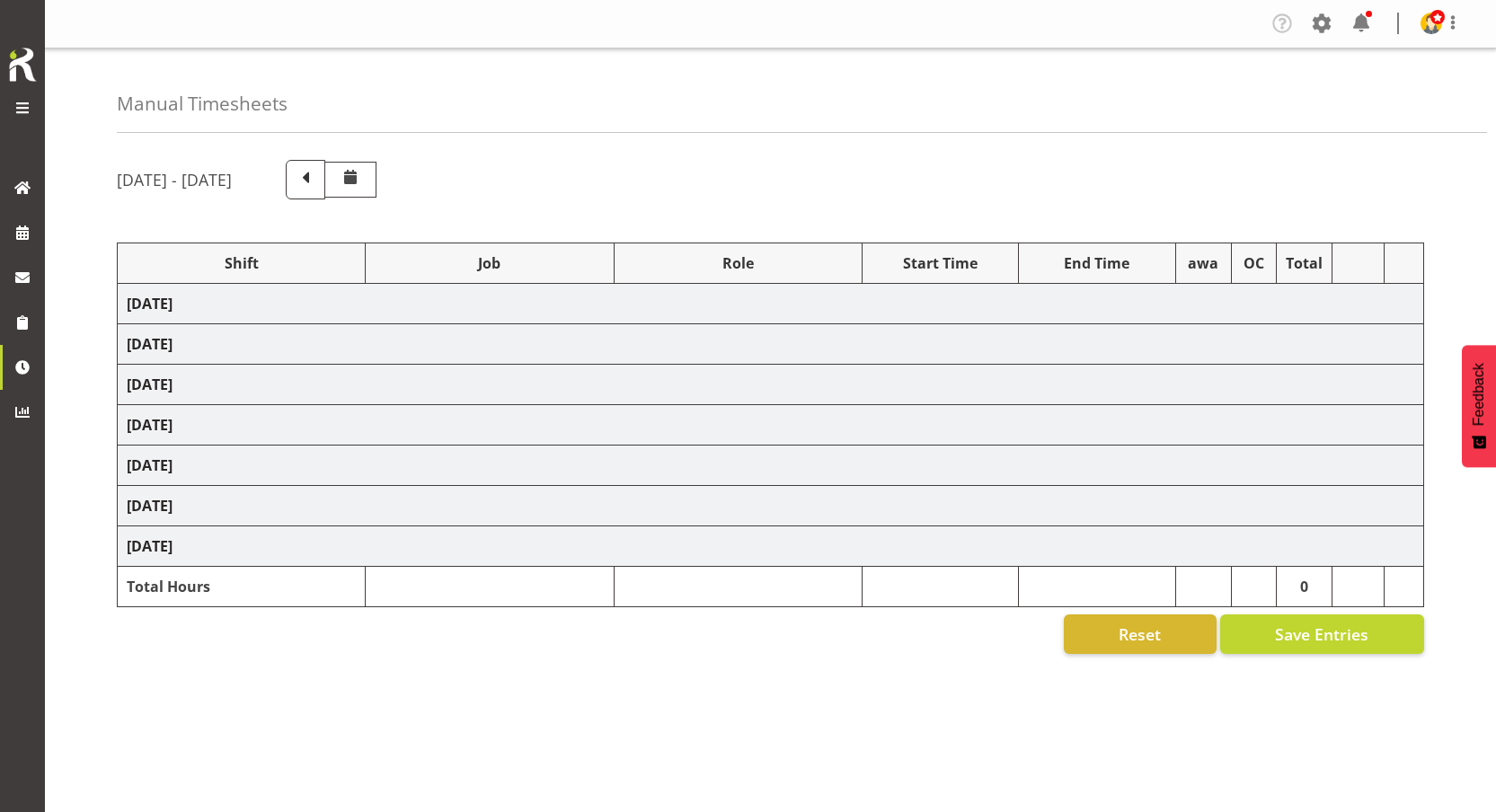
select select "80861"
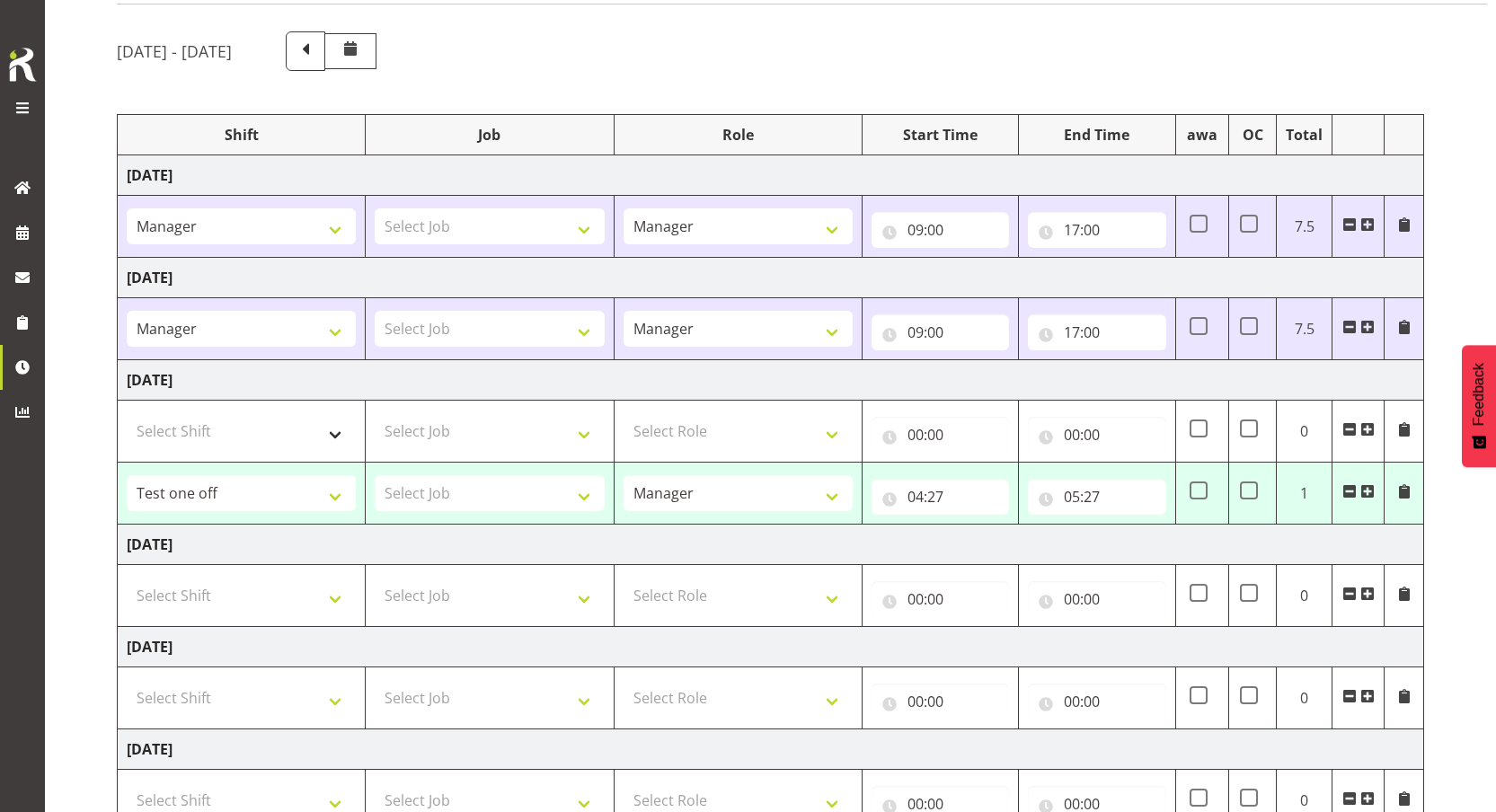
scroll to position [149, 0]
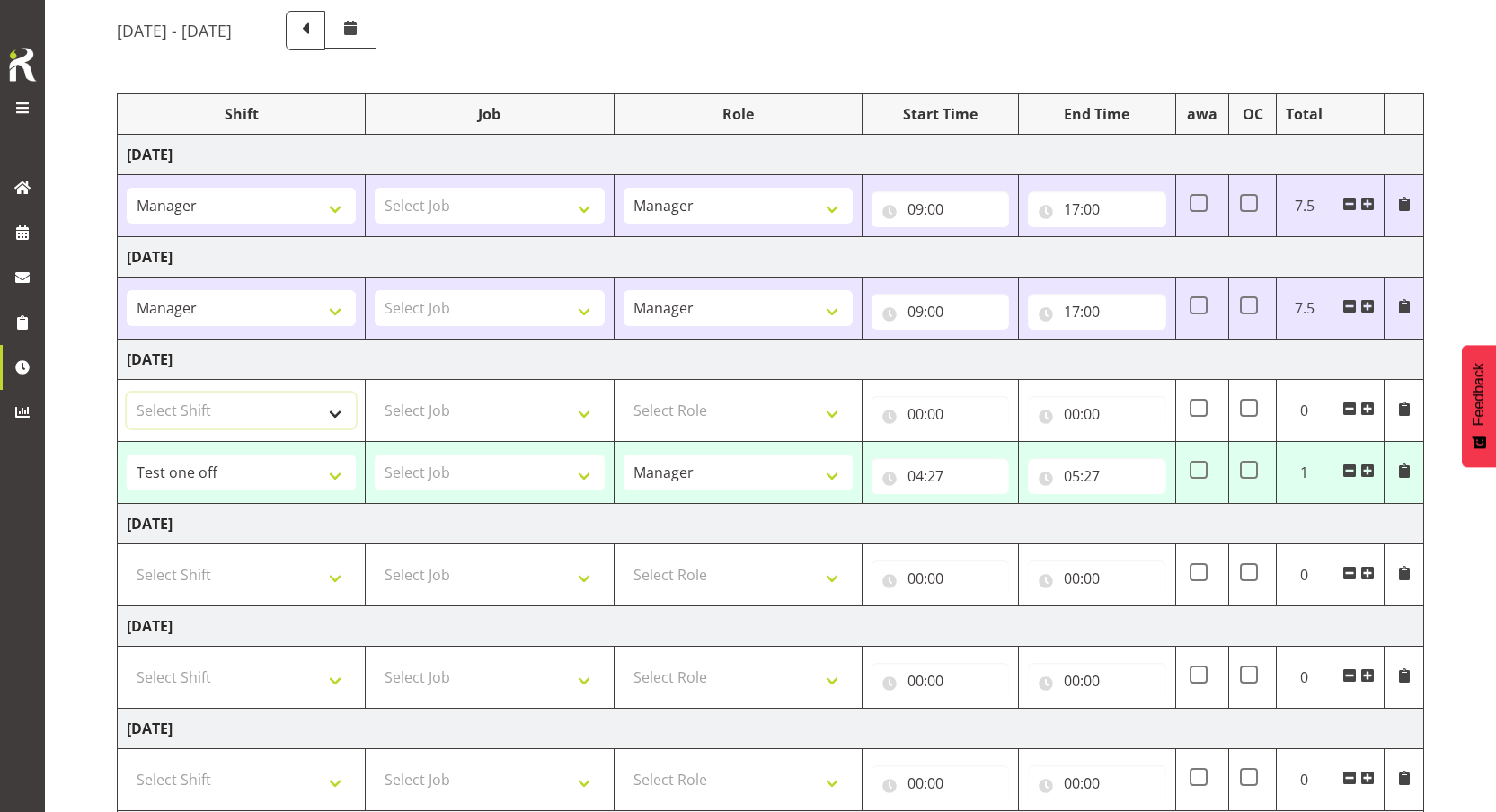
click at [269, 416] on select "Select Shift Manager One off shift Override Leave Regular Test one off Unknown …" at bounding box center [241, 411] width 230 height 36
click at [197, 411] on select "Select Shift Manager One off shift Override Leave Regular Test one off Unknown …" at bounding box center [241, 411] width 230 height 36
click at [260, 315] on select "Manager One off shift Override Leave Regular Unknown Shift Welly Hospo one off …" at bounding box center [241, 308] width 230 height 36
click at [281, 203] on select "Manager One off shift Override Leave Regular Unknown Shift Welly Hospo one off …" at bounding box center [241, 206] width 230 height 36
click at [178, 406] on select "Select Shift Manager One off shift Override Leave Regular Test one off Unknown …" at bounding box center [241, 411] width 230 height 36
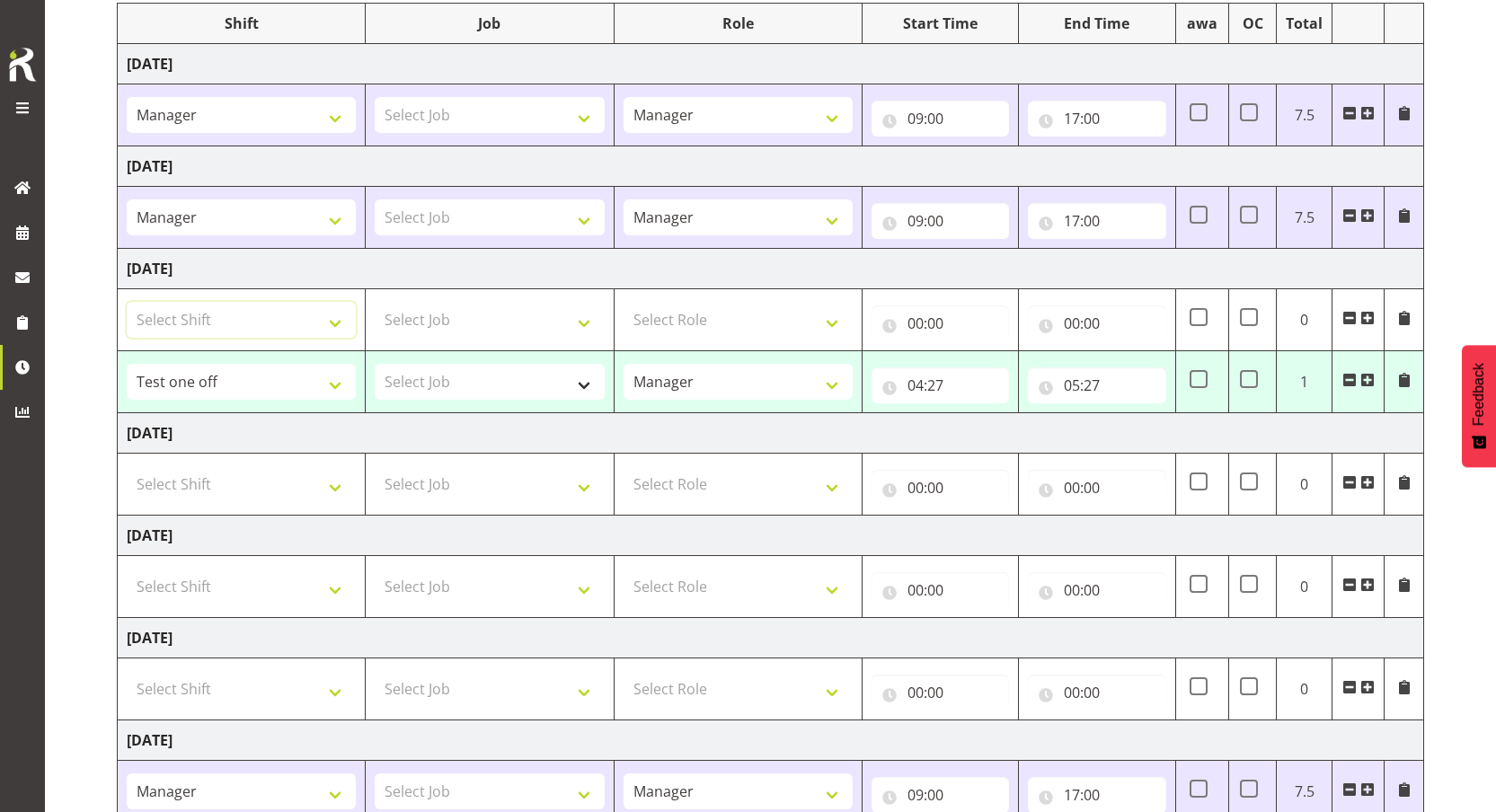
scroll to position [291, 0]
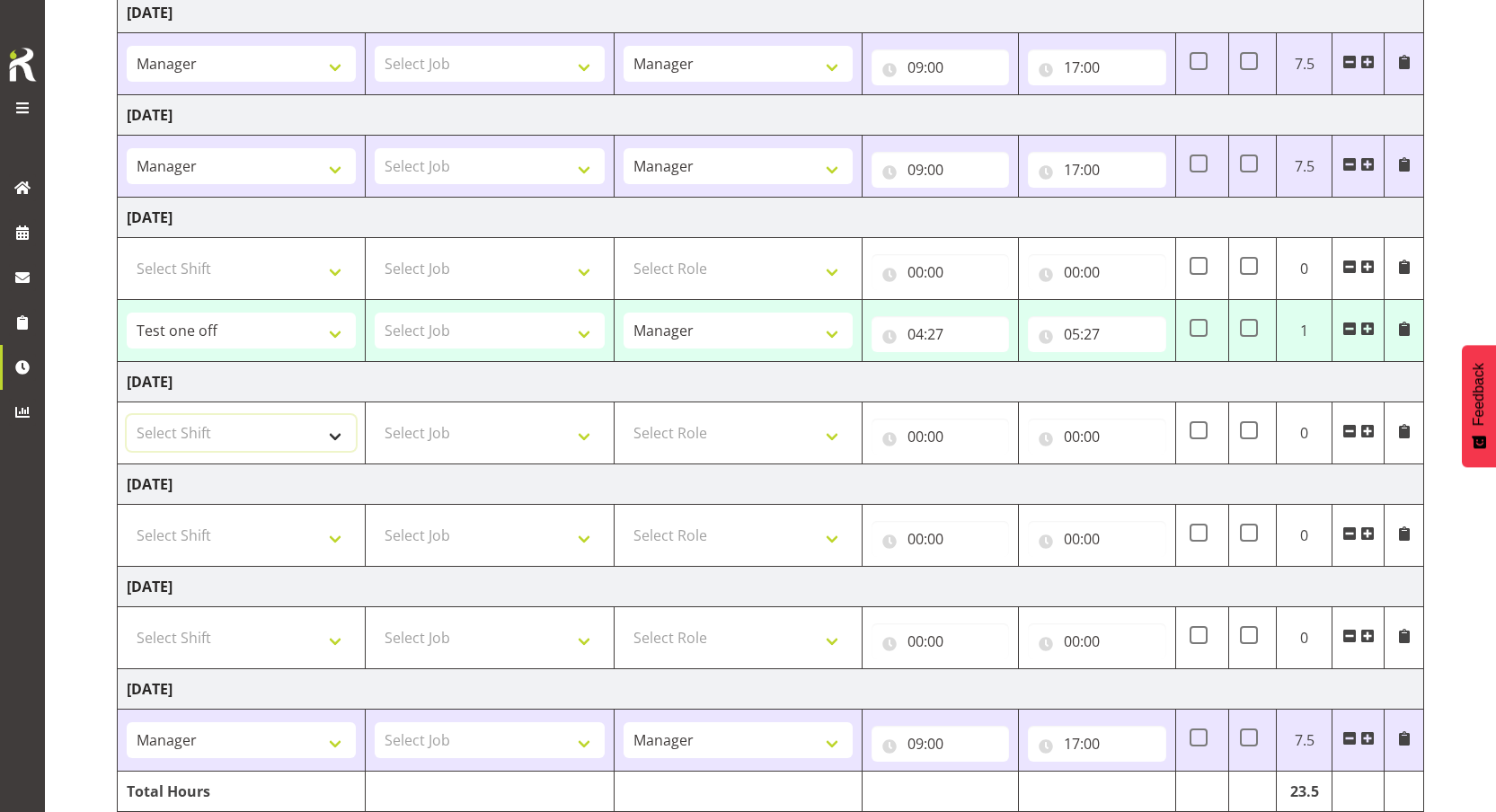
click at [195, 439] on select "Select Shift Manager One off shift Override Leave Regular Unknown Shift Welly H…" at bounding box center [241, 434] width 230 height 36
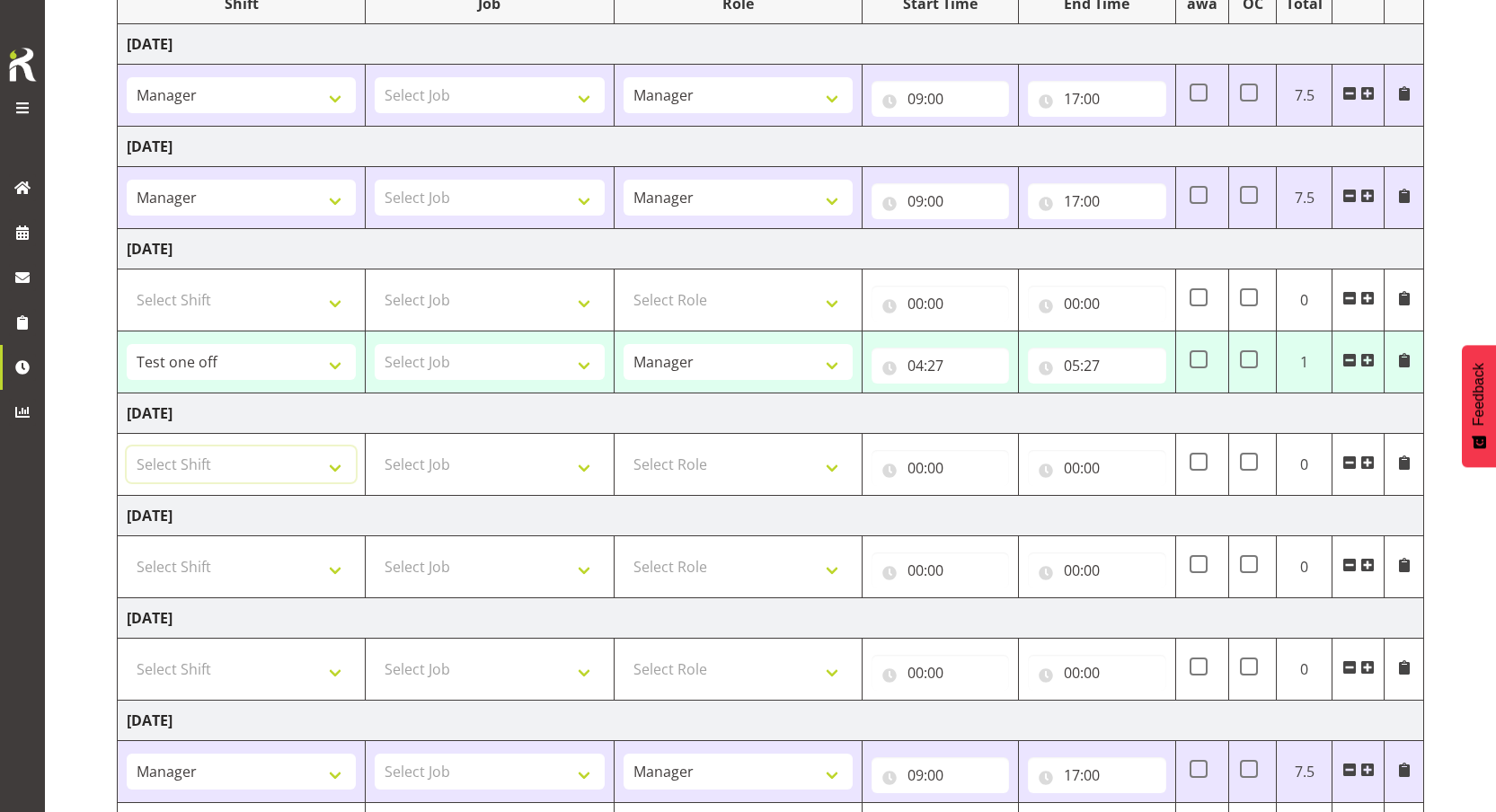
scroll to position [249, 0]
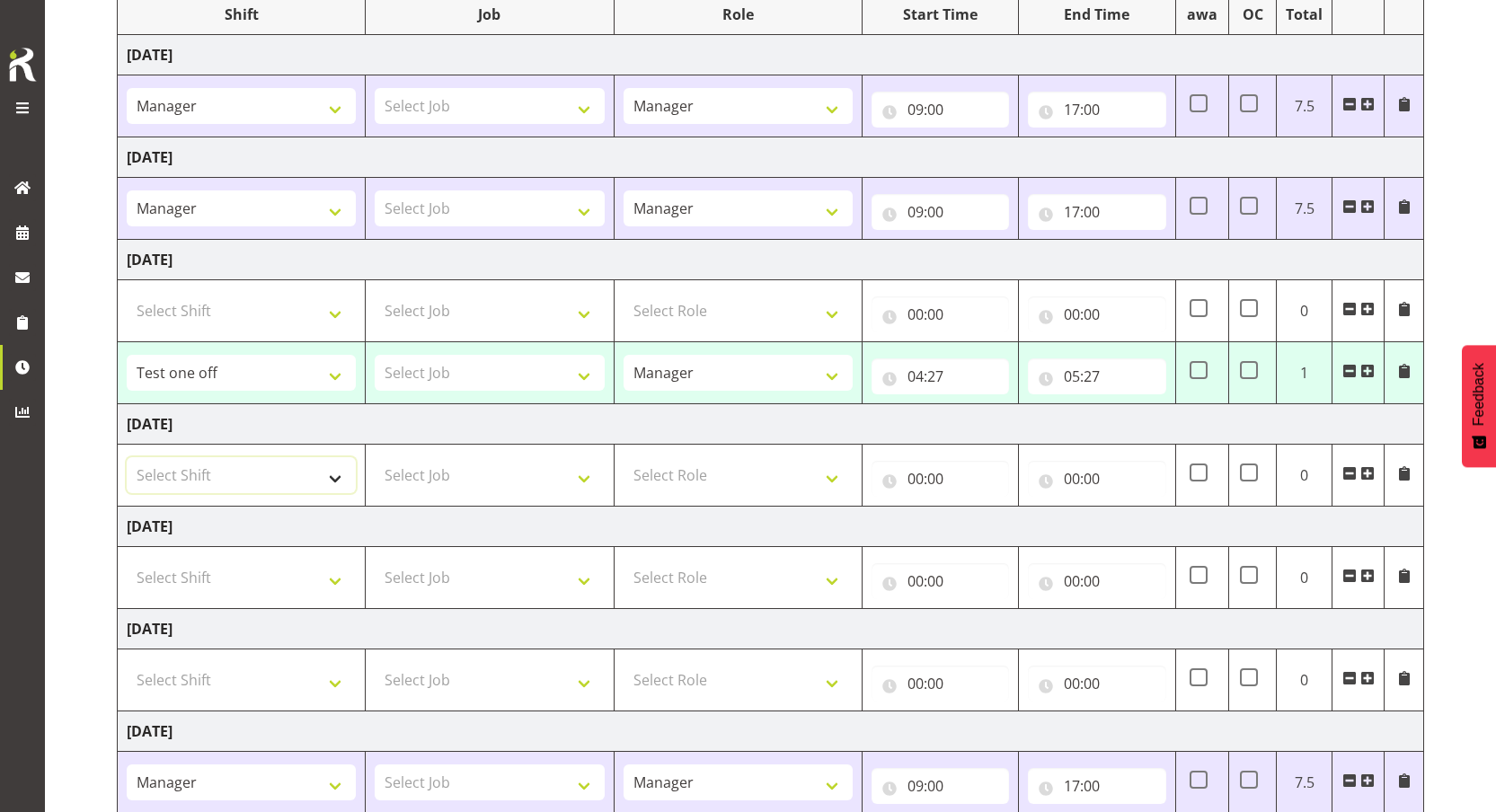
click at [278, 489] on select "Select Shift Manager One off shift Override Leave Regular Unknown Shift Welly H…" at bounding box center [241, 475] width 230 height 36
select select "52646"
click at [127, 457] on select "Select Shift Manager One off shift Override Leave Regular Unknown Shift Welly H…" at bounding box center [241, 475] width 230 height 36
click at [934, 478] on input "00:00" at bounding box center [941, 479] width 138 height 36
click at [988, 524] on select "00 01 02 03 04 05 06 07 08 09 10 11 12 13 14 15 16 17 18 19 20 21 22 23" at bounding box center [994, 526] width 41 height 36
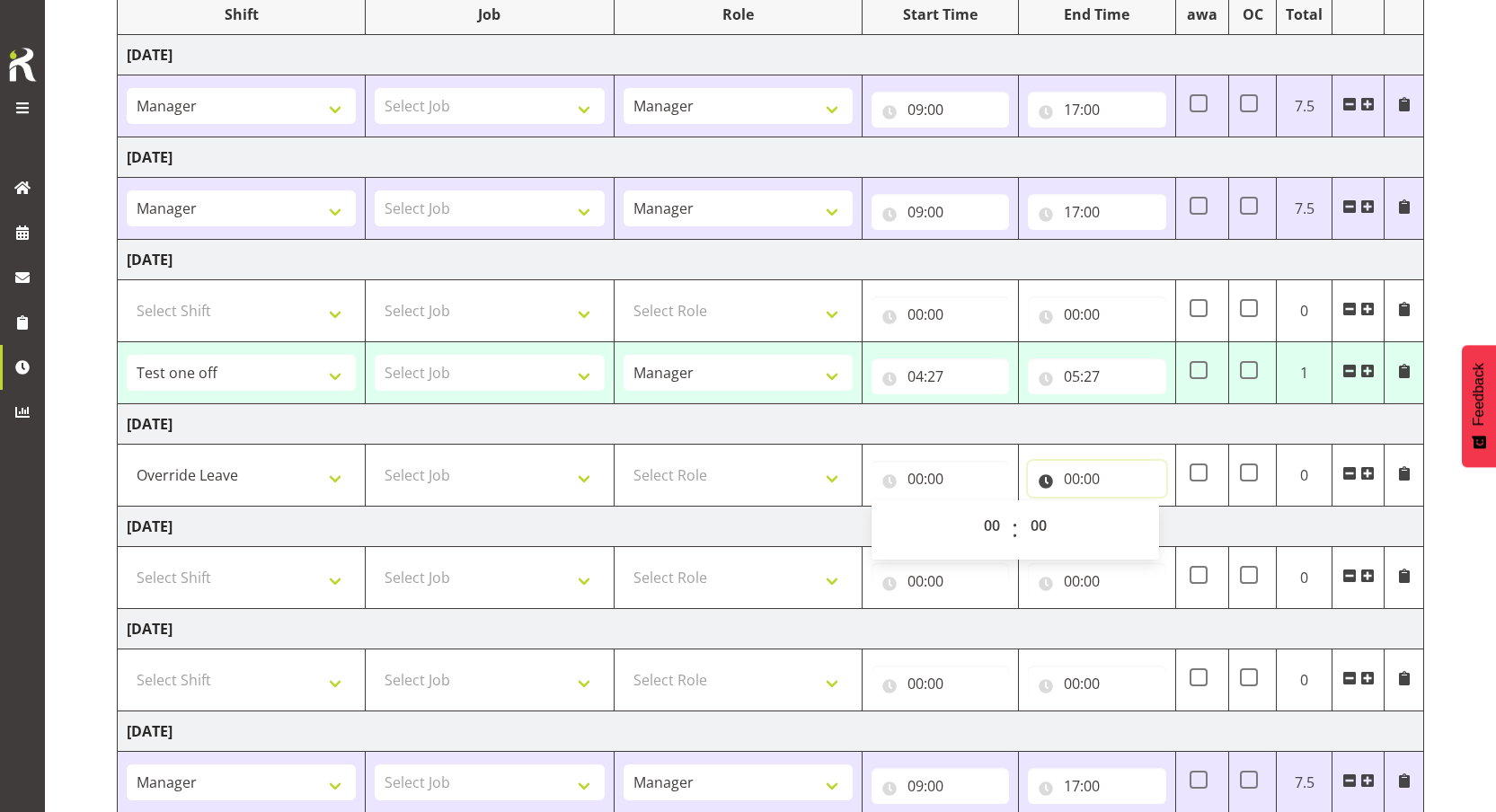
click at [1093, 479] on input "00:00" at bounding box center [1097, 479] width 138 height 36
click at [1152, 526] on select "00 01 02 03 04 05 06 07 08 09 10 11 12 13 14 15 16 17 18 19 20 21 22 23" at bounding box center [1150, 526] width 41 height 36
select select "6"
click at [1130, 508] on select "00 01 02 03 04 05 06 07 08 09 10 11 12 13 14 15 16 17 18 19 20 21 22 23" at bounding box center [1150, 526] width 41 height 36
type input "06:00"
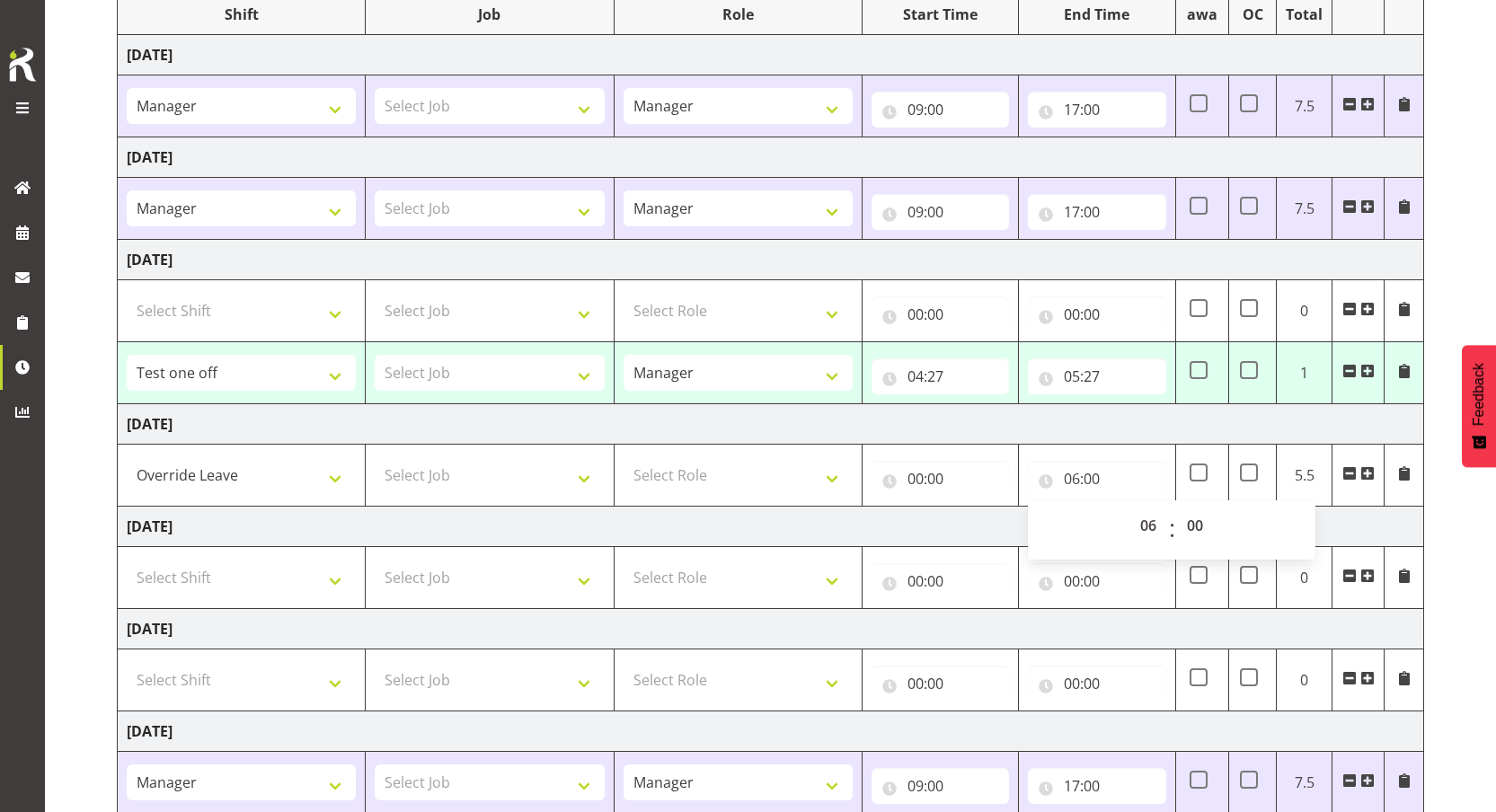
click at [906, 522] on td "[DATE]" at bounding box center [771, 527] width 1306 height 41
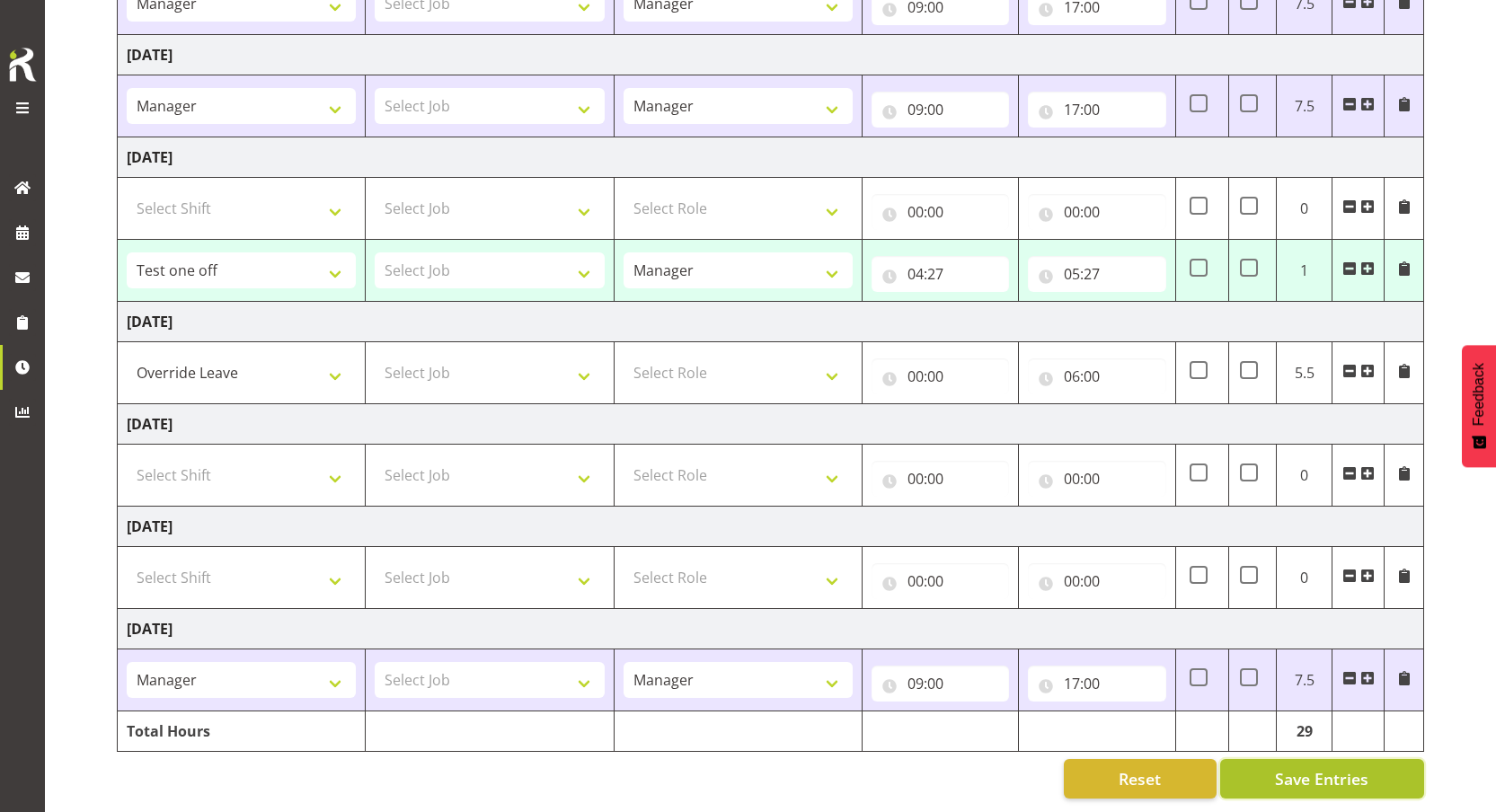
click at [1323, 777] on span "Save Entries" at bounding box center [1321, 779] width 93 height 24
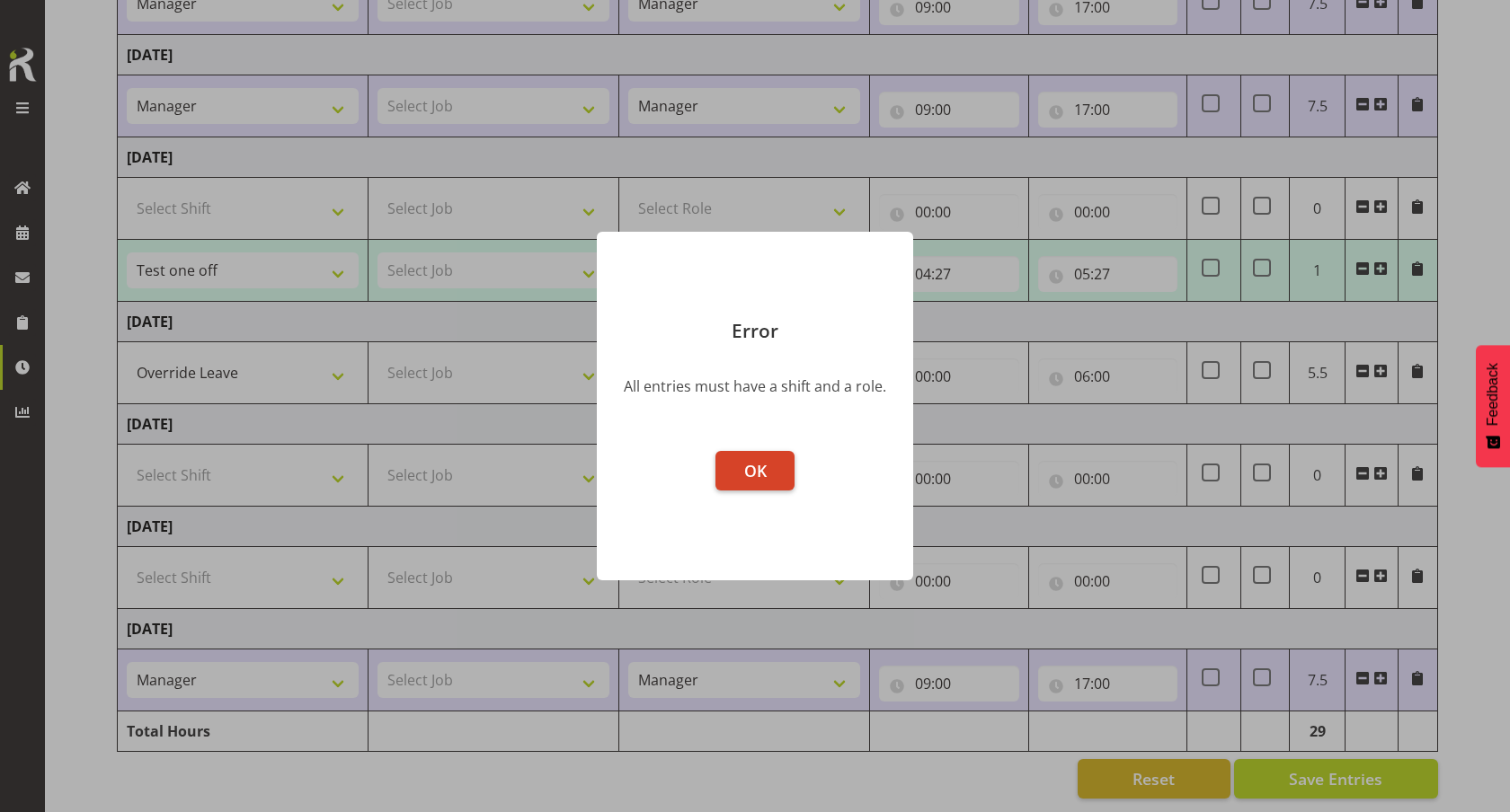
click at [744, 462] on span "OK" at bounding box center [755, 471] width 23 height 22
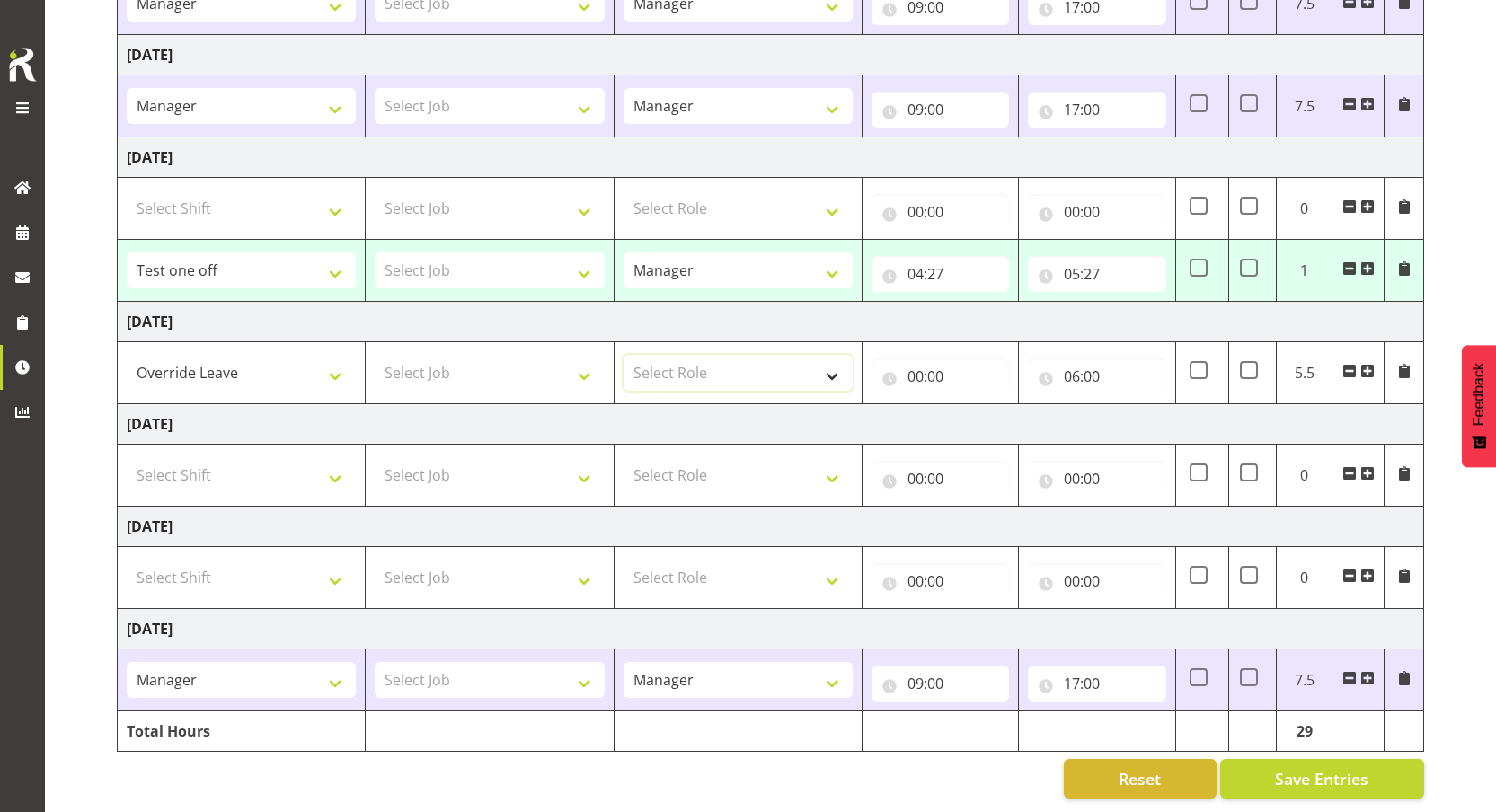
click at [732, 355] on select "Select Role Manager Cook Waiter" at bounding box center [738, 373] width 230 height 36
select select "1"
click at [623, 355] on select "Select Role Manager Cook Waiter" at bounding box center [738, 373] width 230 height 36
click at [1350, 774] on span "Save Entries" at bounding box center [1321, 779] width 93 height 24
select select "80861"
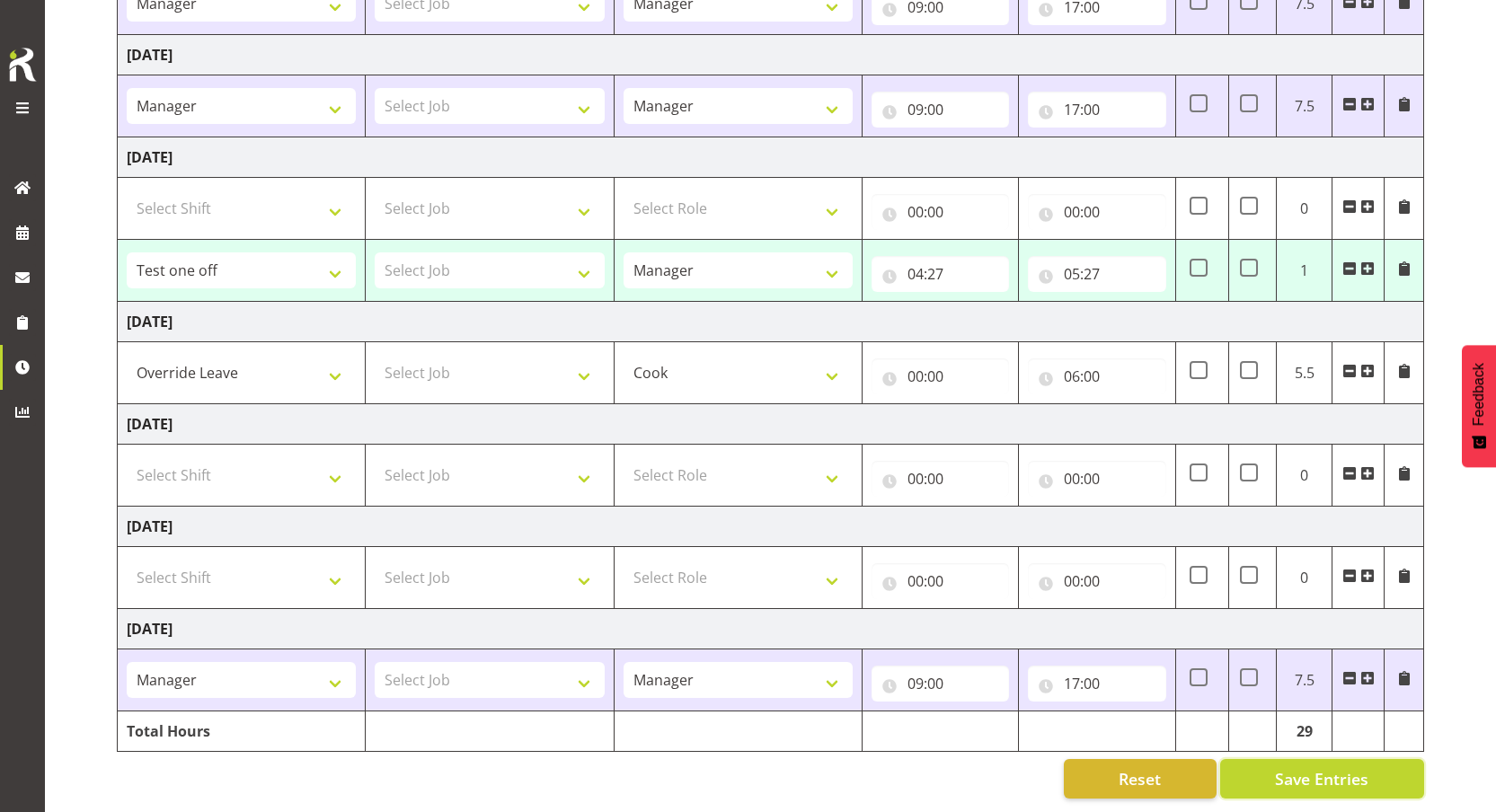
type input "04:27"
type input "05:27"
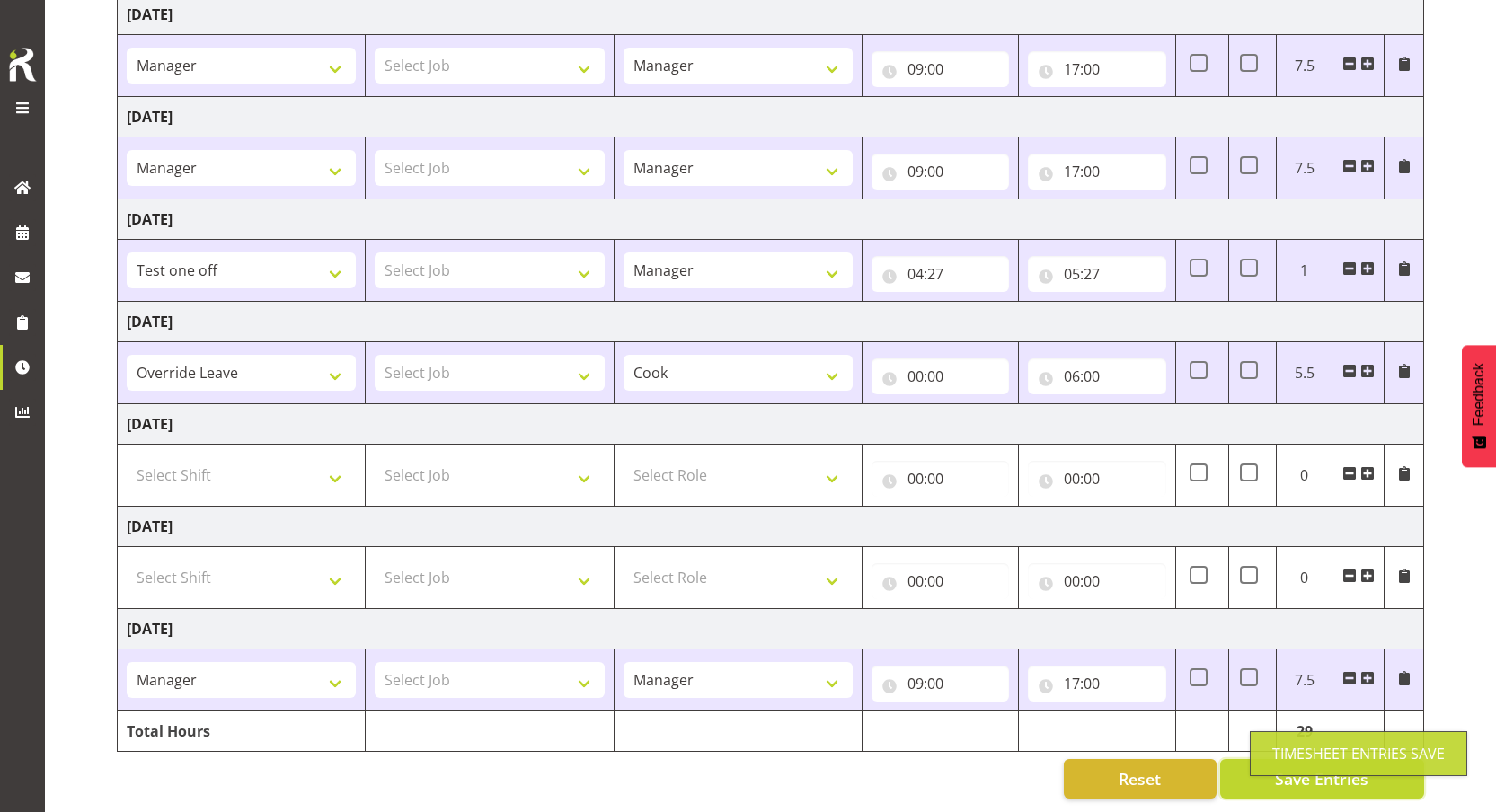
scroll to position [303, 0]
click at [285, 457] on select "Select Shift Manager One off shift Override Leave Regular Unknown Shift Welly H…" at bounding box center [241, 475] width 230 height 36
select select "31545"
click at [127, 457] on select "Select Shift Manager One off shift Override Leave Regular Unknown Shift Welly H…" at bounding box center [241, 475] width 230 height 36
click at [700, 466] on select "Select Role Manager Cook Waiter" at bounding box center [738, 475] width 230 height 36
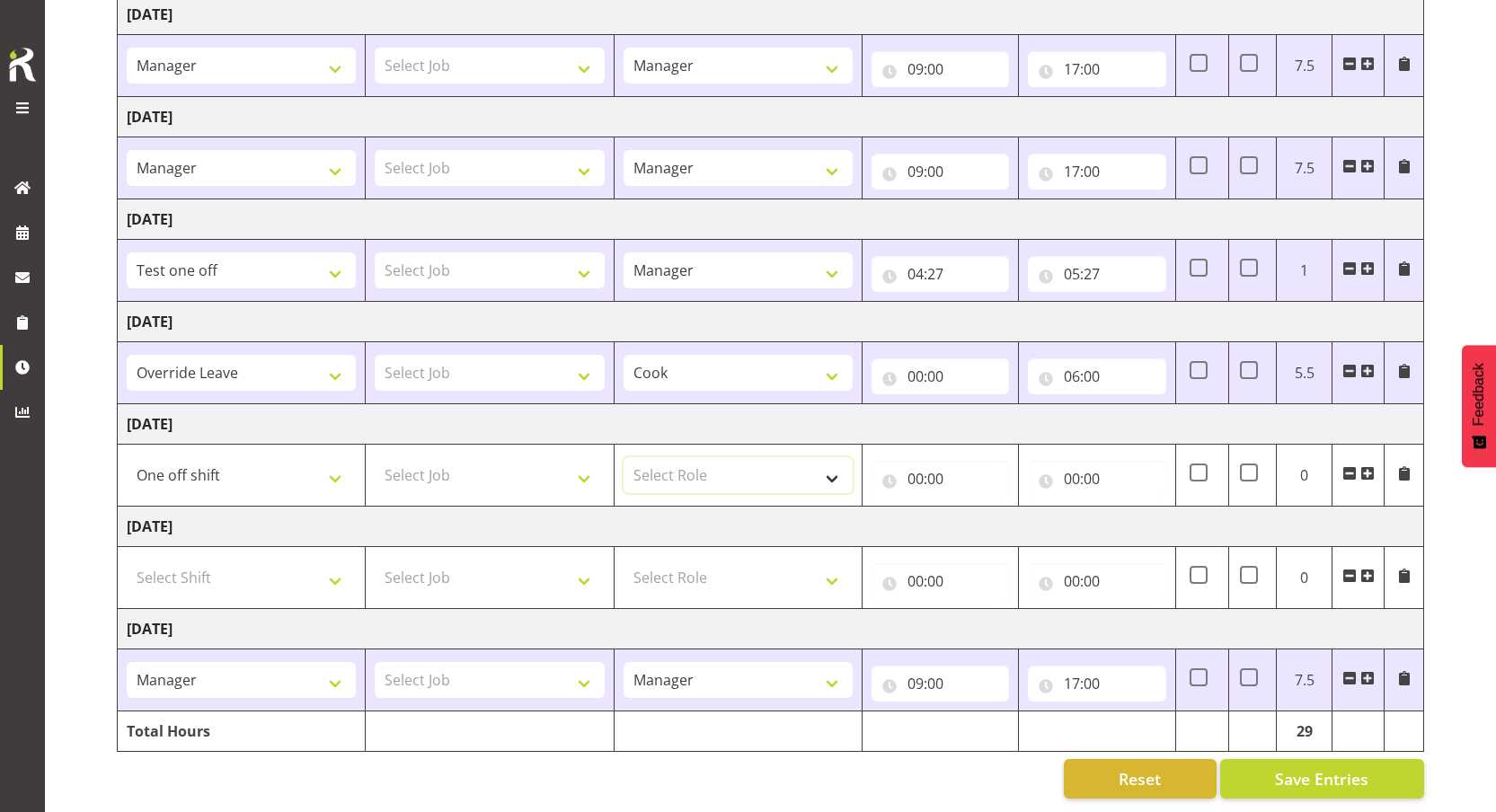
select select "1"
click at [623, 457] on select "Select Role Manager Cook Waiter" at bounding box center [738, 475] width 230 height 36
click at [1122, 464] on input "00:00" at bounding box center [1097, 479] width 138 height 36
click at [1152, 514] on select "00 01 02 03 04 05 06 07 08 09 10 11 12 13 14 15 16 17 18 19 20 21 22 23" at bounding box center [1150, 526] width 41 height 36
select select "5"
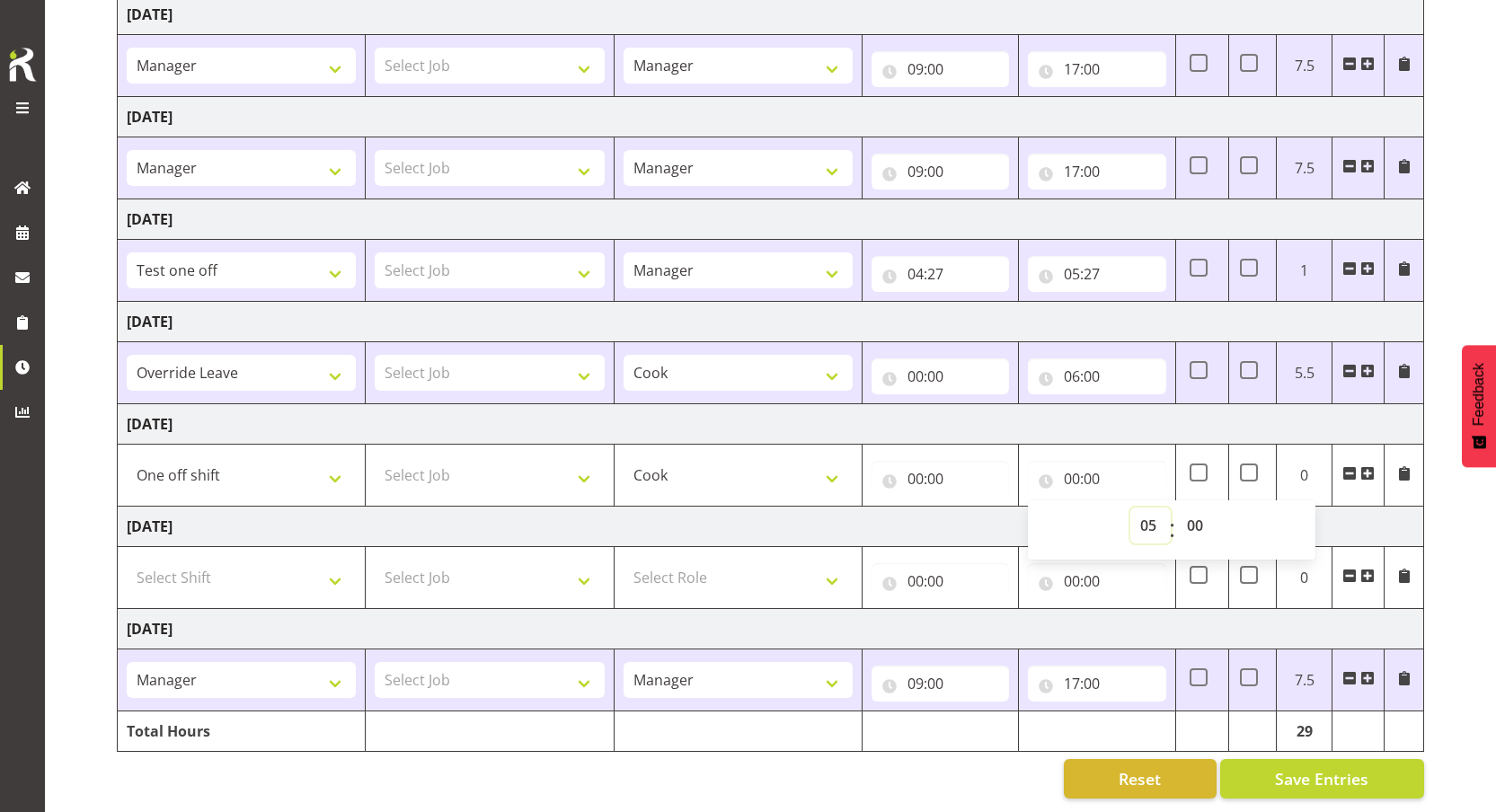
click at [1130, 508] on select "00 01 02 03 04 05 06 07 08 09 10 11 12 13 14 15 16 17 18 19 20 21 22 23" at bounding box center [1150, 526] width 41 height 36
type input "05:00"
click at [633, 560] on select "Select Role Manager Cook Waiter" at bounding box center [738, 578] width 230 height 36
select select "791"
click at [623, 560] on select "Select Role Manager Cook Waiter" at bounding box center [738, 578] width 230 height 36
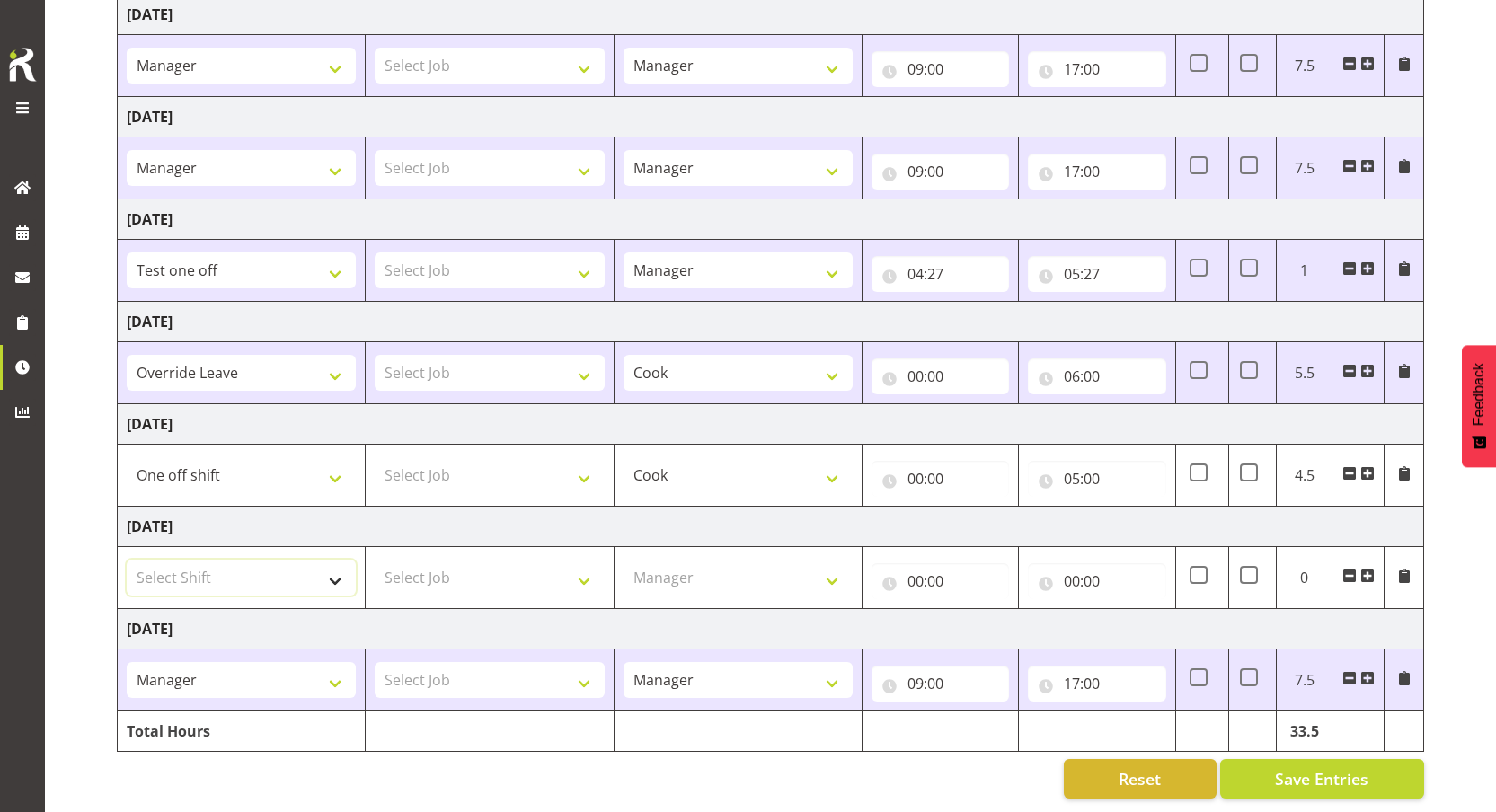
click at [233, 576] on select "Select Shift Manager One off shift Override Leave Regular Unknown Shift Welly H…" at bounding box center [241, 578] width 230 height 36
select select "65039"
click at [127, 560] on select "Select Shift Manager One off shift Override Leave Regular Unknown Shift Welly H…" at bounding box center [241, 578] width 230 height 36
click at [955, 568] on input "00:00" at bounding box center [941, 582] width 138 height 36
click at [1080, 570] on input "00:00" at bounding box center [1097, 582] width 138 height 36
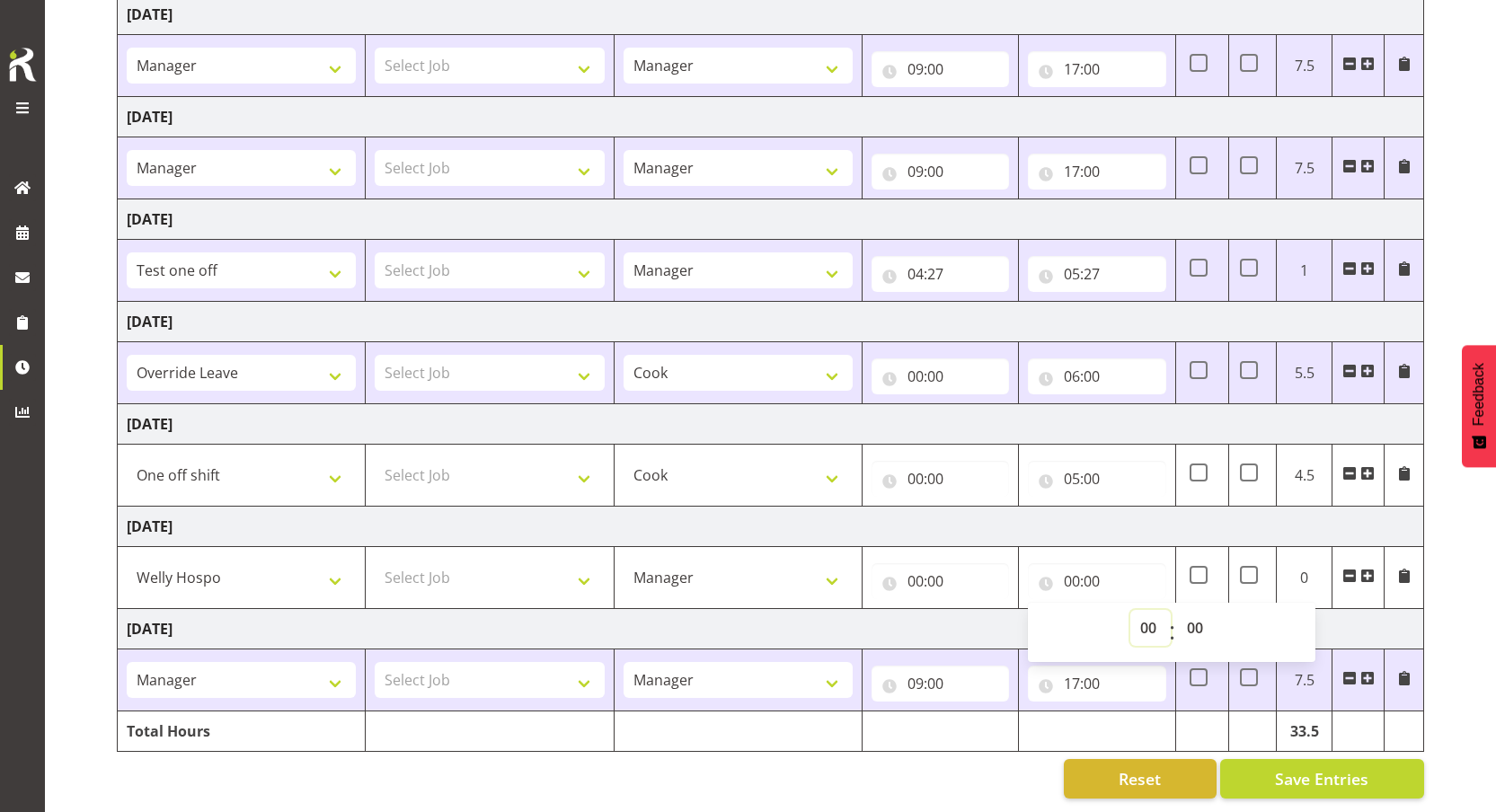
click at [1142, 620] on select "00 01 02 03 04 05 06 07 08 09 10 11 12 13 14 15 16 17 18 19 20 21 22 23" at bounding box center [1150, 628] width 41 height 36
select select "5"
click at [1130, 610] on select "00 01 02 03 04 05 06 07 08 09 10 11 12 13 14 15 16 17 18 19 20 21 22 23" at bounding box center [1150, 628] width 41 height 36
type input "05:00"
click at [1301, 768] on span "Save Entries" at bounding box center [1321, 779] width 93 height 24
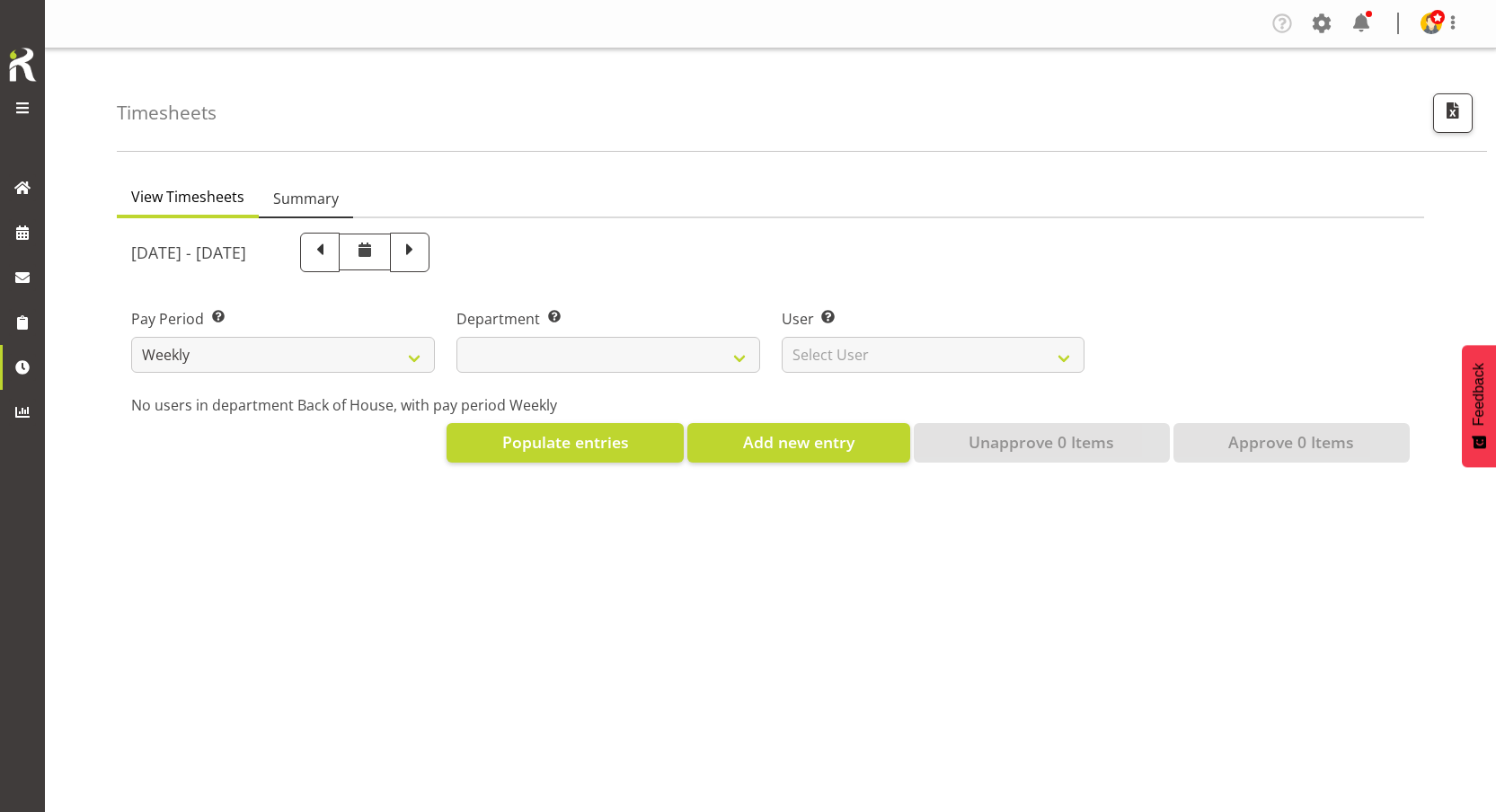
select select
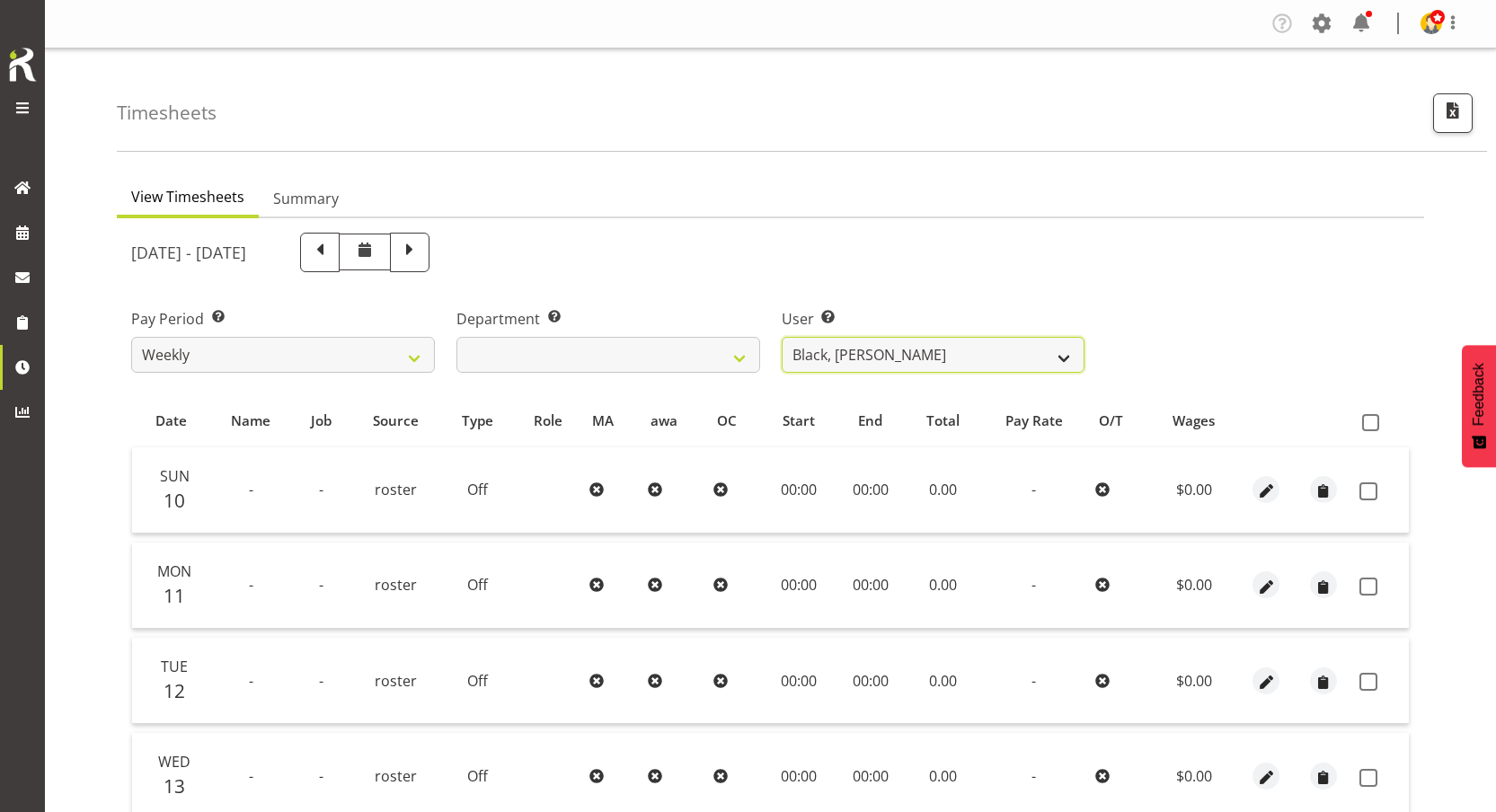
click at [904, 357] on select "Black, [PERSON_NAME] ❌ Bloggs, [PERSON_NAME] ❌ [PERSON_NAME], Rosterit ❌ [PERSO…" at bounding box center [934, 355] width 304 height 36
select select "1"
click at [782, 337] on select "Black, [PERSON_NAME] ❌ Bloggs, [PERSON_NAME] ❌ [PERSON_NAME], Rosterit ❌ [PERSO…" at bounding box center [934, 355] width 304 height 36
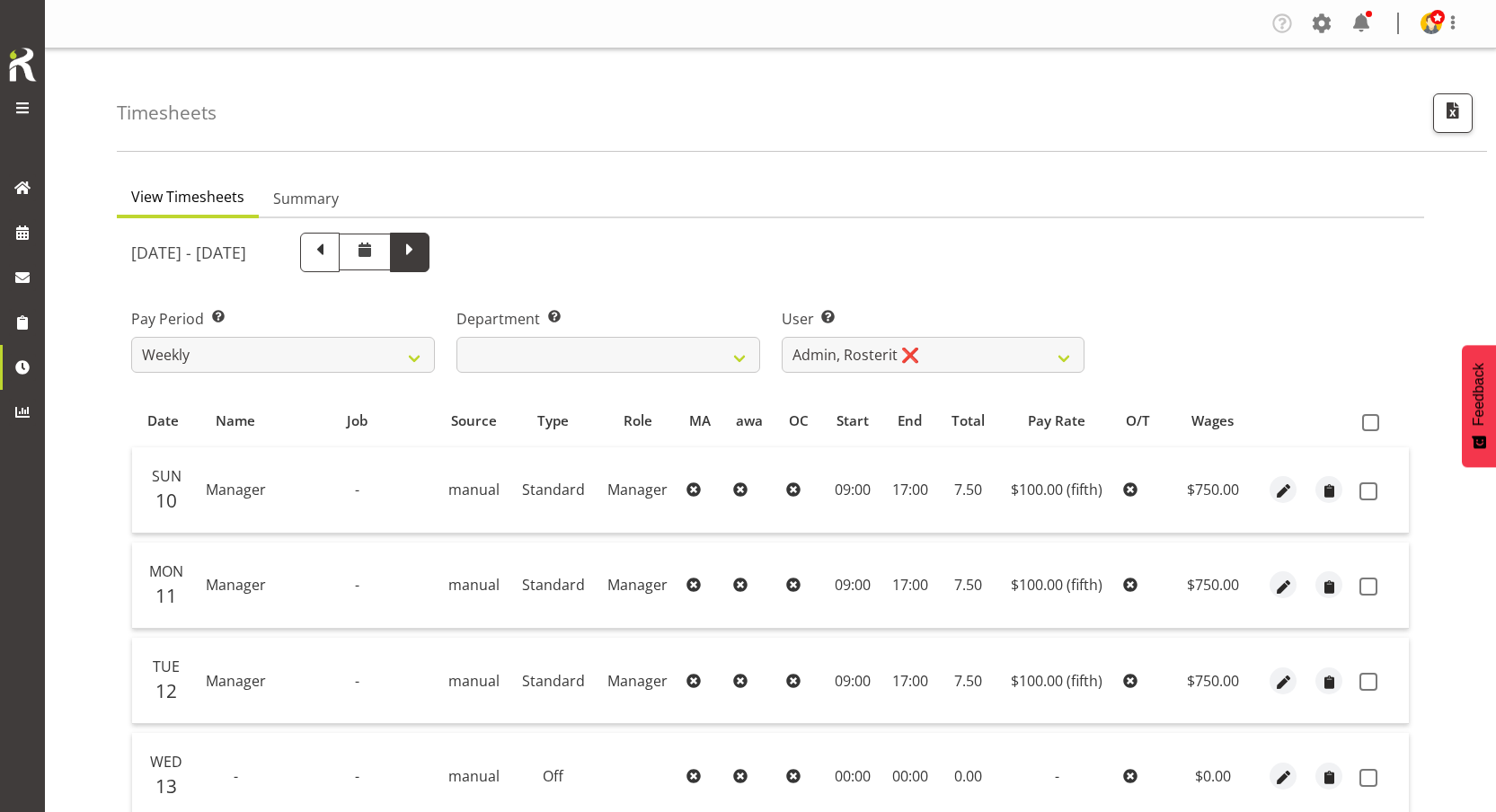
click at [421, 249] on span at bounding box center [410, 250] width 24 height 24
select select
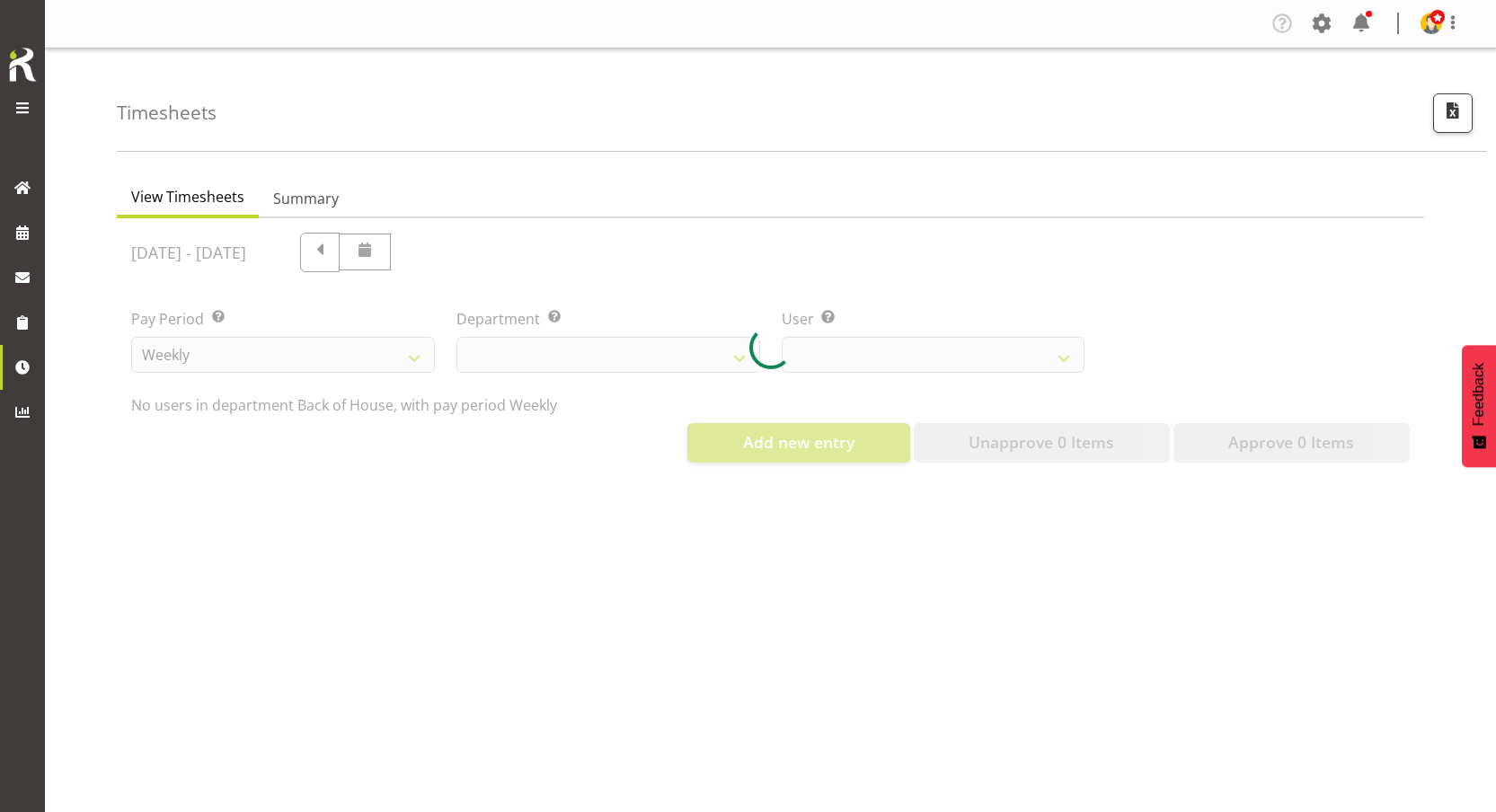
select select "1"
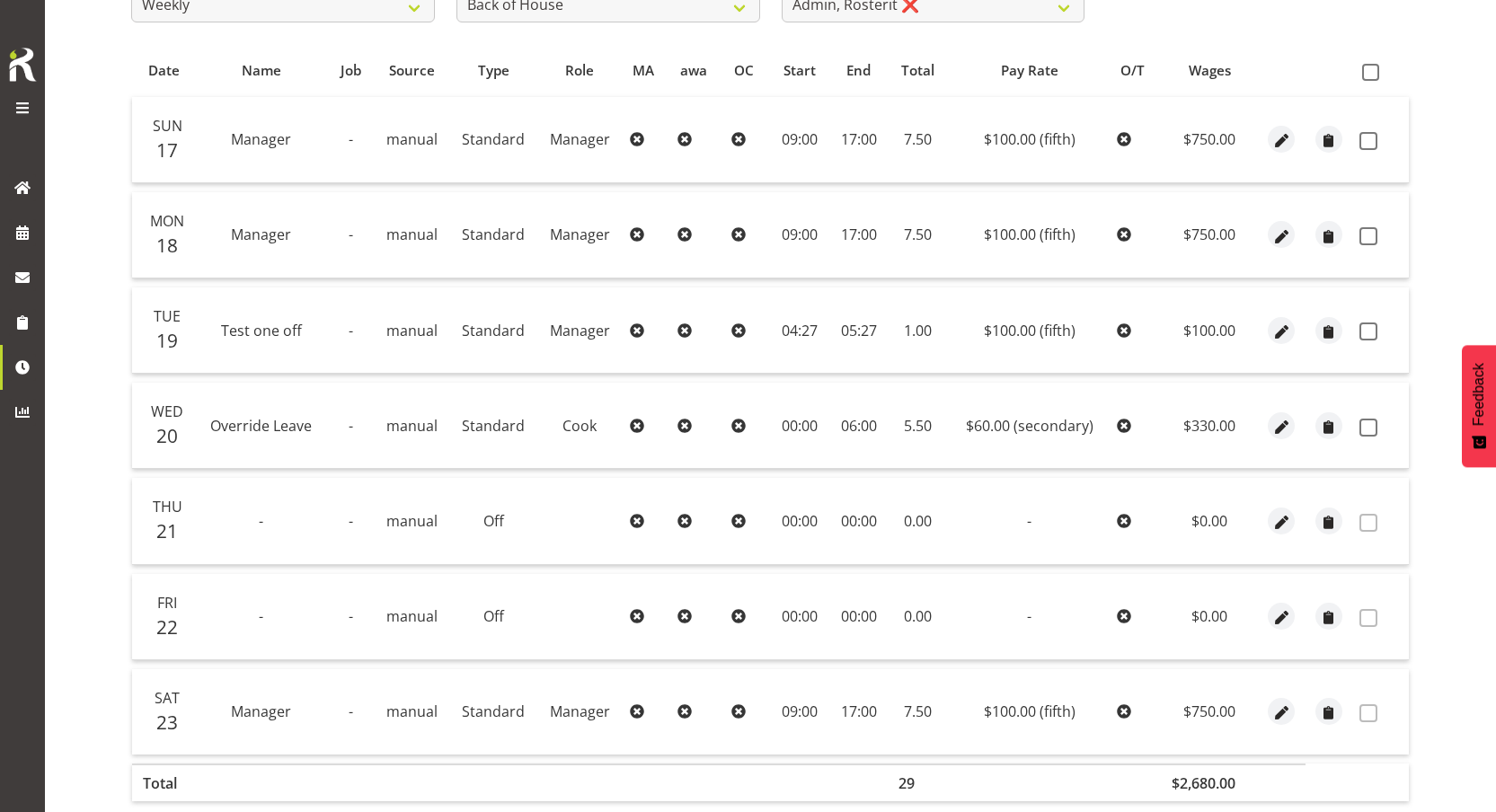
scroll to position [358, 0]
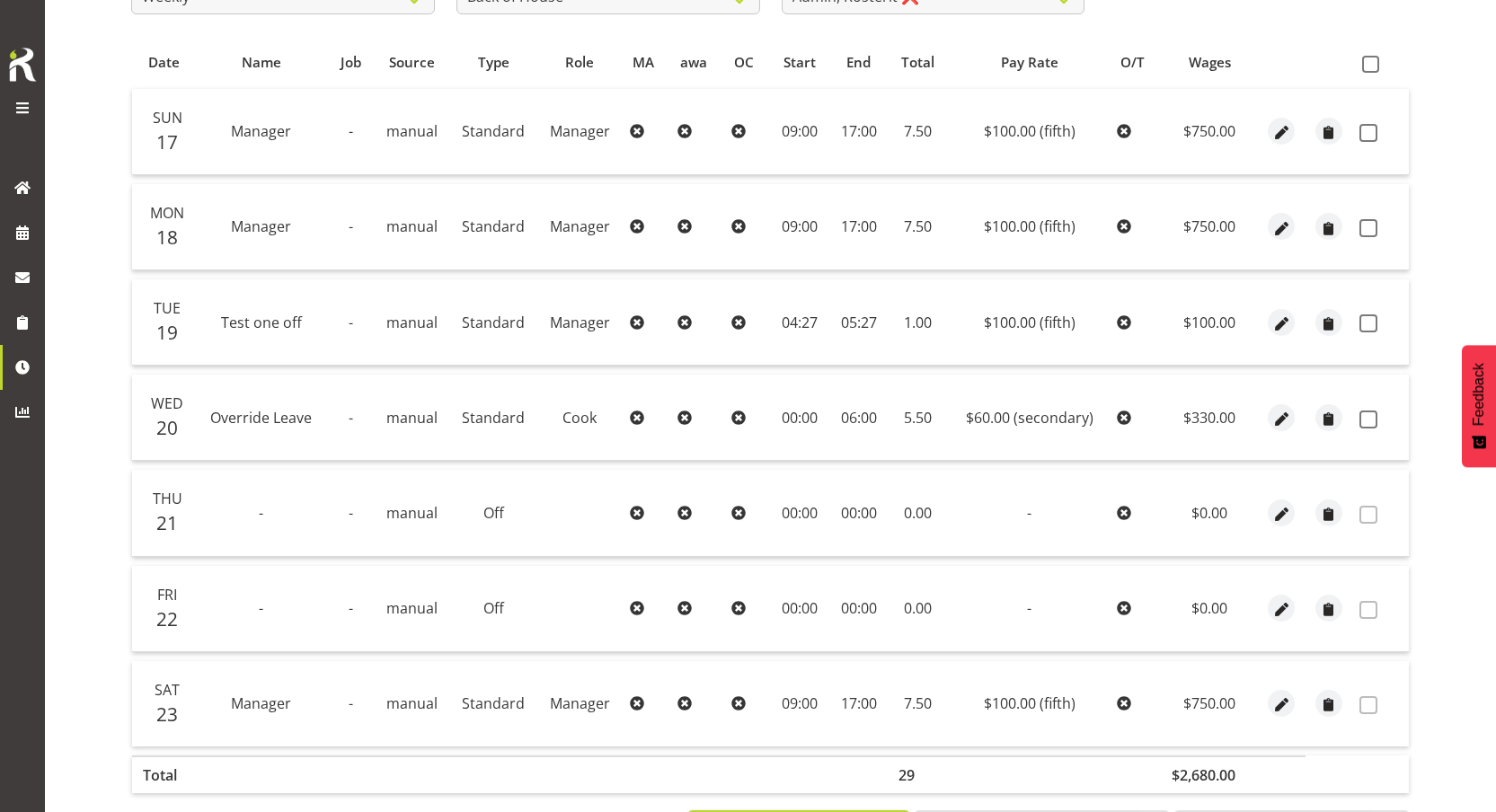
drag, startPoint x: 214, startPoint y: 416, endPoint x: 402, endPoint y: 416, distance: 188.0
click at [402, 416] on tr "Wed 20 Override Leave - manual Standard Cook 00:00 06:00 5.50 $60.00 (secondary…" at bounding box center [770, 417] width 1276 height 86
click at [495, 417] on td "Standard" at bounding box center [493, 417] width 88 height 86
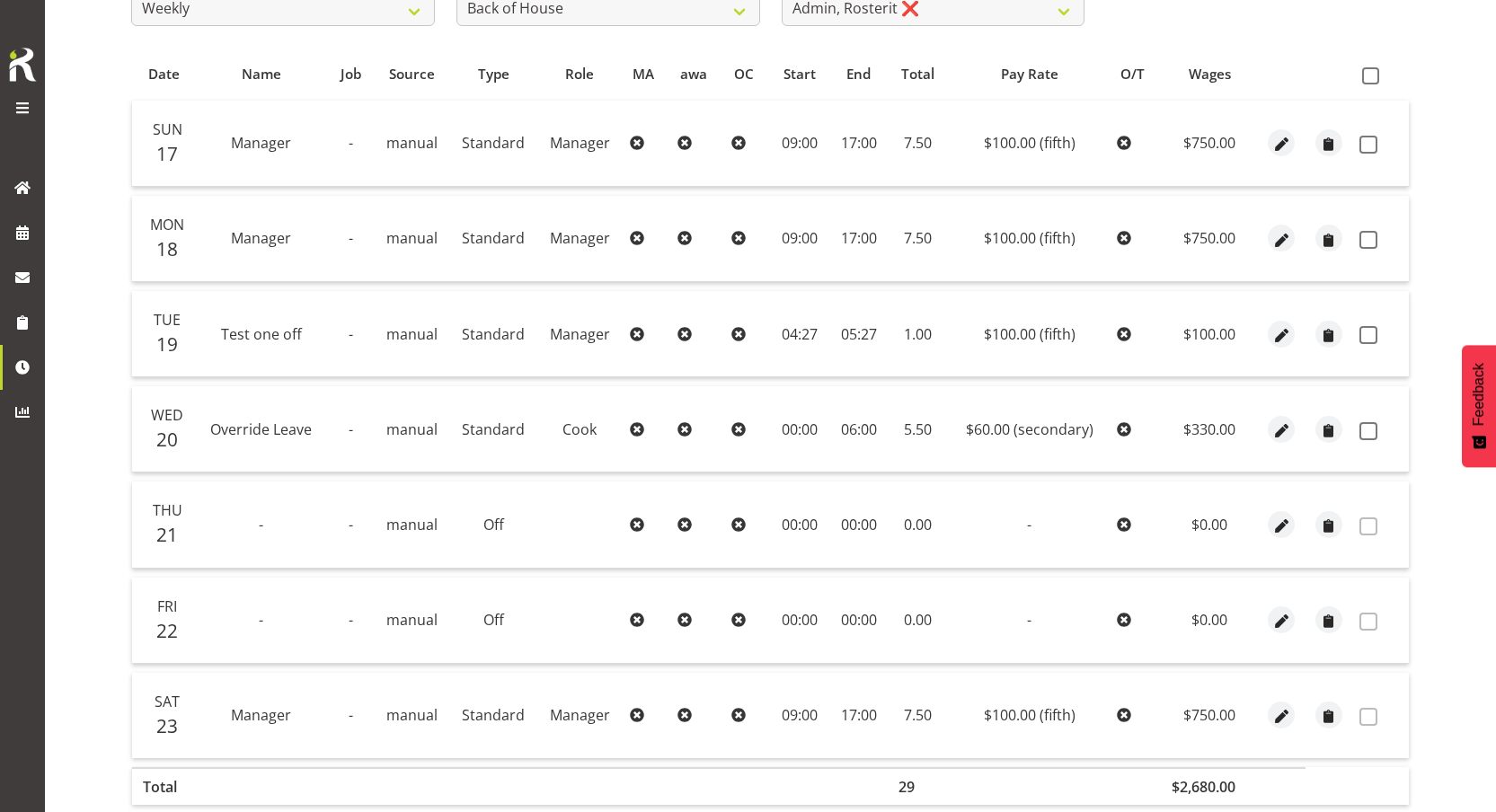
scroll to position [0, 0]
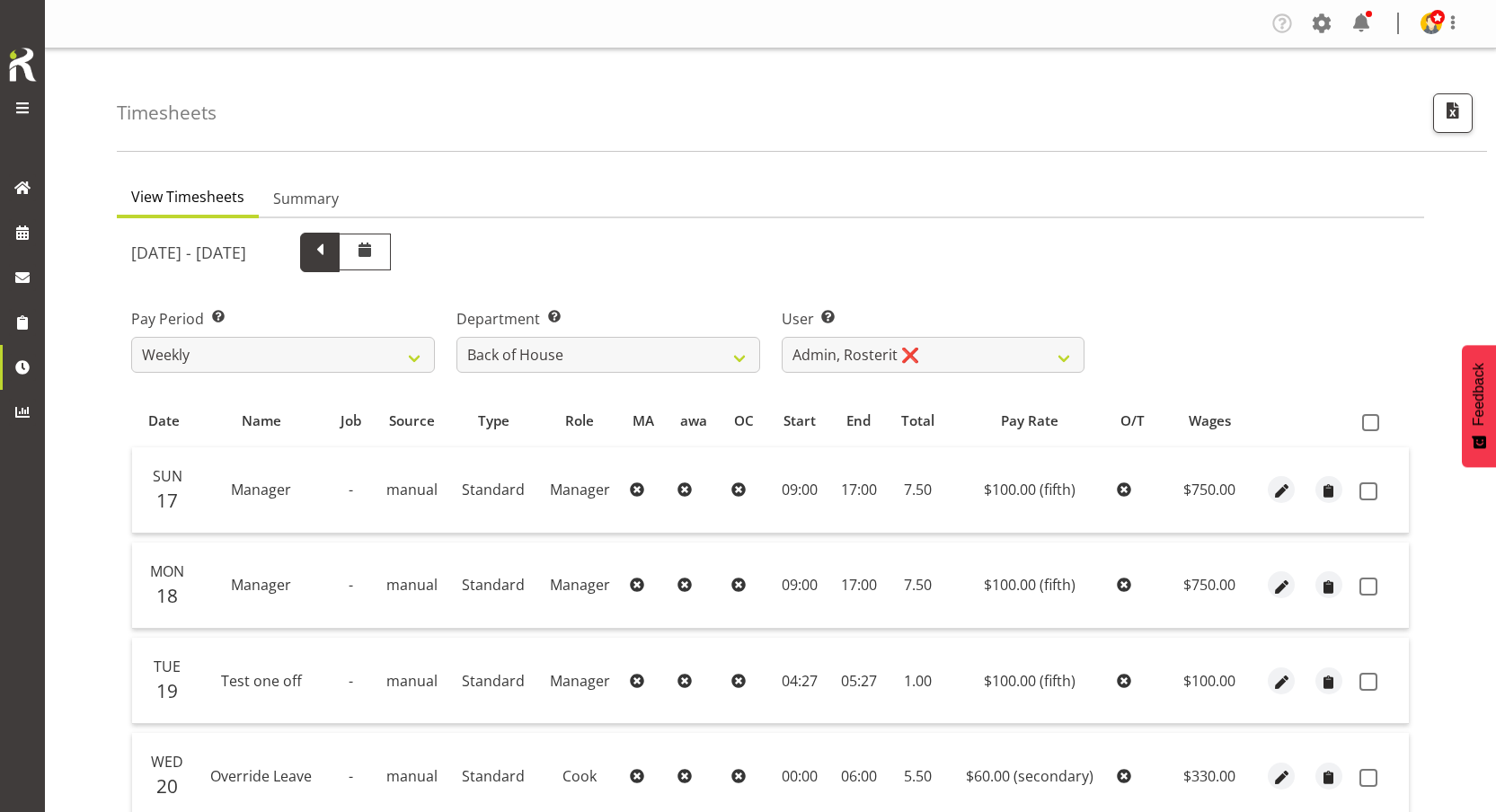
click at [339, 238] on span at bounding box center [320, 253] width 40 height 40
select select
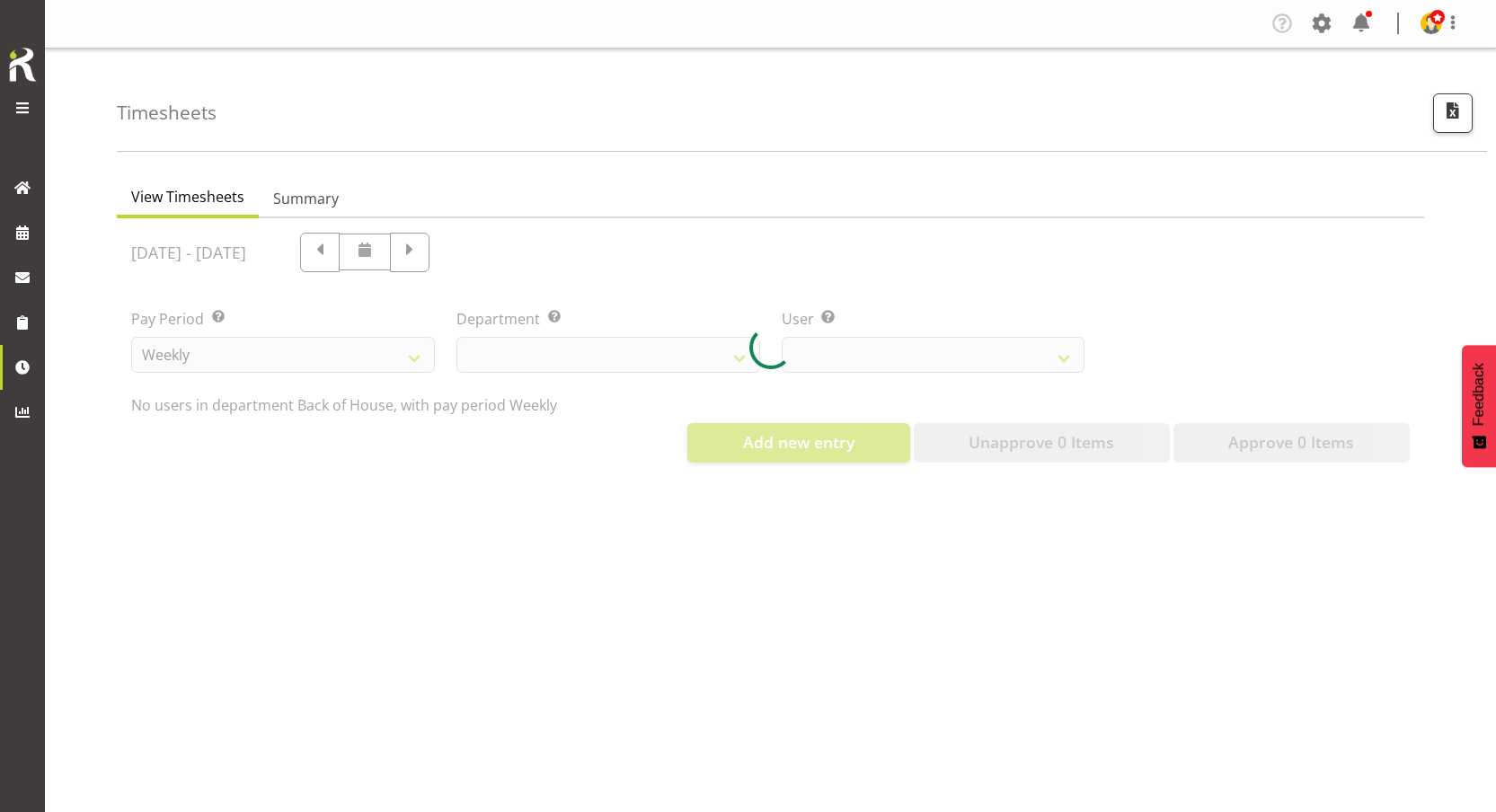
select select "1"
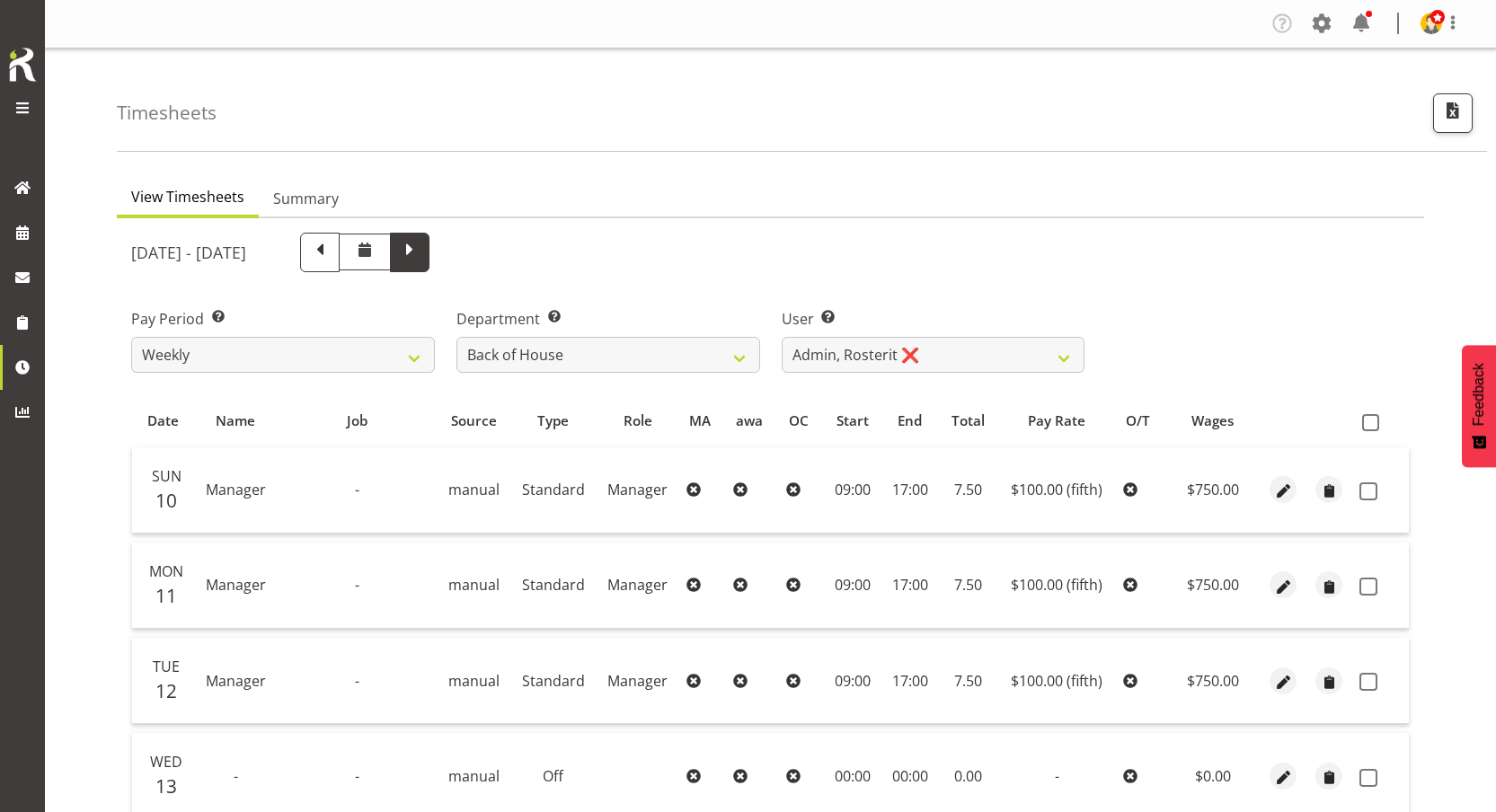
click at [421, 255] on span at bounding box center [410, 250] width 24 height 24
select select
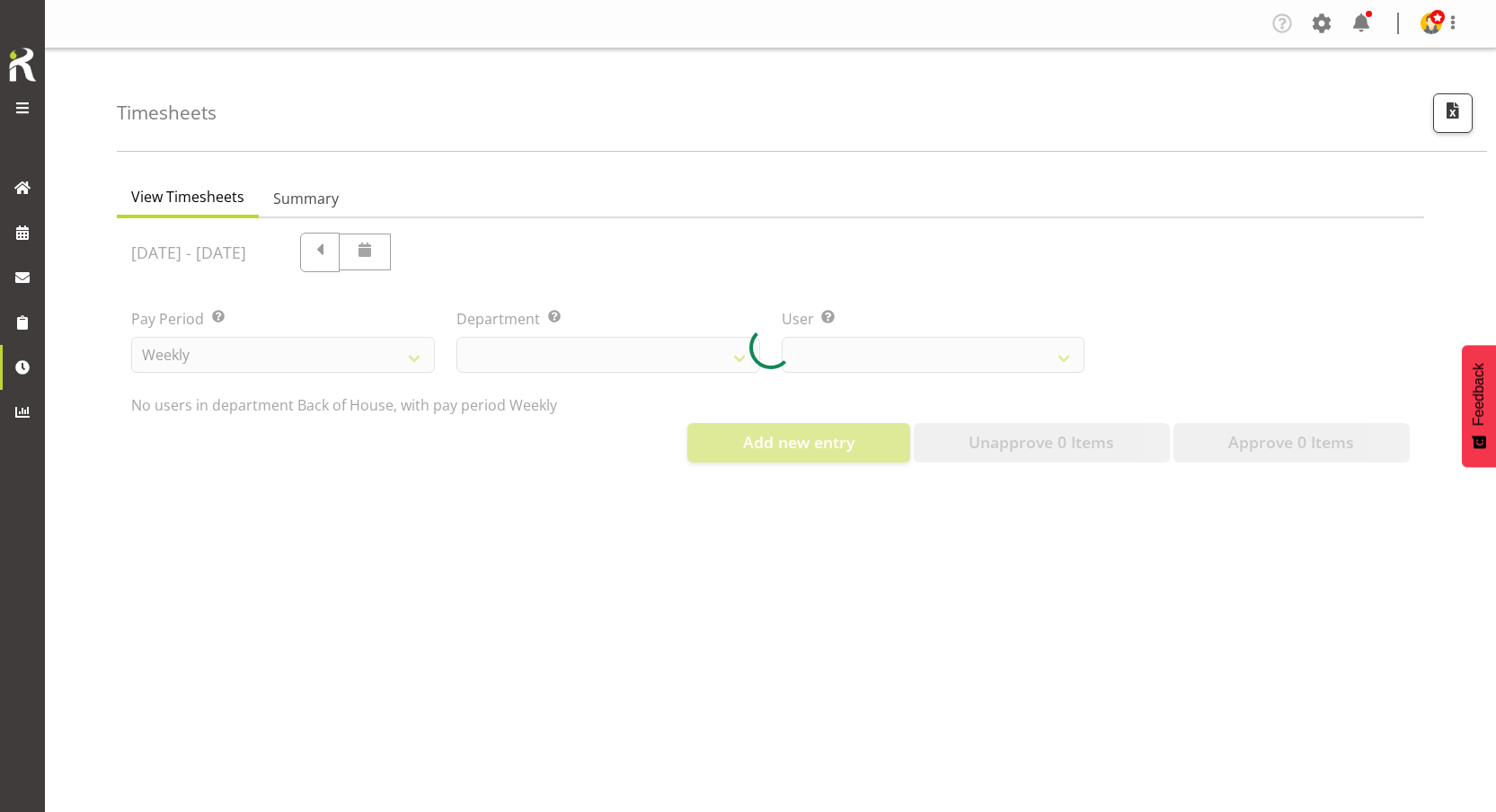
select select "1"
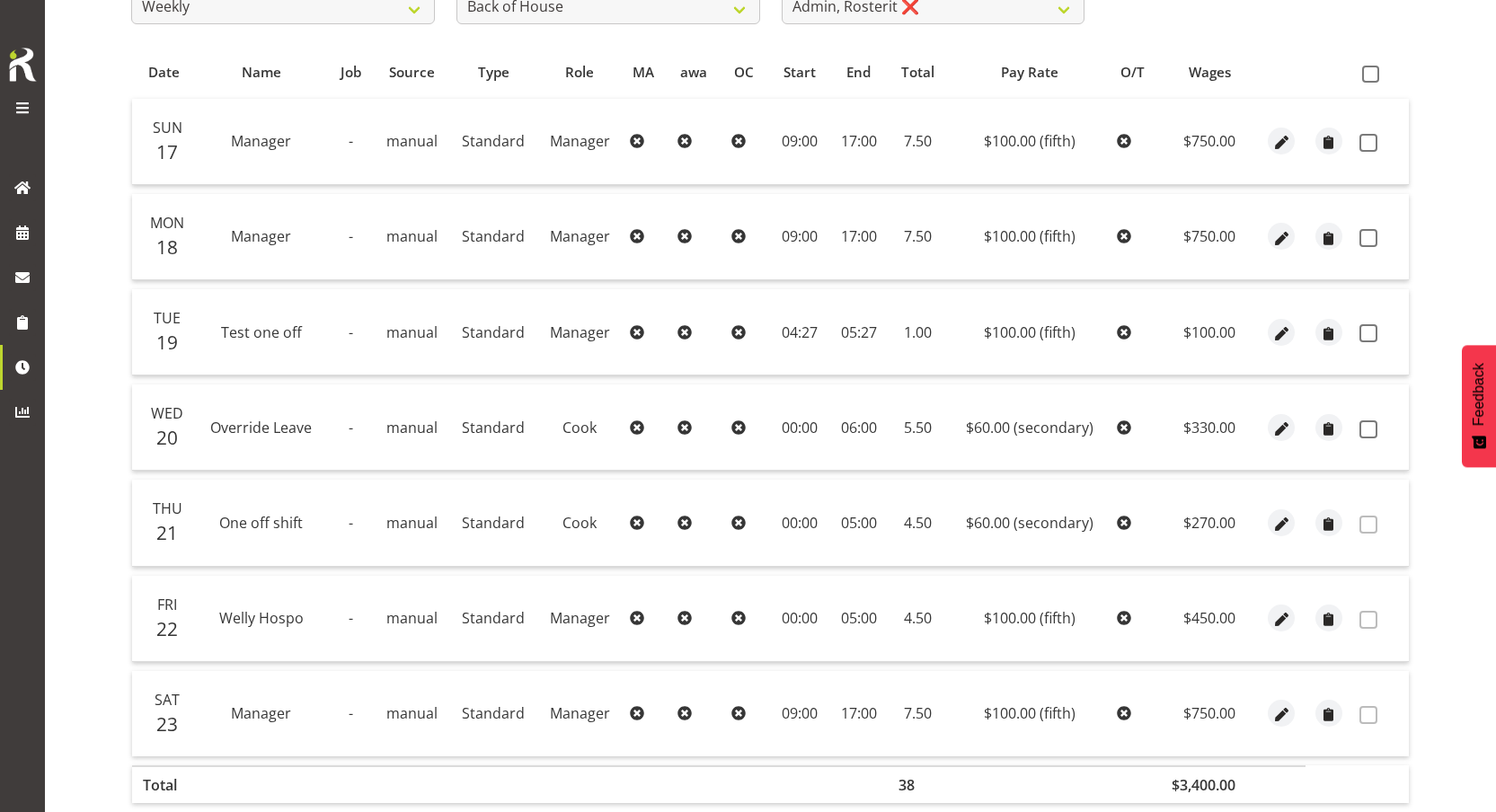
scroll to position [347, 0]
click at [484, 423] on td "Standard" at bounding box center [493, 428] width 88 height 86
drag, startPoint x: 456, startPoint y: 425, endPoint x: 536, endPoint y: 526, distance: 128.8
click at [536, 526] on tbody "Sun 17 Manager - manual Standard Manager 09:00 17:00 7.50 $100.00 (fifth) $750.…" at bounding box center [770, 428] width 1276 height 658
click at [537, 526] on td "Cook" at bounding box center [579, 523] width 84 height 86
